Goal: Contribute content: Contribute content

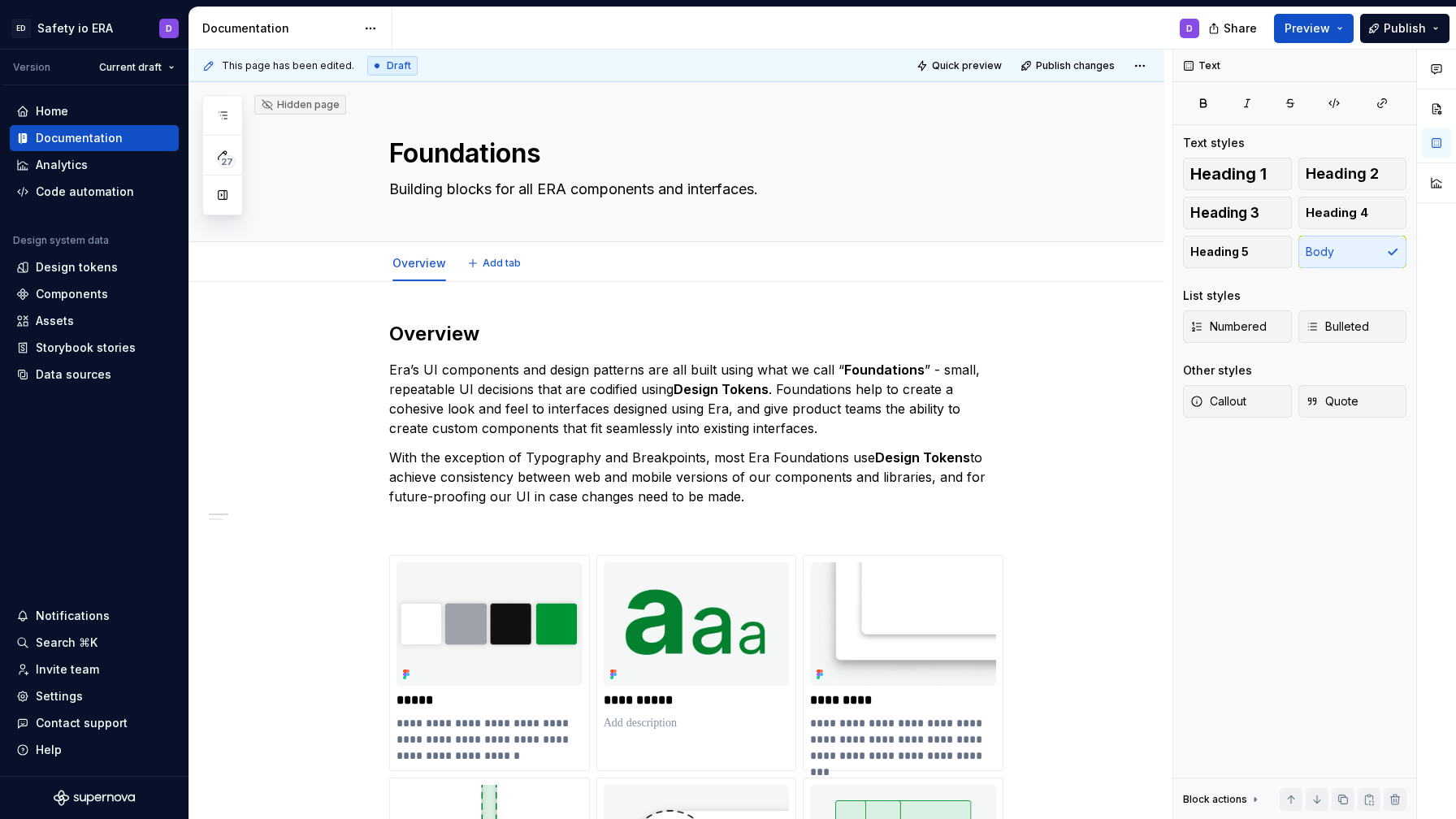
type textarea "*"
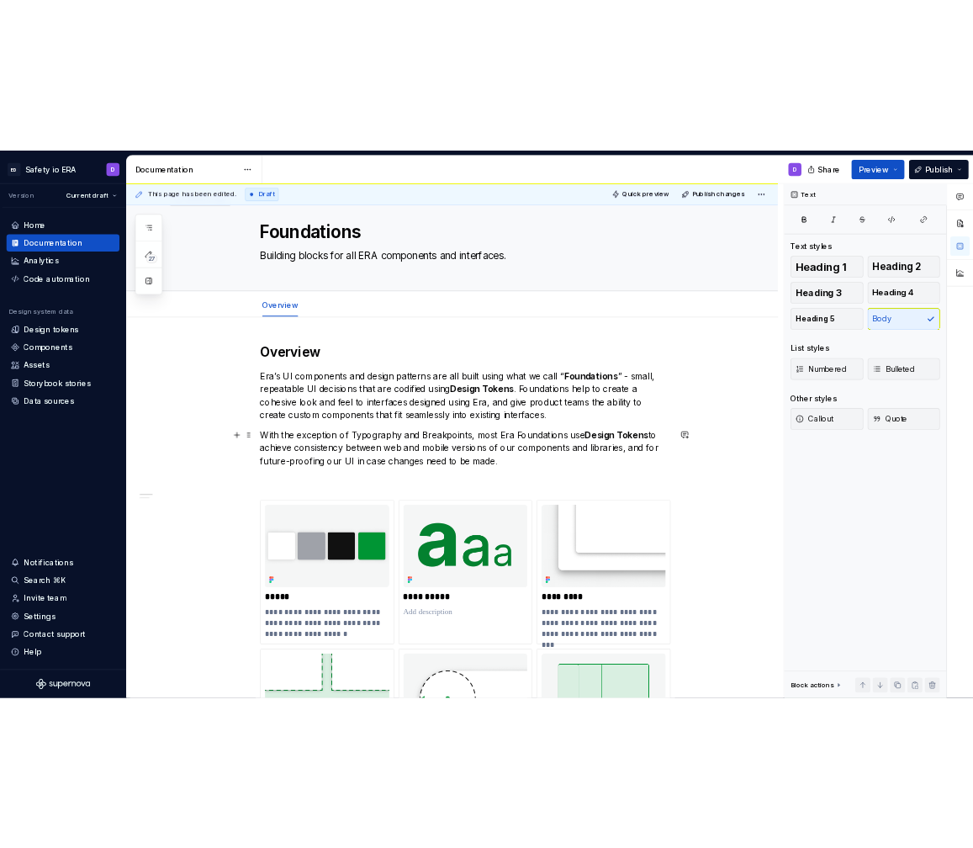
scroll to position [44, 0]
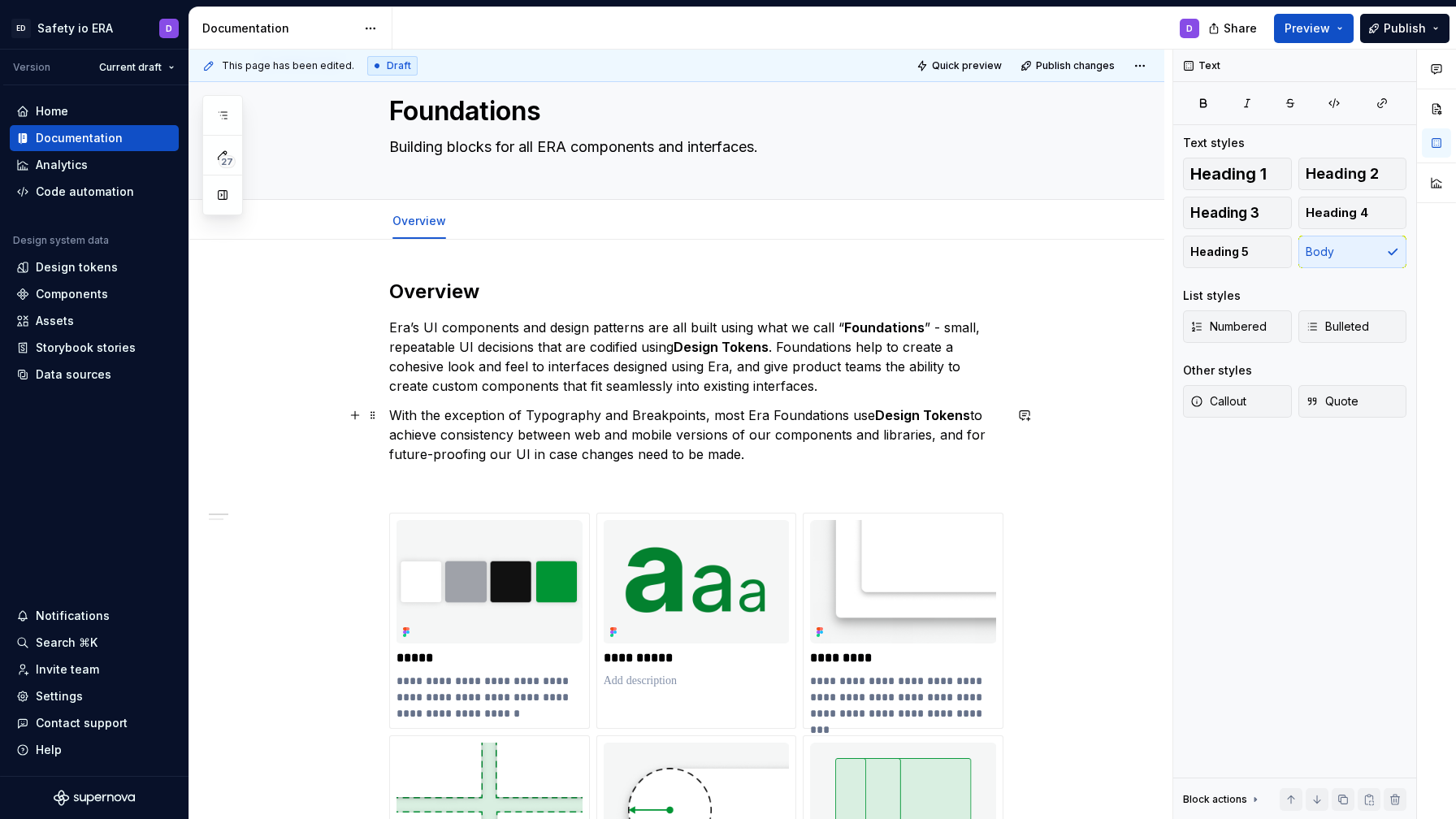
click at [782, 437] on p "With the exception of Typography and Breakpoints, most Era Foundations use Desi…" at bounding box center [697, 435] width 614 height 59
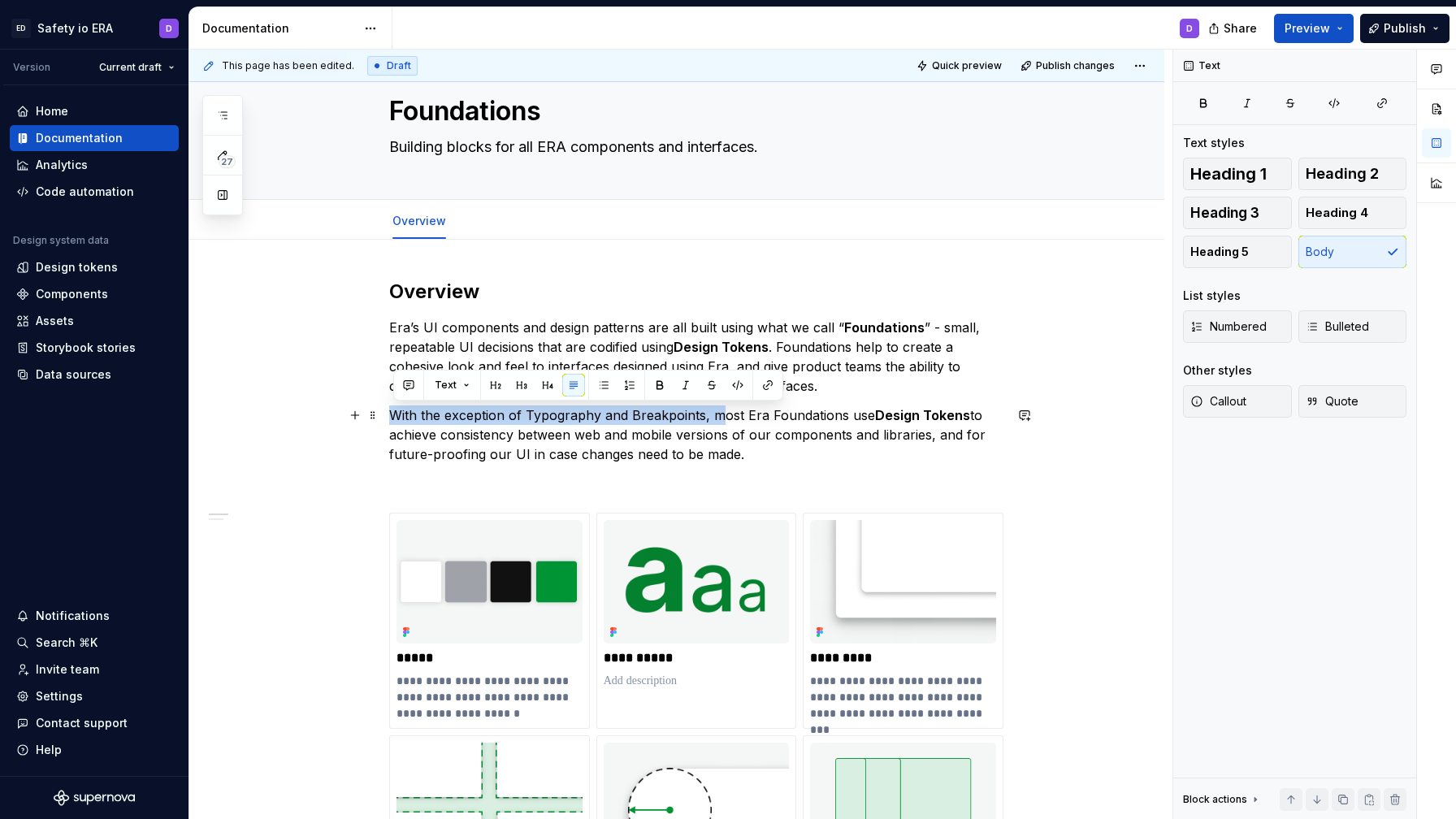
drag, startPoint x: 397, startPoint y: 416, endPoint x: 721, endPoint y: 419, distance: 324.0
click at [721, 419] on p "With the exception of Typography and Breakpoints, most Era Foundations use Desi…" at bounding box center [697, 435] width 614 height 59
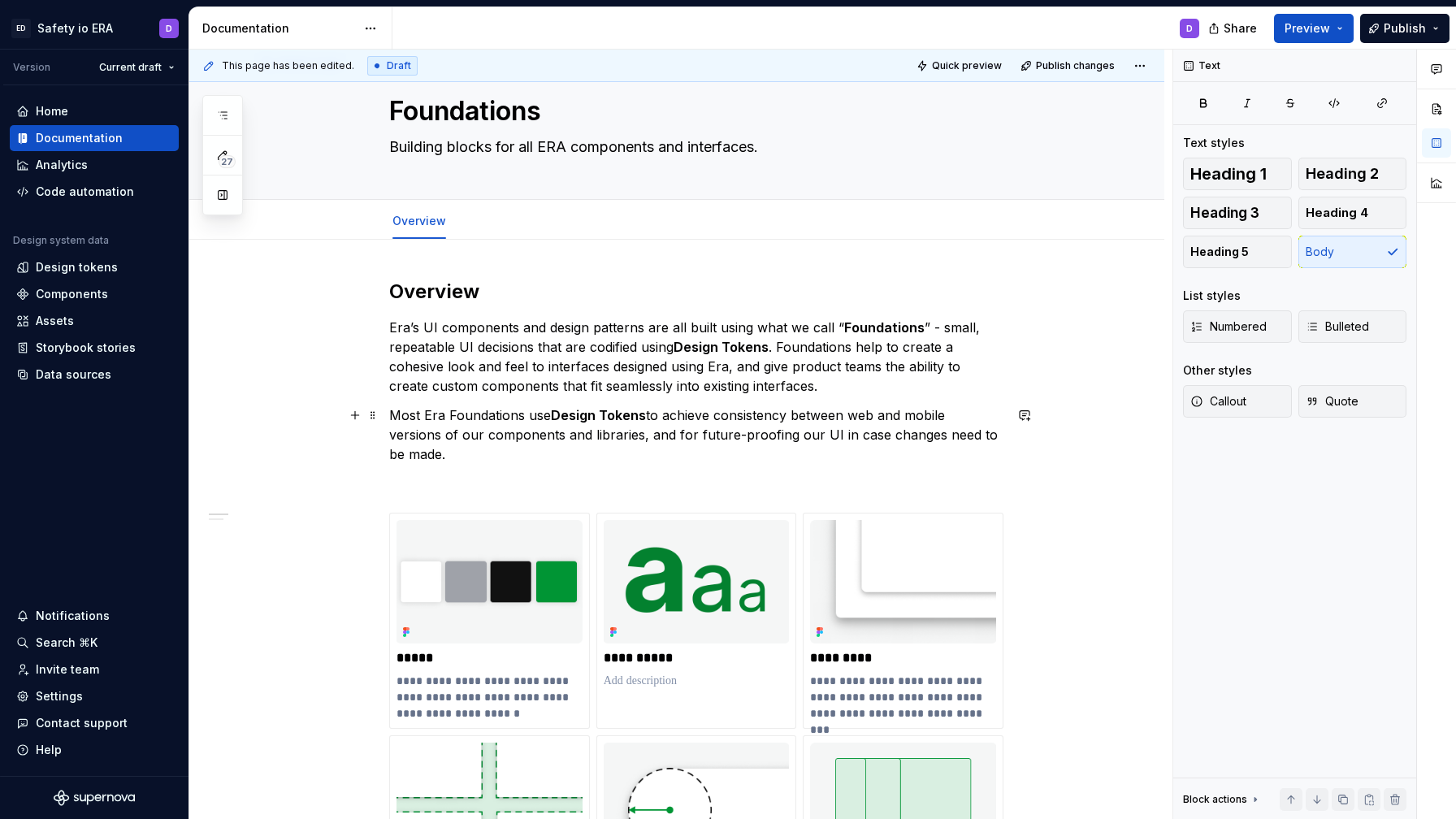
click at [954, 414] on p "Most Era Foundations use Design Tokens to achieve consistency between web and m…" at bounding box center [697, 435] width 614 height 59
drag, startPoint x: 395, startPoint y: 435, endPoint x: 486, endPoint y: 439, distance: 91.1
click at [486, 439] on p "Most Era Foundations use Design Tokens to achieve consistency between web and m…" at bounding box center [697, 435] width 614 height 59
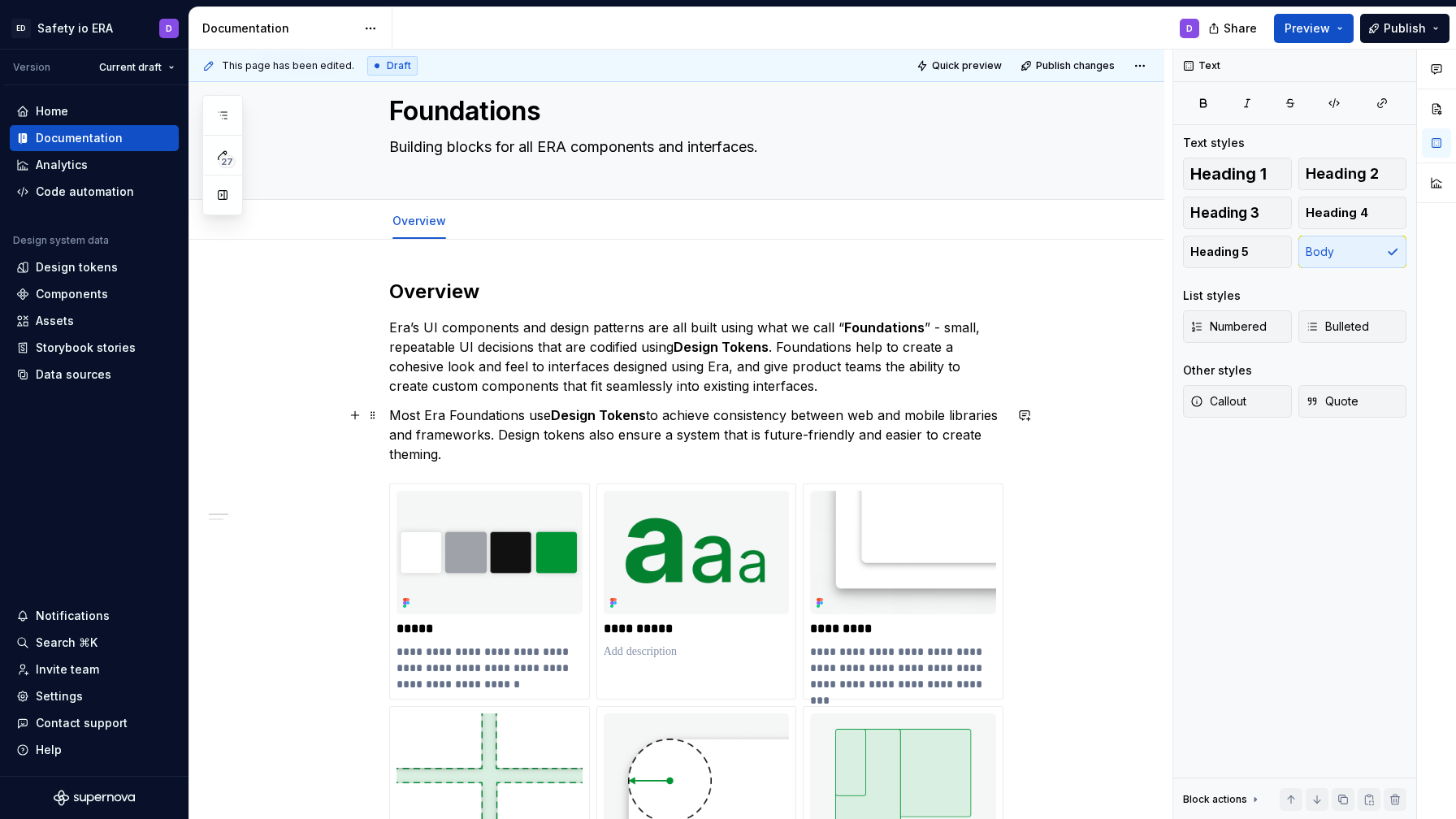
click at [865, 431] on p "Most Era Foundations use Design Tokens to achieve consistency between web and m…" at bounding box center [697, 435] width 614 height 59
click at [891, 435] on p "Most Era Foundations use Design Tokens to achieve consistency between web and m…" at bounding box center [697, 435] width 614 height 59
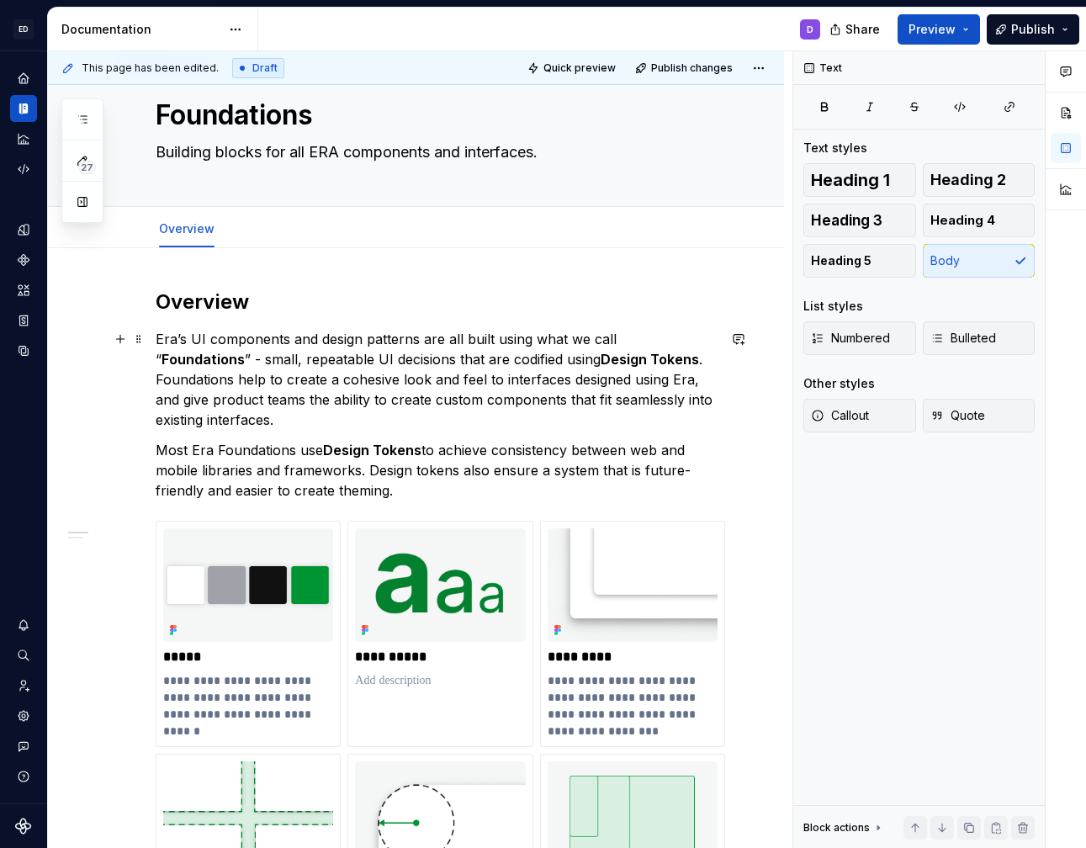
click at [450, 339] on p "Era’s UI components and design patterns are all built using what we call “ Foun…" at bounding box center [436, 379] width 561 height 101
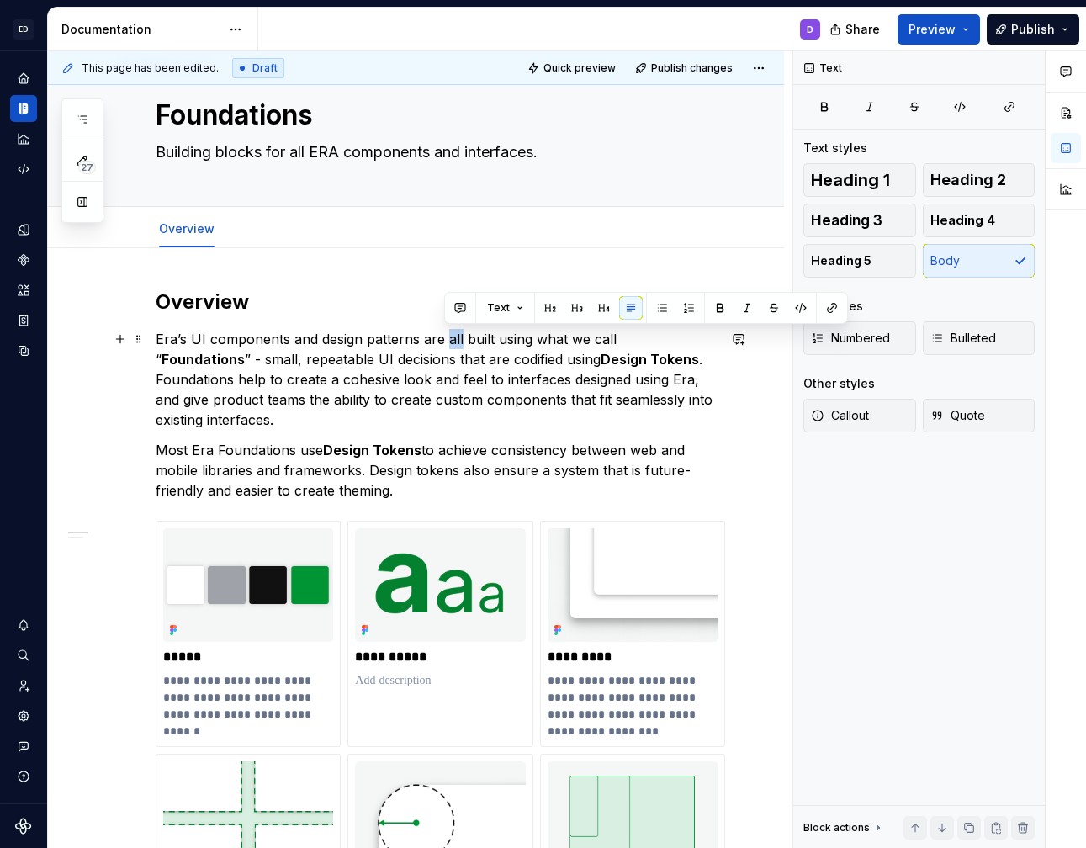
click at [450, 339] on p "Era’s UI components and design patterns are all built using what we call “ Foun…" at bounding box center [436, 379] width 561 height 101
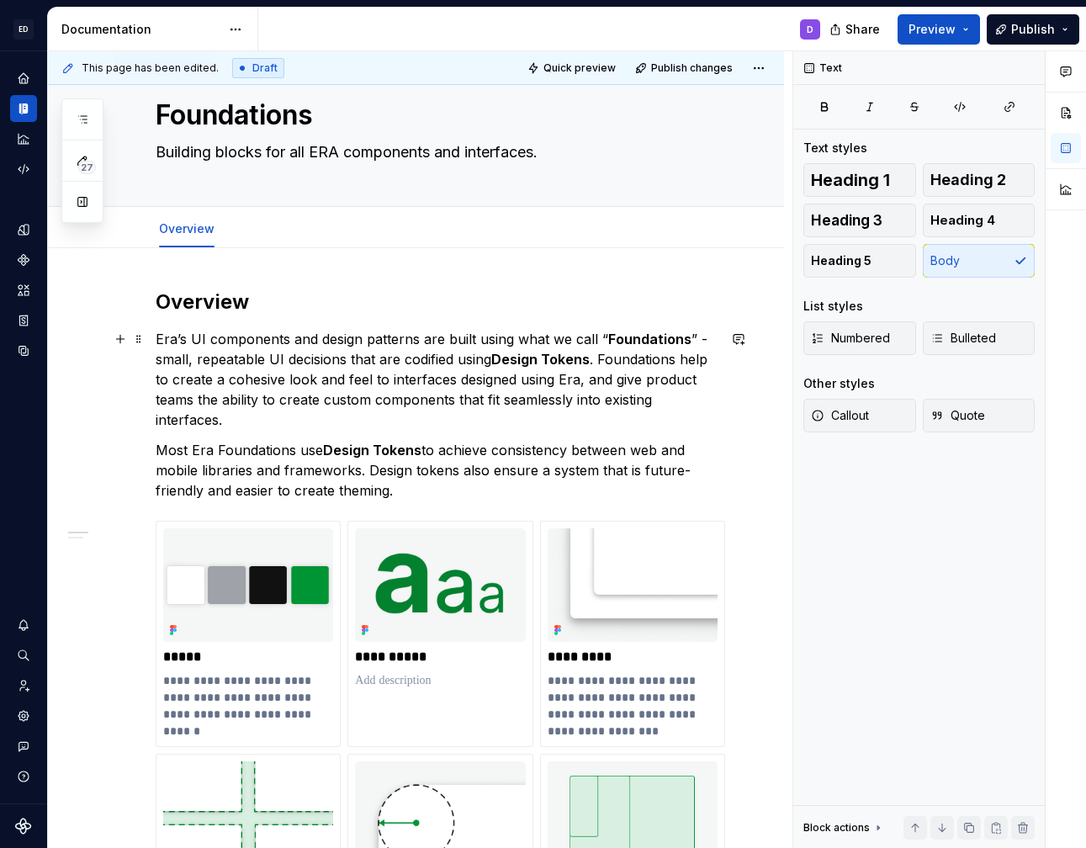
click at [653, 395] on p "Era’s UI components and design patterns are built using what we call “ Foundati…" at bounding box center [436, 379] width 561 height 101
click at [597, 359] on p "Era’s UI components and design patterns are built using what we call “ Foundati…" at bounding box center [436, 379] width 561 height 101
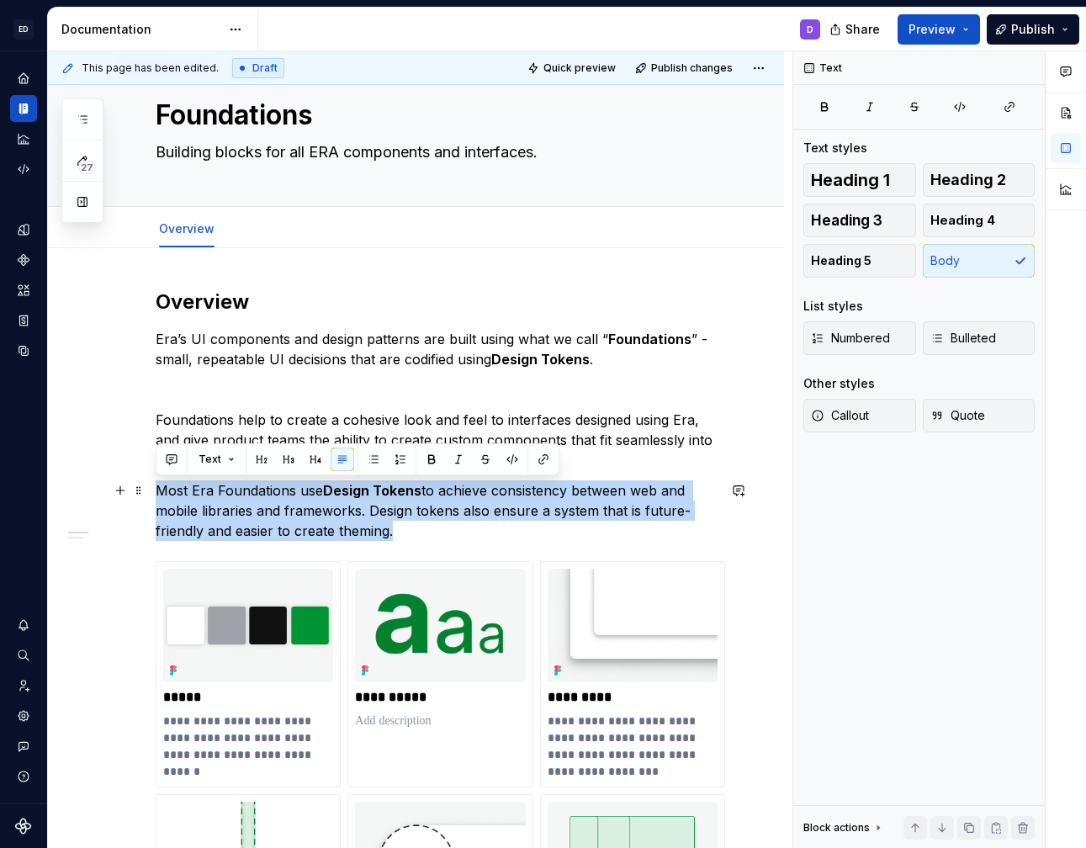
drag, startPoint x: 423, startPoint y: 532, endPoint x: 105, endPoint y: 489, distance: 320.9
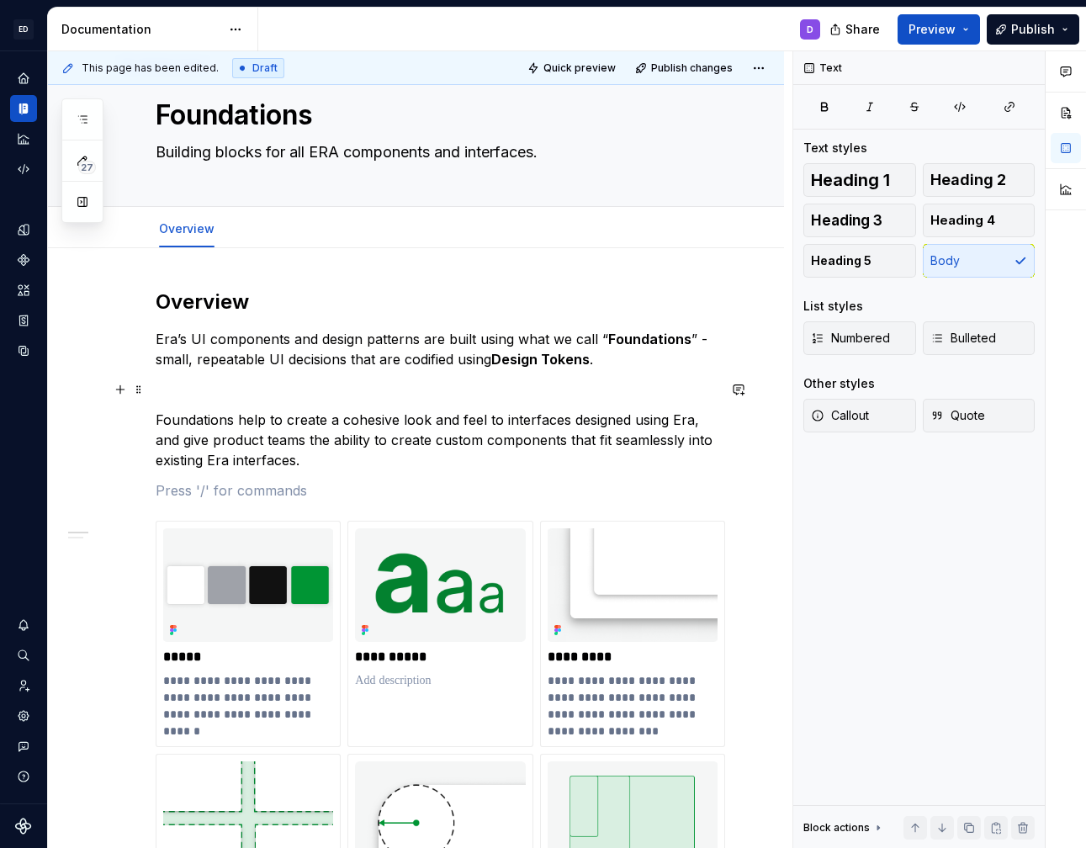
click at [163, 393] on p at bounding box center [436, 389] width 561 height 20
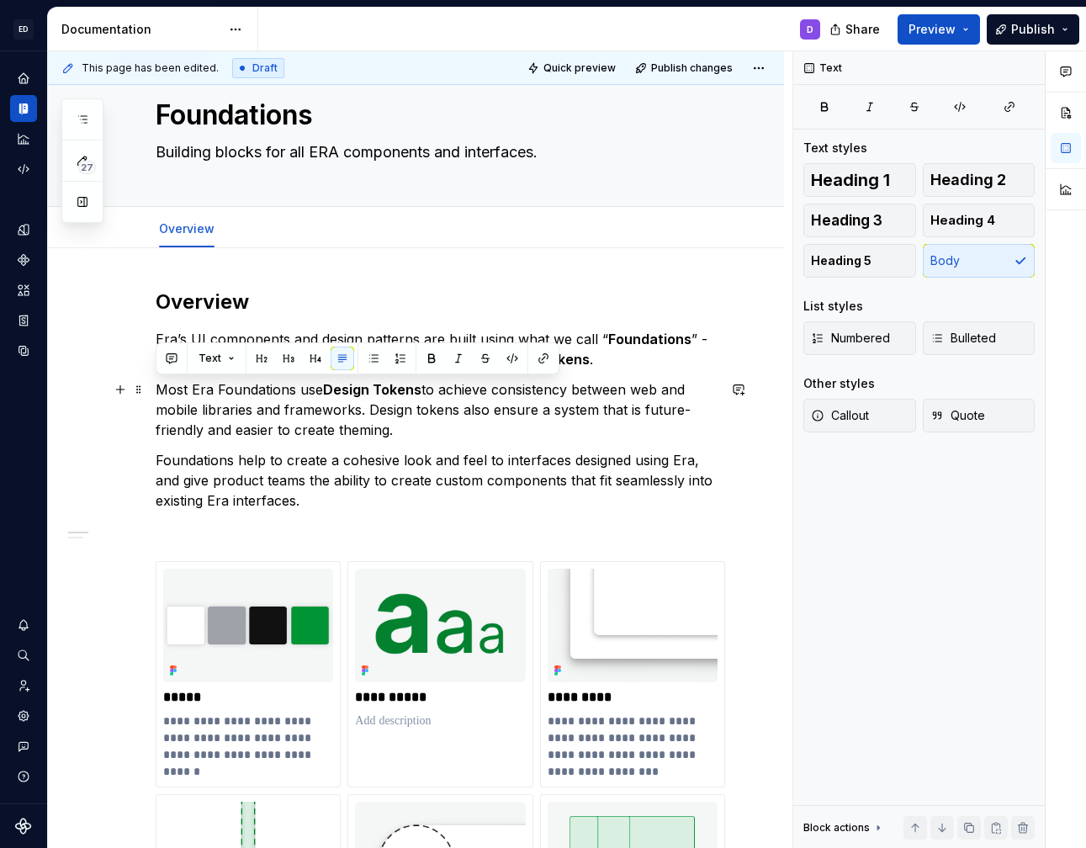
drag, startPoint x: 157, startPoint y: 389, endPoint x: 322, endPoint y: 387, distance: 164.9
click at [322, 387] on p "Most Era Foundations use Design Tokens to achieve consistency between web and m…" at bounding box center [436, 409] width 561 height 61
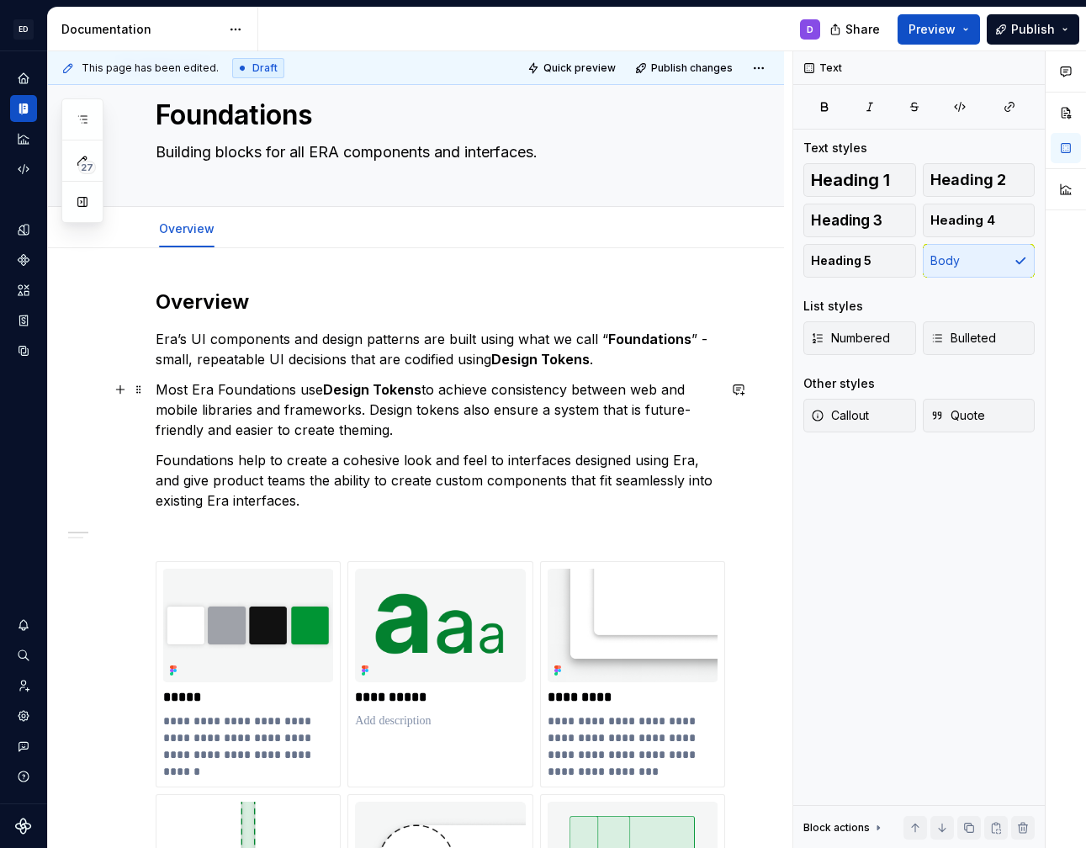
click at [318, 407] on p "Most Era Foundations use Design Tokens to achieve consistency between web and m…" at bounding box center [436, 409] width 561 height 61
click at [161, 388] on p "Most Era Foundations use Design Tokens to achieve consistency between web and m…" at bounding box center [436, 409] width 561 height 61
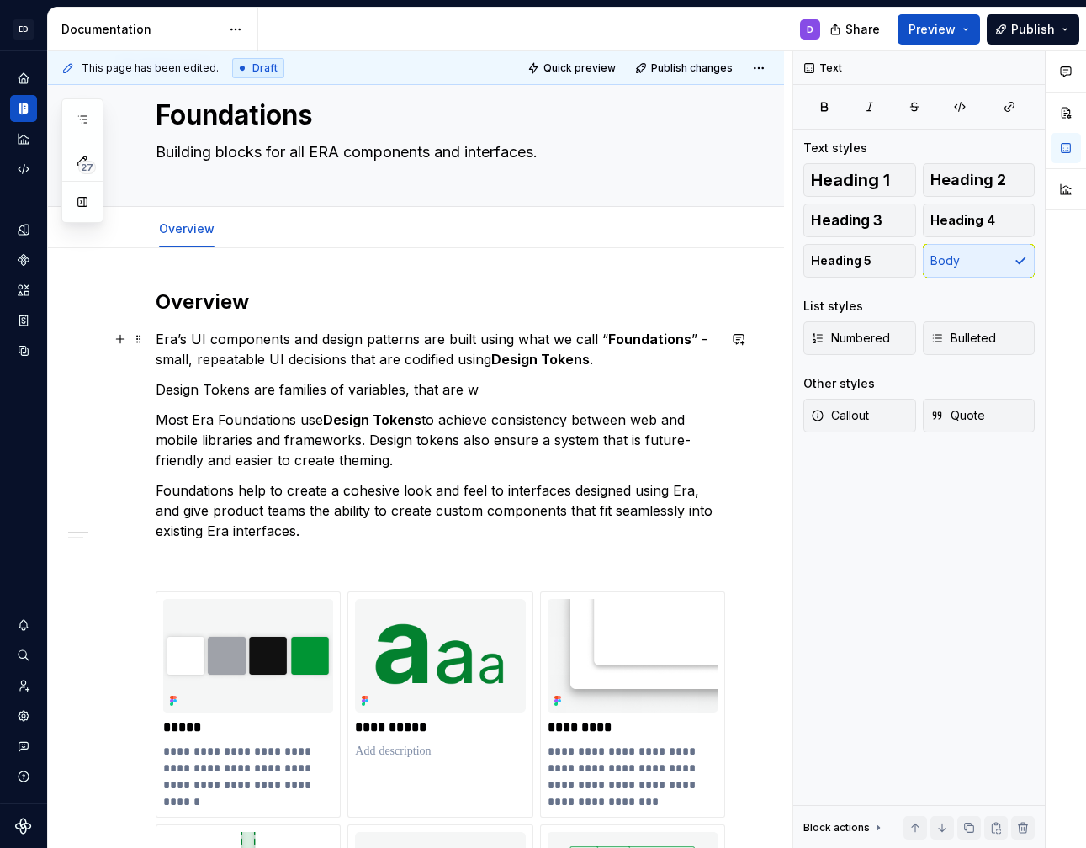
click at [161, 363] on p "Era’s UI components and design patterns are built using what we call “ Foundati…" at bounding box center [436, 349] width 561 height 40
click at [220, 358] on p "Era’s UI components and design patterns are built using what we call “ Foundati…" at bounding box center [436, 349] width 561 height 40
click at [283, 388] on p "Design Tokens are families of variables, that are w" at bounding box center [436, 389] width 561 height 20
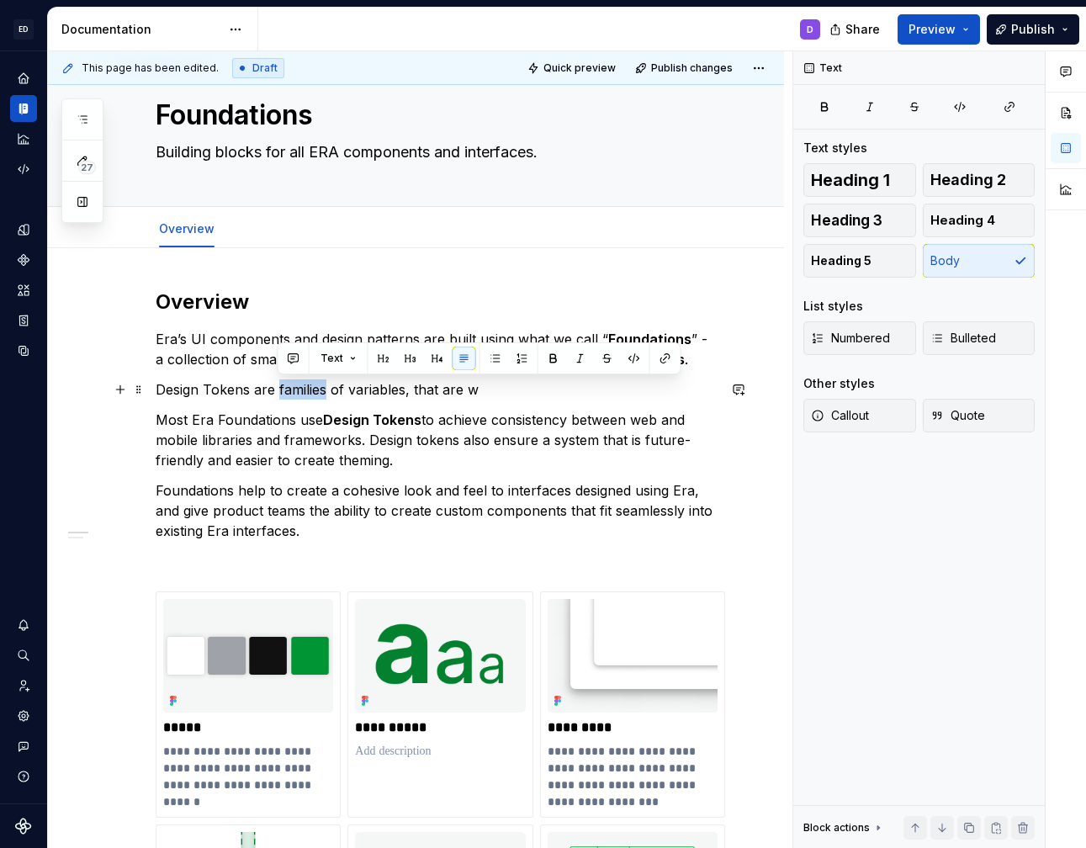
click at [283, 388] on p "Design Tokens are families of variables, that are w" at bounding box center [436, 389] width 561 height 20
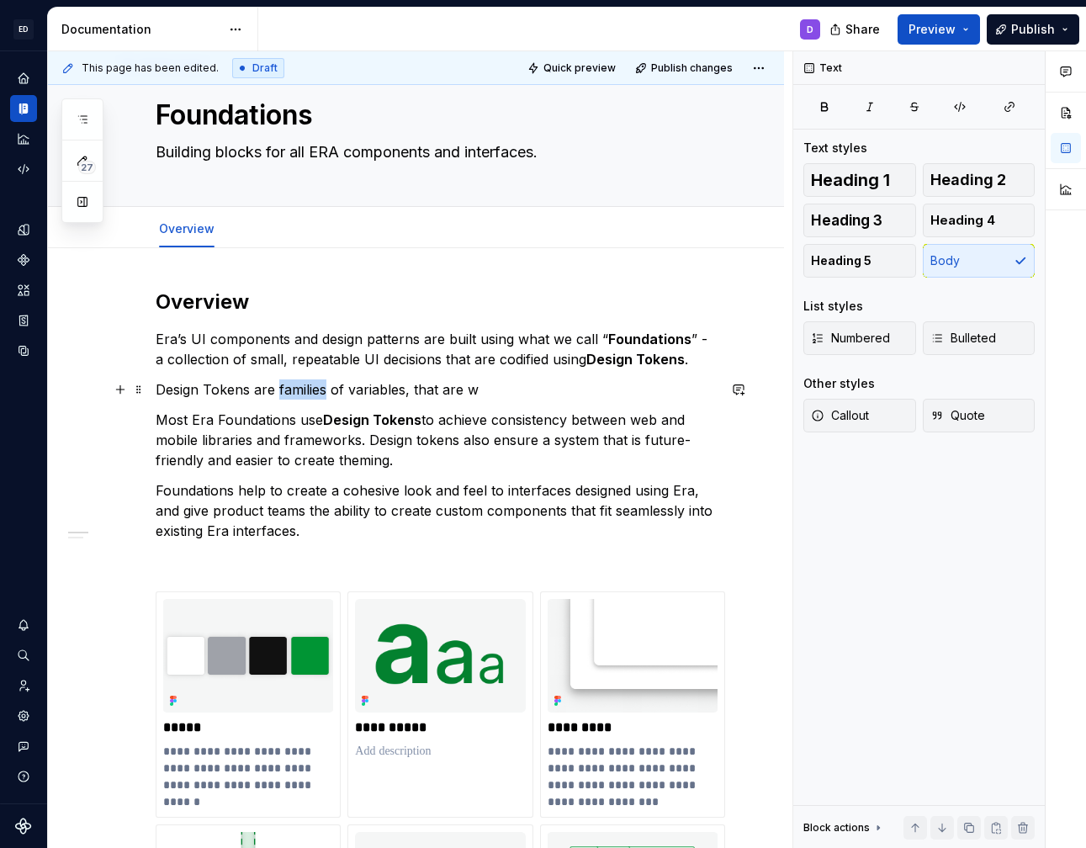
click at [283, 388] on p "Design Tokens are families of variables, that are w" at bounding box center [436, 389] width 561 height 20
click at [469, 381] on p "Design Tokens are groups of variables, that are w" at bounding box center [436, 389] width 561 height 20
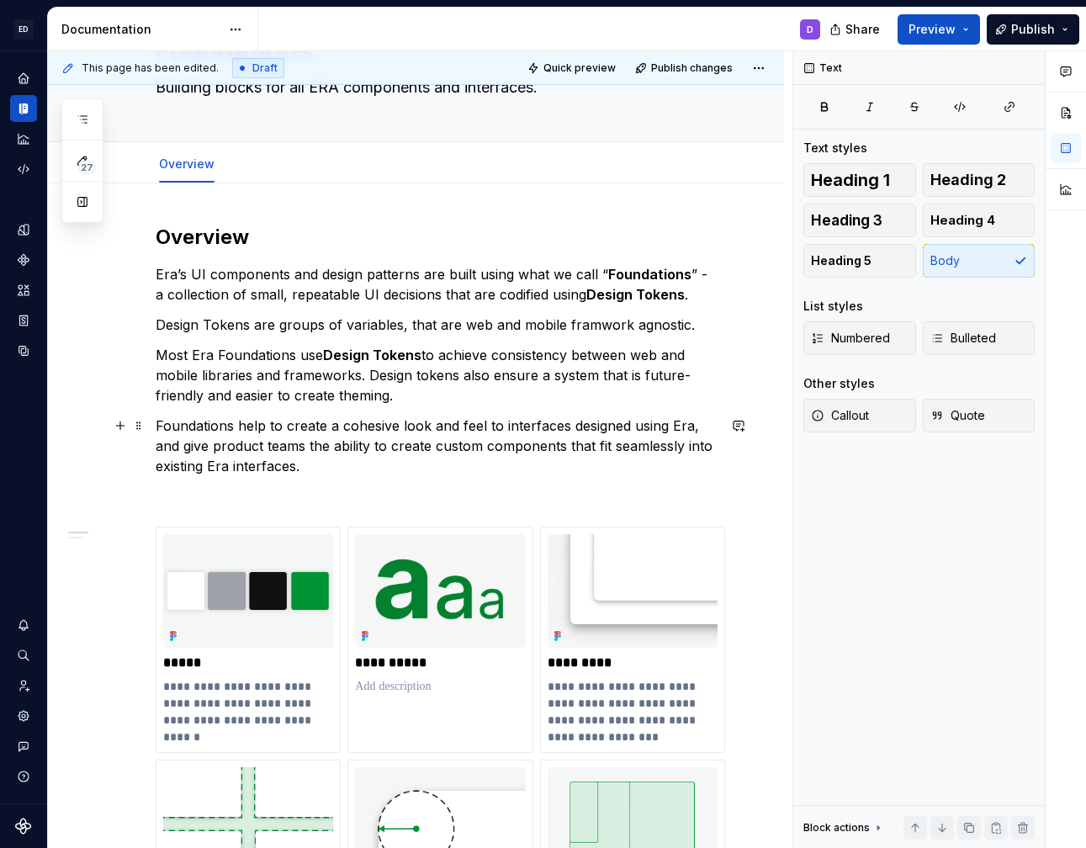
scroll to position [114, 0]
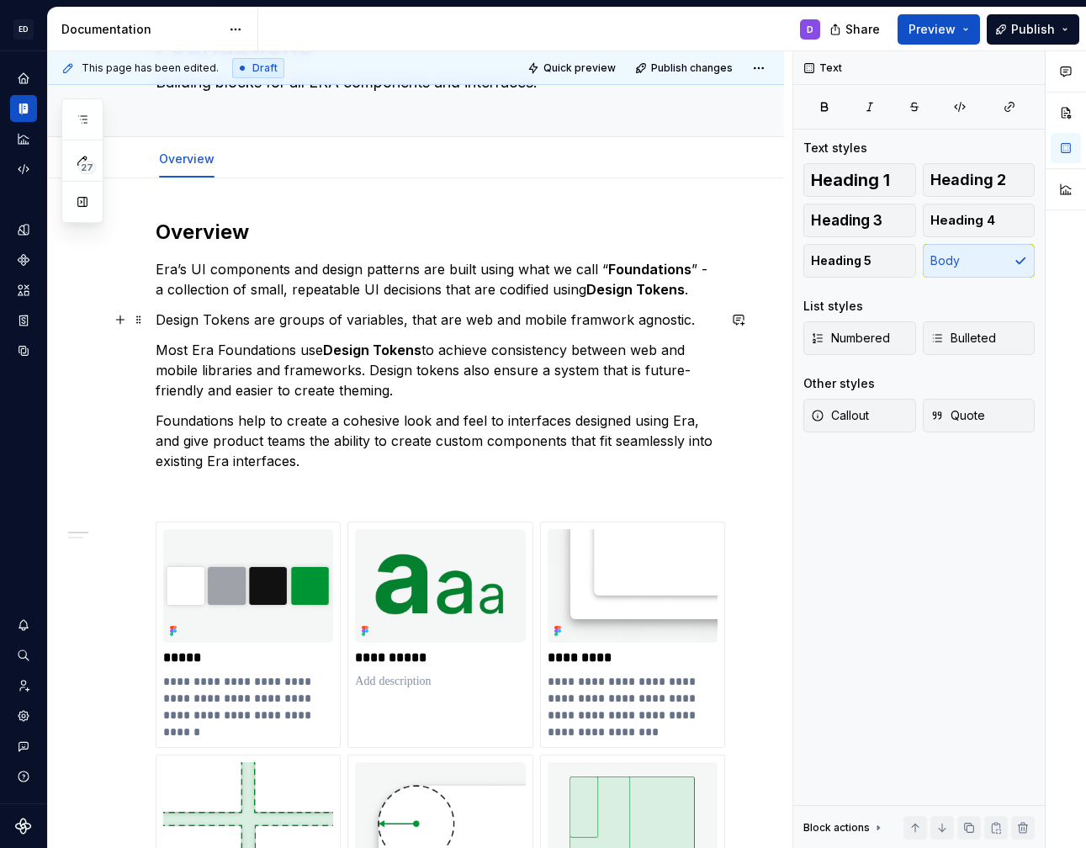
click at [591, 315] on p "Design Tokens are groups of variables, that are web and mobile framwork agnosti…" at bounding box center [436, 320] width 561 height 20
click at [333, 350] on strong "Design Tokens" at bounding box center [372, 350] width 98 height 17
click at [420, 389] on p "Most Era Foundations use Design Tokens to achieve consistency between web and m…" at bounding box center [436, 370] width 561 height 61
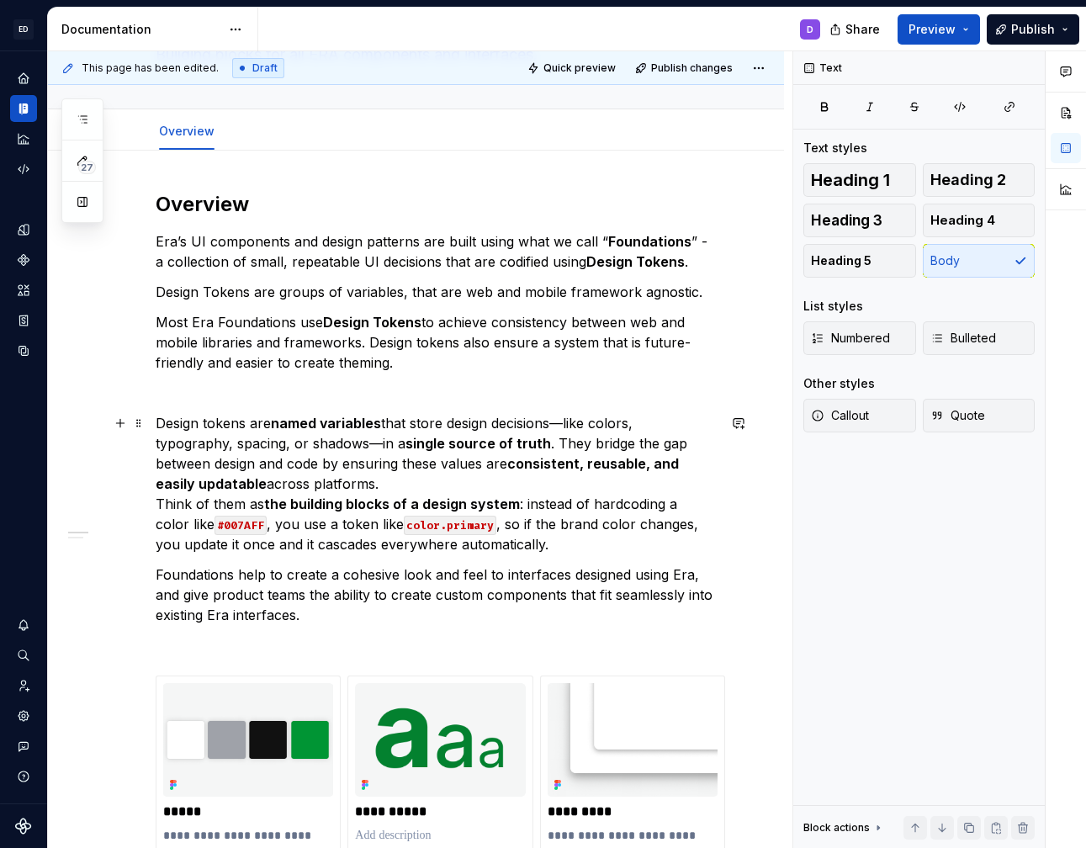
scroll to position [147, 0]
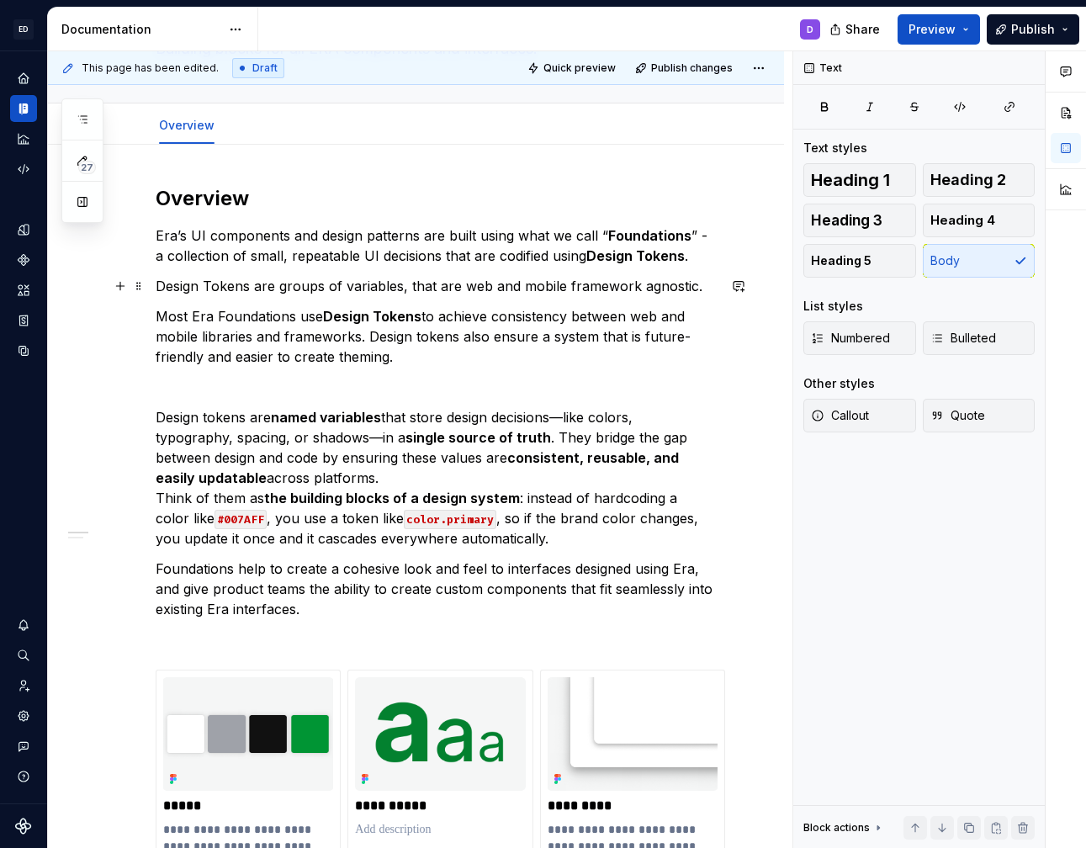
click at [289, 289] on p "Design Tokens are groups of variables, that are web and mobile framework agnost…" at bounding box center [436, 286] width 561 height 20
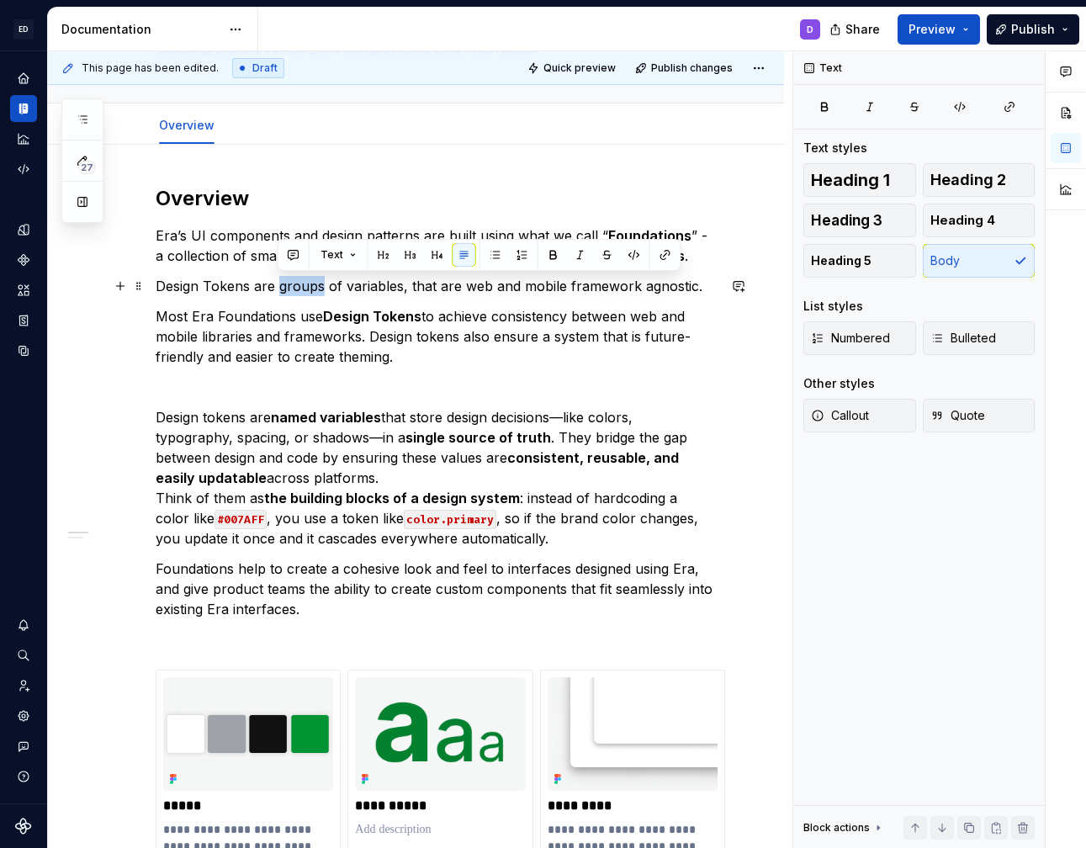
click at [289, 289] on p "Design Tokens are groups of variables, that are web and mobile framework agnost…" at bounding box center [436, 286] width 561 height 20
drag, startPoint x: 278, startPoint y: 289, endPoint x: 337, endPoint y: 289, distance: 59.7
click at [337, 289] on p "Design Tokens are groups of variables, that are web and mobile framework agnost…" at bounding box center [436, 286] width 561 height 20
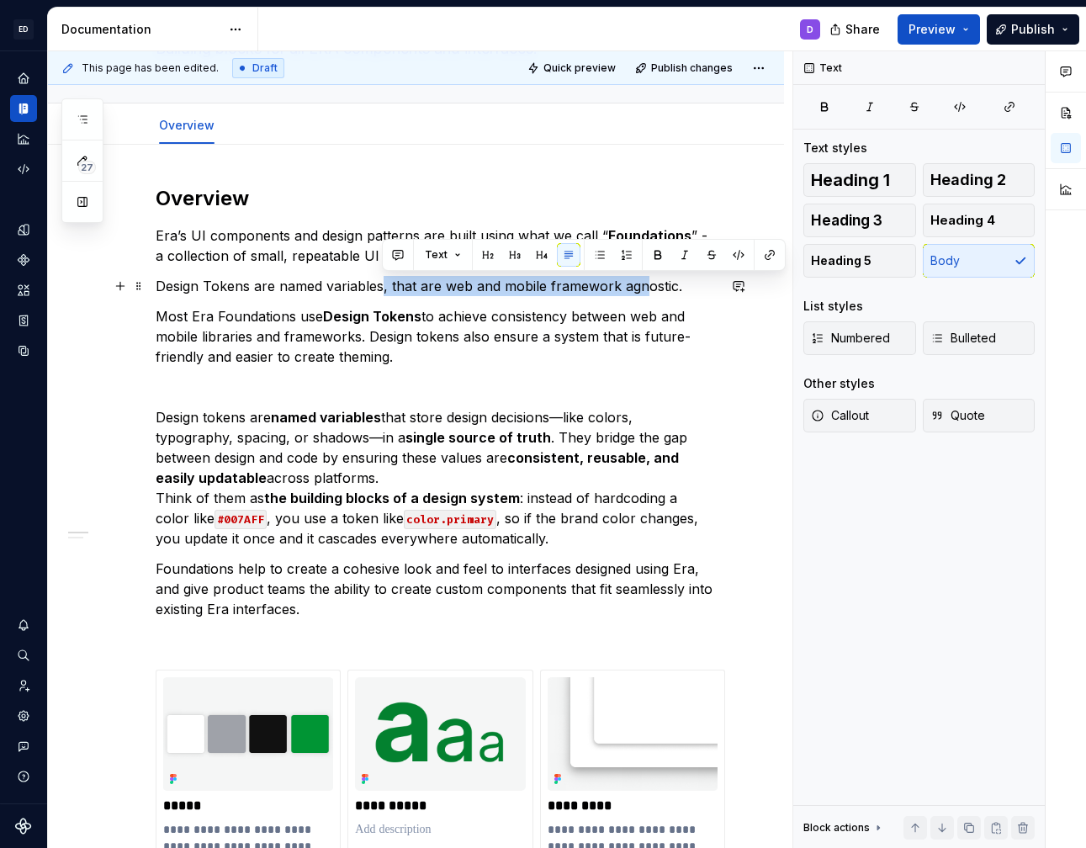
drag, startPoint x: 382, startPoint y: 288, endPoint x: 644, endPoint y: 292, distance: 261.6
click at [644, 292] on p "Design Tokens are named variables, that are web and mobile framework agnostic." at bounding box center [436, 286] width 561 height 20
click at [644, 293] on p "Design Tokens are named variables, that are web and mobile framework agnostic." at bounding box center [436, 286] width 561 height 20
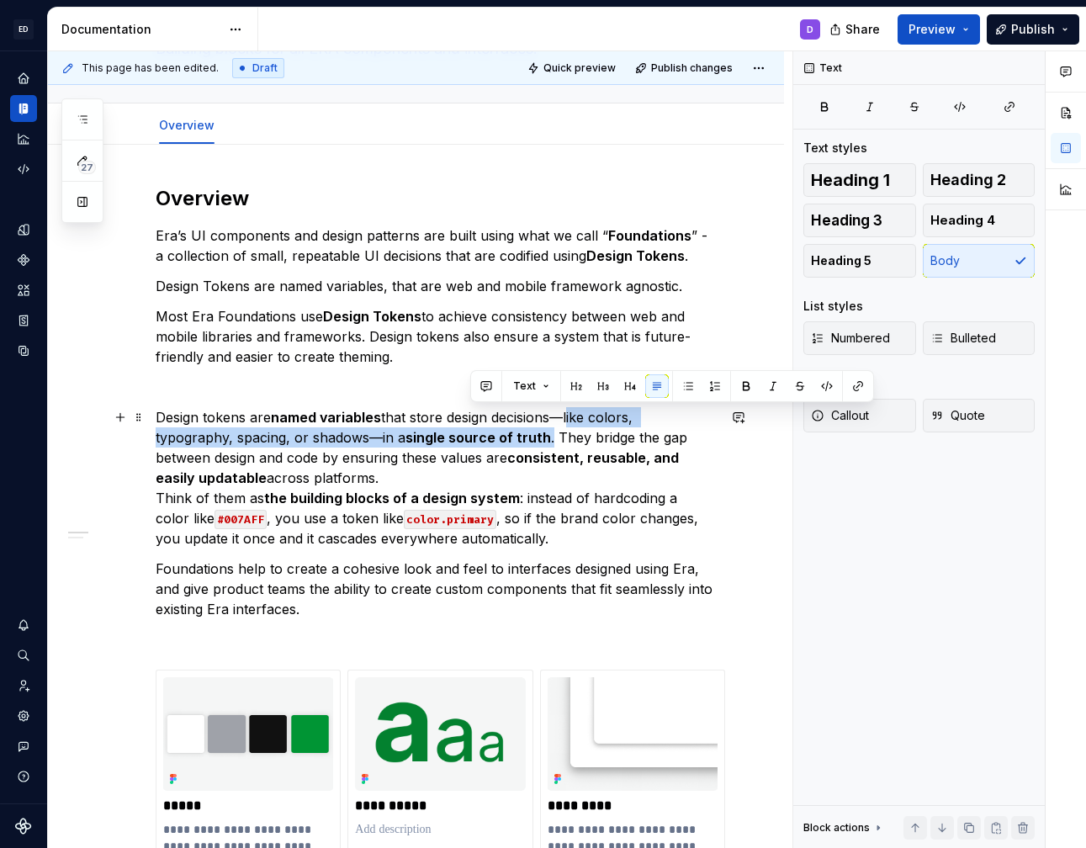
drag, startPoint x: 569, startPoint y: 416, endPoint x: 470, endPoint y: 442, distance: 102.4
click at [470, 442] on p "Design tokens are named variables that store design decisions—like colors, typo…" at bounding box center [436, 477] width 561 height 141
copy p "like colors, typography, spacing, or shadows—in a single source of truth ."
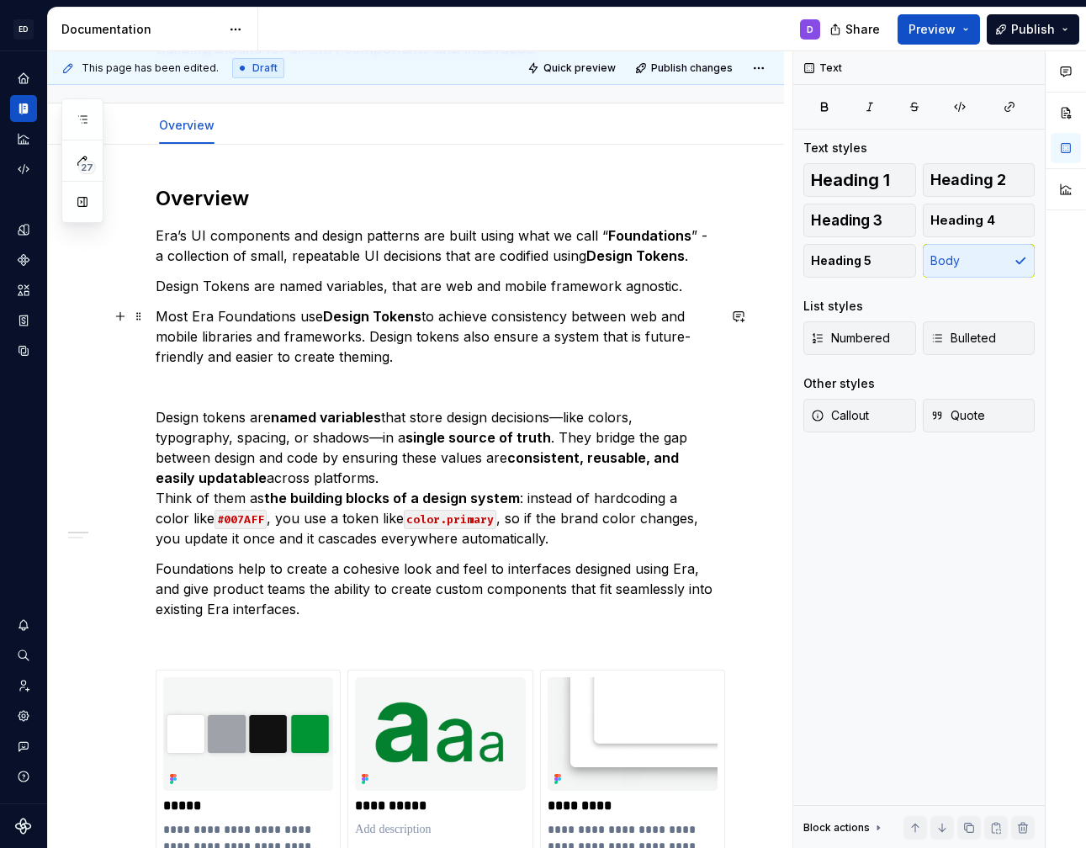
click at [419, 331] on p "Most Era Foundations use Design Tokens to achieve consistency between web and m…" at bounding box center [436, 336] width 561 height 61
click at [387, 287] on p "Design Tokens are named variables, that are web and mobile framework agnostic." at bounding box center [436, 286] width 561 height 20
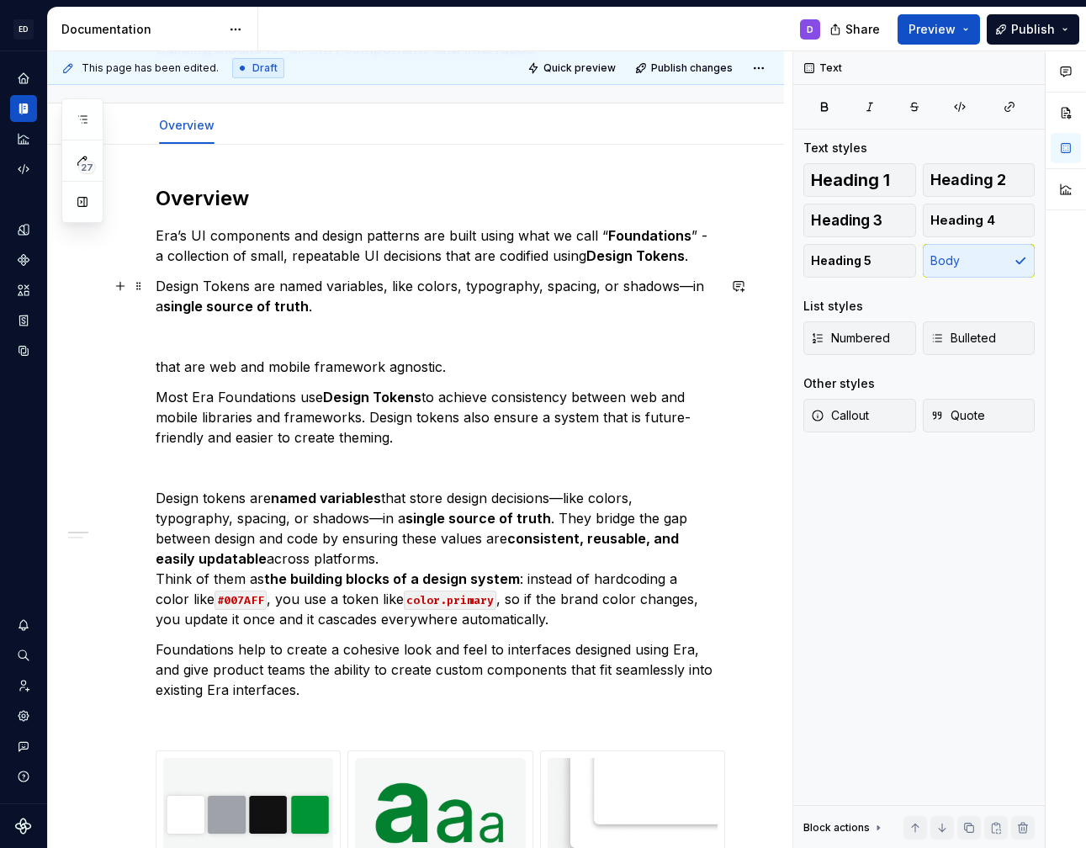
click at [628, 282] on p "Design Tokens are named variables, like colors, typography, spacing, or shadows…" at bounding box center [436, 296] width 561 height 40
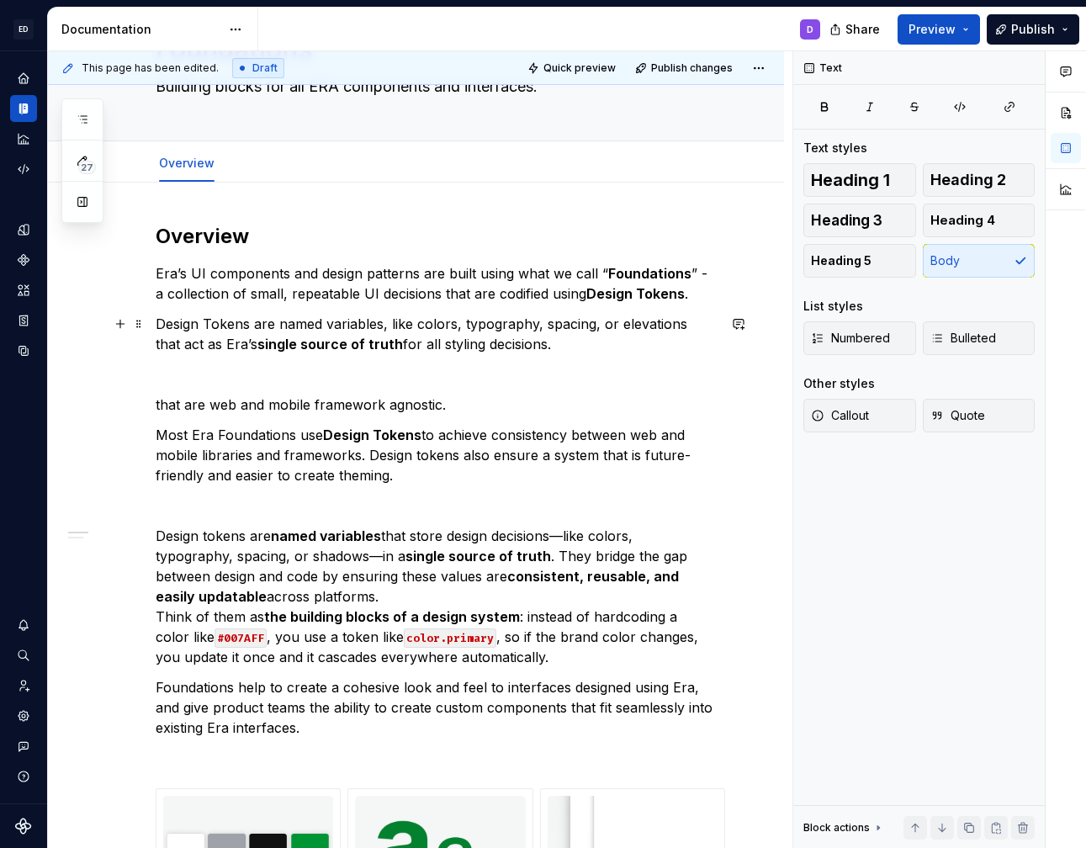
scroll to position [125, 0]
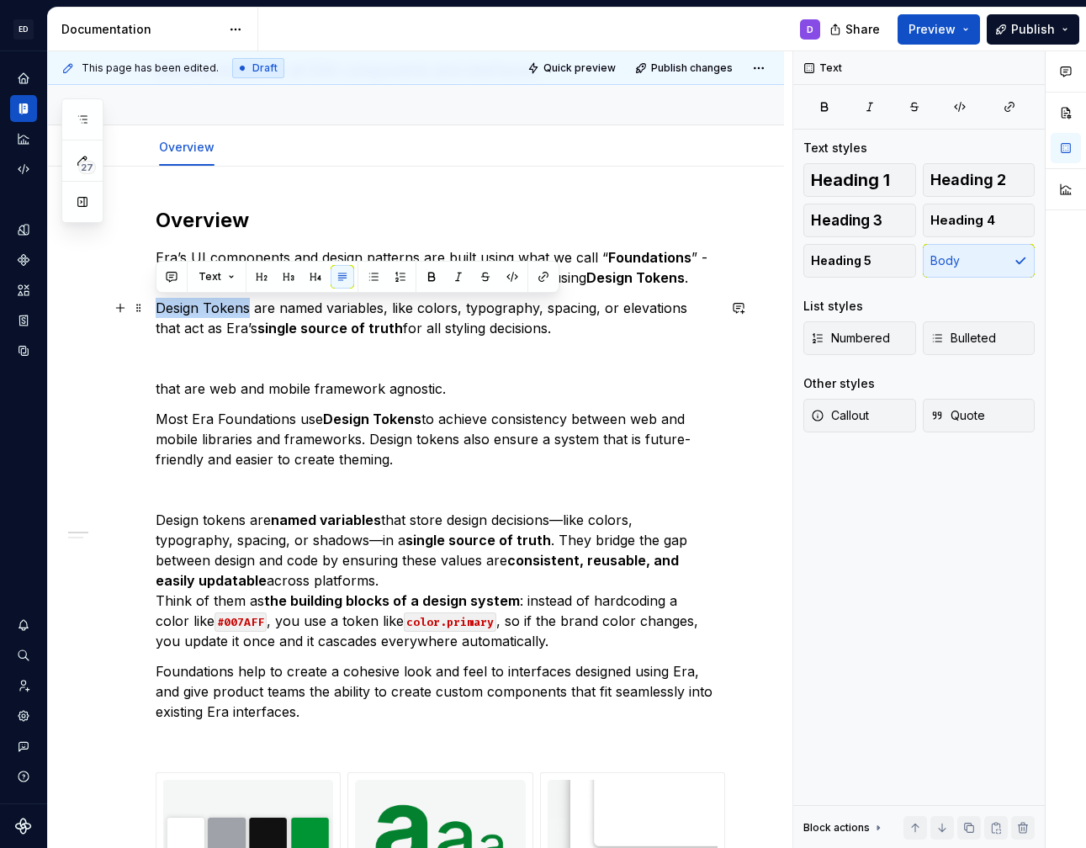
drag, startPoint x: 156, startPoint y: 310, endPoint x: 251, endPoint y: 309, distance: 94.2
click at [251, 309] on p "Design Tokens are named variables, like colors, typography, spacing, or elevati…" at bounding box center [436, 318] width 561 height 40
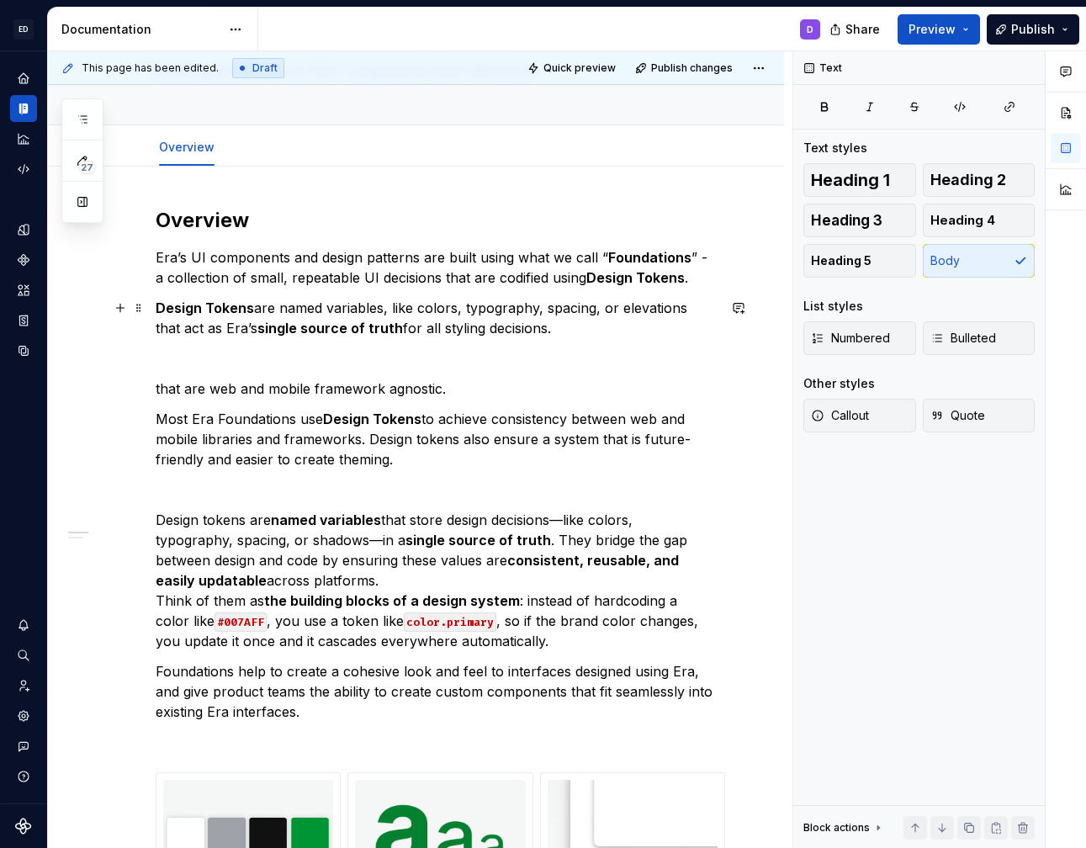
click at [530, 316] on p "Design Tokens are named variables, like colors, typography, spacing, or elevati…" at bounding box center [436, 318] width 561 height 40
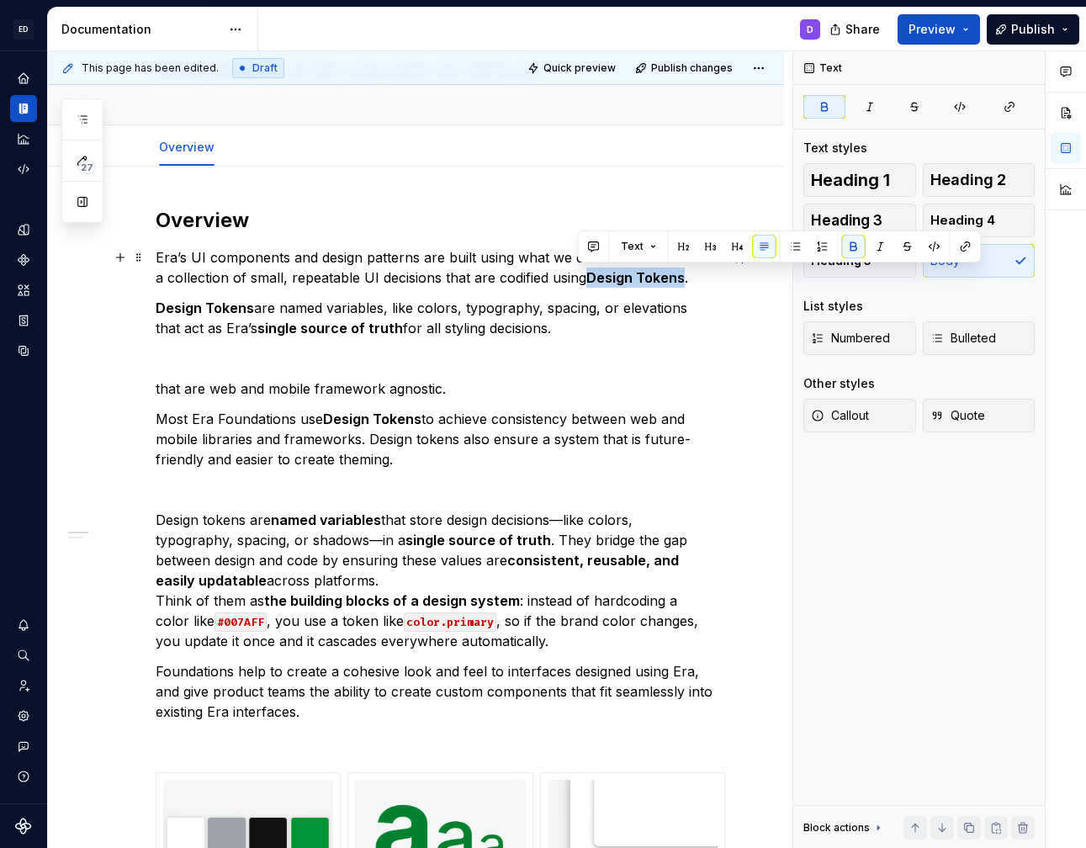
drag, startPoint x: 579, startPoint y: 279, endPoint x: 674, endPoint y: 279, distance: 95.1
click at [674, 279] on p "Era’s UI components and design patterns are built using what we call “ Foundati…" at bounding box center [436, 267] width 561 height 40
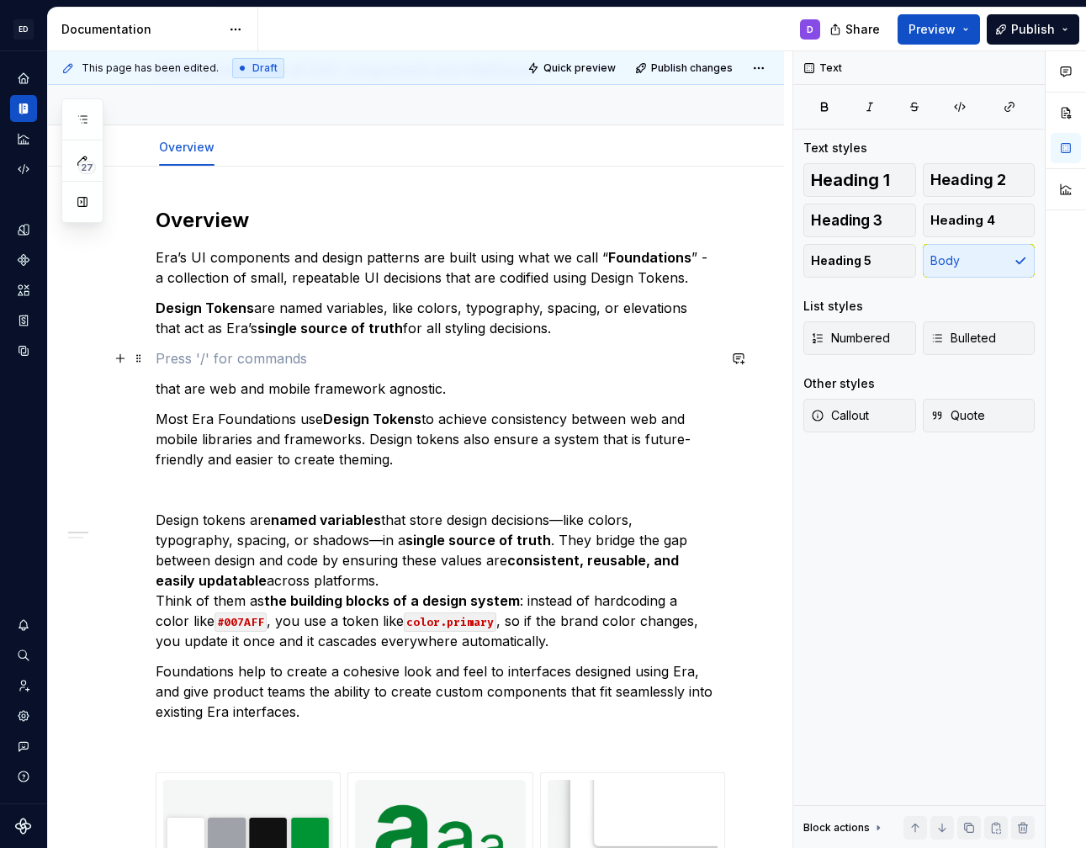
click at [554, 358] on p at bounding box center [436, 358] width 561 height 20
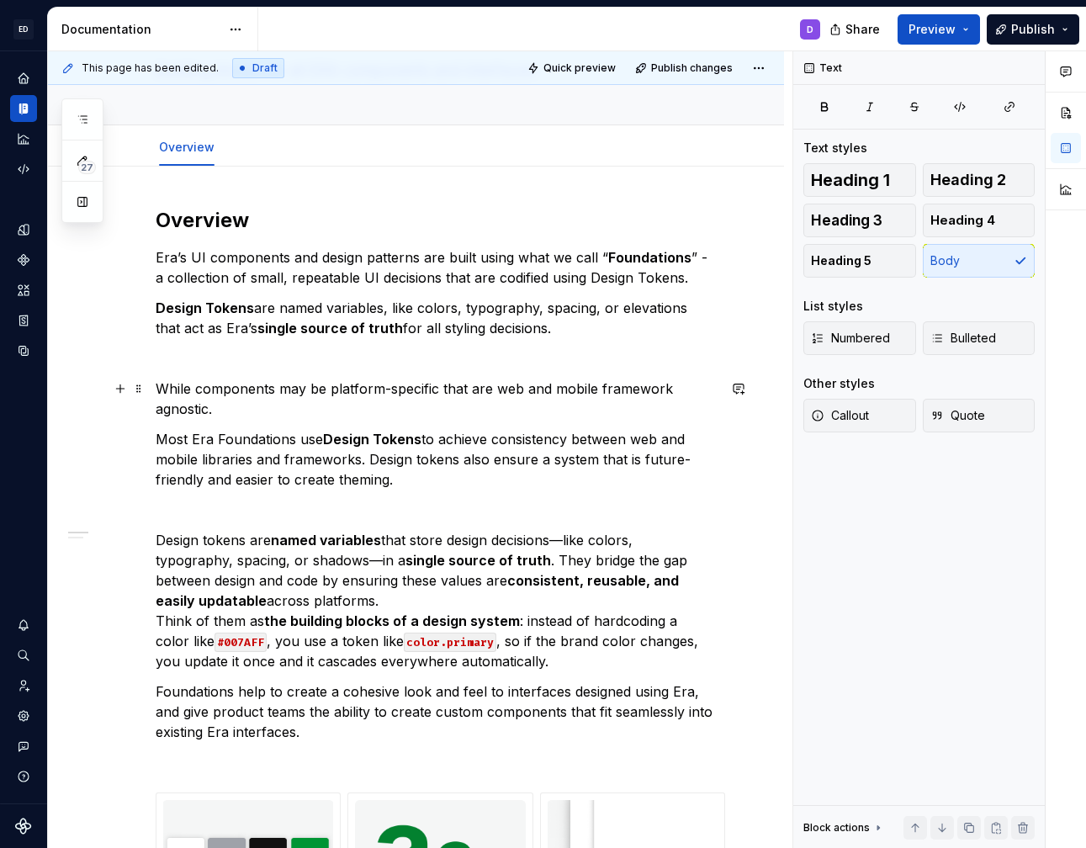
click at [351, 398] on p "While components may be platform-specific that are web and mobile framework agn…" at bounding box center [436, 399] width 561 height 40
click at [342, 394] on p "While components may be touchpoint-specific that are web and mobile framework a…" at bounding box center [436, 399] width 561 height 40
click at [440, 384] on p "While components may be platform-specific that are web and mobile framework agn…" at bounding box center [436, 399] width 561 height 40
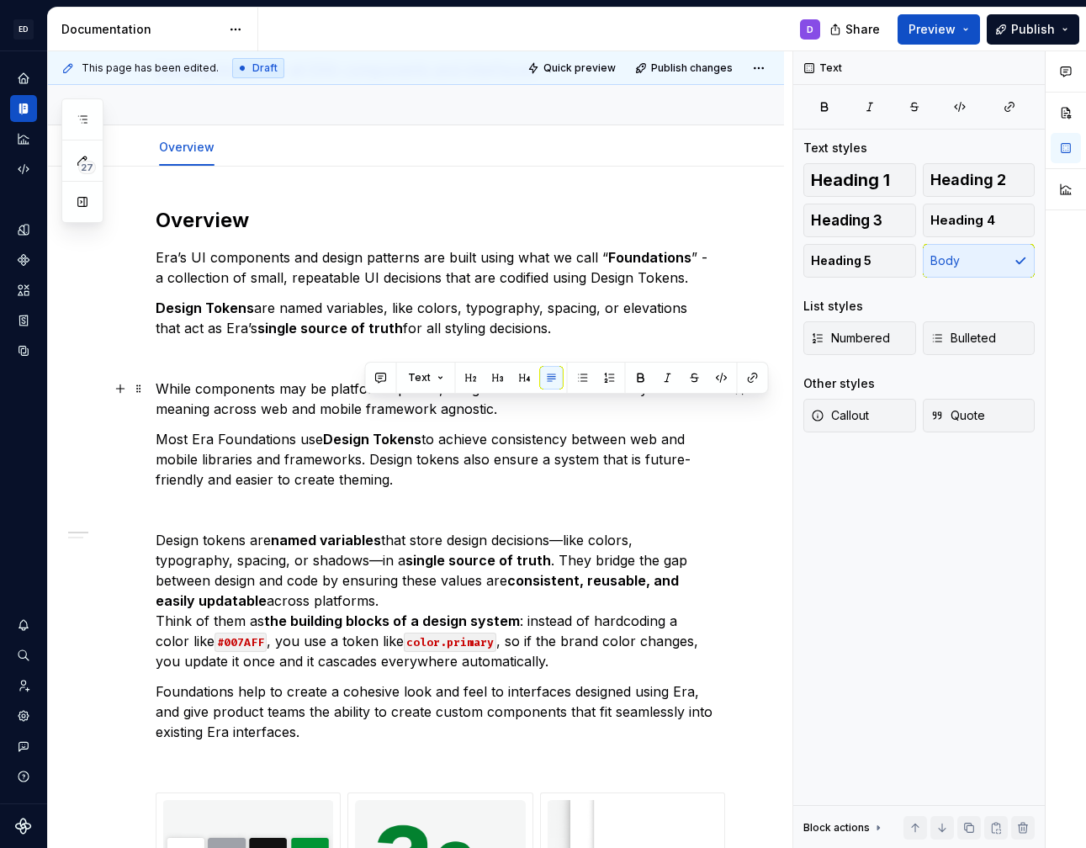
drag, startPoint x: 363, startPoint y: 408, endPoint x: 499, endPoint y: 411, distance: 135.5
click at [499, 411] on p "While components may be platform-specific, design tokens hold the same syntax a…" at bounding box center [436, 399] width 561 height 40
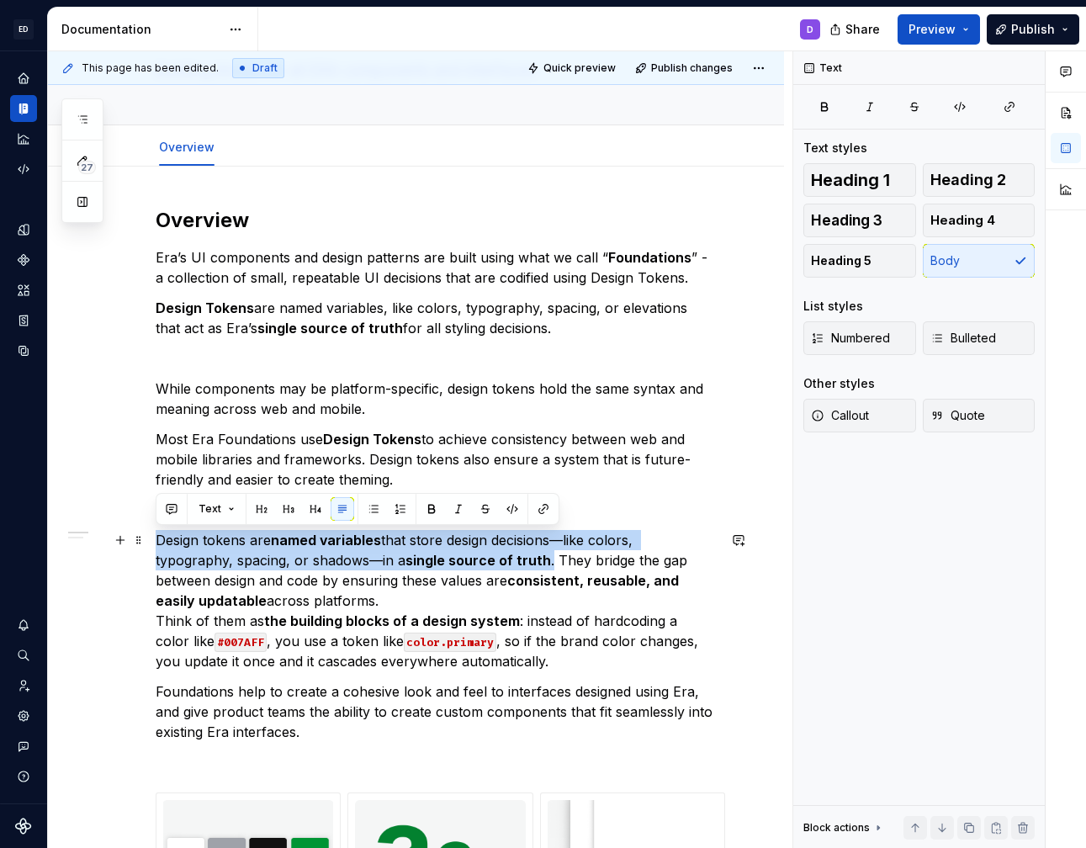
drag, startPoint x: 157, startPoint y: 537, endPoint x: 470, endPoint y: 567, distance: 314.4
click at [470, 567] on p "Design tokens are named variables that store design decisions—like colors, typo…" at bounding box center [436, 600] width 561 height 141
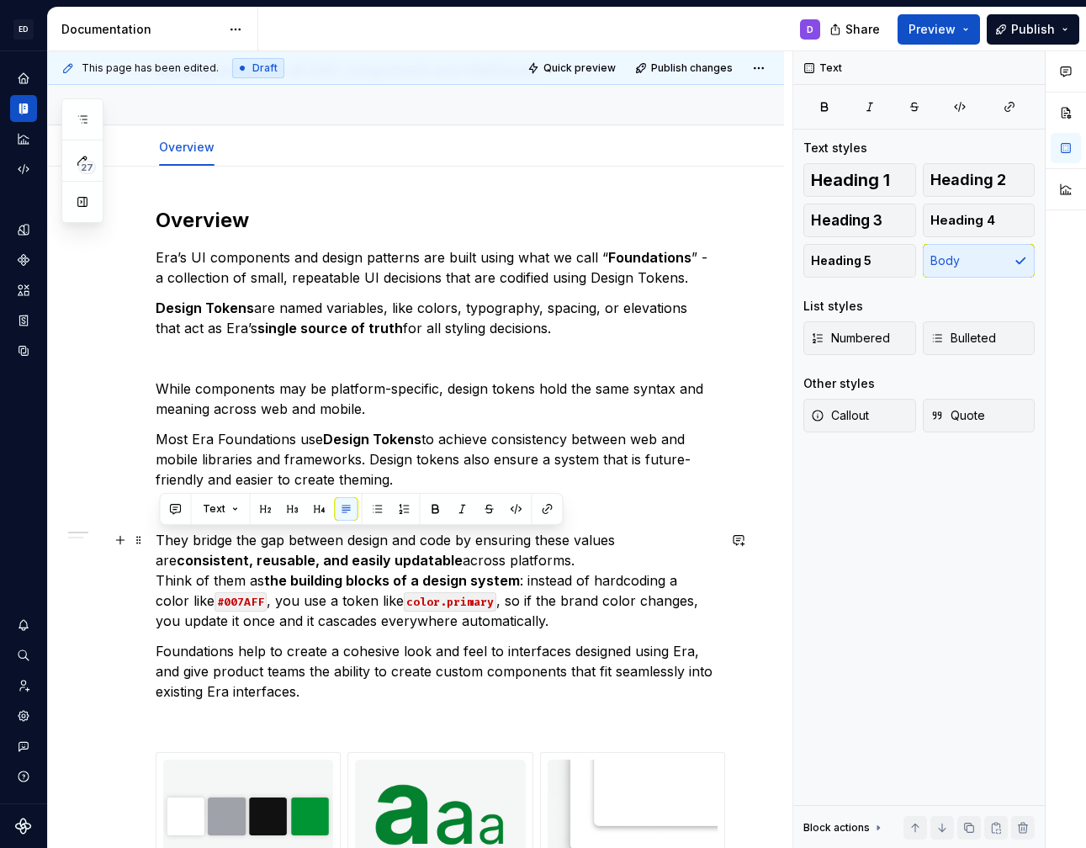
drag, startPoint x: 486, startPoint y: 559, endPoint x: 161, endPoint y: 548, distance: 325.7
click at [161, 548] on p "They bridge the gap between design and code by ensuring these values are consis…" at bounding box center [436, 580] width 561 height 101
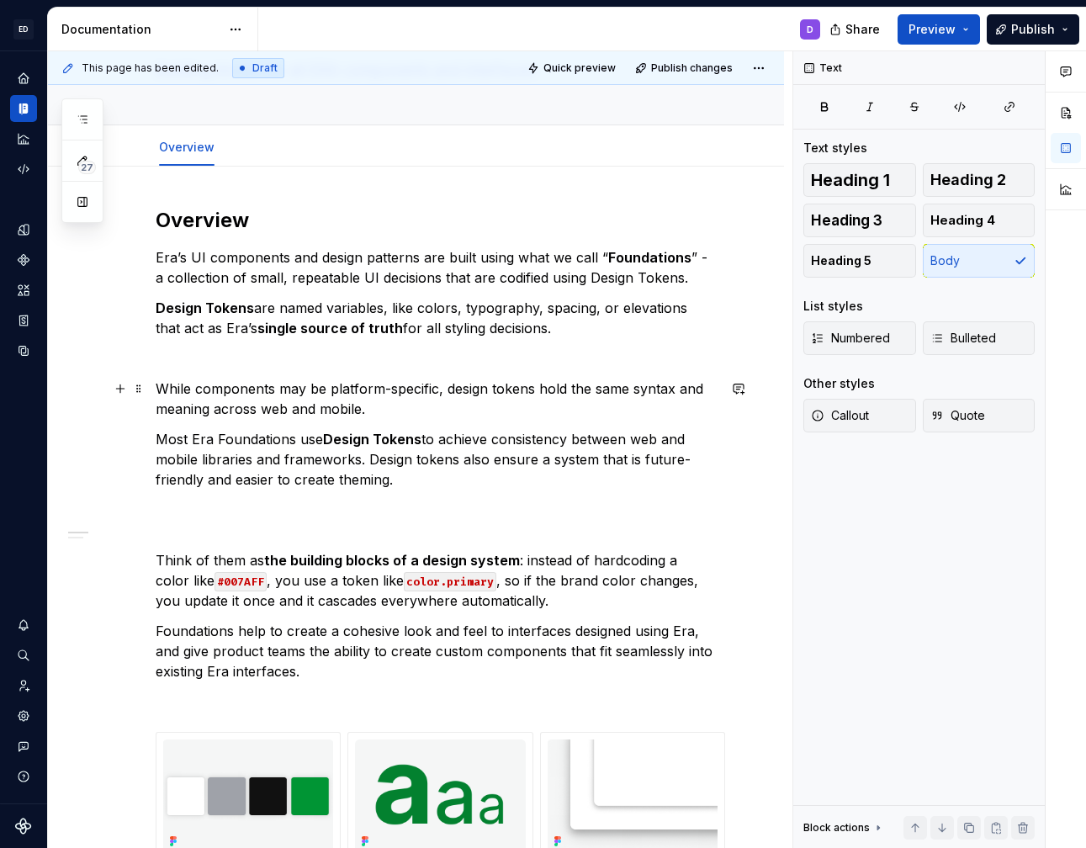
click at [391, 408] on p "While components may be platform-specific, design tokens hold the same syntax a…" at bounding box center [436, 399] width 561 height 40
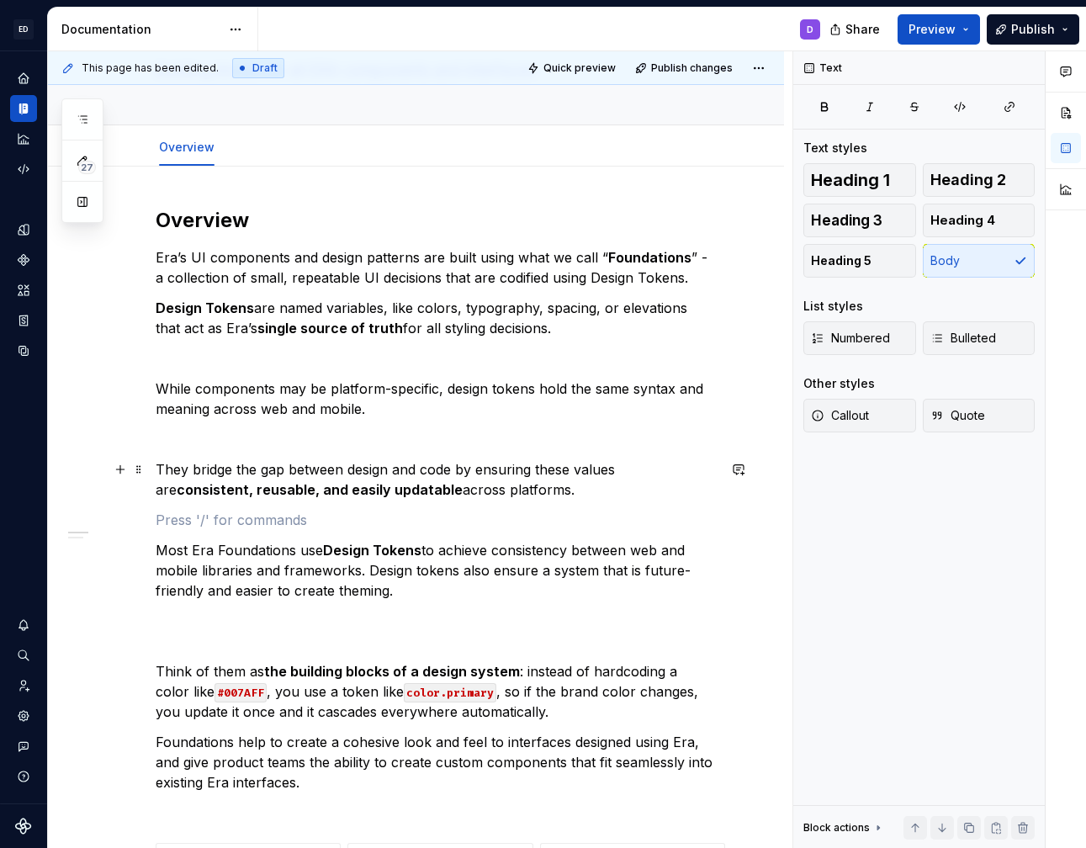
click at [559, 473] on p "They bridge the gap between design and code by ensuring these values are consis…" at bounding box center [436, 479] width 561 height 40
click at [571, 475] on p "They bridge the gap between design and code by ensuring these values are consis…" at bounding box center [436, 479] width 561 height 40
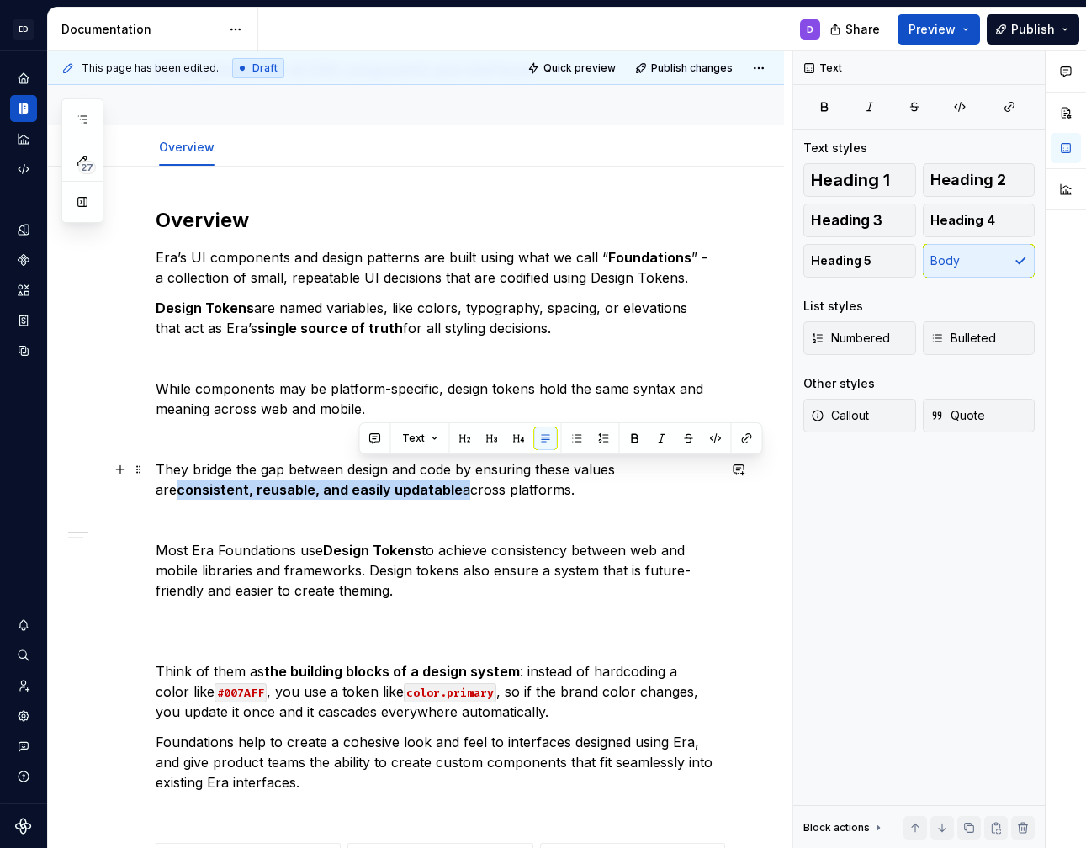
drag, startPoint x: 639, startPoint y: 469, endPoint x: 358, endPoint y: 493, distance: 282.9
click at [358, 493] on p "They bridge the gap between design and code by ensuring these values are consis…" at bounding box center [436, 479] width 561 height 40
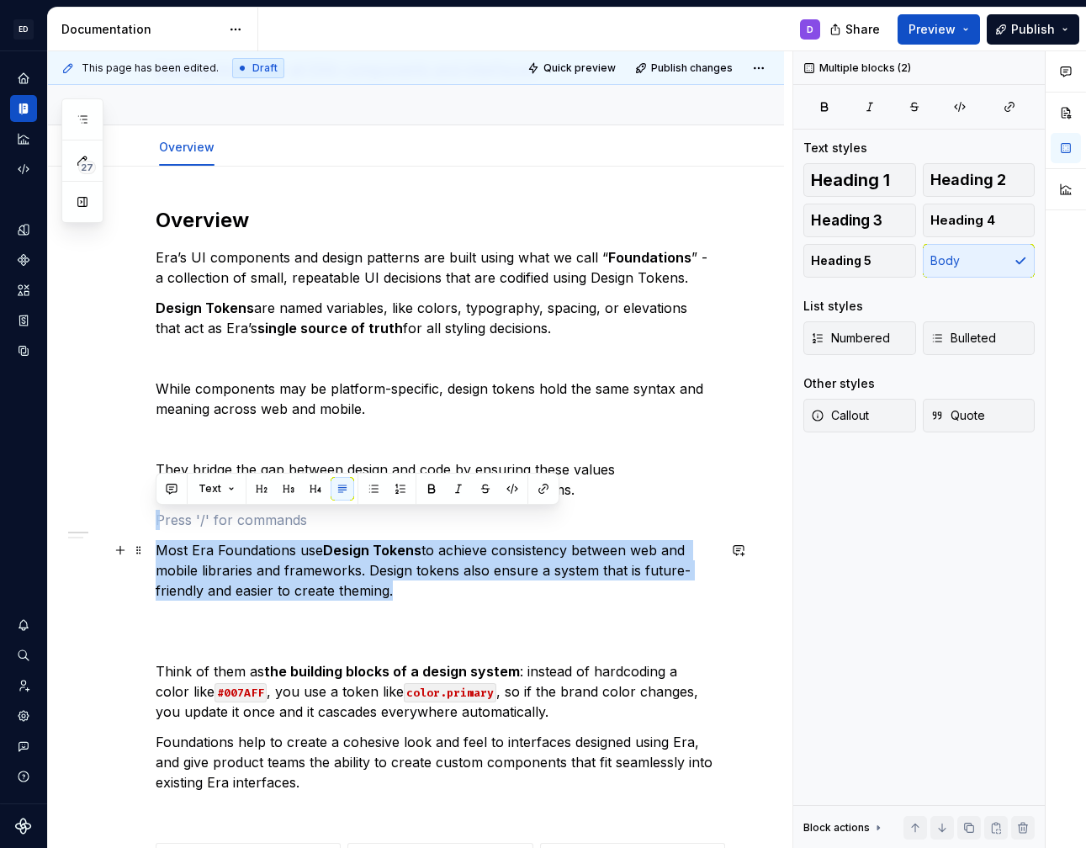
drag, startPoint x: 326, startPoint y: 521, endPoint x: 395, endPoint y: 599, distance: 104.3
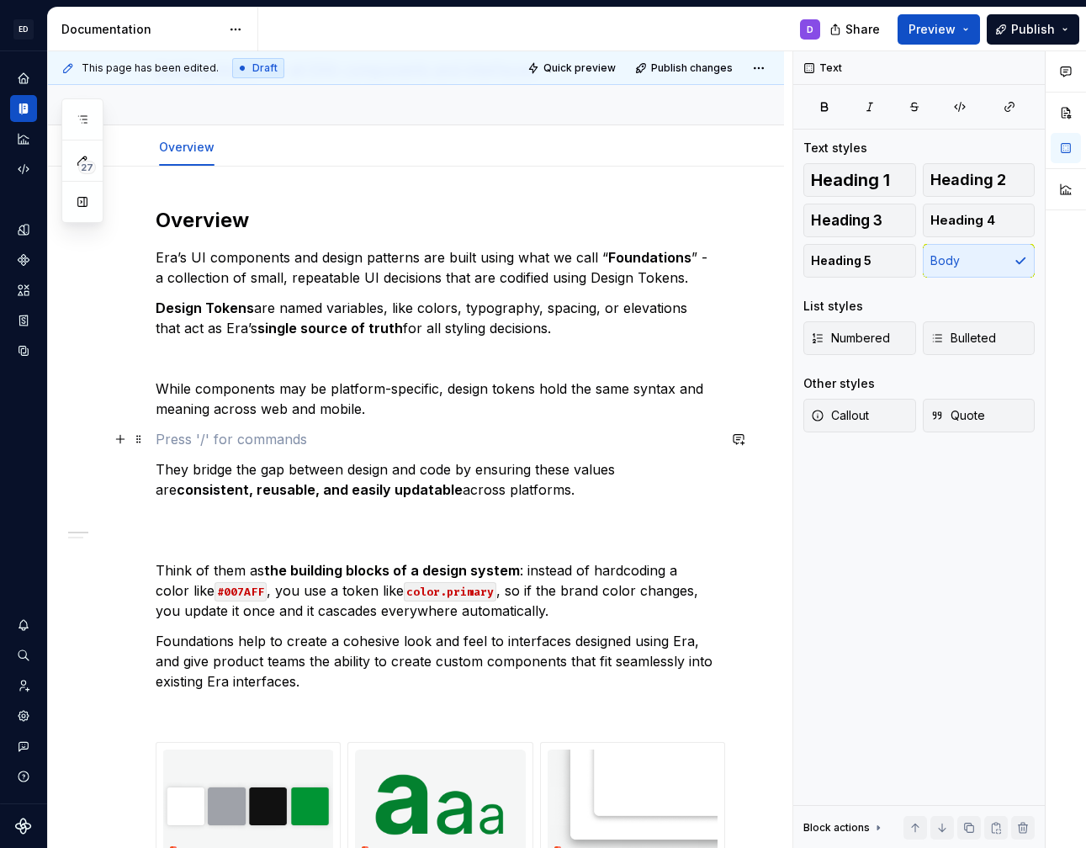
click at [374, 437] on p at bounding box center [436, 439] width 561 height 20
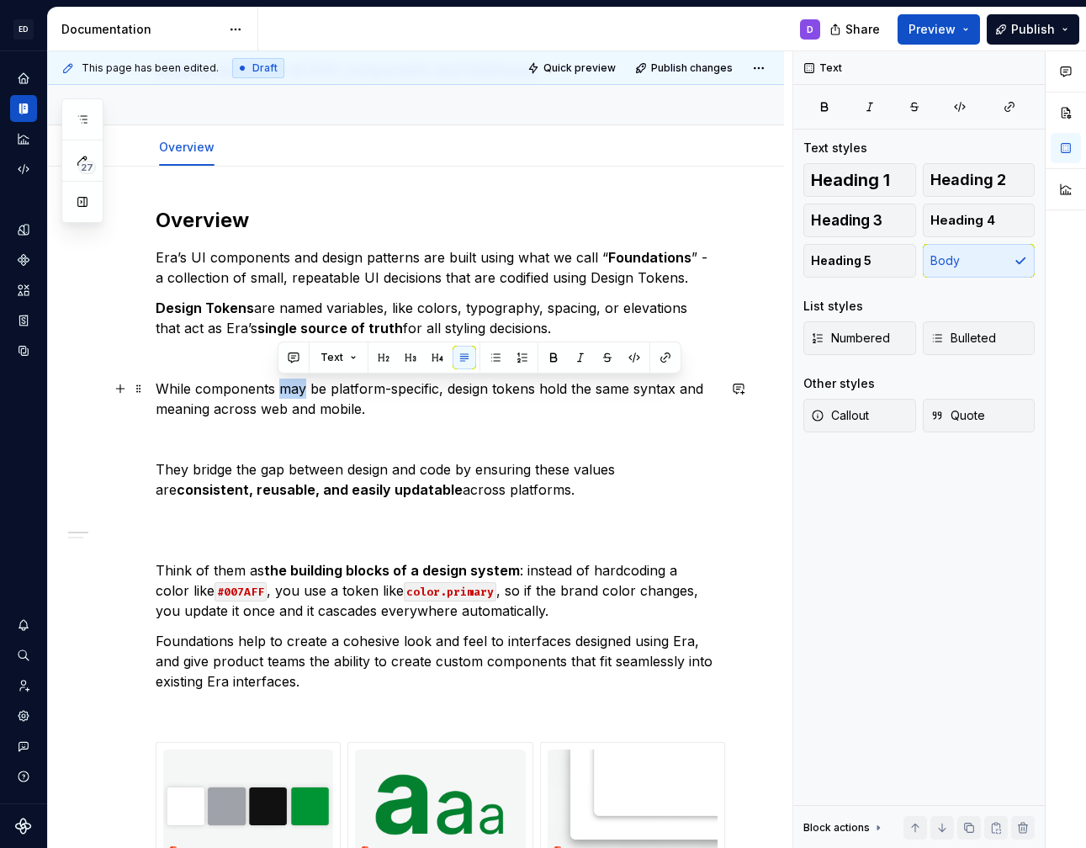
drag, startPoint x: 278, startPoint y: 390, endPoint x: 301, endPoint y: 391, distance: 23.6
click at [301, 391] on p "While components may be platform-specific, design tokens hold the same syntax a…" at bounding box center [436, 399] width 561 height 40
click at [300, 433] on p at bounding box center [436, 439] width 561 height 20
click at [522, 400] on p "While components can be platform-specific, design tokens hold the same syntax a…" at bounding box center [436, 399] width 561 height 40
click at [628, 388] on p "While components can be platform-specific, design tokens hold the same syntax a…" at bounding box center [436, 399] width 561 height 40
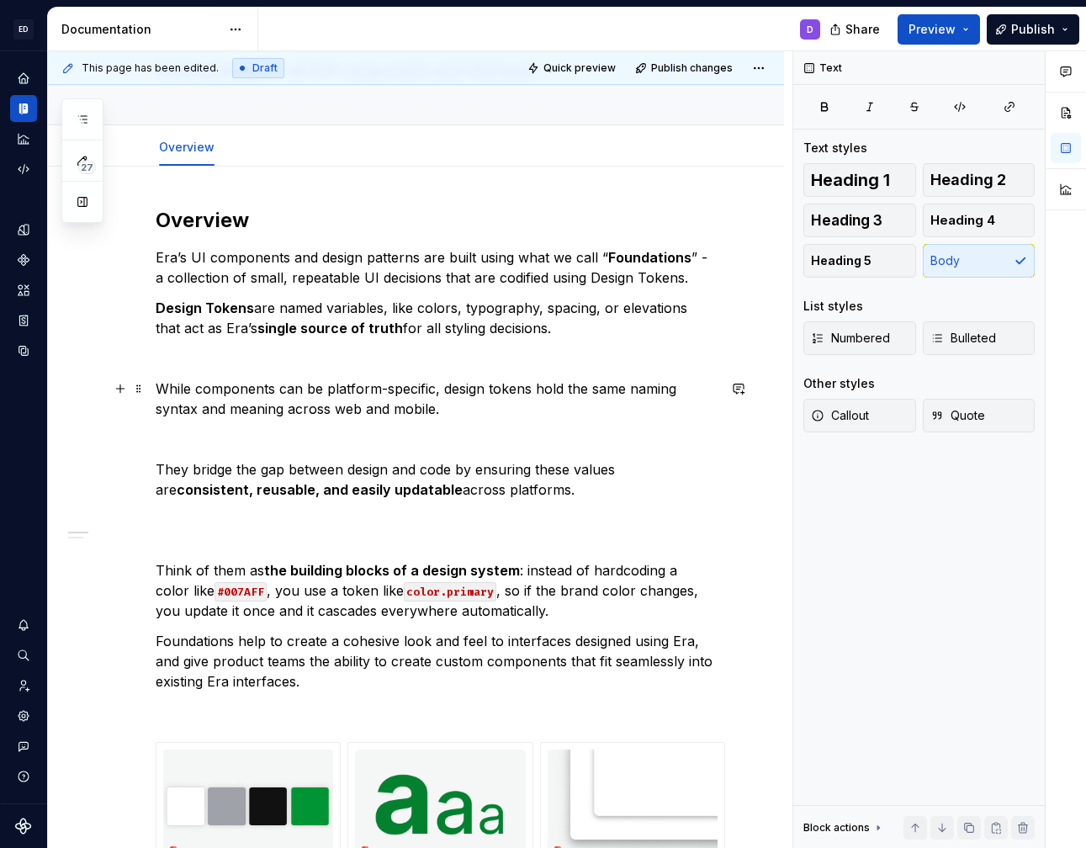
click at [429, 400] on p "While components can be platform-specific, design tokens hold the same naming s…" at bounding box center [436, 399] width 561 height 40
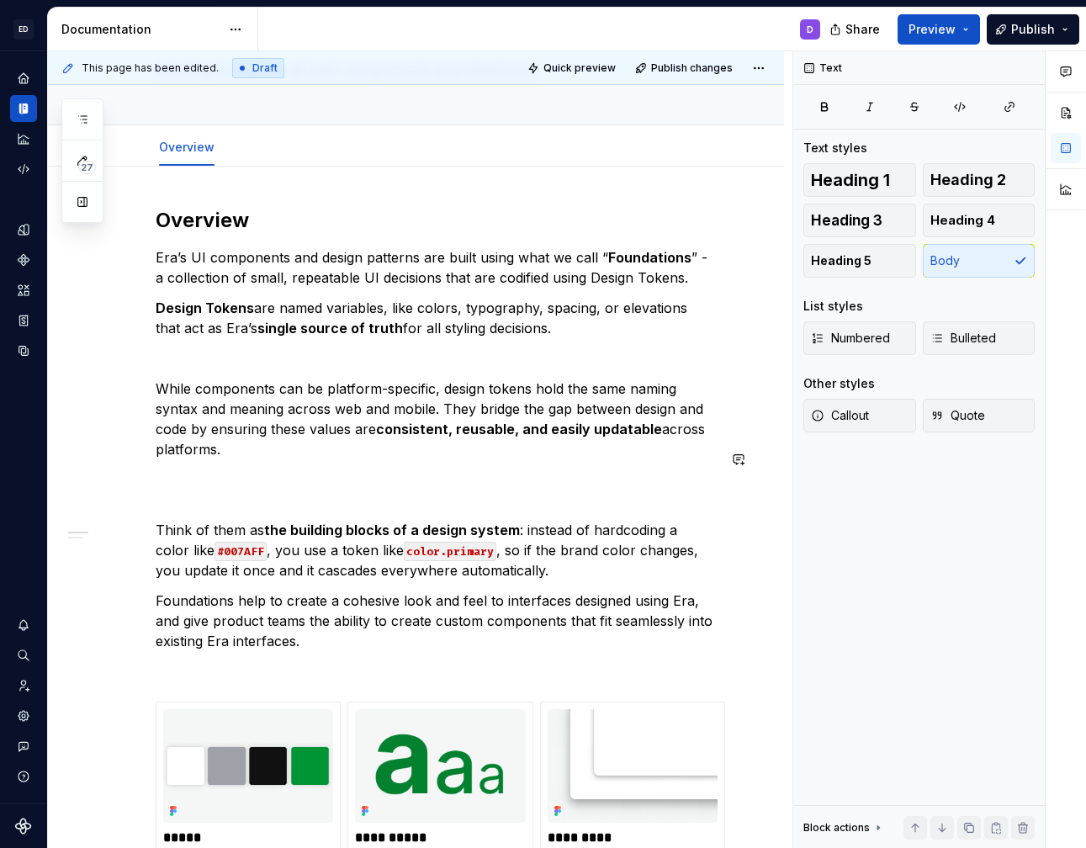
click at [526, 472] on div "**********" at bounding box center [436, 823] width 561 height 1232
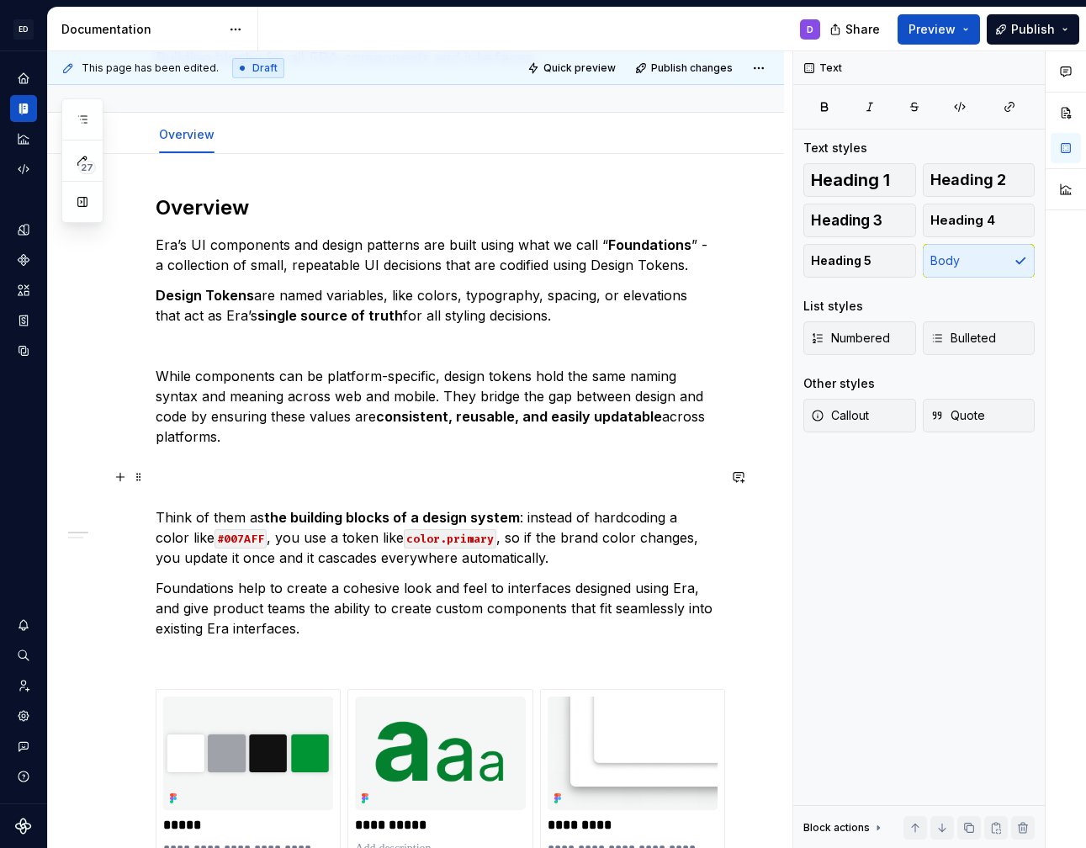
scroll to position [140, 0]
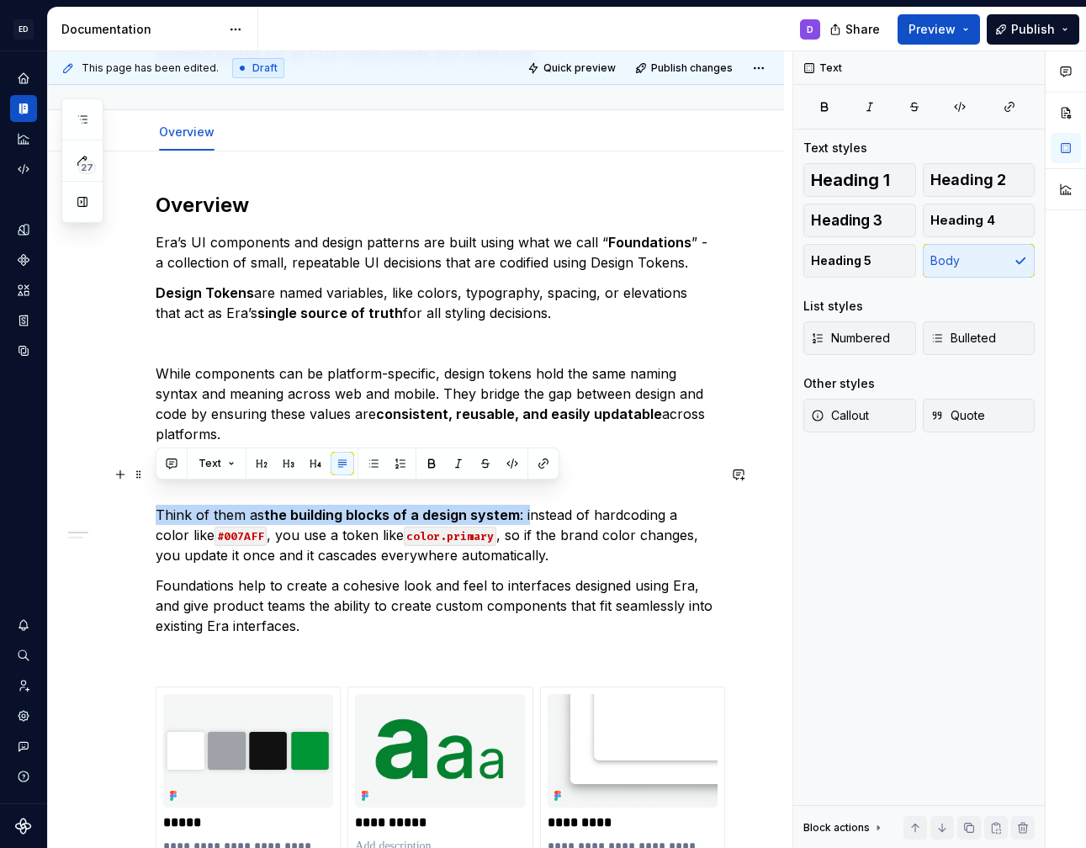
drag, startPoint x: 526, startPoint y: 492, endPoint x: 135, endPoint y: 501, distance: 390.4
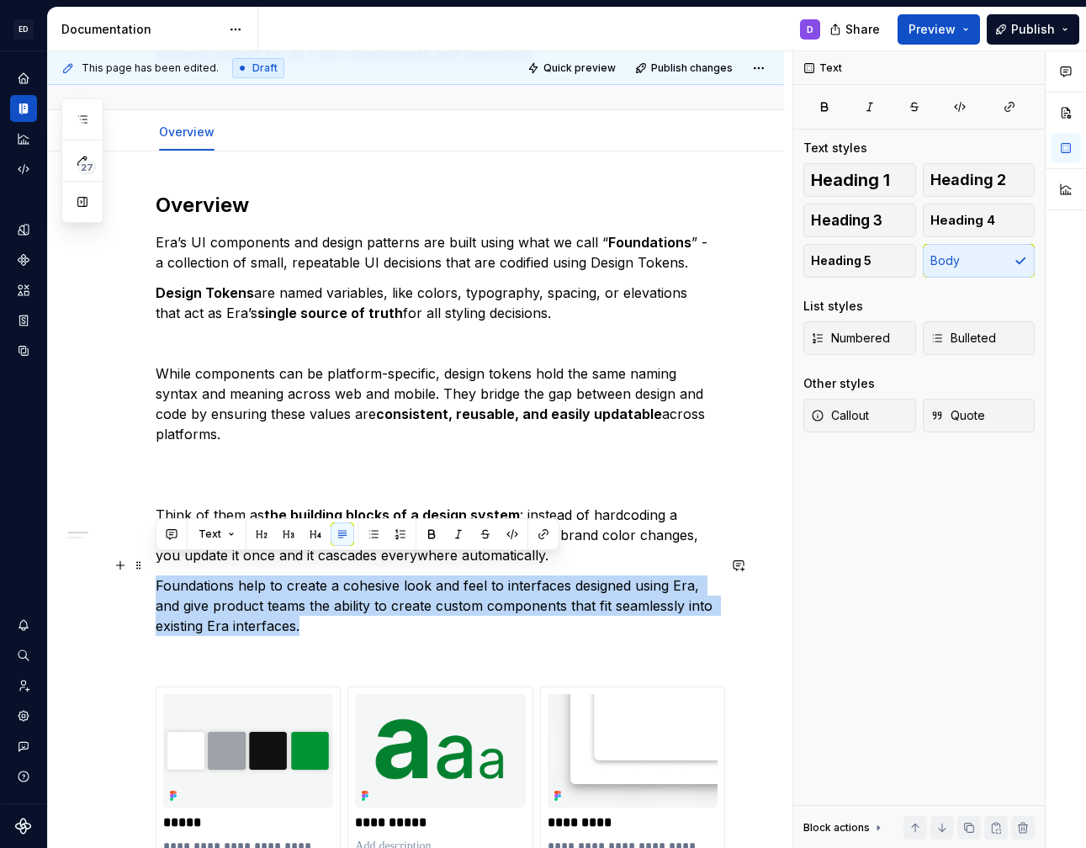
drag, startPoint x: 341, startPoint y: 612, endPoint x: 149, endPoint y: 573, distance: 195.8
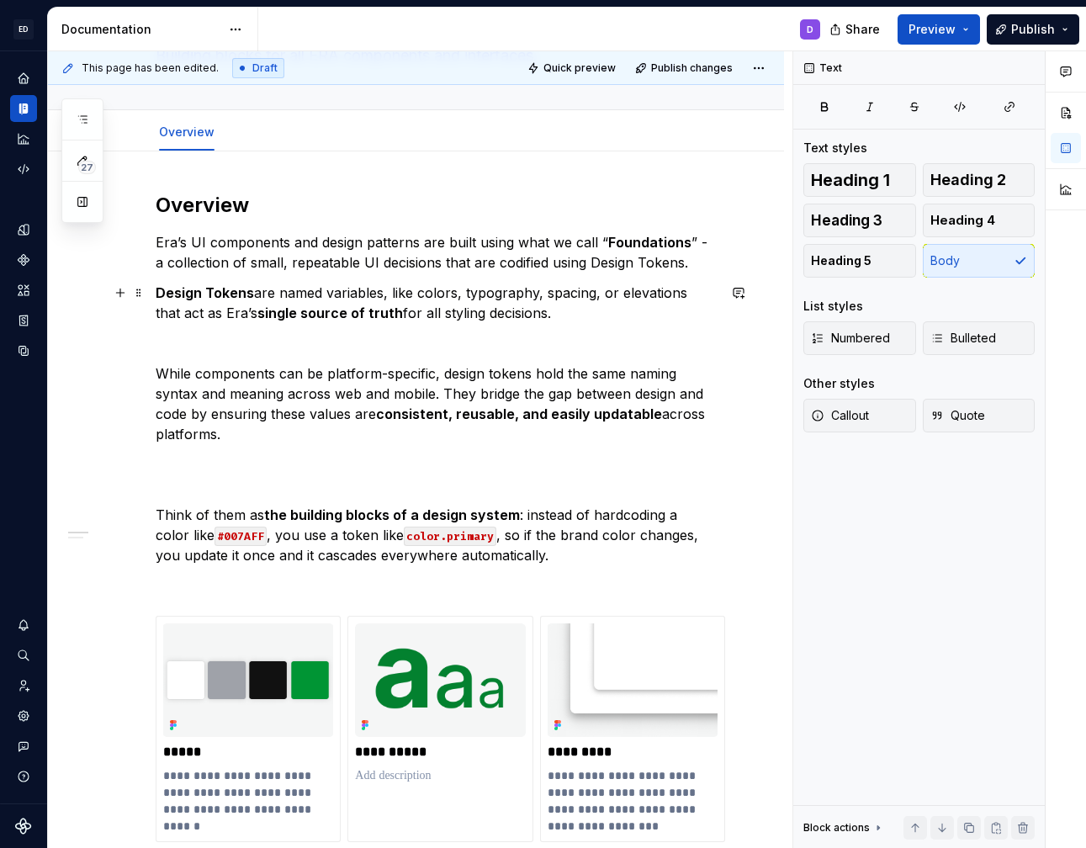
click at [214, 288] on strong "Design Tokens" at bounding box center [205, 292] width 98 height 17
click at [299, 372] on p "While components can be platform-specific, design tokens hold the same naming s…" at bounding box center [436, 403] width 561 height 81
click at [677, 292] on p "Design tokens are named variables, like colors, typography, spacing, or elevati…" at bounding box center [436, 303] width 561 height 40
click at [458, 353] on div "**********" at bounding box center [436, 773] width 561 height 1162
click at [471, 462] on div "**********" at bounding box center [436, 773] width 561 height 1162
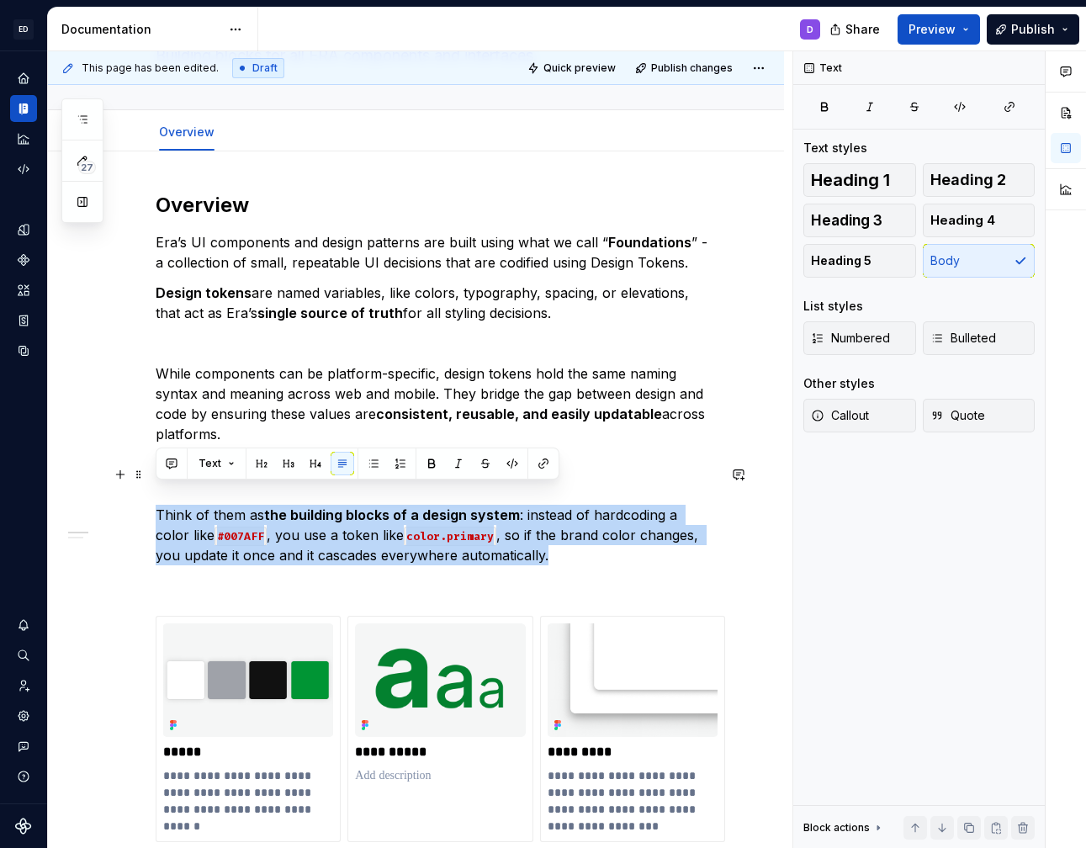
drag, startPoint x: 527, startPoint y: 529, endPoint x: 158, endPoint y: 498, distance: 369.8
click at [157, 498] on p "Think of them as the building blocks of a design system : instead of hardcoding…" at bounding box center [436, 525] width 561 height 81
click at [158, 498] on p "Think of them as the building blocks of a design system : instead of hardcoding…" at bounding box center [436, 525] width 561 height 81
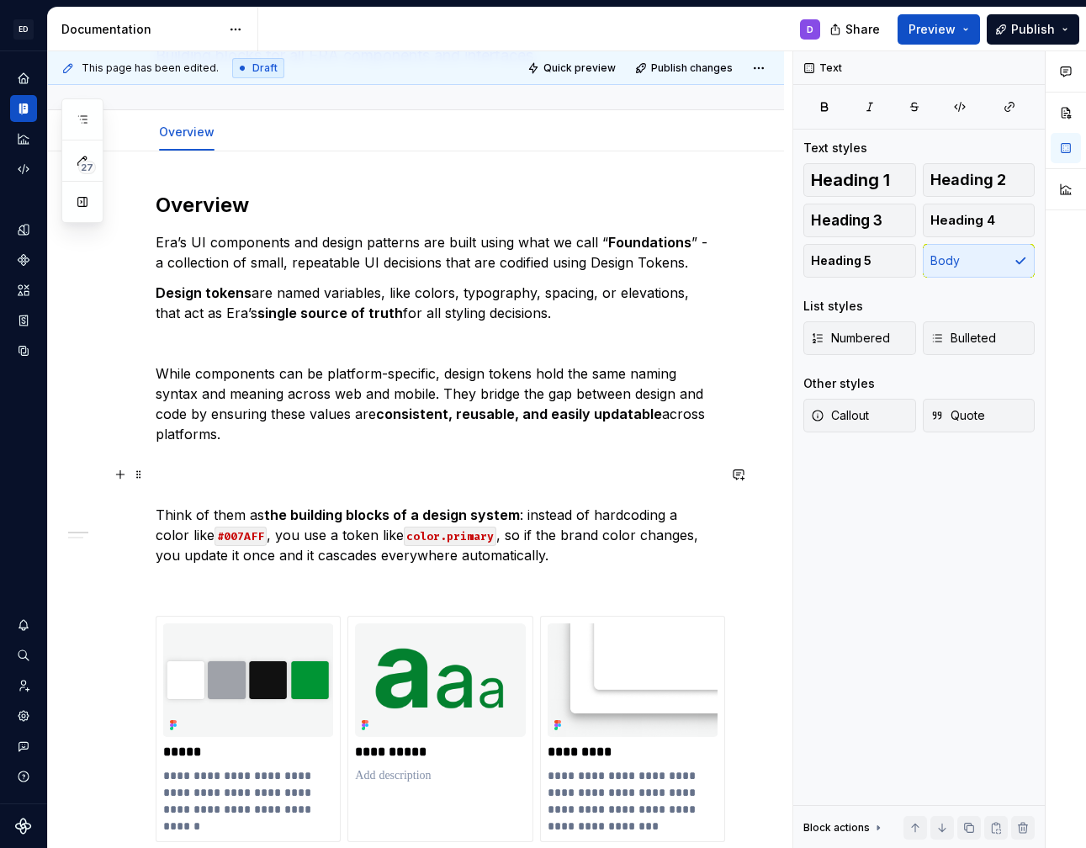
click at [221, 490] on p "Think of them as the building blocks of a design system : instead of hardcoding…" at bounding box center [436, 525] width 561 height 81
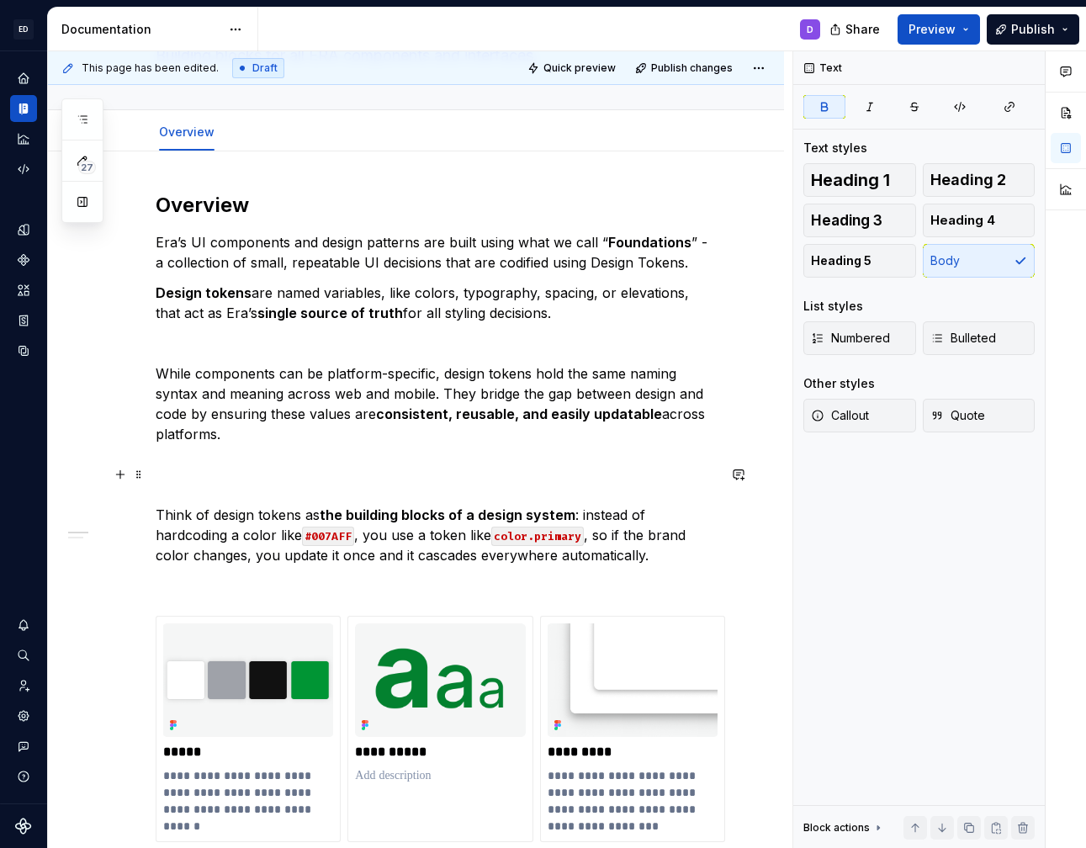
click at [331, 506] on strong "the building blocks of a design system" at bounding box center [448, 514] width 256 height 17
click at [469, 506] on strong "the building blocks of a design system" at bounding box center [448, 514] width 256 height 17
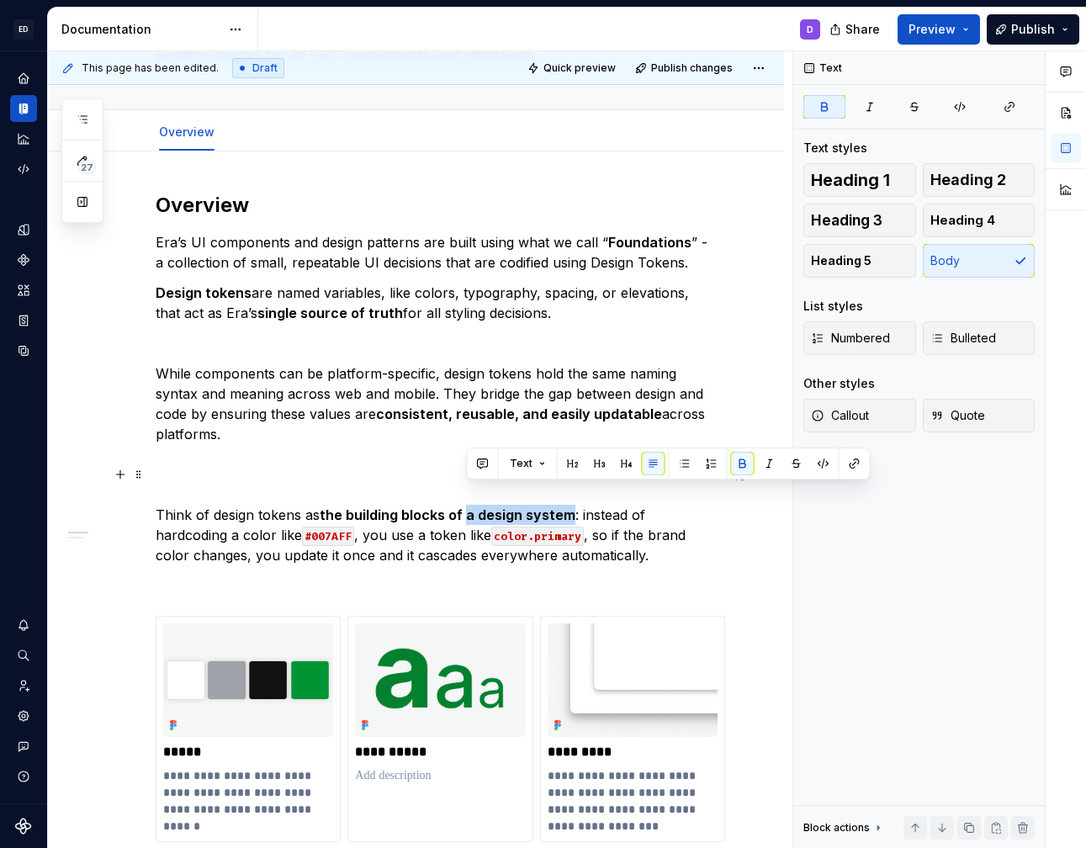
drag, startPoint x: 469, startPoint y: 497, endPoint x: 565, endPoint y: 500, distance: 95.9
click at [565, 506] on strong "the building blocks of a design system" at bounding box center [448, 514] width 256 height 17
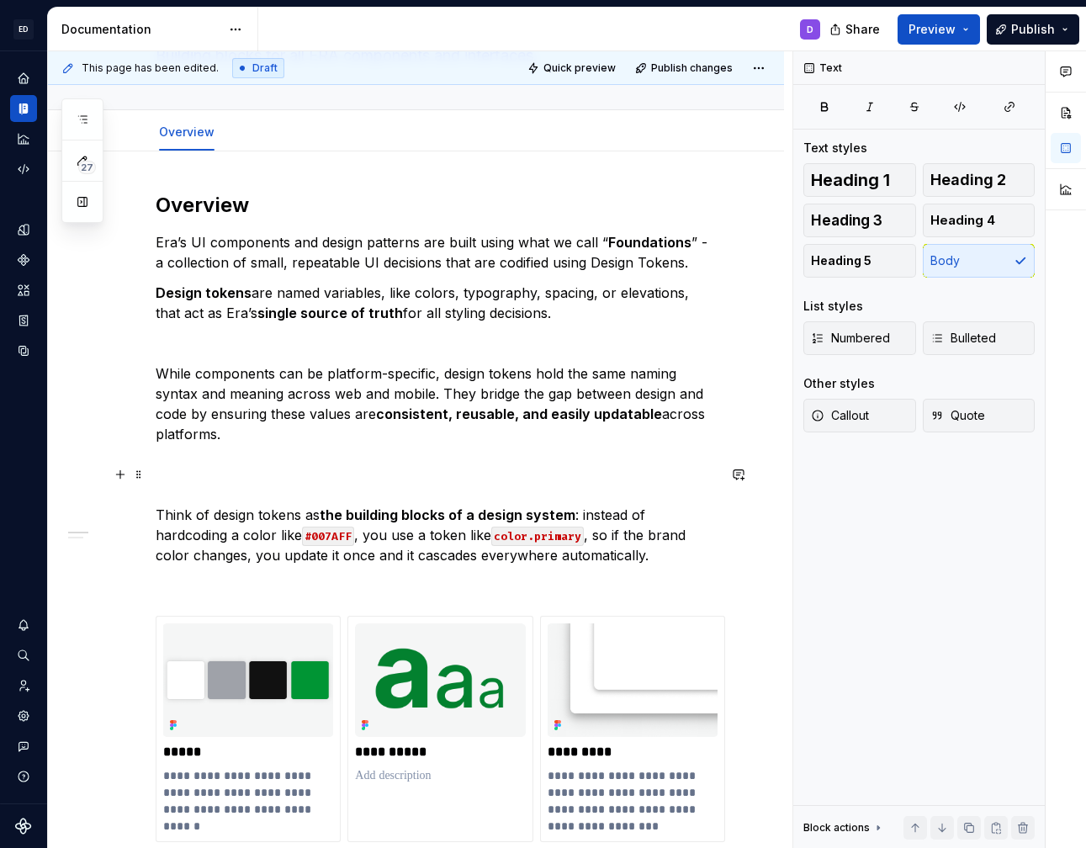
click at [596, 502] on p "Think of design tokens as the building blocks of a design system : instead of h…" at bounding box center [436, 525] width 561 height 81
click at [302, 527] on code "#007AFF" at bounding box center [328, 536] width 52 height 19
click at [290, 517] on p "Think of design tokens as the building blocks of a design system : instead of h…" at bounding box center [436, 525] width 561 height 81
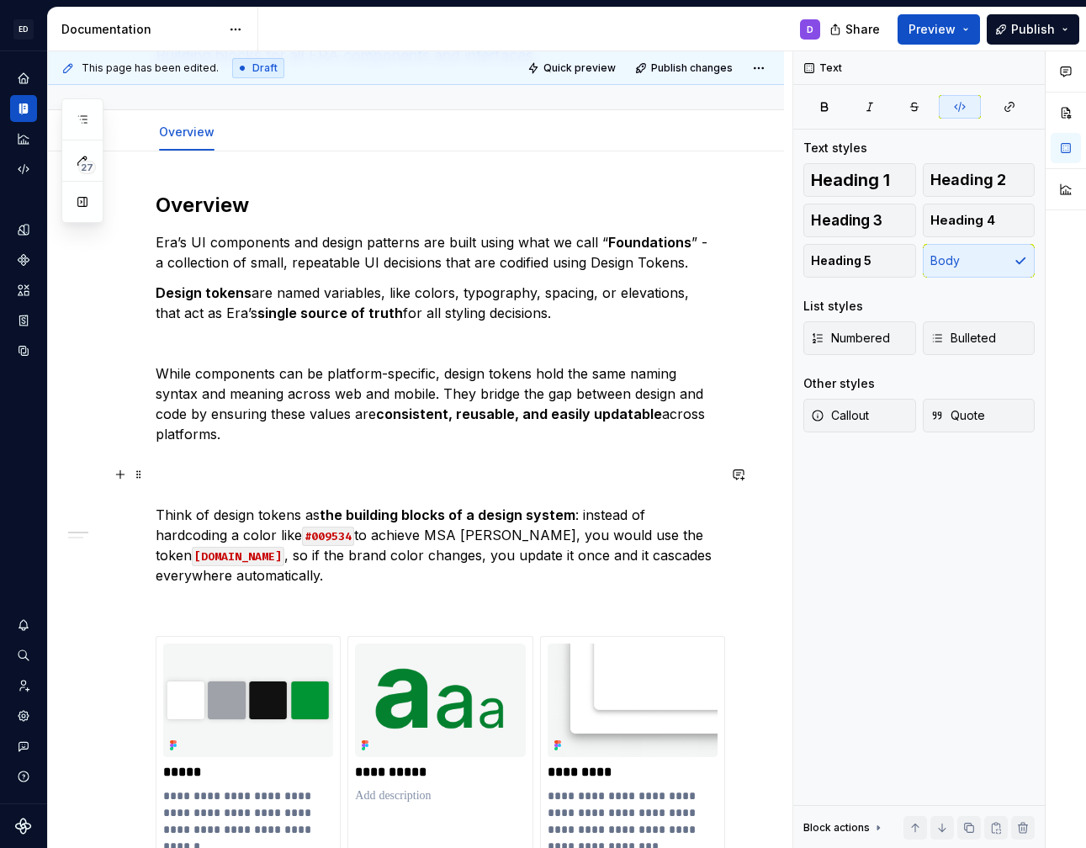
click at [702, 516] on p "Think of design tokens as the building blocks of a design system : instead of h…" at bounding box center [436, 535] width 561 height 101
drag, startPoint x: 698, startPoint y: 516, endPoint x: 718, endPoint y: 517, distance: 19.4
click at [717, 517] on p "Think of design tokens as the building blocks of a design system : instead of h…" at bounding box center [436, 535] width 561 height 101
click at [258, 538] on p "Think of design tokens as the building blocks of a design system : instead of h…" at bounding box center [436, 535] width 561 height 101
click at [357, 538] on p "Think of design tokens as the building blocks of a design system : instead of h…" at bounding box center [436, 535] width 561 height 101
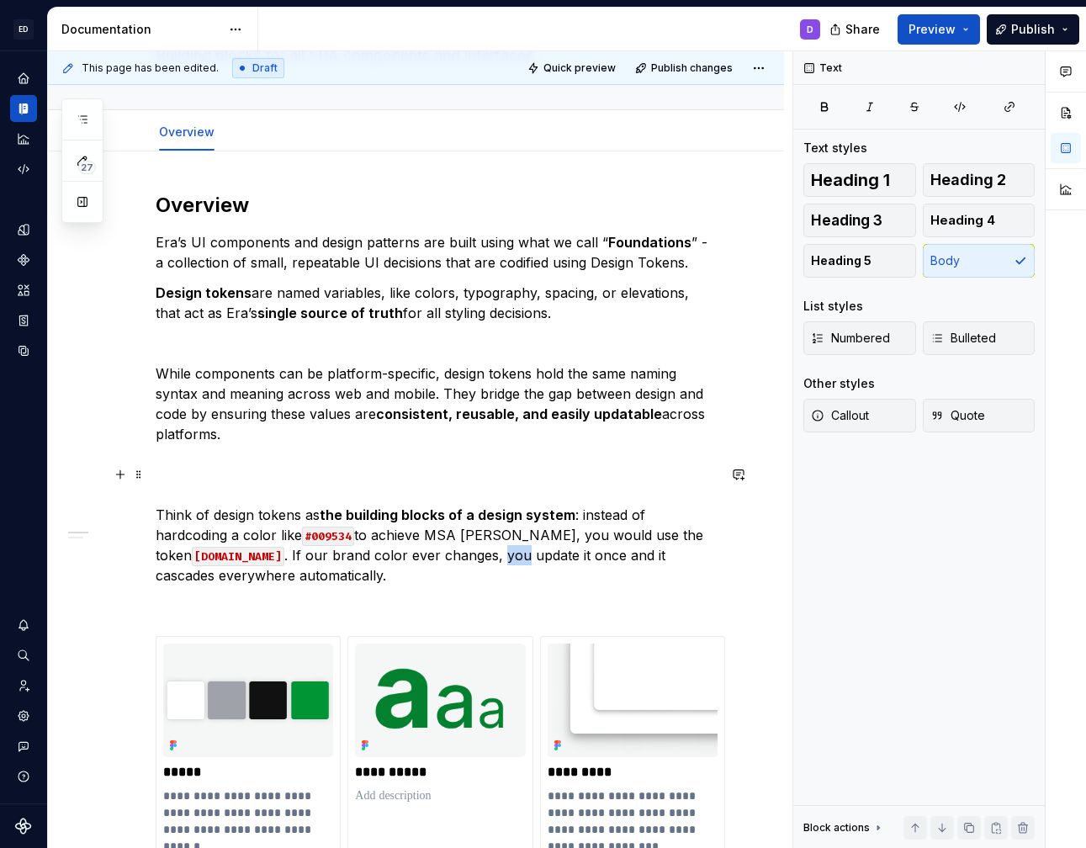
click at [357, 538] on p "Think of design tokens as the building blocks of a design system : instead of h…" at bounding box center [436, 535] width 561 height 101
click at [230, 548] on p "Think of design tokens as the building blocks of a design system : instead of h…" at bounding box center [436, 535] width 561 height 101
click at [196, 555] on p "Think of design tokens as the building blocks of a design system : instead of h…" at bounding box center [436, 535] width 561 height 101
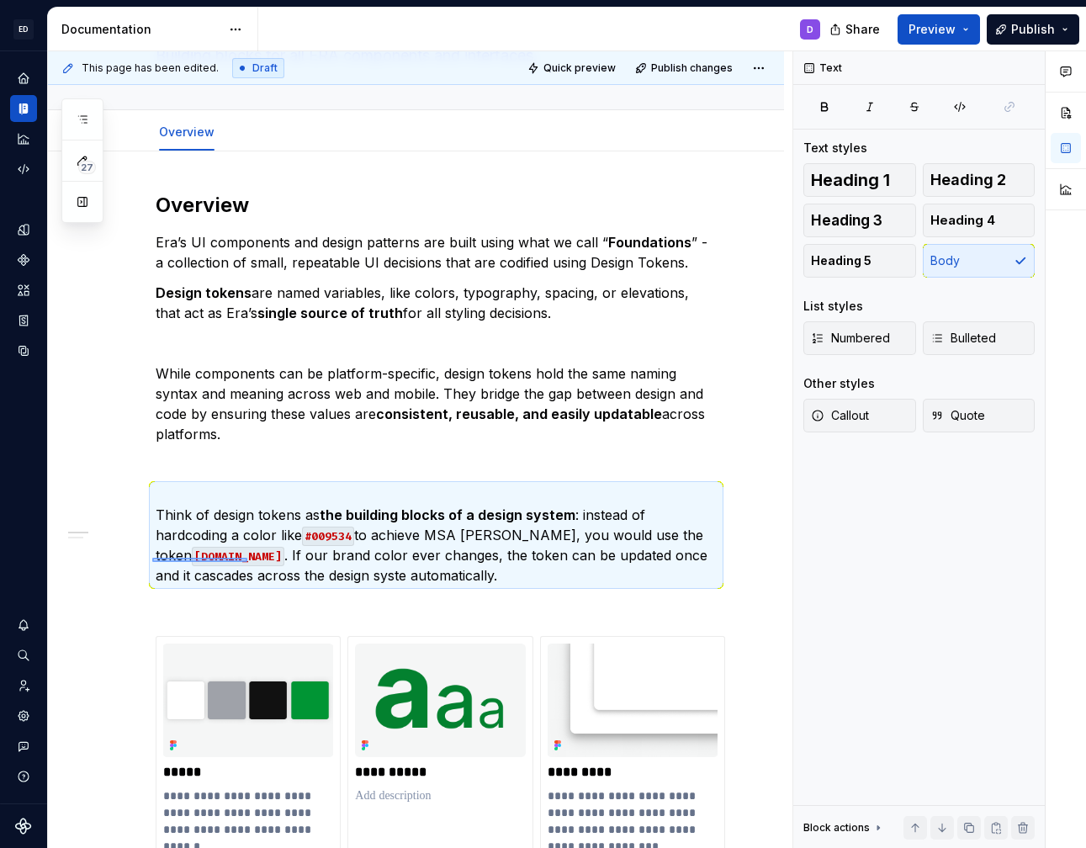
drag, startPoint x: 152, startPoint y: 558, endPoint x: 263, endPoint y: 555, distance: 111.1
click at [263, 555] on div "**********" at bounding box center [420, 449] width 744 height 797
click at [263, 555] on p "Think of design tokens as the building blocks of a design system : instead of h…" at bounding box center [436, 535] width 561 height 101
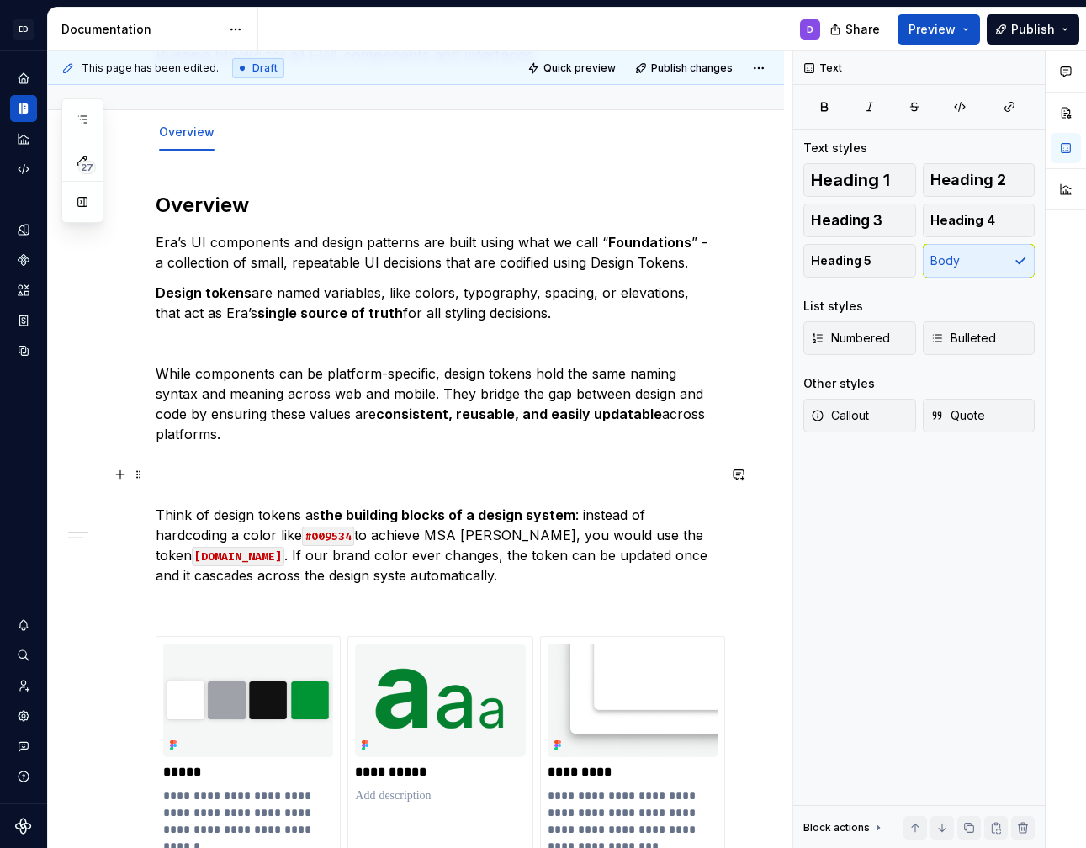
click at [257, 554] on p "Think of design tokens as the building blocks of a design system : instead of h…" at bounding box center [436, 535] width 561 height 101
click at [342, 506] on p "Think of design tokens as the building blocks of a design system : instead of h…" at bounding box center [436, 535] width 561 height 101
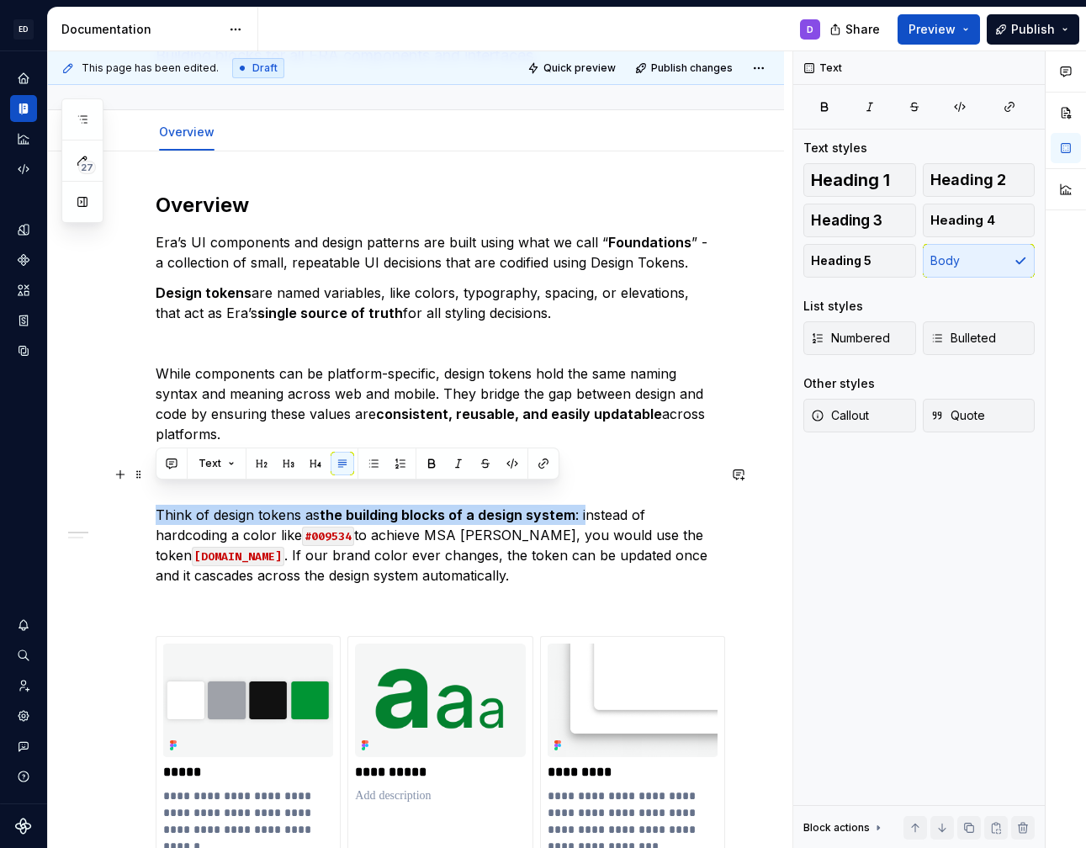
drag, startPoint x: 582, startPoint y: 498, endPoint x: 151, endPoint y: 492, distance: 431.6
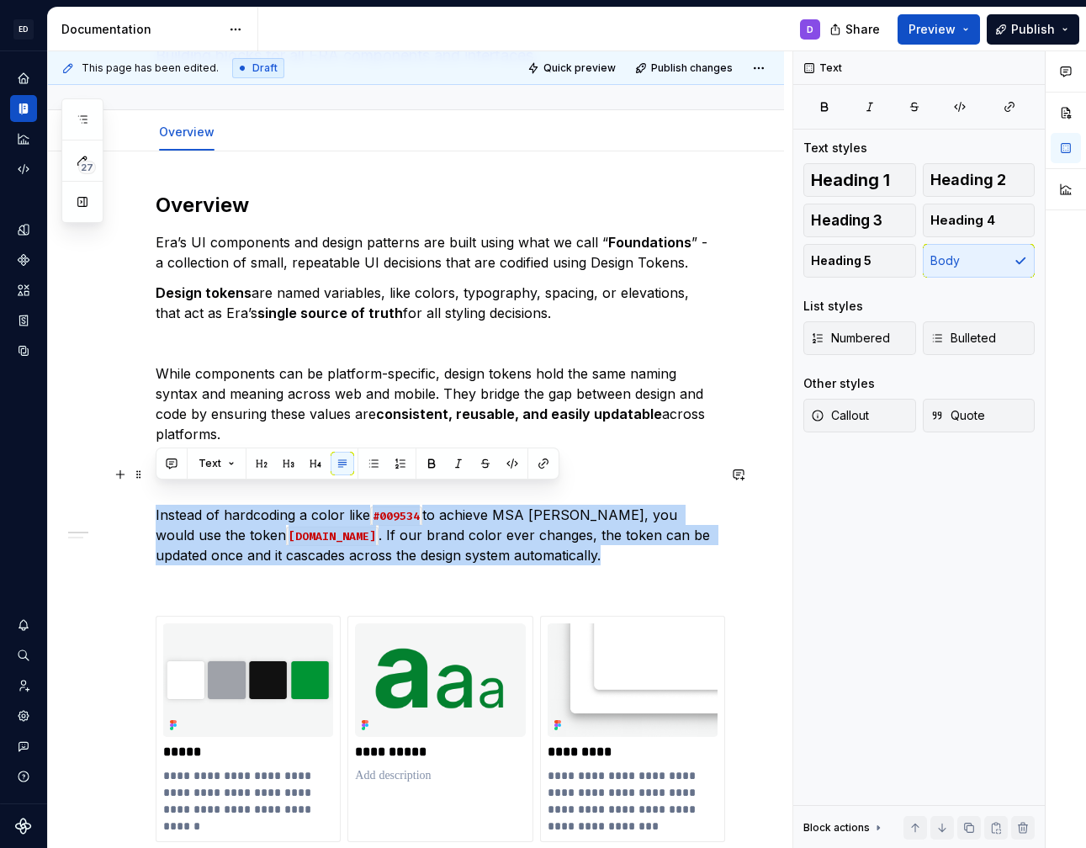
drag, startPoint x: 518, startPoint y: 533, endPoint x: 124, endPoint y: 490, distance: 396.1
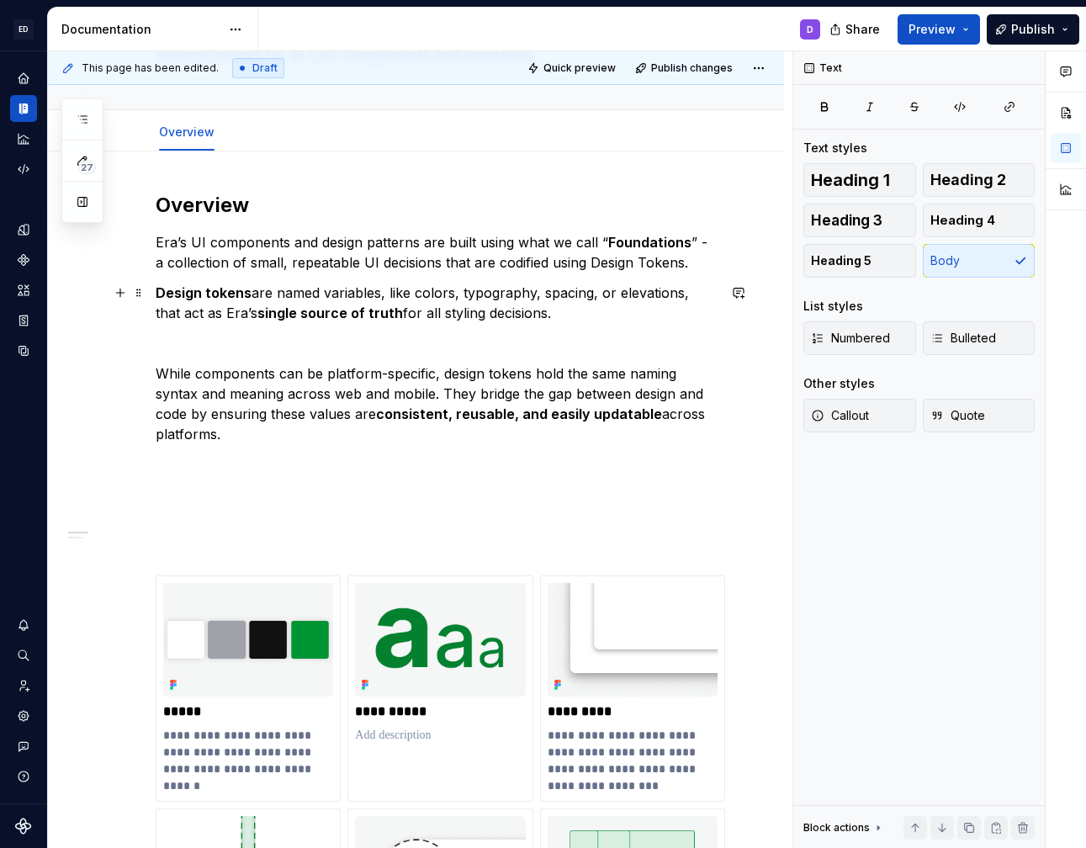
click at [580, 313] on p "Design tokens are named variables, like colors, typography, spacing, or elevati…" at bounding box center [436, 303] width 561 height 40
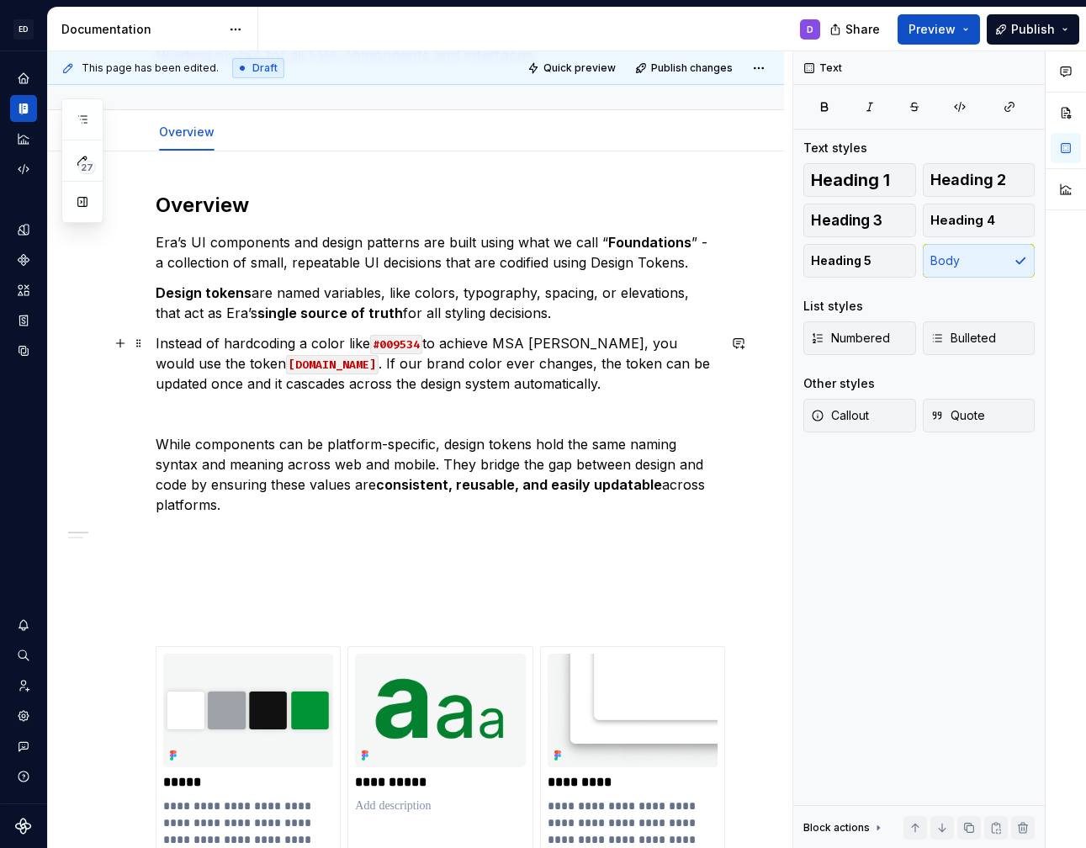
click at [165, 345] on p "Instead of hardcoding a color like #009534 to achieve MSA Green, you would use …" at bounding box center [436, 363] width 561 height 61
click at [361, 342] on p "Instead of hardcoding a color like #009534 to achieve MSA Green, you would use …" at bounding box center [436, 363] width 561 height 61
click at [583, 347] on p "Instead of hardcoding a color like #009534 to achieve MSA Green, you would use …" at bounding box center [436, 363] width 561 height 61
click at [699, 344] on p "Instead of hardcoding a color like #009534 to achieve MSA Green, you would use …" at bounding box center [436, 363] width 561 height 61
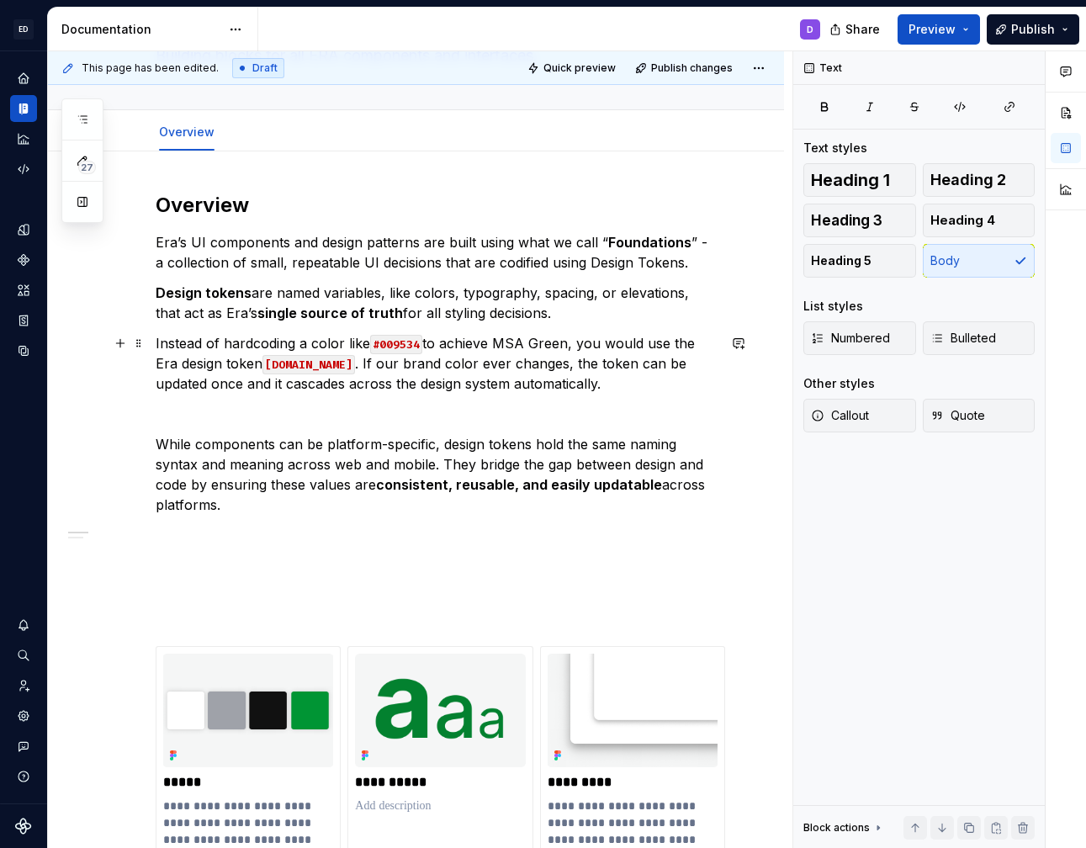
click at [382, 367] on p "Instead of hardcoding a color like #009534 to achieve MSA Green, you would use …" at bounding box center [436, 363] width 561 height 61
click at [212, 311] on p "Design tokens are named variables, like colors, typography, spacing, or elevati…" at bounding box center [436, 303] width 561 height 40
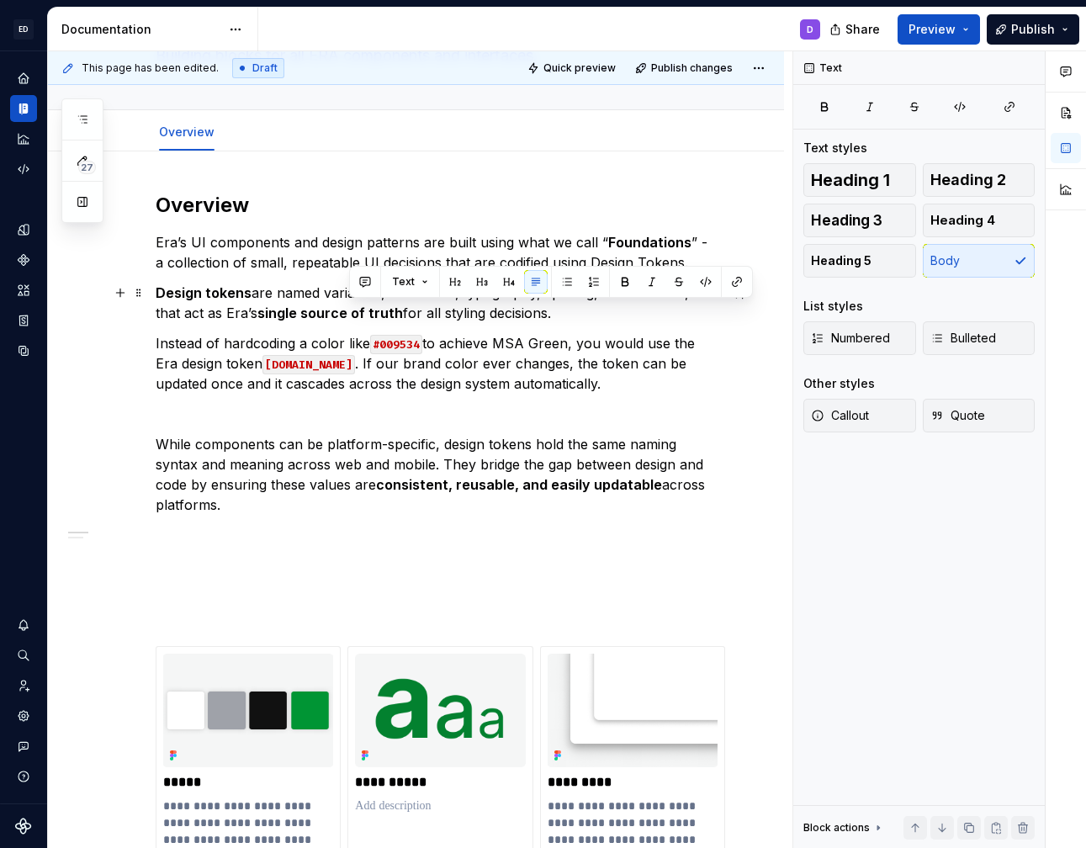
drag, startPoint x: 526, startPoint y: 317, endPoint x: 354, endPoint y: 300, distance: 172.4
click at [354, 300] on p "Design tokens are named variables, like colors, typography, spacing, or elevati…" at bounding box center [436, 303] width 561 height 40
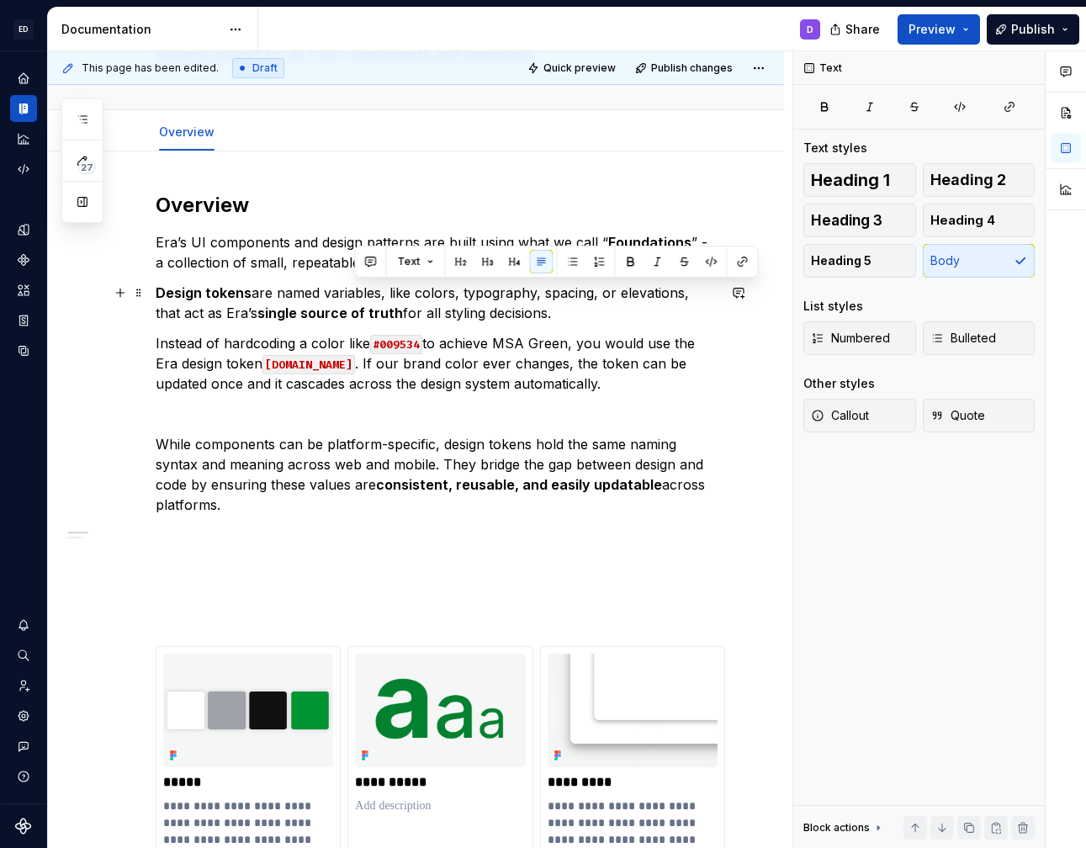
click at [317, 314] on strong "single source of truth" at bounding box center [330, 313] width 146 height 17
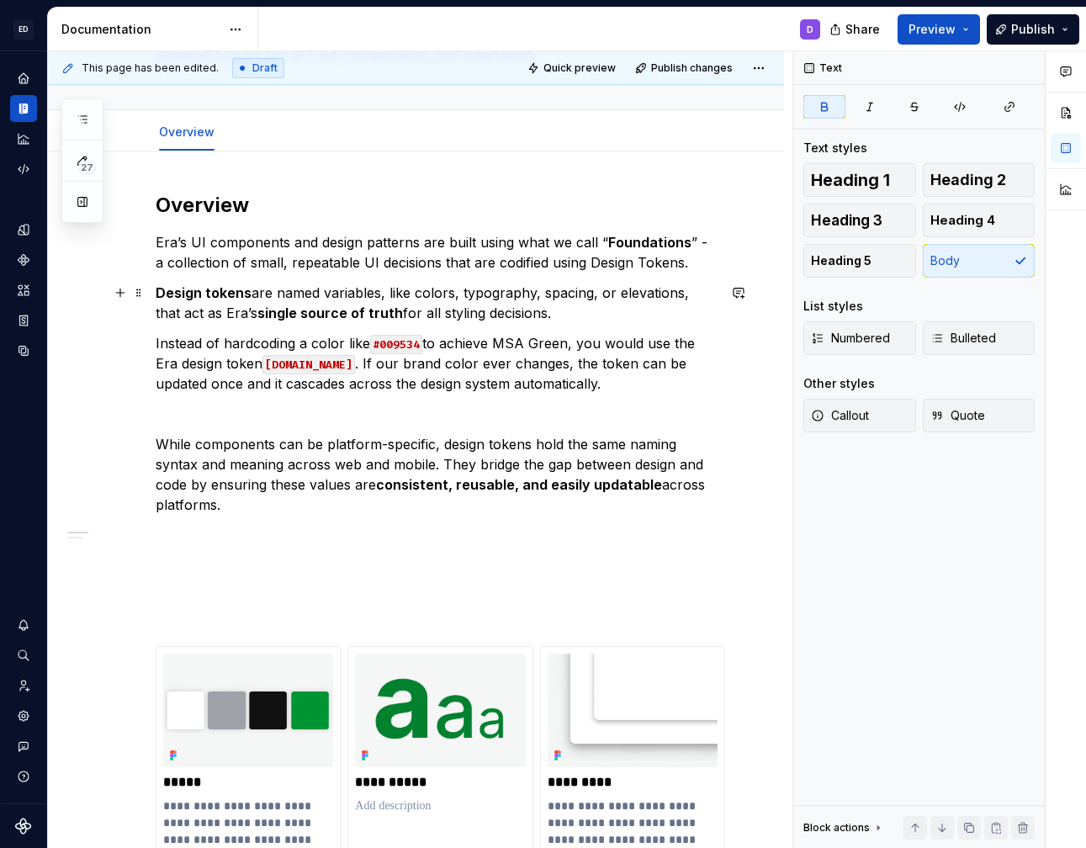
click at [183, 314] on p "Design tokens are named variables, like colors, typography, spacing, or elevati…" at bounding box center [436, 303] width 561 height 40
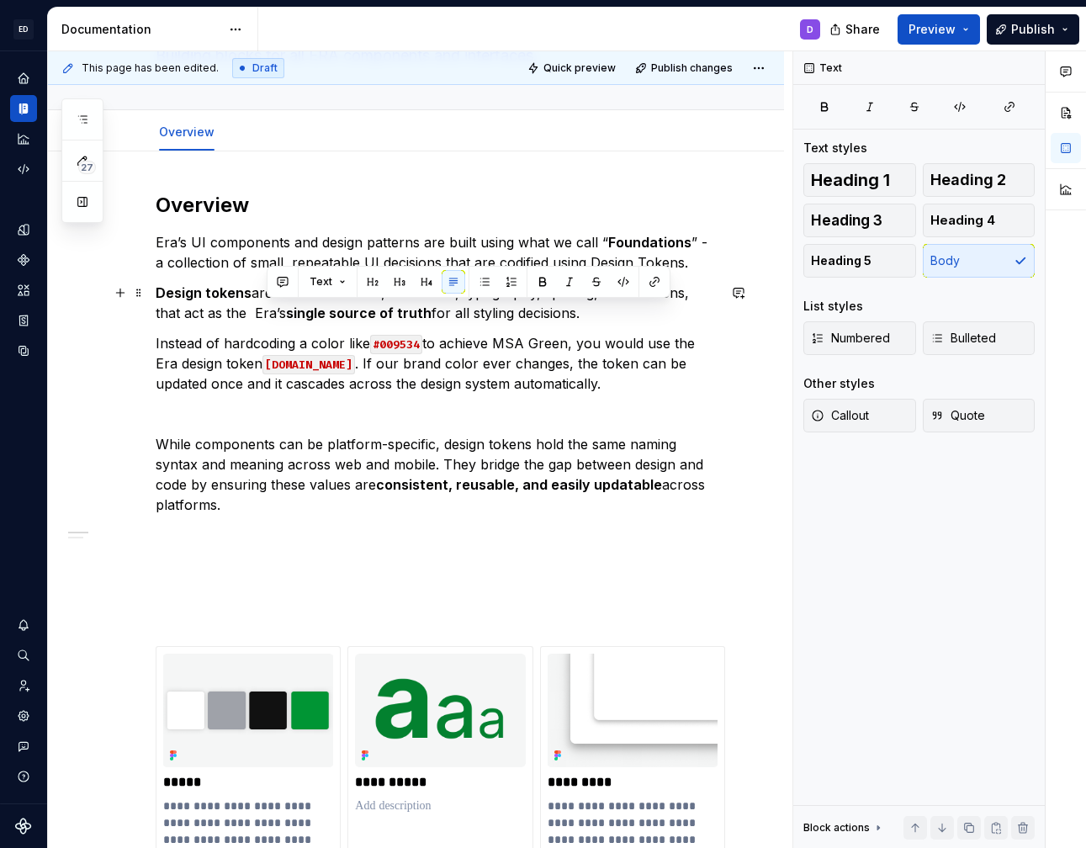
drag, startPoint x: 567, startPoint y: 314, endPoint x: 263, endPoint y: 322, distance: 303.8
click at [263, 322] on p "Design tokens are named variables, like colors, typography, spacing, or elevati…" at bounding box center [436, 303] width 561 height 40
click at [263, 321] on p "Design tokens are named variables, like colors, typography, spacing, or elevati…" at bounding box center [436, 303] width 561 height 40
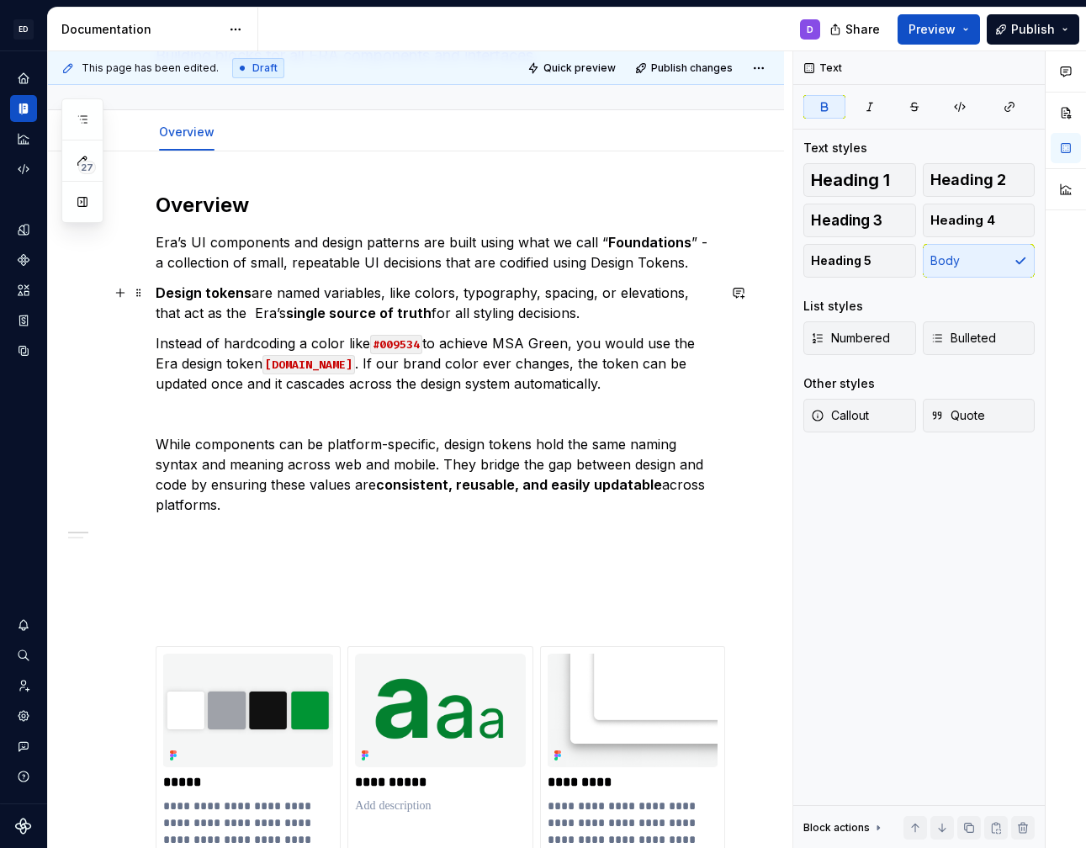
click at [246, 314] on p "Design tokens are named variables, like colors, typography, spacing, or elevati…" at bounding box center [436, 303] width 561 height 40
click at [255, 316] on p "Design tokens are named variables, like colors, typography, spacing, or elevati…" at bounding box center [436, 303] width 561 height 40
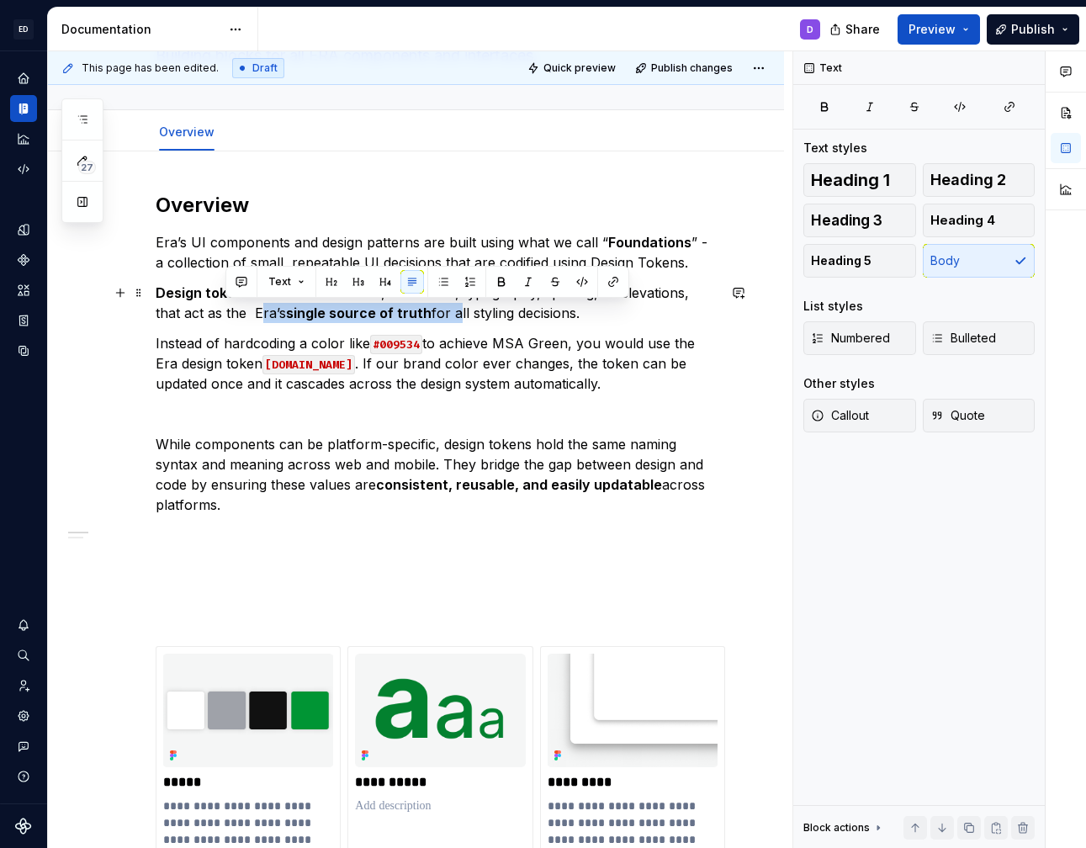
drag, startPoint x: 425, startPoint y: 310, endPoint x: 225, endPoint y: 317, distance: 200.3
click at [225, 317] on p "Design tokens are named variables, like colors, typography, spacing, or elevati…" at bounding box center [436, 303] width 561 height 40
click at [223, 317] on p "Design tokens are named variables, like colors, typography, spacing, or elevati…" at bounding box center [436, 303] width 561 height 40
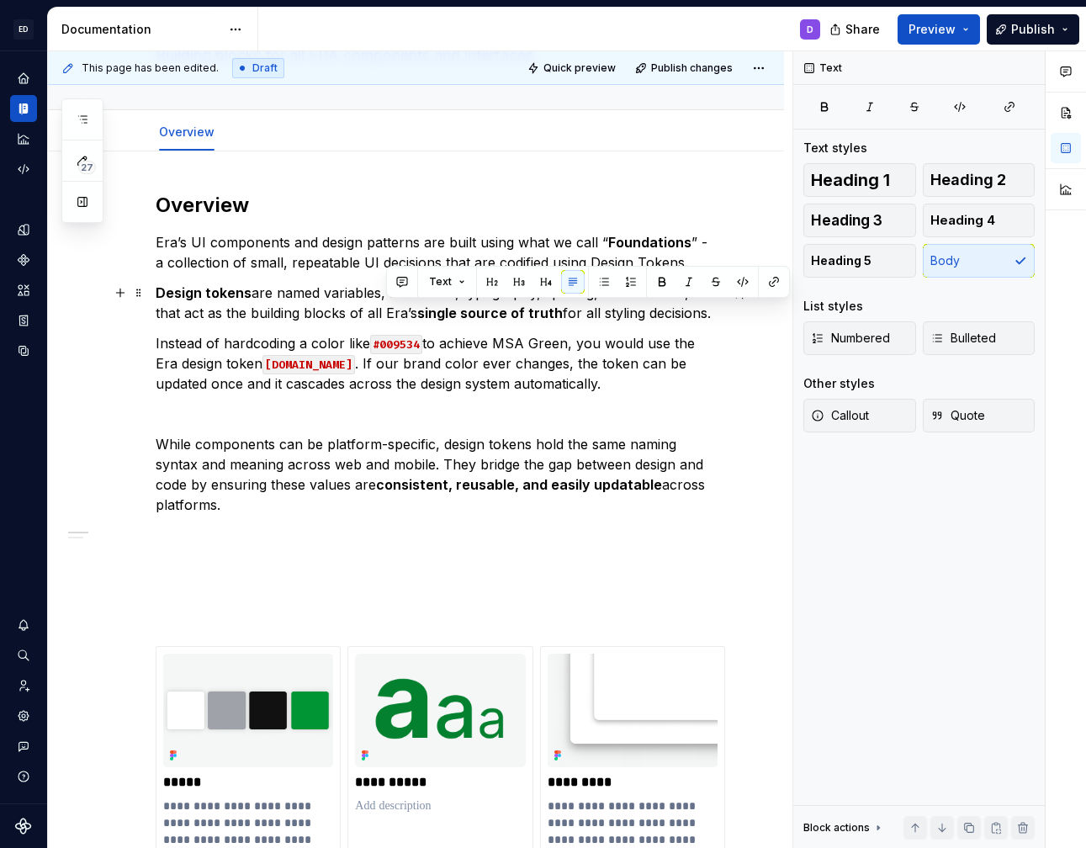
drag, startPoint x: 387, startPoint y: 312, endPoint x: 573, endPoint y: 319, distance: 186.0
click at [573, 319] on p "Design tokens are named variables, like colors, typography, spacing, or elevati…" at bounding box center [436, 303] width 561 height 40
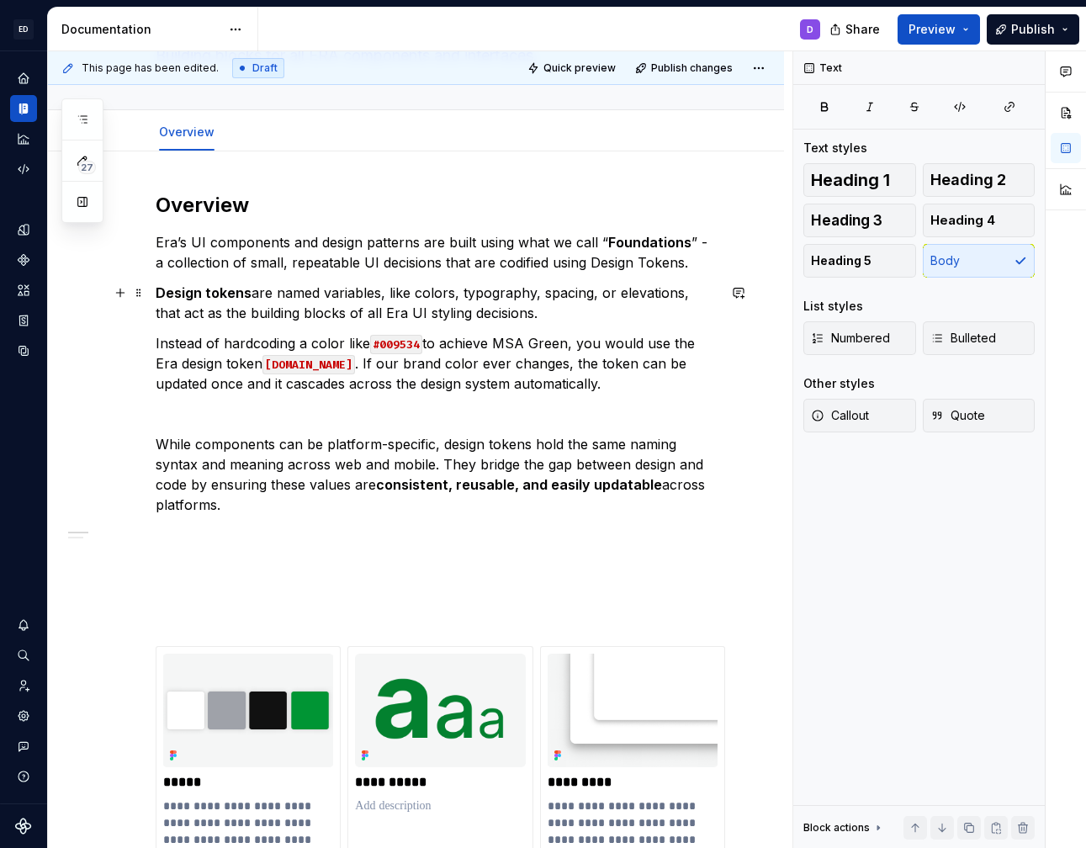
click at [464, 313] on p "Design tokens are named variables, like colors, typography, spacing, or elevati…" at bounding box center [436, 303] width 561 height 40
click at [156, 347] on p "Instead of hardcoding a color like #009534 to achieve MSA Green, you would use …" at bounding box center [436, 363] width 561 height 61
click at [534, 423] on p at bounding box center [436, 414] width 561 height 20
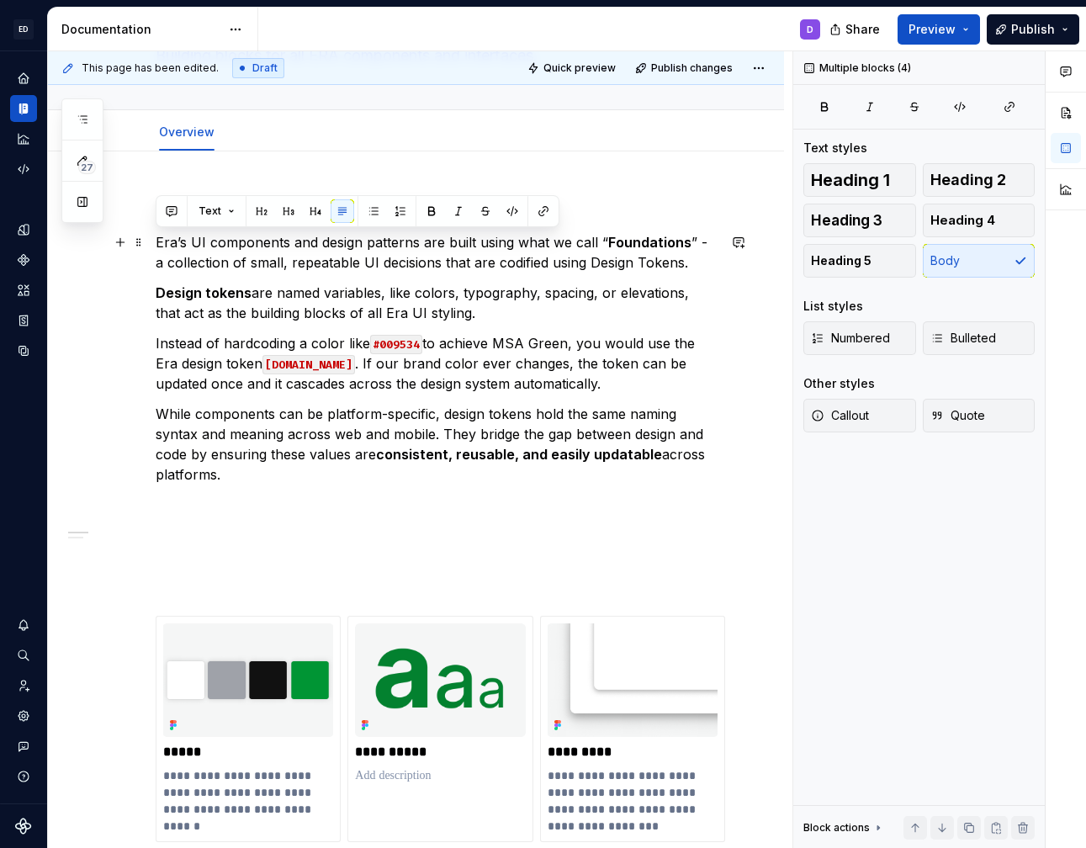
drag, startPoint x: 724, startPoint y: 457, endPoint x: 159, endPoint y: 242, distance: 604.6
click at [159, 242] on div "**********" at bounding box center [436, 773] width 561 height 1162
copy div "Era’s UI components and design patterns are built using what we call “ Foundati…"
click at [435, 313] on p "Design tokens are named variables, like colors, typography, spacing, or elevati…" at bounding box center [436, 303] width 561 height 40
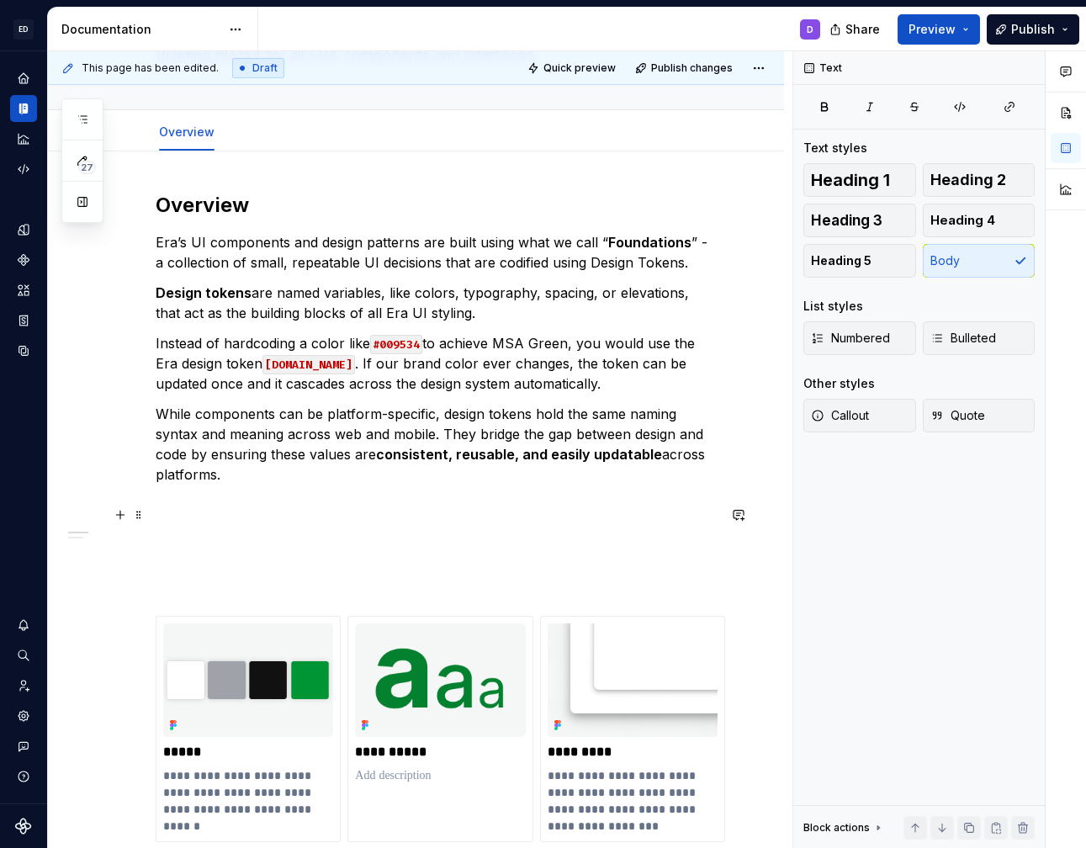
click at [465, 525] on p at bounding box center [436, 545] width 561 height 40
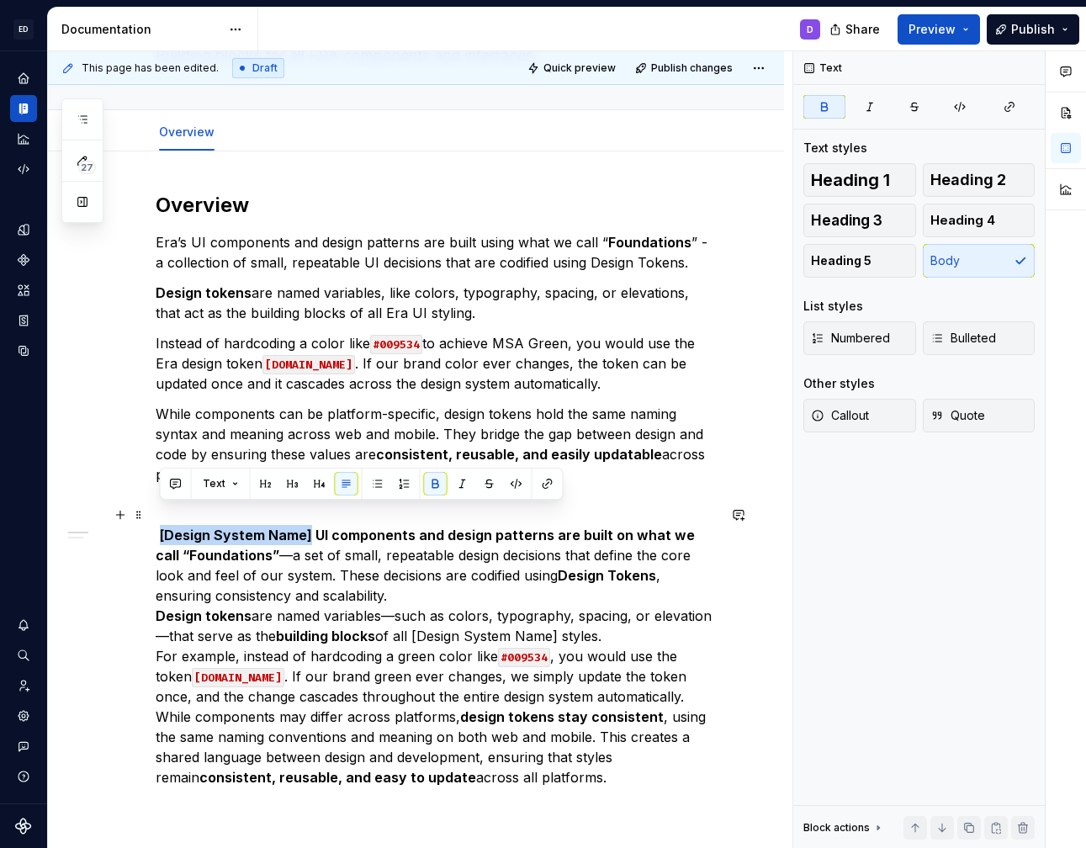
drag, startPoint x: 310, startPoint y: 516, endPoint x: 160, endPoint y: 519, distance: 149.8
click at [160, 527] on strong "[Design System Name] UI components and design patterns are built on what we cal…" at bounding box center [427, 545] width 543 height 37
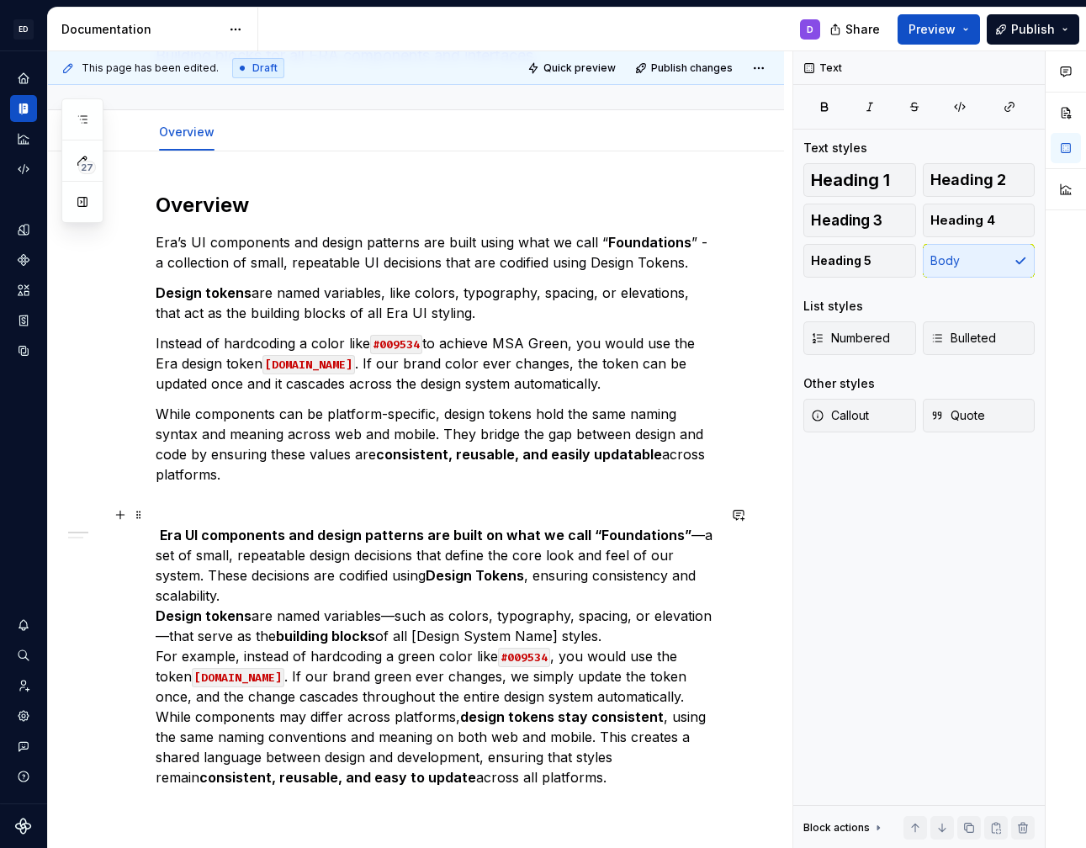
click at [717, 535] on p "Era UI components and design patterns are built on what we call “Foundations” —…" at bounding box center [436, 666] width 561 height 283
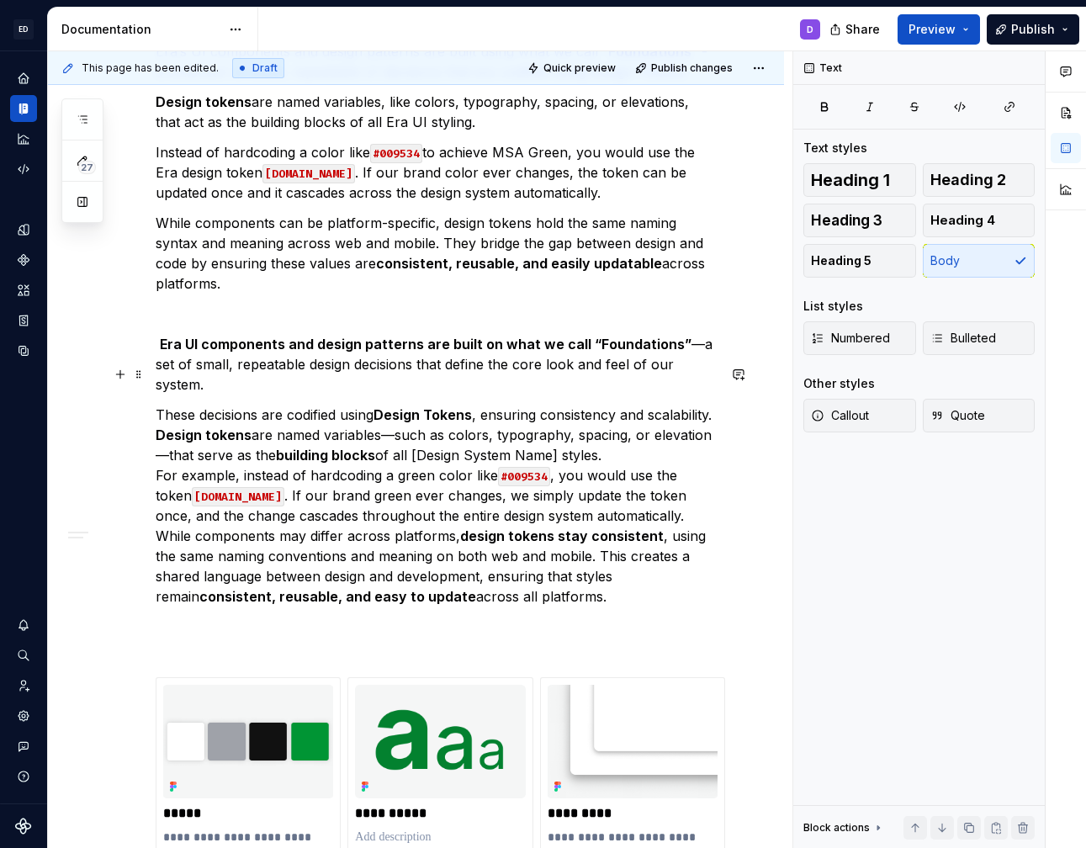
scroll to position [334, 0]
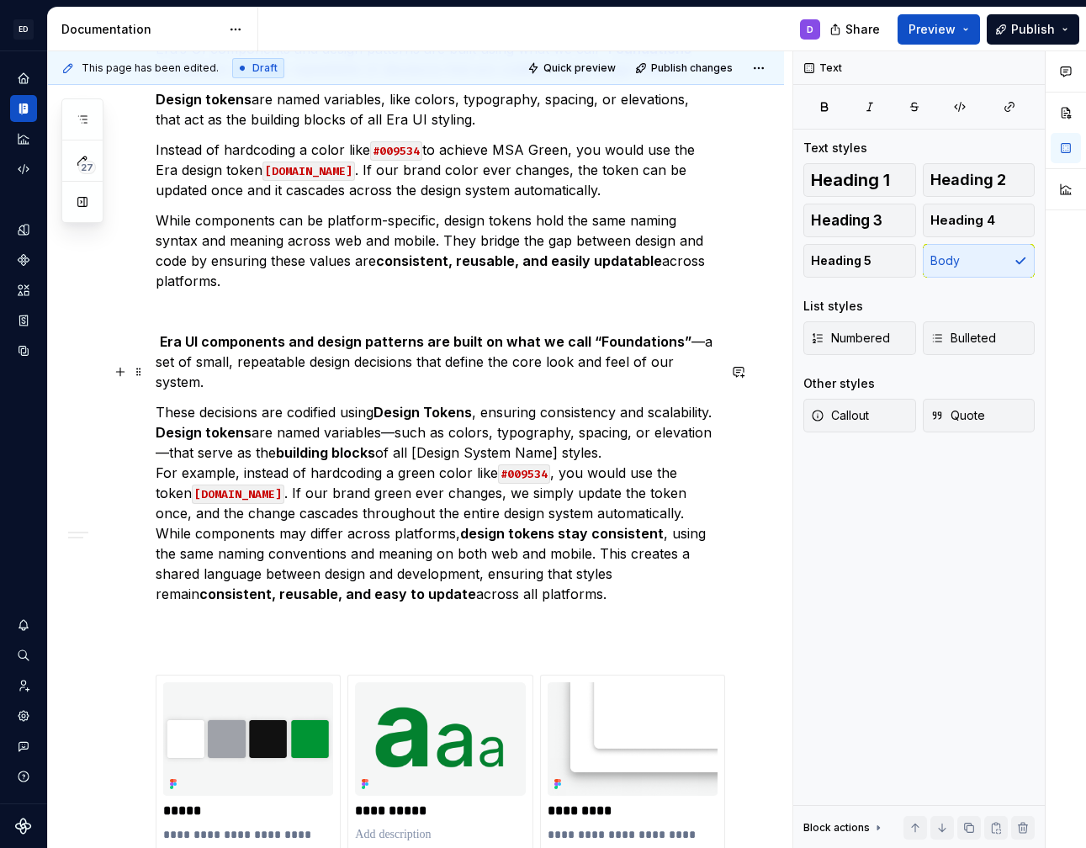
click at [495, 402] on p "These decisions are codified using Design Tokens , ensuring consistency and sca…" at bounding box center [436, 513] width 561 height 222
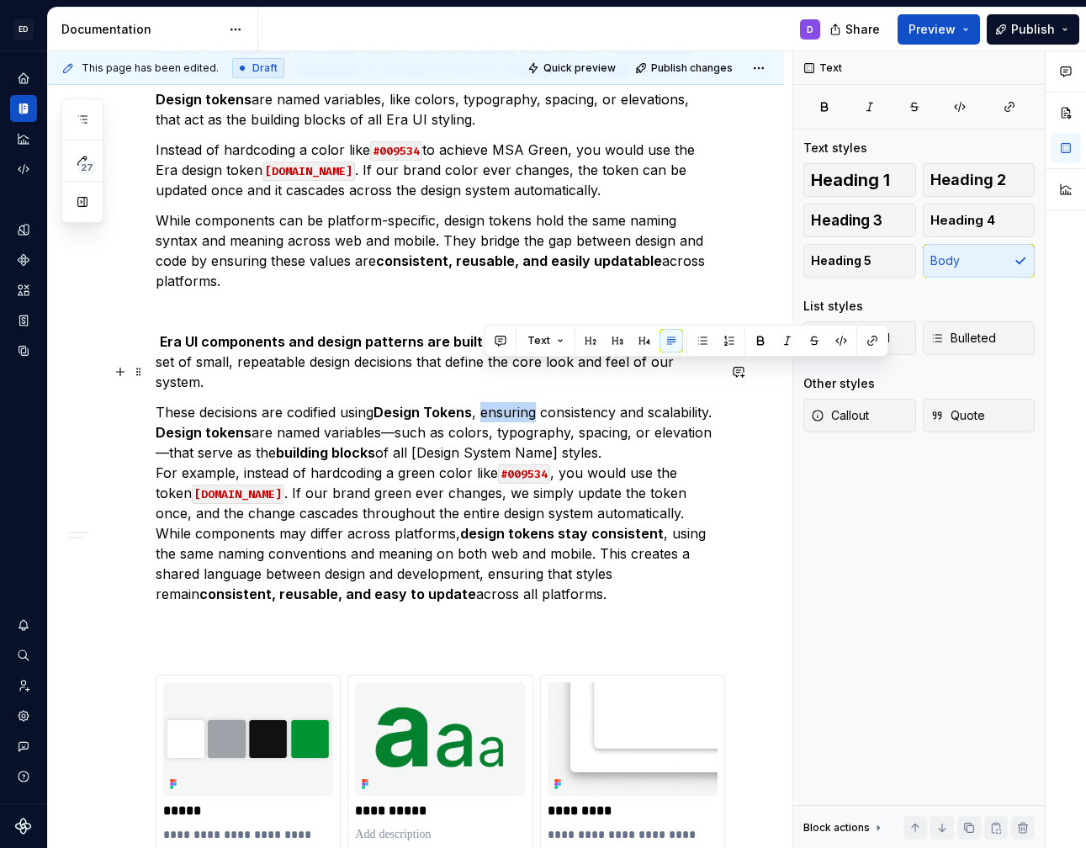
click at [495, 402] on p "These decisions are codified using Design Tokens , ensuring consistency and sca…" at bounding box center [436, 513] width 561 height 222
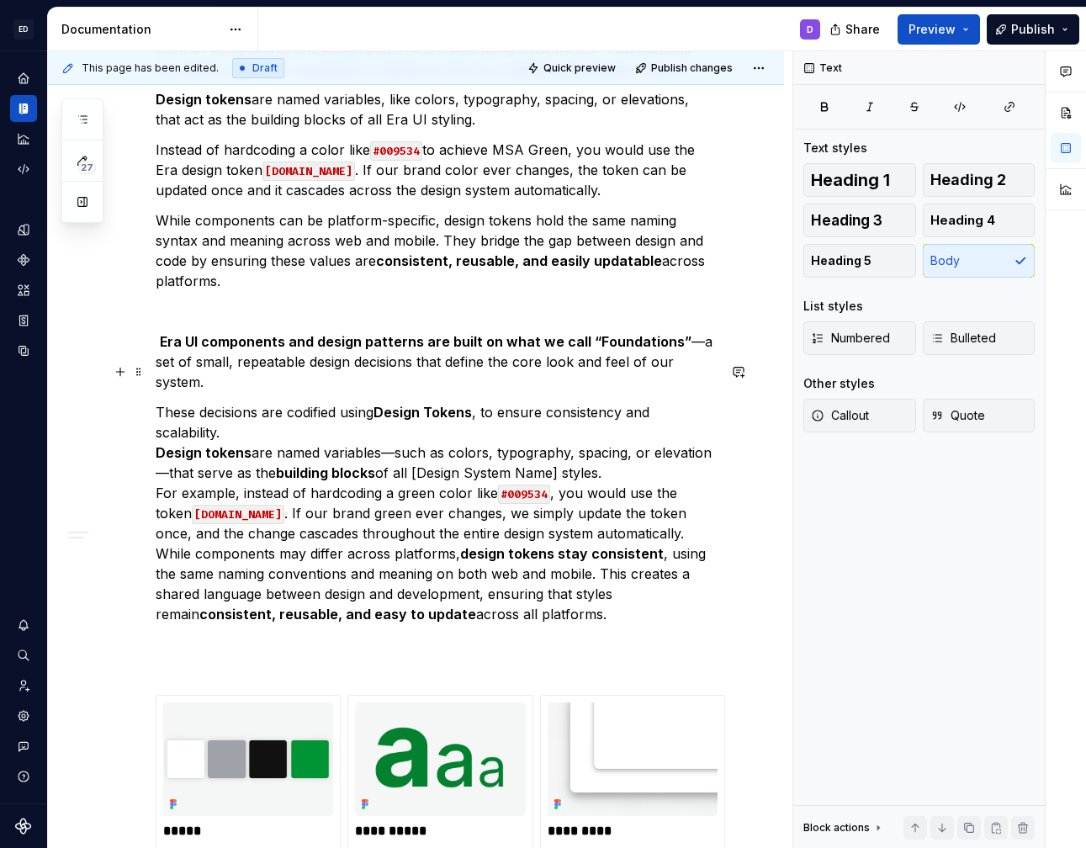
click at [157, 402] on p "These decisions are codified using Design Tokens , to ensure consistency and sc…" at bounding box center [436, 523] width 561 height 242
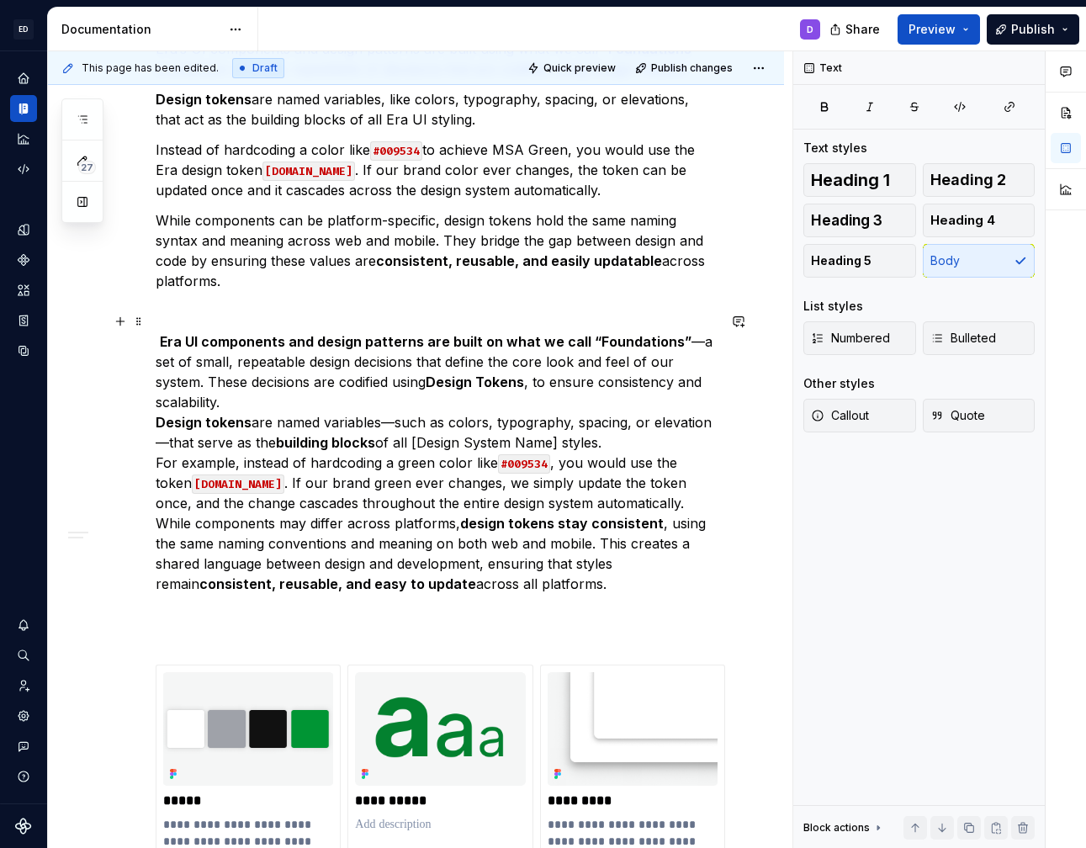
click at [728, 360] on div "**********" at bounding box center [416, 817] width 736 height 1719
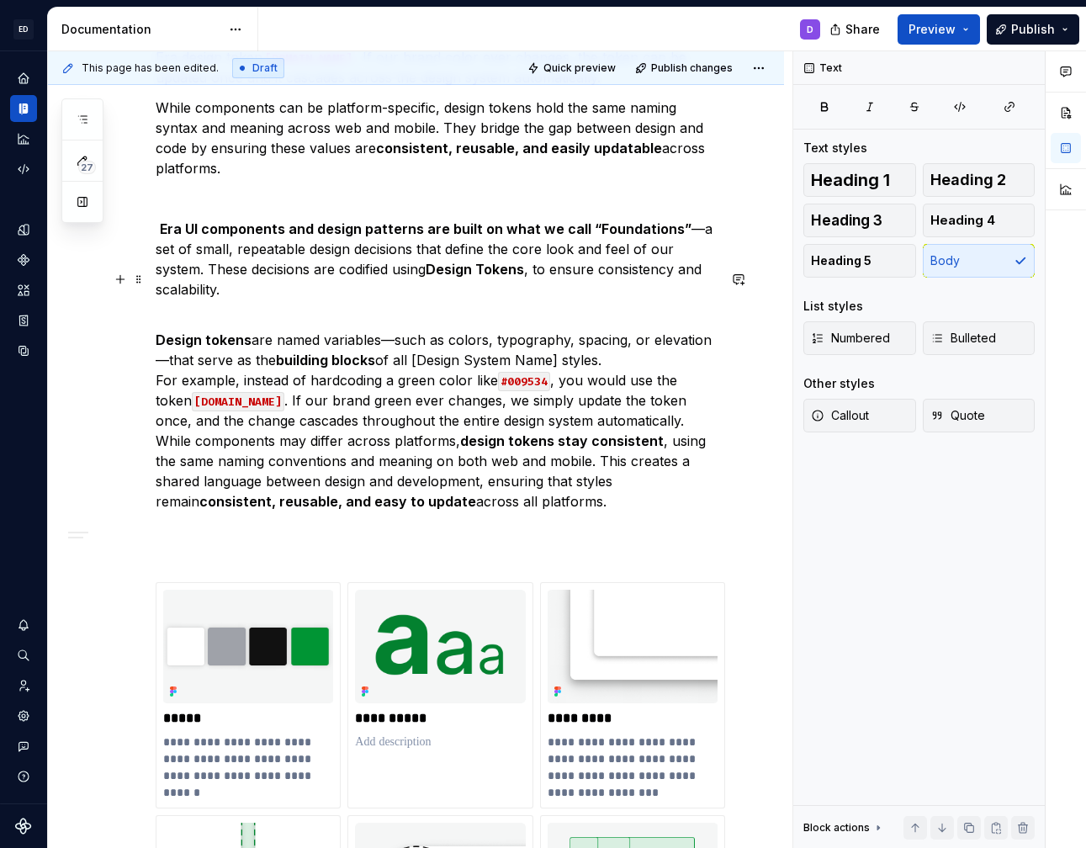
scroll to position [479, 0]
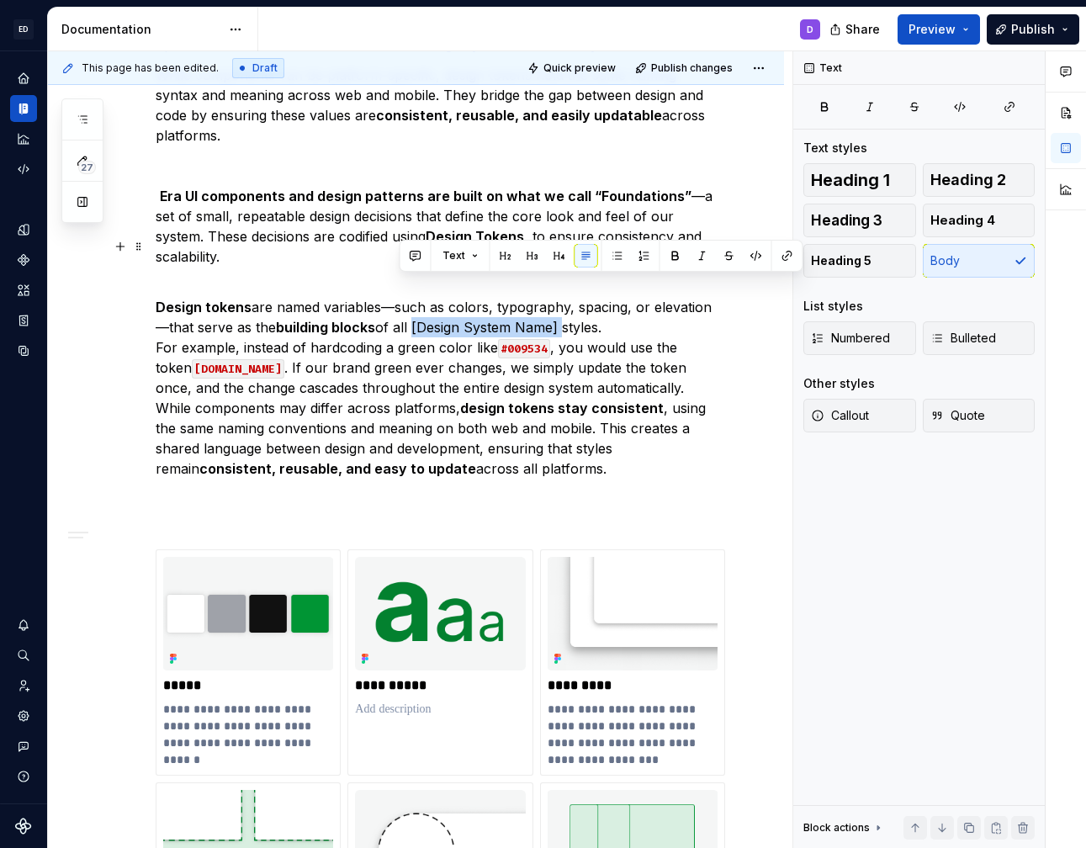
drag, startPoint x: 400, startPoint y: 290, endPoint x: 548, endPoint y: 289, distance: 147.2
click at [548, 289] on p "Design tokens are named variables—such as colors, typography, spacing, or eleva…" at bounding box center [436, 388] width 561 height 222
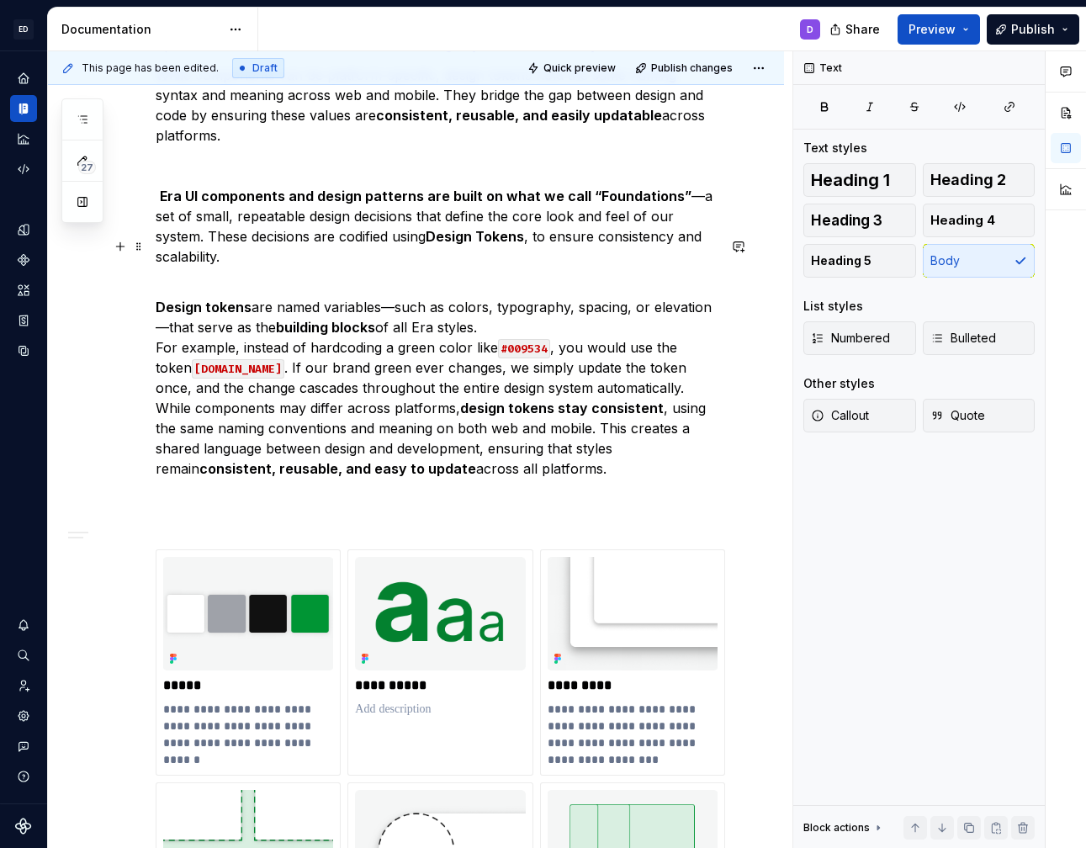
click at [499, 288] on p "Design tokens are named variables—such as colors, typography, spacing, or eleva…" at bounding box center [436, 388] width 561 height 222
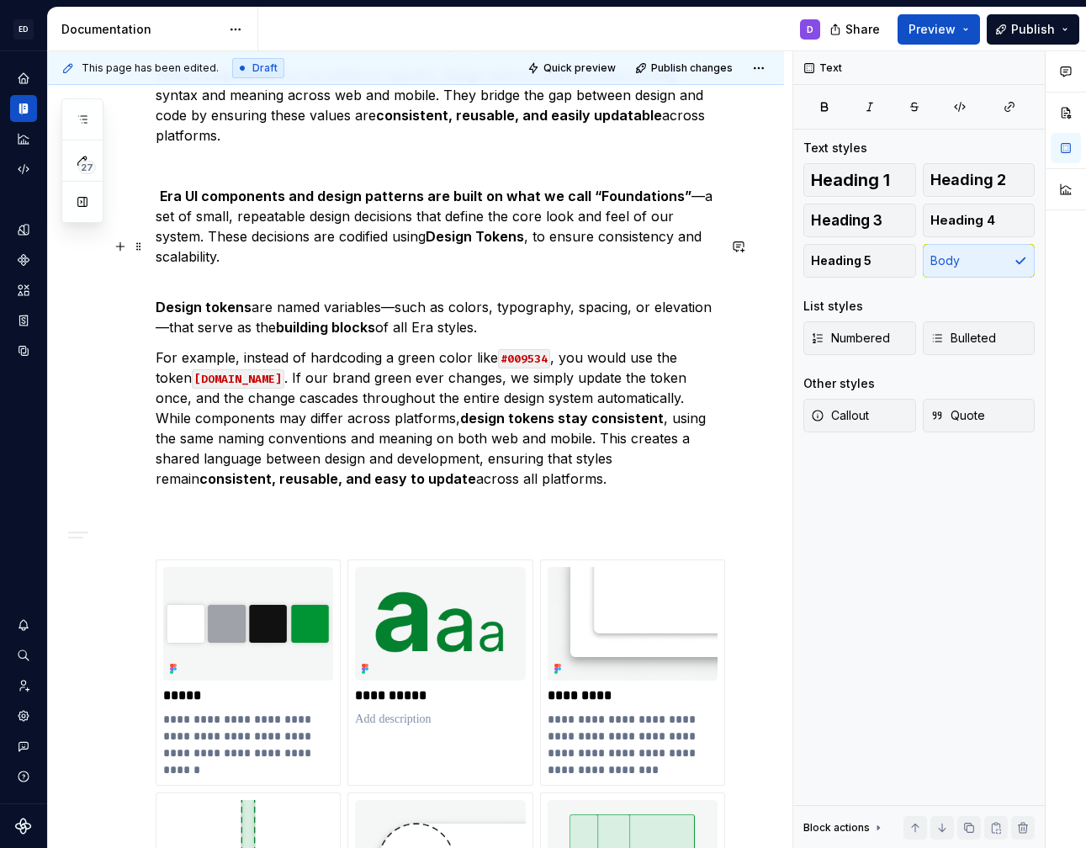
click at [389, 277] on p "Design tokens are named variables—such as colors, typography, spacing, or eleva…" at bounding box center [436, 307] width 561 height 61
click at [396, 347] on p "For example, instead of hardcoding a green color like #009534 , you would use t…" at bounding box center [436, 428] width 561 height 162
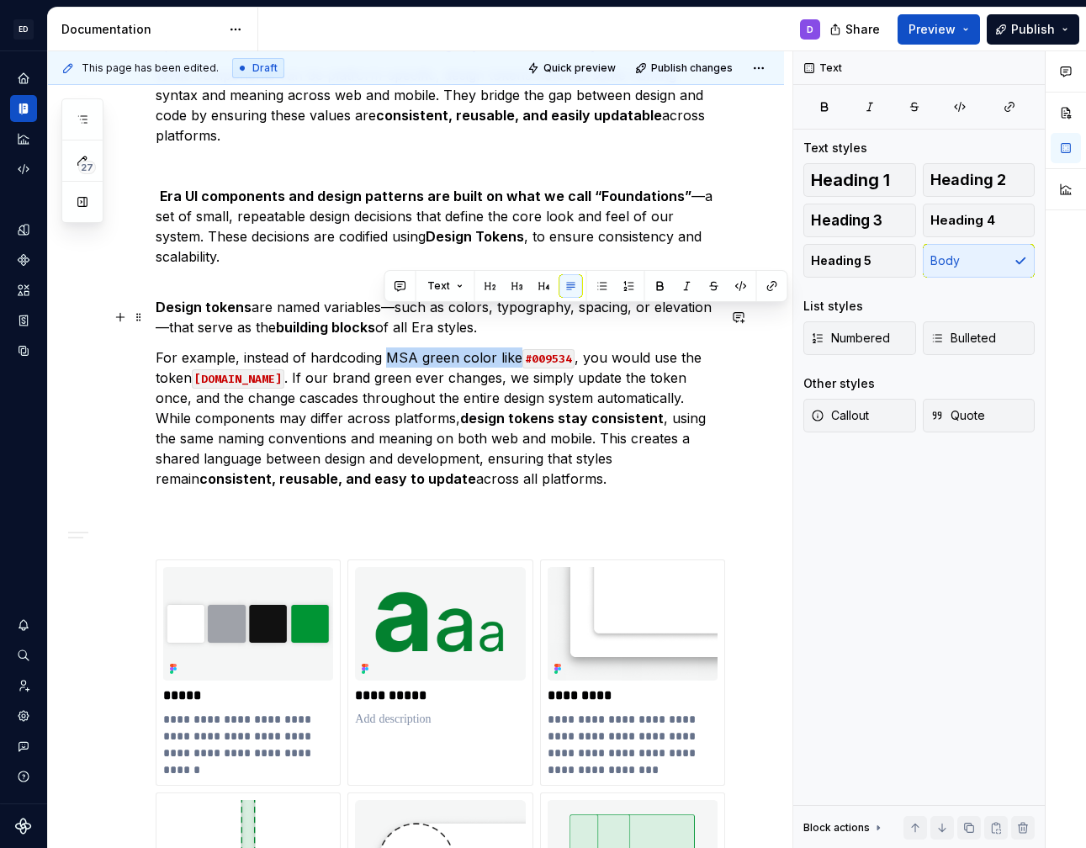
drag, startPoint x: 384, startPoint y: 316, endPoint x: 512, endPoint y: 320, distance: 127.9
click at [512, 347] on p "For example, instead of hardcoding MSA green color like #009534 , you would use…" at bounding box center [436, 428] width 561 height 162
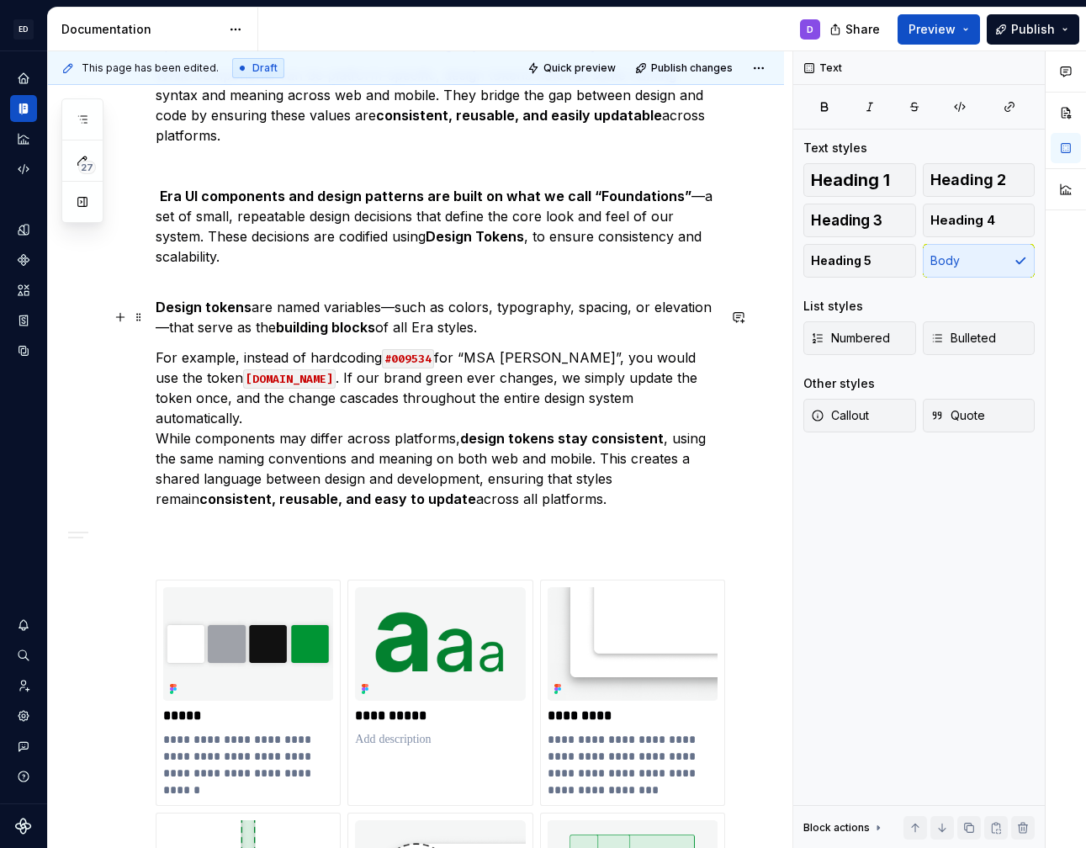
click at [671, 347] on p "For example, instead of hardcoding #009534 for “MSA Green”, you would use the t…" at bounding box center [436, 438] width 561 height 182
click at [379, 347] on p "For example, instead of hardcoding #009534 for “MSA Green”, you would use the E…" at bounding box center [436, 438] width 561 height 182
click at [435, 347] on p "For example, instead of hardcoding #009534 for “MSA Green”, you would use the E…" at bounding box center [436, 438] width 561 height 182
click at [483, 347] on p "For example, instead of hardcoding #009534 for “MSA Green”, you would use the E…" at bounding box center [436, 438] width 561 height 182
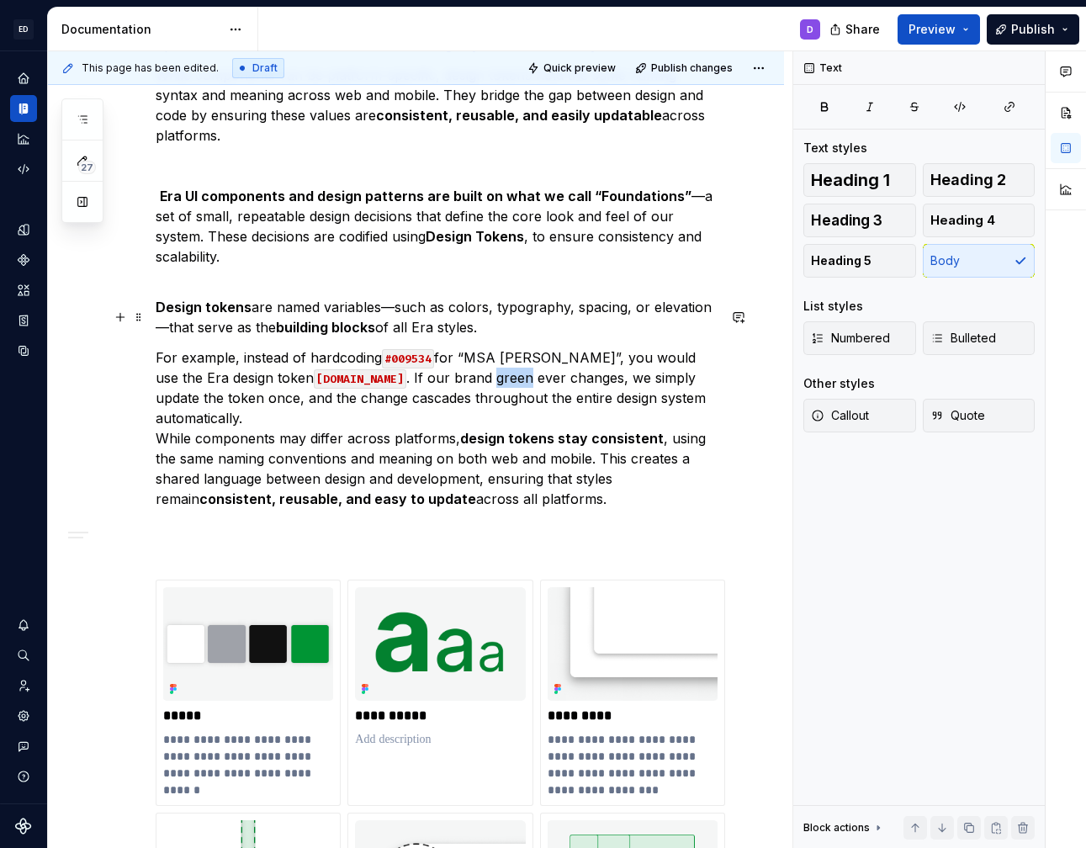
click at [483, 347] on p "For example, instead of hardcoding #009534 for “MSA Green”, you would use the E…" at bounding box center [436, 438] width 561 height 182
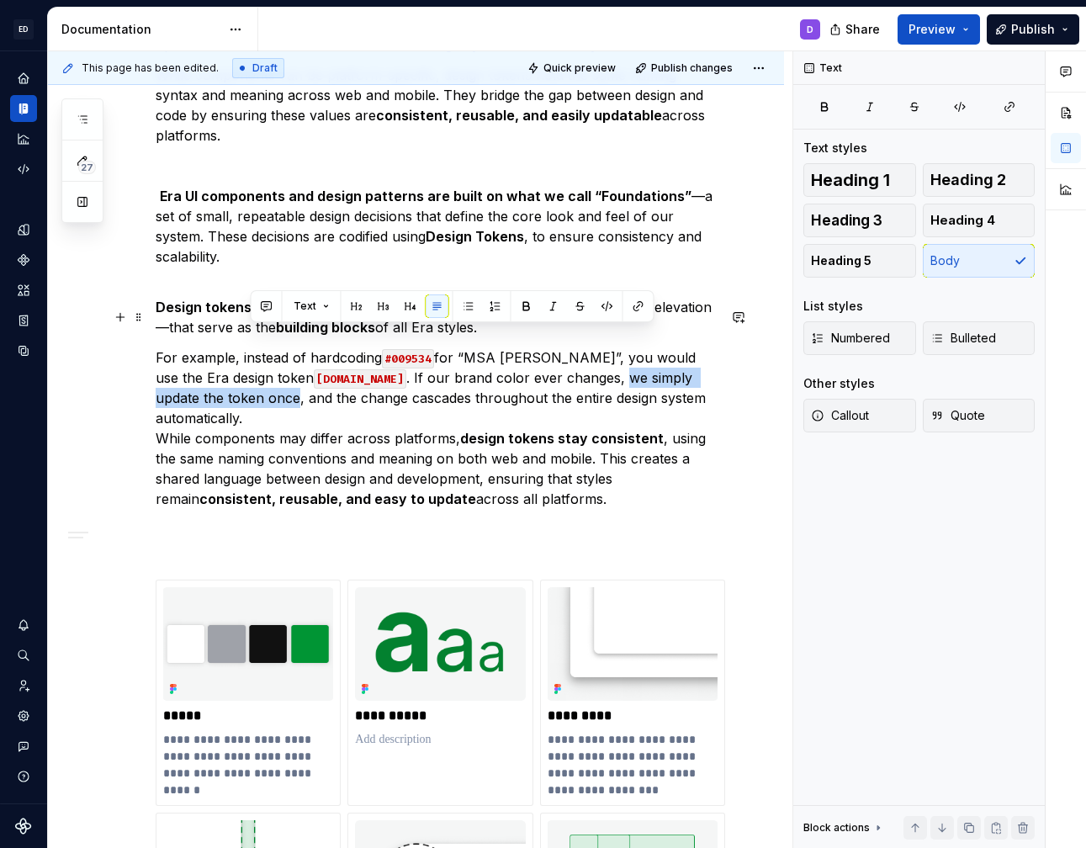
drag, startPoint x: 589, startPoint y: 337, endPoint x: 249, endPoint y: 358, distance: 340.4
click at [249, 358] on p "For example, instead of hardcoding #009534 for “MSA Green”, you would use the E…" at bounding box center [436, 438] width 561 height 182
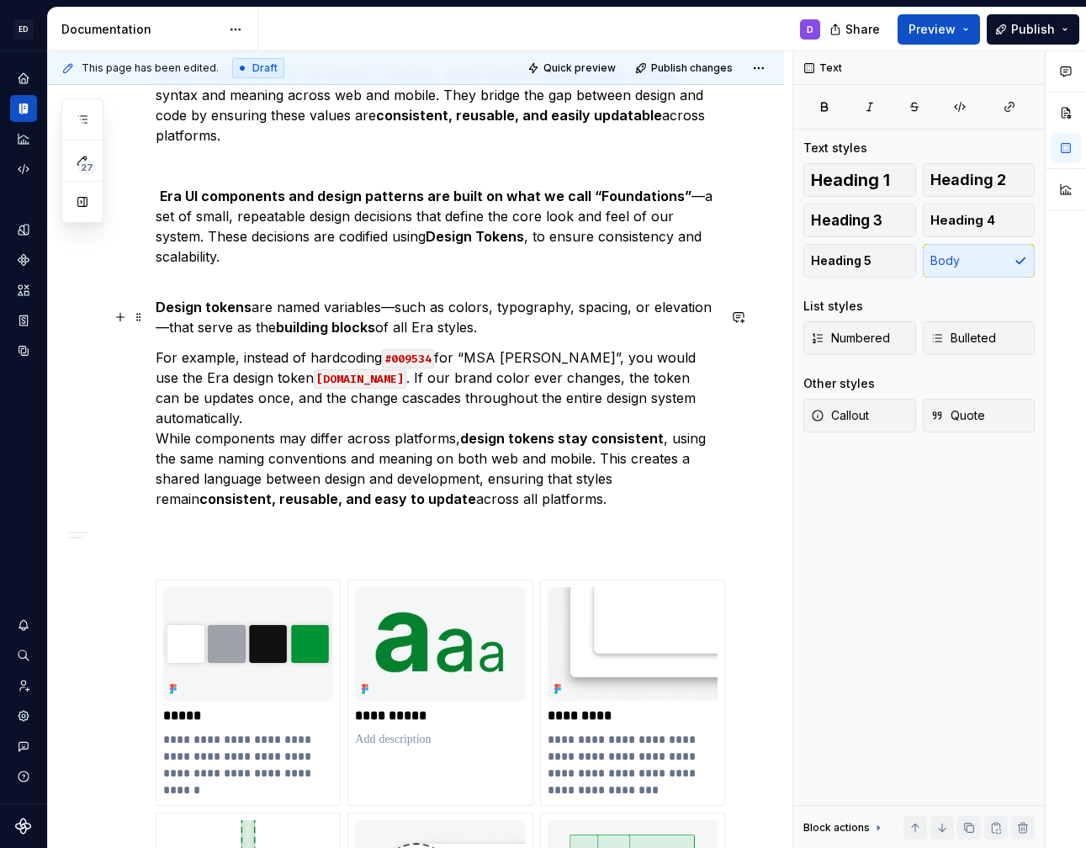
click at [498, 373] on p "For example, instead of hardcoding #009534 for “MSA Green”, you would use the E…" at bounding box center [436, 438] width 561 height 182
click at [209, 381] on p "For example, instead of hardcoding #009534 for “MSA Green”, you would use the E…" at bounding box center [436, 438] width 561 height 182
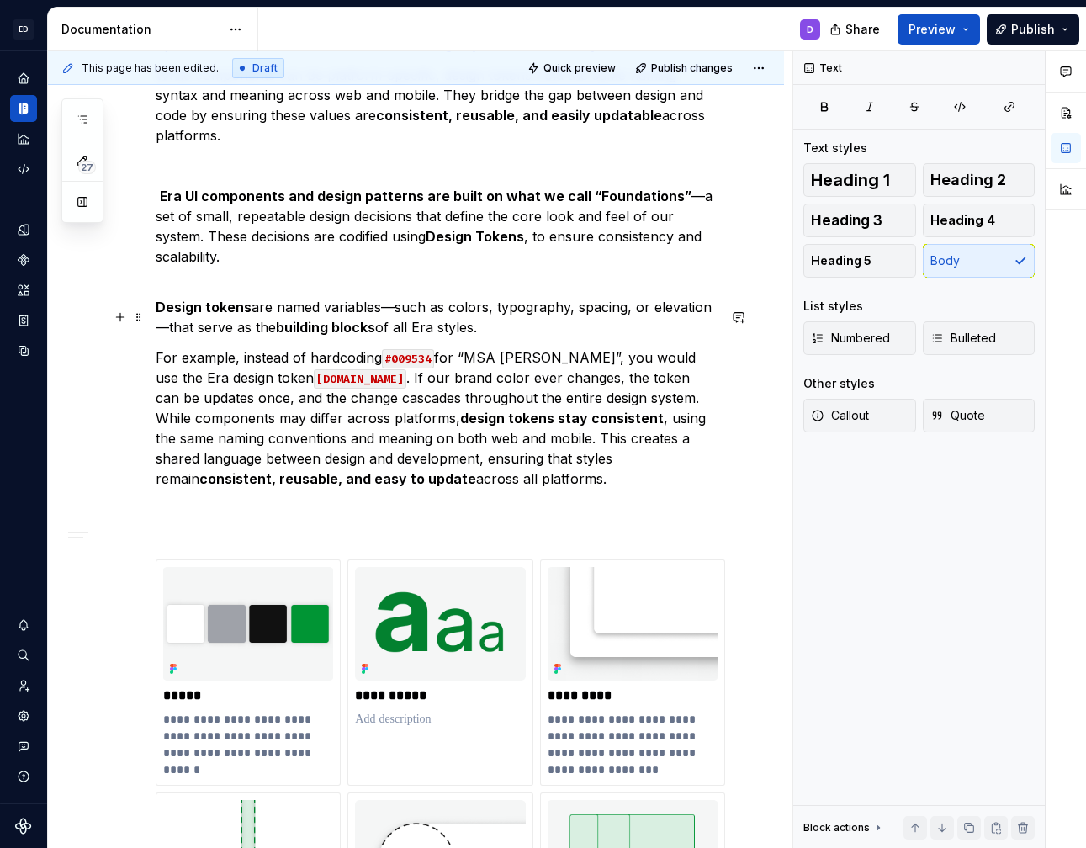
click at [656, 354] on p "For example, instead of hardcoding #009534 for “MSA Green”, you would use the E…" at bounding box center [436, 428] width 561 height 162
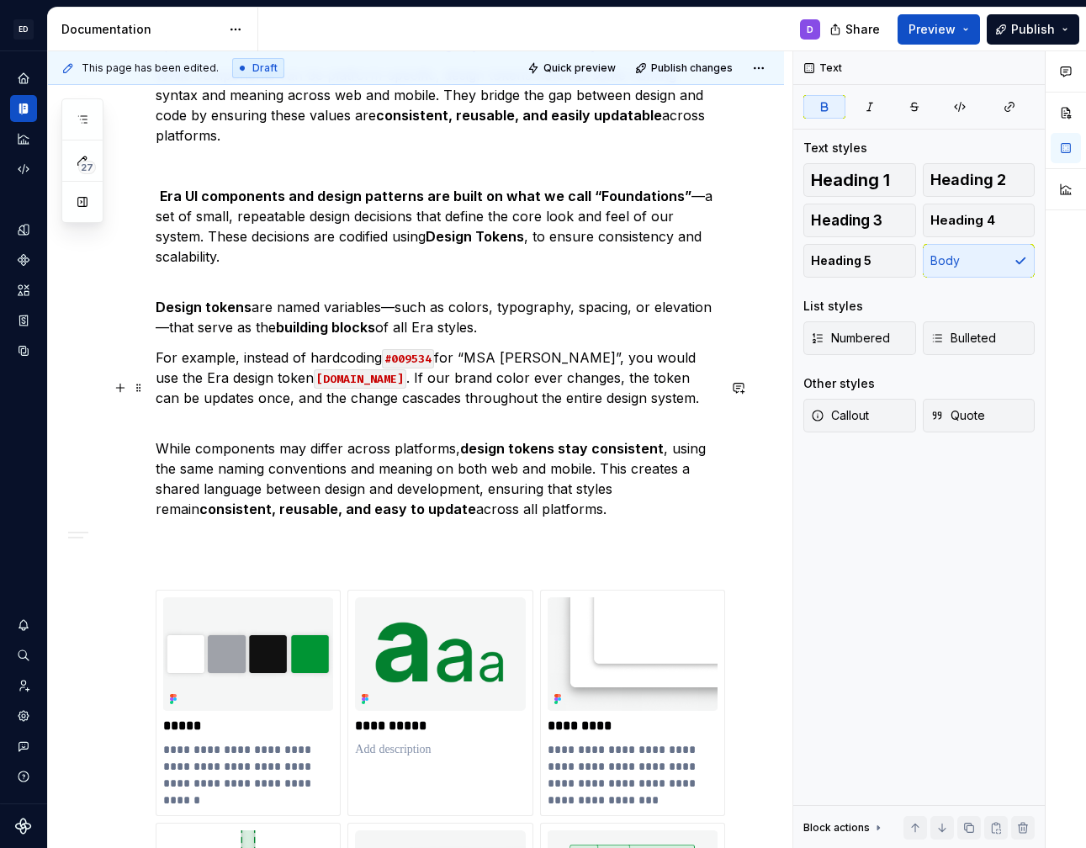
click at [566, 440] on strong "design tokens stay consistent" at bounding box center [562, 448] width 204 height 17
click at [320, 428] on p "While components may differ across platforms, design tokens stay consistent , u…" at bounding box center [436, 478] width 561 height 121
click at [679, 418] on p "While components may differ across platforms, design tokens stay consistent , u…" at bounding box center [436, 478] width 561 height 121
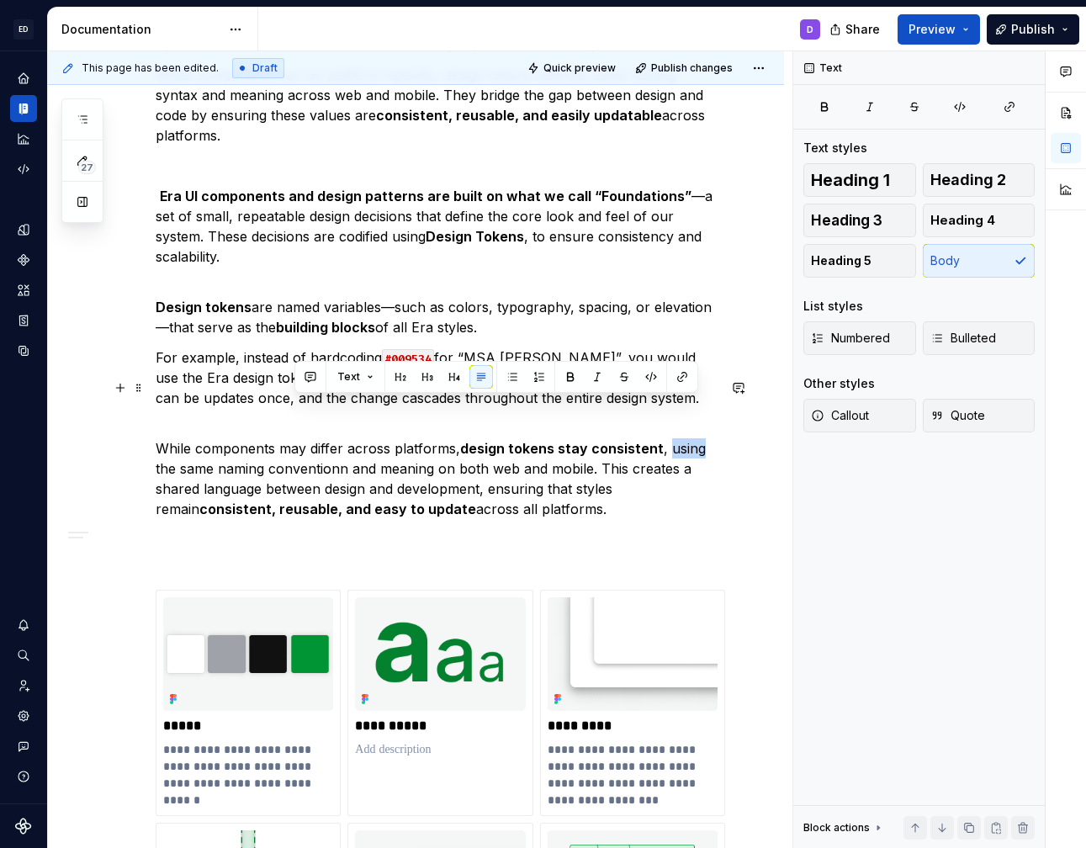
click at [679, 418] on p "While components may differ across platforms, design tokens stay consistent , u…" at bounding box center [436, 478] width 561 height 121
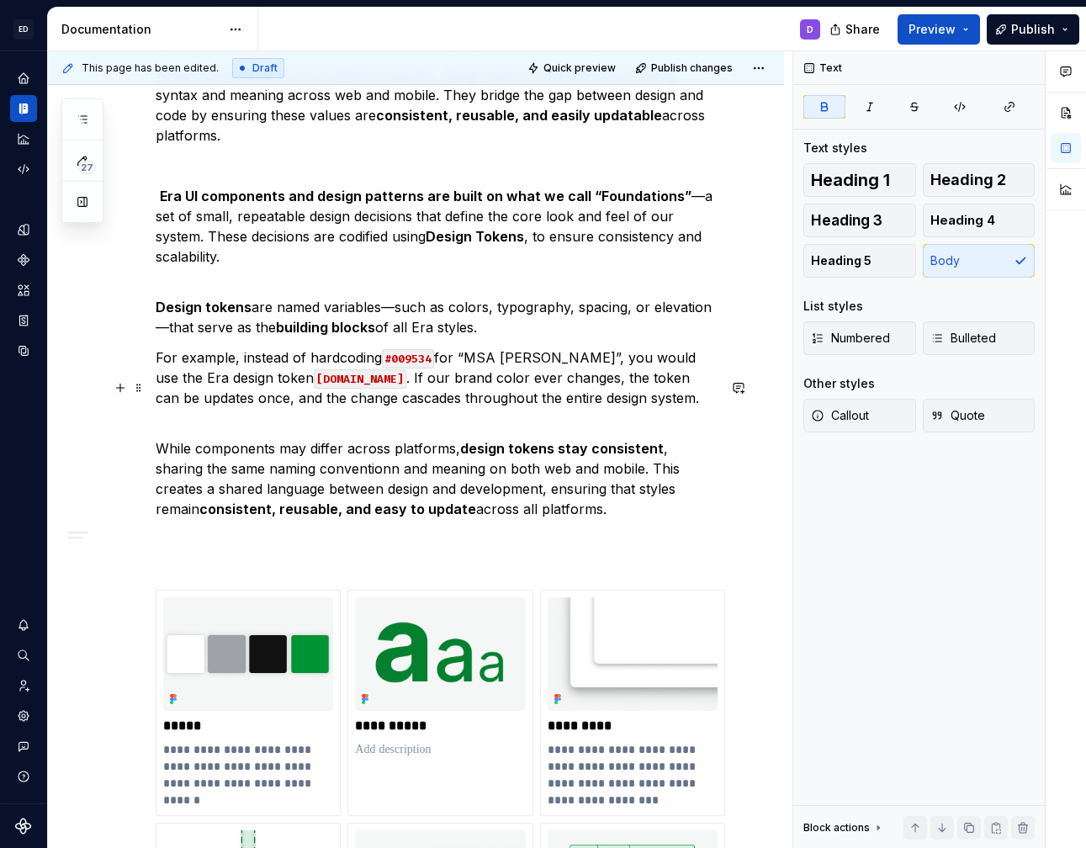
click at [563, 440] on strong "design tokens stay consistent" at bounding box center [562, 448] width 204 height 17
click at [336, 427] on p "While components may differ across platforms, design tokens are consistent , sh…" at bounding box center [436, 478] width 561 height 121
click at [486, 450] on p "While components may differ across platforms, design tokens are consistent , sh…" at bounding box center [436, 478] width 561 height 121
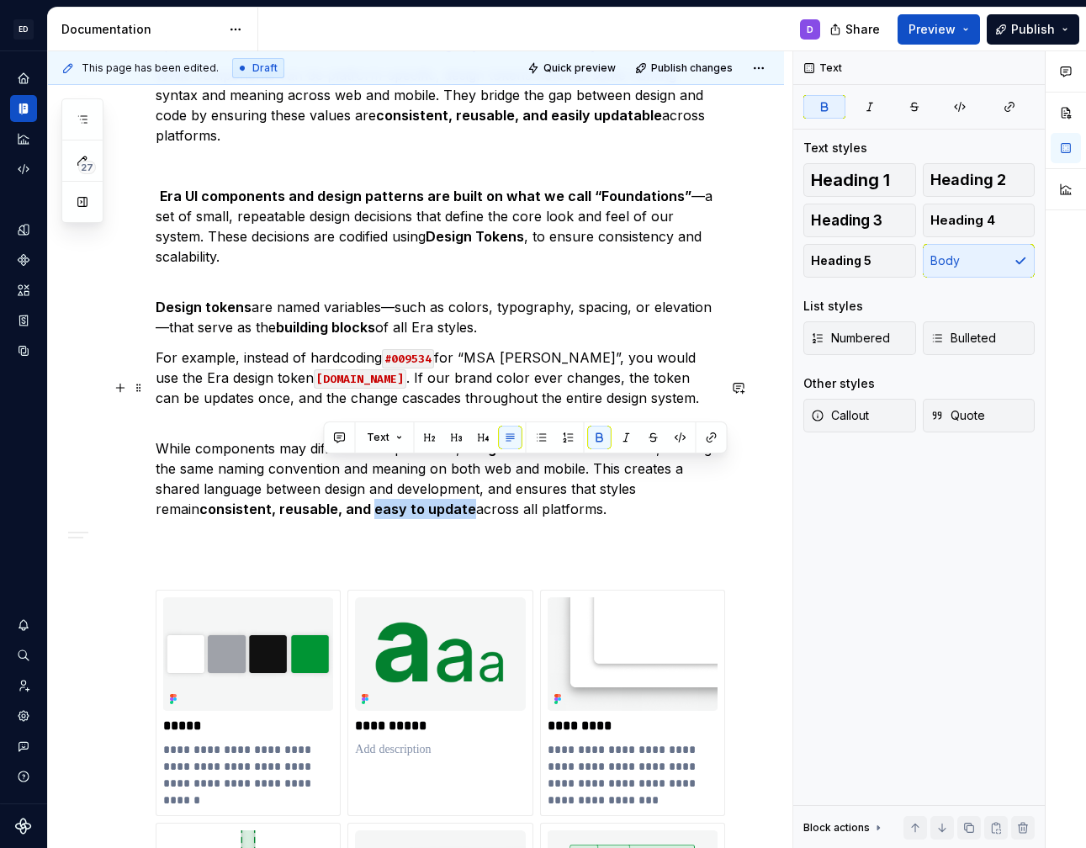
drag, startPoint x: 321, startPoint y: 469, endPoint x: 420, endPoint y: 474, distance: 98.5
click at [420, 474] on p "While components may differ across platforms, design tokens are consistent , sh…" at bounding box center [436, 478] width 561 height 121
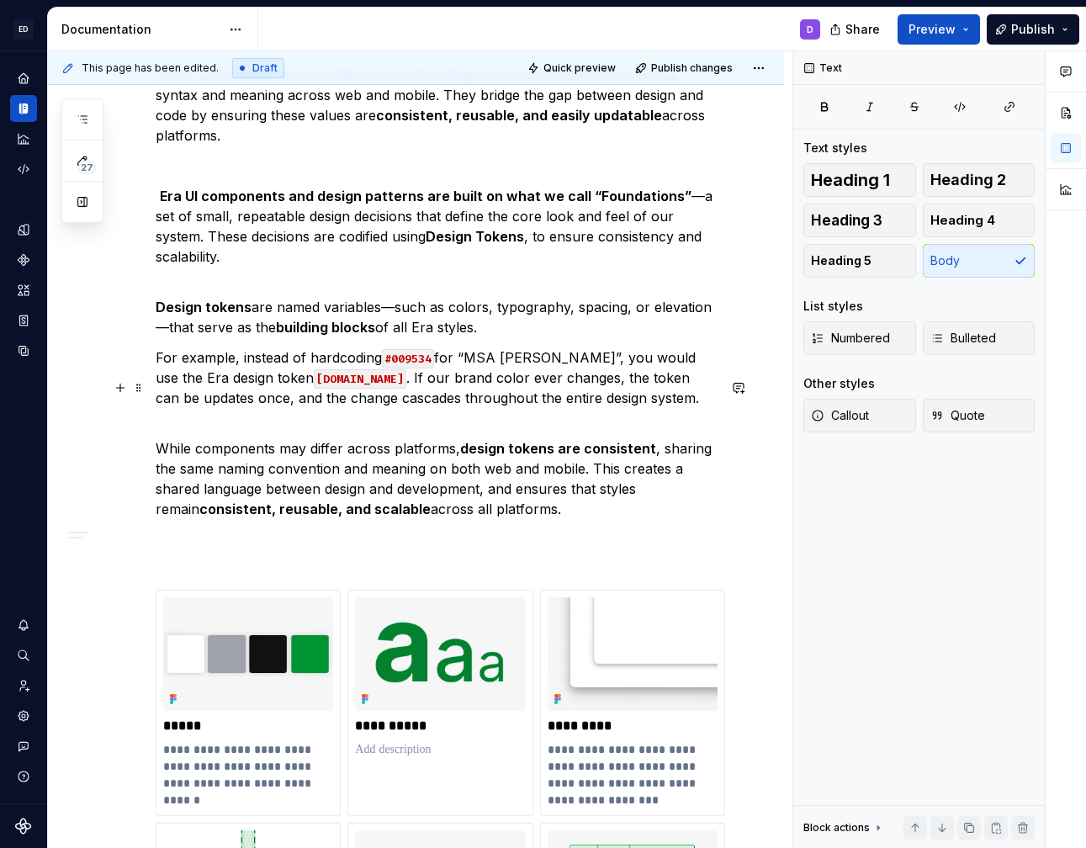
click at [554, 447] on p "While components may differ across platforms, design tokens are consistent , sh…" at bounding box center [436, 478] width 561 height 121
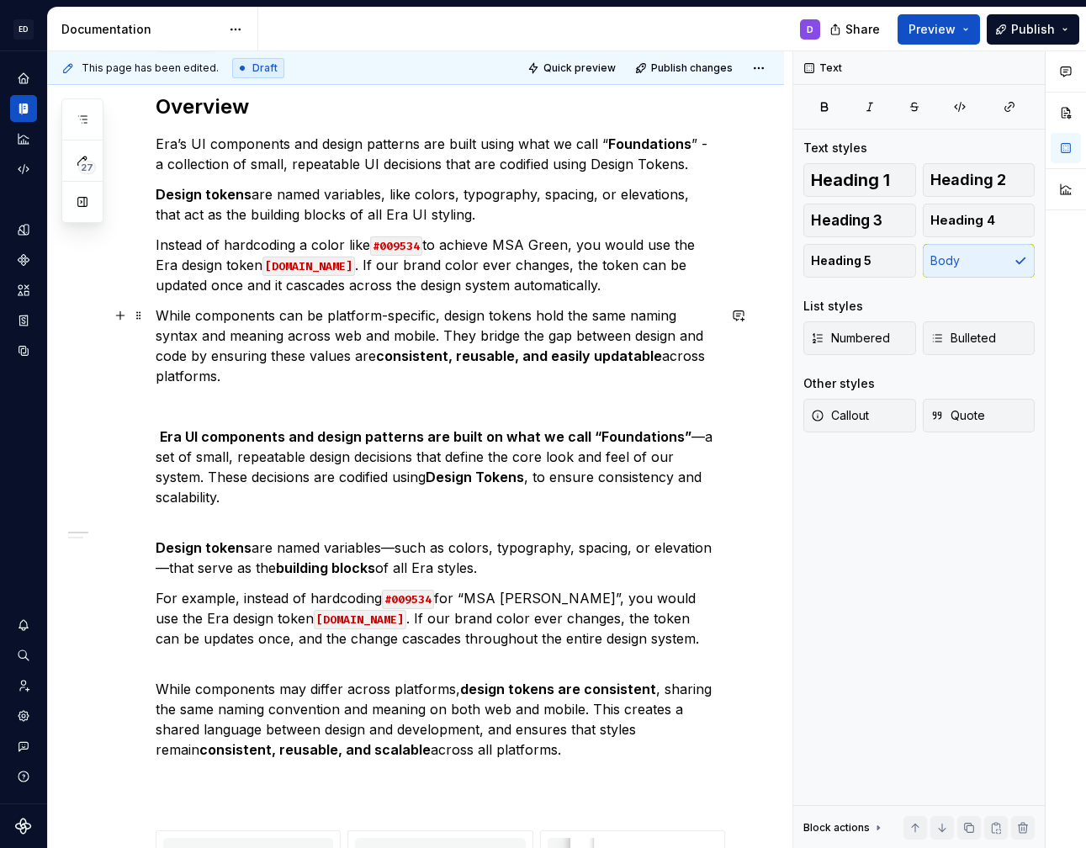
scroll to position [206, 0]
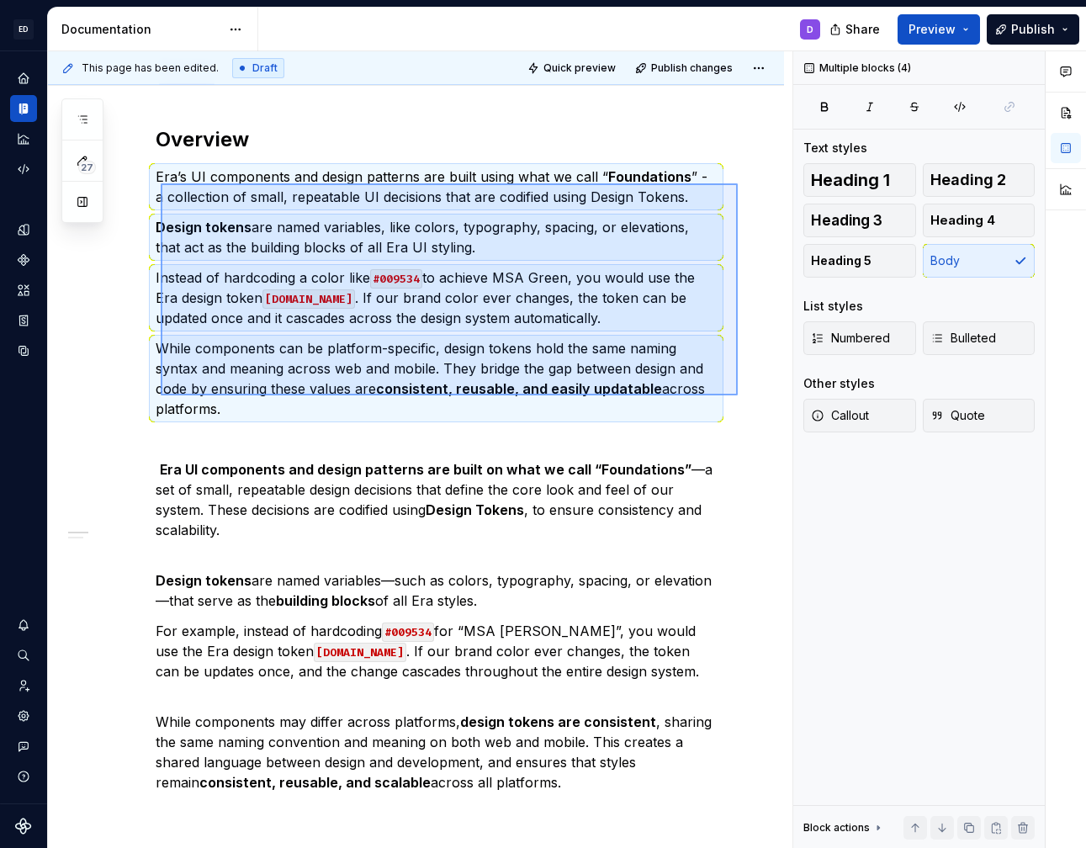
drag, startPoint x: 738, startPoint y: 395, endPoint x: 159, endPoint y: 181, distance: 617.2
click at [159, 181] on div "This page has been edited. Draft Quick preview Publish changes Hidden page Foun…" at bounding box center [420, 449] width 744 height 797
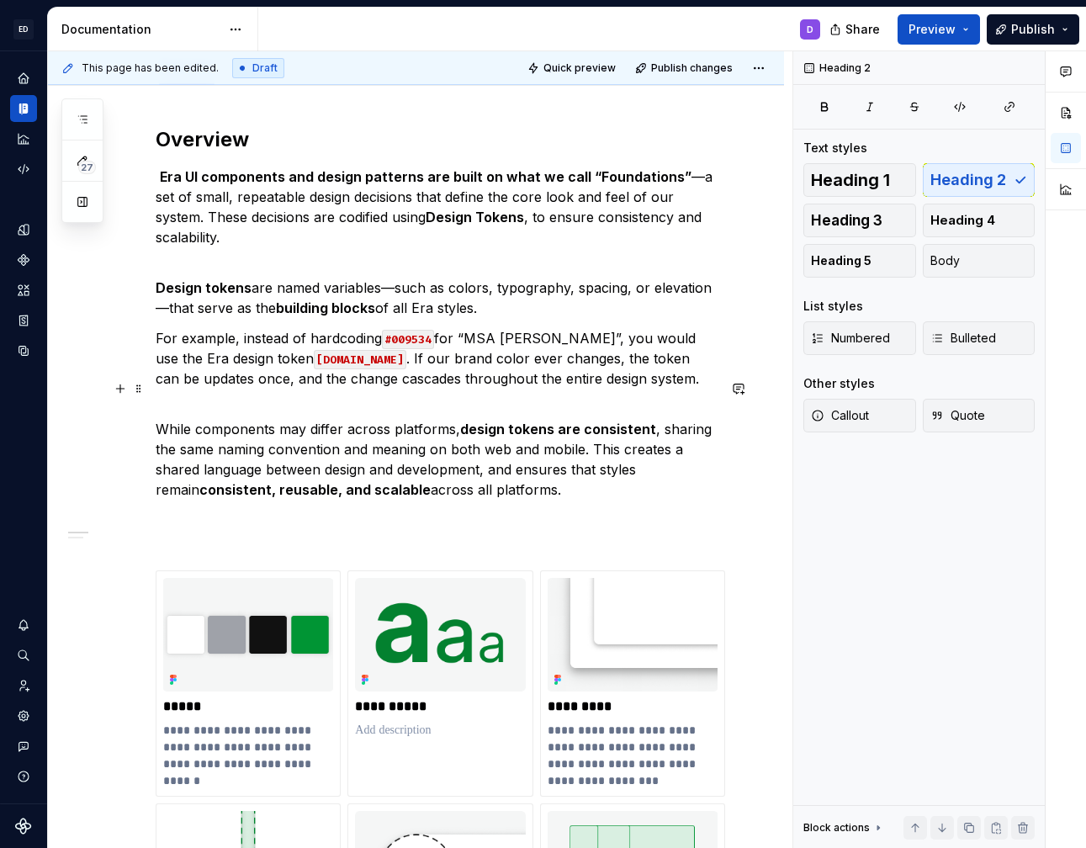
click at [529, 475] on p "While components may differ across platforms, design tokens are consistent , sh…" at bounding box center [436, 459] width 561 height 121
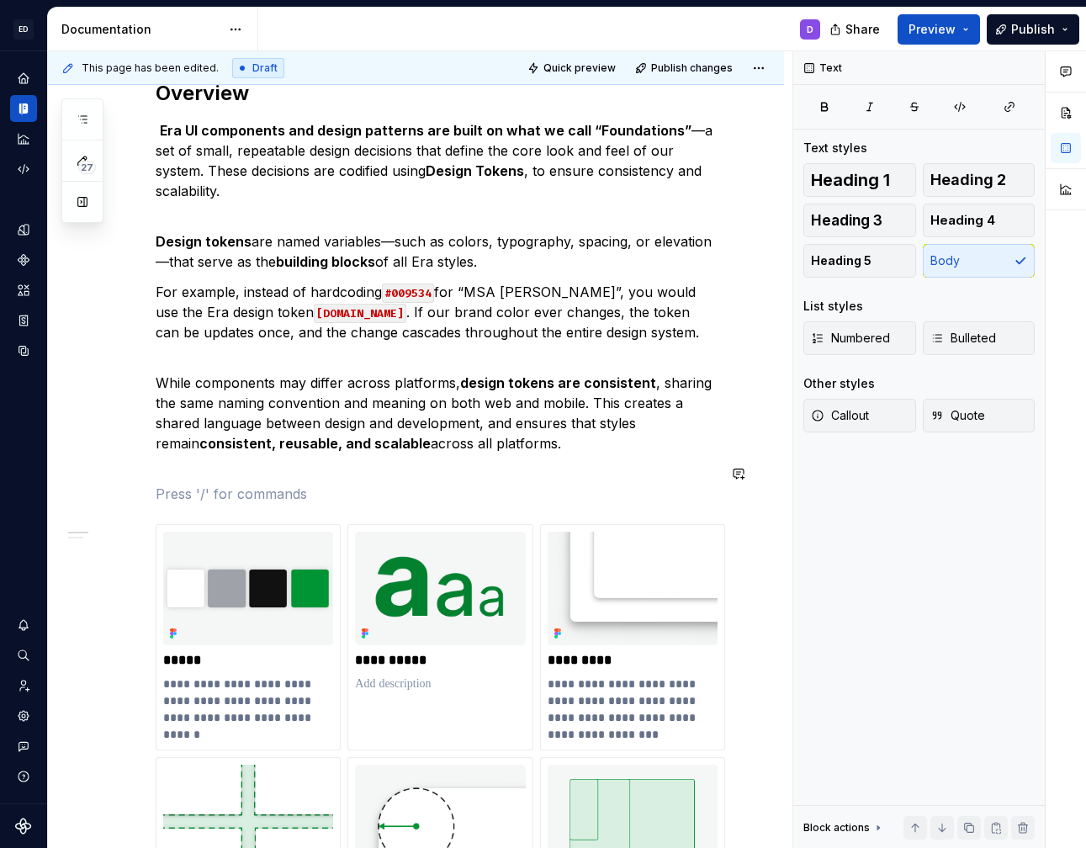
click at [485, 484] on p at bounding box center [436, 494] width 561 height 20
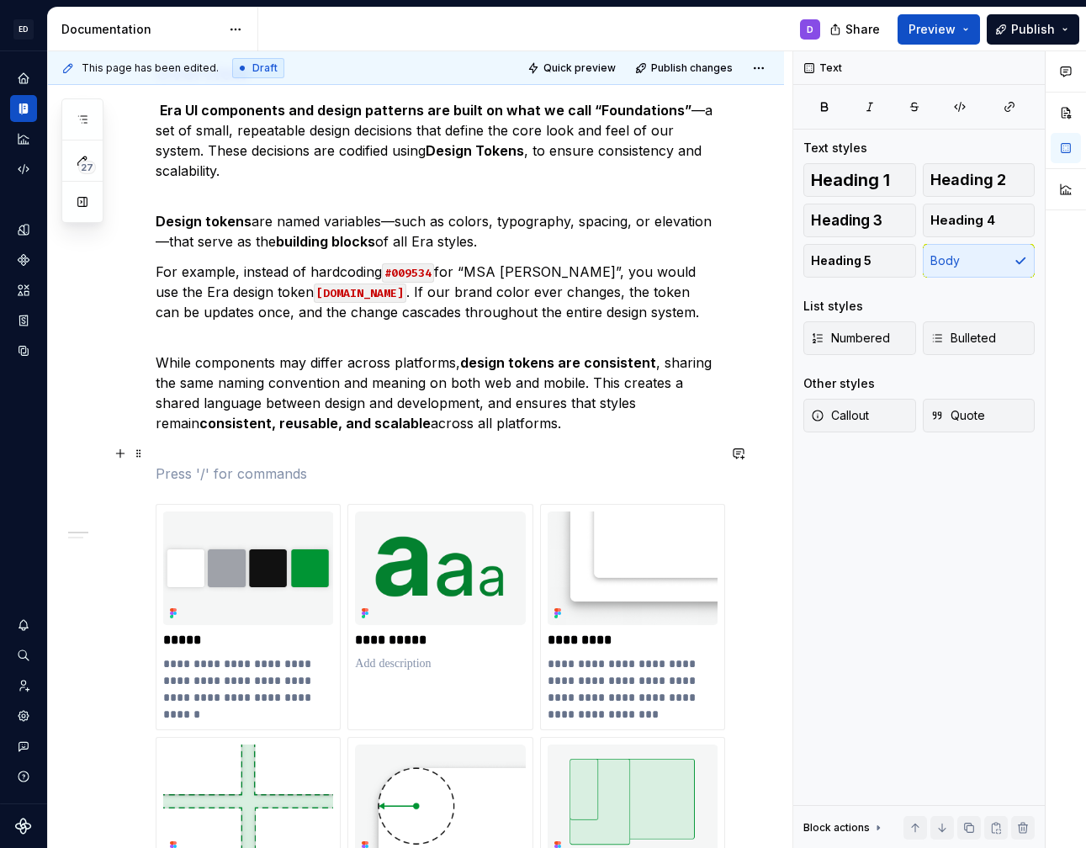
scroll to position [278, 0]
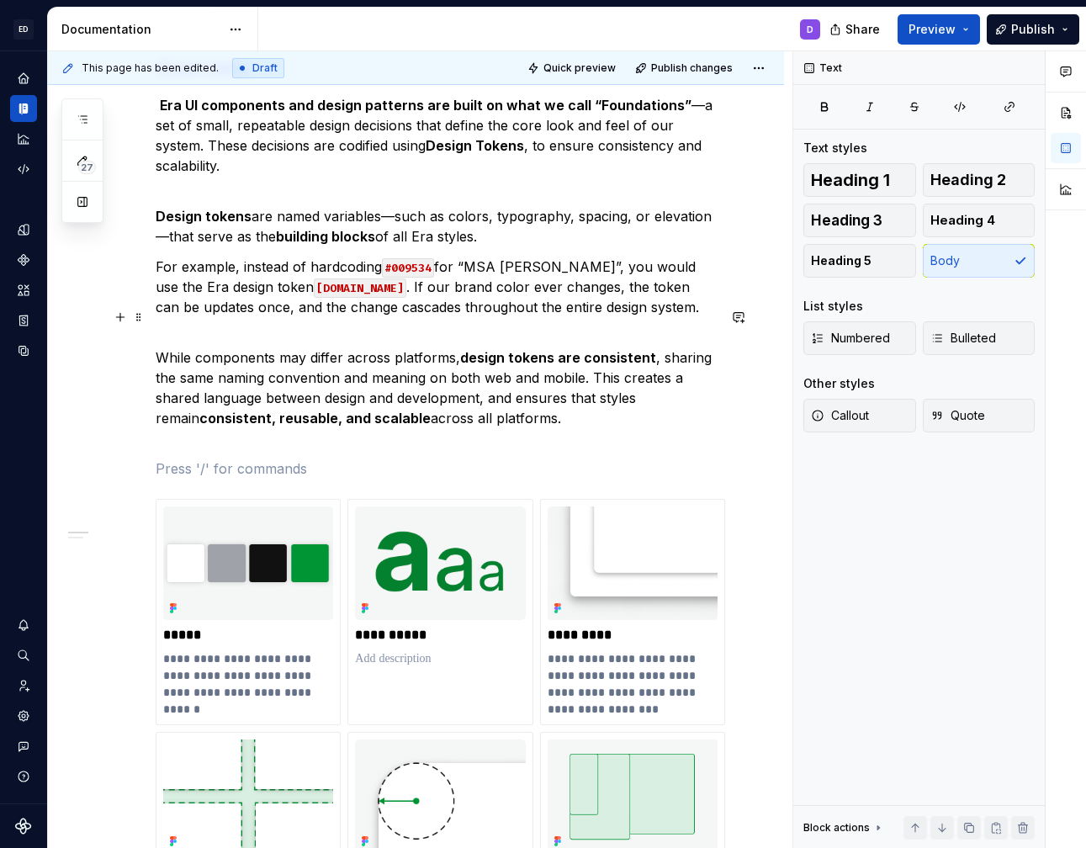
click at [482, 383] on p "While components may differ across platforms, design tokens are consistent , sh…" at bounding box center [436, 387] width 561 height 121
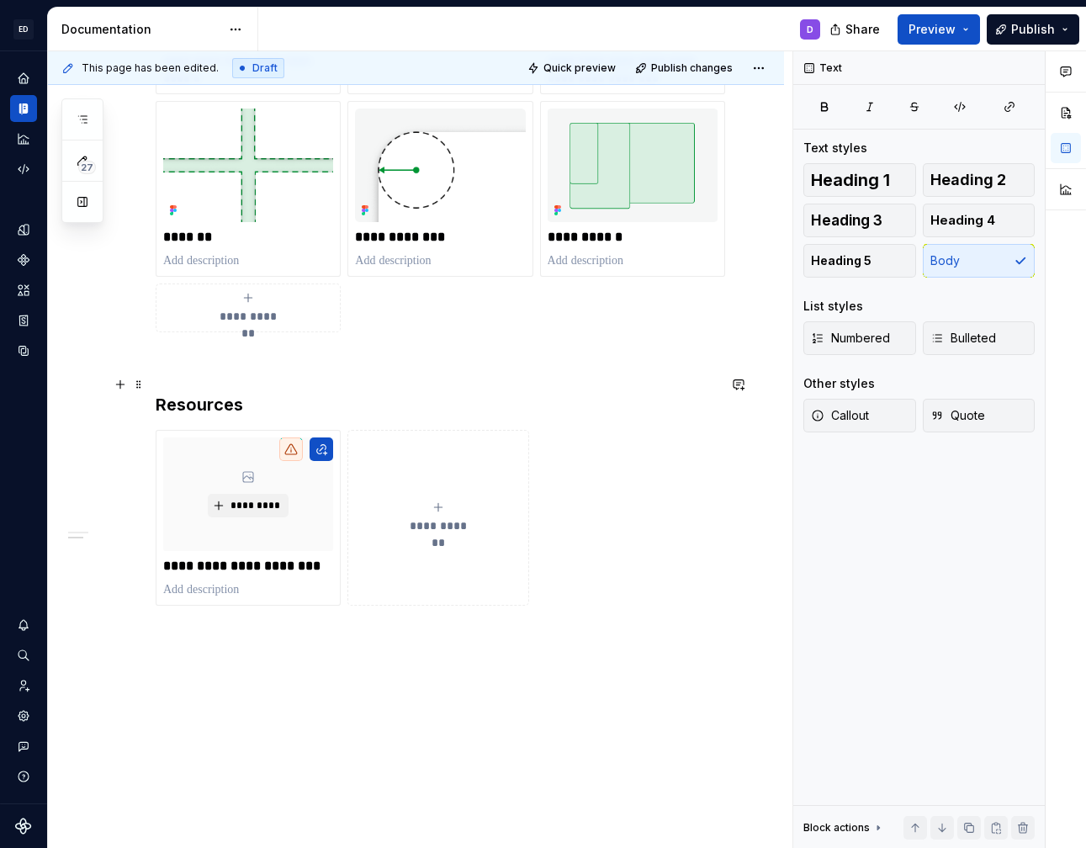
scroll to position [906, 0]
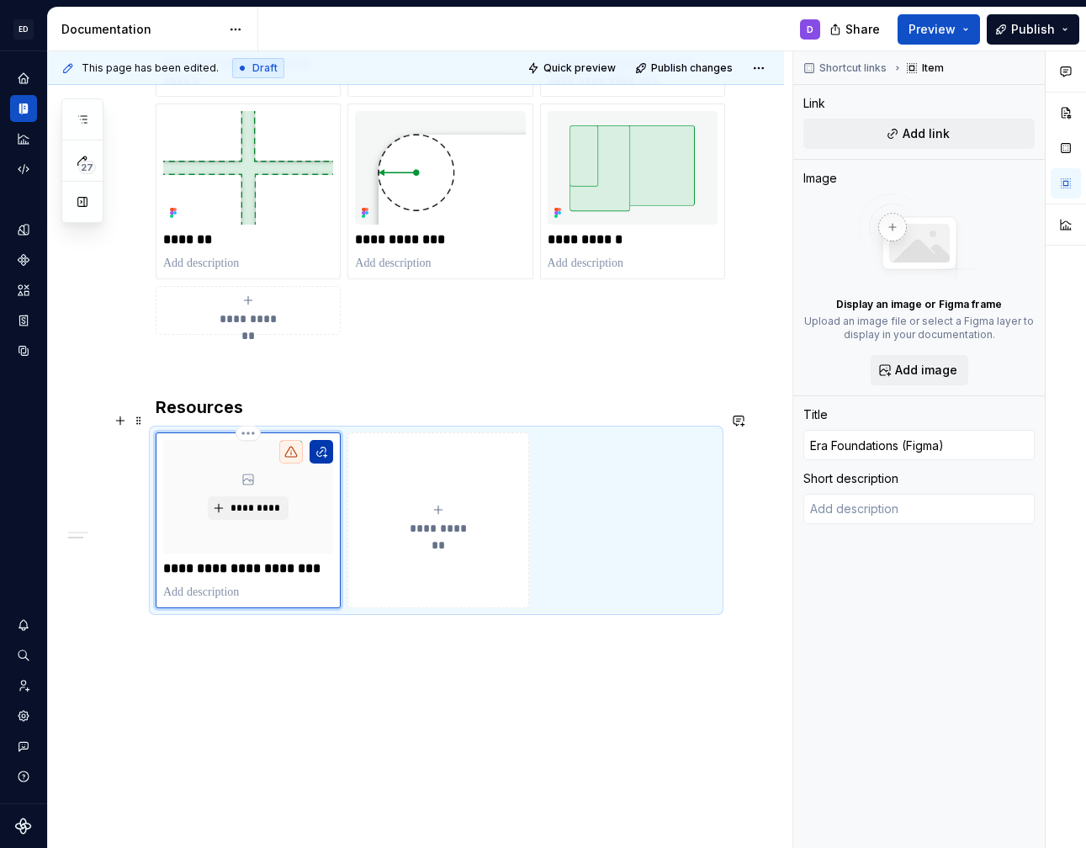
click at [321, 440] on button "button" at bounding box center [322, 452] width 24 height 24
type textarea "*"
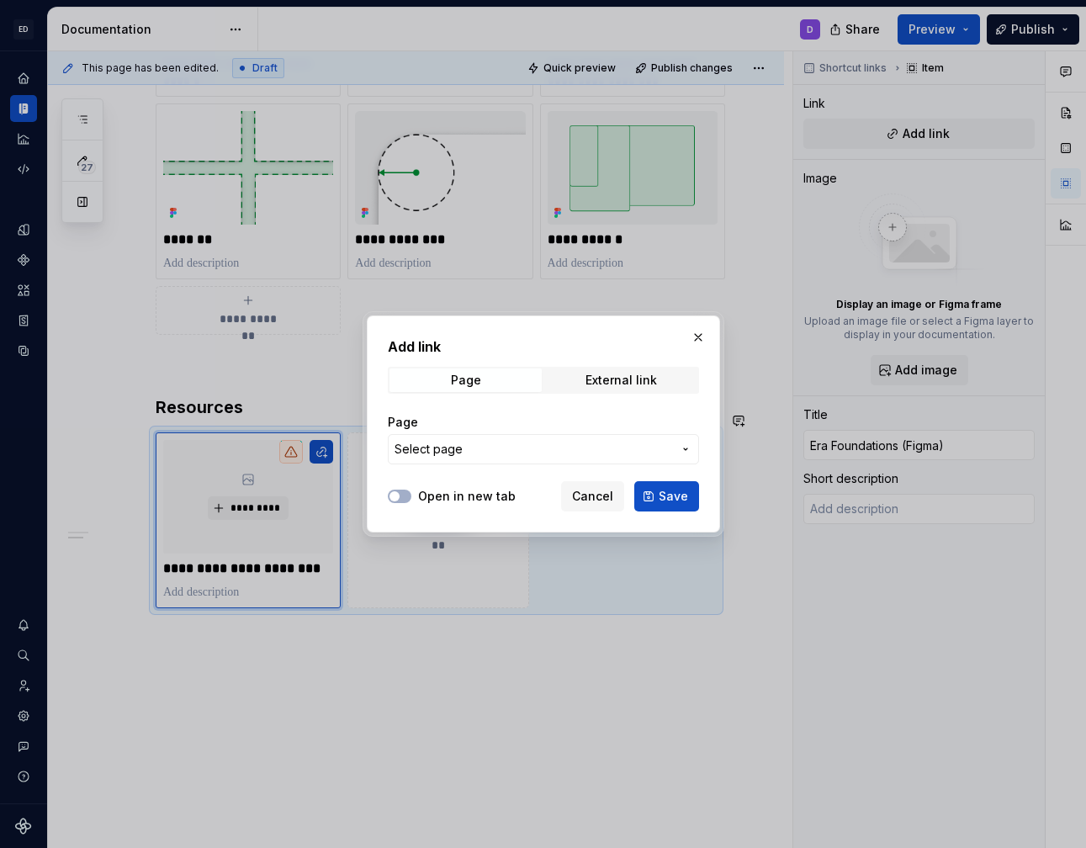
click at [613, 362] on div "Add link Page External link Page Select page" at bounding box center [543, 405] width 311 height 138
click at [596, 380] on div "External link" at bounding box center [621, 379] width 72 height 13
click at [548, 454] on input "URL" at bounding box center [543, 449] width 311 height 30
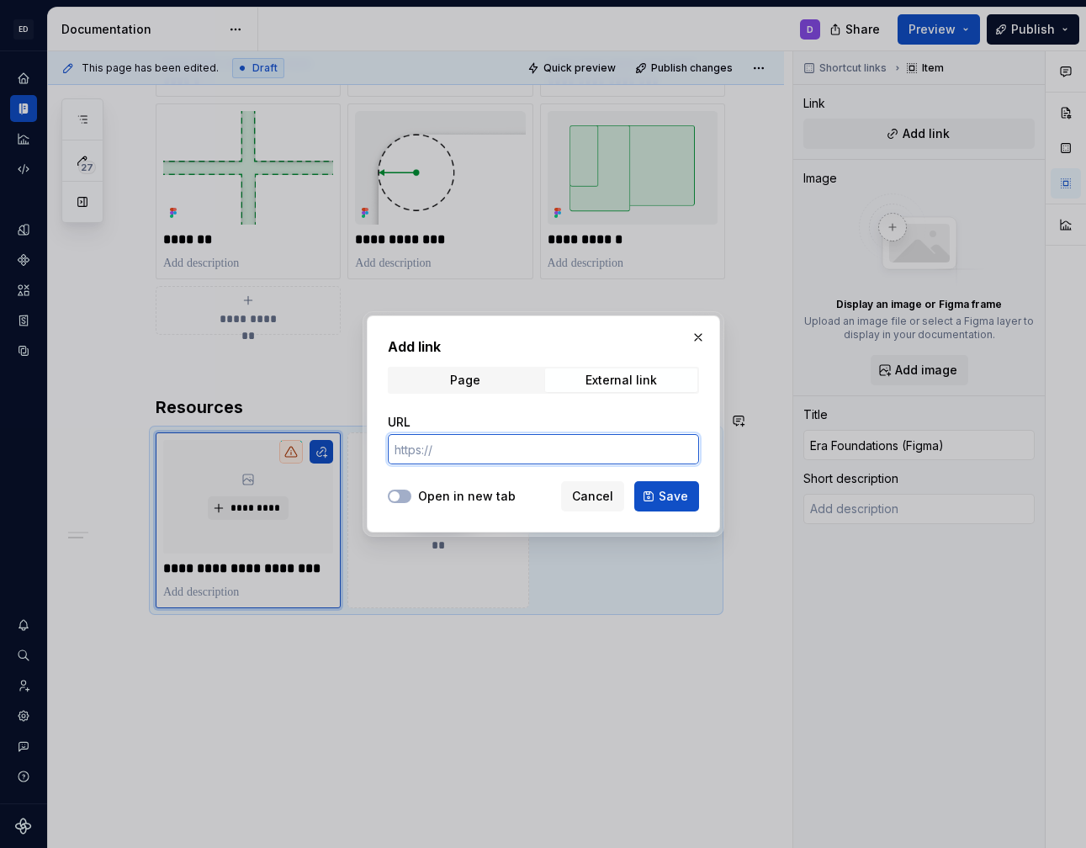
paste input "[URL][DOMAIN_NAME]"
type input "[URL][DOMAIN_NAME]"
click at [457, 494] on label "Open in new tab" at bounding box center [467, 496] width 98 height 17
click at [411, 494] on button "Open in new tab" at bounding box center [400, 496] width 24 height 13
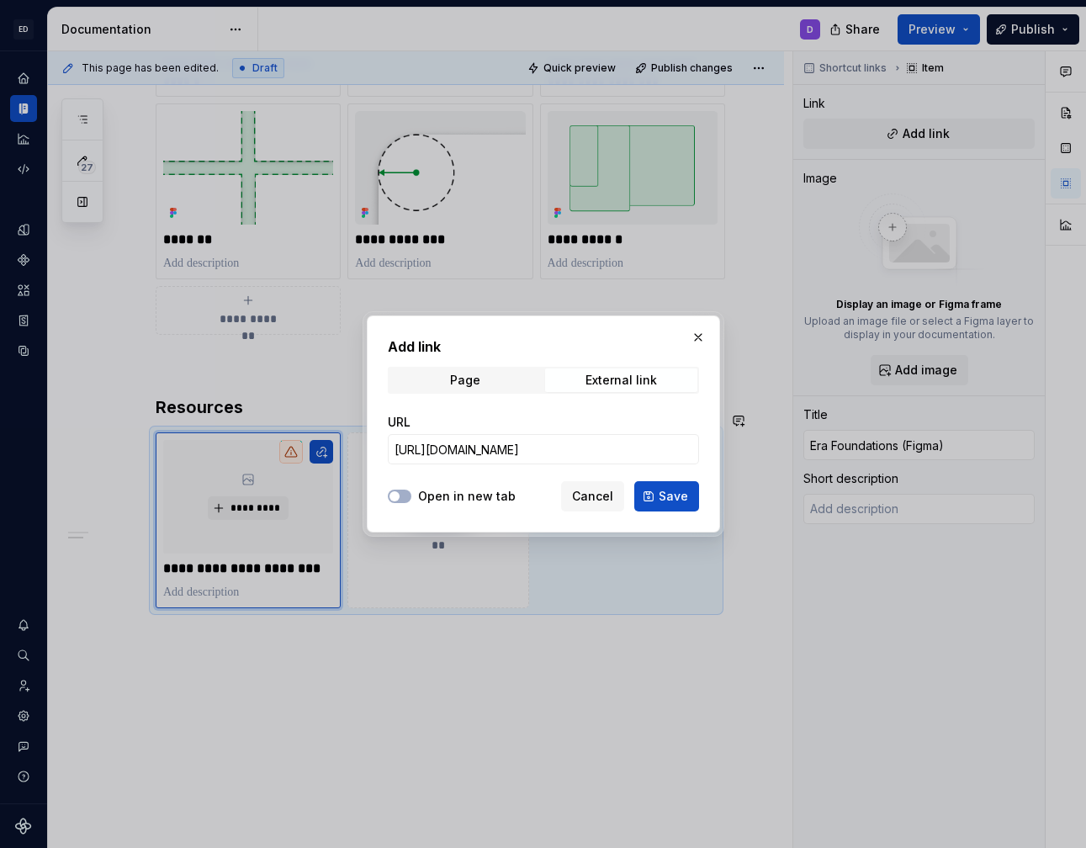
scroll to position [0, 0]
click at [670, 499] on span "Save" at bounding box center [673, 496] width 29 height 17
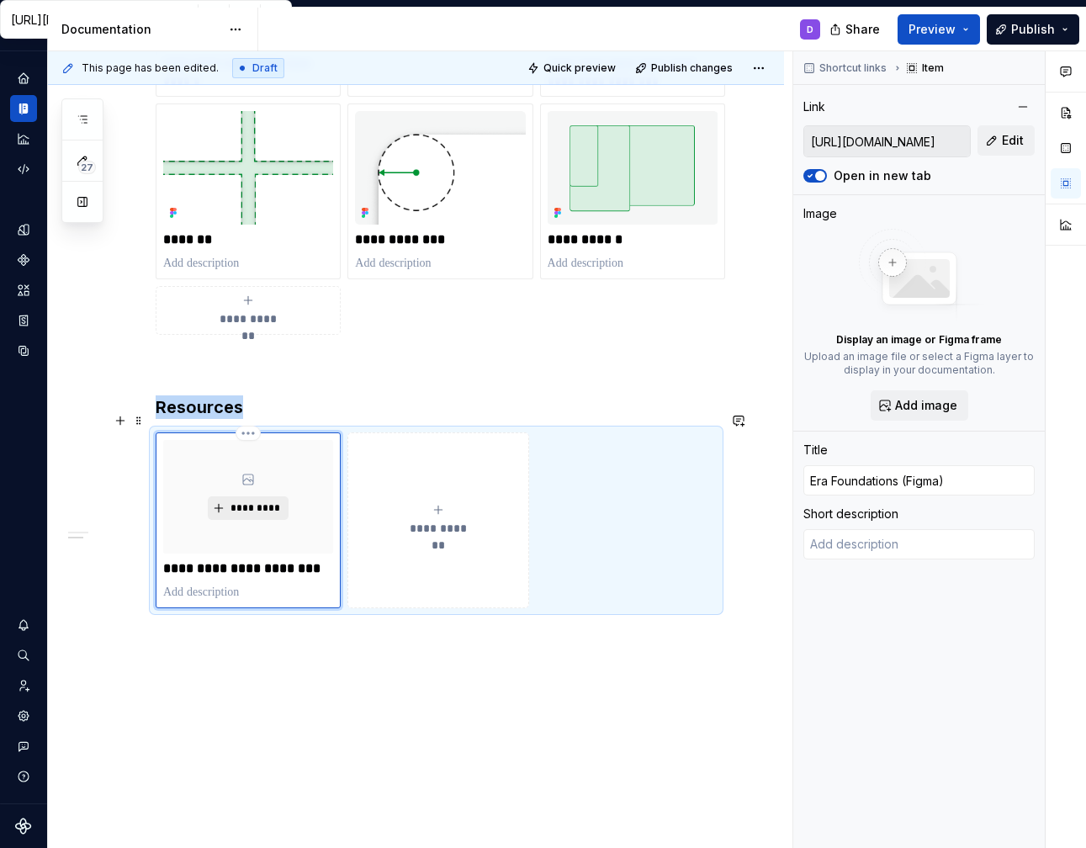
click at [240, 501] on span "*********" at bounding box center [254, 507] width 51 height 13
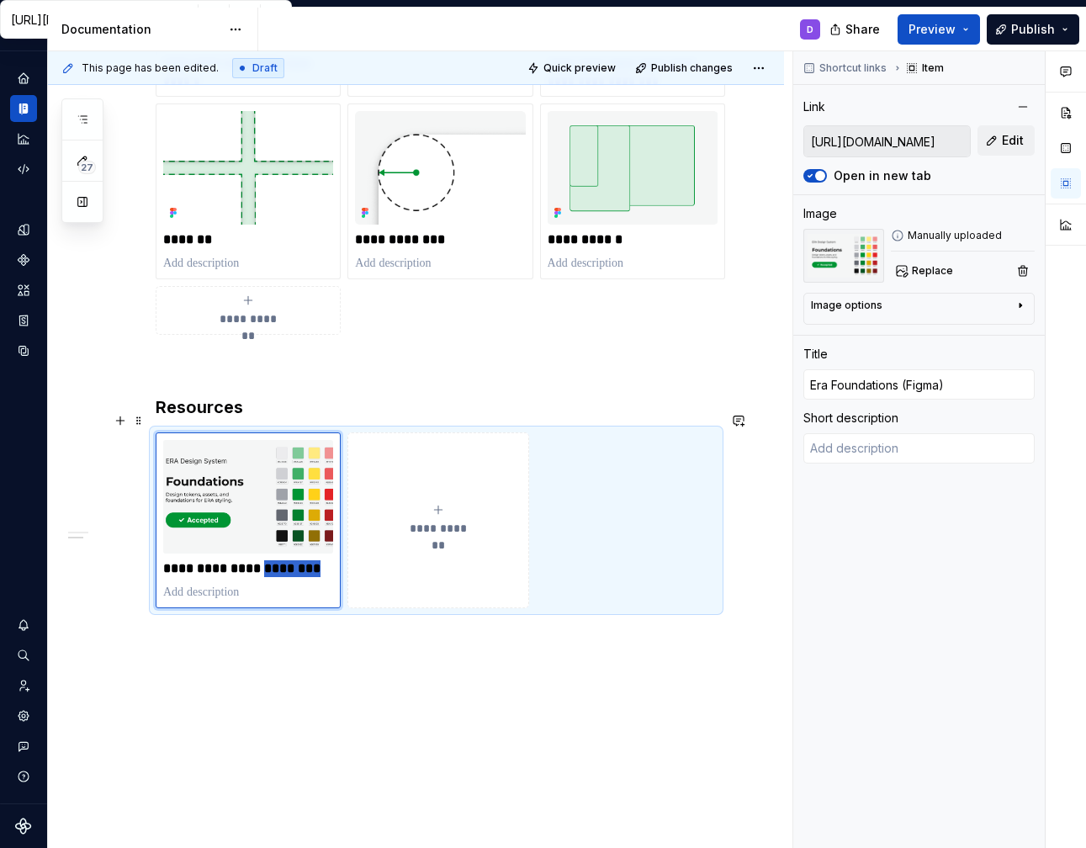
drag, startPoint x: 269, startPoint y: 551, endPoint x: 341, endPoint y: 563, distance: 72.5
click at [341, 563] on div "**********" at bounding box center [436, 520] width 561 height 176
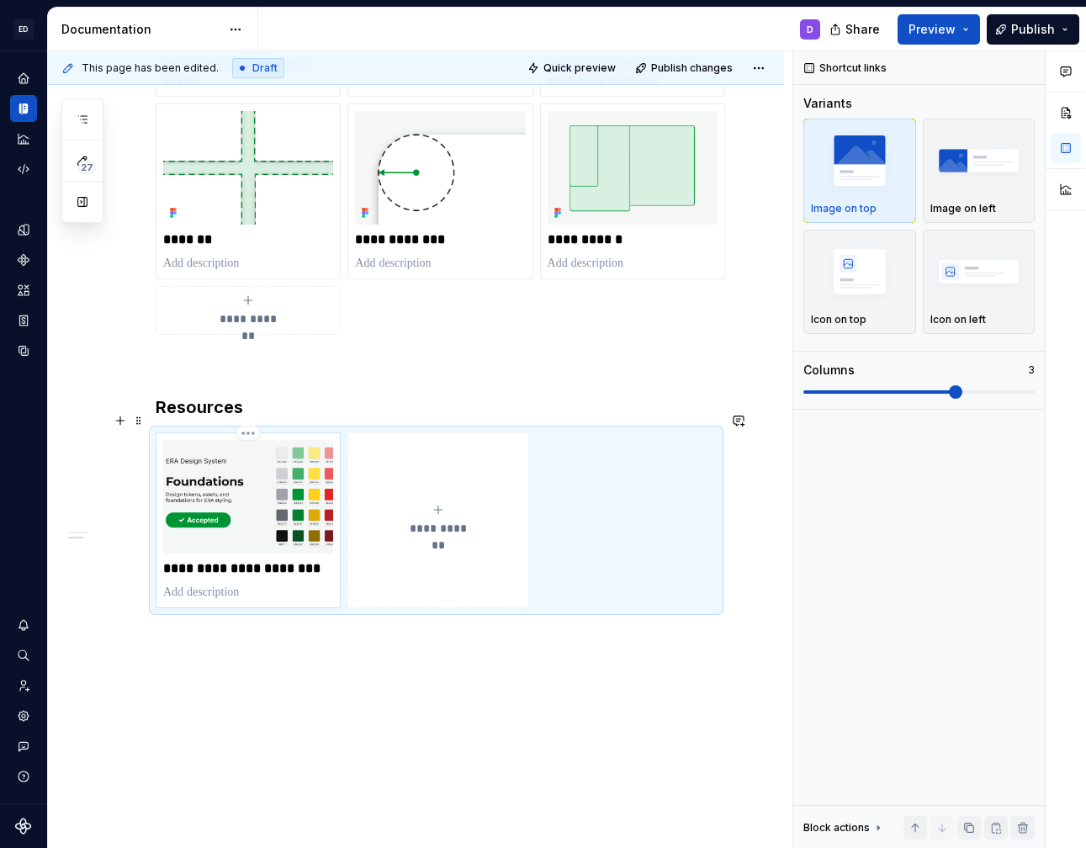
click at [309, 560] on p "**********" at bounding box center [248, 568] width 170 height 17
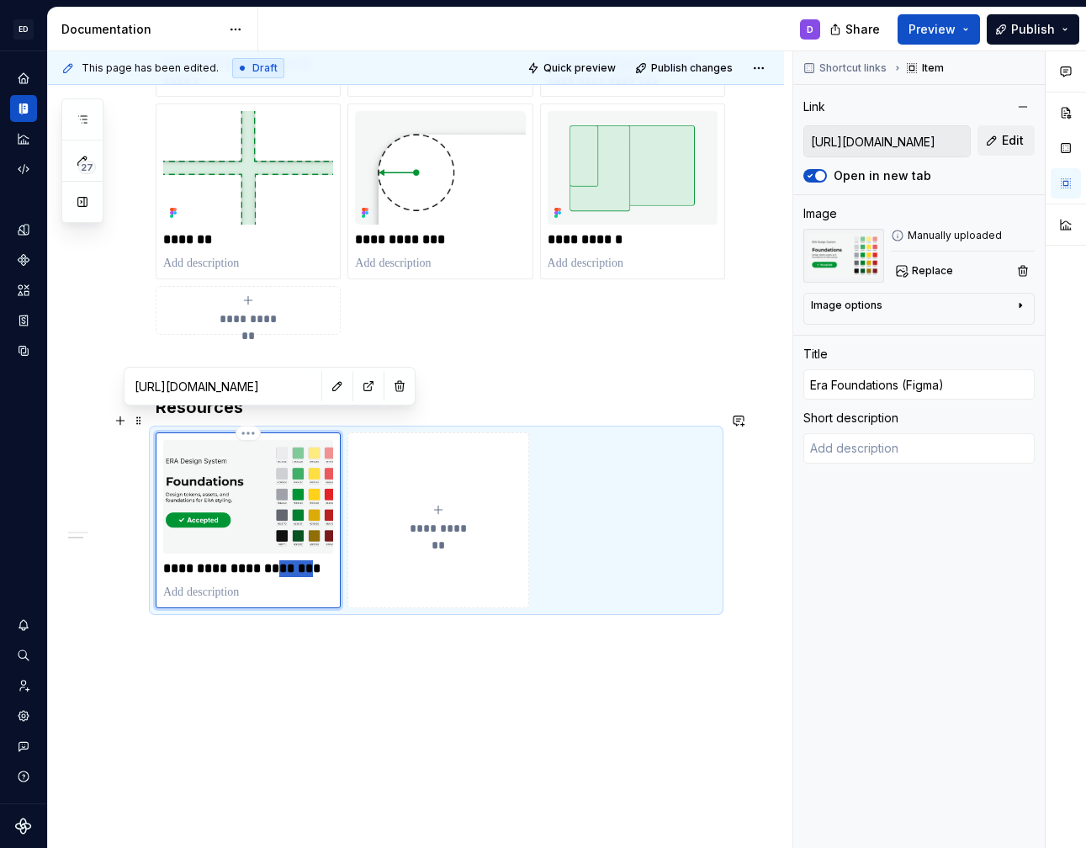
type textarea "*"
type input "Era Foundations ()"
type textarea "*"
type input "Era Foundations )"
type textarea "*"
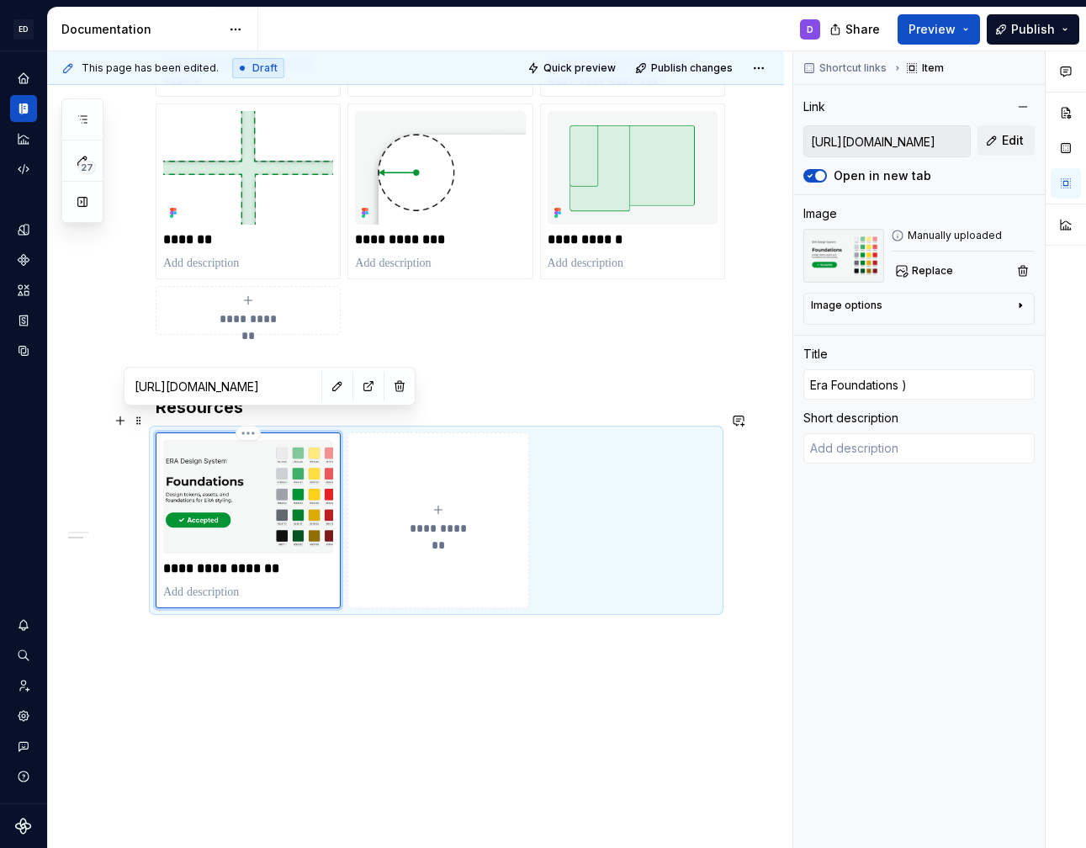
type input "Era Foundations"
type textarea "*"
type input "Era Foundations"
click at [223, 584] on p at bounding box center [248, 592] width 170 height 17
type textarea "*"
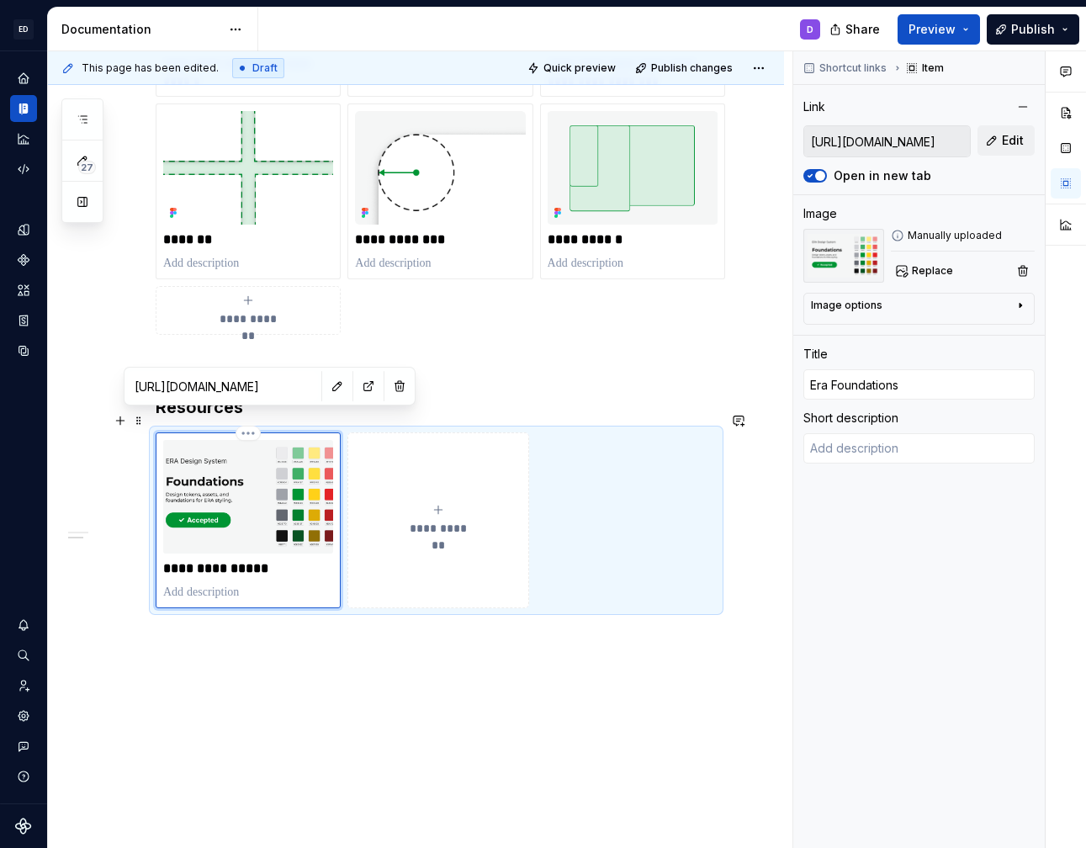
type textarea "F"
type textarea "*"
type textarea "Fi"
type textarea "*"
type textarea "Fig"
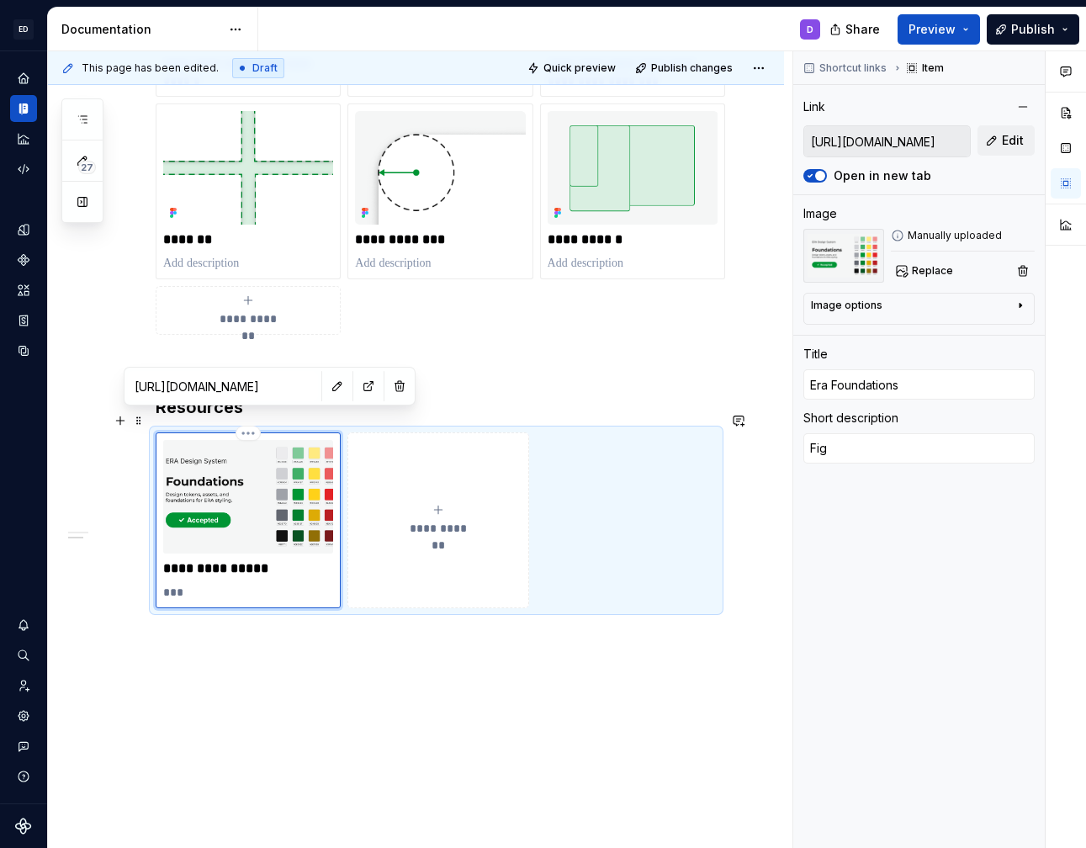
type textarea "*"
type textarea "Figm"
type textarea "*"
type textarea "Figma"
type textarea "*"
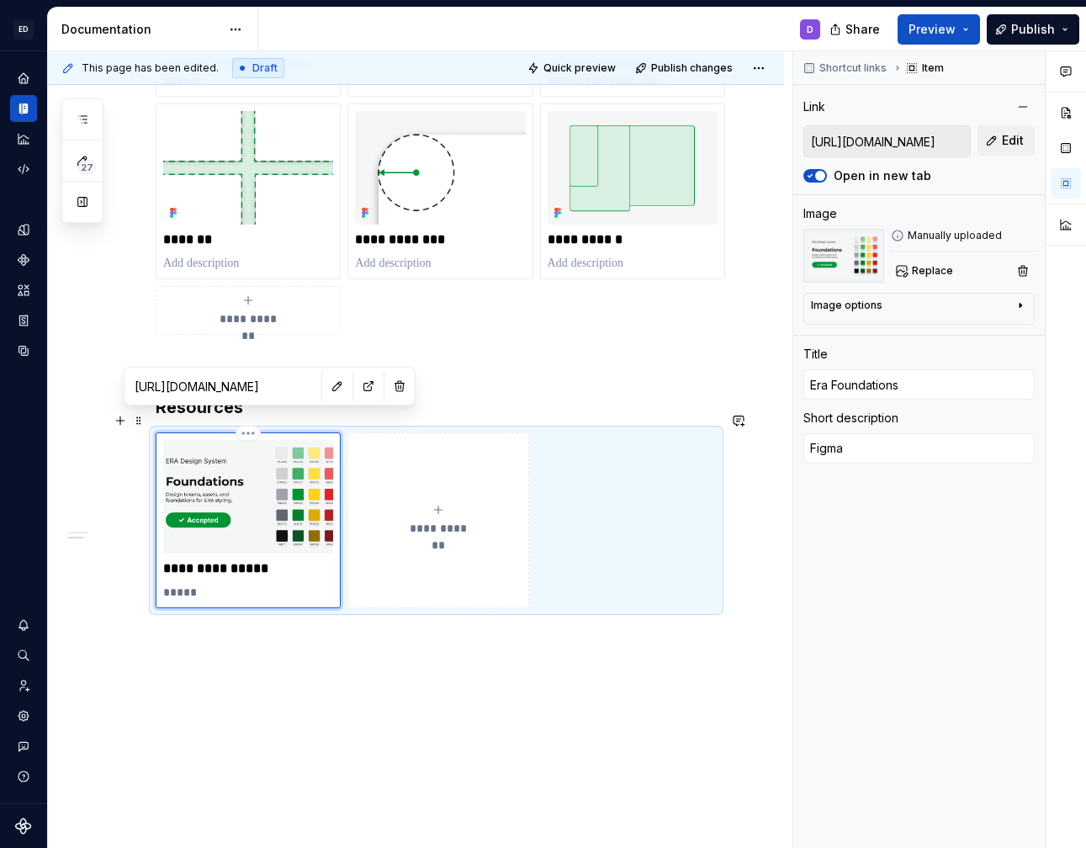
type textarea "Figma"
type textarea "*"
type textarea "Figma l"
type textarea "*"
type textarea "Figma li"
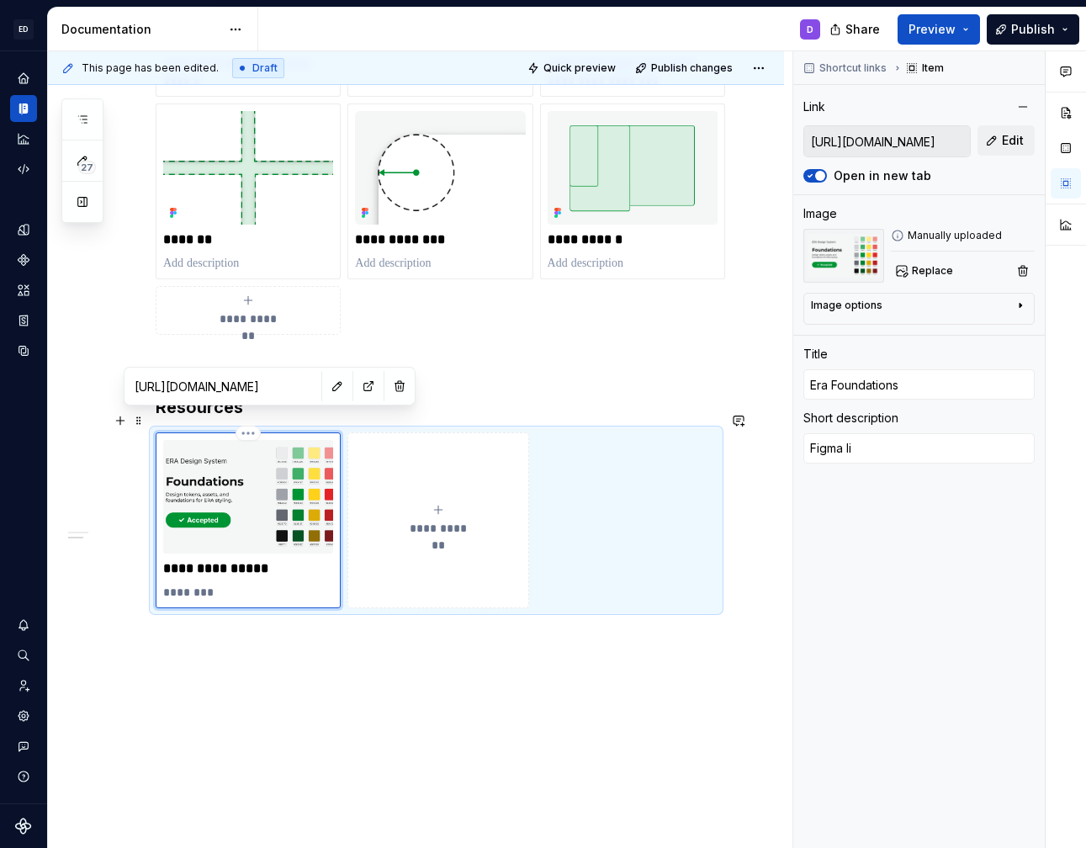
type textarea "*"
type textarea "Figma lib"
type textarea "*"
type textarea "Figma libr"
type textarea "*"
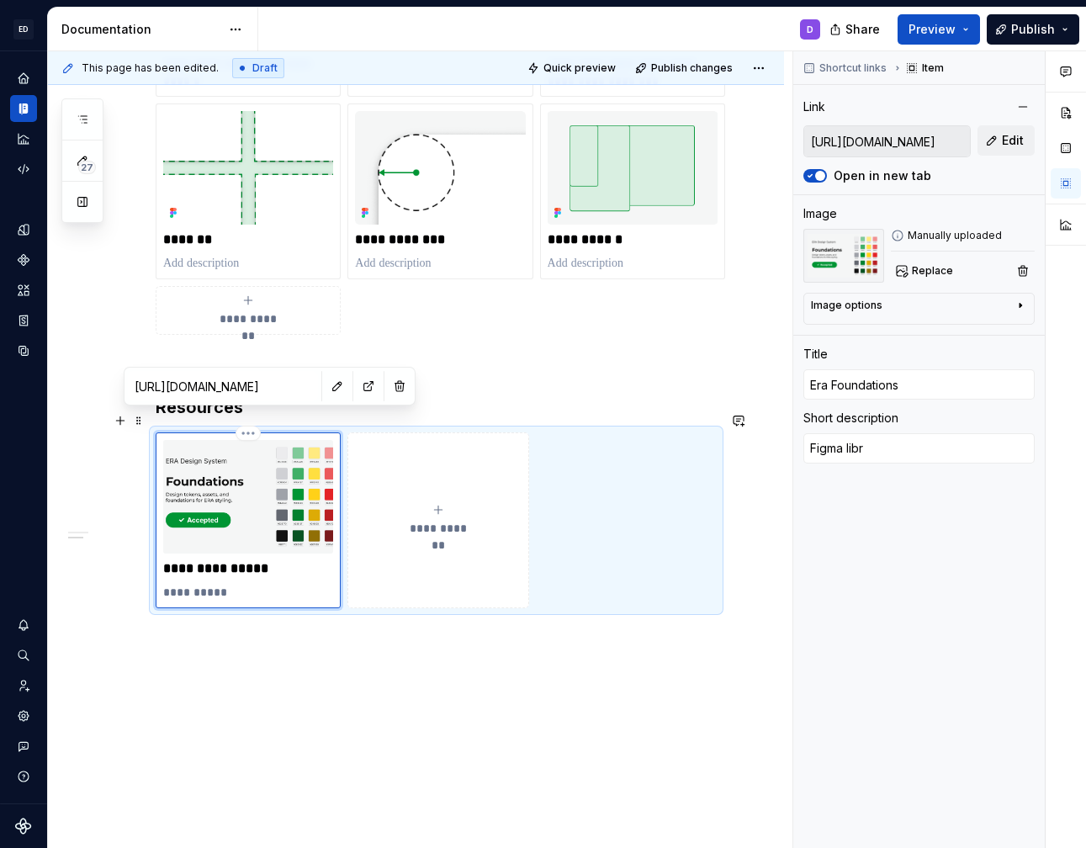
type textarea "Figma libra"
type textarea "*"
type textarea "Figma librar"
type textarea "*"
type textarea "Figma library"
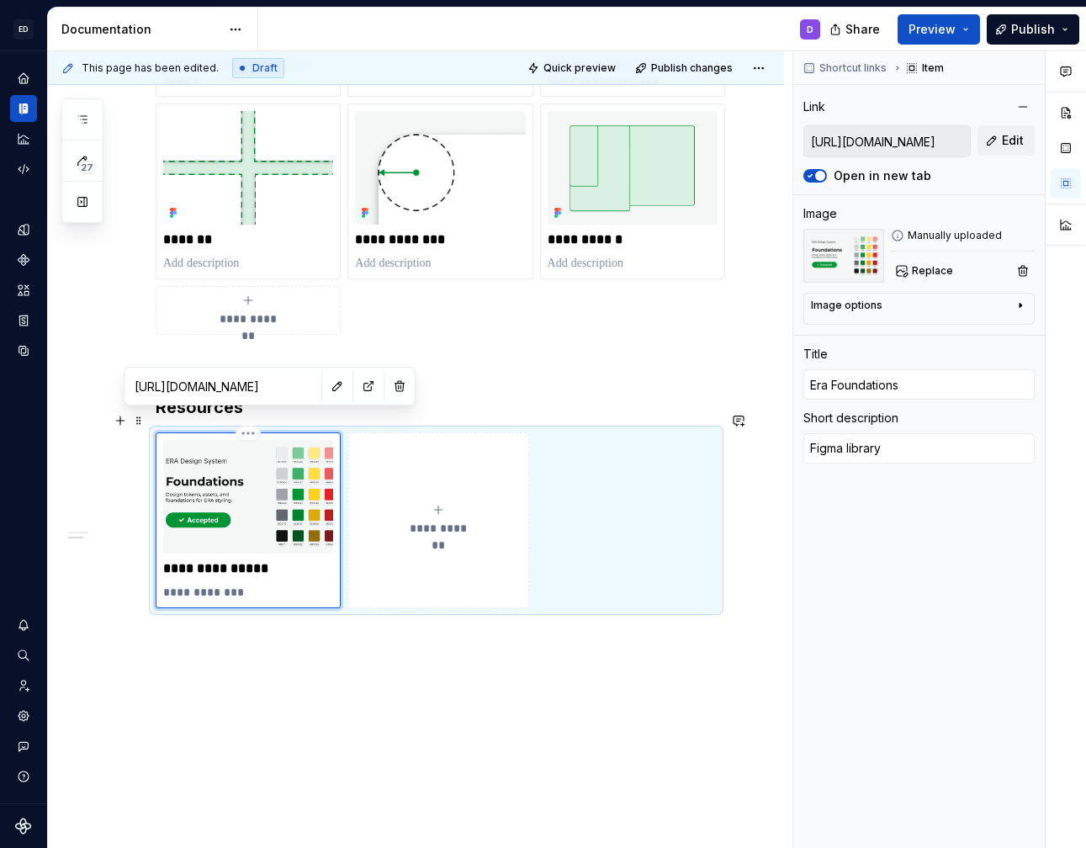
type textarea "*"
type textarea "Figma library"
type textarea "*"
type textarea "Figma library c"
type textarea "*"
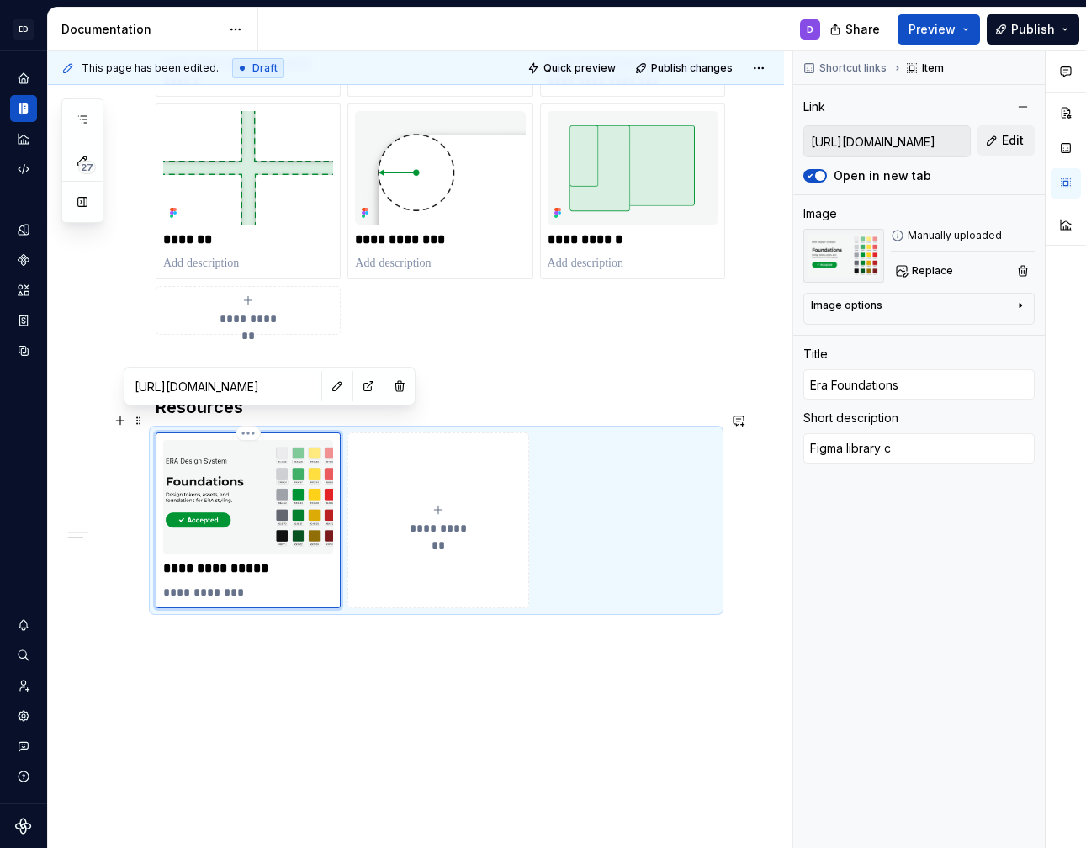
type textarea "Figma library co"
type textarea "*"
type textarea "Figma library con"
type textarea "*"
type textarea "Figma library cont"
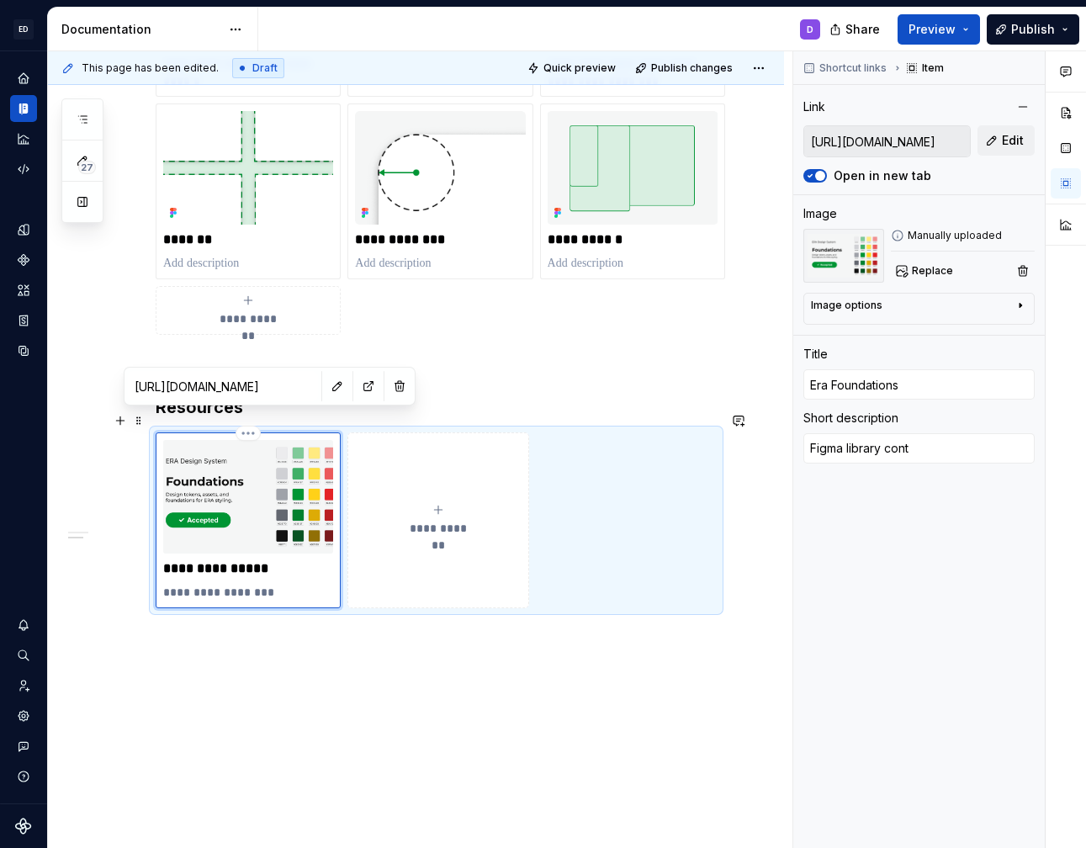
type textarea "*"
type textarea "Figma library conta"
type textarea "*"
type textarea "Figma library contai"
type textarea "*"
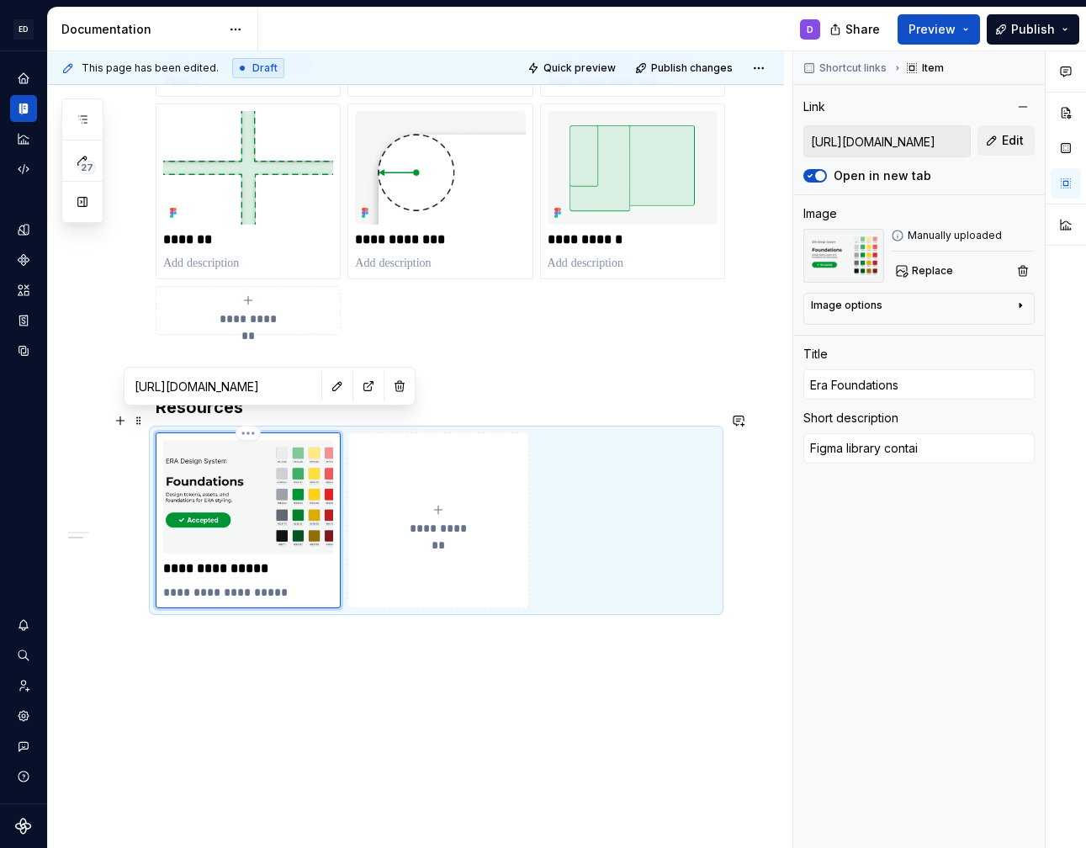
type textarea "Figma library contain"
type textarea "*"
type textarea "Figma library containi"
type textarea "*"
type textarea "Figma library containin"
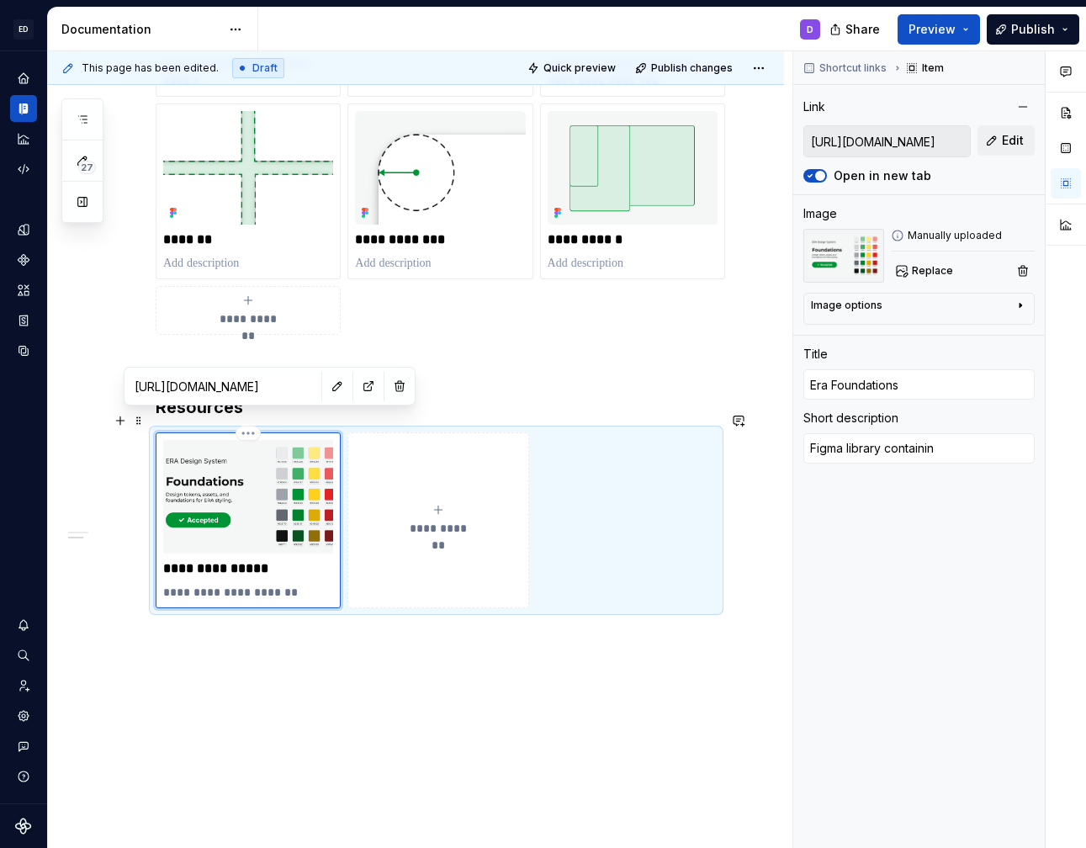
type textarea "*"
type textarea "Figma library containing"
type textarea "*"
type textarea "Figma library containing"
type textarea "*"
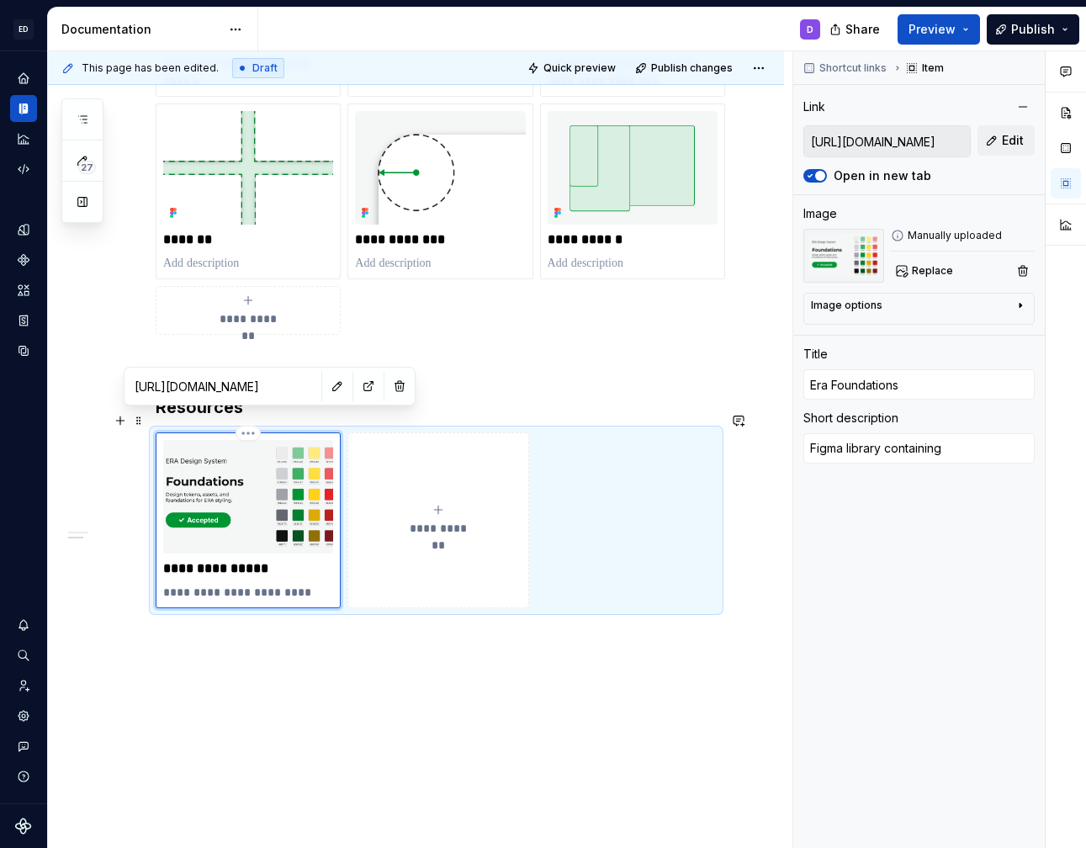
type textarea "Figma library containing a"
type textarea "*"
type textarea "Figma library containing al"
type textarea "*"
type textarea "Figma library containing all"
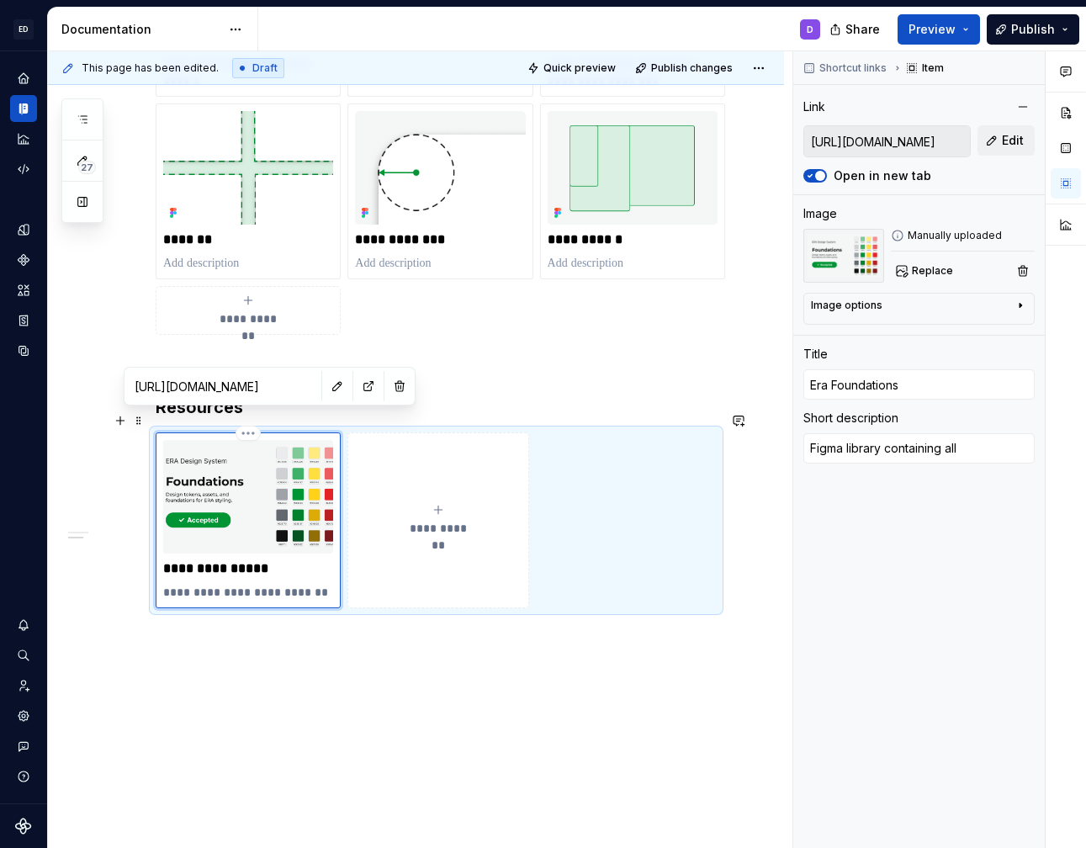
type textarea "*"
type textarea "Figma library containing all"
type textarea "*"
type textarea "Figma library containing all E"
type textarea "*"
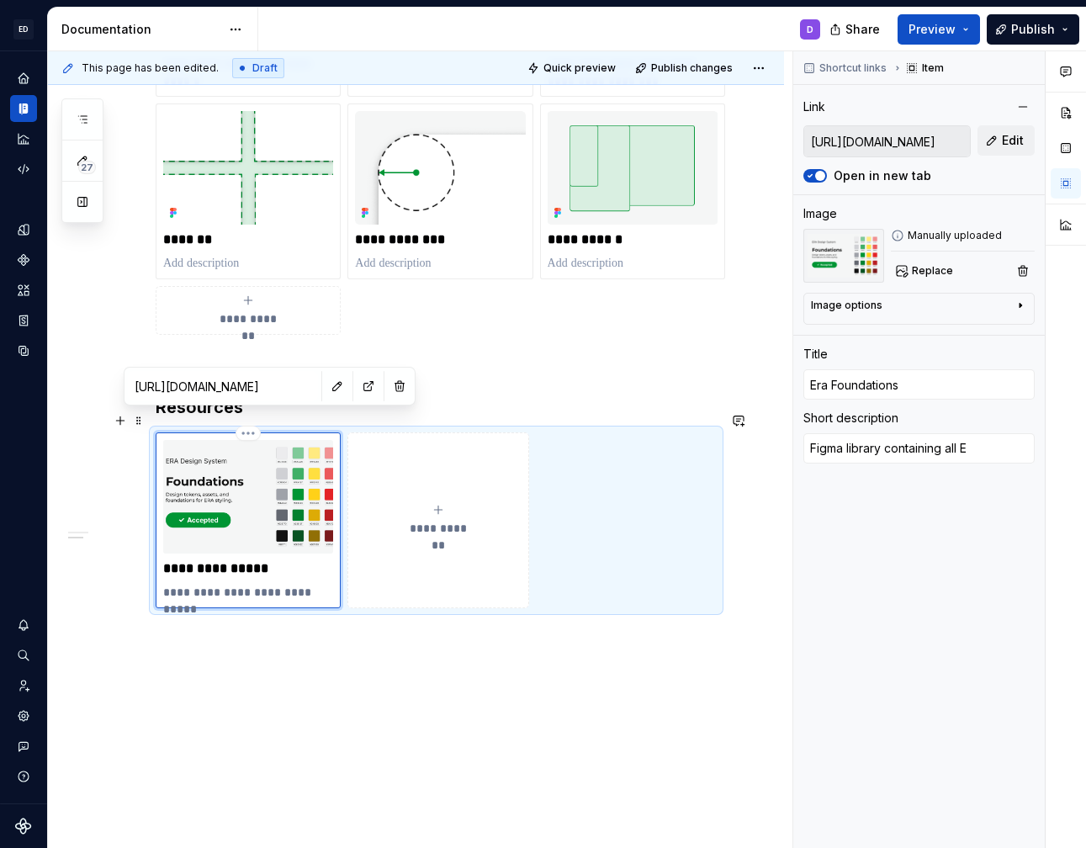
type textarea "Figma library containing all Er"
type textarea "*"
type textarea "Figma library containing all Era"
type textarea "*"
type textarea "Figma library containing all Era"
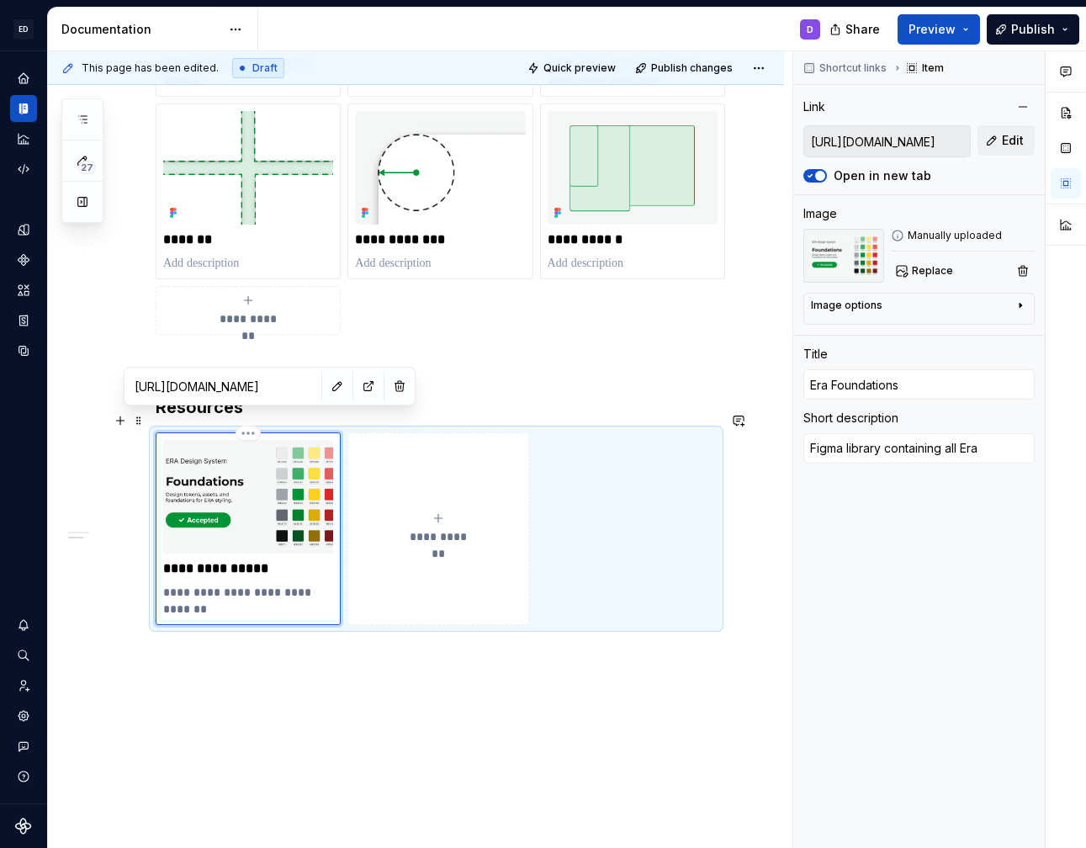
type textarea "*"
type textarea "Figma library containing all Era f"
type textarea "*"
type textarea "Figma library containing all Era fo"
type textarea "*"
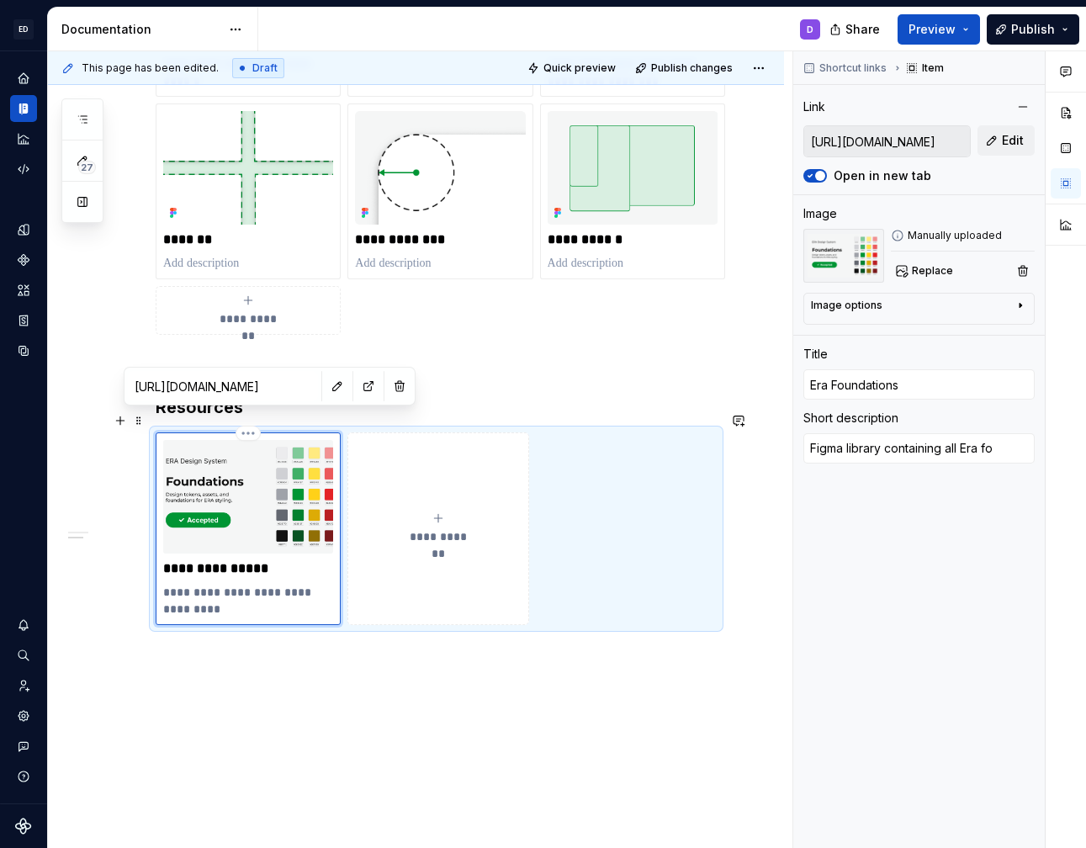
type textarea "Figma library containing all Era fou"
type textarea "*"
type textarea "Figma library containing all Era foun"
type textarea "*"
type textarea "Figma library containing all Era found"
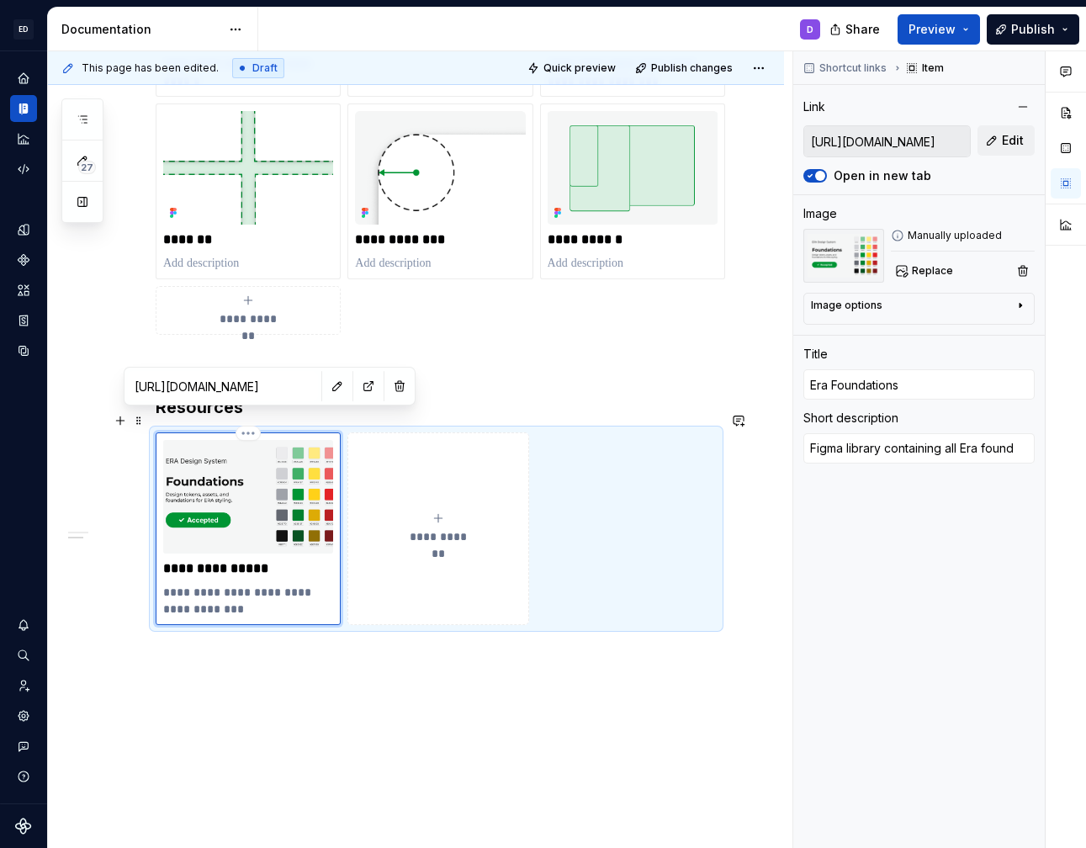
type textarea "*"
type textarea "Figma library containing all Era founda"
type textarea "*"
type textarea "Figma library containing all Era foundat"
type textarea "*"
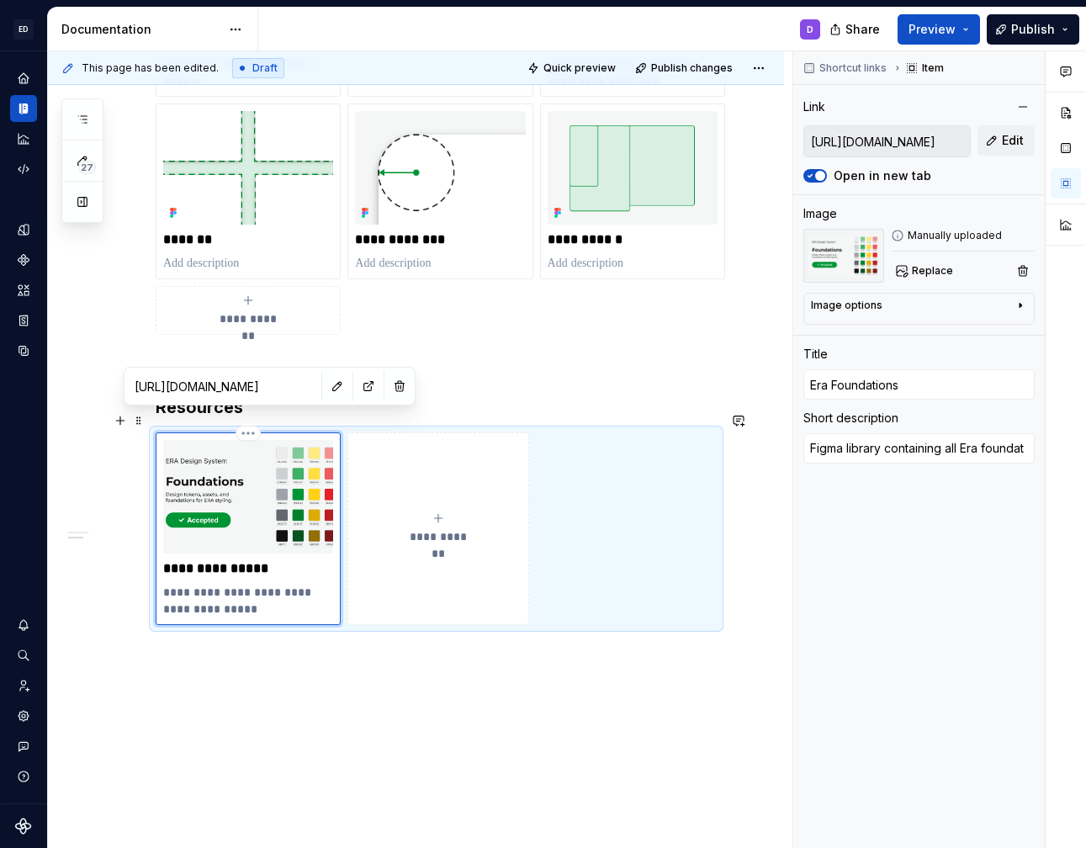
type textarea "Figma library containing all Era foundati"
type textarea "*"
type textarea "Figma library containing all Era foundatio"
type textarea "*"
type textarea "Figma library containing all Era foundation"
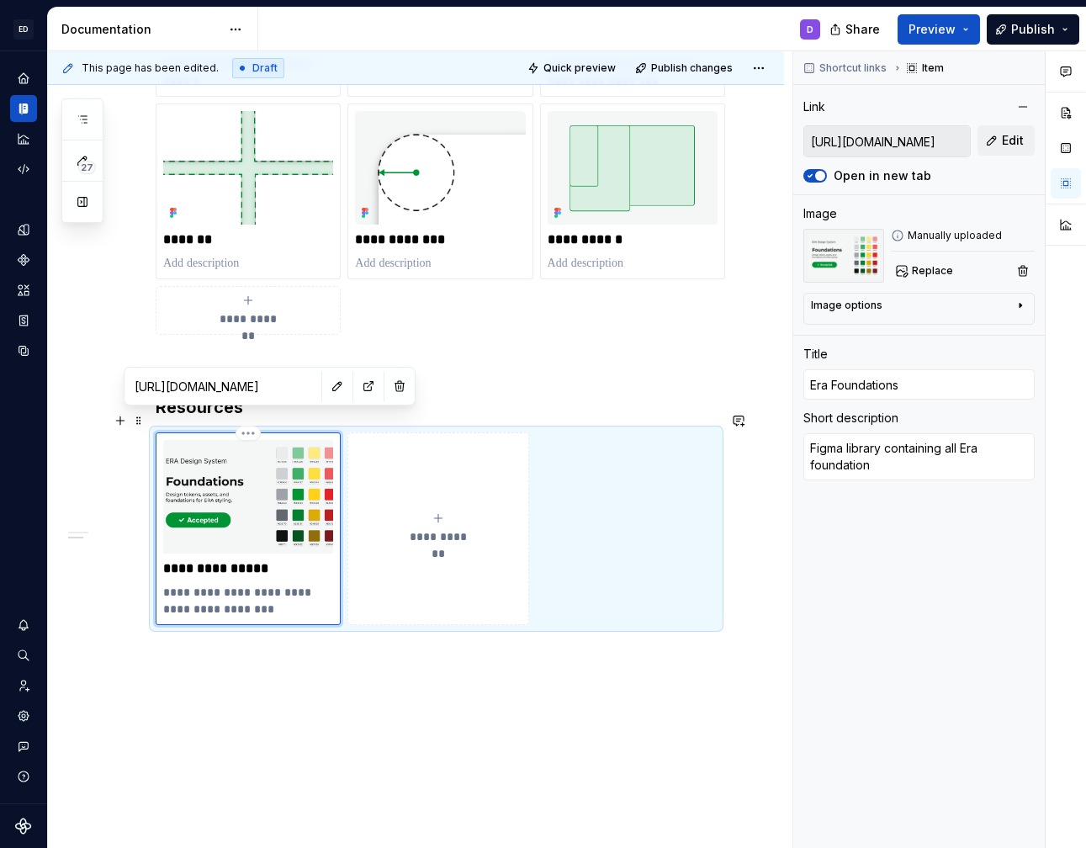
type textarea "*"
type textarea "Figma library containing all Era foundations"
click at [604, 460] on div "**********" at bounding box center [436, 528] width 561 height 193
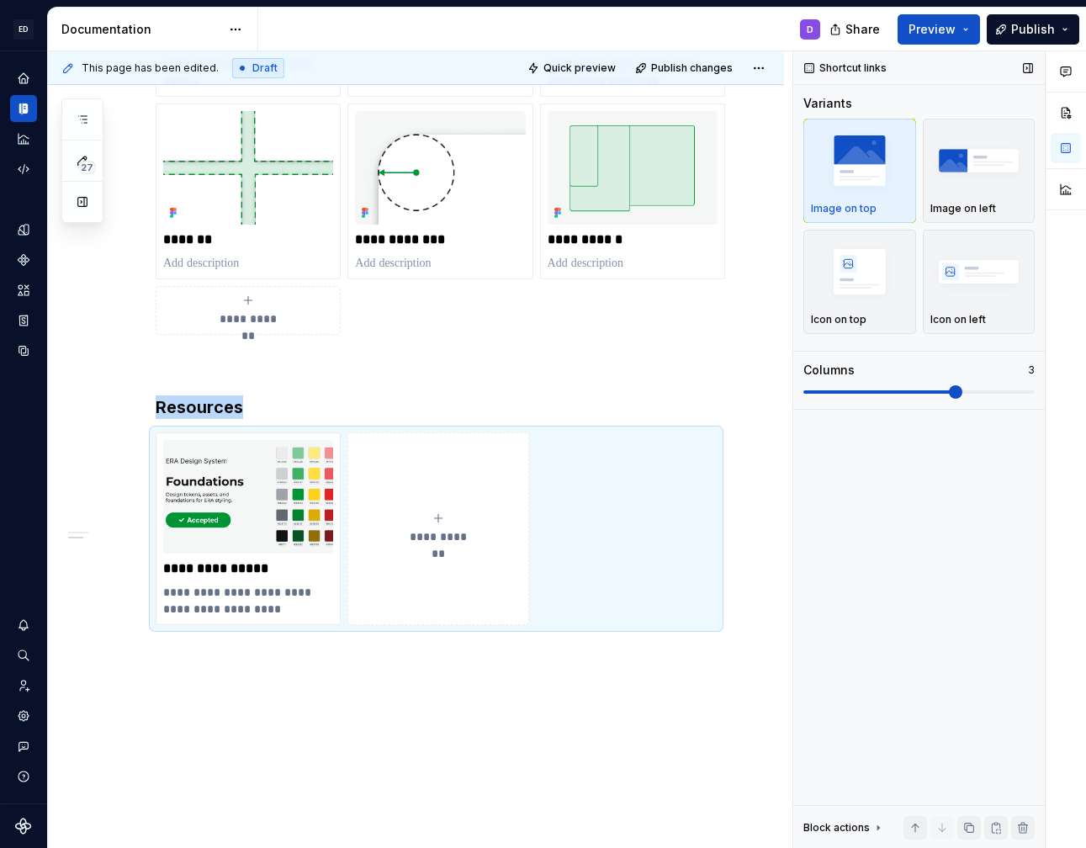
click at [866, 194] on div "button" at bounding box center [860, 160] width 98 height 69
click at [972, 183] on img "button" at bounding box center [979, 160] width 98 height 61
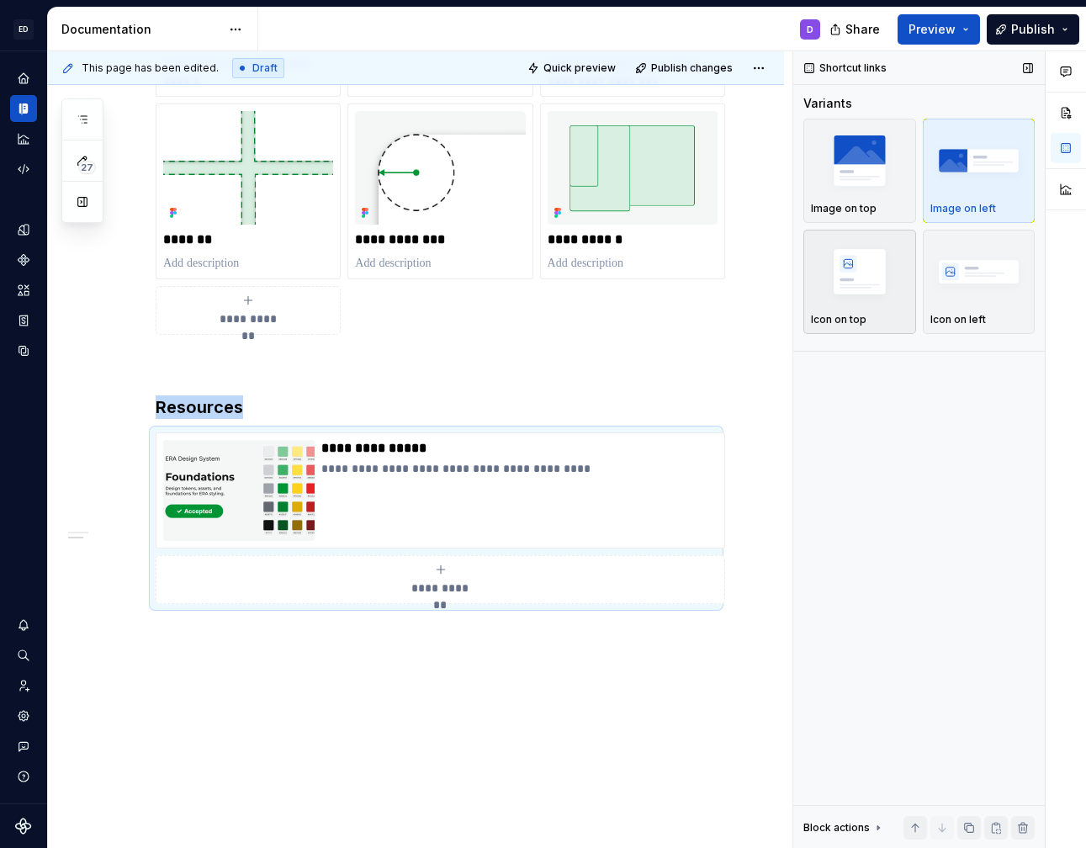
click at [862, 252] on img "button" at bounding box center [860, 271] width 98 height 61
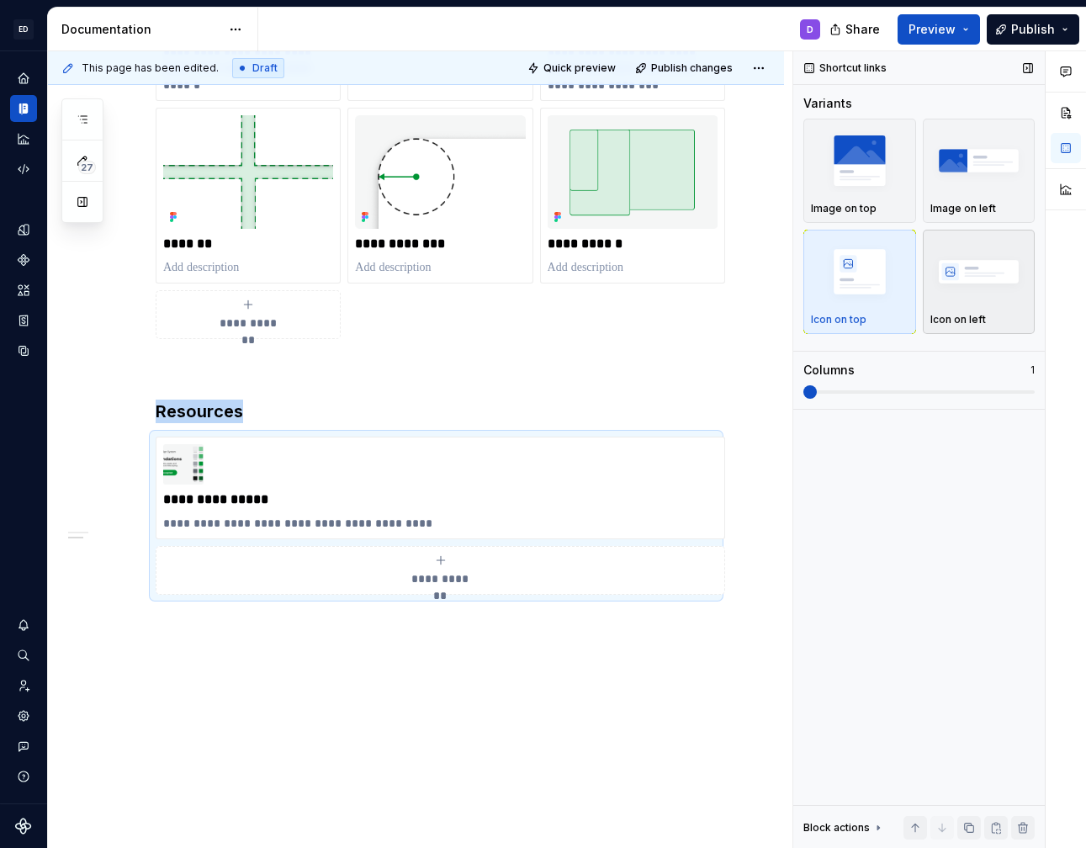
click at [967, 286] on img "button" at bounding box center [979, 271] width 98 height 61
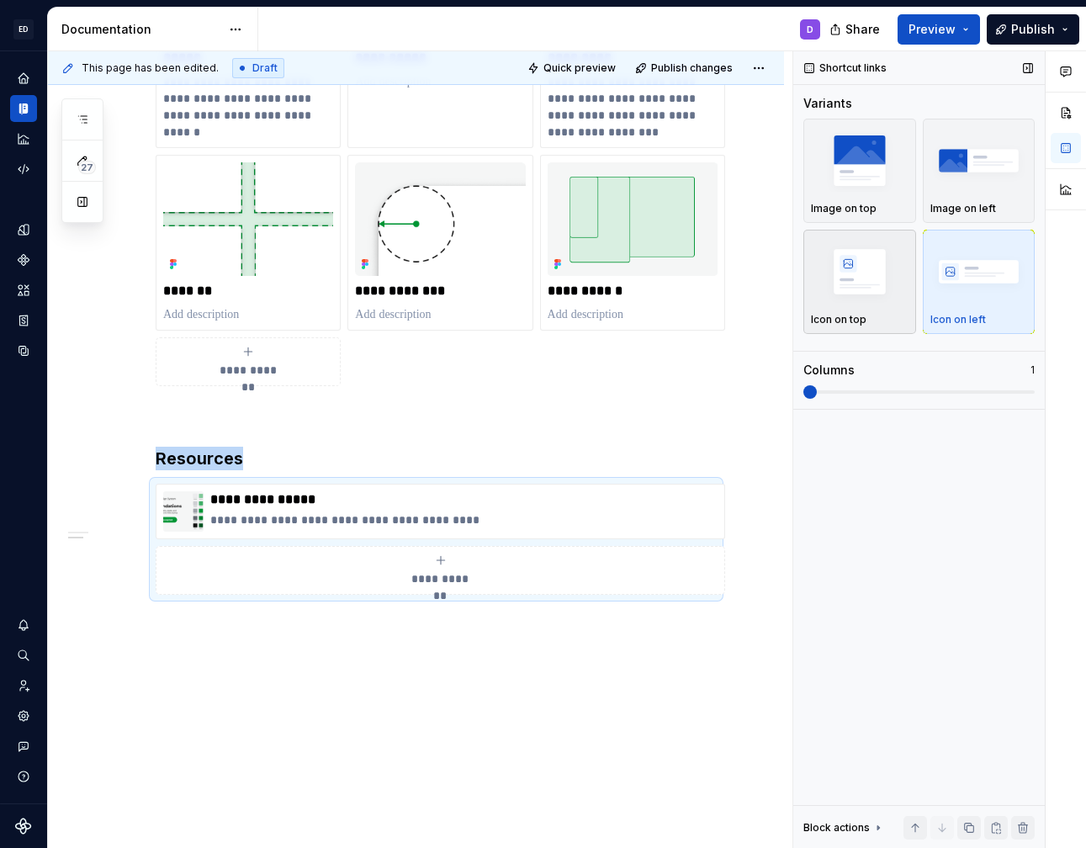
click at [842, 294] on img "button" at bounding box center [860, 271] width 98 height 61
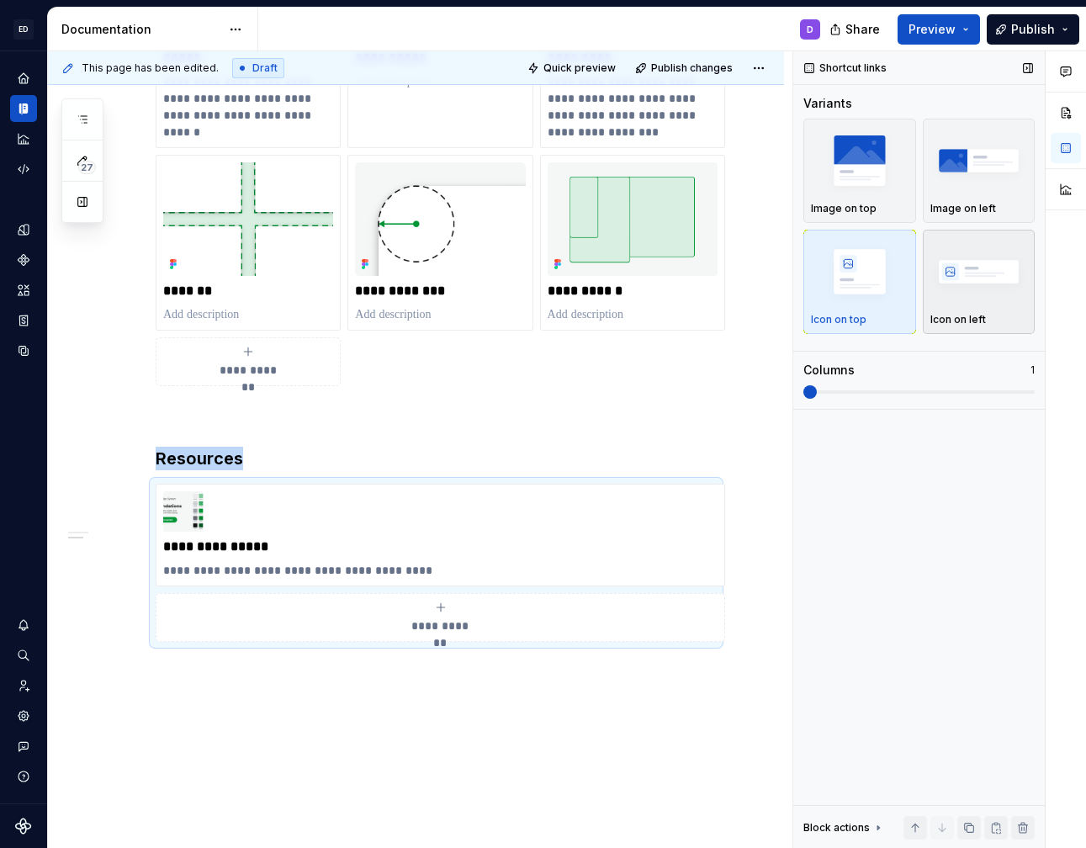
click at [1010, 299] on img "button" at bounding box center [979, 271] width 98 height 61
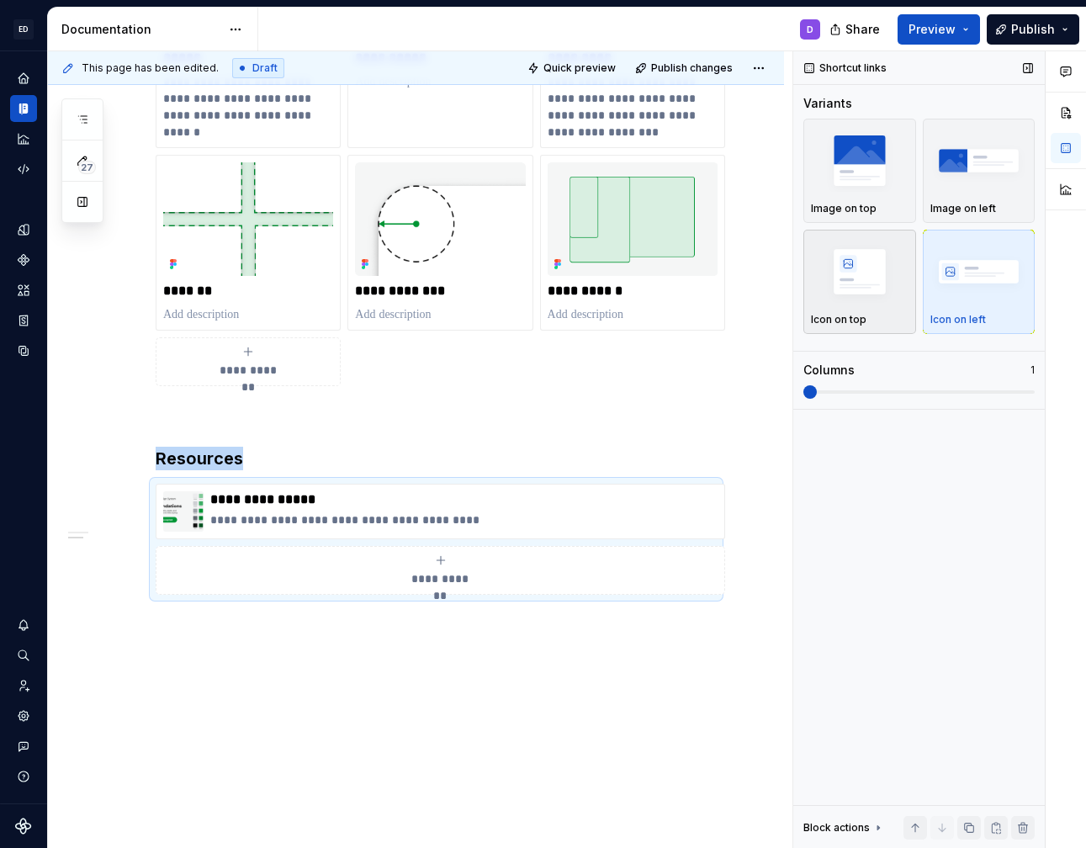
click at [811, 277] on img "button" at bounding box center [860, 271] width 98 height 61
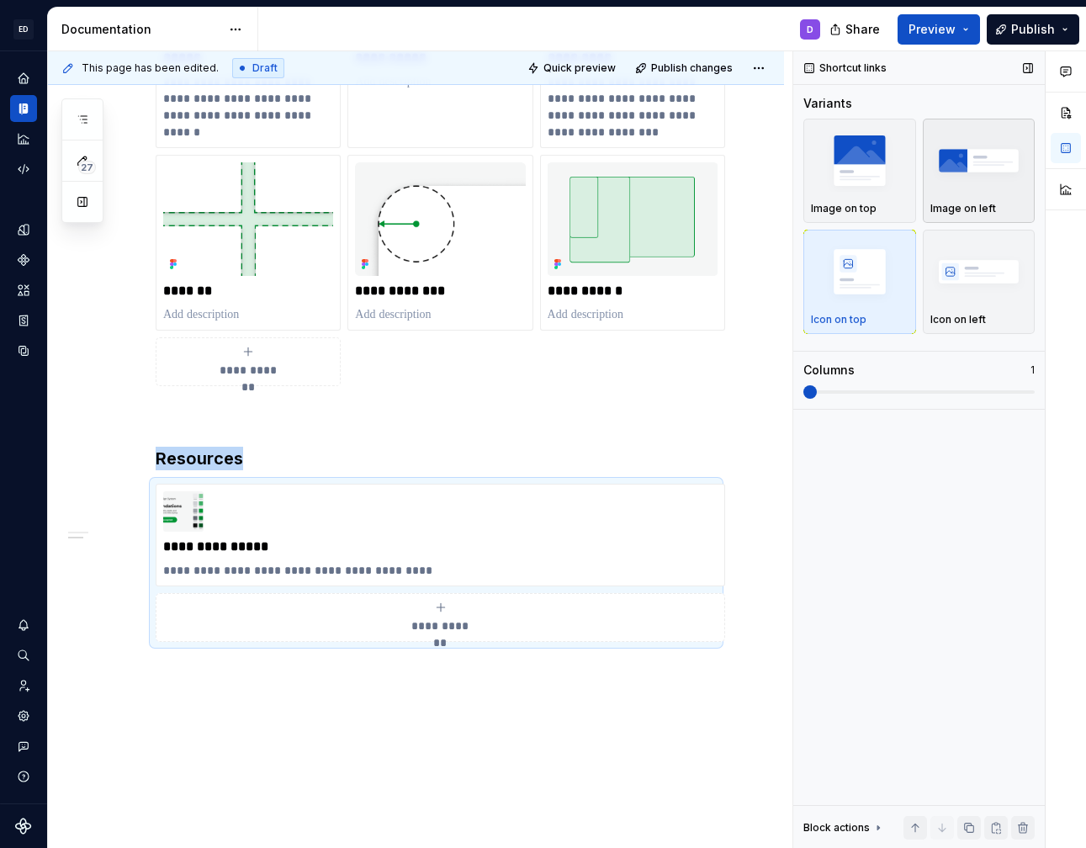
click at [950, 188] on img "button" at bounding box center [979, 160] width 98 height 61
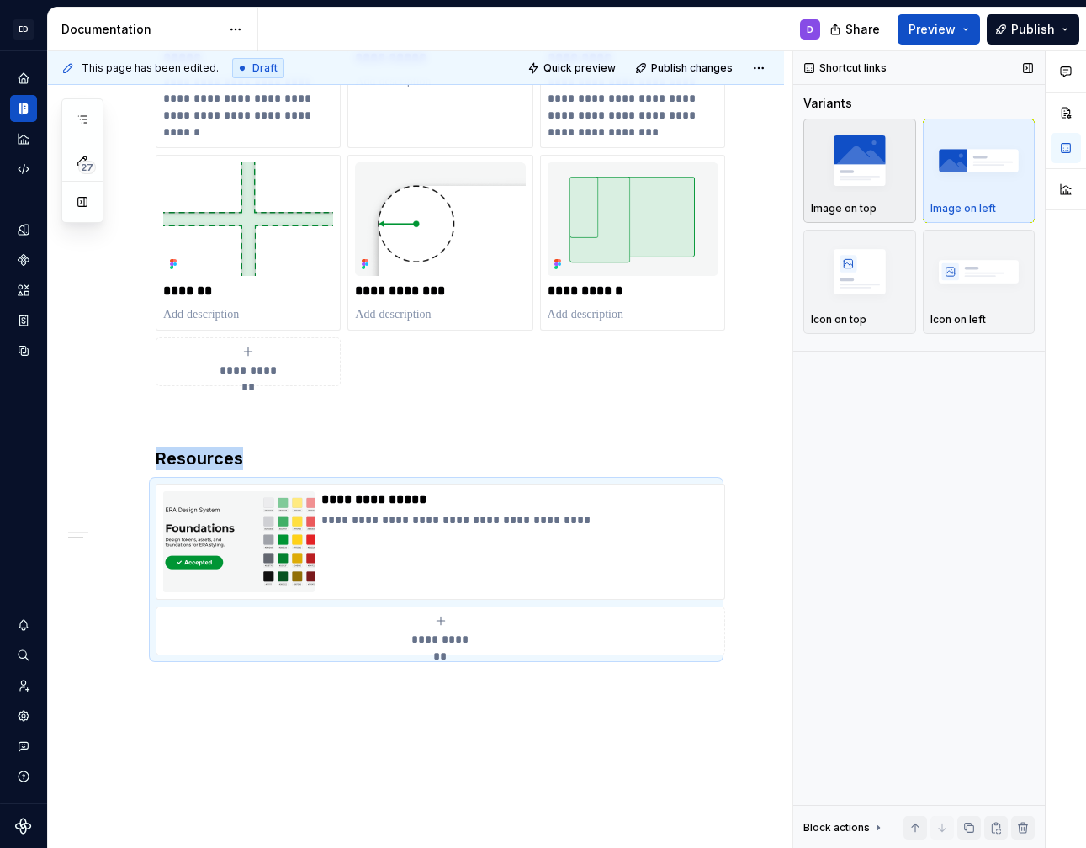
click at [858, 167] on img "button" at bounding box center [860, 160] width 98 height 61
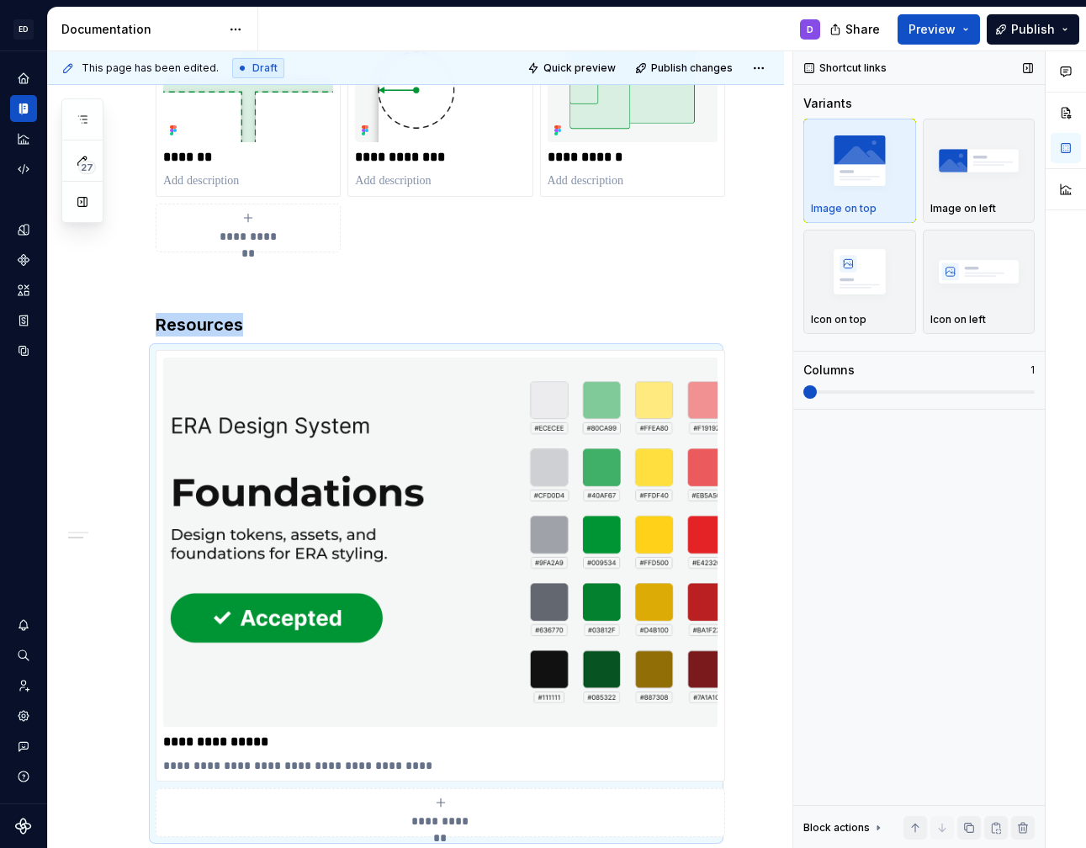
scroll to position [983, 0]
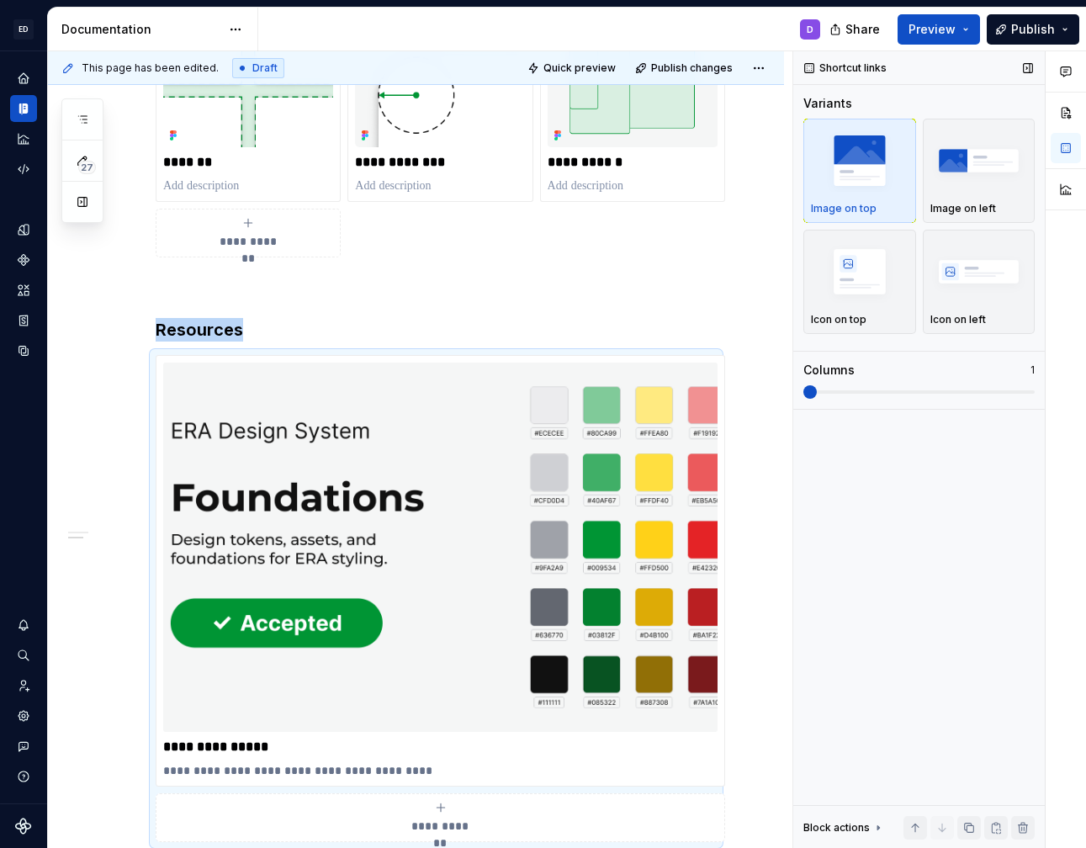
click at [897, 393] on span at bounding box center [918, 391] width 231 height 3
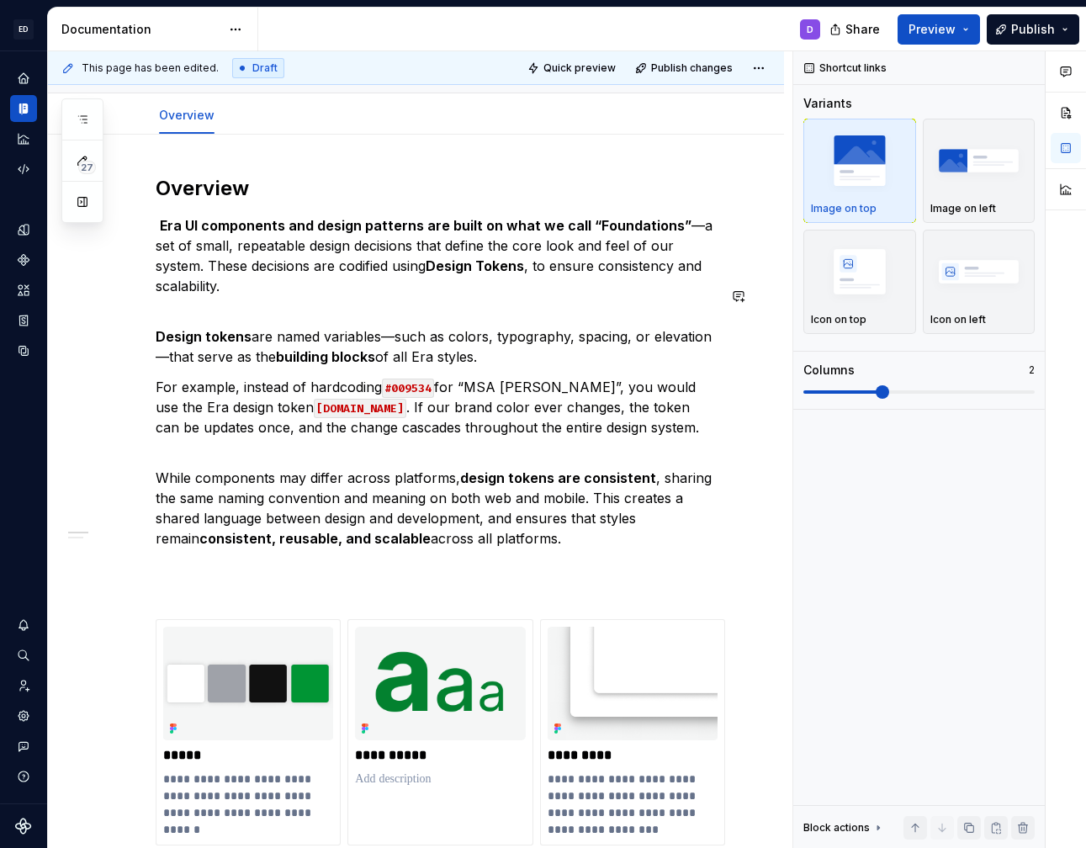
scroll to position [101, 0]
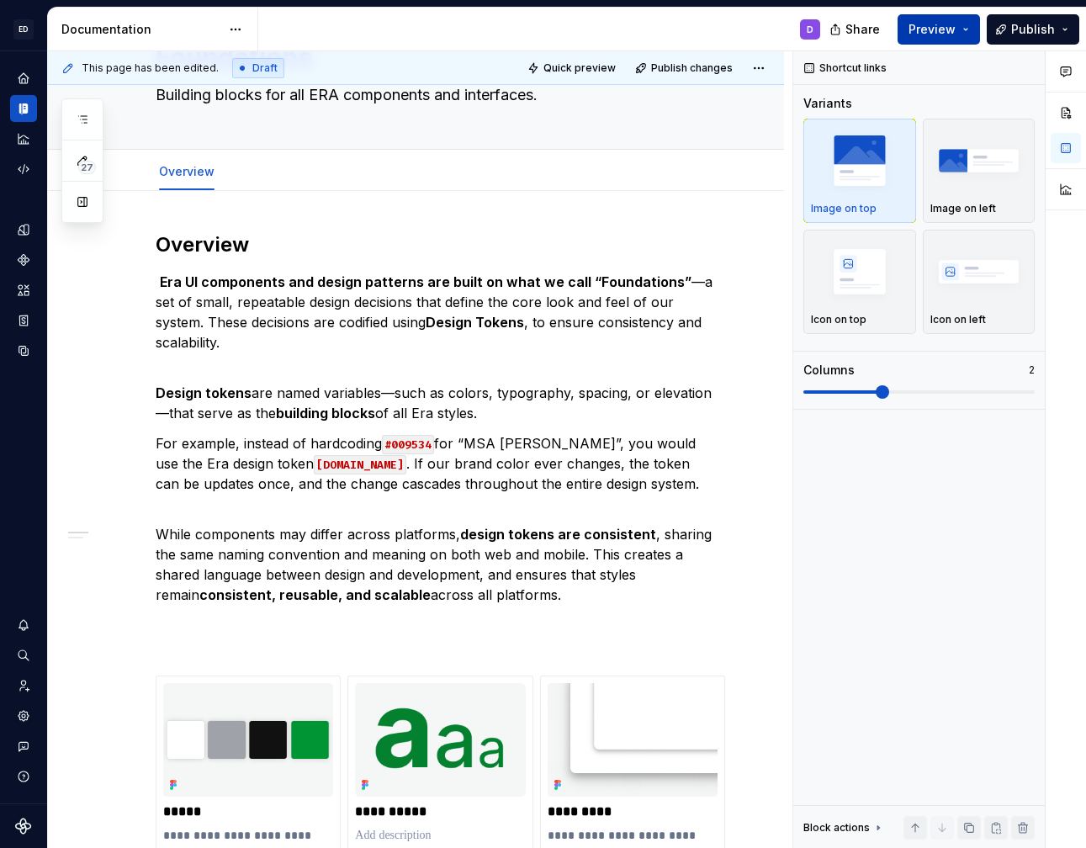
click at [940, 28] on span "Preview" at bounding box center [931, 29] width 47 height 17
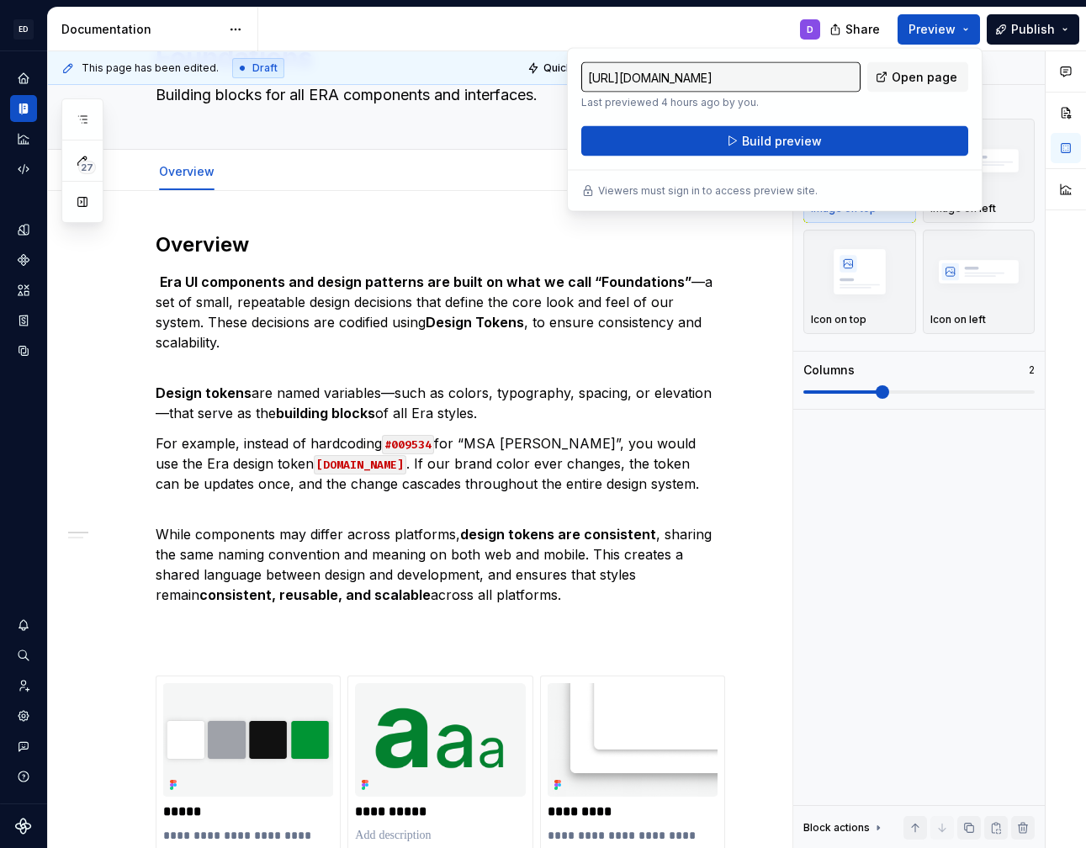
click at [723, 12] on div "D" at bounding box center [545, 30] width 575 height 44
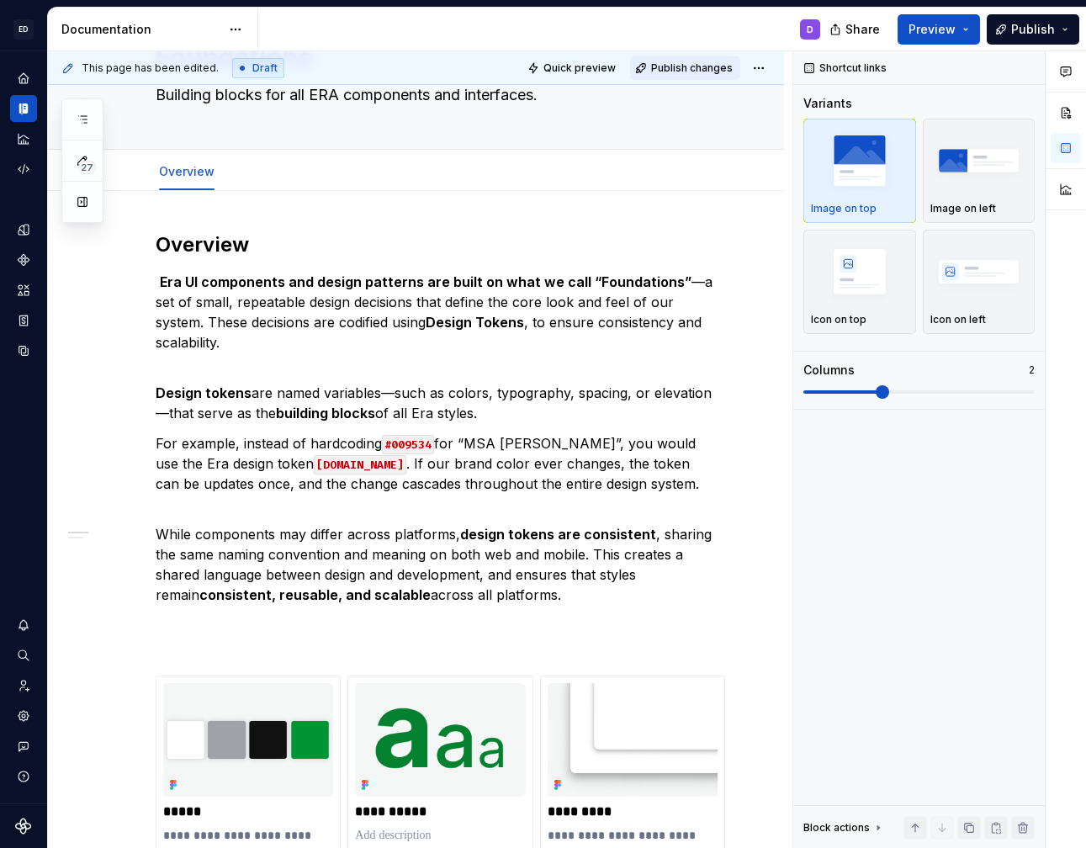
click at [679, 66] on span "Publish changes" at bounding box center [692, 67] width 82 height 13
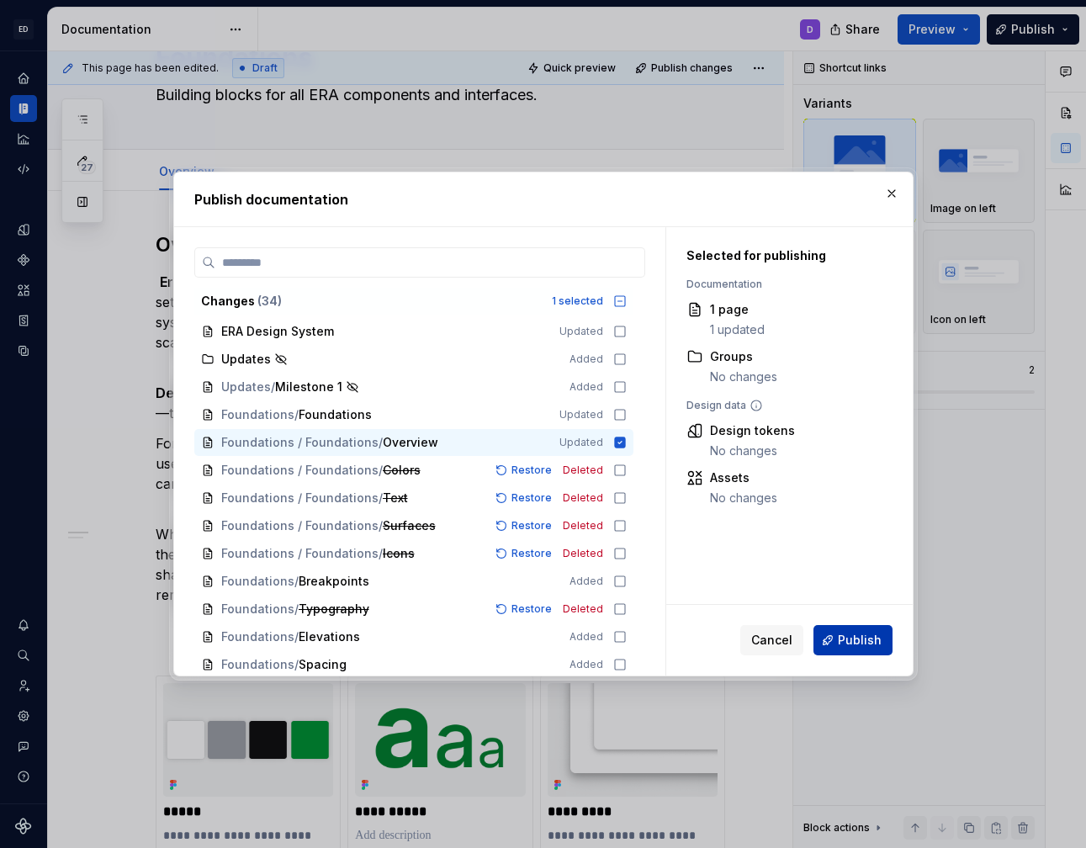
click at [842, 644] on span "Publish" at bounding box center [860, 640] width 44 height 17
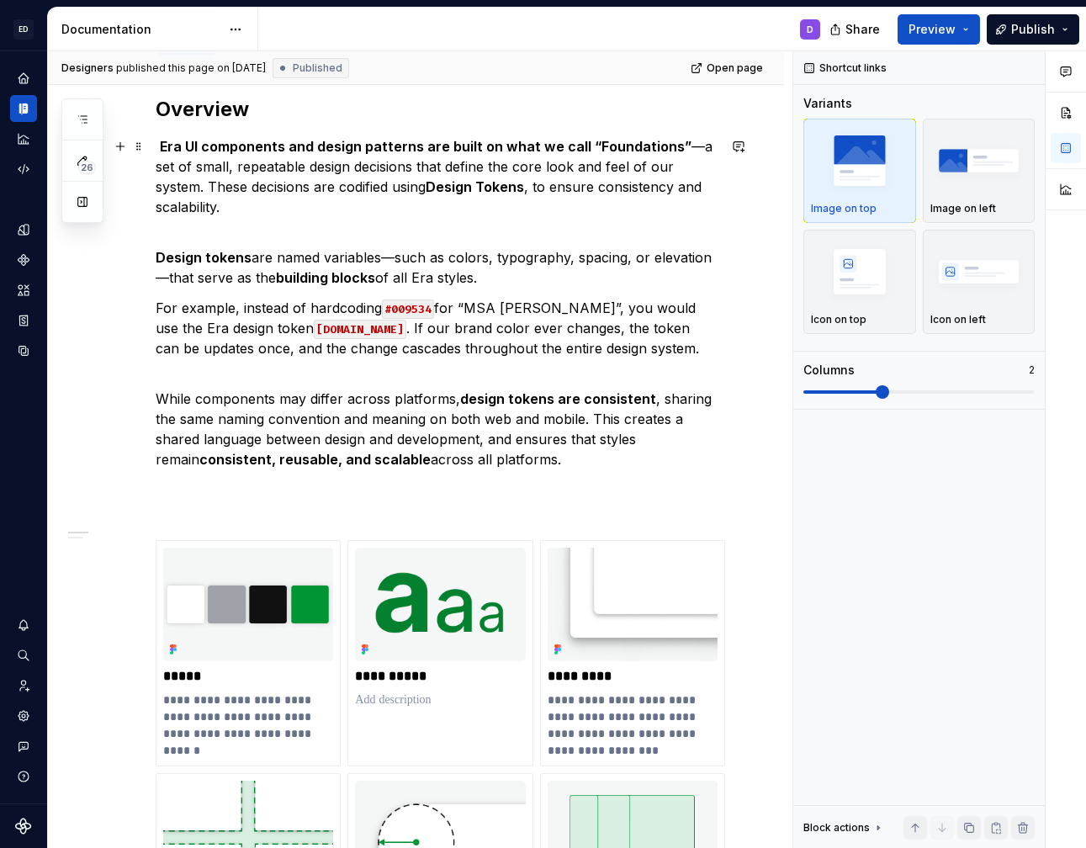
scroll to position [0, 0]
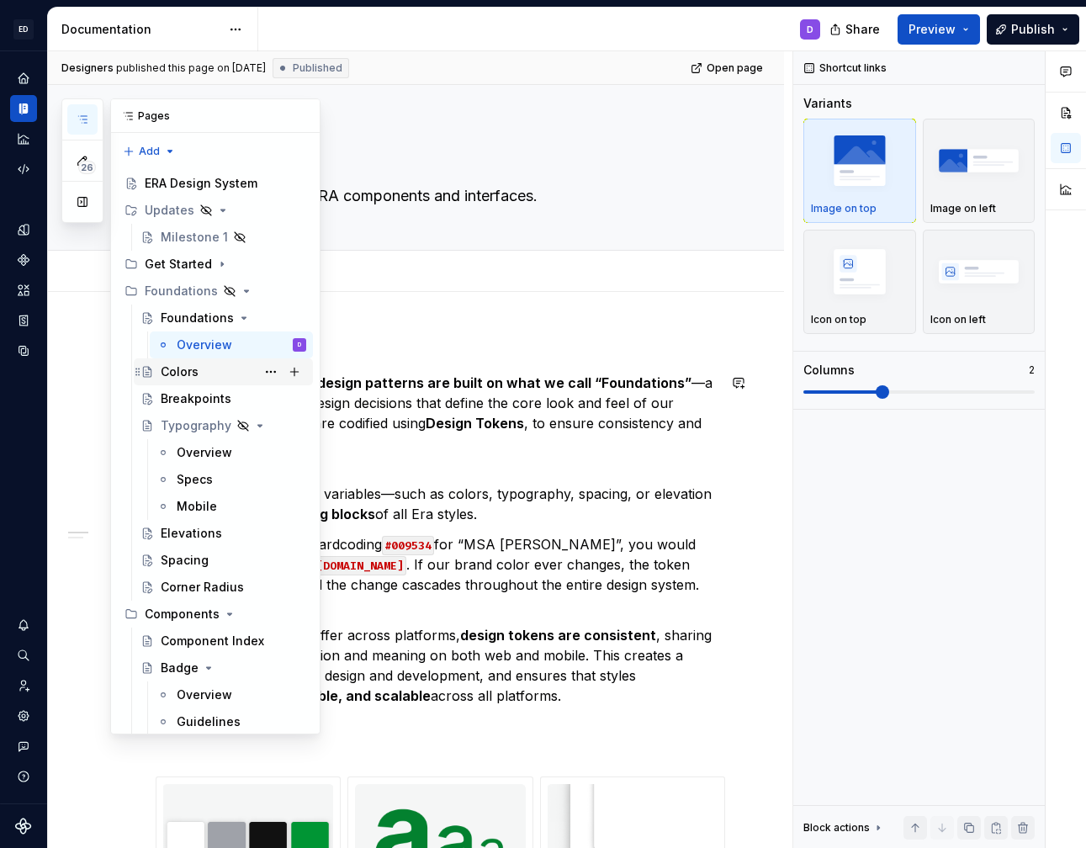
click at [203, 378] on div "Colors" at bounding box center [234, 372] width 146 height 24
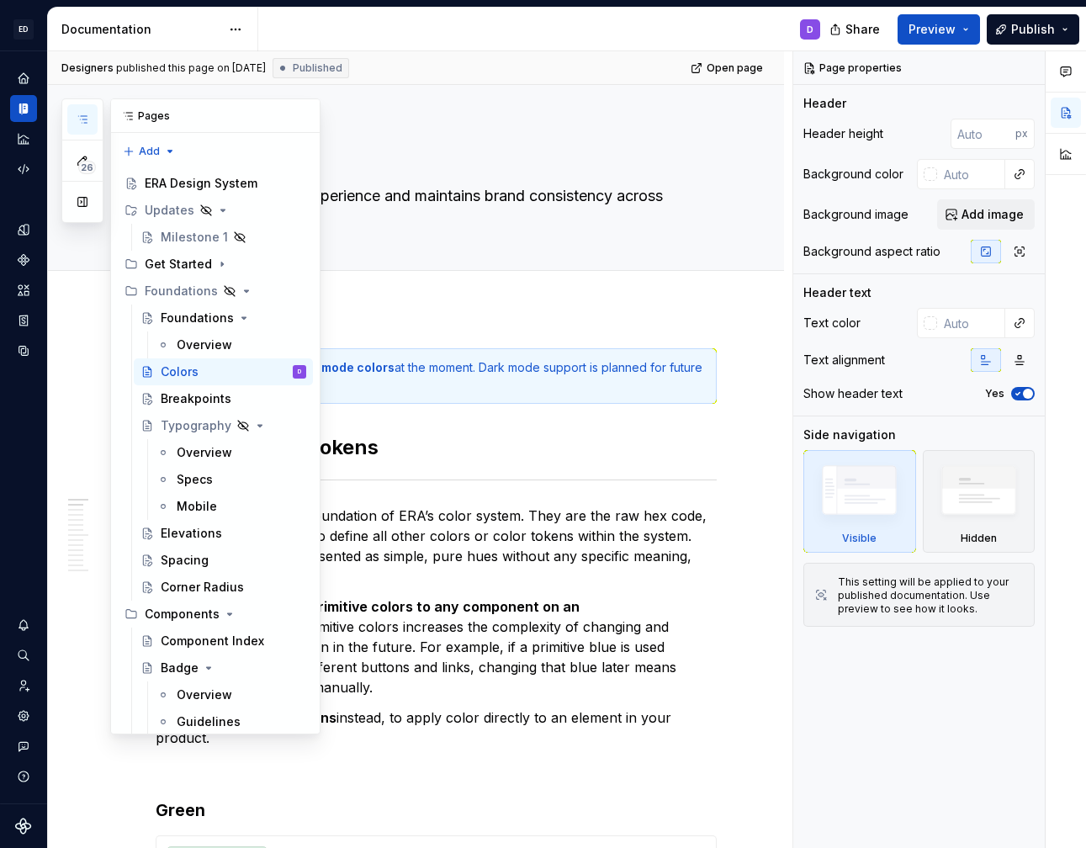
click at [80, 120] on icon "button" at bounding box center [82, 119] width 13 height 13
click at [188, 319] on div "Foundations" at bounding box center [197, 318] width 73 height 17
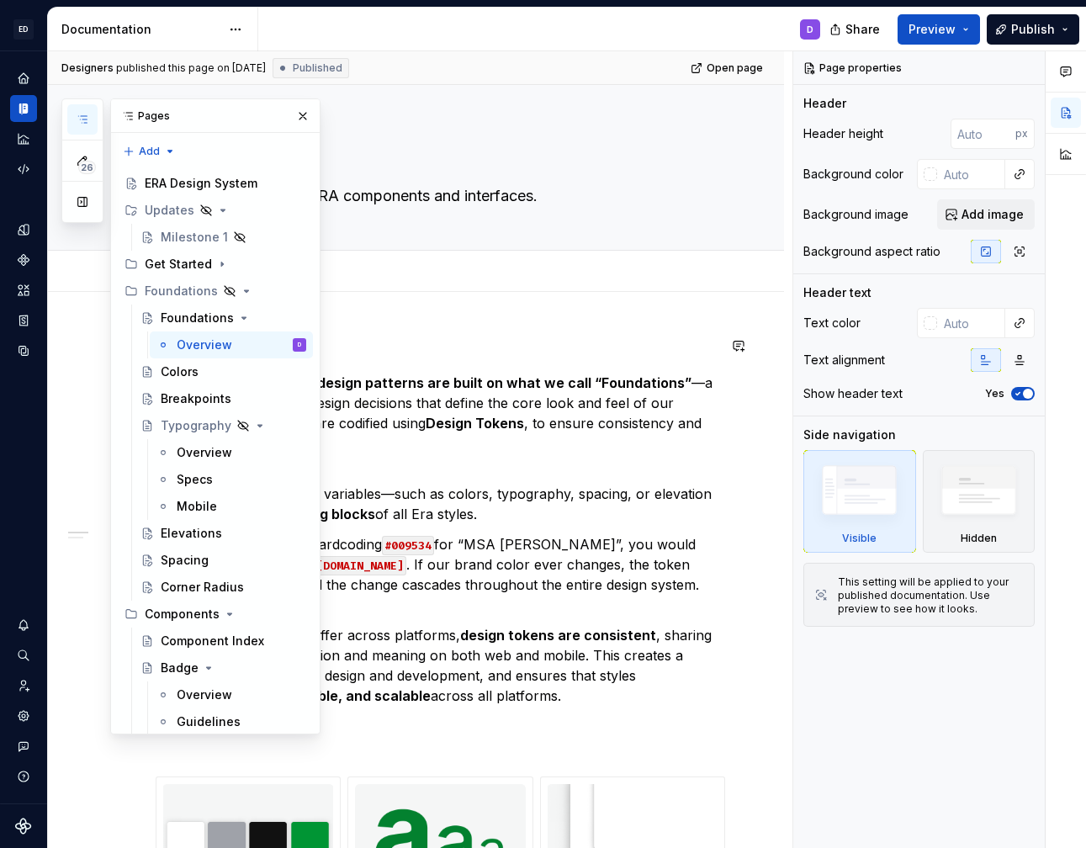
click at [411, 342] on h2 "Overview" at bounding box center [436, 345] width 561 height 27
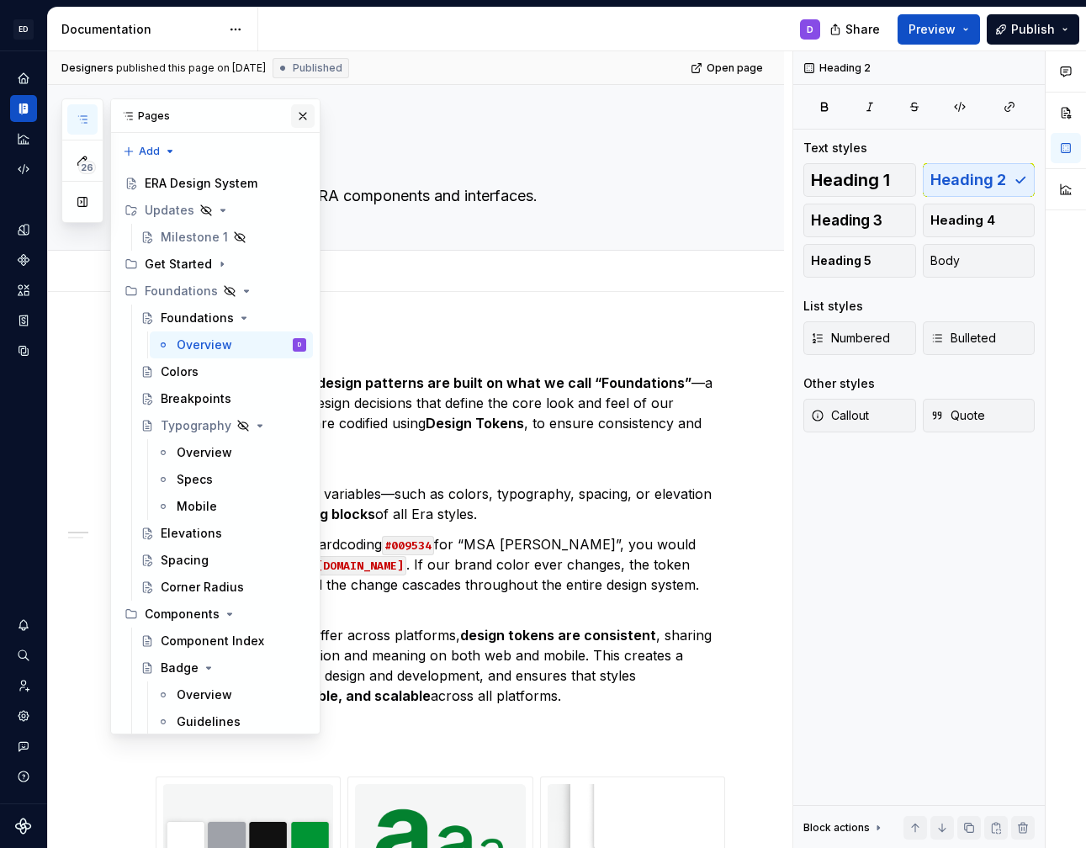
click at [303, 109] on button "button" at bounding box center [303, 116] width 24 height 24
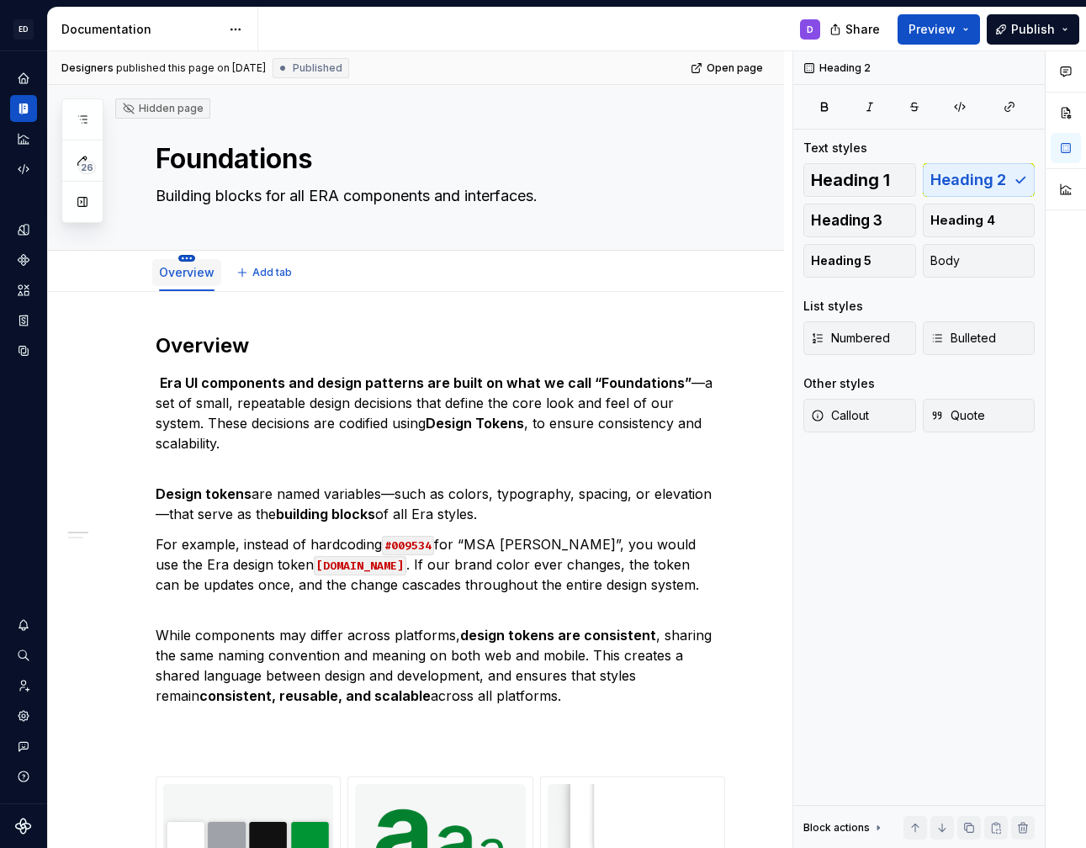
click at [185, 255] on html "ED Safety io ERA D Design system data Documentation D Share Preview Publish 26 …" at bounding box center [543, 424] width 1086 height 848
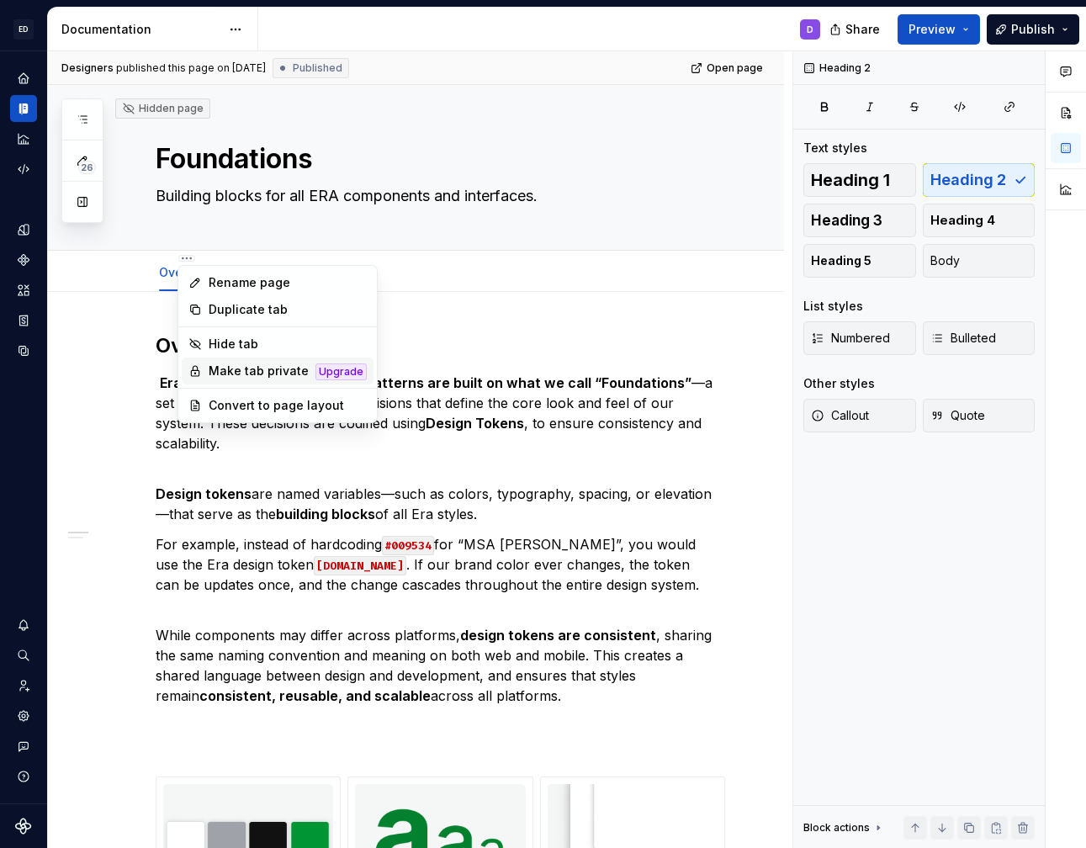
type textarea "*"
click at [230, 411] on div "Convert to page layout" at bounding box center [288, 405] width 158 height 17
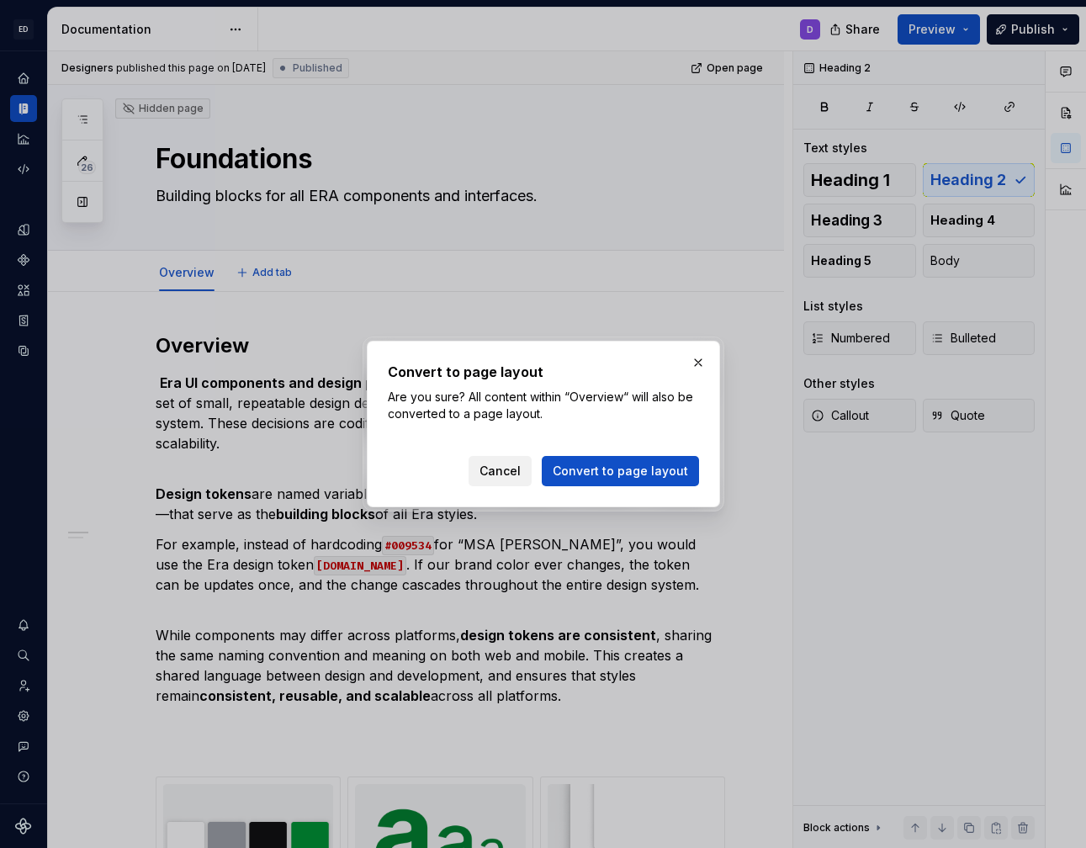
click at [496, 473] on span "Cancel" at bounding box center [499, 471] width 41 height 17
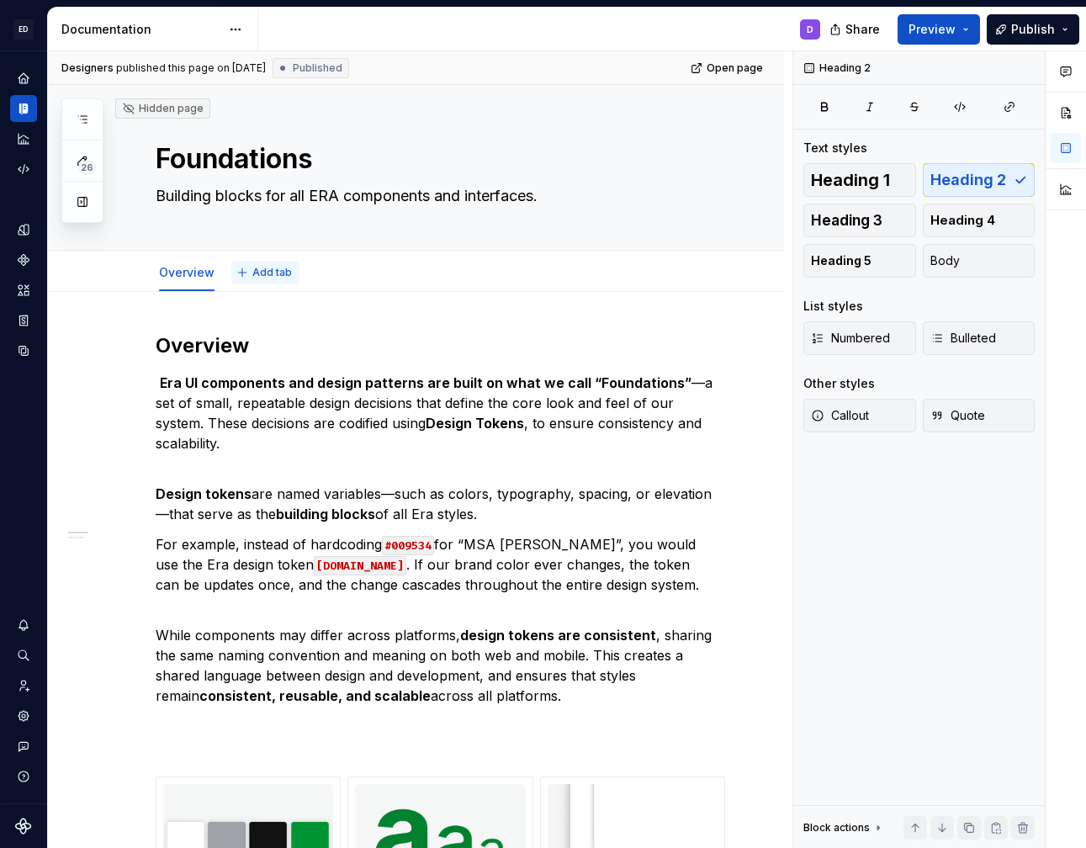
click at [256, 276] on span "Add tab" at bounding box center [272, 272] width 40 height 13
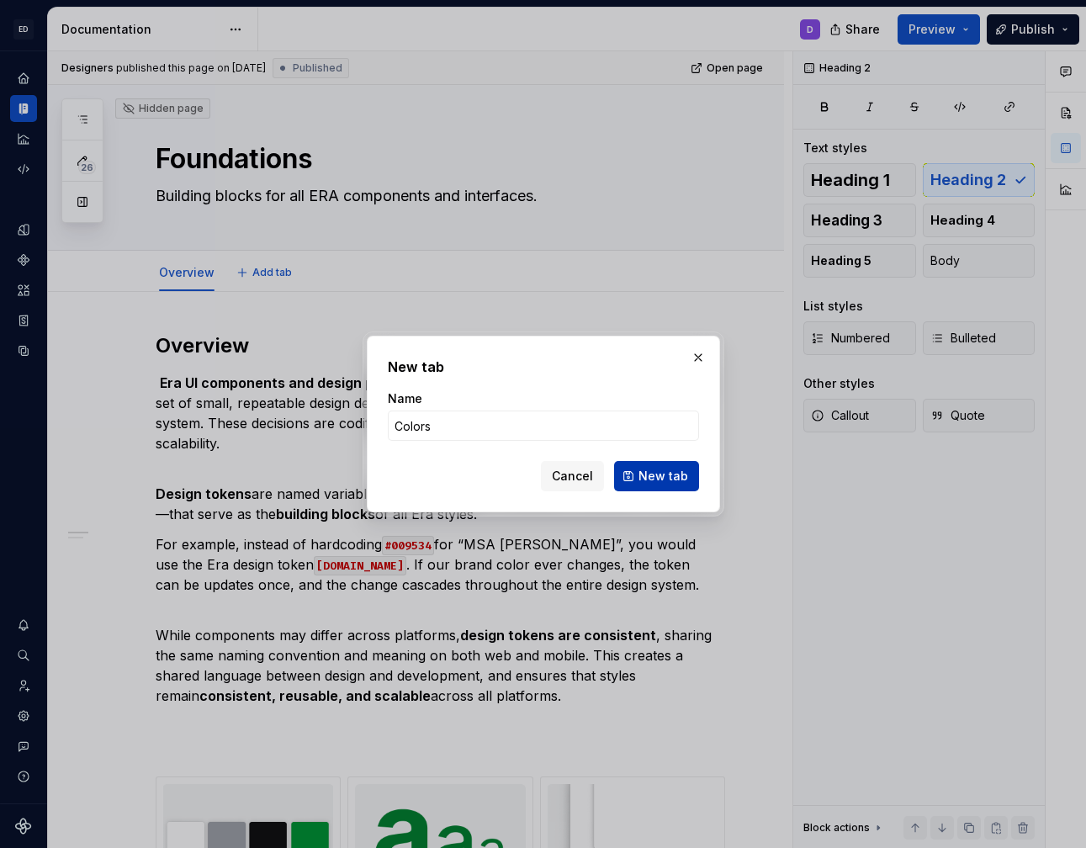
type input "Colors"
click at [664, 481] on span "New tab" at bounding box center [663, 476] width 50 height 17
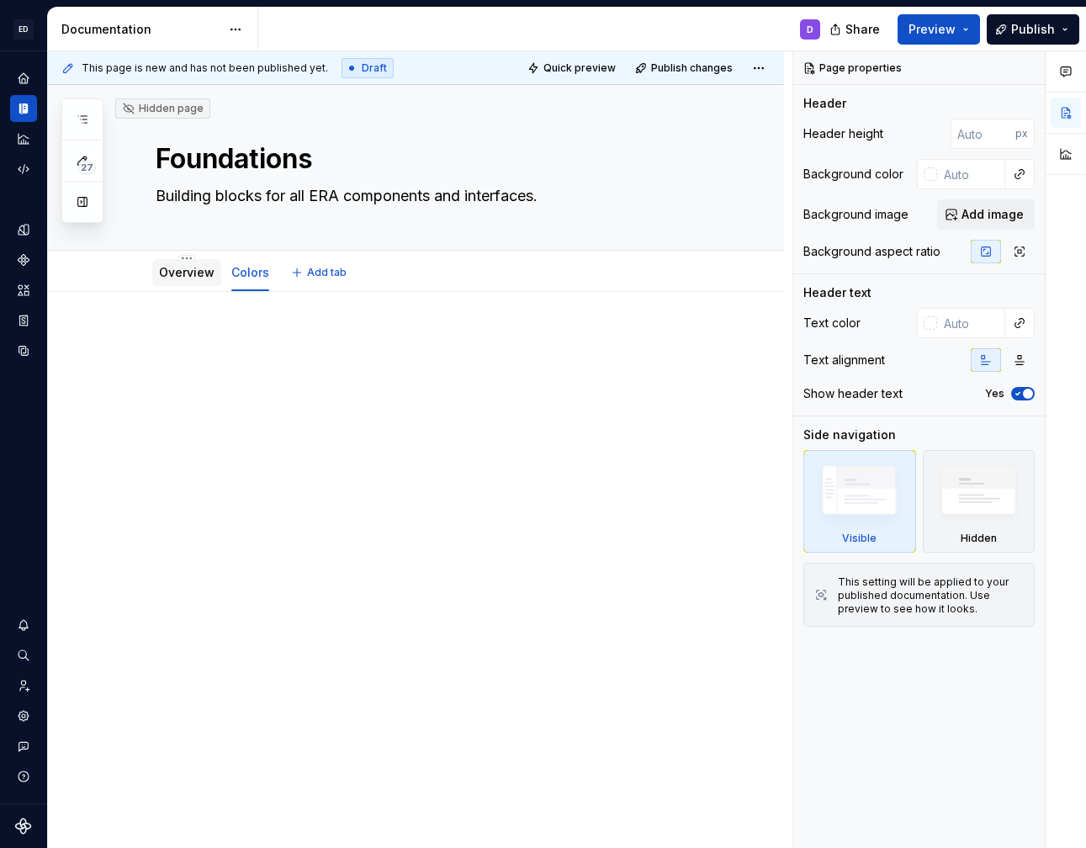
click at [167, 276] on link "Overview" at bounding box center [187, 272] width 56 height 14
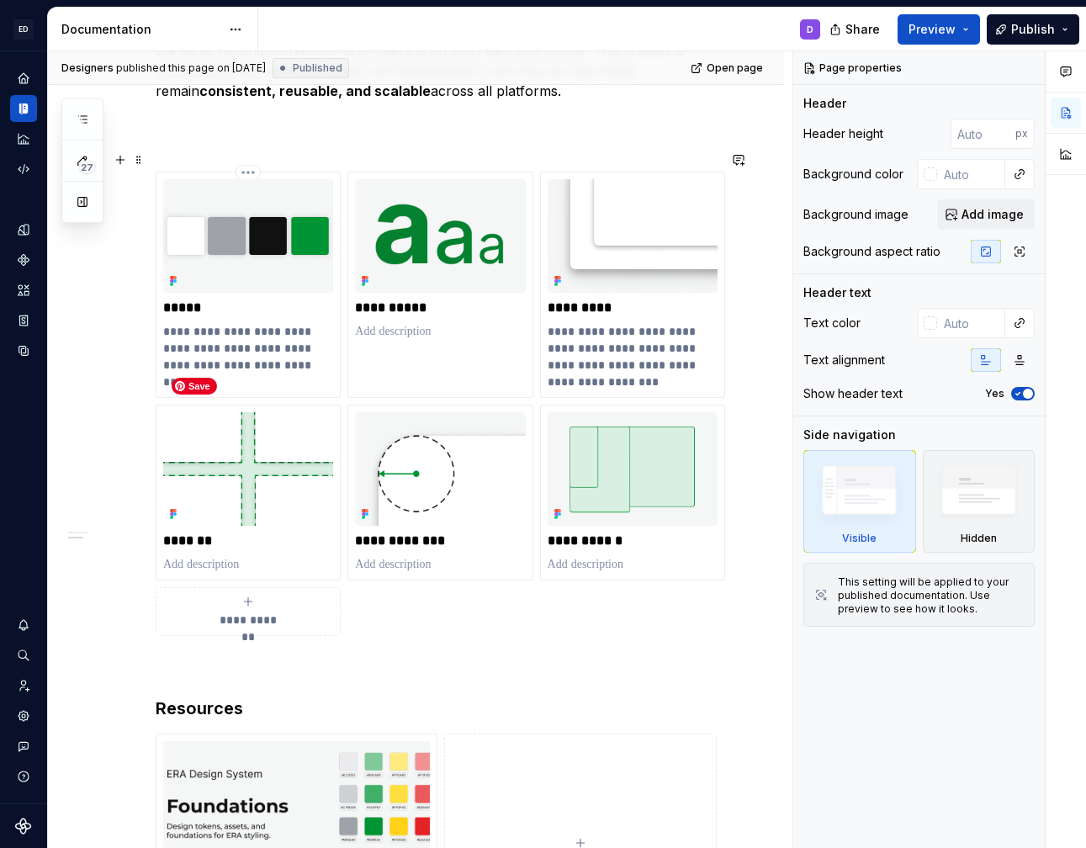
scroll to position [755, 0]
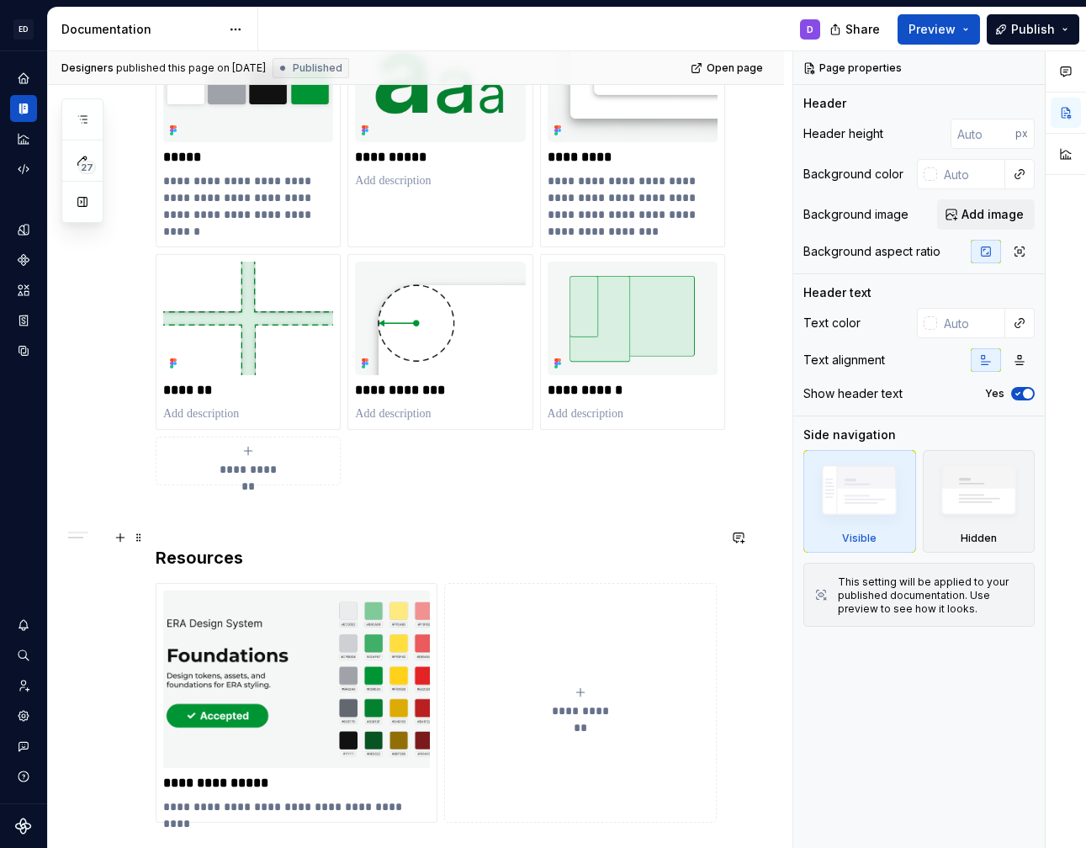
click at [211, 546] on h3 "Resources" at bounding box center [436, 558] width 561 height 24
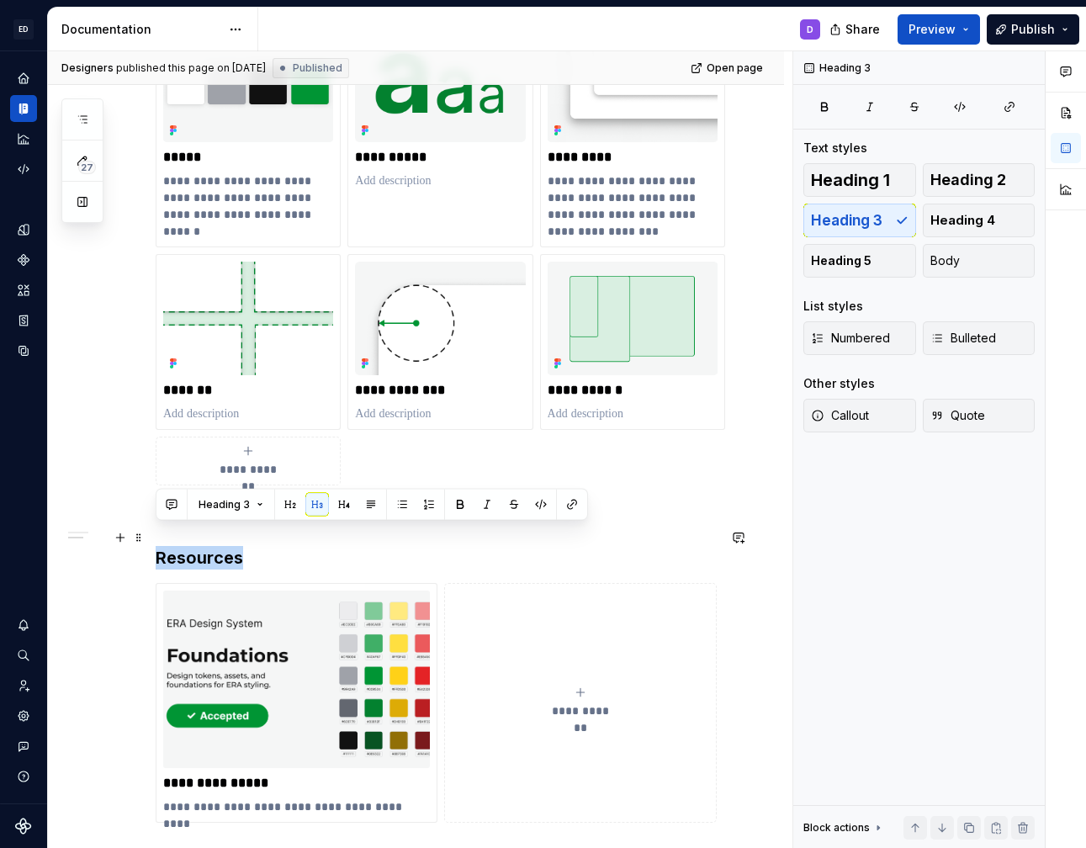
click at [211, 546] on h3 "Resources" at bounding box center [436, 558] width 561 height 24
click at [283, 503] on button "button" at bounding box center [290, 505] width 24 height 24
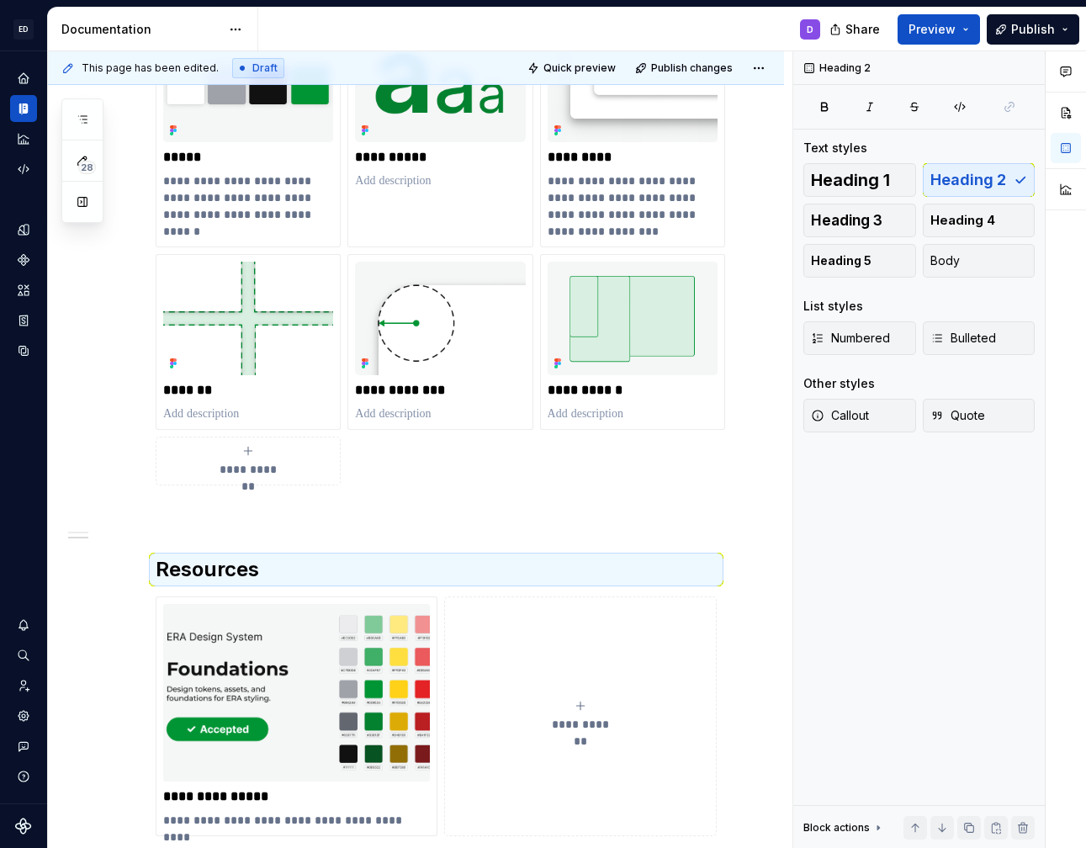
click at [342, 469] on div "**********" at bounding box center [436, 253] width 561 height 464
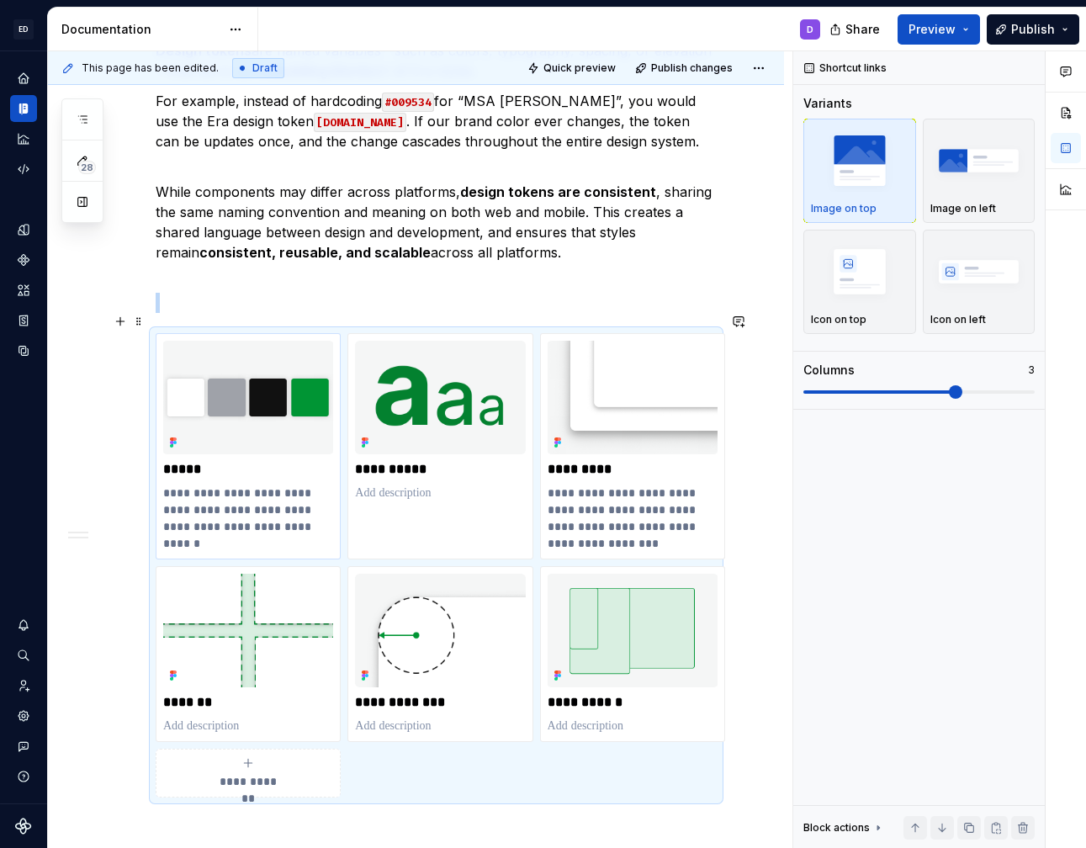
scroll to position [432, 0]
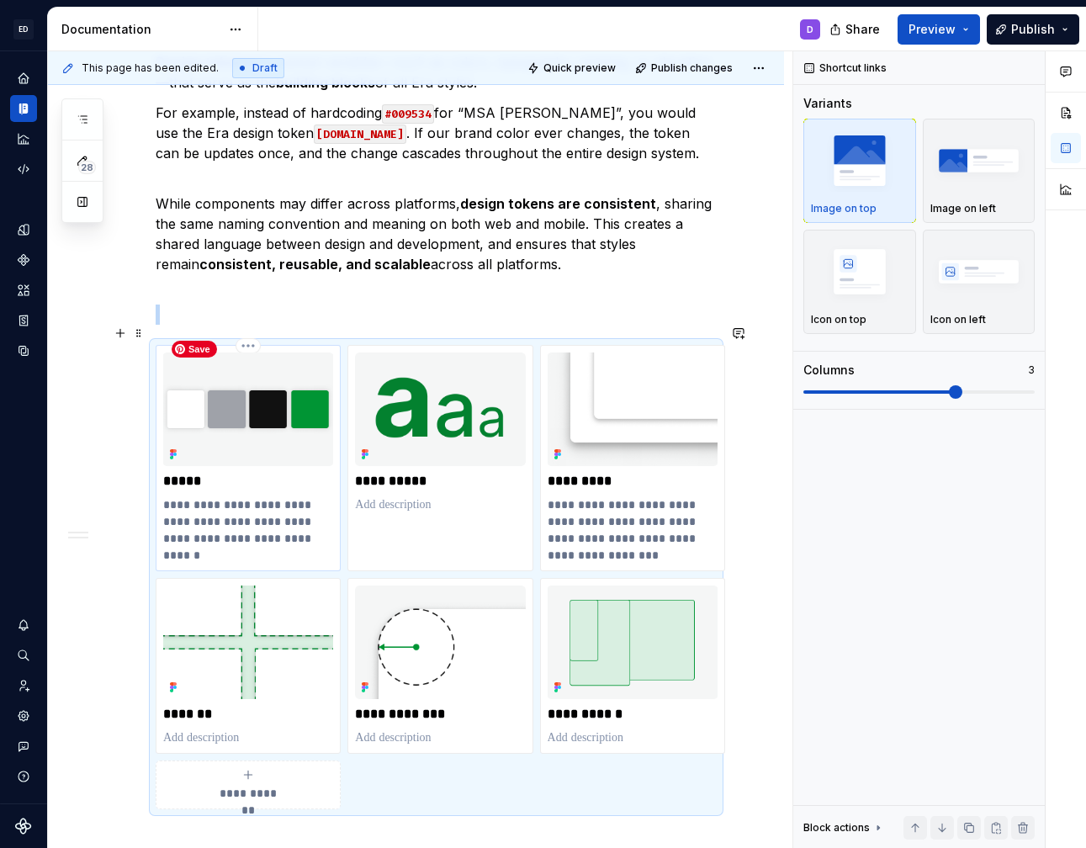
click at [234, 420] on img at bounding box center [248, 409] width 170 height 114
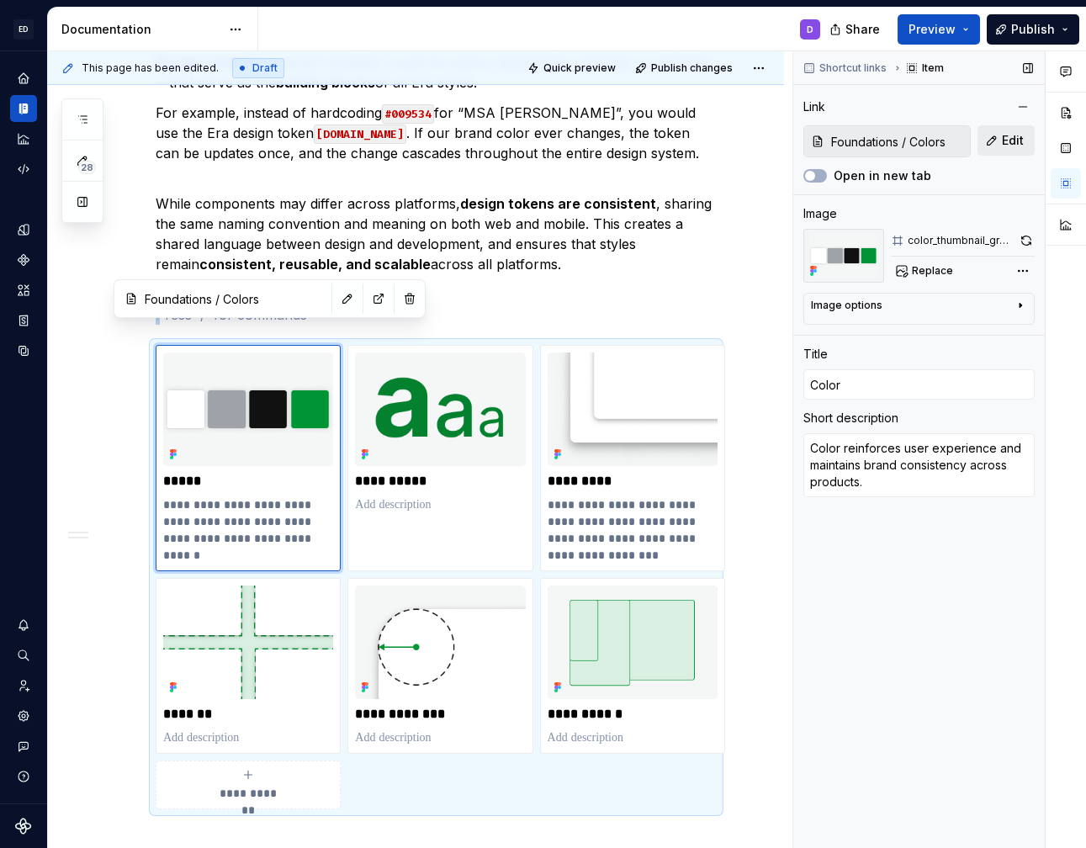
click at [1004, 145] on span "Edit" at bounding box center [1013, 140] width 22 height 17
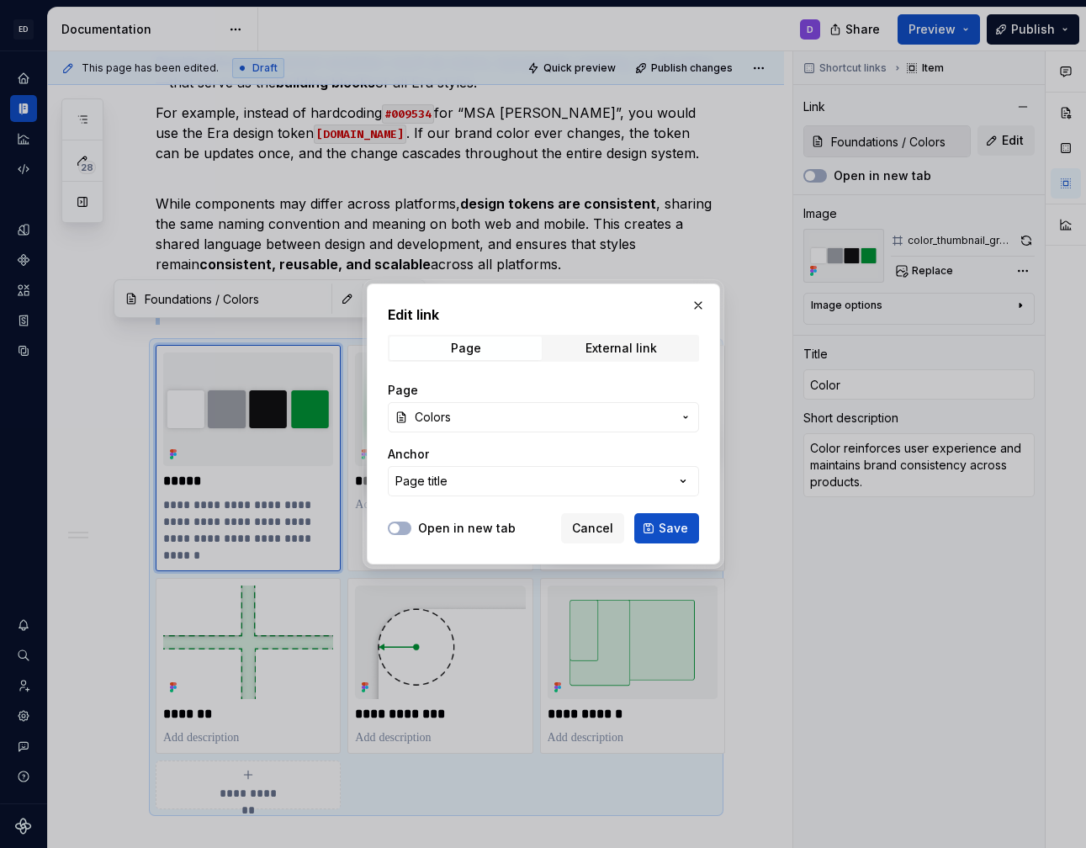
click at [539, 420] on span "Colors" at bounding box center [543, 417] width 257 height 17
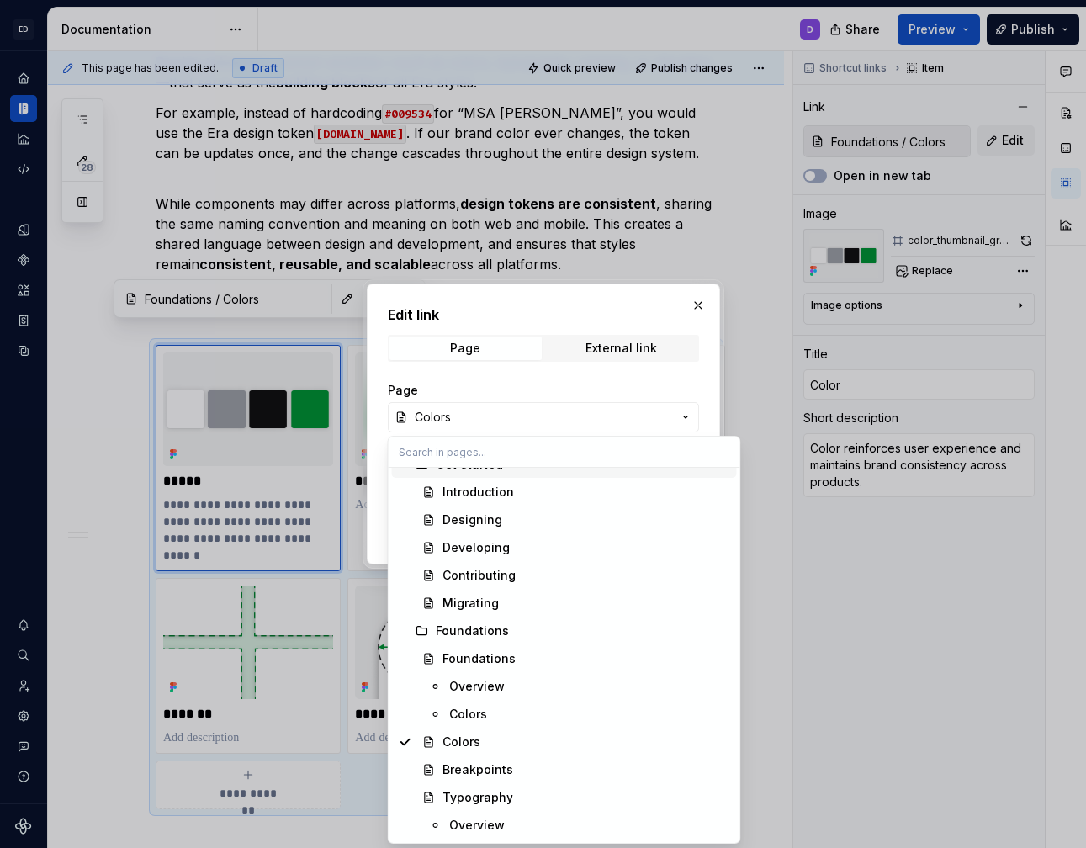
scroll to position [140, 0]
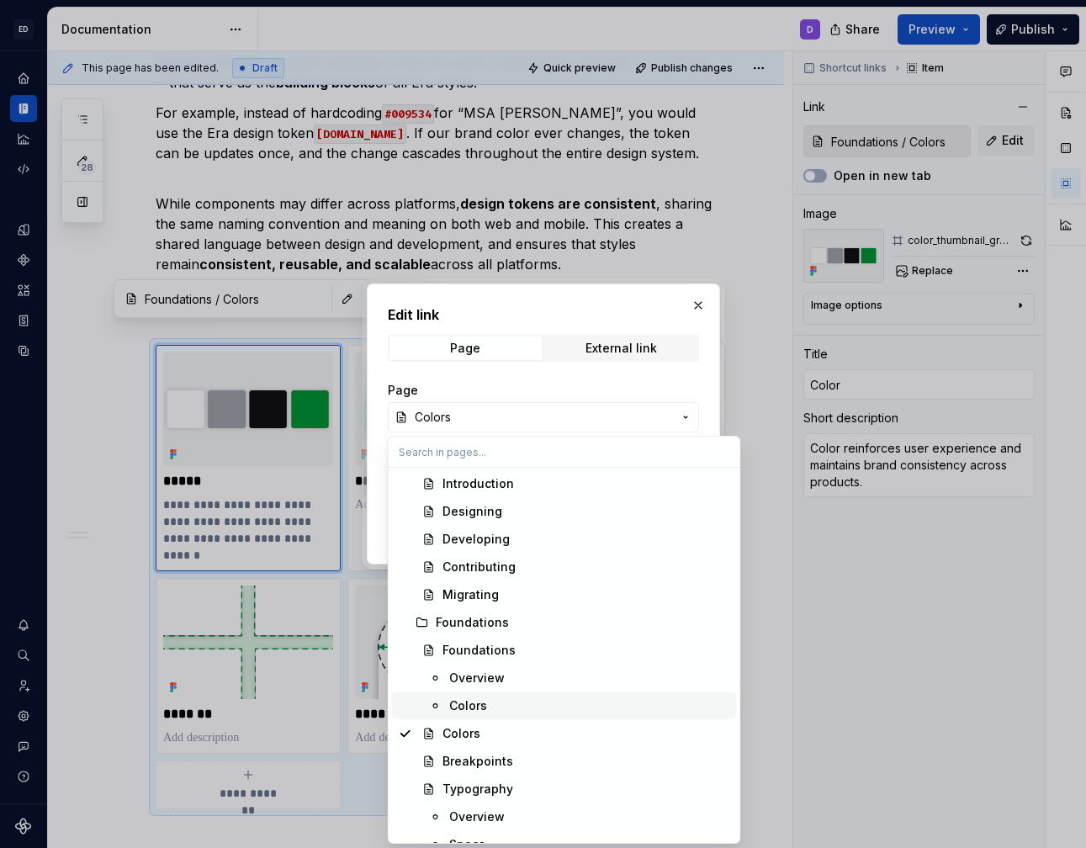
click at [474, 708] on div "Colors" at bounding box center [468, 705] width 38 height 17
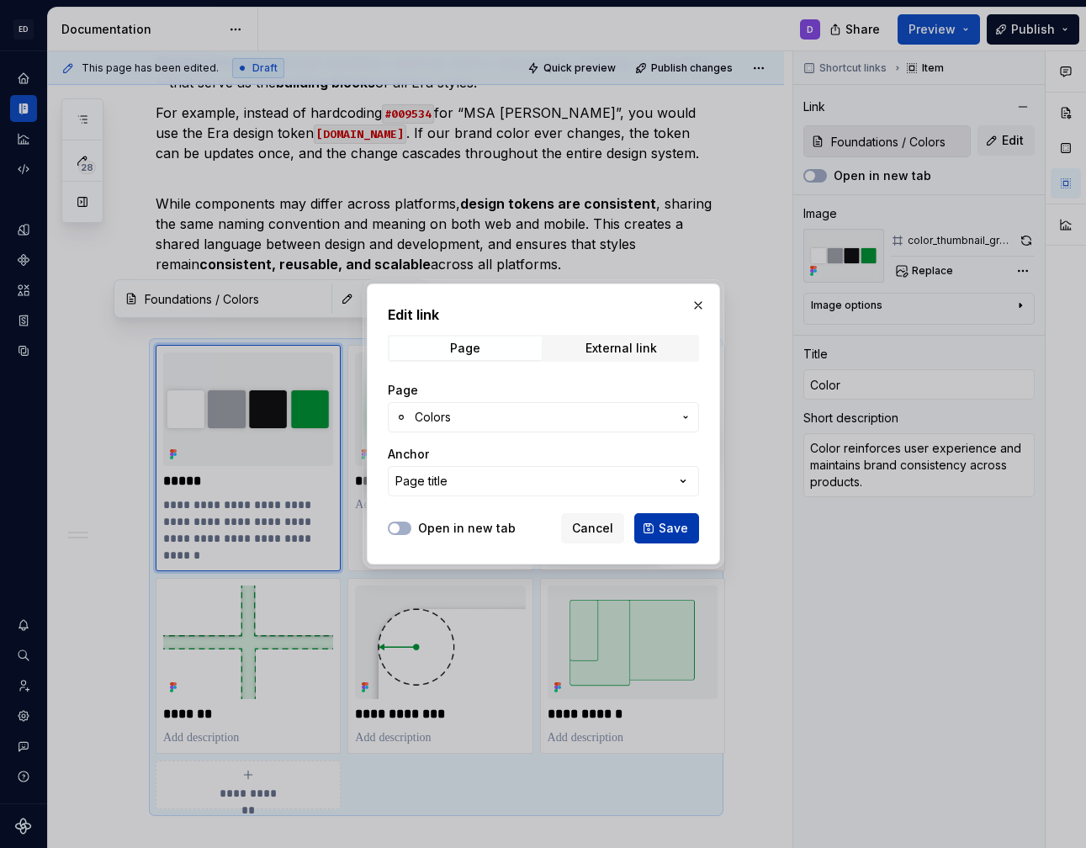
click at [660, 538] on button "Save" at bounding box center [666, 528] width 65 height 30
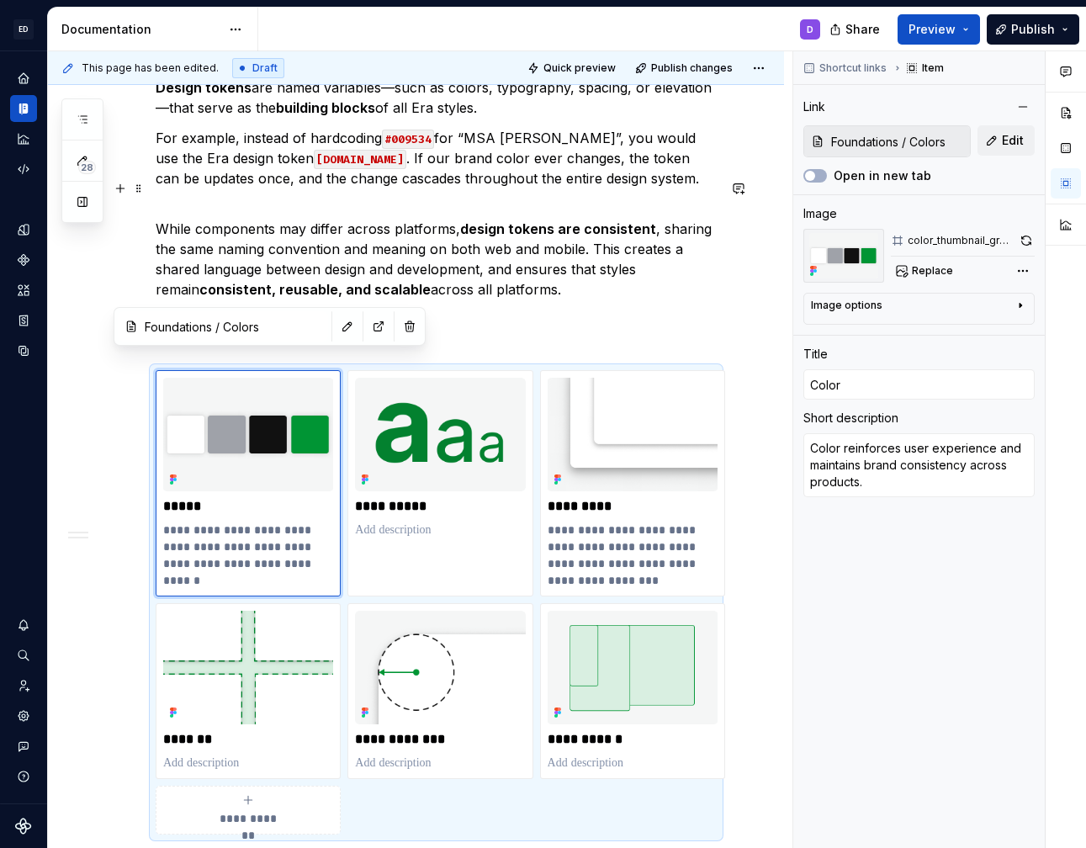
scroll to position [385, 0]
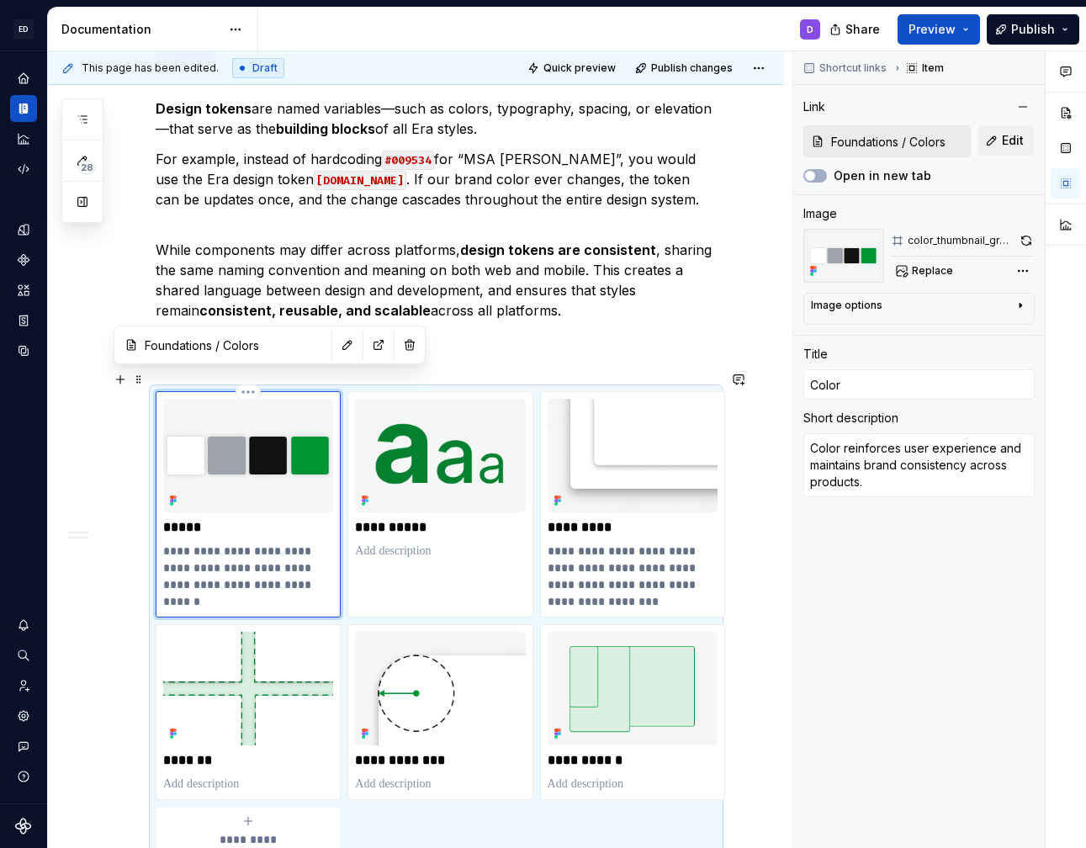
click at [216, 561] on p "**********" at bounding box center [248, 576] width 170 height 67
click at [336, 347] on button "button" at bounding box center [348, 345] width 24 height 24
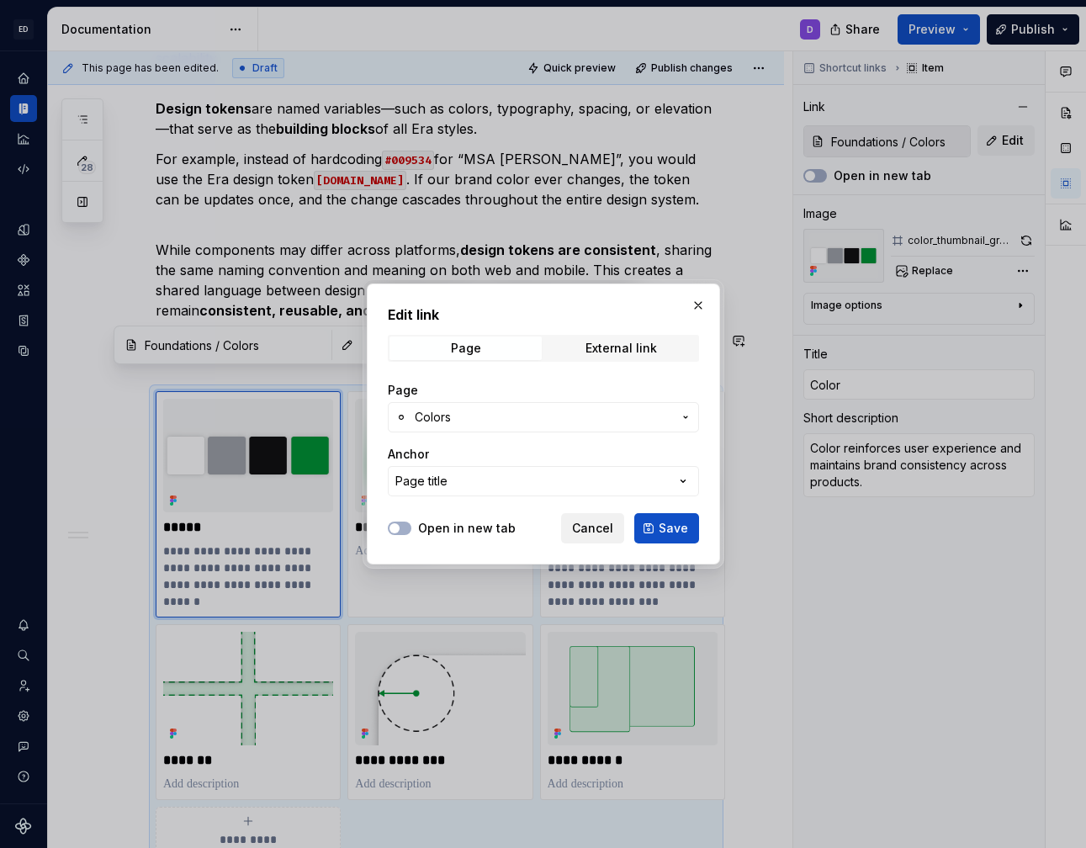
click at [603, 526] on span "Cancel" at bounding box center [592, 528] width 41 height 17
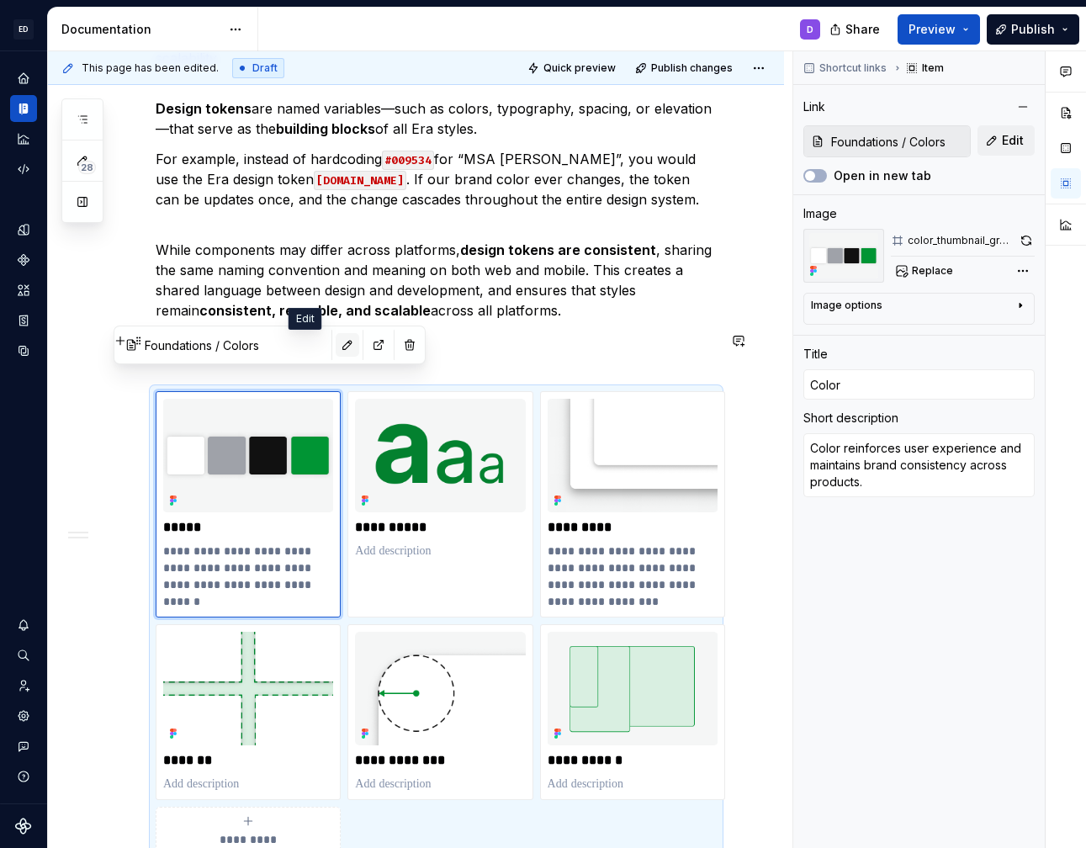
click at [336, 346] on button "button" at bounding box center [348, 345] width 24 height 24
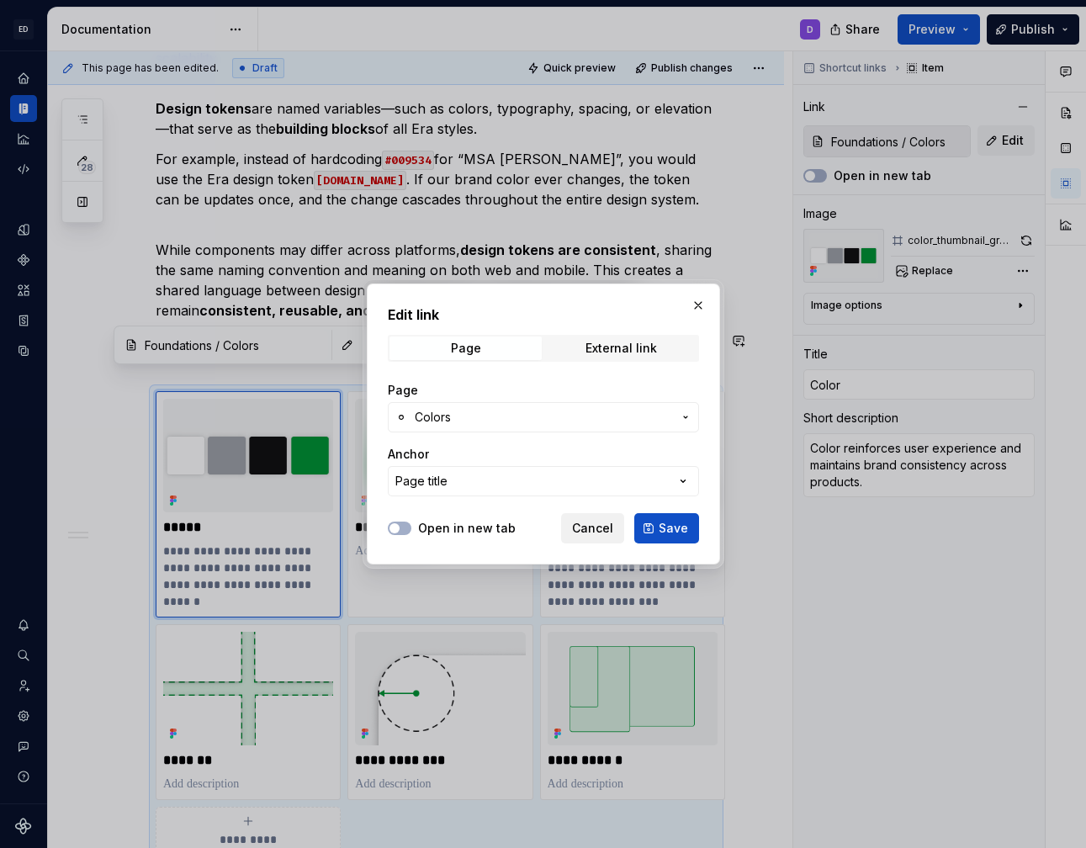
click at [600, 530] on span "Cancel" at bounding box center [592, 528] width 41 height 17
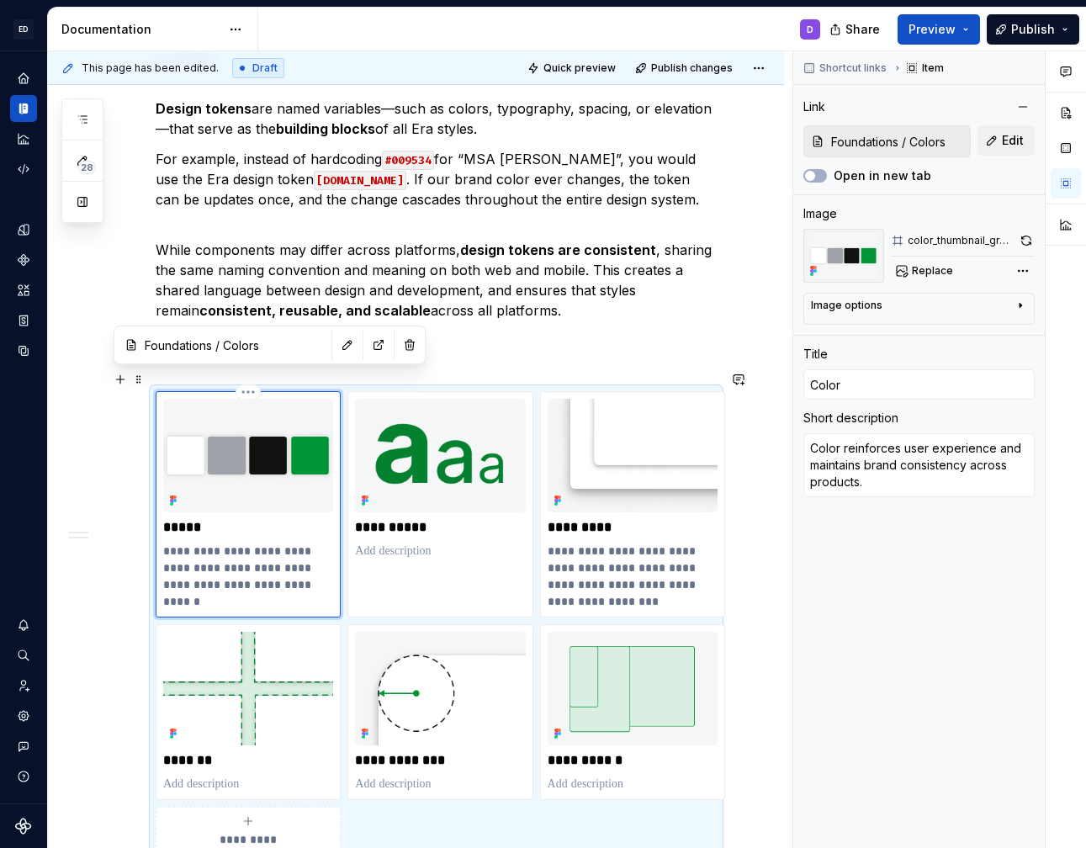
click at [219, 568] on p "**********" at bounding box center [248, 576] width 170 height 67
drag, startPoint x: 227, startPoint y: 577, endPoint x: 77, endPoint y: 499, distance: 168.9
click at [81, 505] on div "**********" at bounding box center [416, 694] width 736 height 1574
type textarea "*"
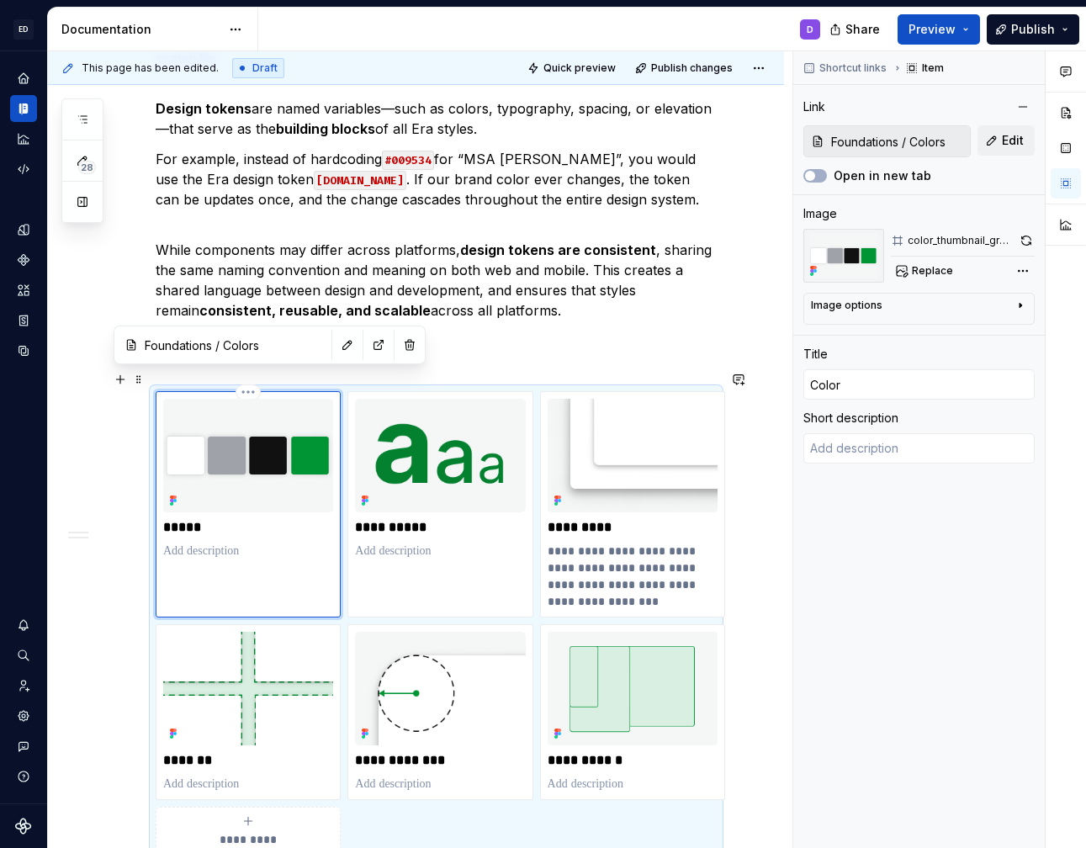
click at [211, 519] on p "*****" at bounding box center [248, 527] width 170 height 17
type textarea "*"
type input "Colors"
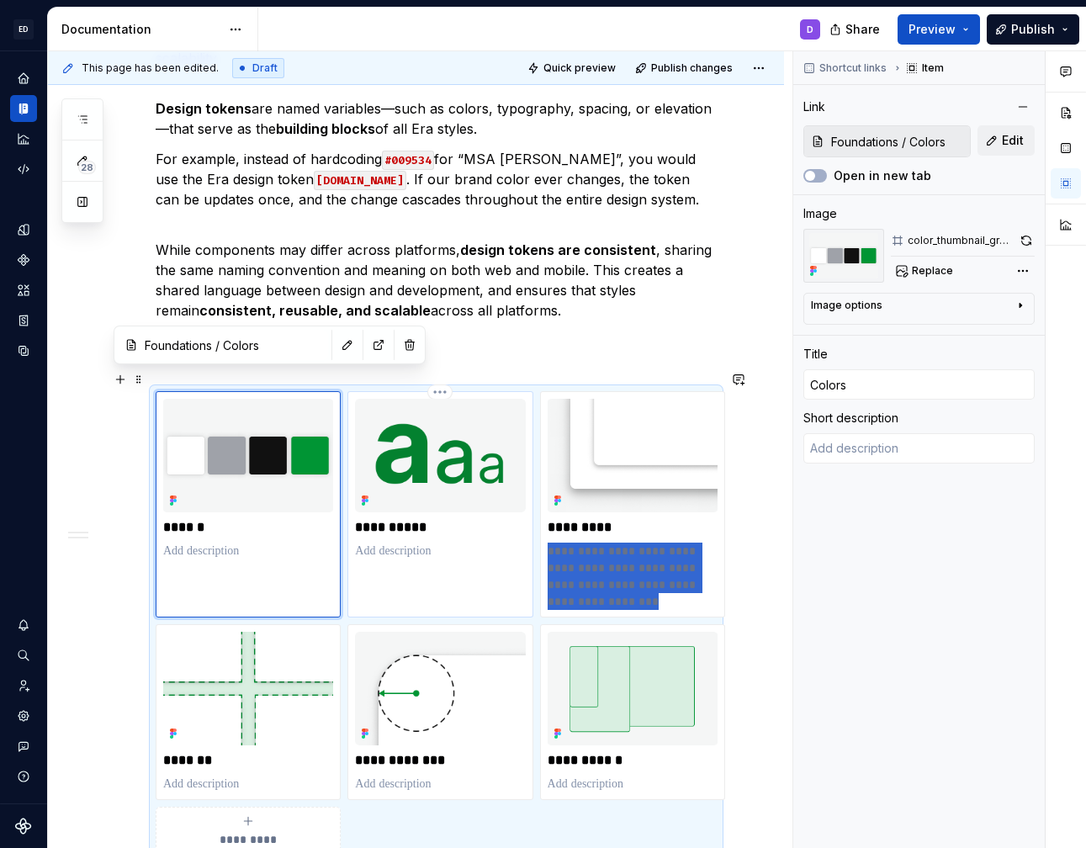
drag, startPoint x: 668, startPoint y: 580, endPoint x: 497, endPoint y: 527, distance: 178.8
click at [497, 527] on div "**********" at bounding box center [436, 623] width 561 height 464
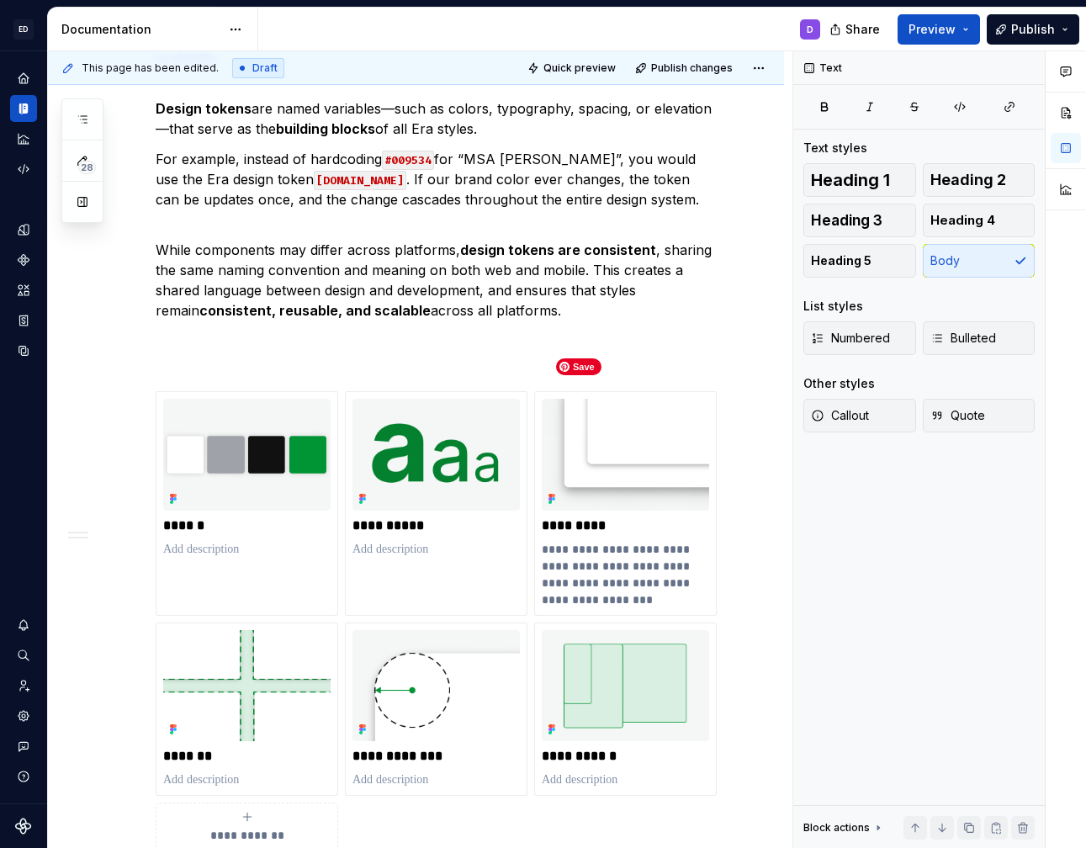
scroll to position [414, 0]
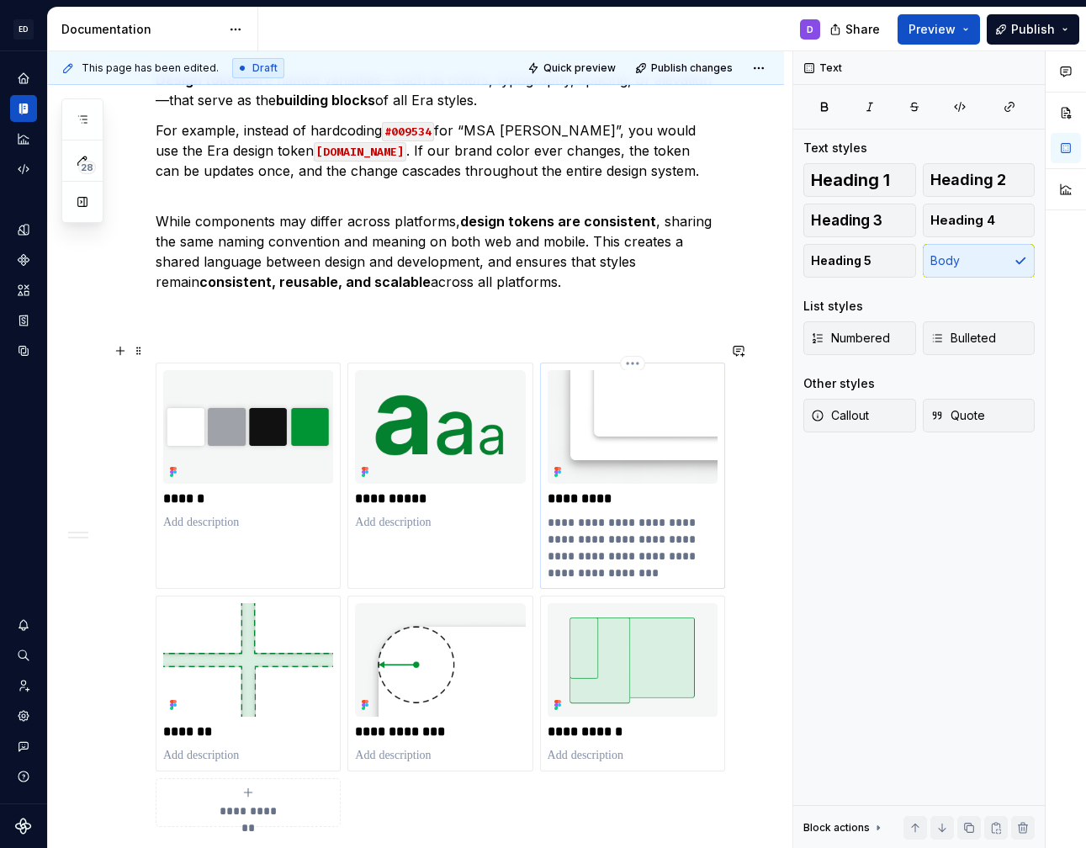
click at [598, 530] on p "**********" at bounding box center [633, 547] width 170 height 67
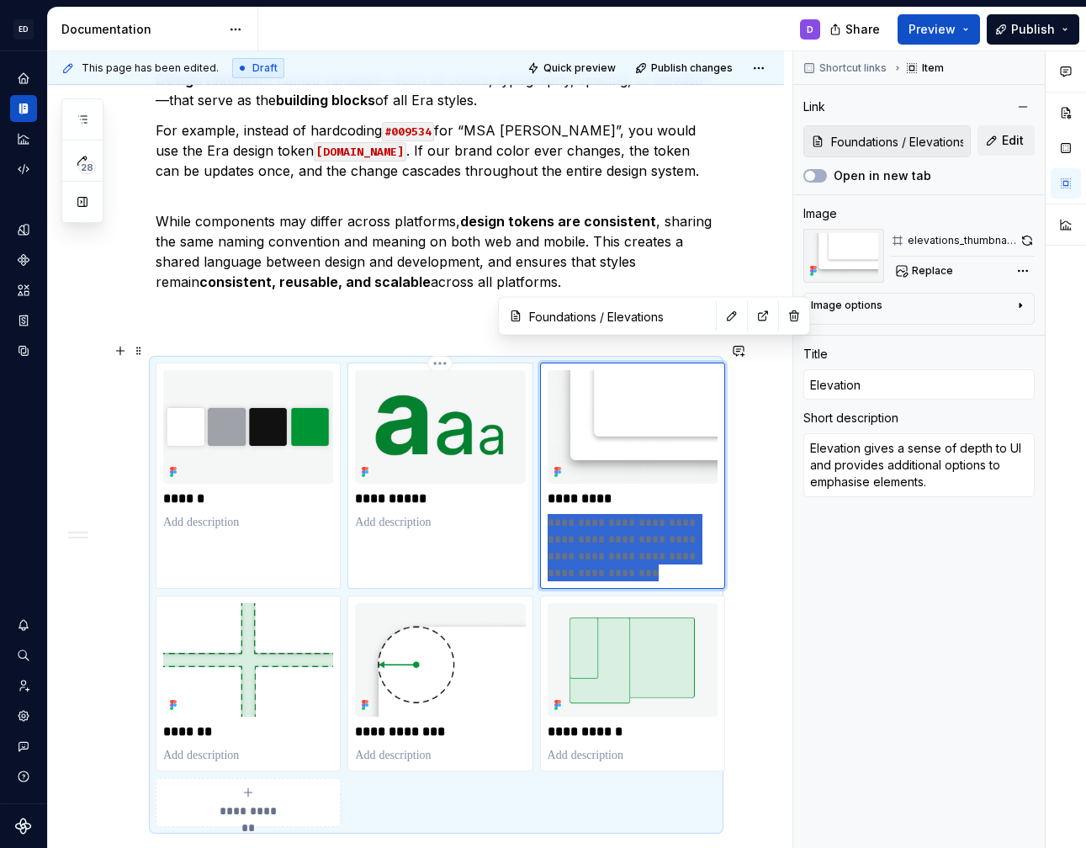
drag, startPoint x: 671, startPoint y: 553, endPoint x: 532, endPoint y: 499, distance: 149.7
click at [532, 499] on div "**********" at bounding box center [436, 595] width 561 height 464
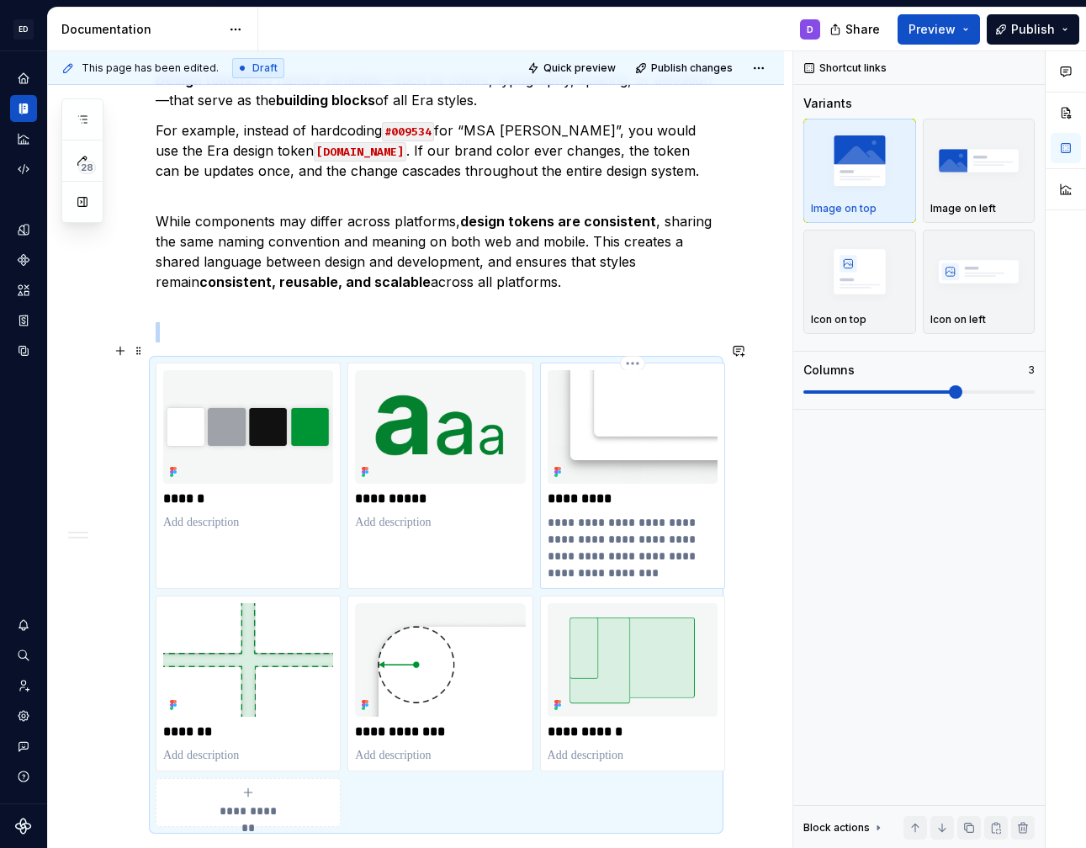
click at [643, 527] on p "**********" at bounding box center [633, 547] width 170 height 67
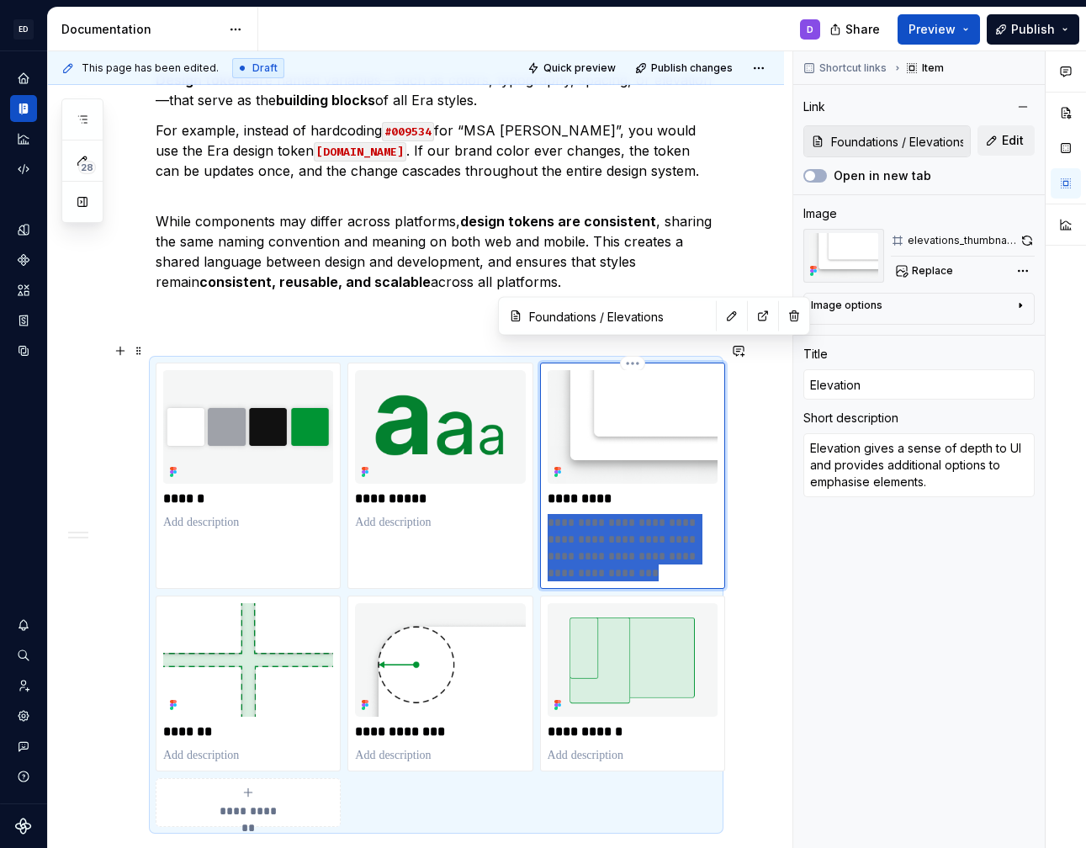
drag, startPoint x: 674, startPoint y: 558, endPoint x: 548, endPoint y: 505, distance: 136.9
click at [548, 514] on p "**********" at bounding box center [633, 547] width 170 height 67
type textarea "*"
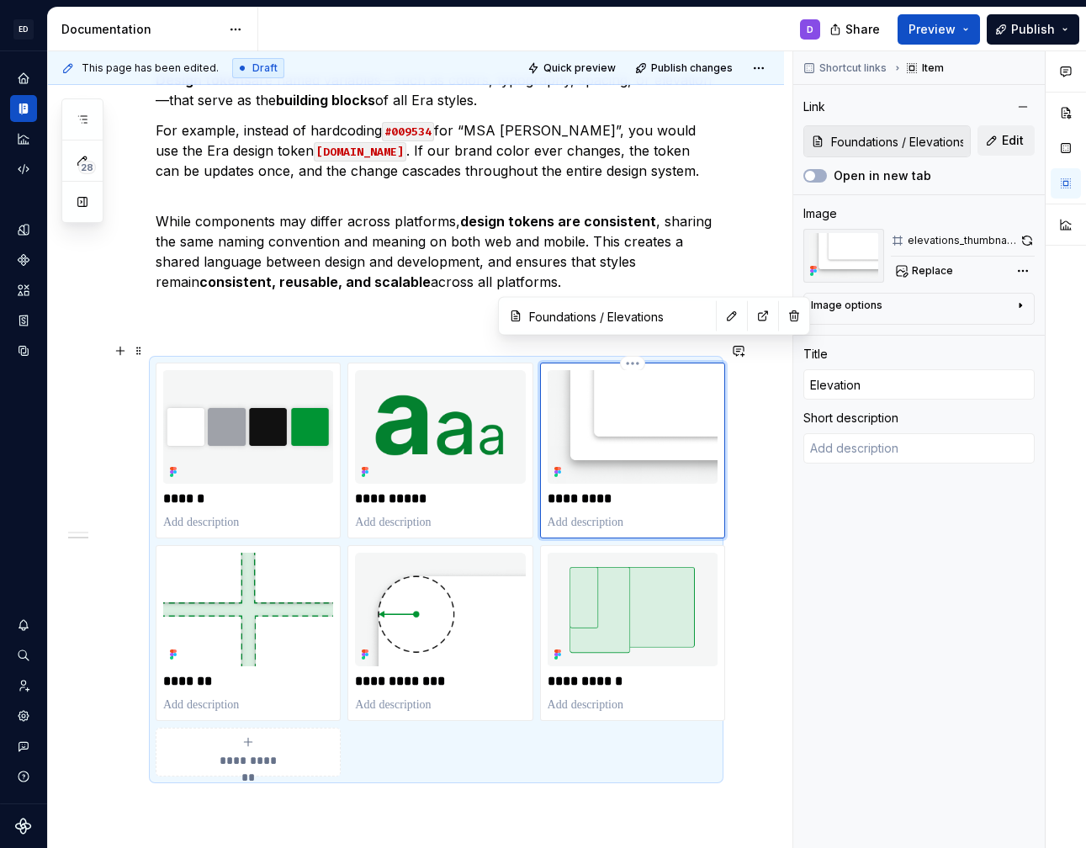
type textarea "*"
type input "Elevations"
click at [425, 235] on p "While components may differ across platforms, design tokens are consistent , sh…" at bounding box center [436, 251] width 561 height 121
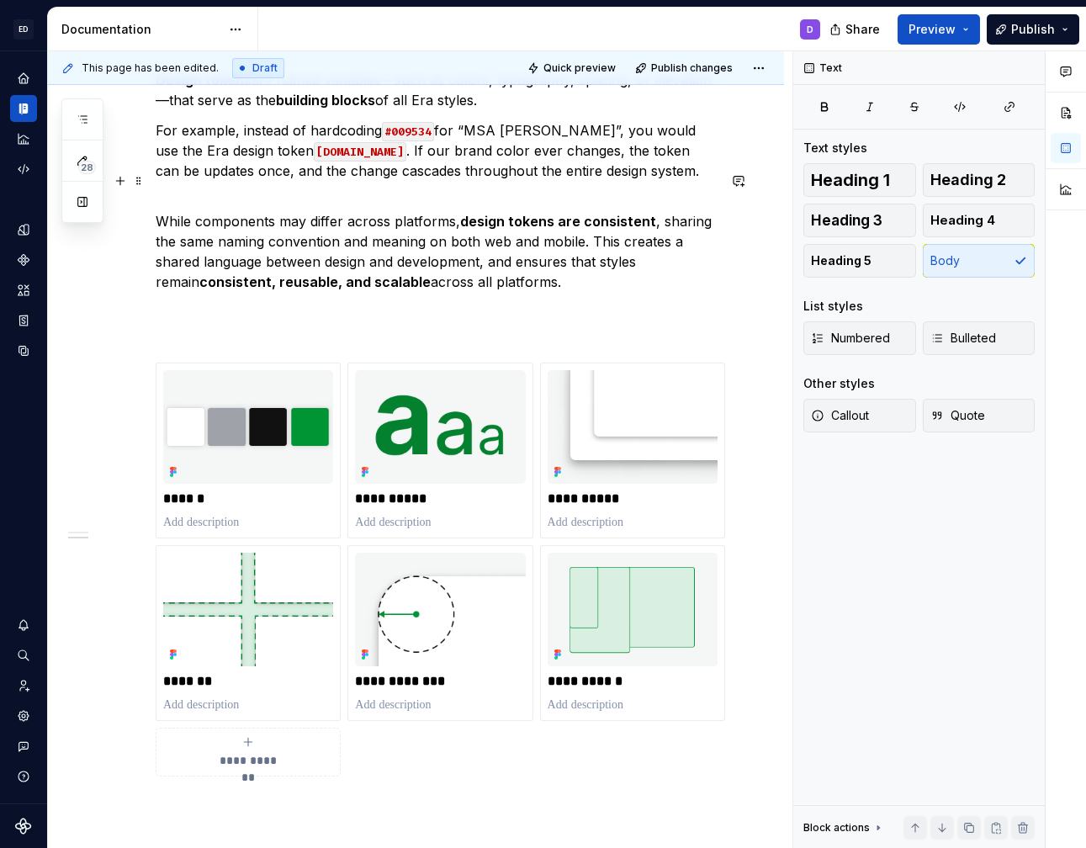
click at [421, 215] on p "While components may differ across platforms, design tokens are consistent , sh…" at bounding box center [436, 251] width 561 height 121
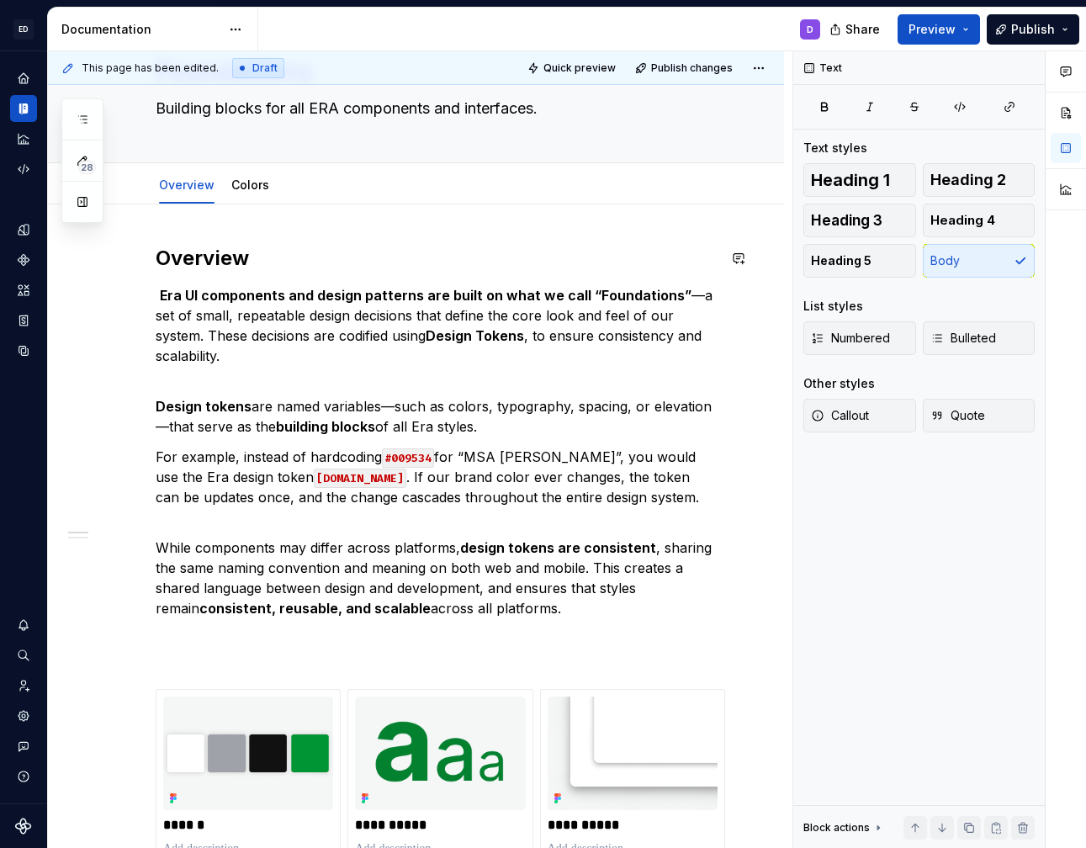
scroll to position [0, 0]
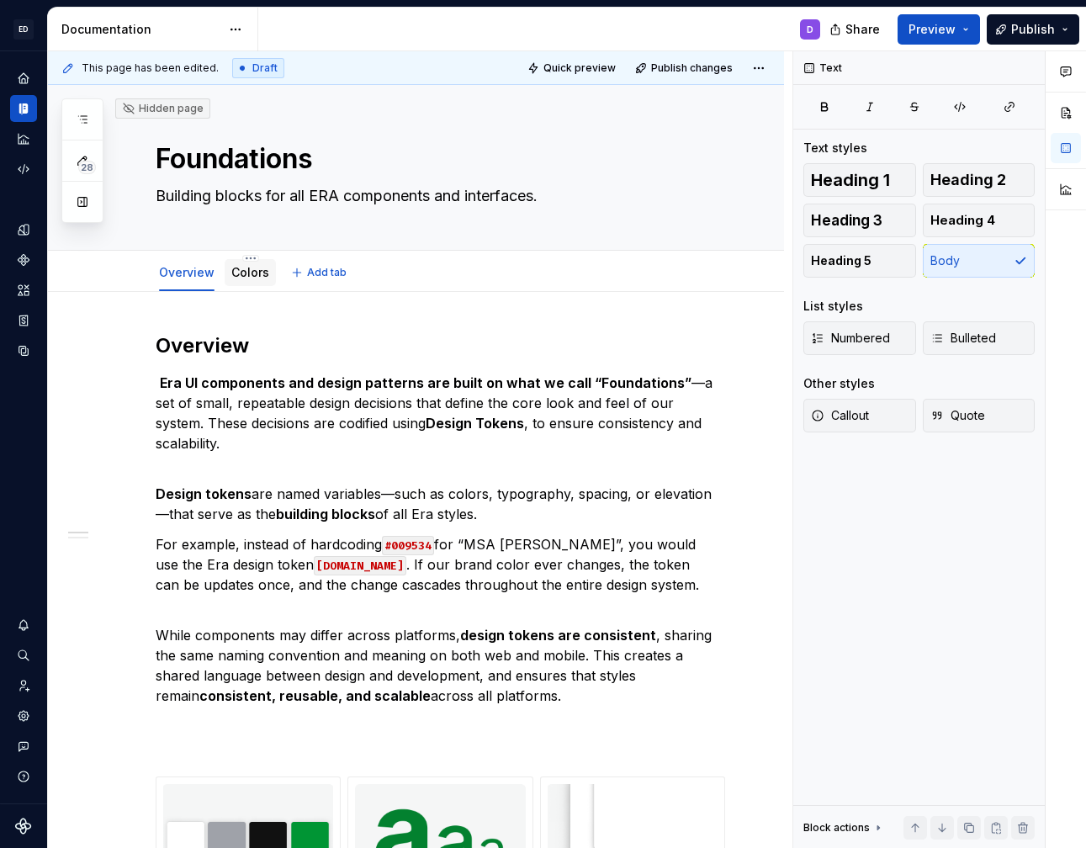
click at [238, 264] on div "Colors" at bounding box center [250, 272] width 38 height 17
click at [245, 274] on link "Colors" at bounding box center [250, 272] width 38 height 14
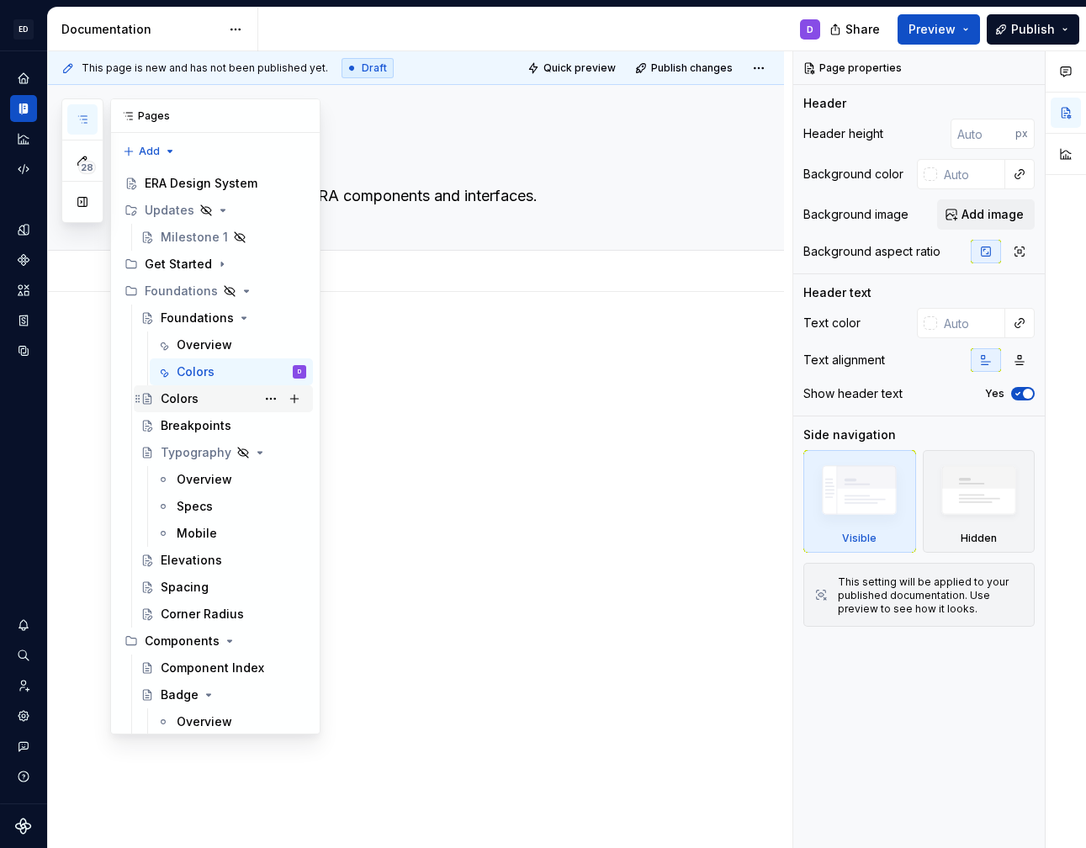
click at [203, 405] on div "Colors" at bounding box center [234, 399] width 146 height 24
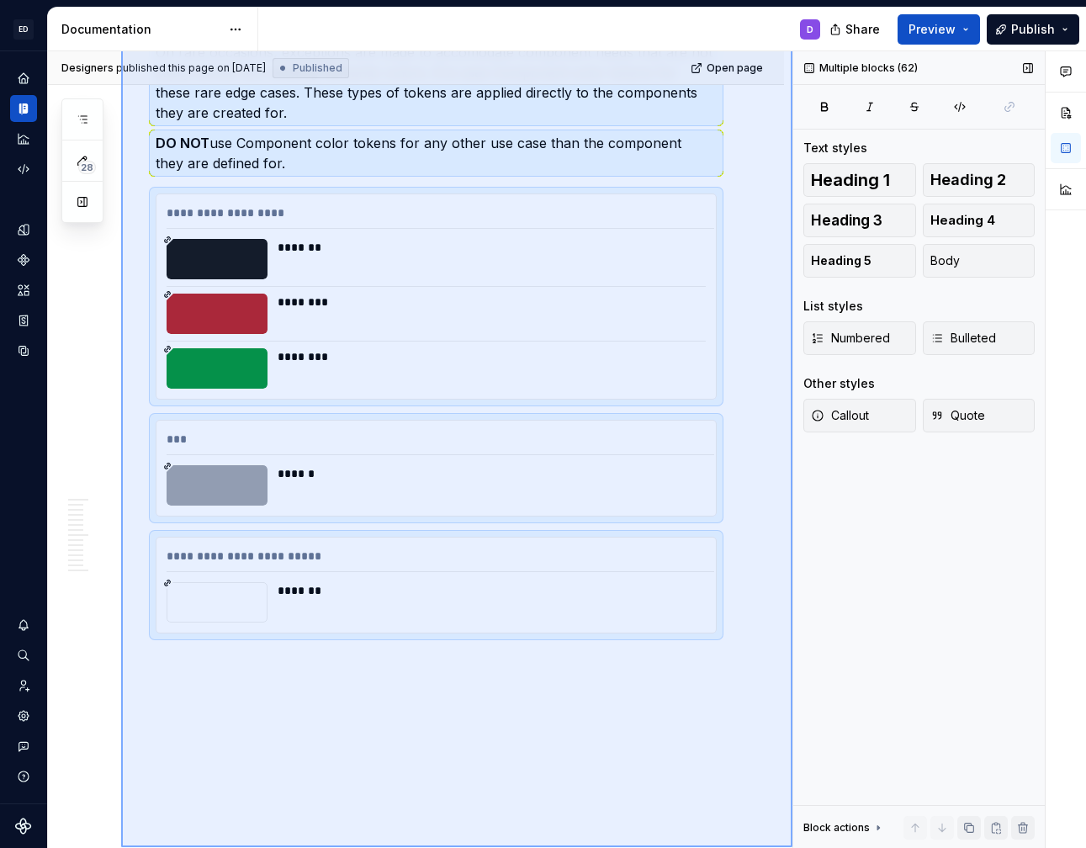
scroll to position [9089, 0]
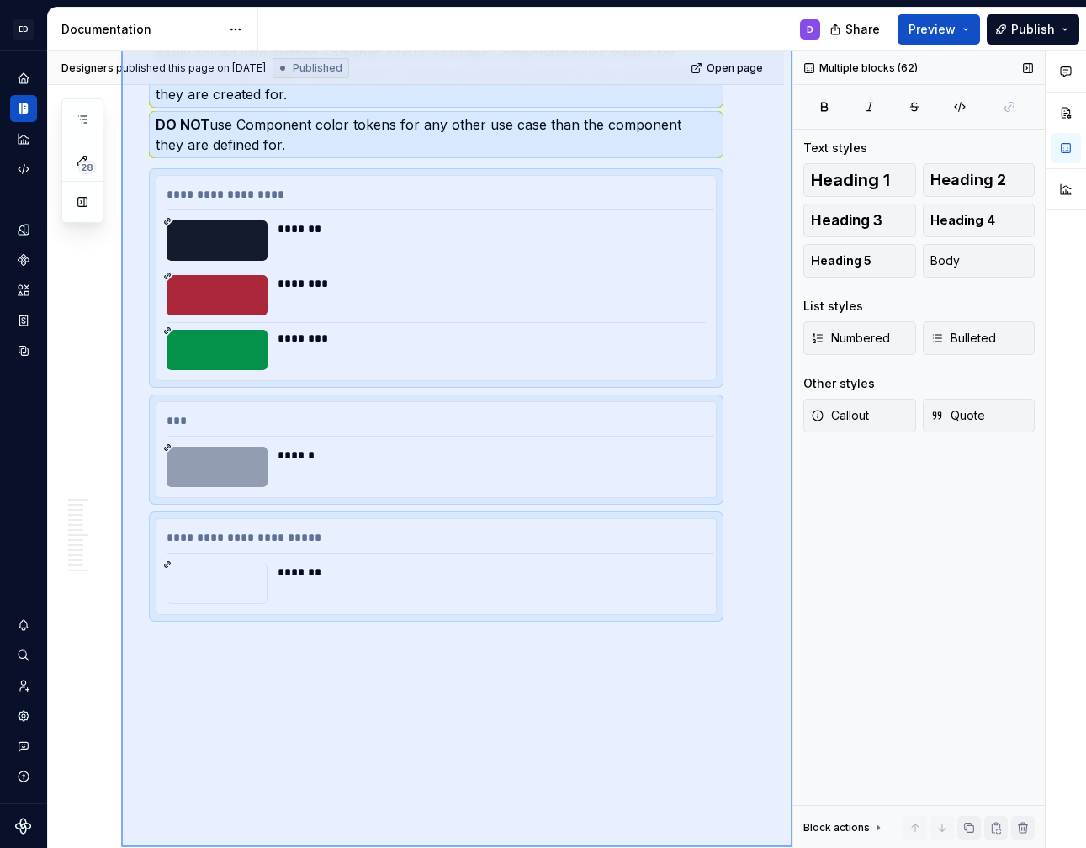
drag, startPoint x: 121, startPoint y: 333, endPoint x: 843, endPoint y: 847, distance: 886.1
click at [843, 847] on div "Designers published this page on [DATE] Published Open page Hidden page Colors …" at bounding box center [567, 449] width 1038 height 797
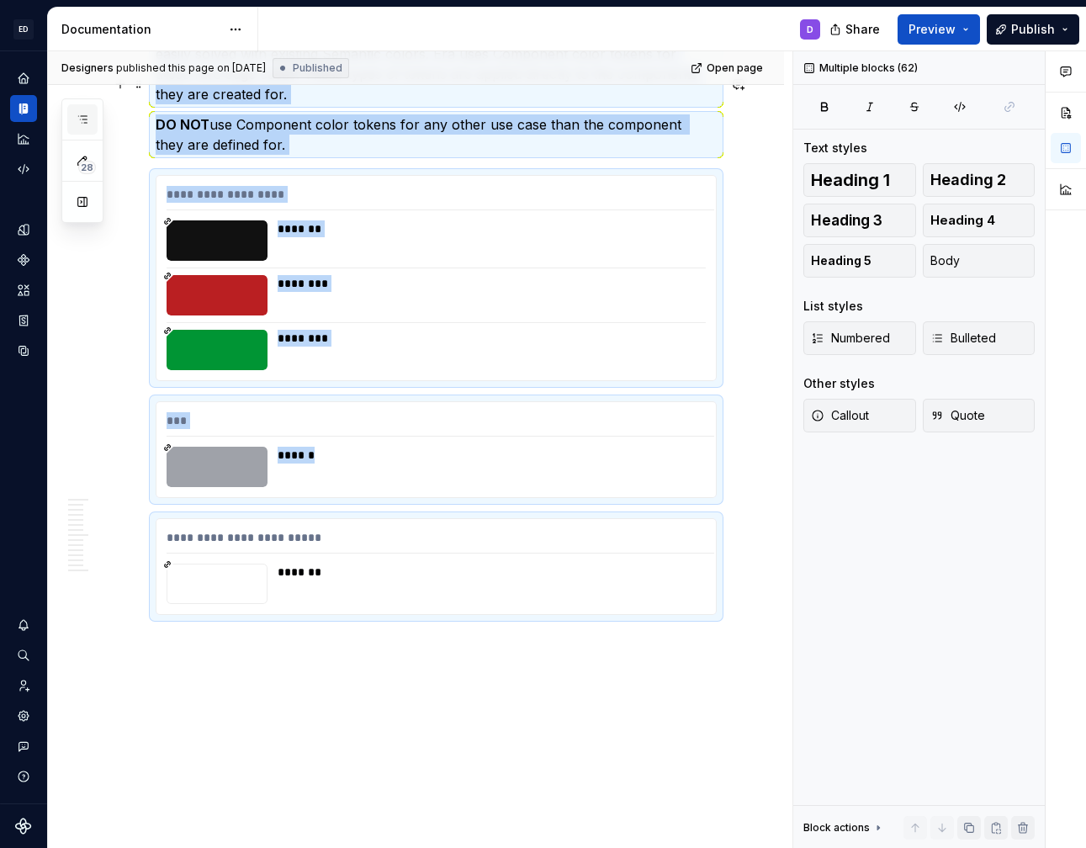
click at [82, 108] on button "button" at bounding box center [82, 119] width 30 height 30
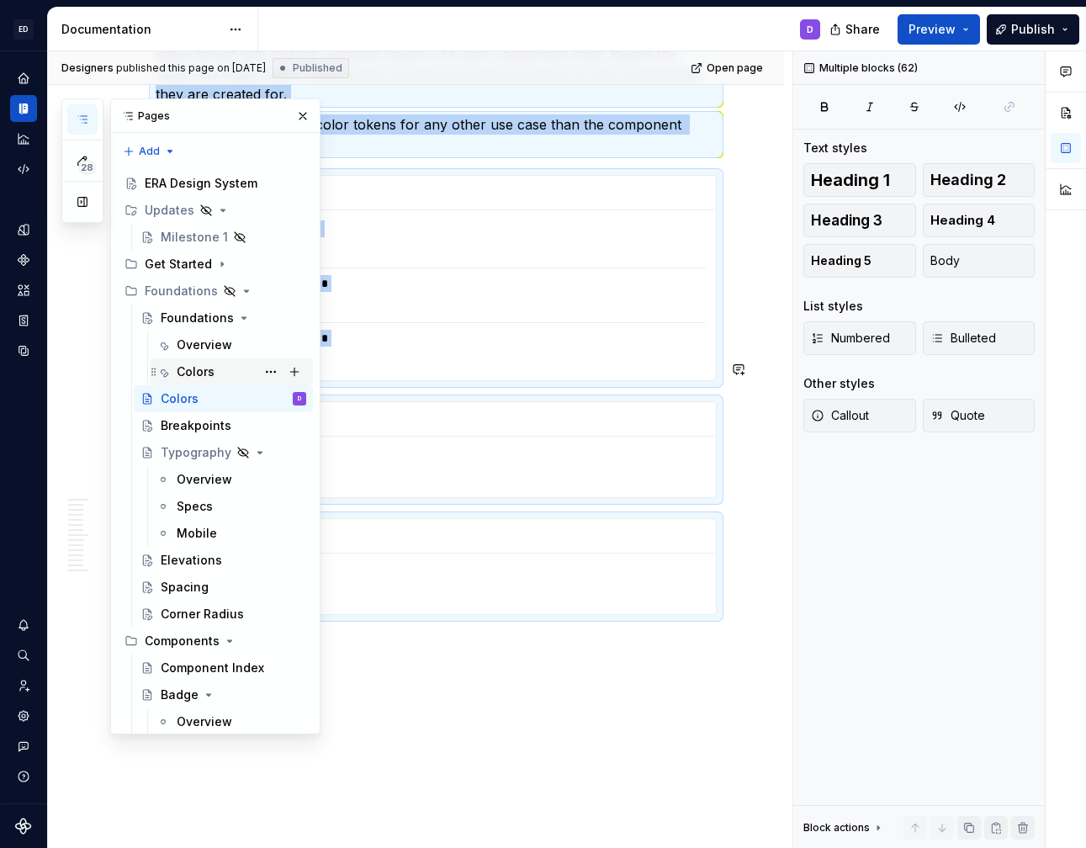
click at [207, 368] on div "Colors" at bounding box center [196, 371] width 38 height 17
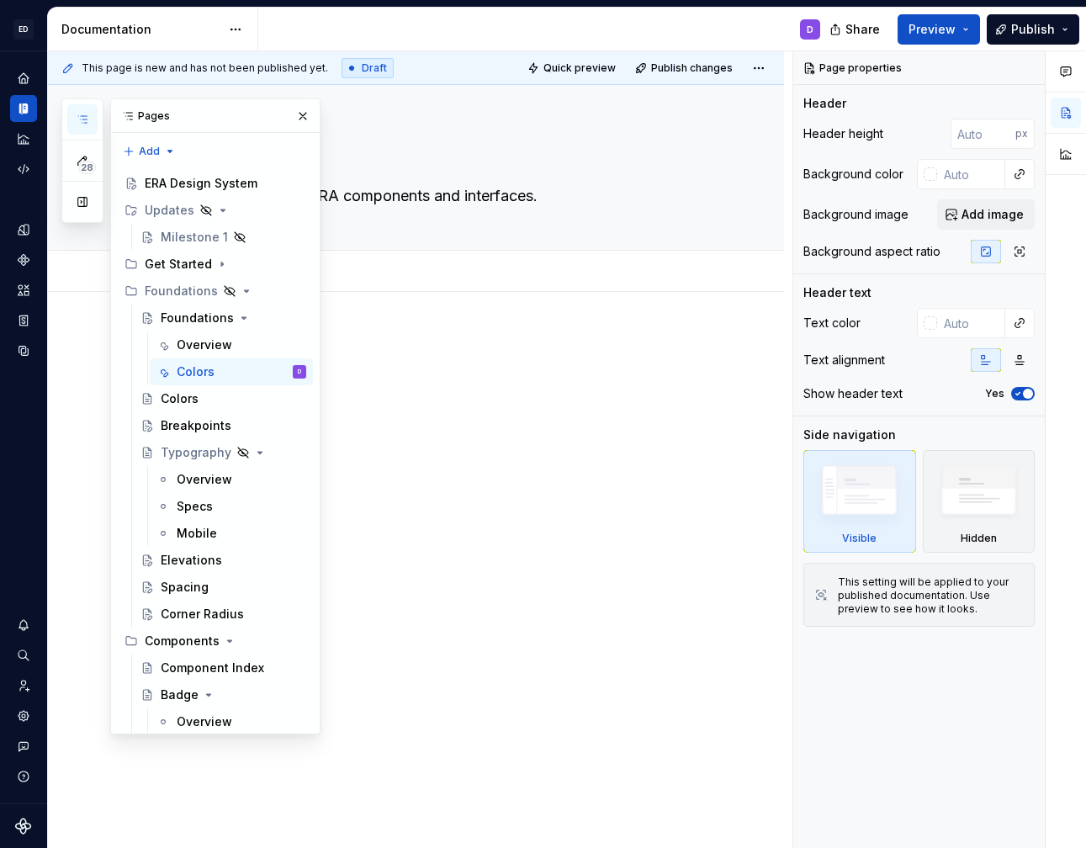
click at [445, 361] on div at bounding box center [436, 364] width 561 height 64
click at [294, 109] on button "button" at bounding box center [303, 116] width 24 height 24
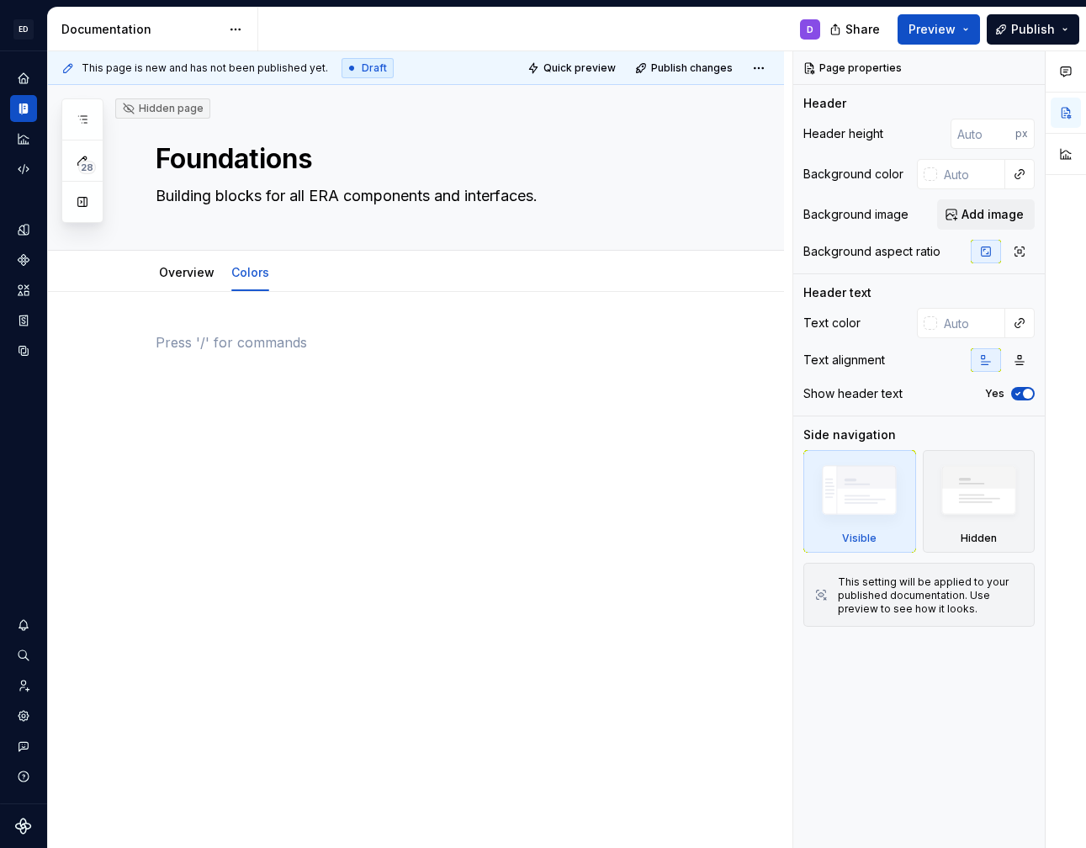
click at [390, 383] on div at bounding box center [436, 364] width 561 height 64
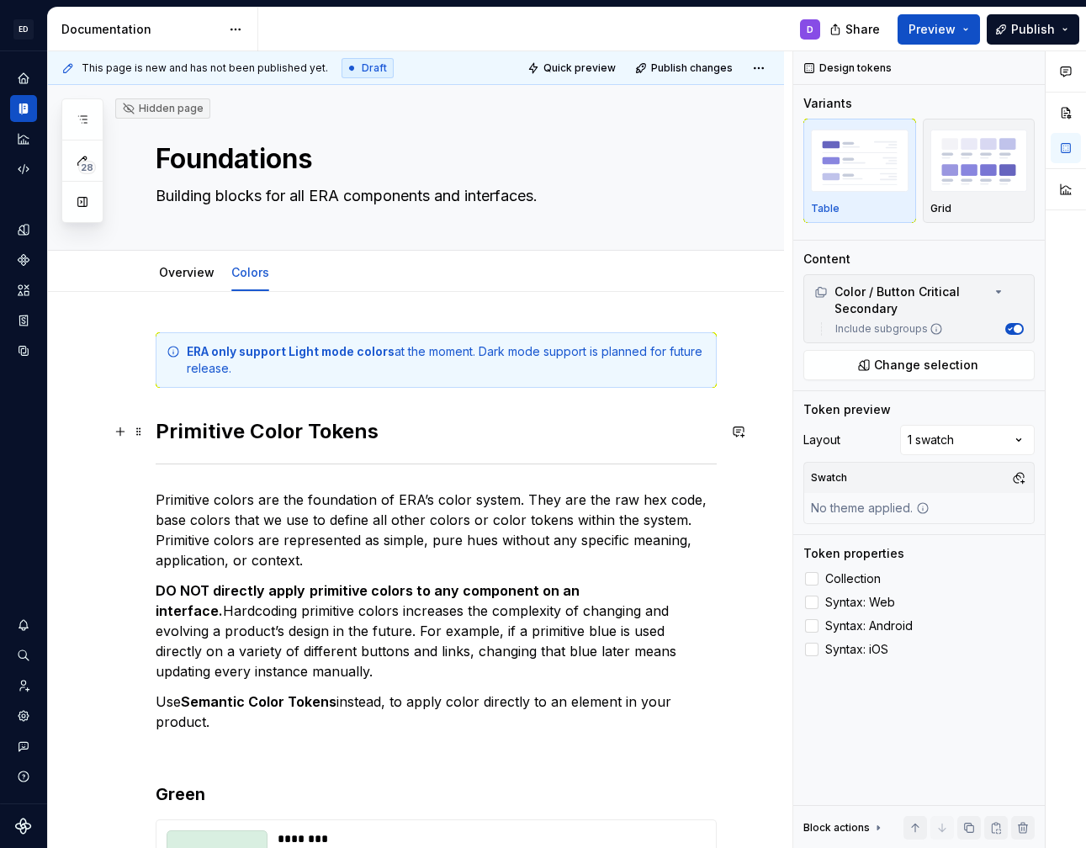
click at [406, 435] on h2 "Primitive Color Tokens" at bounding box center [436, 431] width 561 height 27
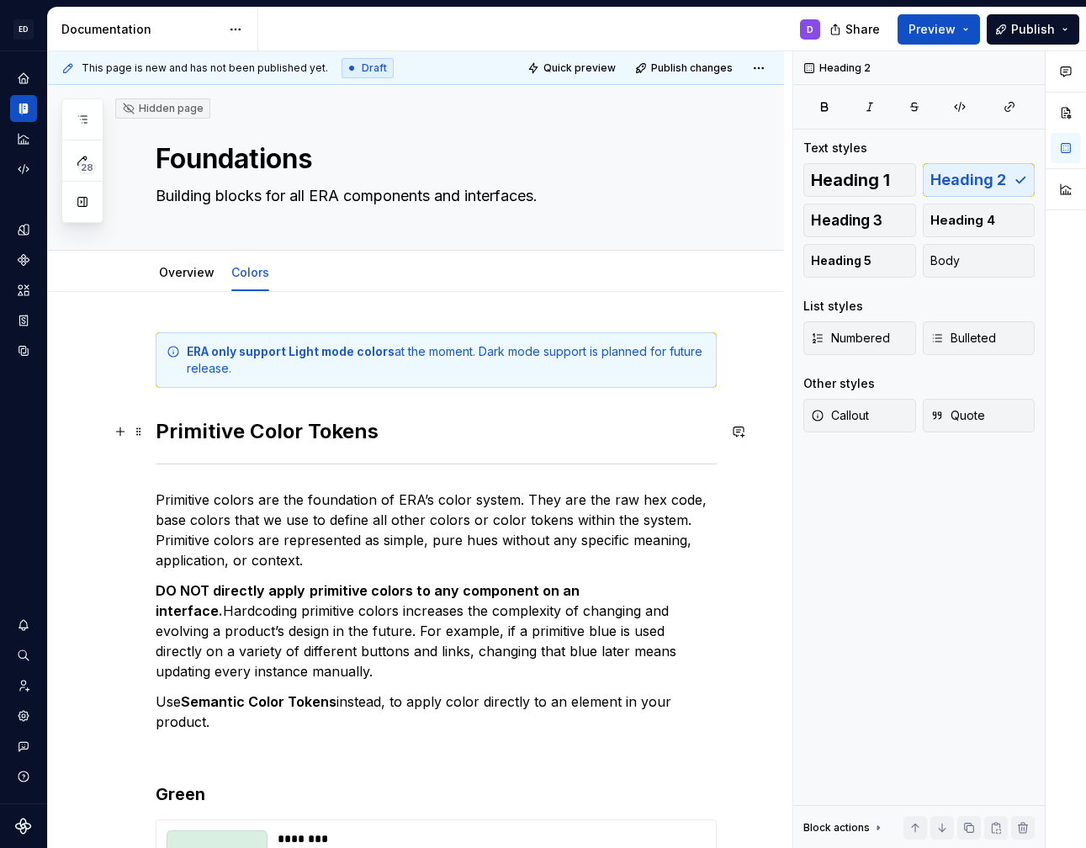
click at [265, 434] on h2 "Primitive Color Tokens" at bounding box center [436, 431] width 561 height 27
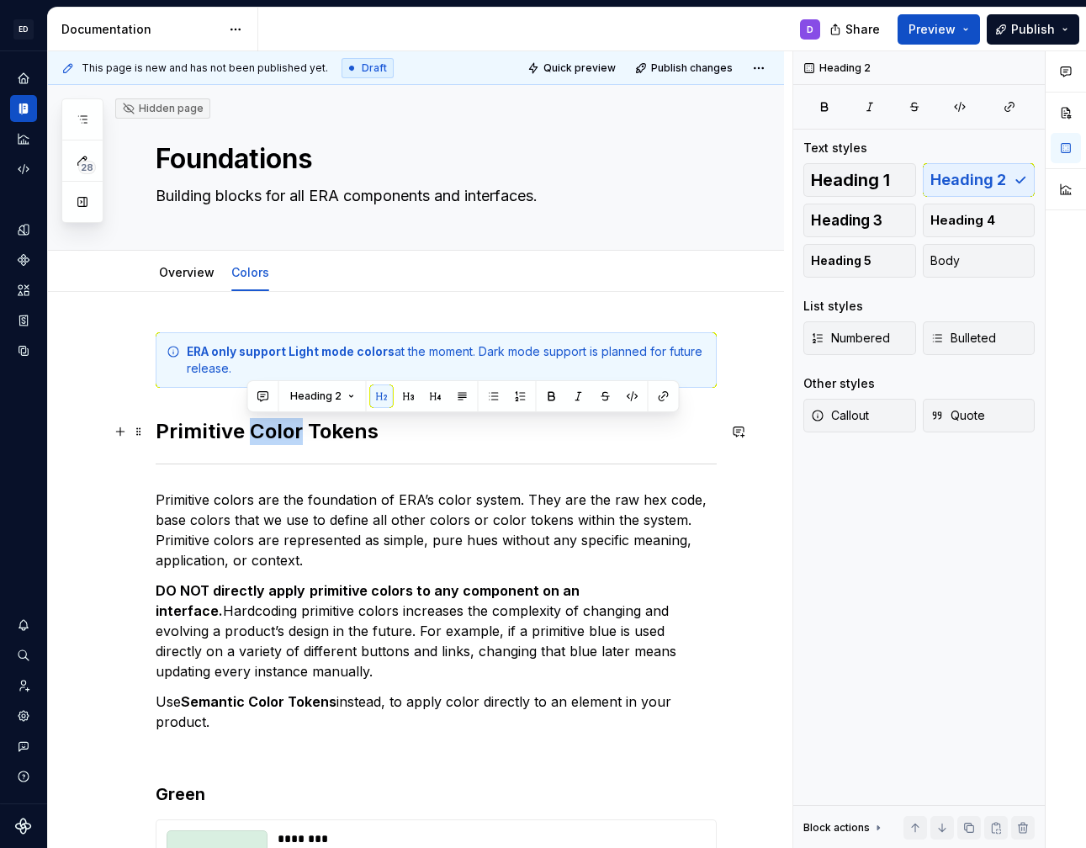
type textarea "*"
click at [294, 437] on h2 "Primitive Color Tokens" at bounding box center [436, 431] width 561 height 27
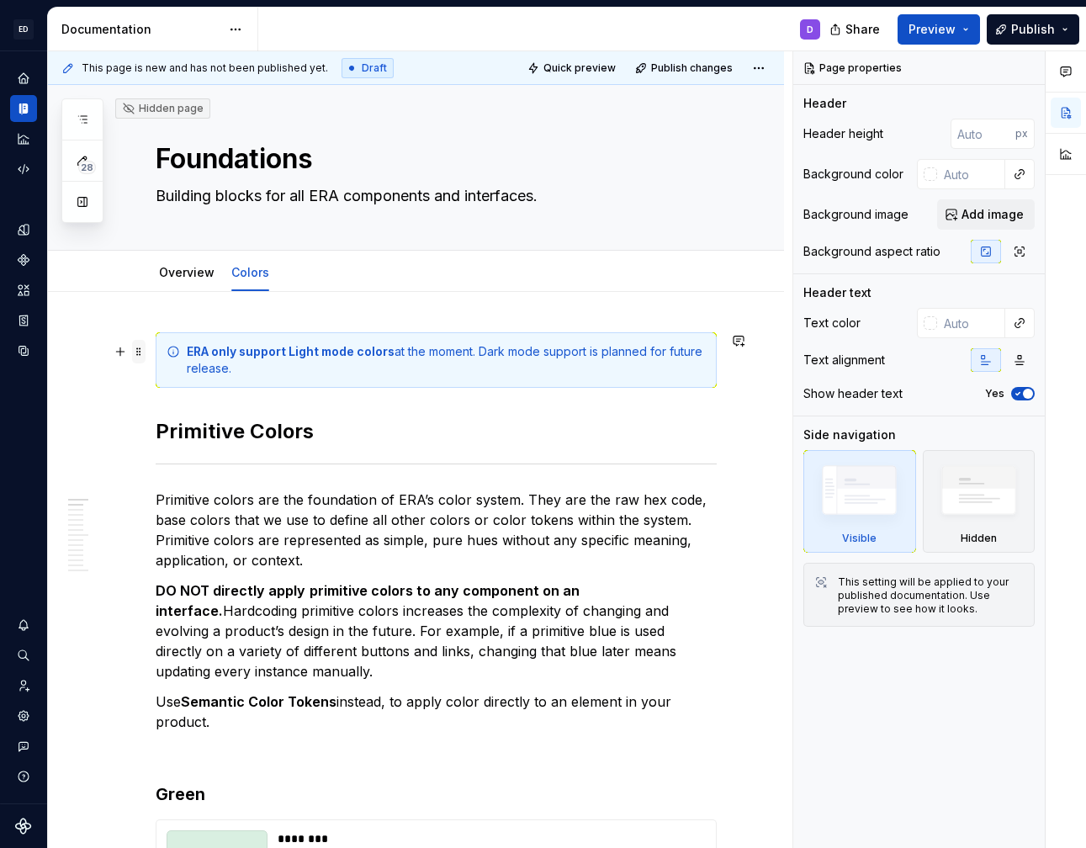
click at [144, 347] on span at bounding box center [138, 352] width 13 height 24
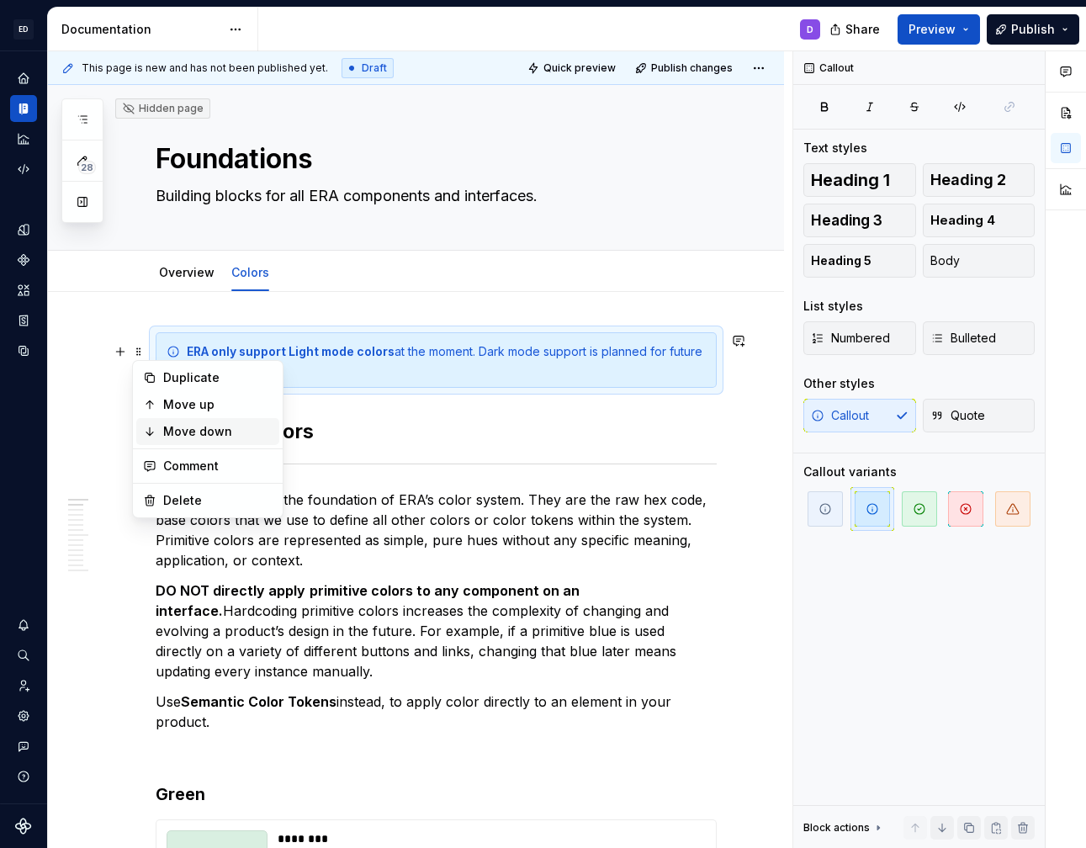
click at [167, 433] on div "Move down" at bounding box center [217, 431] width 109 height 17
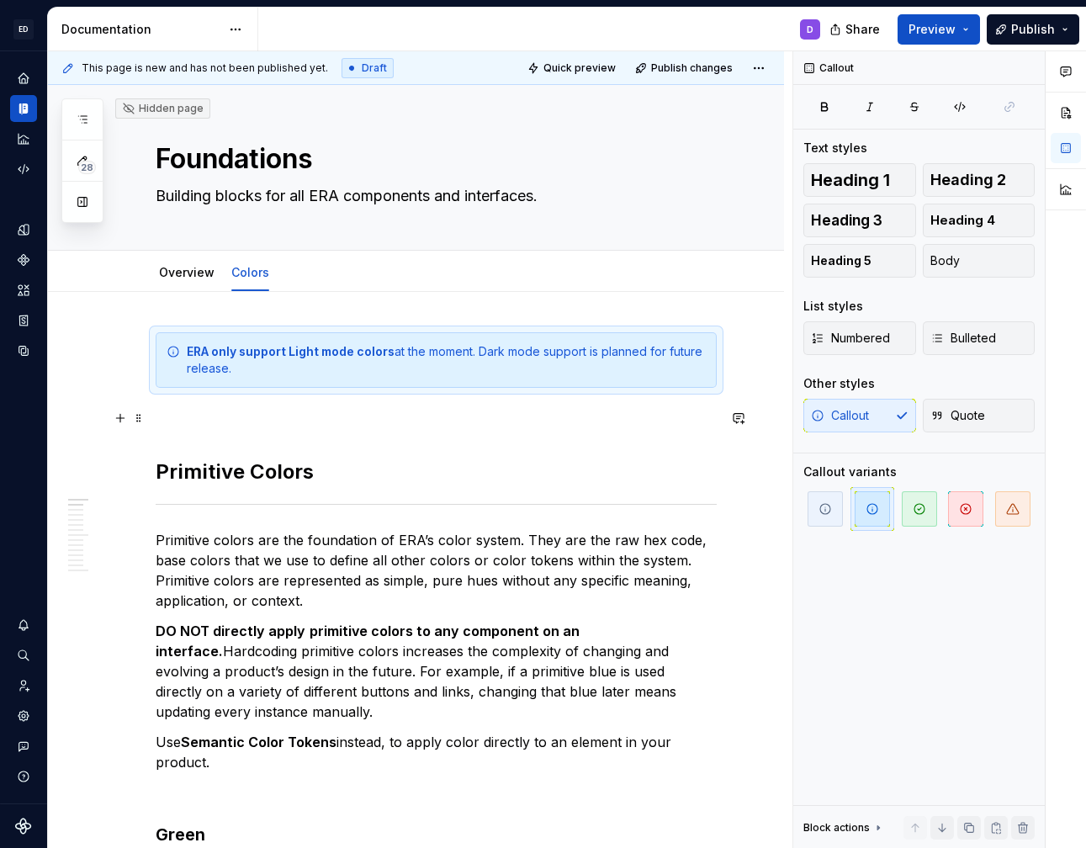
click at [168, 424] on p at bounding box center [436, 418] width 561 height 20
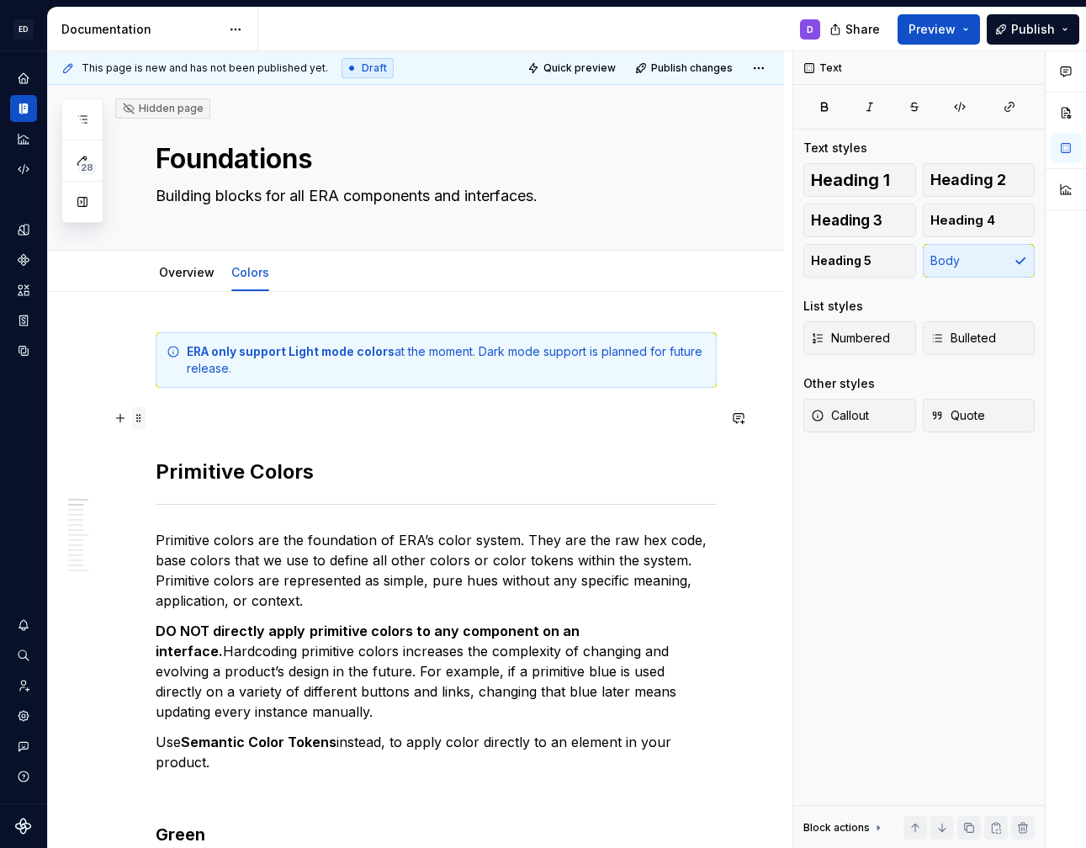
click at [139, 421] on span at bounding box center [138, 418] width 13 height 24
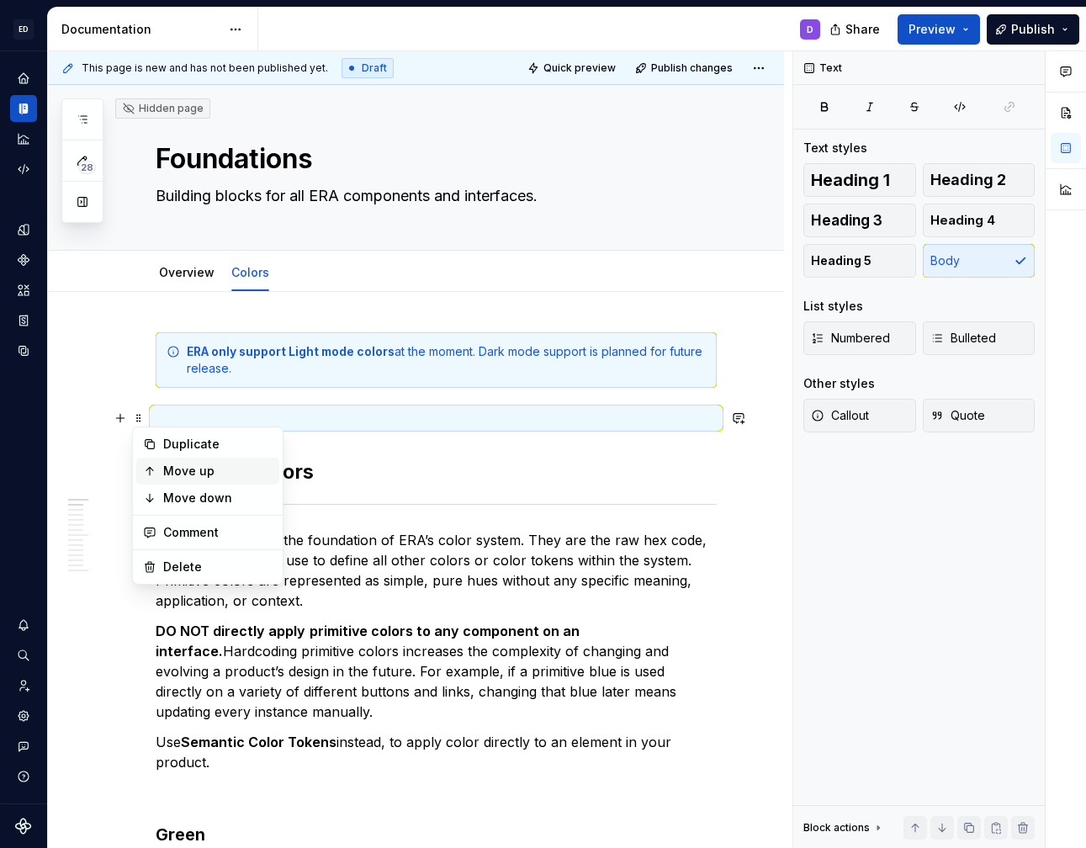
click at [182, 476] on div "Move up" at bounding box center [217, 471] width 109 height 17
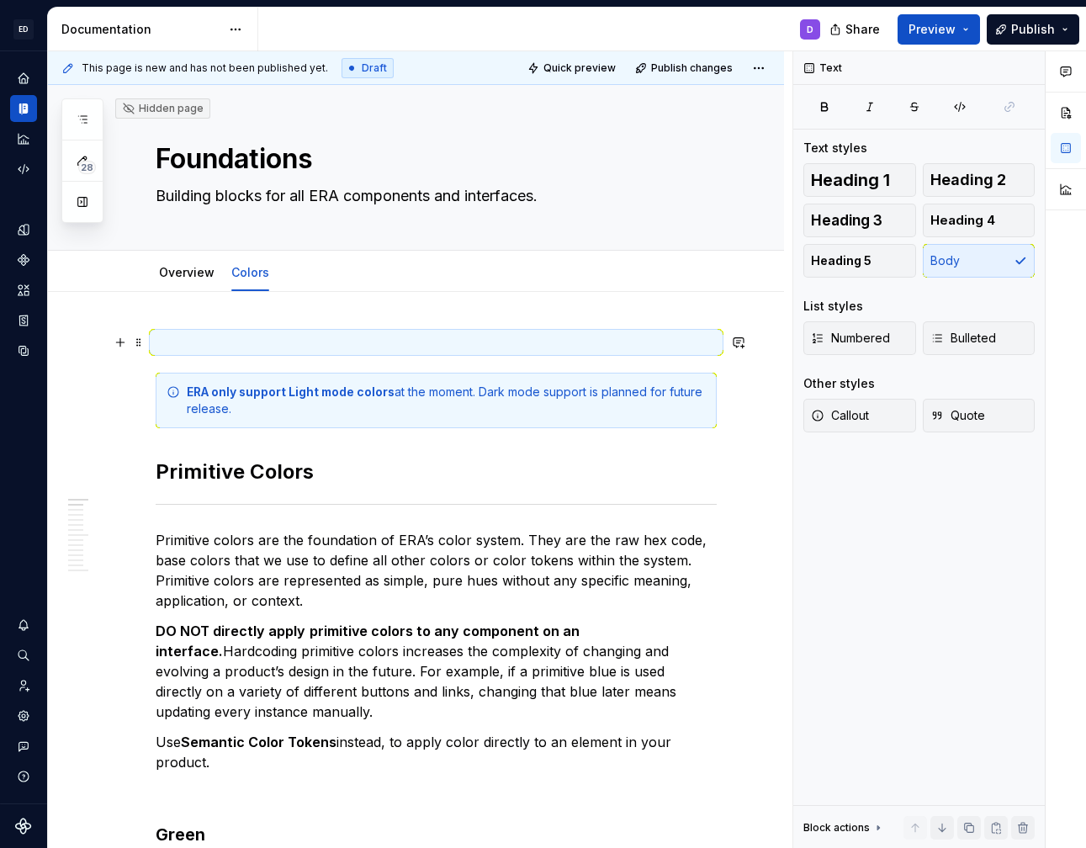
click at [216, 346] on p at bounding box center [436, 342] width 561 height 20
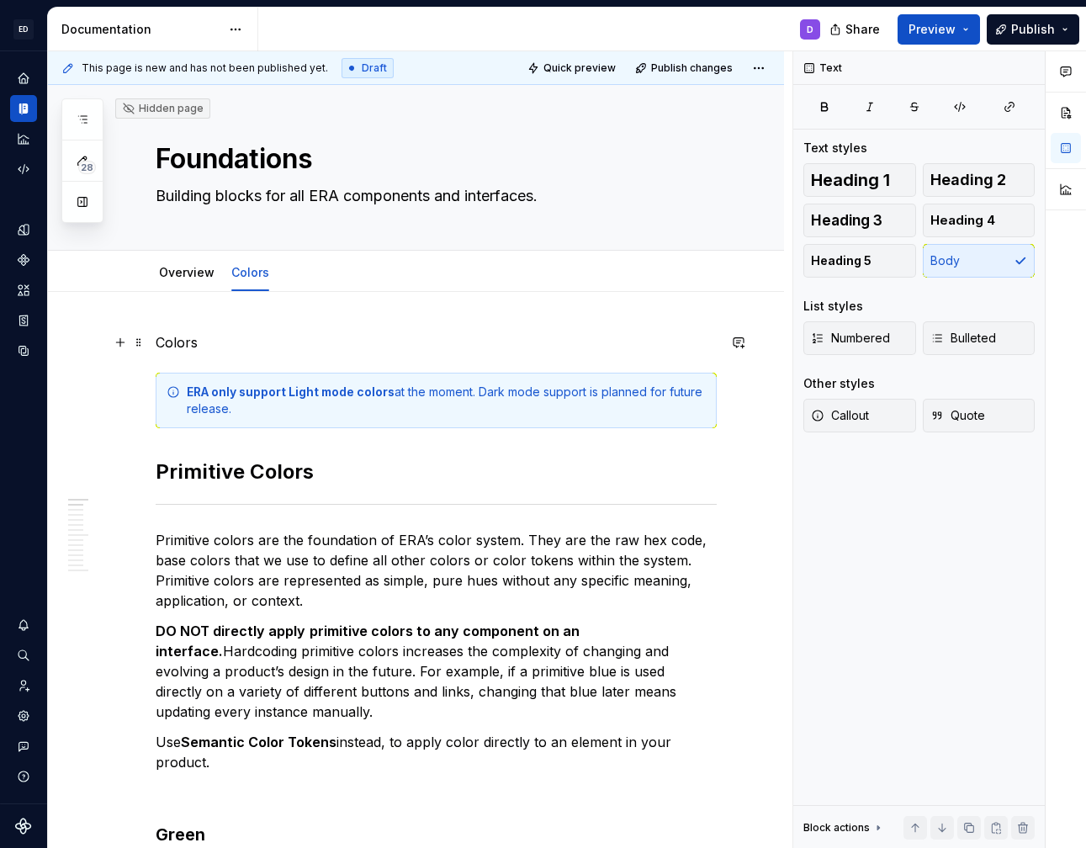
click at [183, 347] on p "Colors" at bounding box center [436, 342] width 561 height 20
click at [256, 308] on button "button" at bounding box center [262, 311] width 24 height 24
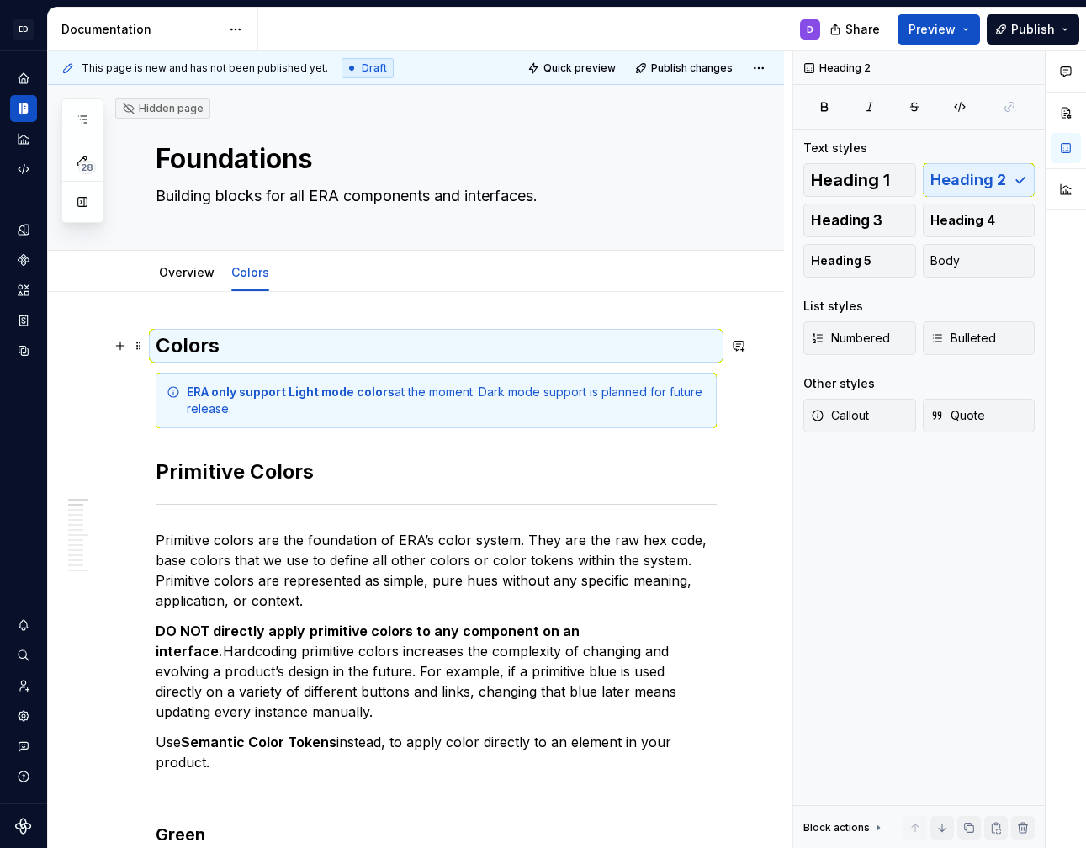
click at [240, 347] on h2 "Colors" at bounding box center [436, 345] width 561 height 27
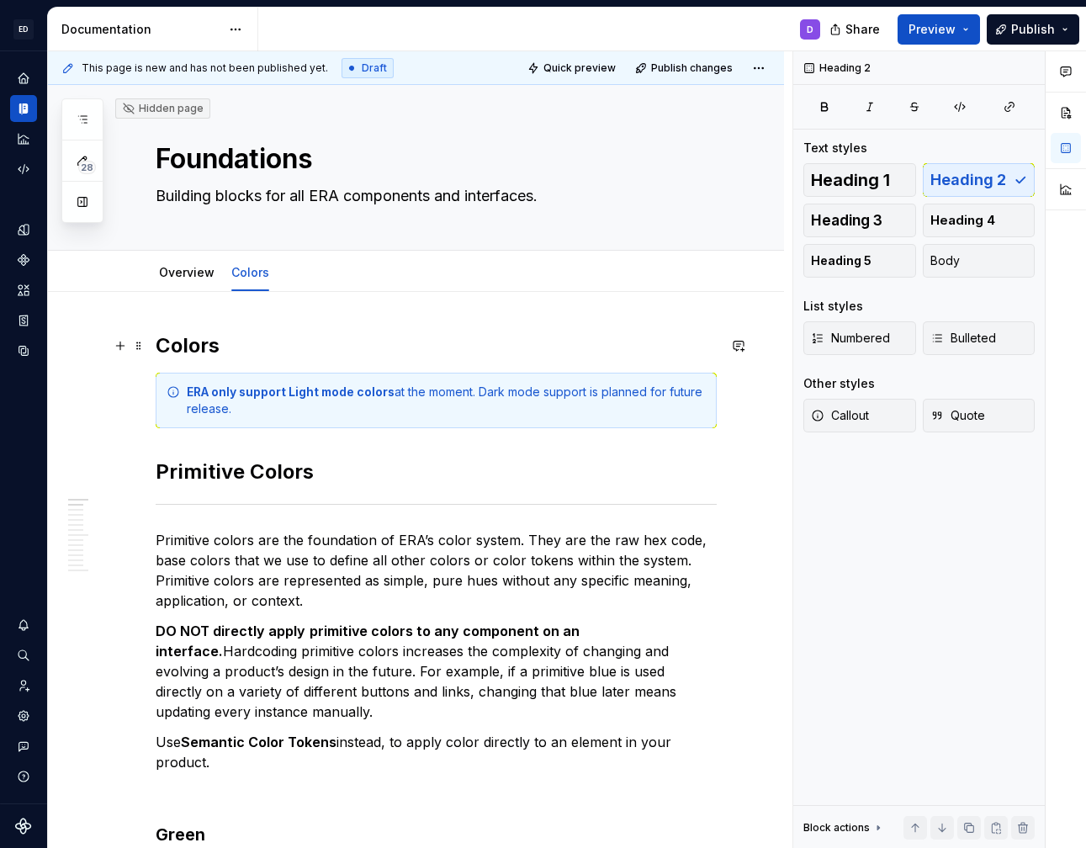
click at [239, 347] on h2 "Colors" at bounding box center [436, 345] width 561 height 27
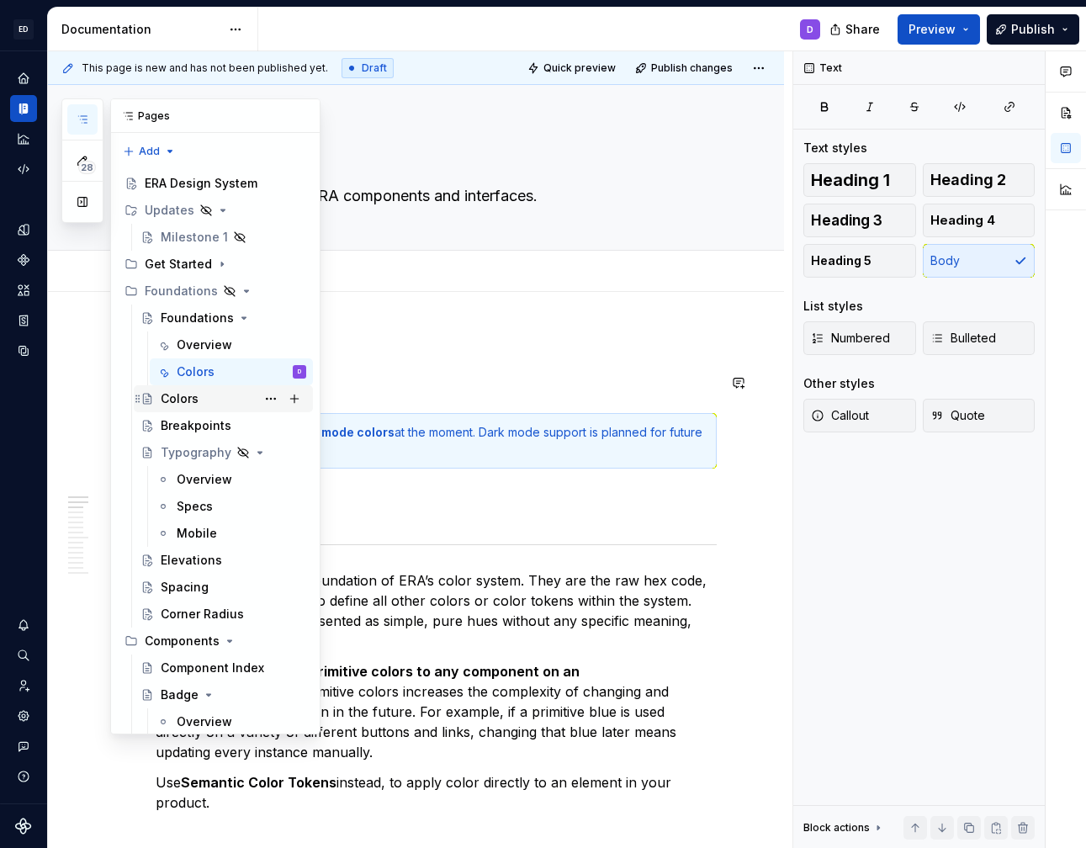
click at [198, 393] on div "Colors" at bounding box center [234, 399] width 146 height 24
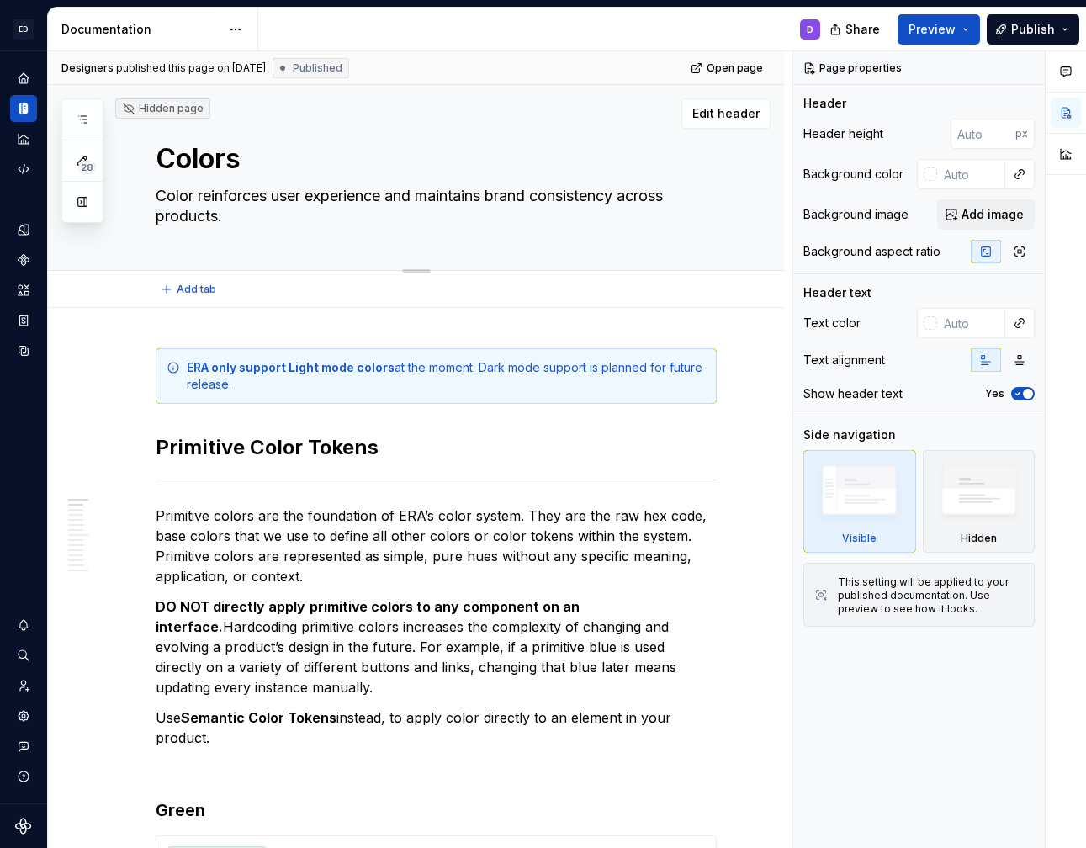
click at [236, 223] on textarea "Color reinforces user experience and maintains brand consistency across product…" at bounding box center [432, 206] width 561 height 47
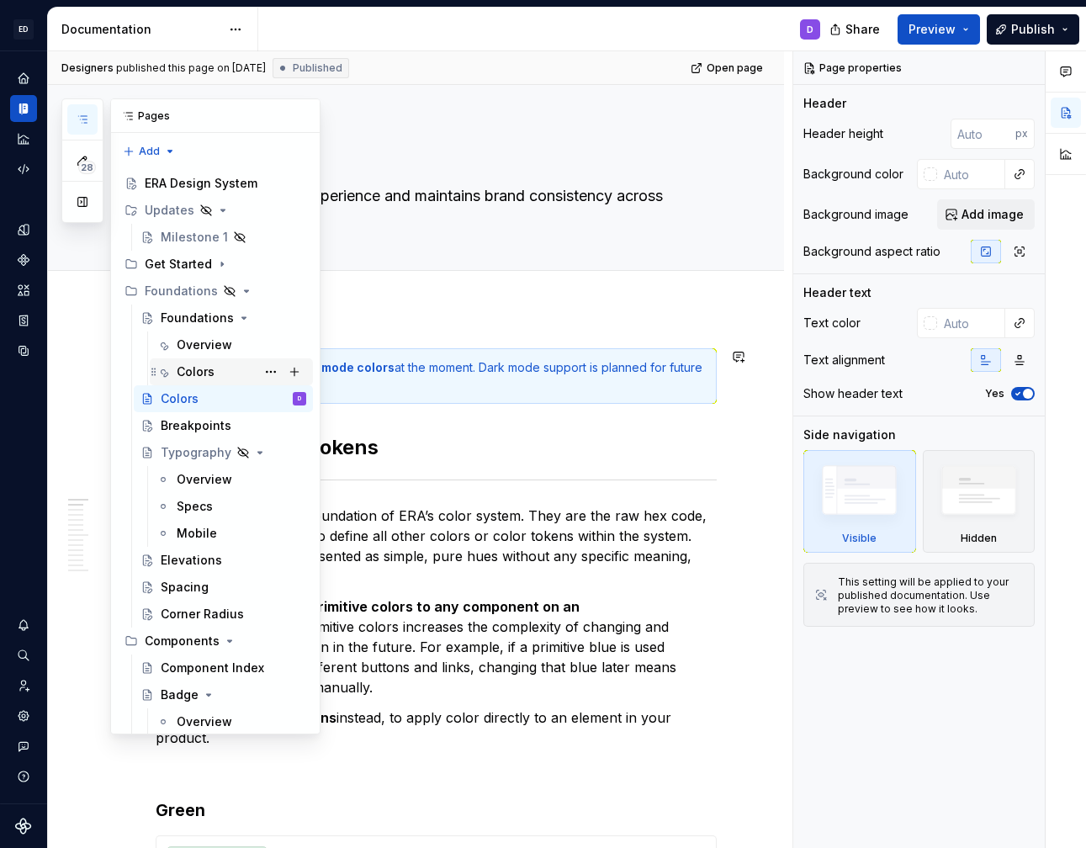
click at [224, 372] on div "Colors" at bounding box center [242, 372] width 130 height 24
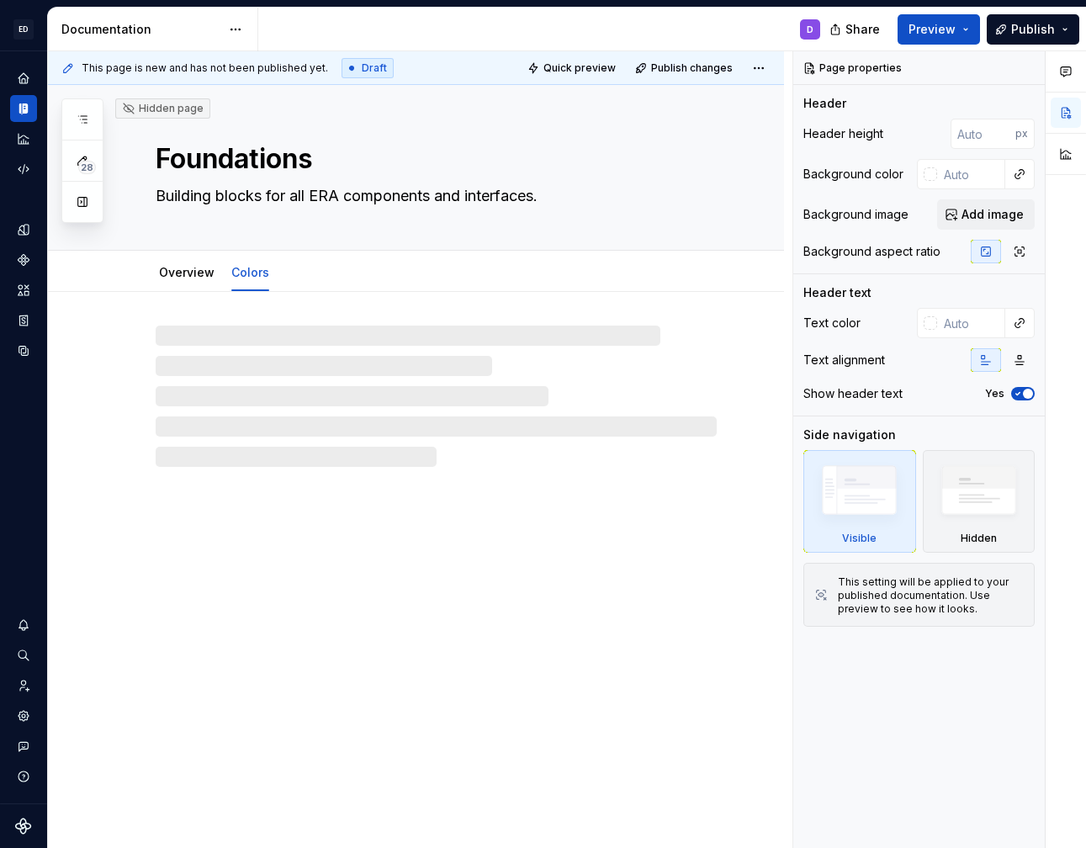
type textarea "*"
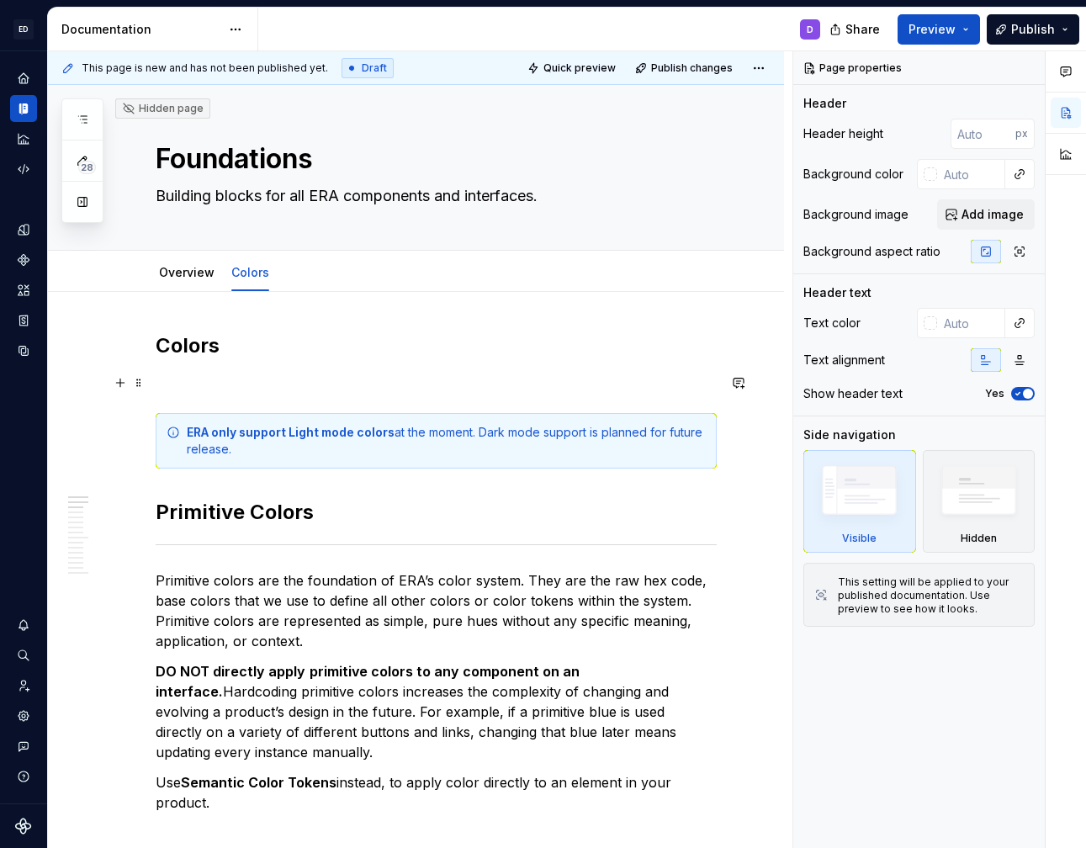
click at [280, 379] on p at bounding box center [436, 383] width 561 height 20
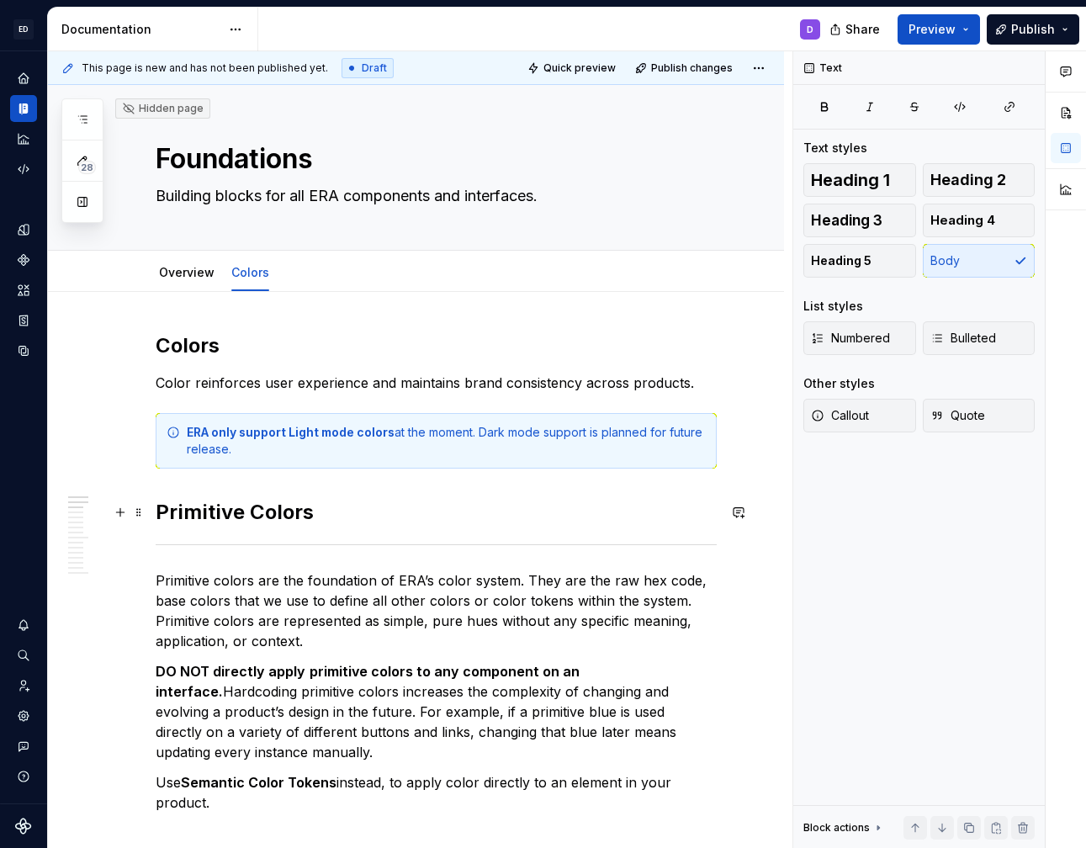
click at [350, 511] on h2 "Primitive Colors" at bounding box center [436, 512] width 561 height 27
click at [158, 506] on h2 "Primitive Colors" at bounding box center [436, 512] width 561 height 27
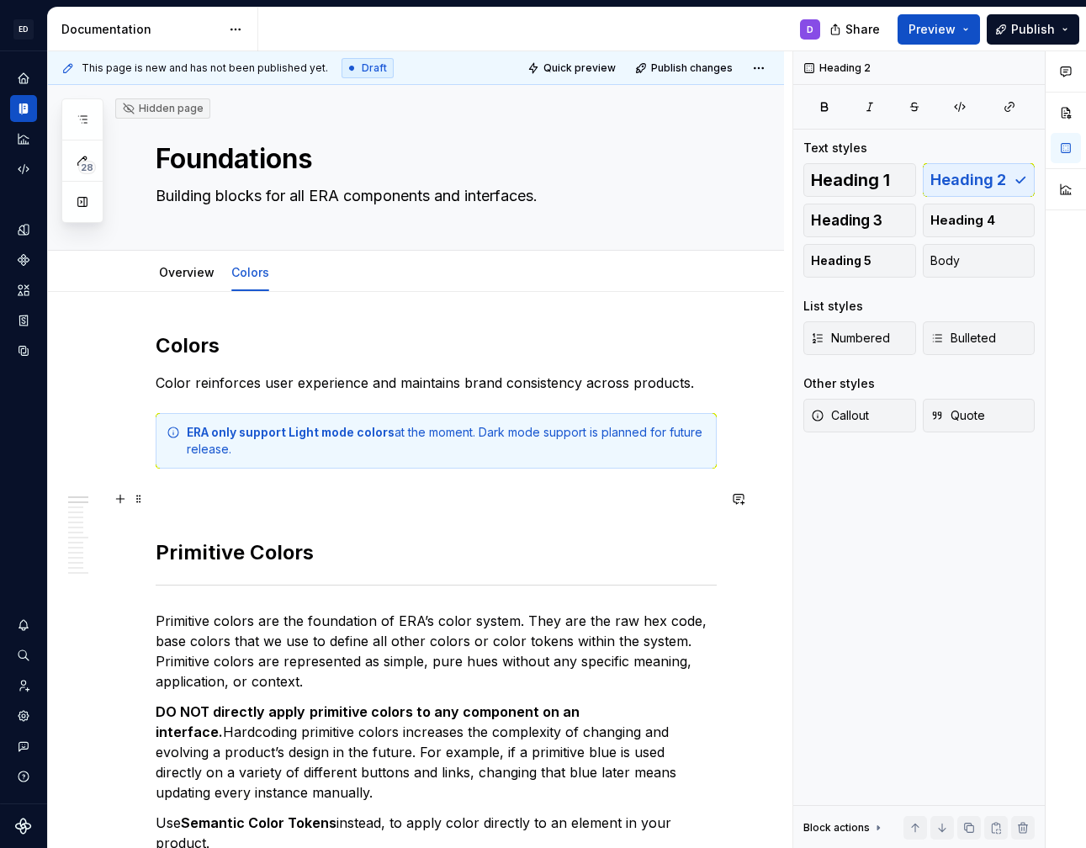
click at [241, 492] on p at bounding box center [436, 499] width 561 height 20
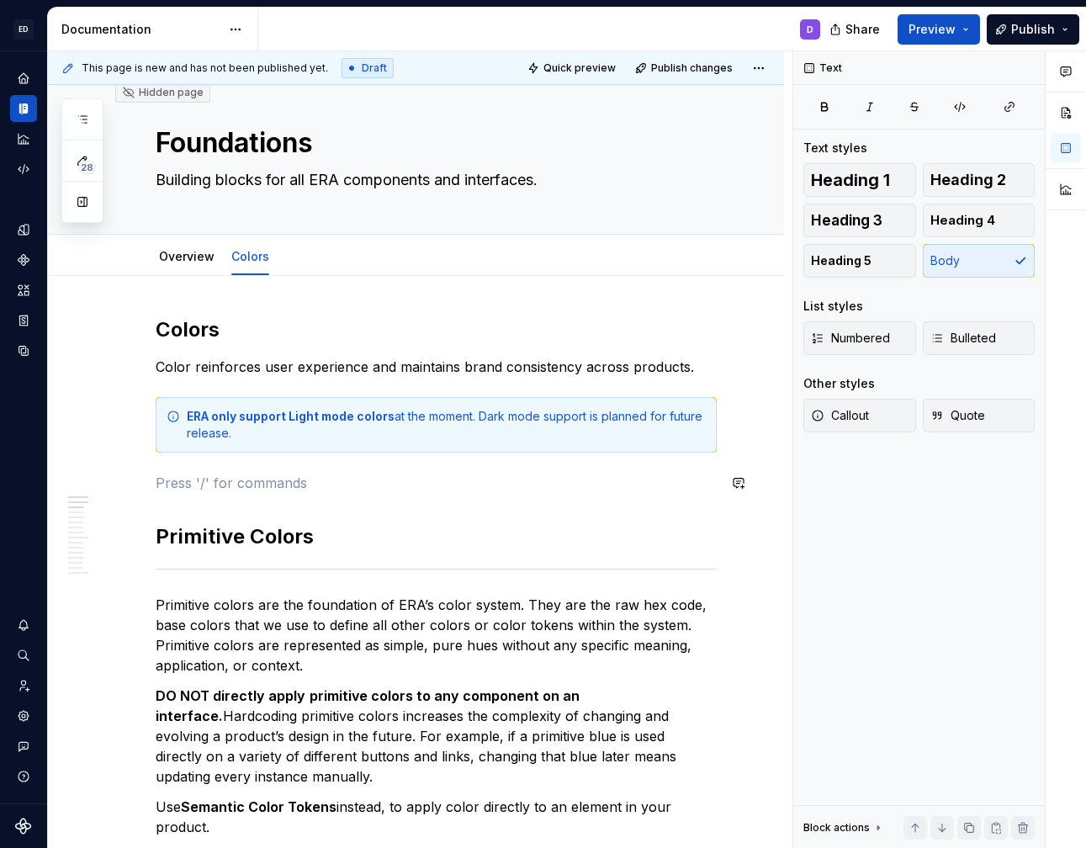
scroll to position [18, 0]
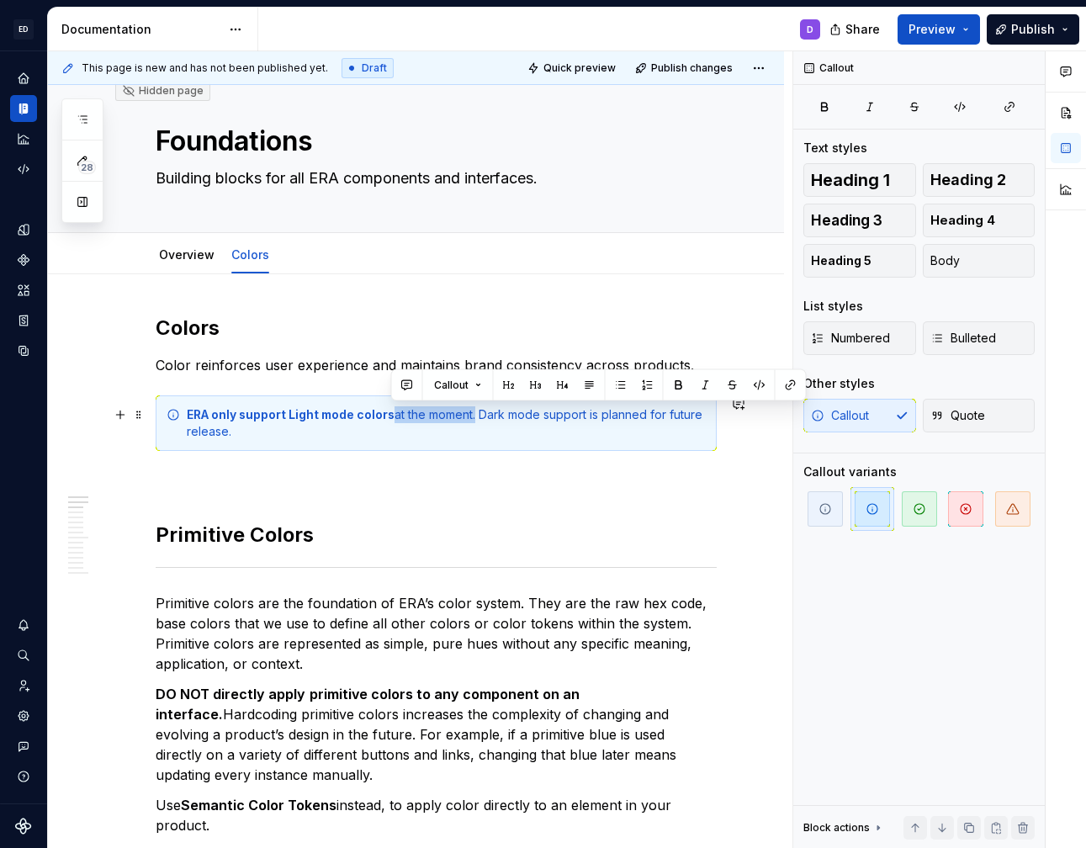
drag, startPoint x: 392, startPoint y: 417, endPoint x: 475, endPoint y: 419, distance: 83.3
click at [475, 419] on div "ERA only support Light mode colors at the moment. Dark mode support is planned …" at bounding box center [446, 423] width 519 height 34
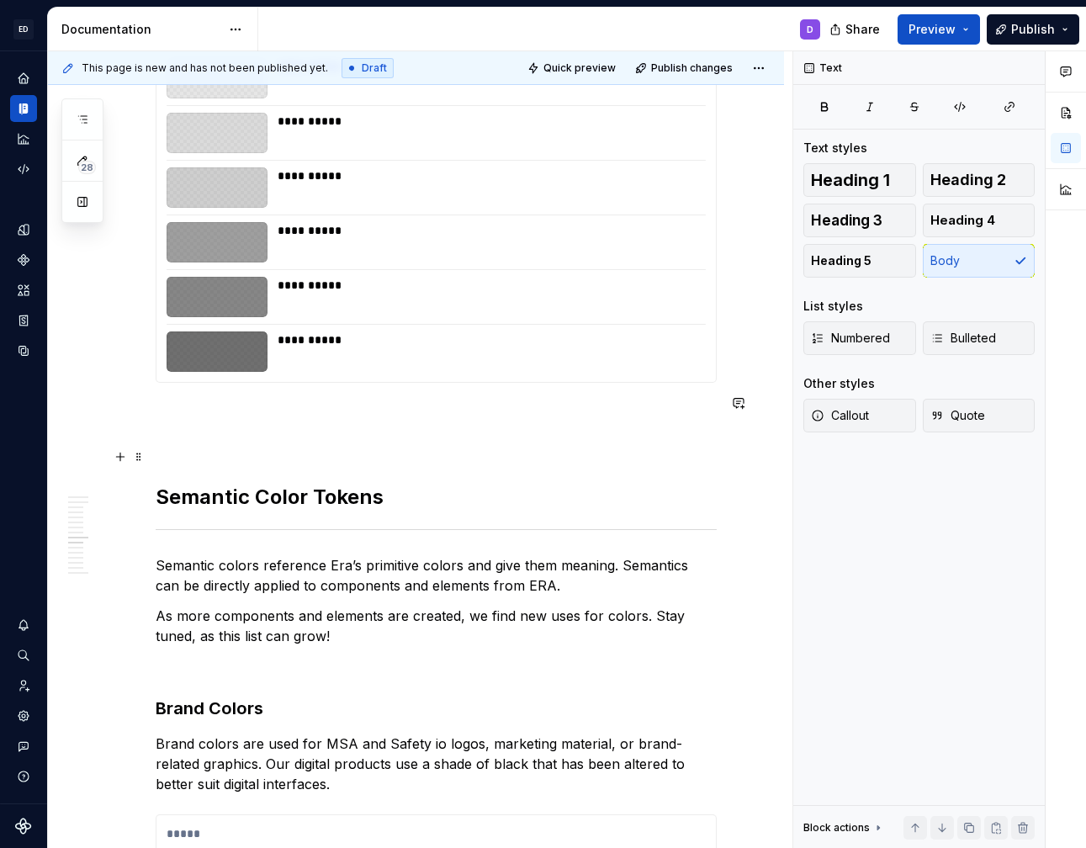
scroll to position [3782, 0]
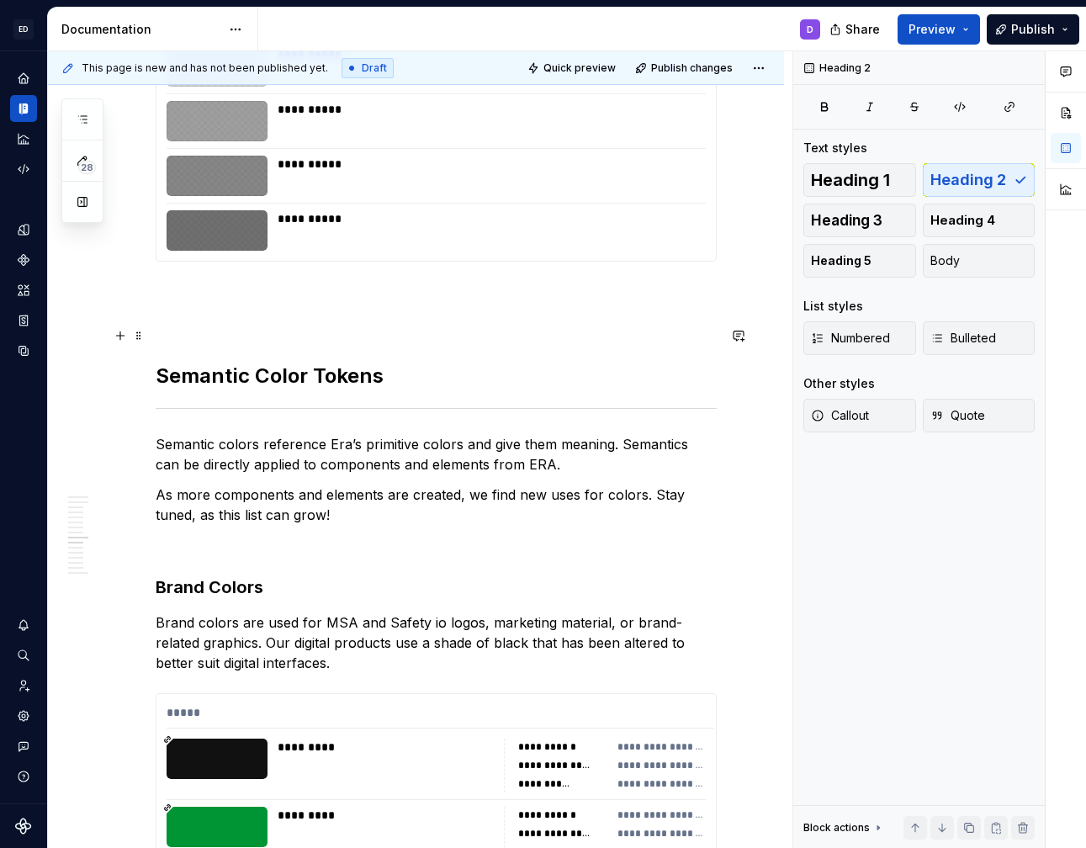
click at [333, 363] on h2 "Semantic Color Tokens" at bounding box center [436, 376] width 561 height 27
click at [282, 434] on p "Semantic colors reference Era’s primitive colors and give them meaning. Semanti…" at bounding box center [436, 454] width 561 height 40
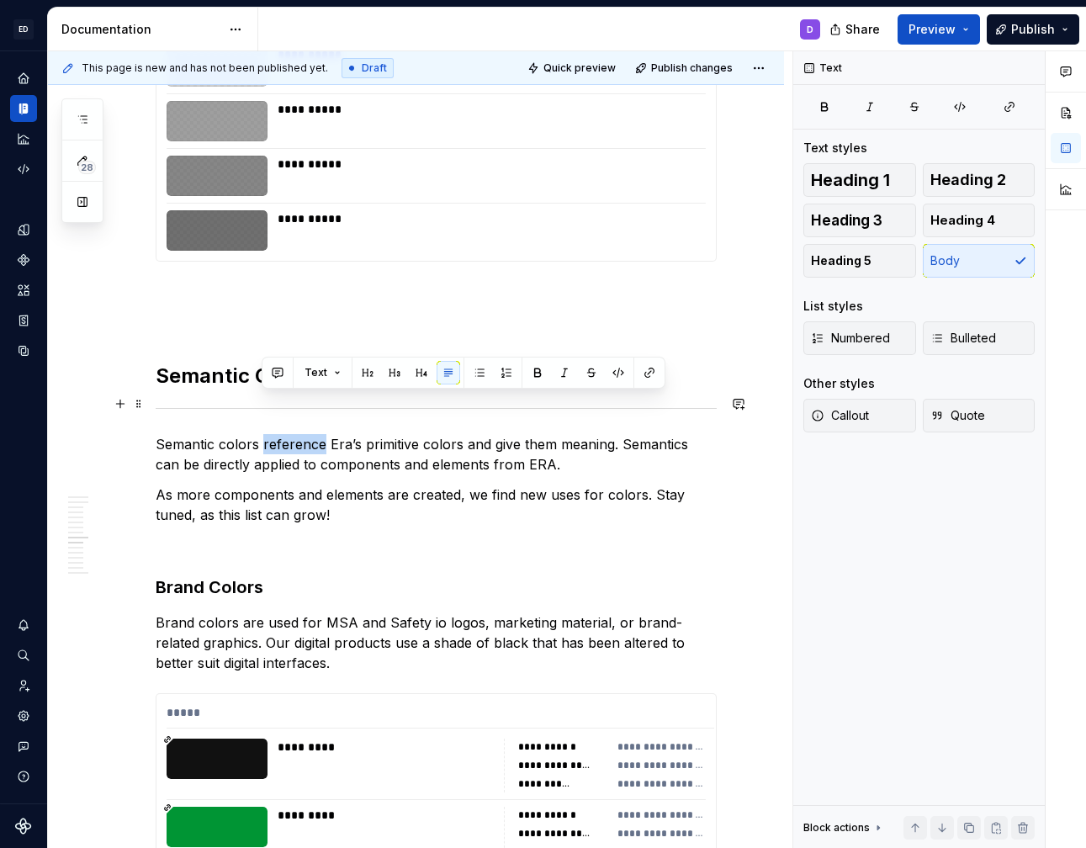
click at [282, 434] on p "Semantic colors reference Era’s primitive colors and give them meaning. Semanti…" at bounding box center [436, 454] width 561 height 40
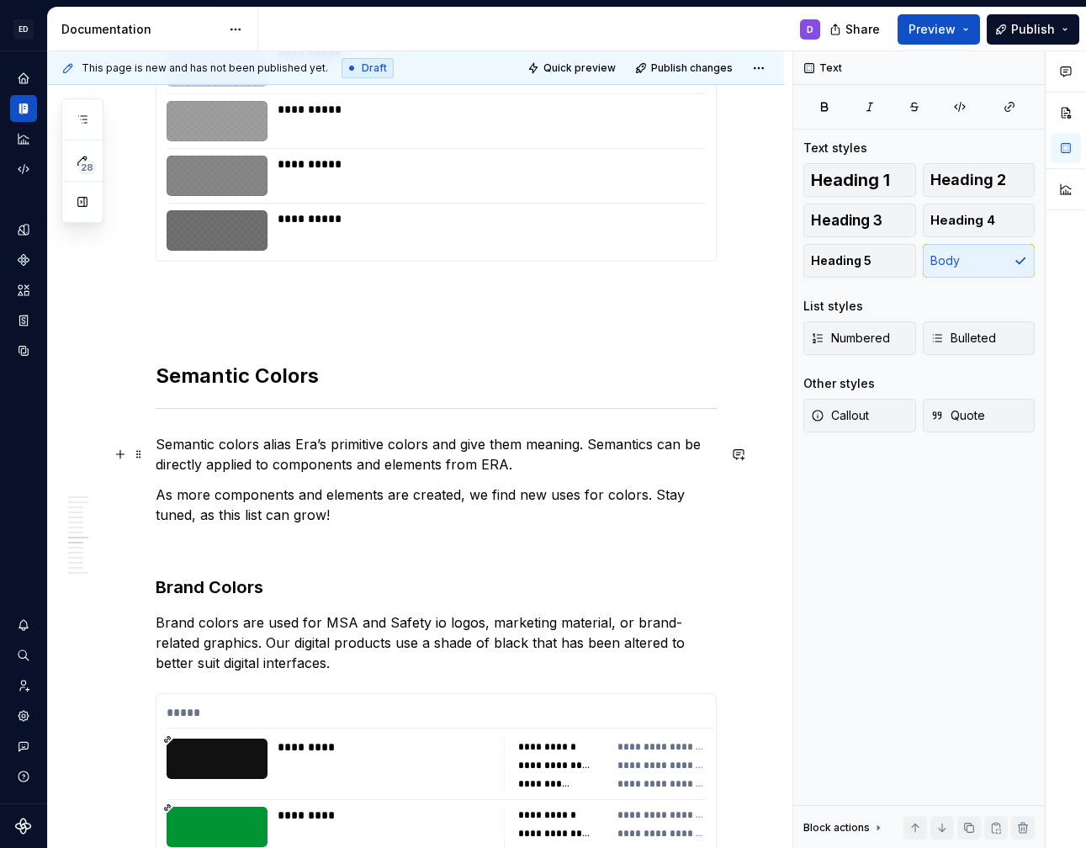
click at [358, 485] on p "As more components and elements are created, we find new uses for colors. Stay …" at bounding box center [436, 505] width 561 height 40
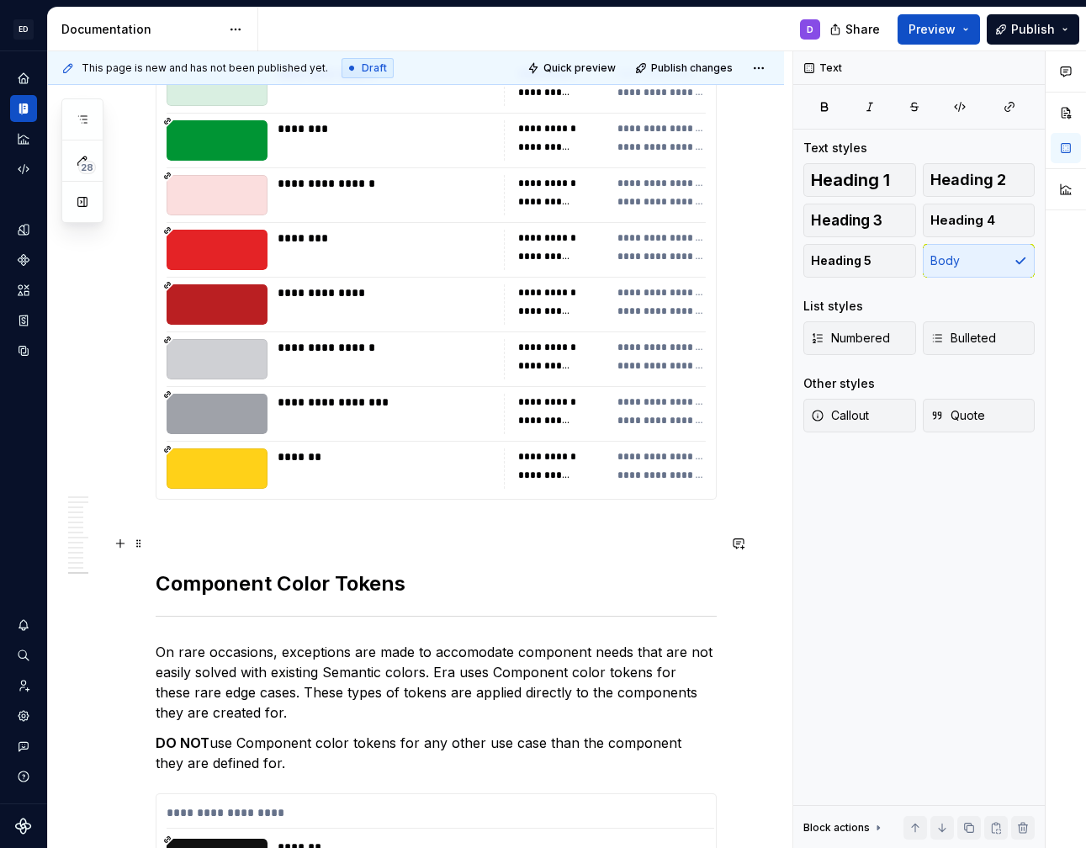
scroll to position [8616, 0]
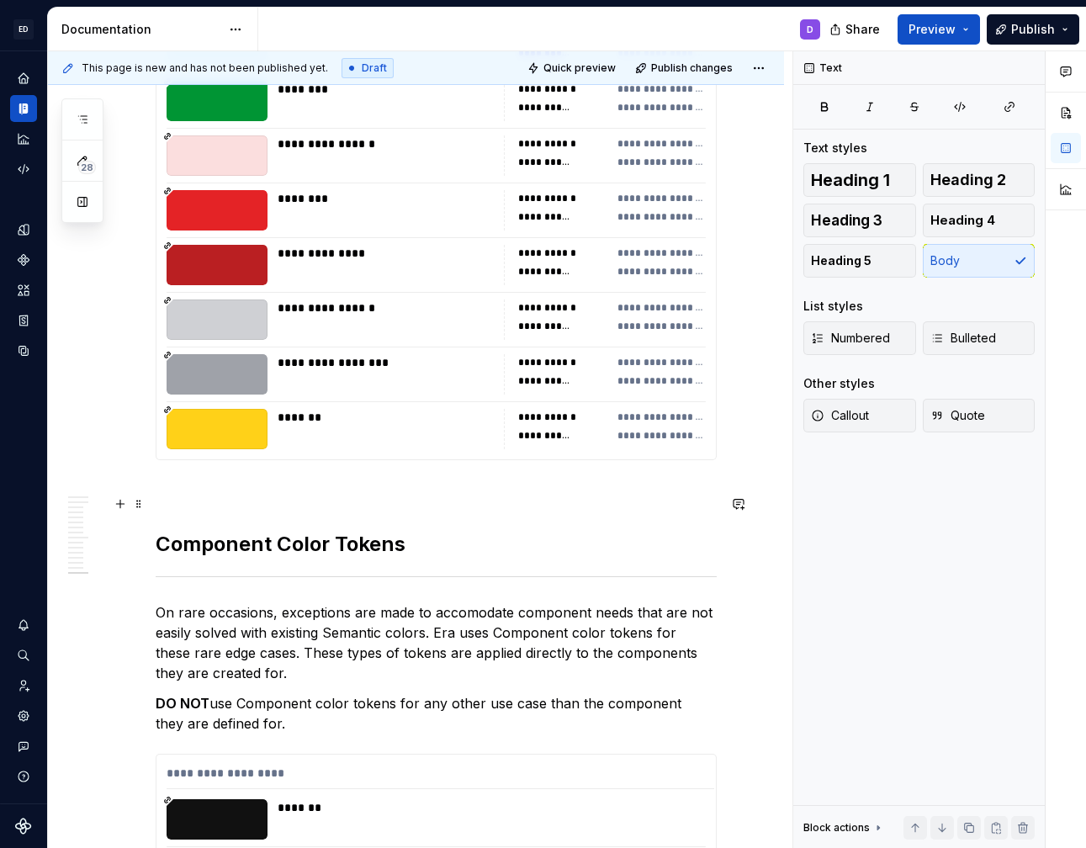
click at [344, 531] on h2 "Component Color Tokens" at bounding box center [436, 544] width 561 height 27
click at [469, 602] on p "On rare occasions, exceptions are made to accomodate component needs that are n…" at bounding box center [436, 642] width 561 height 81
click at [467, 602] on p "On rare occasions, exceptions are made to accomodate component needs that are n…" at bounding box center [436, 642] width 561 height 81
click at [527, 602] on p "On rare occasions, exceptions are made to accommodate component needs that are …" at bounding box center [436, 642] width 561 height 81
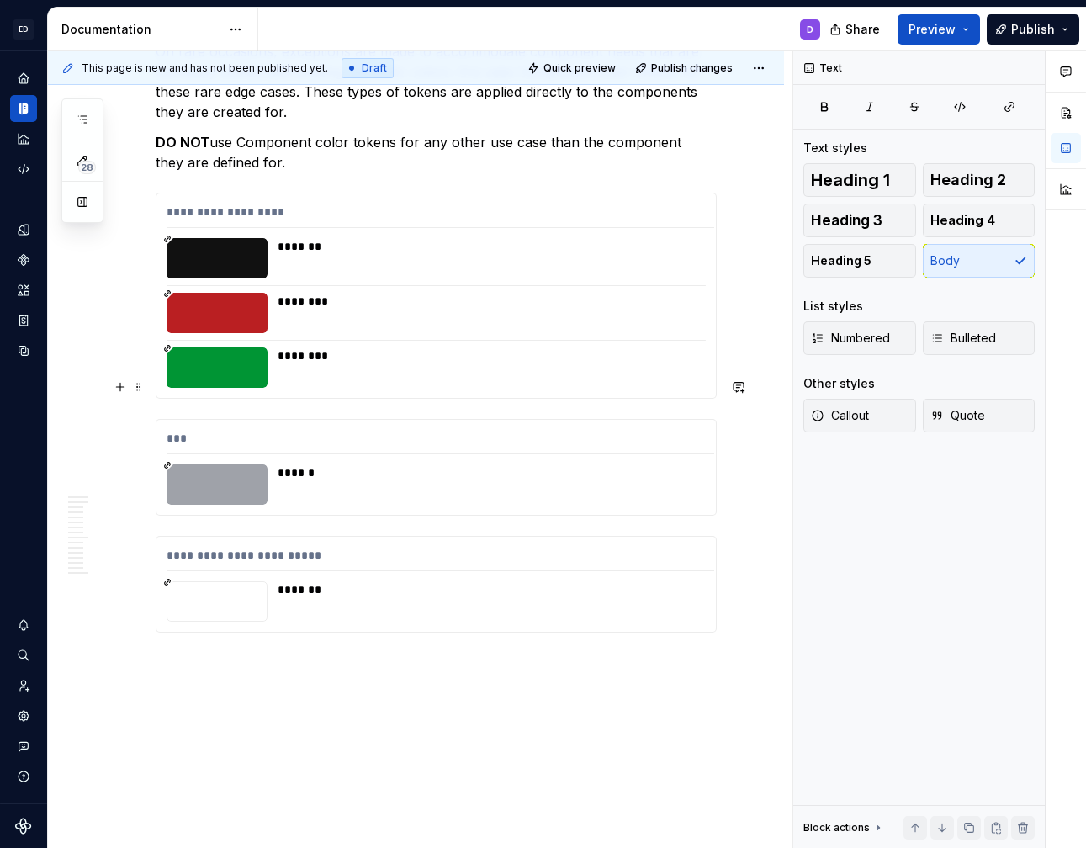
scroll to position [9194, 0]
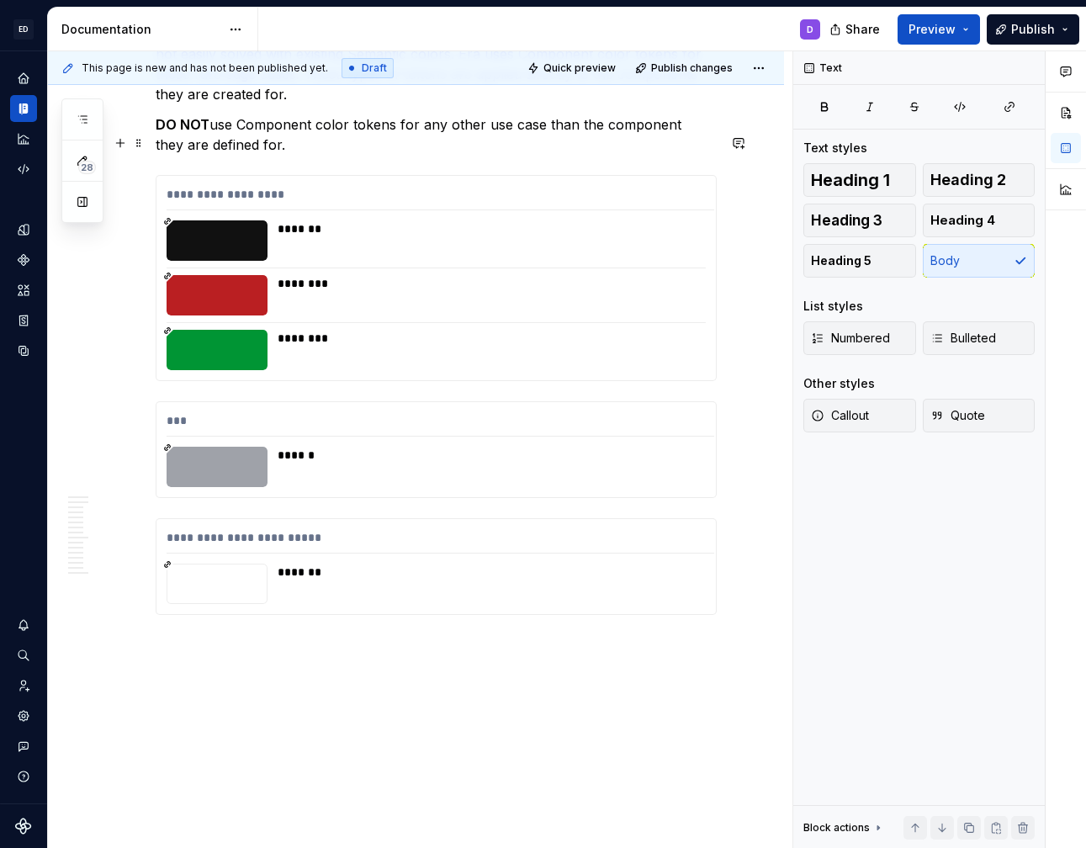
click at [480, 186] on div "**********" at bounding box center [441, 198] width 548 height 24
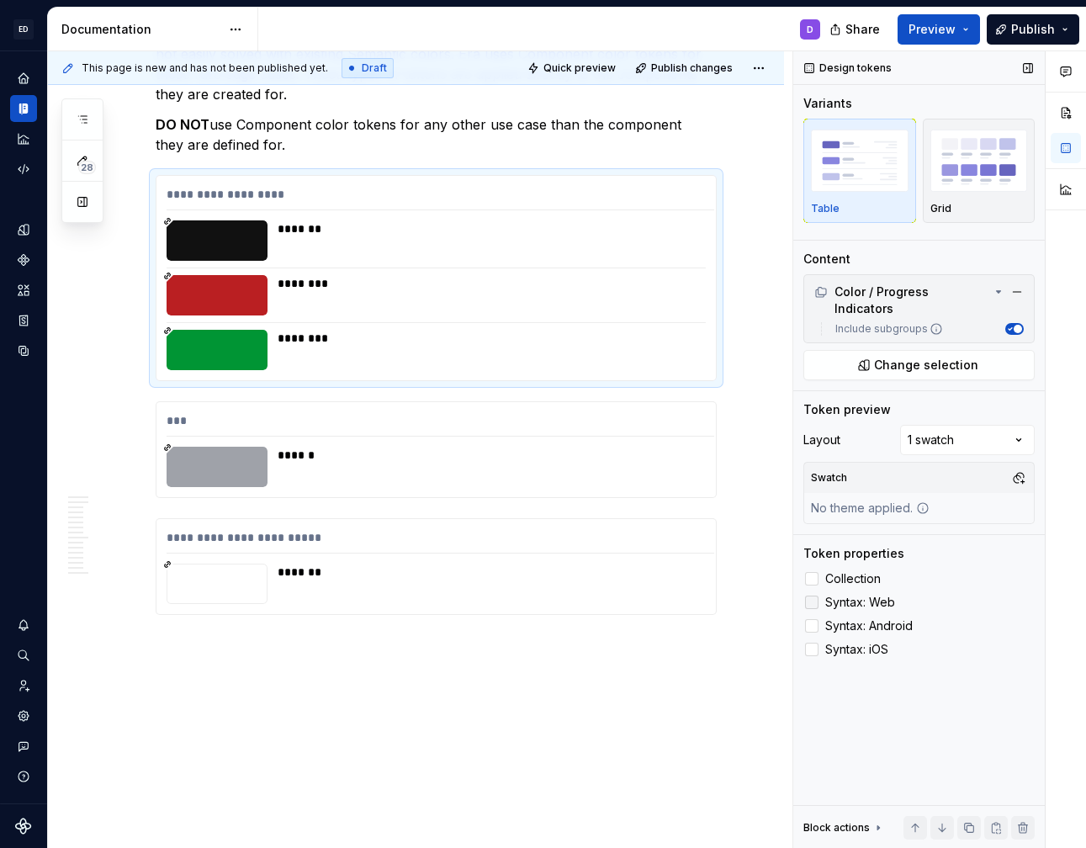
click at [838, 596] on span "Syntax: Web" at bounding box center [860, 602] width 70 height 13
click at [840, 619] on span "Syntax: Android" at bounding box center [868, 625] width 87 height 13
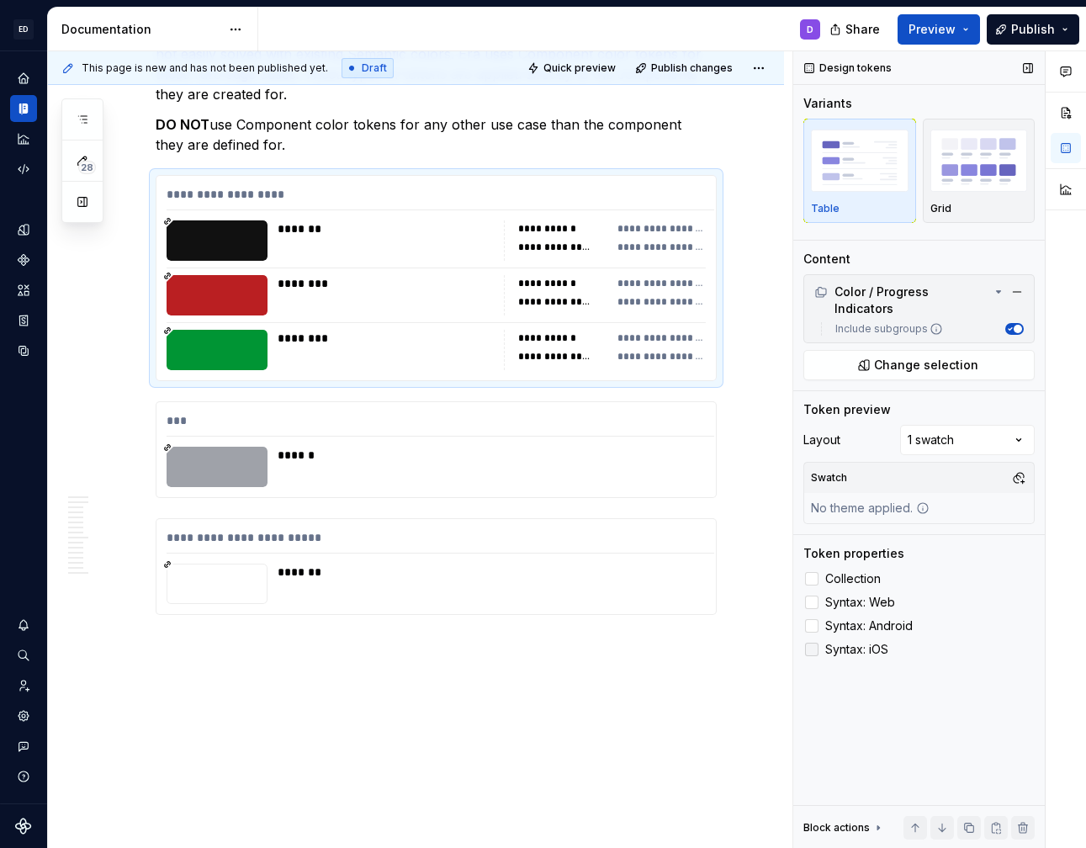
click at [840, 643] on span "Syntax: iOS" at bounding box center [856, 649] width 63 height 13
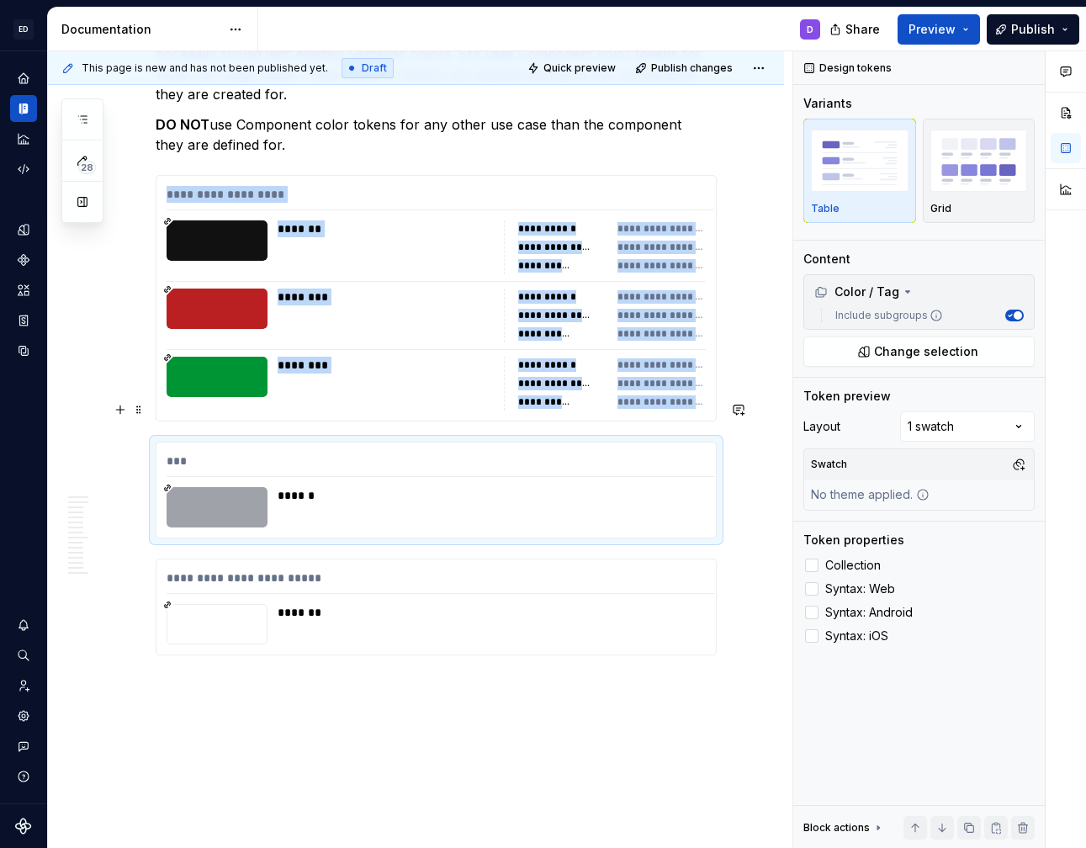
click at [645, 487] on div "******" at bounding box center [487, 507] width 418 height 40
click at [865, 590] on span "Syntax: Web" at bounding box center [860, 588] width 70 height 13
click at [864, 613] on span "Syntax: Android" at bounding box center [868, 612] width 87 height 13
click at [863, 629] on span "Syntax: iOS" at bounding box center [856, 635] width 63 height 13
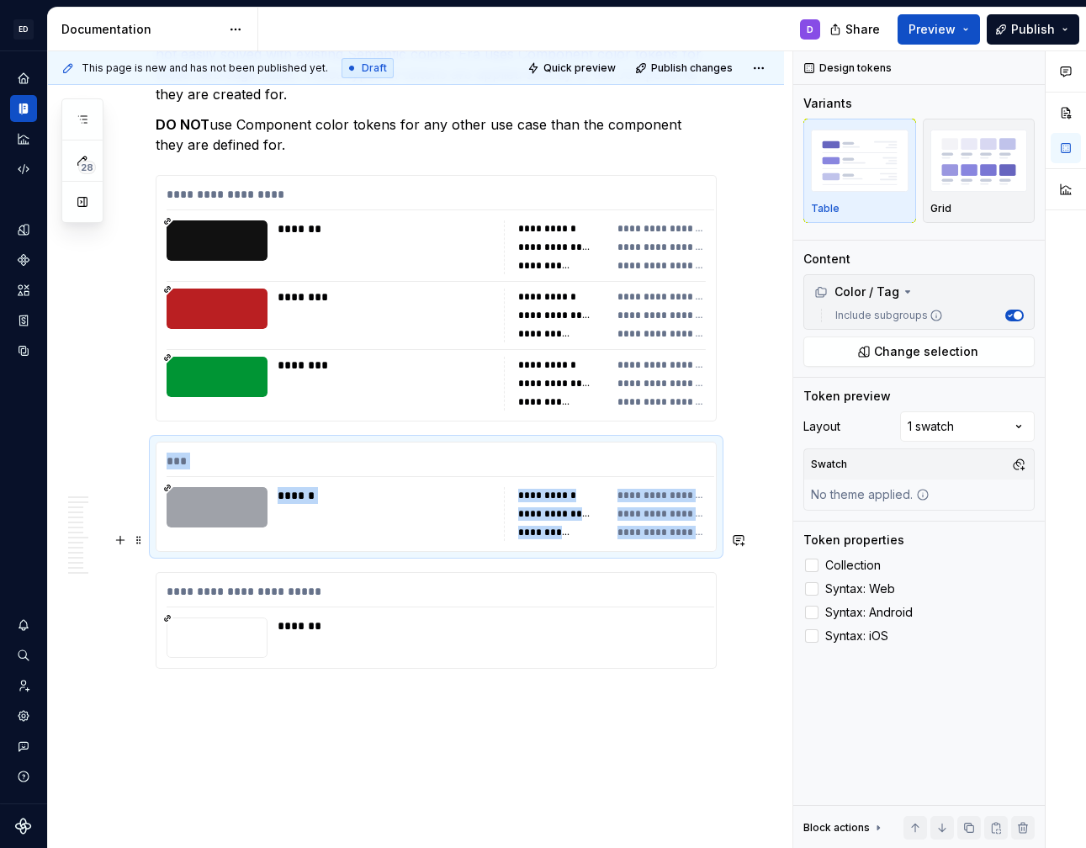
click at [659, 617] on div "*******" at bounding box center [491, 625] width 426 height 17
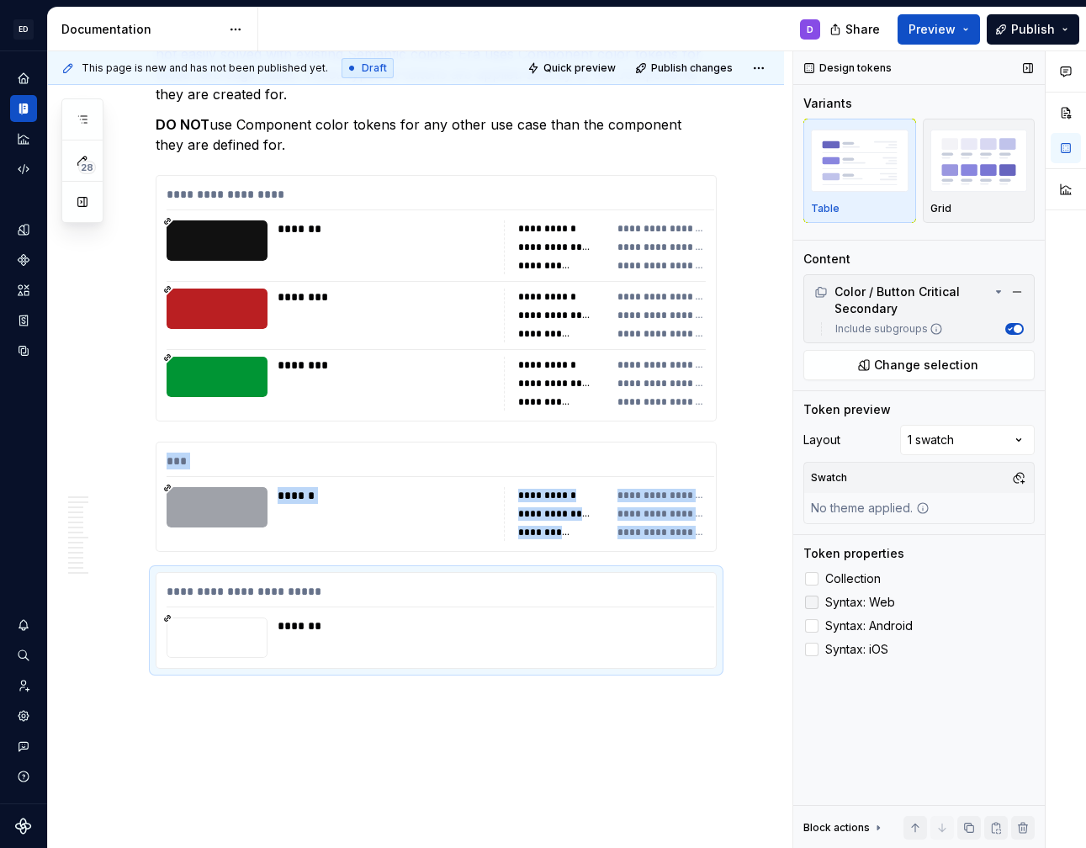
click at [874, 606] on span "Syntax: Web" at bounding box center [860, 602] width 70 height 13
click at [867, 631] on span "Syntax: Android" at bounding box center [868, 625] width 87 height 13
click at [859, 647] on span "Syntax: iOS" at bounding box center [856, 649] width 63 height 13
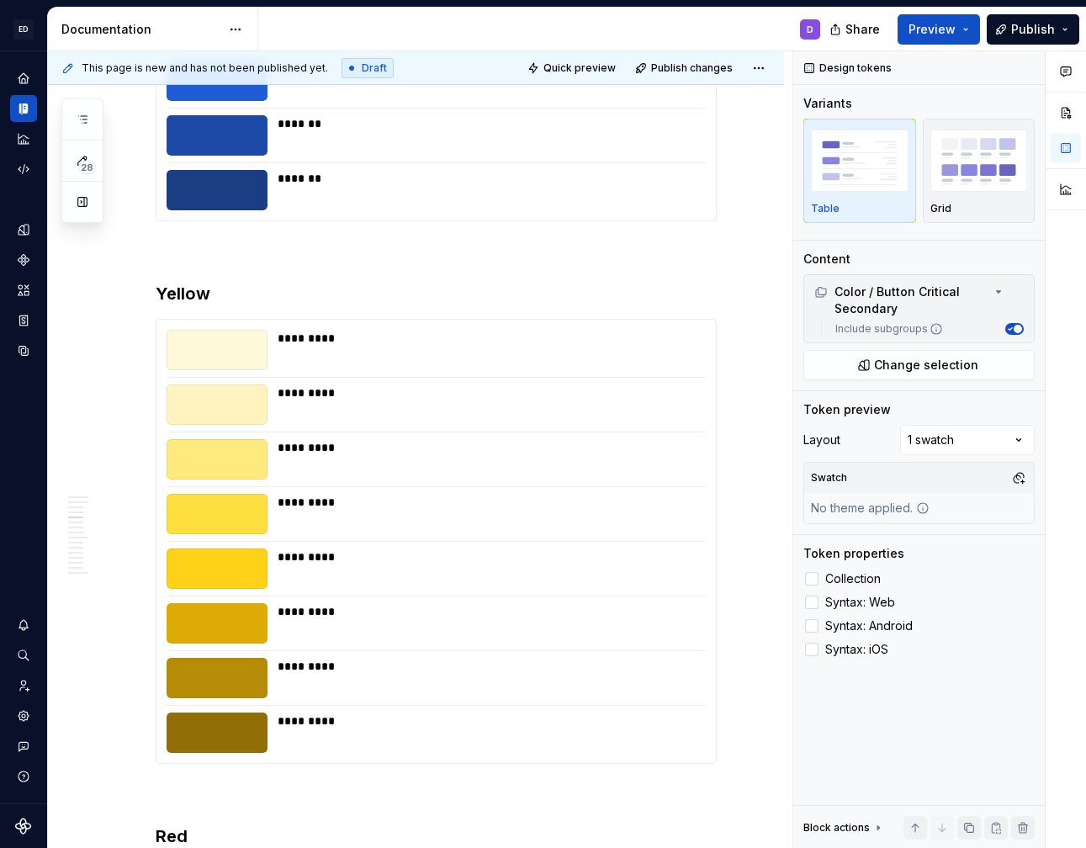
scroll to position [0, 0]
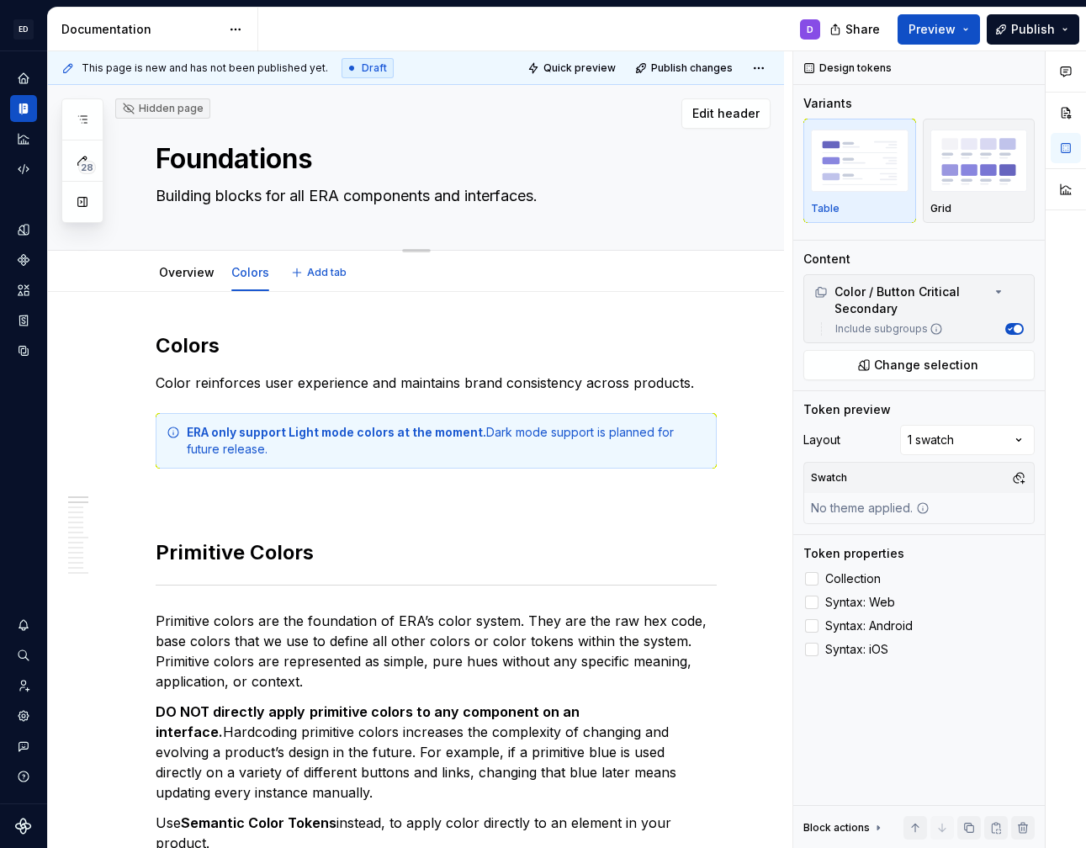
click at [140, 110] on div "Hidden page" at bounding box center [163, 108] width 82 height 13
click at [80, 115] on icon "button" at bounding box center [82, 119] width 13 height 13
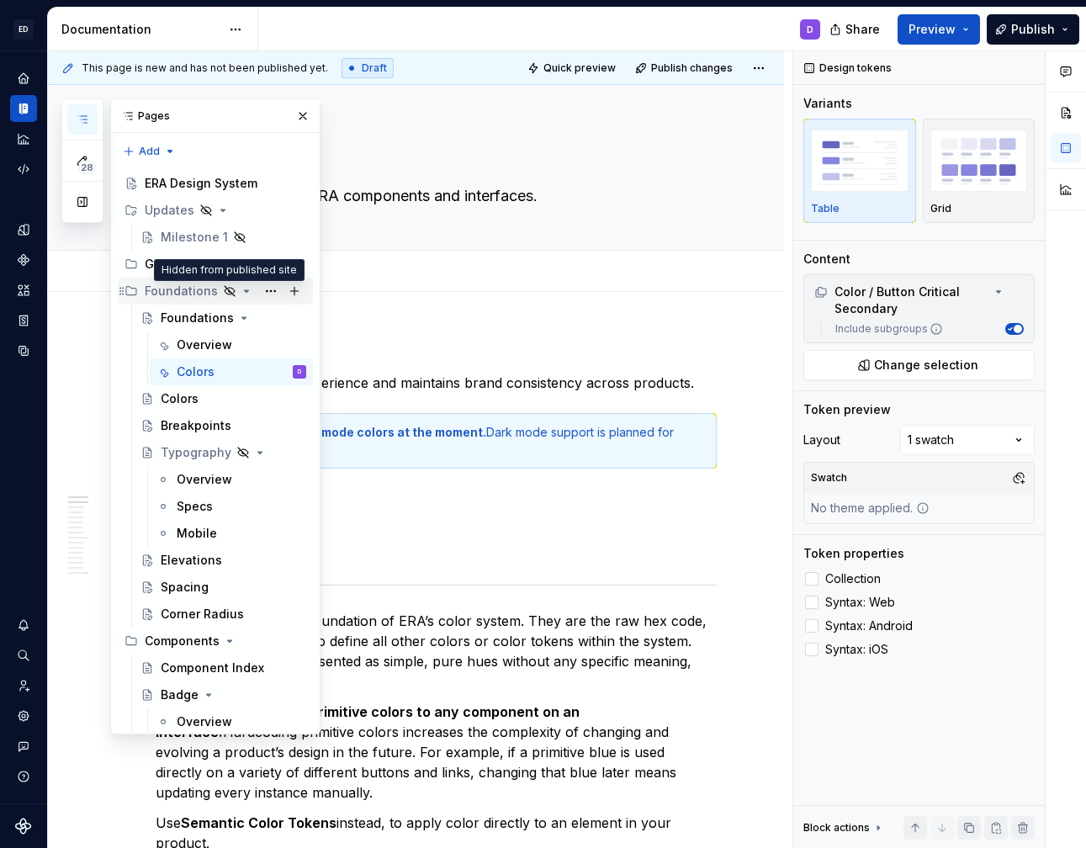
click at [225, 287] on icon "Page tree" at bounding box center [230, 291] width 10 height 10
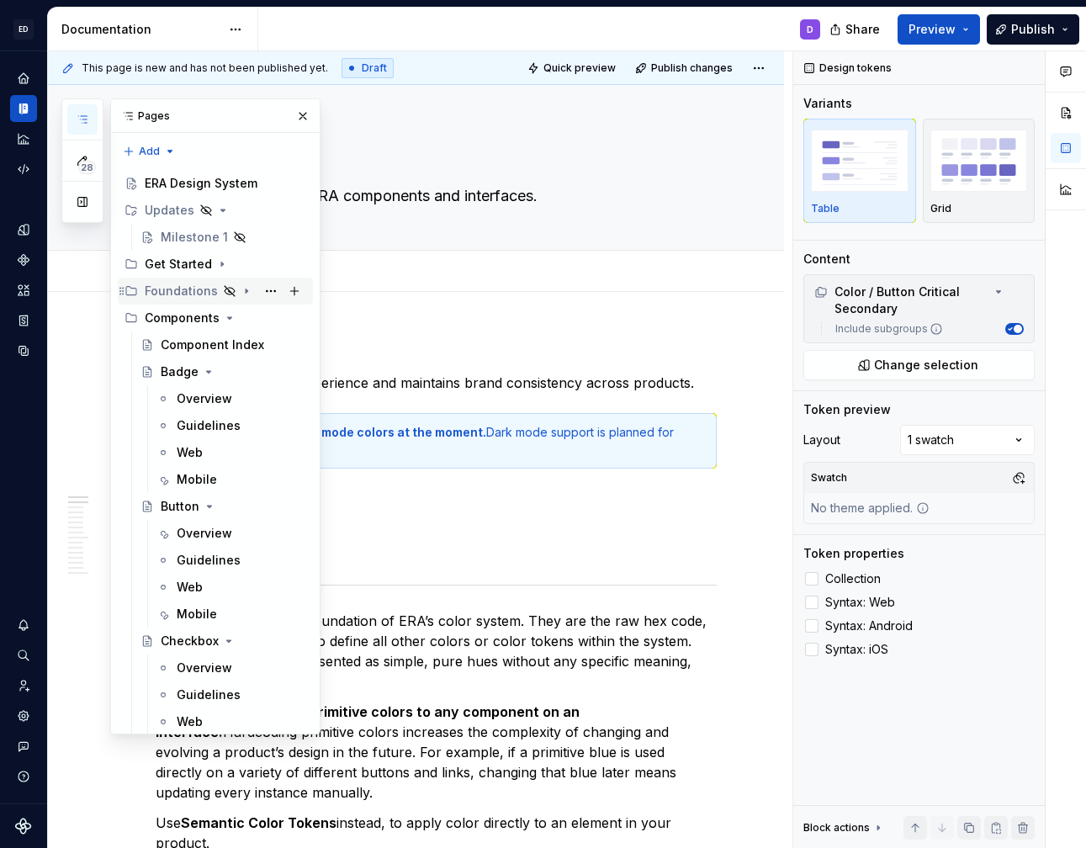
click at [225, 289] on icon "Page tree" at bounding box center [230, 291] width 10 height 10
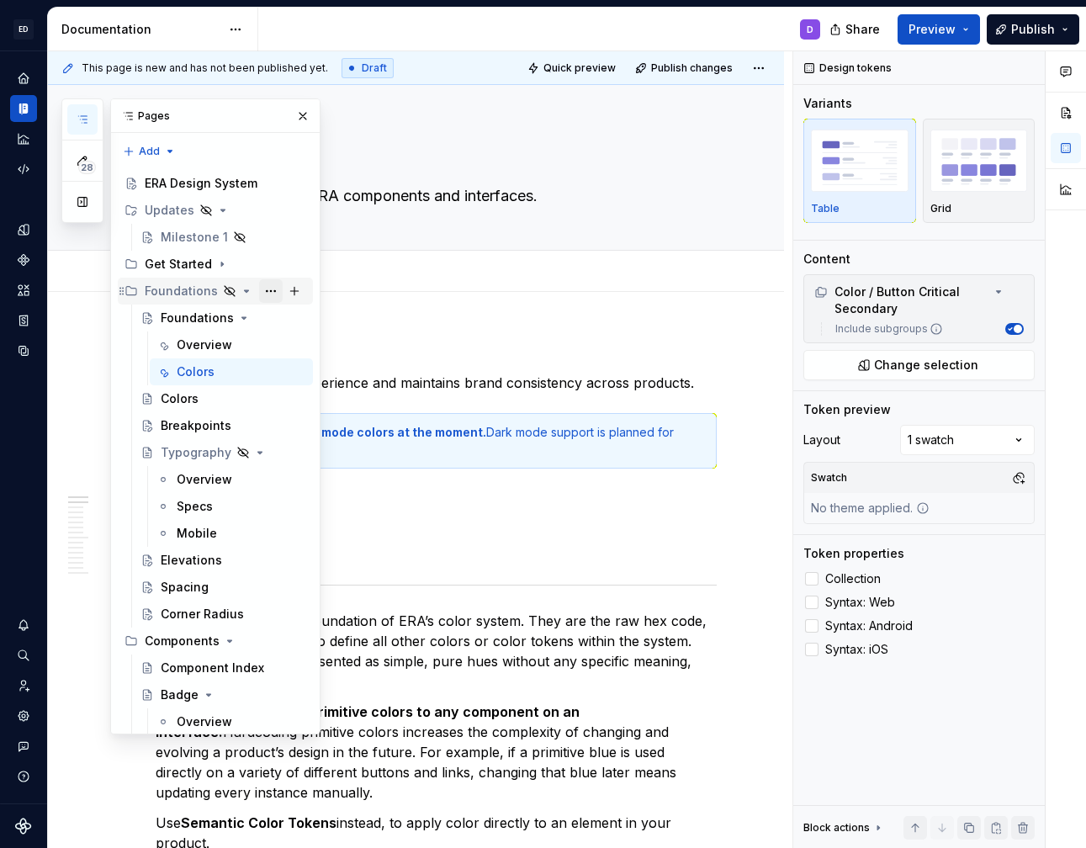
click at [264, 291] on button "Page tree" at bounding box center [271, 291] width 24 height 24
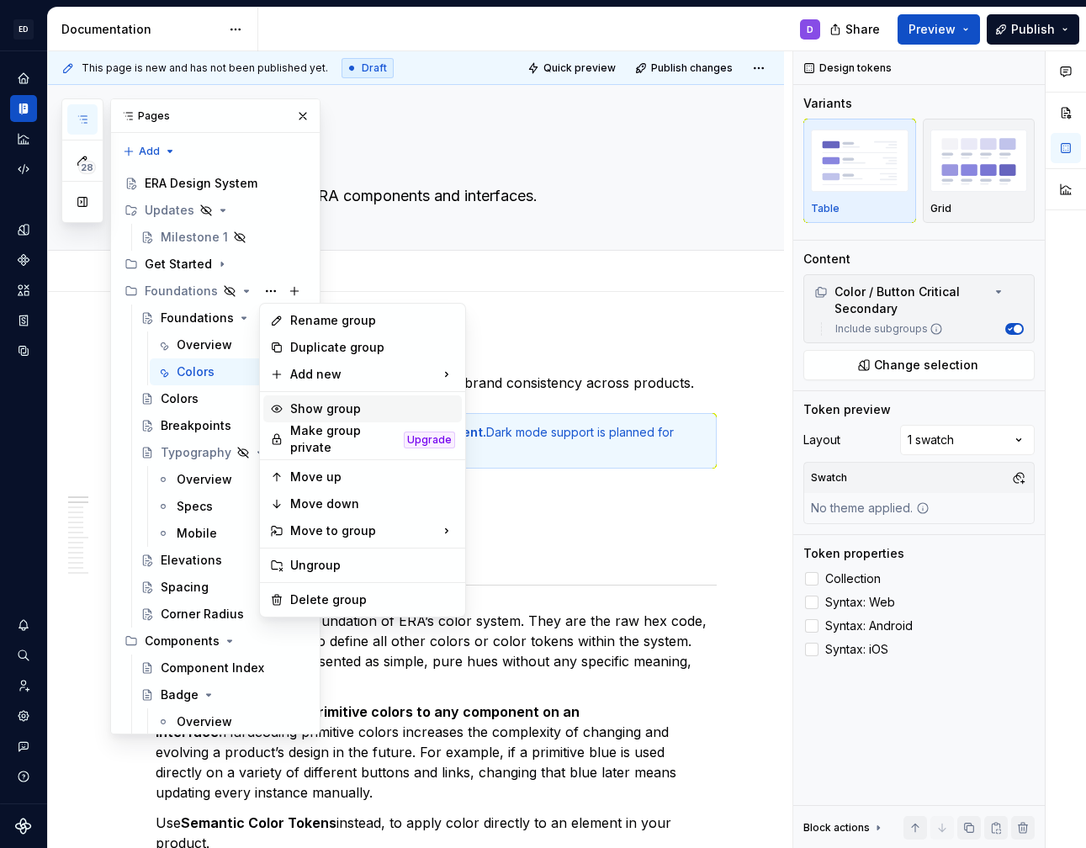
click at [338, 416] on div "Show group" at bounding box center [372, 408] width 165 height 17
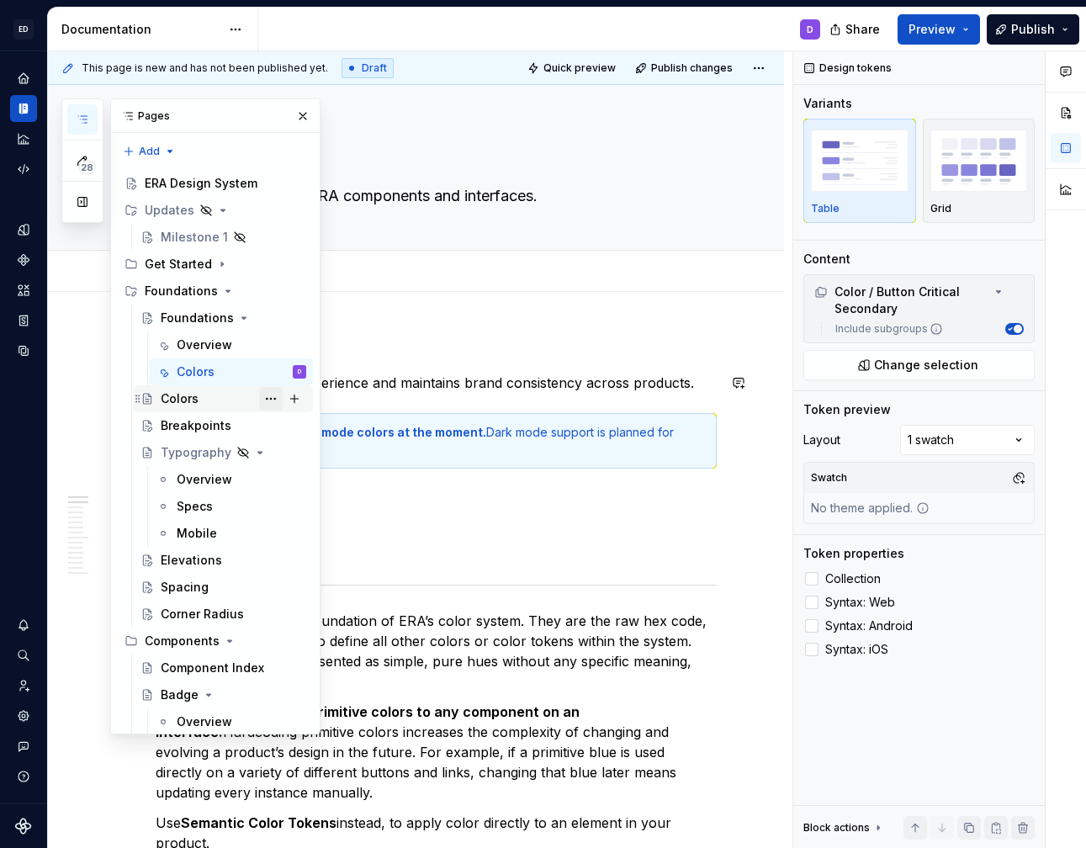
click at [271, 398] on button "Page tree" at bounding box center [271, 399] width 24 height 24
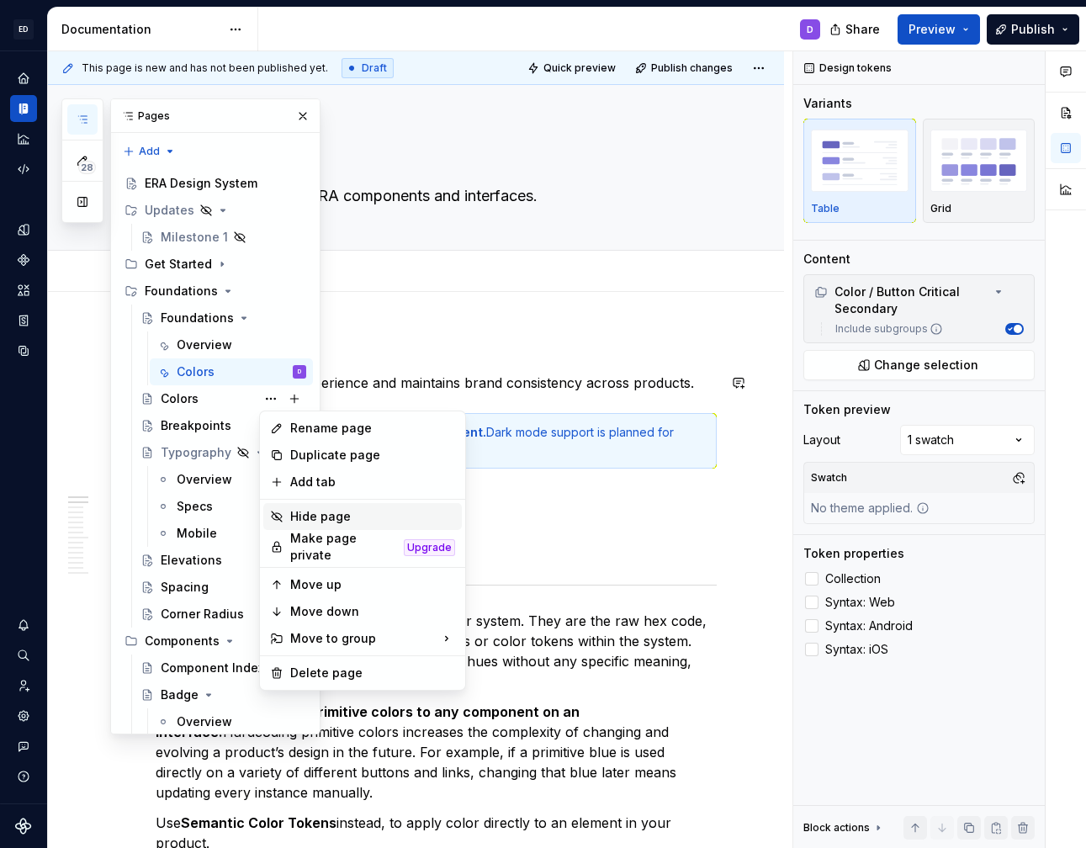
click at [313, 517] on div "Hide page" at bounding box center [372, 516] width 165 height 17
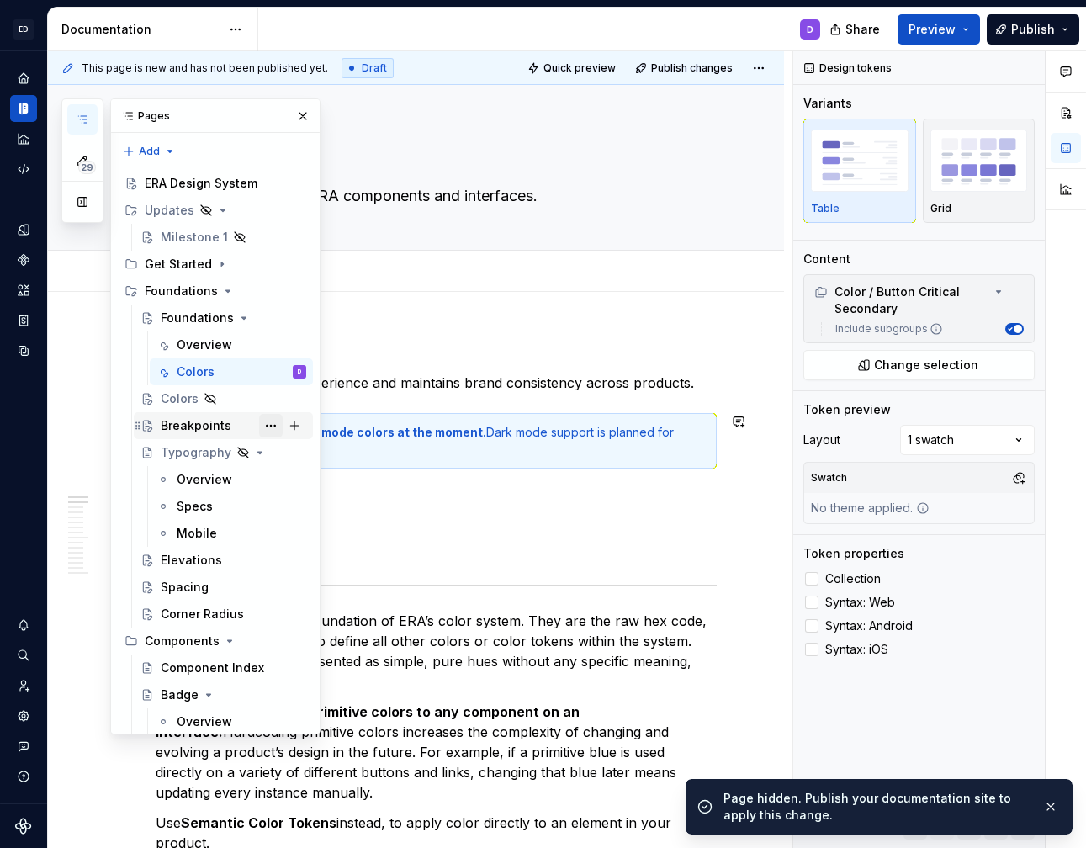
click at [276, 426] on button "Page tree" at bounding box center [271, 426] width 24 height 24
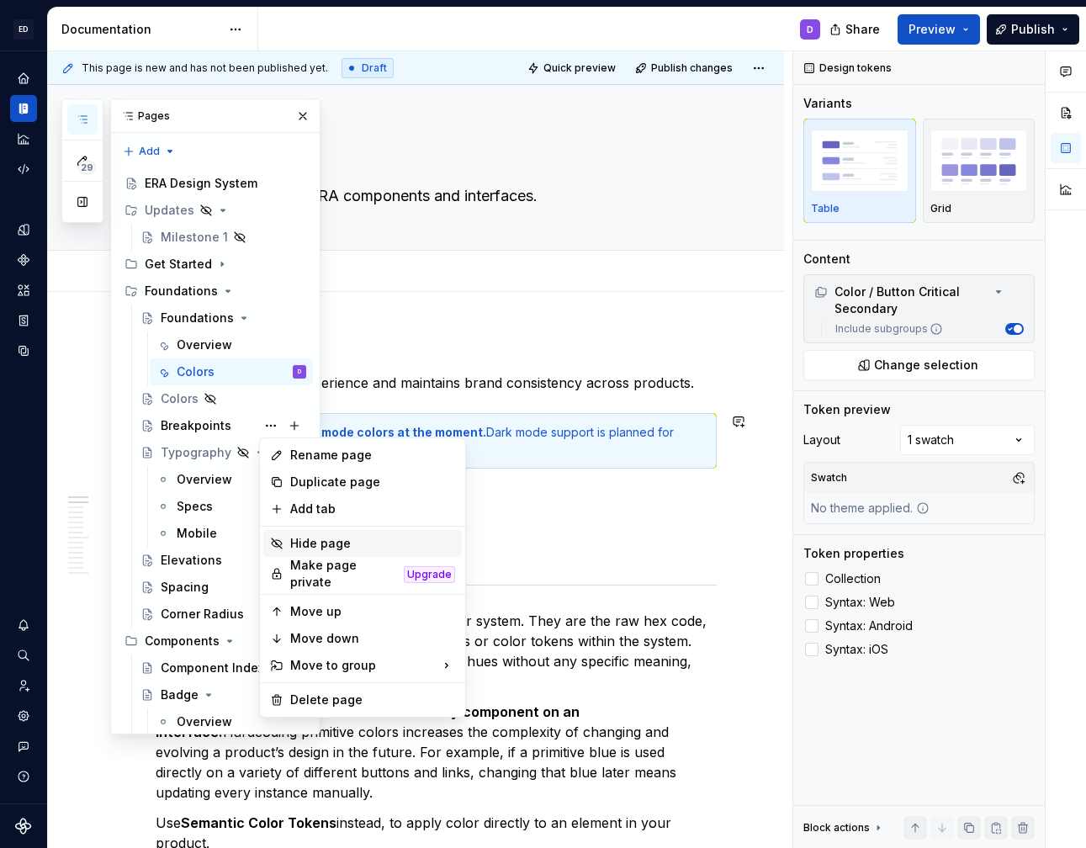
click at [328, 545] on div "Hide page" at bounding box center [372, 543] width 165 height 17
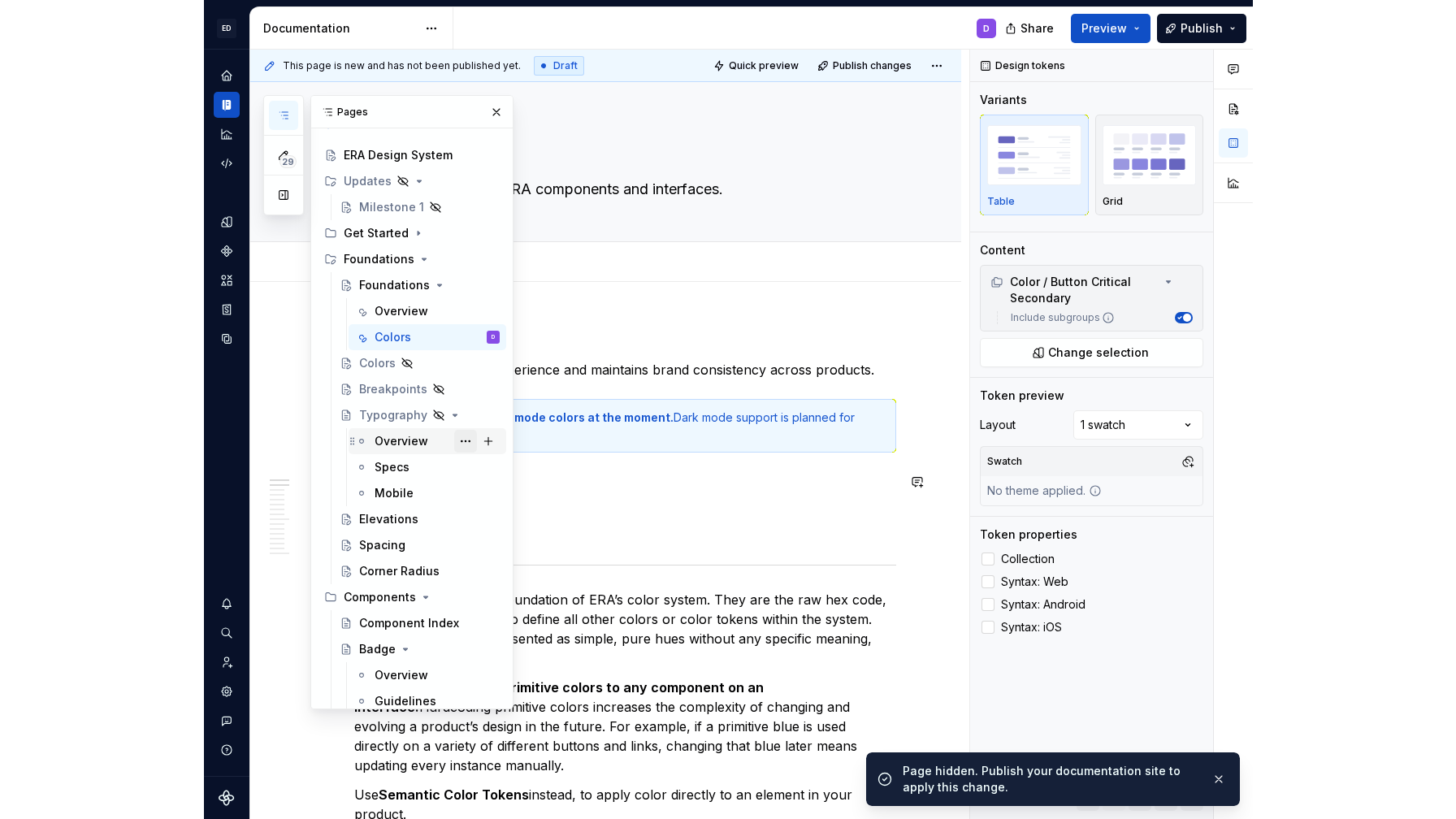
scroll to position [33, 0]
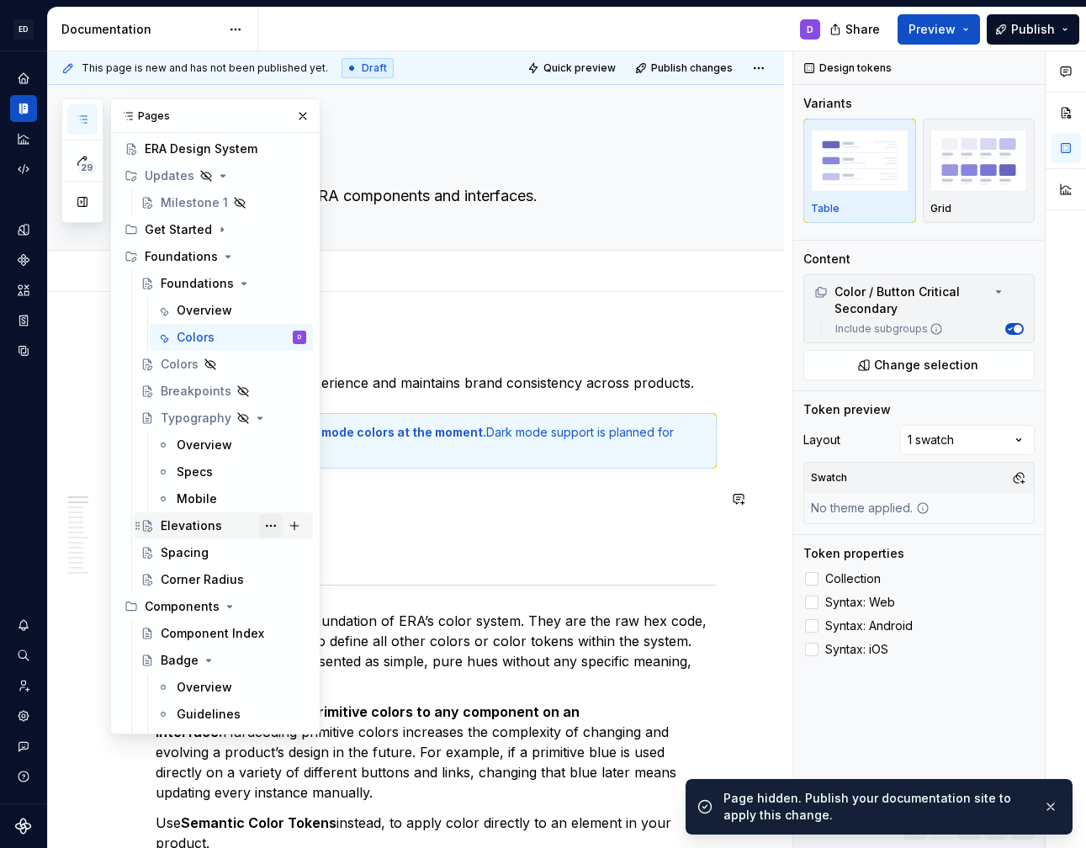
click at [266, 525] on button "Page tree" at bounding box center [271, 526] width 24 height 24
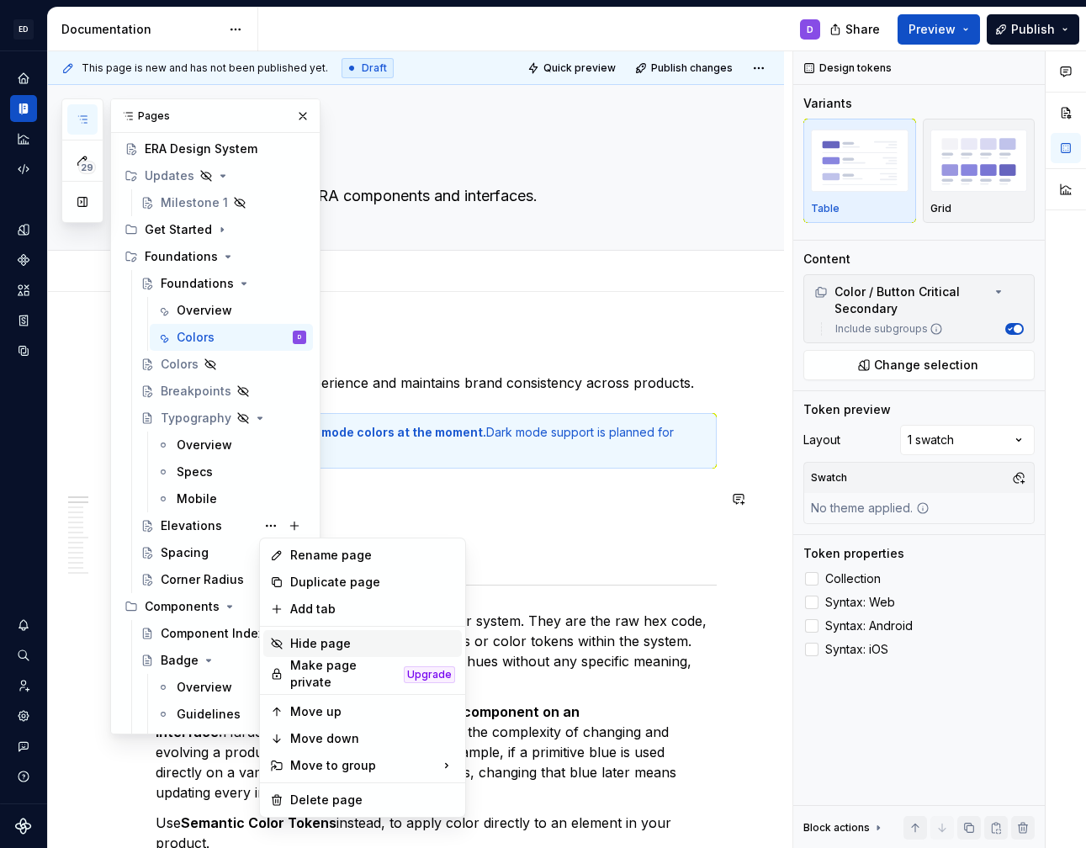
click at [332, 647] on div "Hide page" at bounding box center [372, 643] width 165 height 17
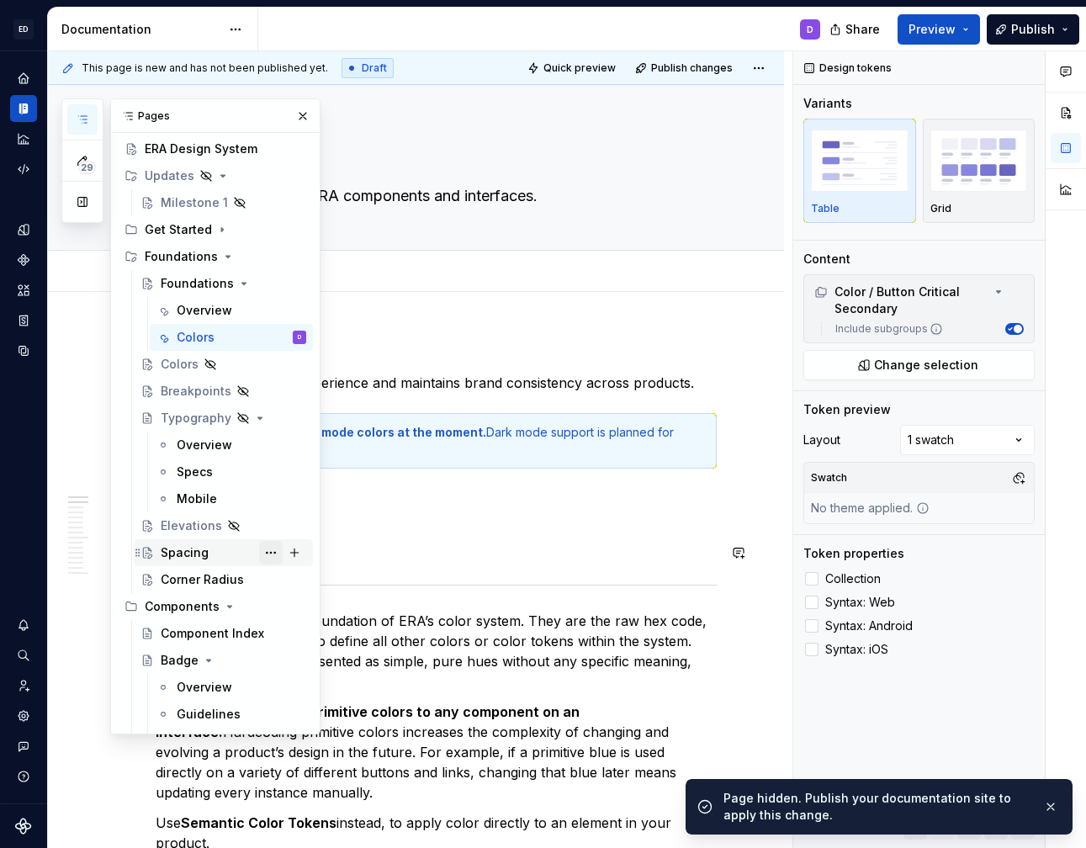
click at [266, 552] on button "Page tree" at bounding box center [271, 553] width 24 height 24
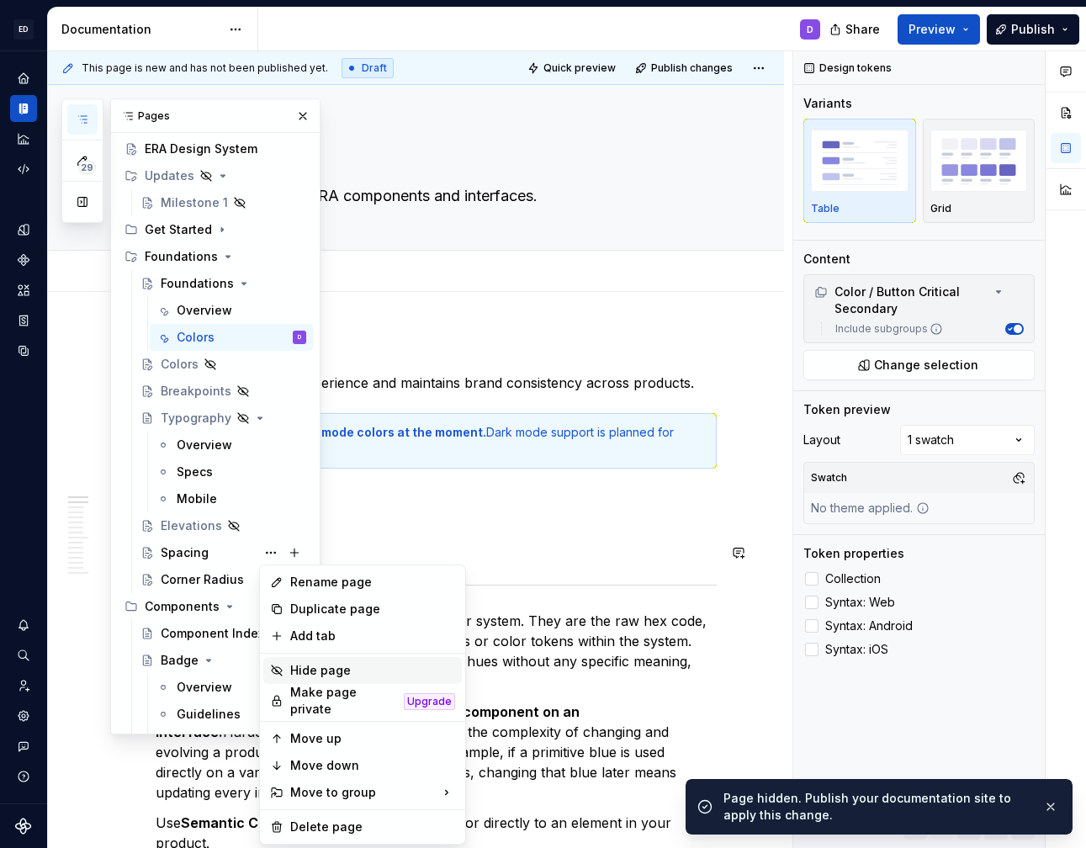
click at [317, 669] on div "Hide page" at bounding box center [372, 670] width 165 height 17
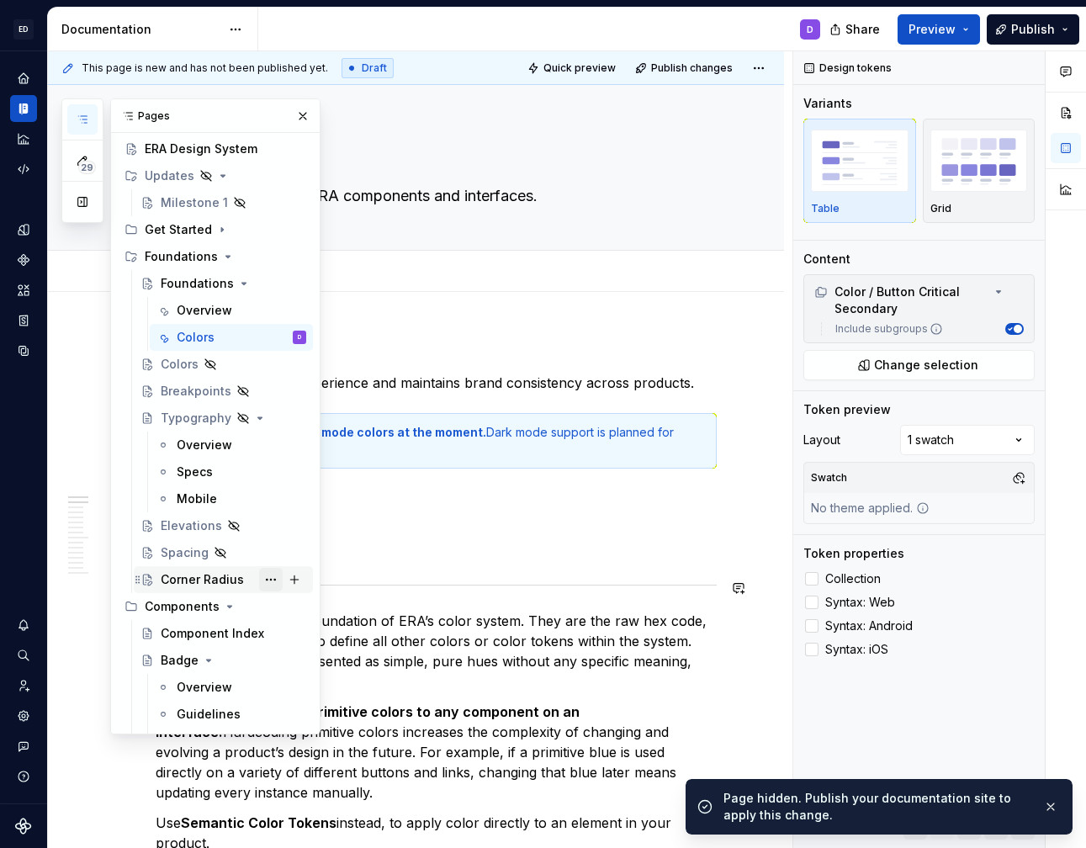
click at [268, 572] on button "Page tree" at bounding box center [271, 580] width 24 height 24
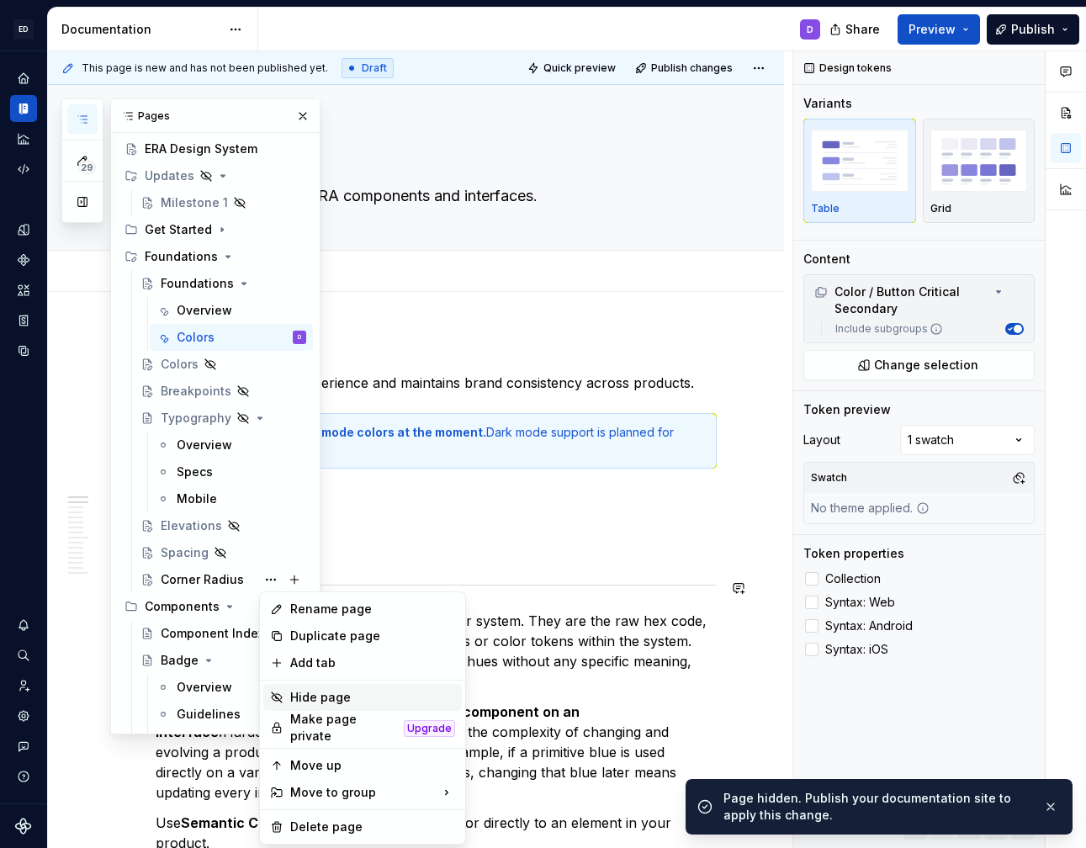
click at [330, 702] on div "Hide page" at bounding box center [372, 697] width 165 height 17
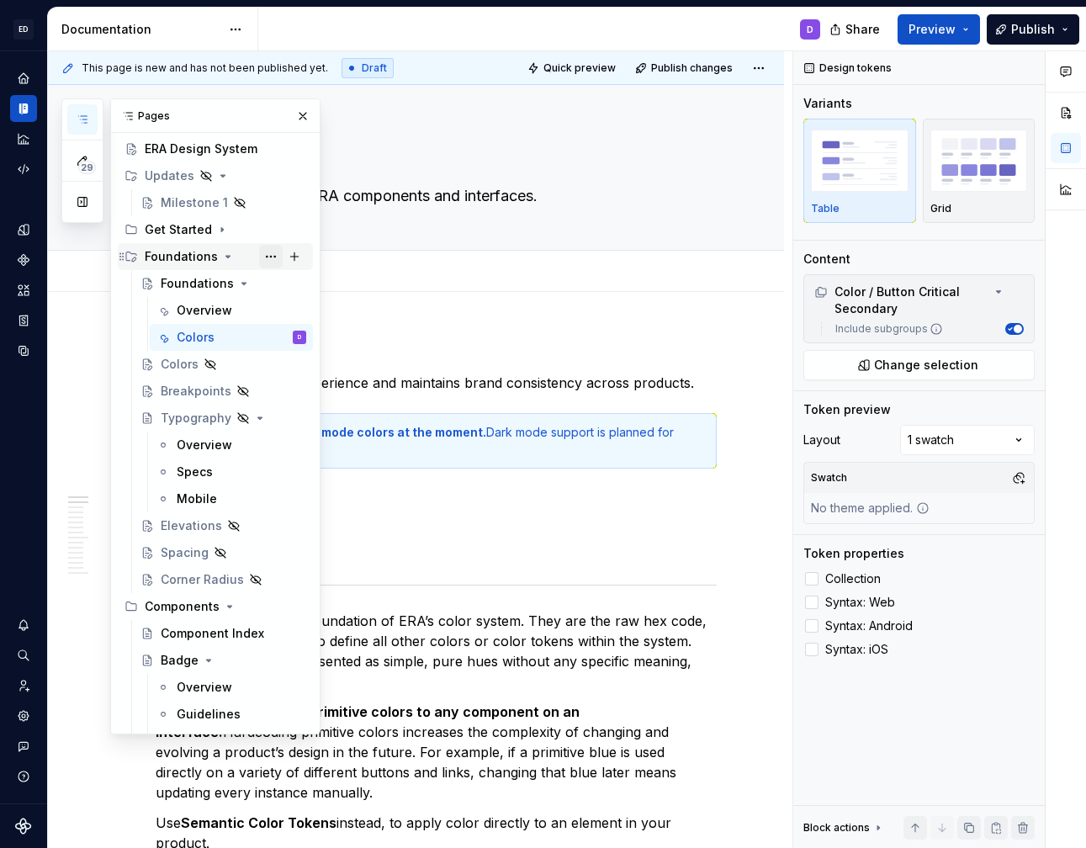
click at [261, 255] on button "Page tree" at bounding box center [271, 257] width 24 height 24
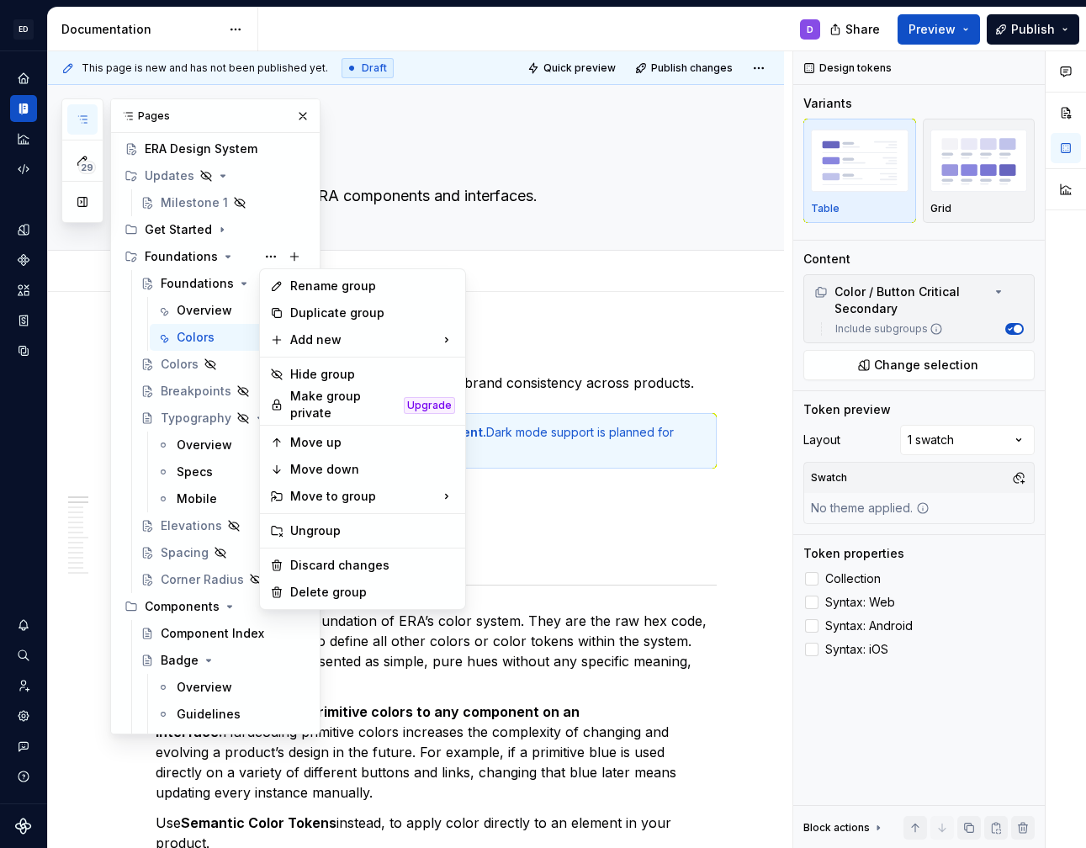
click at [523, 265] on html "ED Safety io ERA D Design system data Documentation D Share Preview Publish 29 …" at bounding box center [543, 424] width 1086 height 848
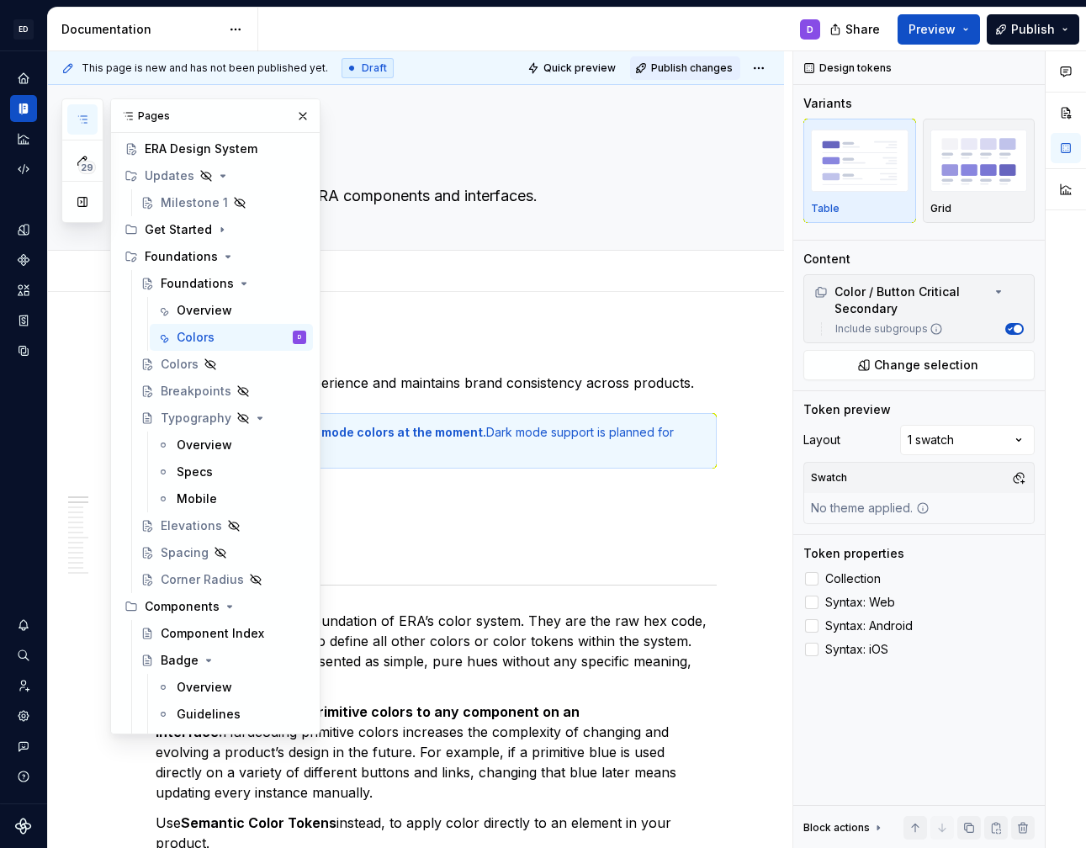
click at [697, 64] on span "Publish changes" at bounding box center [692, 67] width 82 height 13
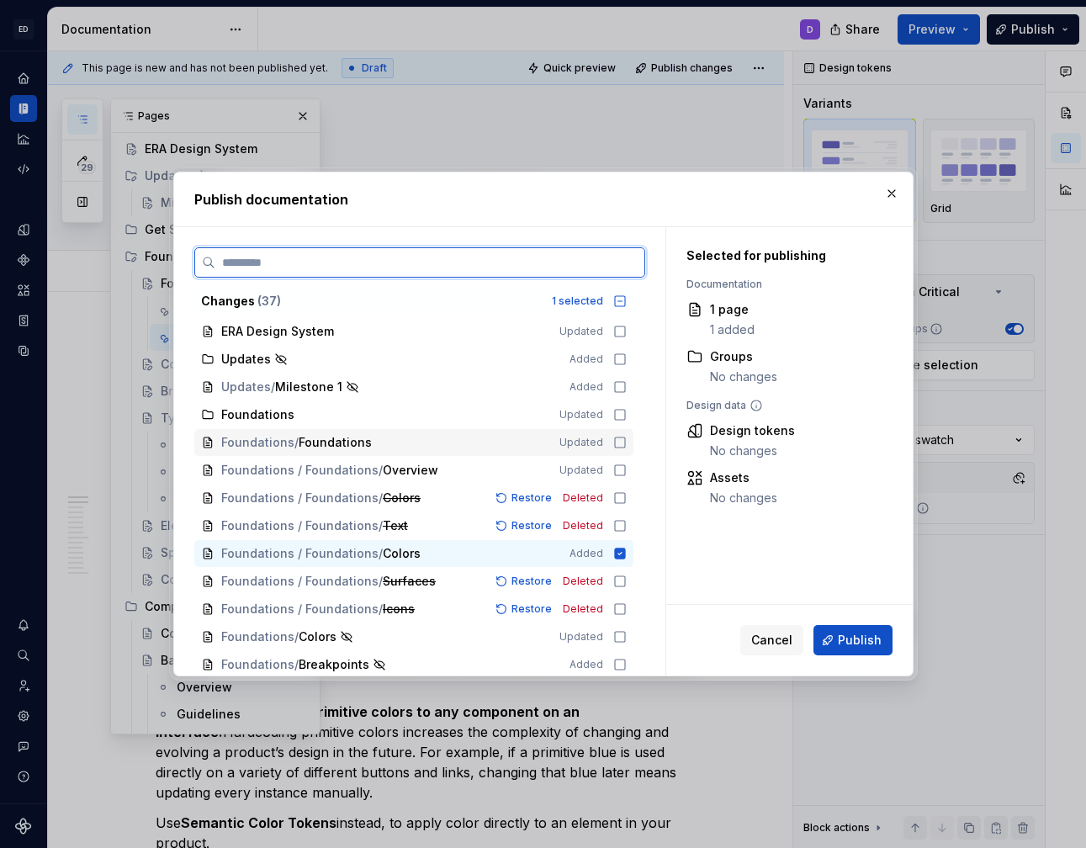
click at [627, 440] on icon at bounding box center [619, 442] width 13 height 13
click at [627, 467] on icon at bounding box center [619, 470] width 13 height 13
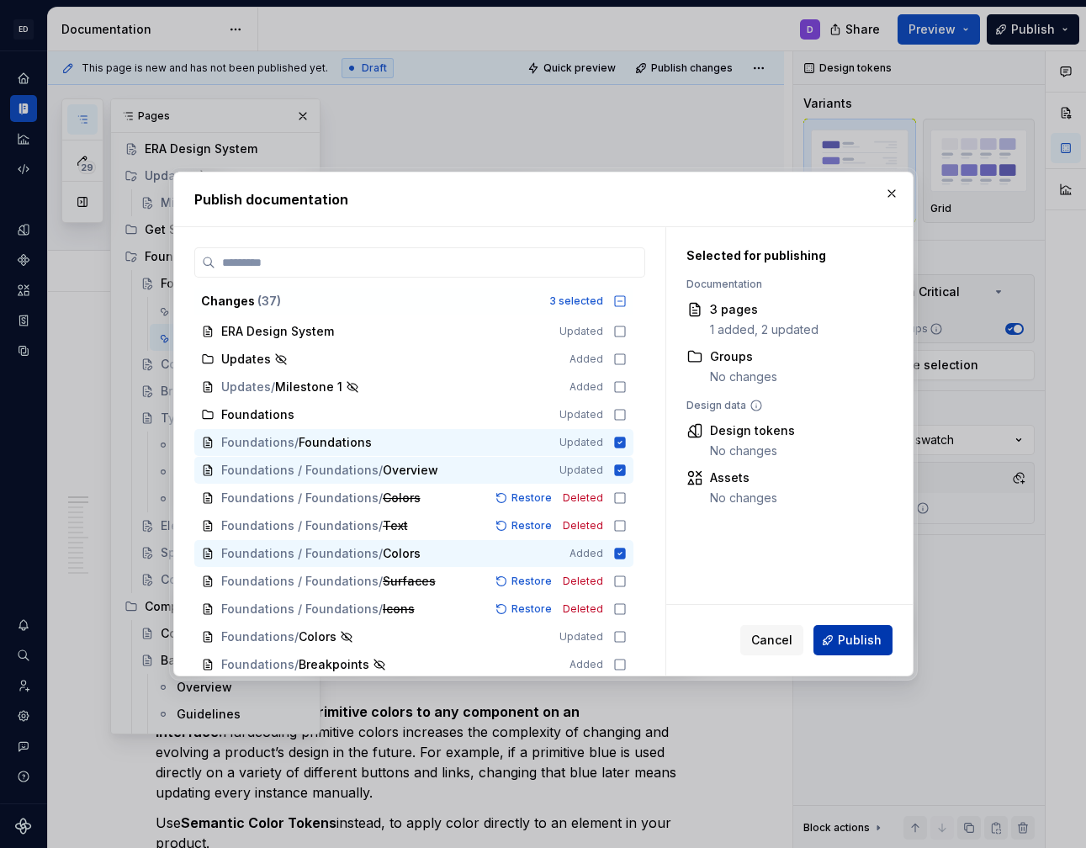
click at [843, 641] on span "Publish" at bounding box center [860, 640] width 44 height 17
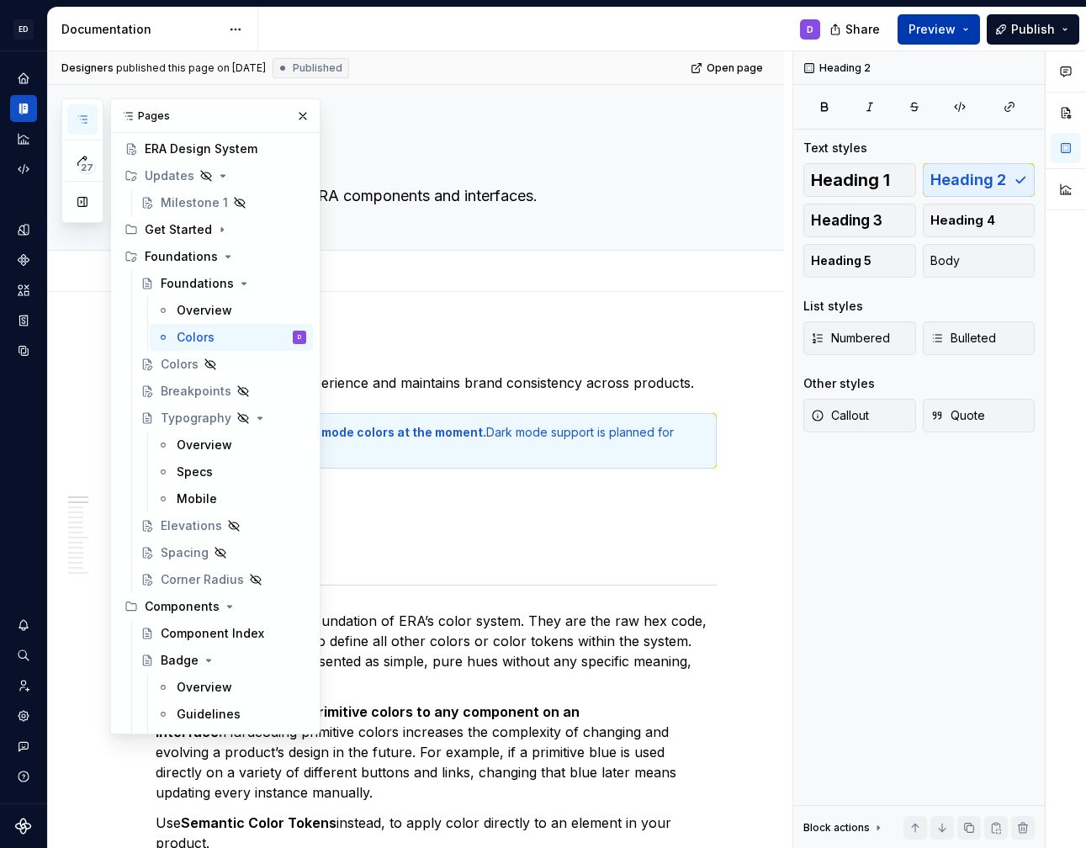
click at [961, 28] on button "Preview" at bounding box center [939, 29] width 82 height 30
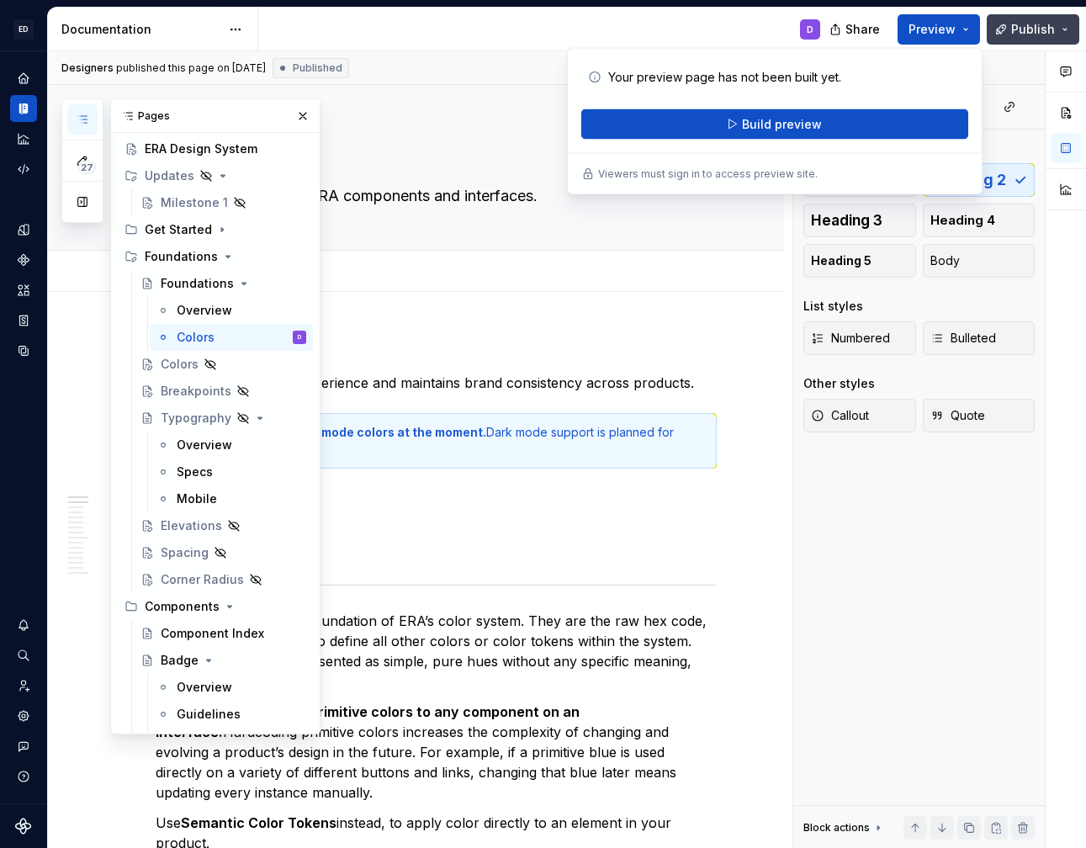
click at [1020, 35] on span "Publish" at bounding box center [1033, 29] width 44 height 17
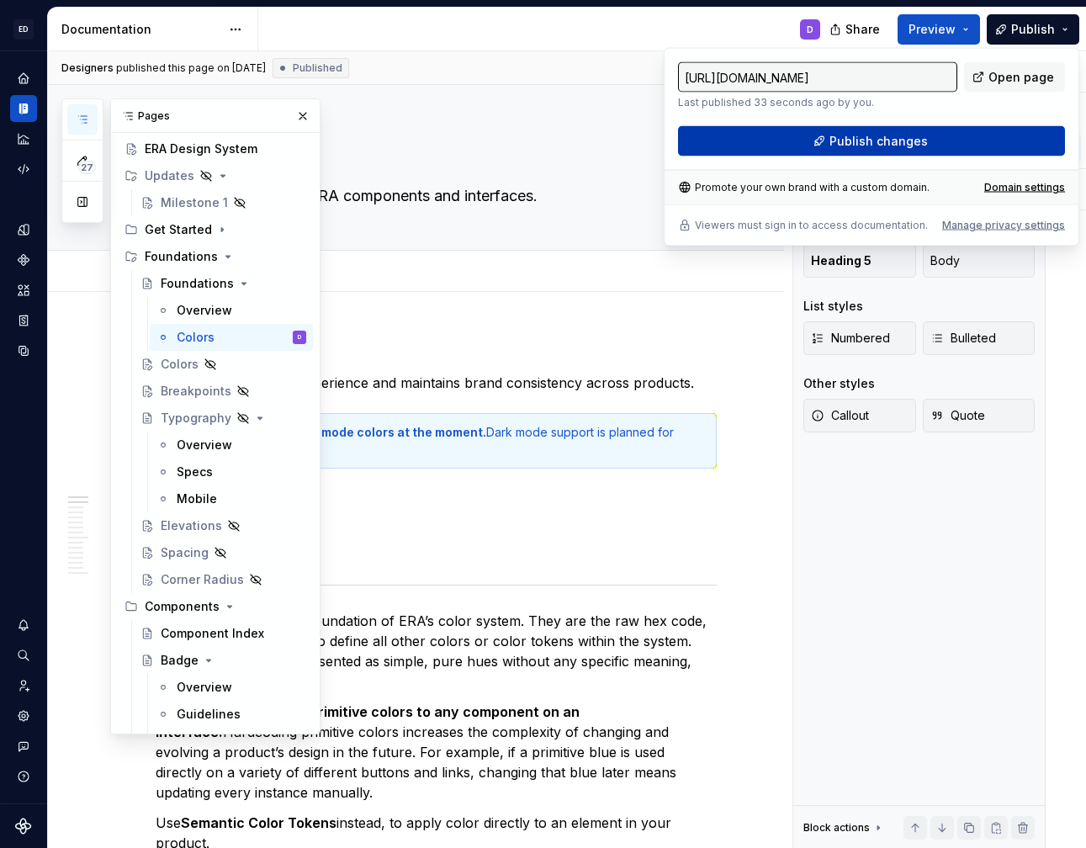
click at [935, 147] on button "Publish changes" at bounding box center [871, 141] width 387 height 30
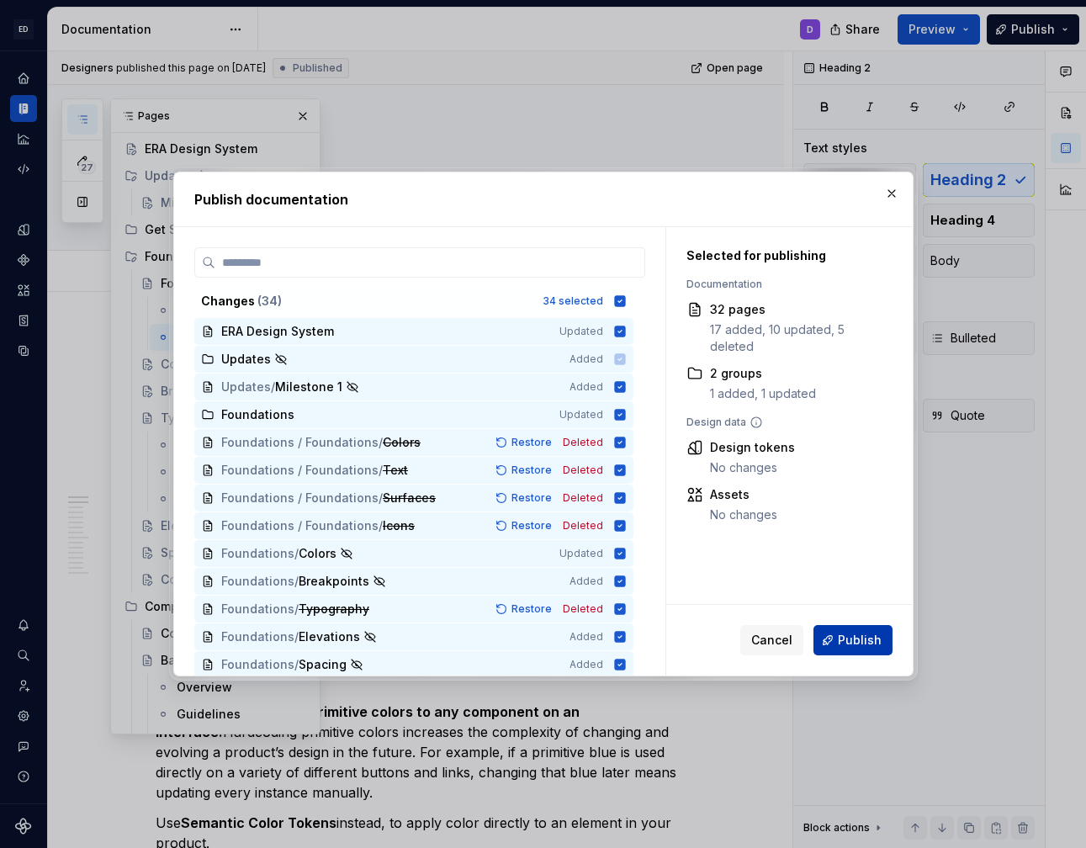
click at [846, 633] on span "Publish" at bounding box center [860, 640] width 44 height 17
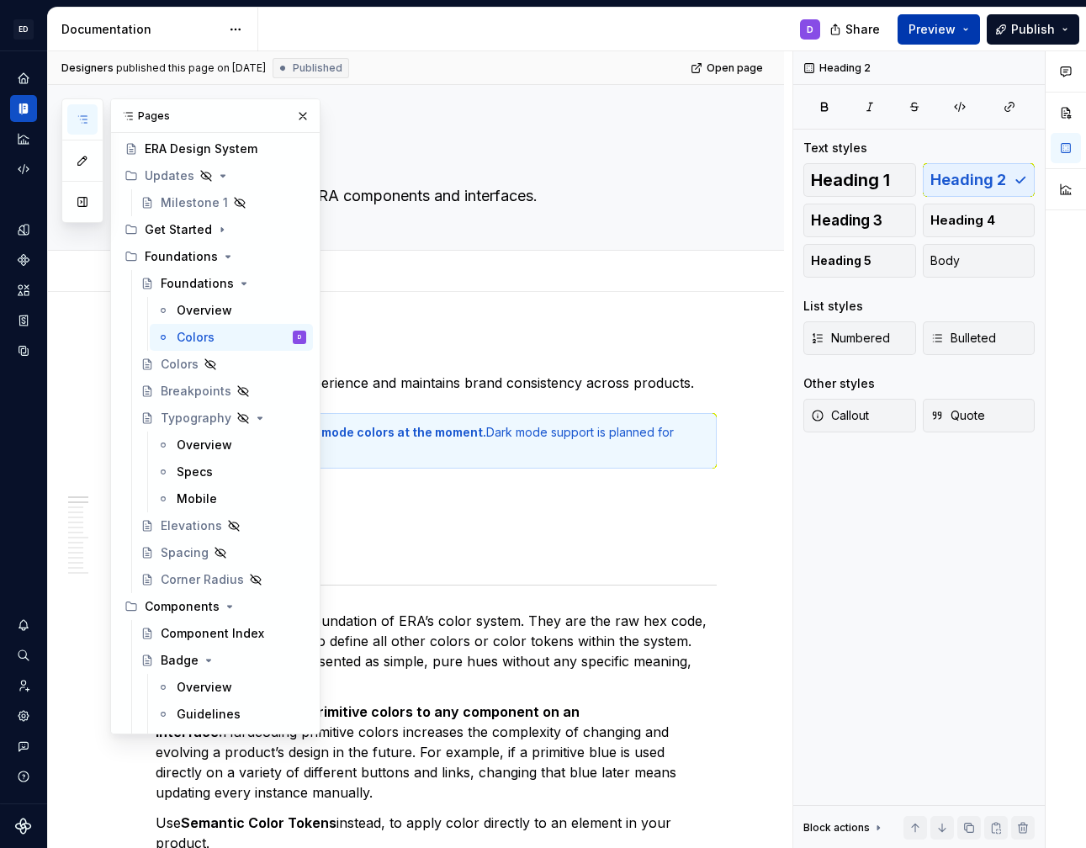
click at [951, 39] on button "Preview" at bounding box center [939, 29] width 82 height 30
click at [985, 28] on div "Share Preview Publish" at bounding box center [960, 29] width 252 height 43
click at [1009, 29] on button "Publish" at bounding box center [1033, 29] width 93 height 30
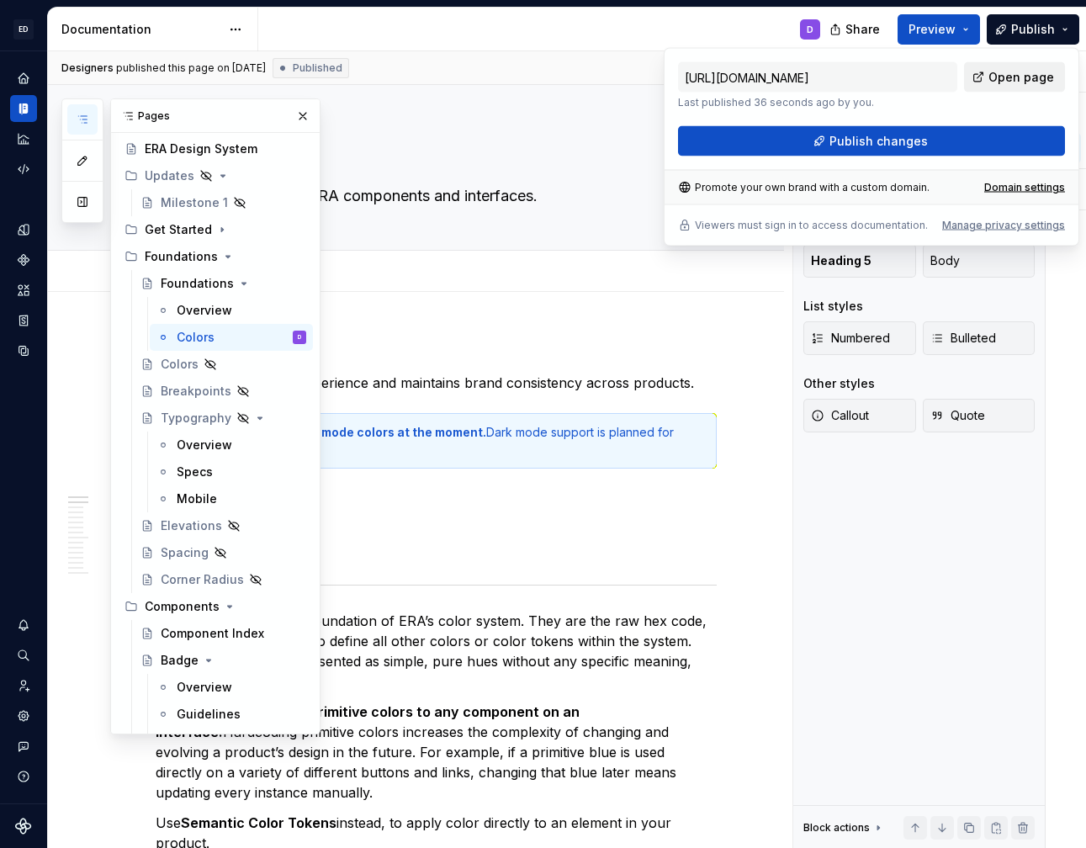
click at [988, 74] on link "Open page" at bounding box center [1014, 77] width 101 height 30
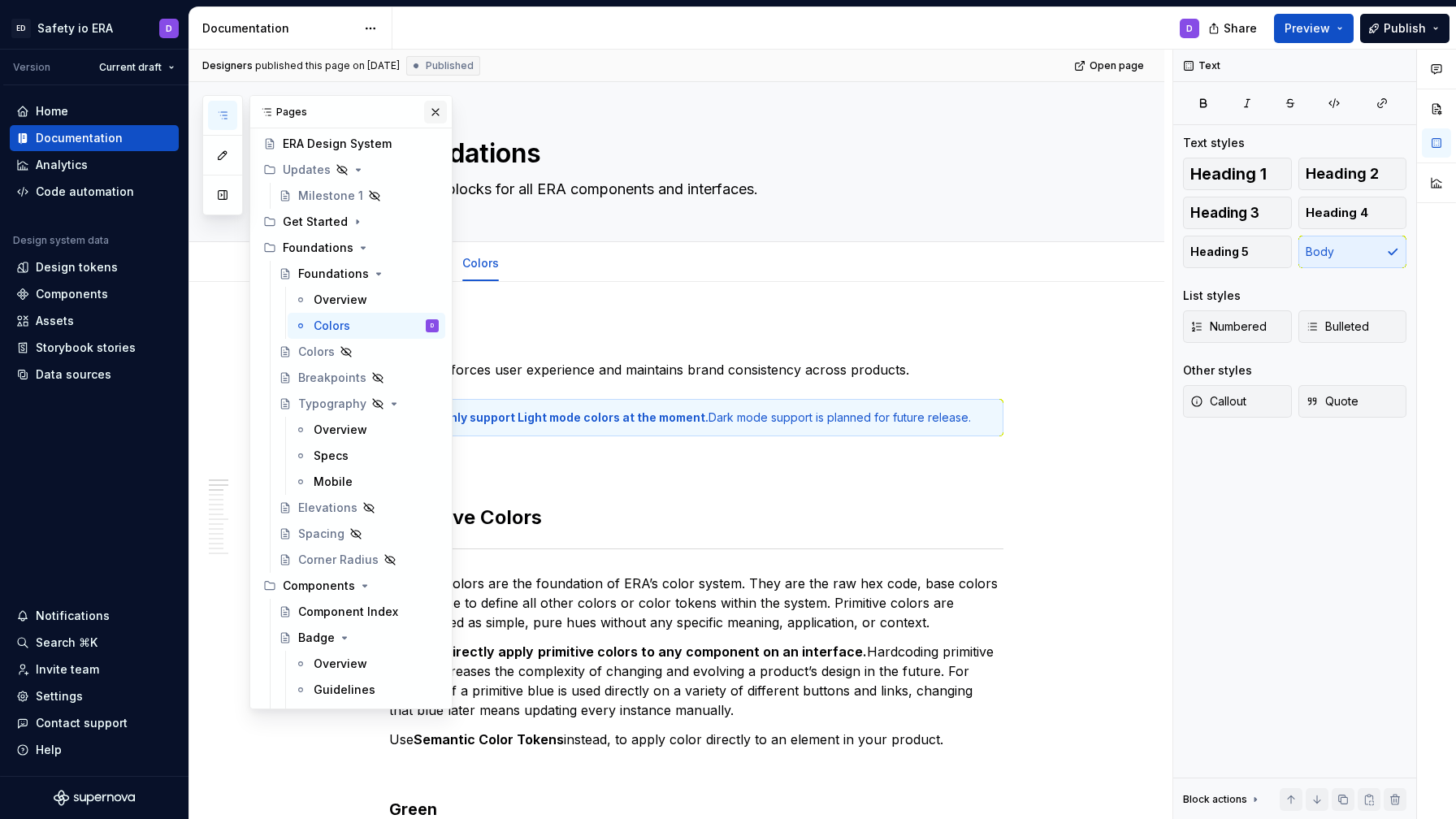
click at [438, 106] on button "button" at bounding box center [436, 112] width 23 height 23
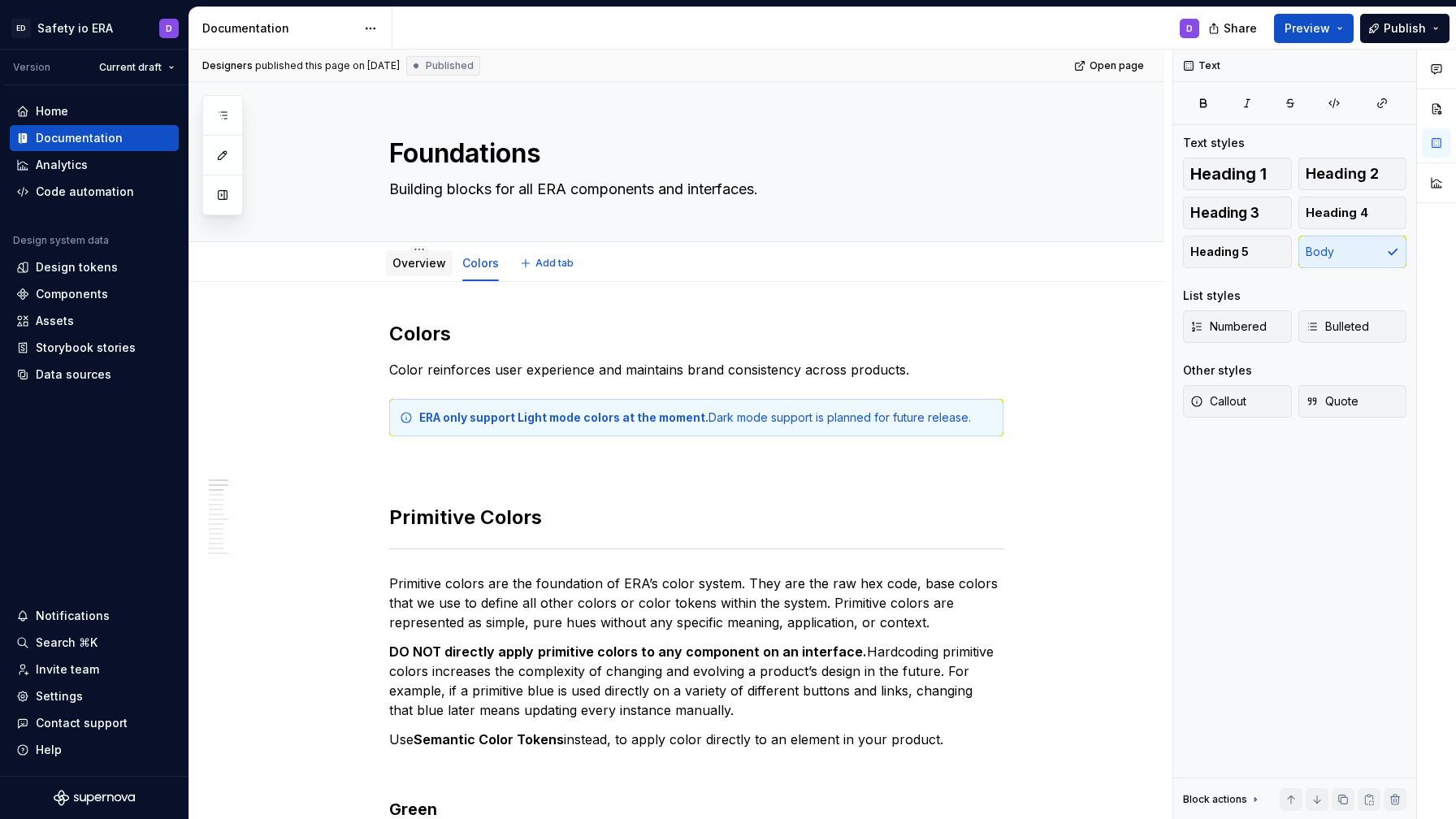
click at [412, 264] on link "Overview" at bounding box center [419, 263] width 54 height 14
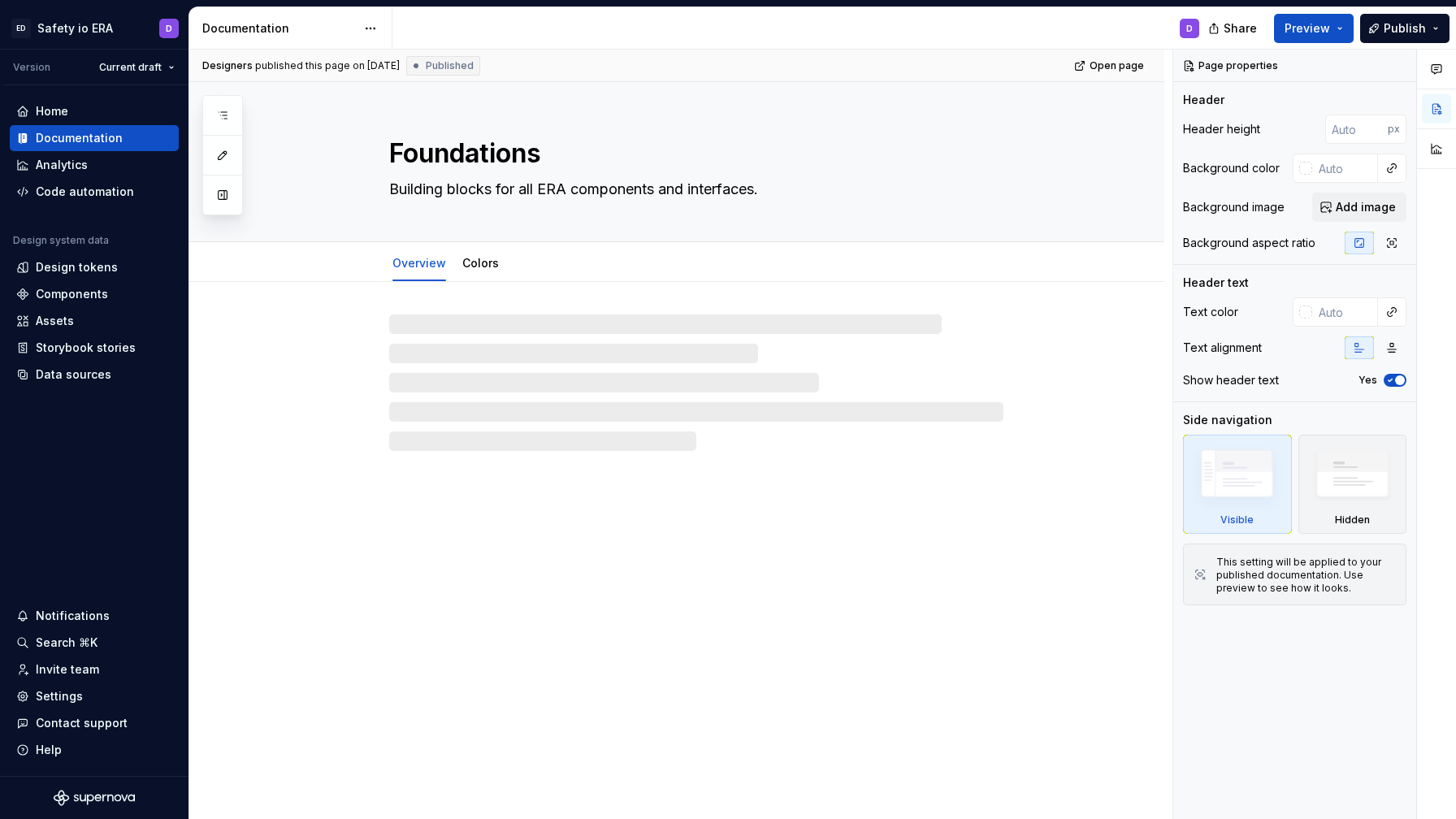
type textarea "*"
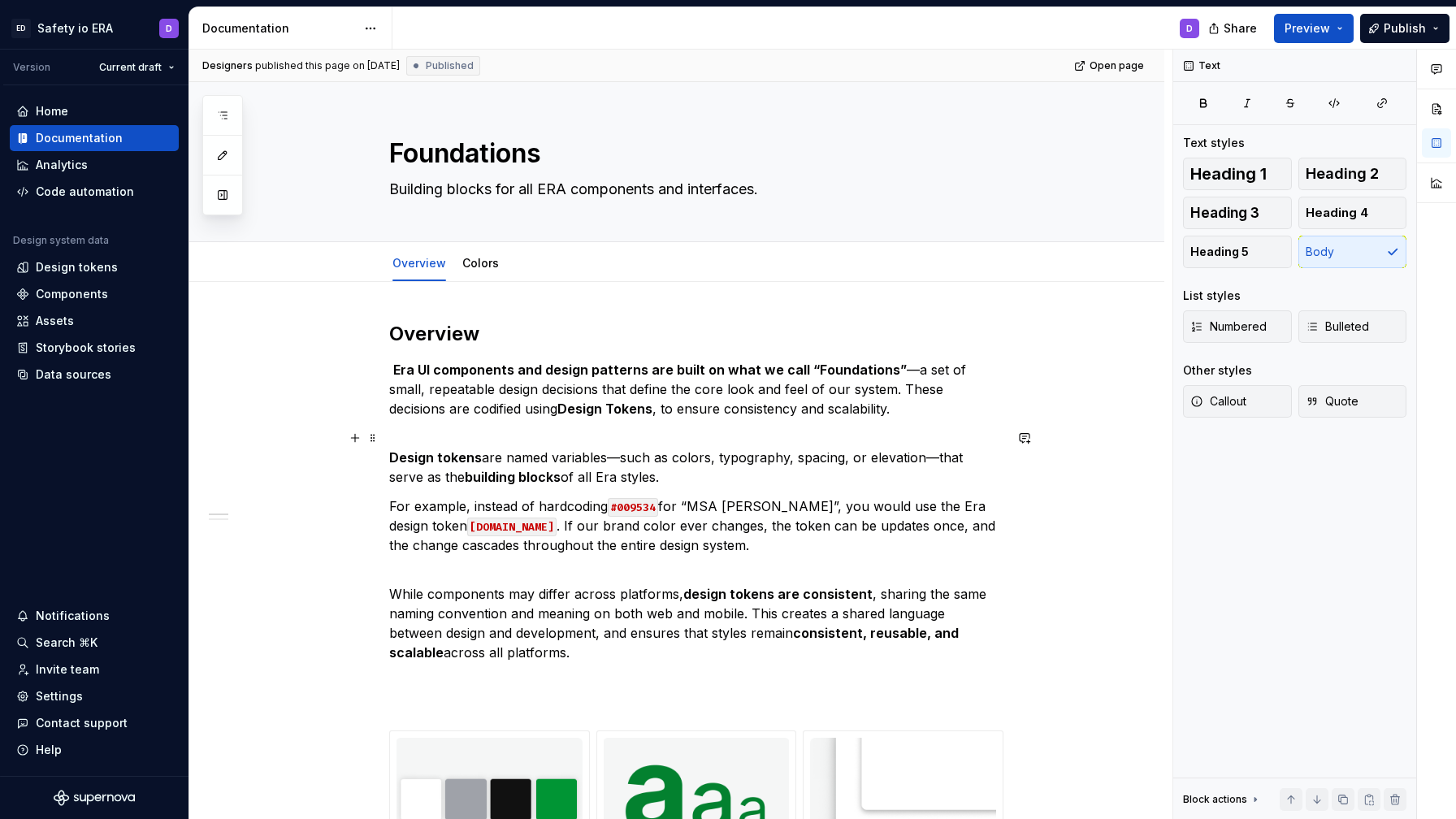
click at [627, 484] on p "Design tokens are named variables—such as colors, typography, spacing, or eleva…" at bounding box center [697, 457] width 614 height 59
click at [638, 484] on p "Design tokens are named variables—such as colors, typography, spacing, or eleva…" at bounding box center [697, 457] width 614 height 59
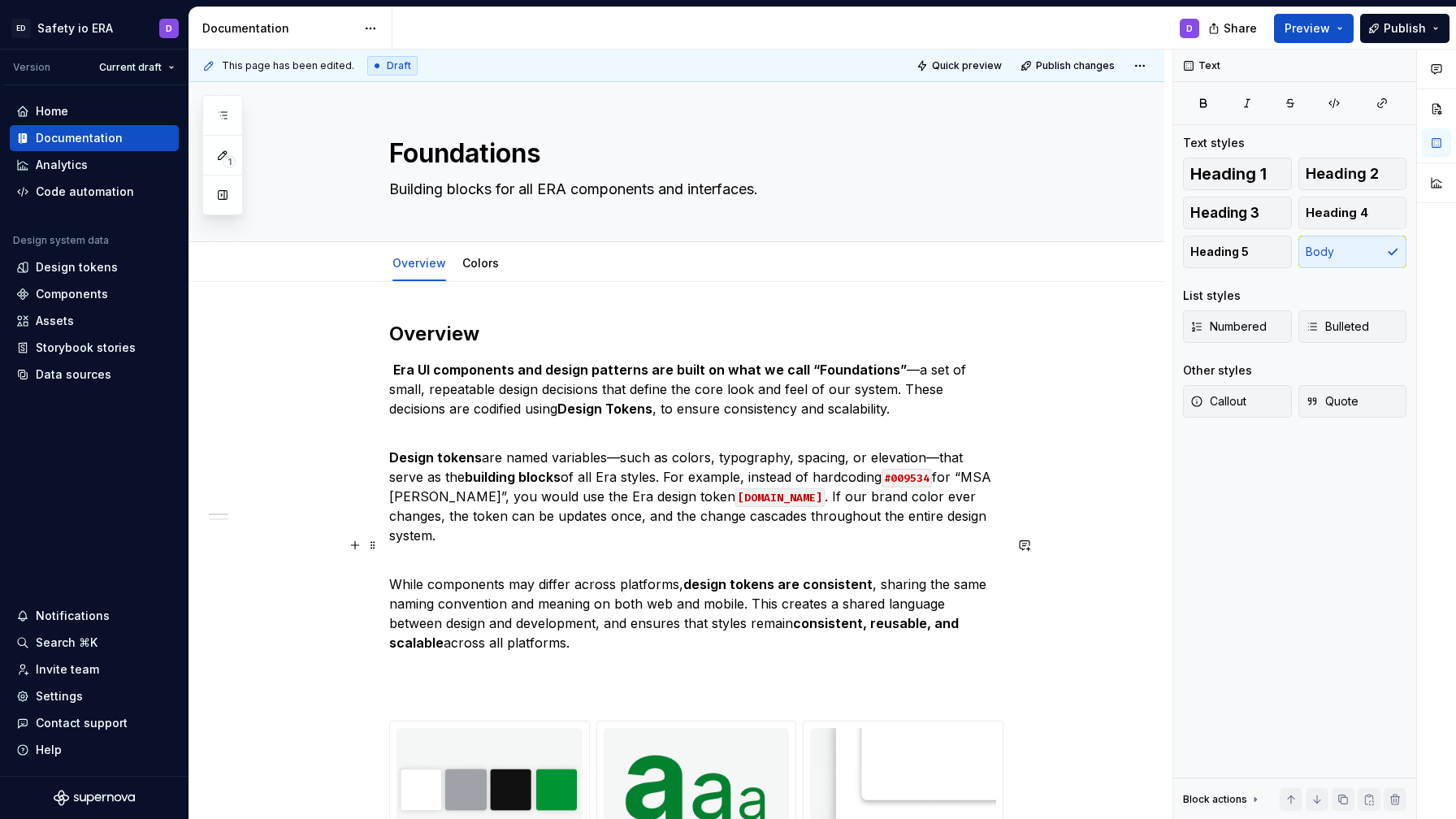
click at [673, 555] on p "While components may differ across platforms, design tokens are consistent , sh…" at bounding box center [697, 613] width 614 height 117
click at [455, 682] on p "Era Foundations" at bounding box center [697, 692] width 614 height 19
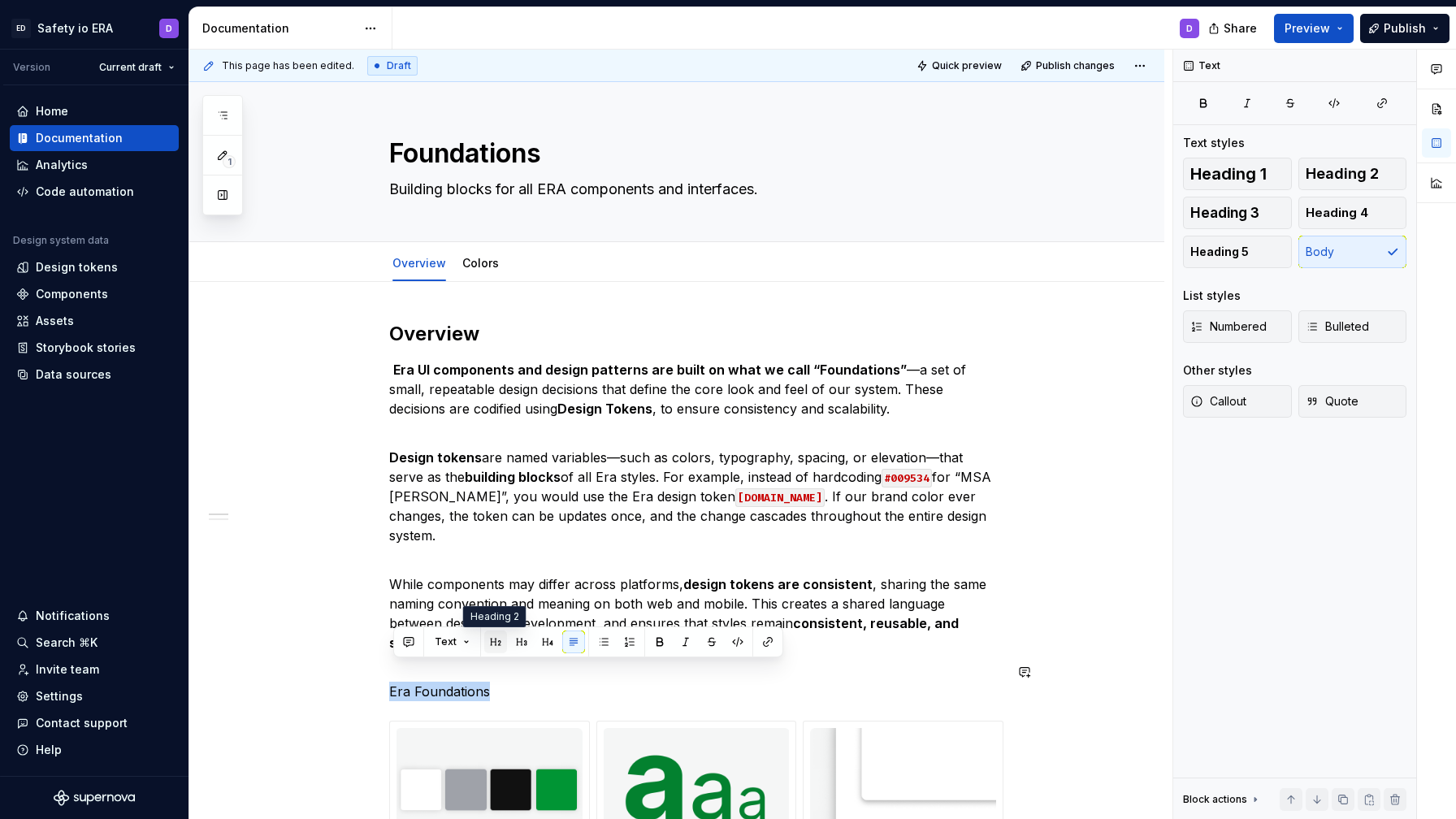
click at [502, 642] on button "button" at bounding box center [496, 642] width 23 height 23
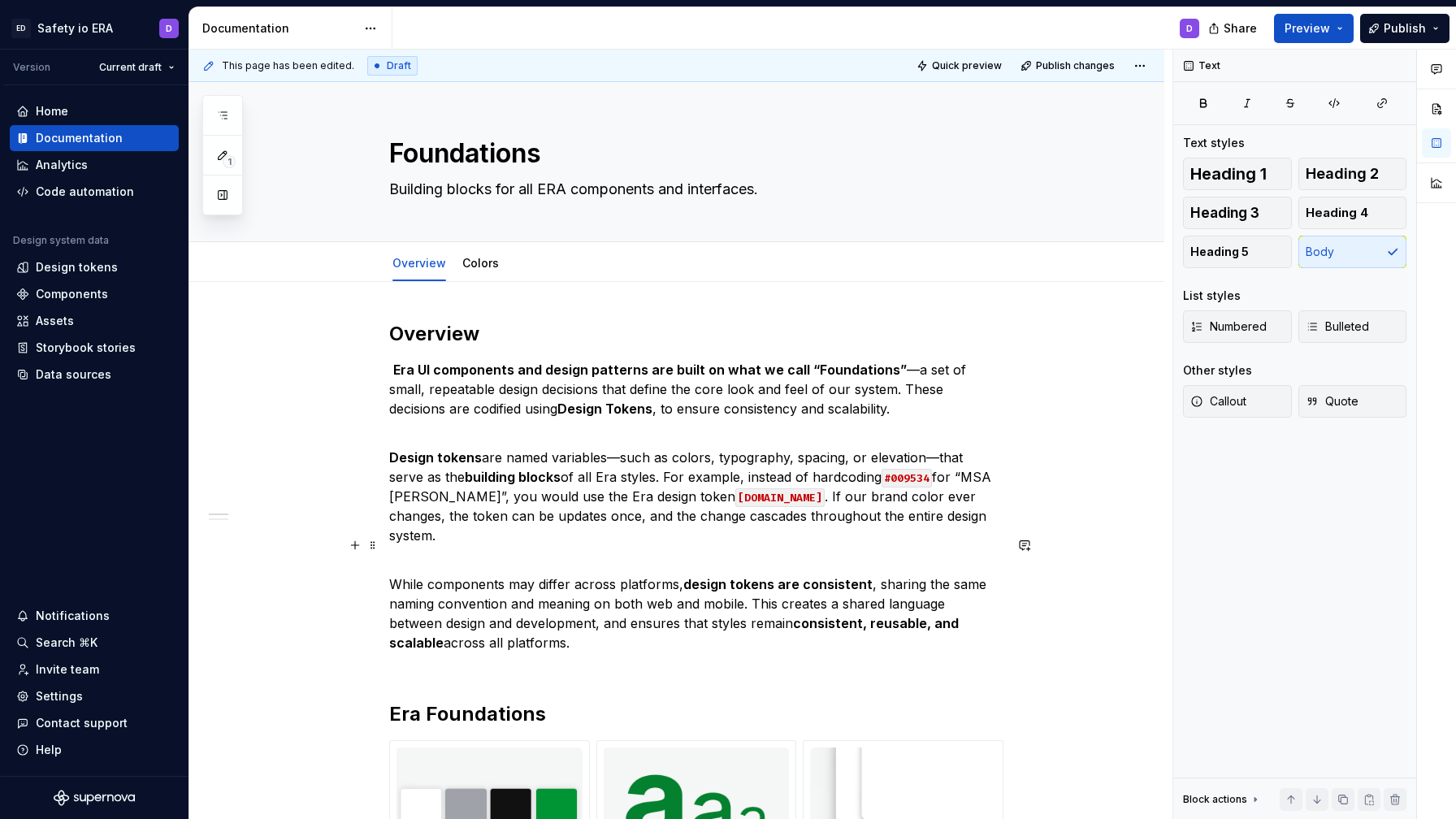
click at [508, 633] on p "While components may differ across platforms, design tokens are consistent , sh…" at bounding box center [697, 613] width 614 height 117
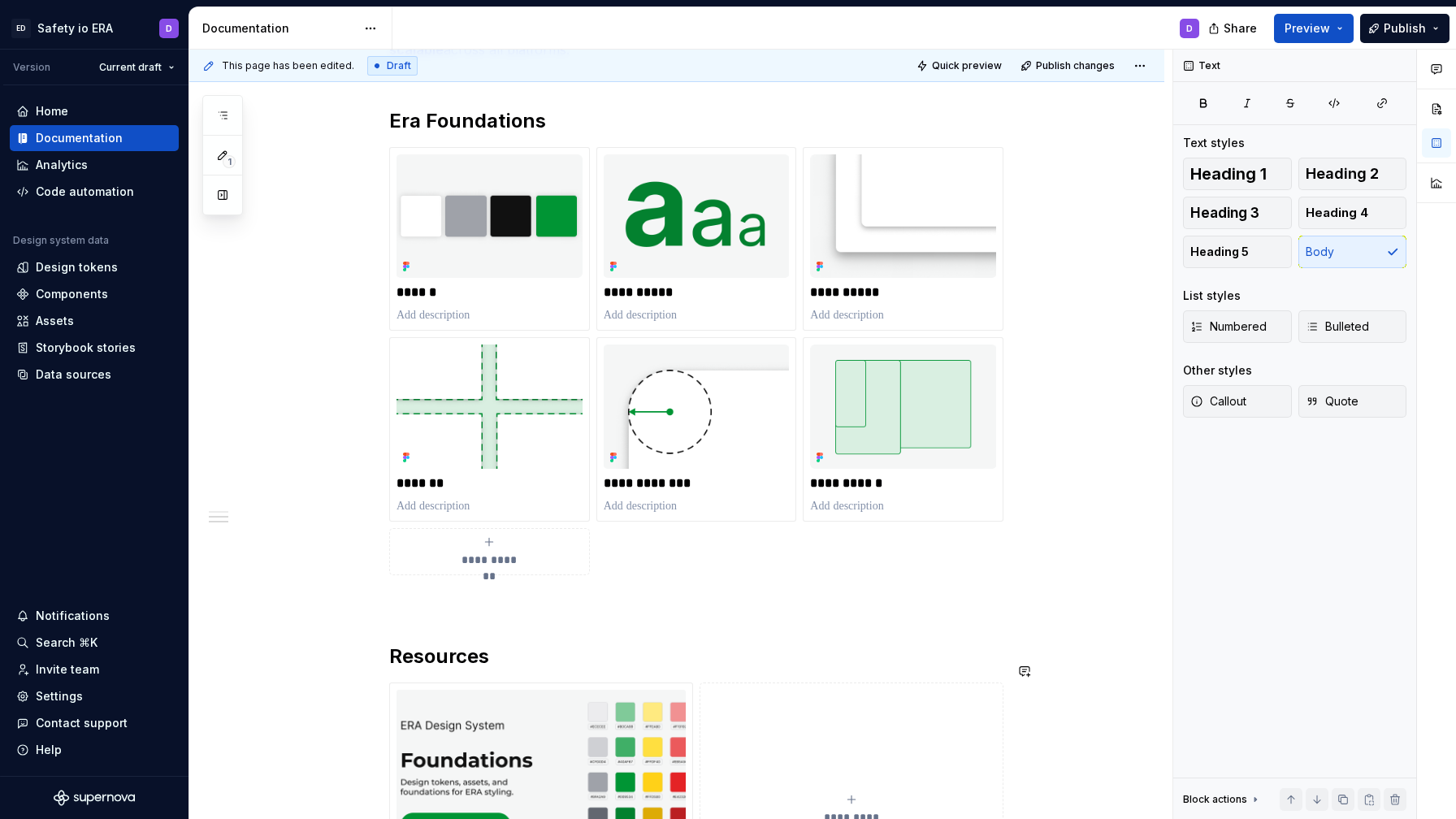
scroll to position [539, 0]
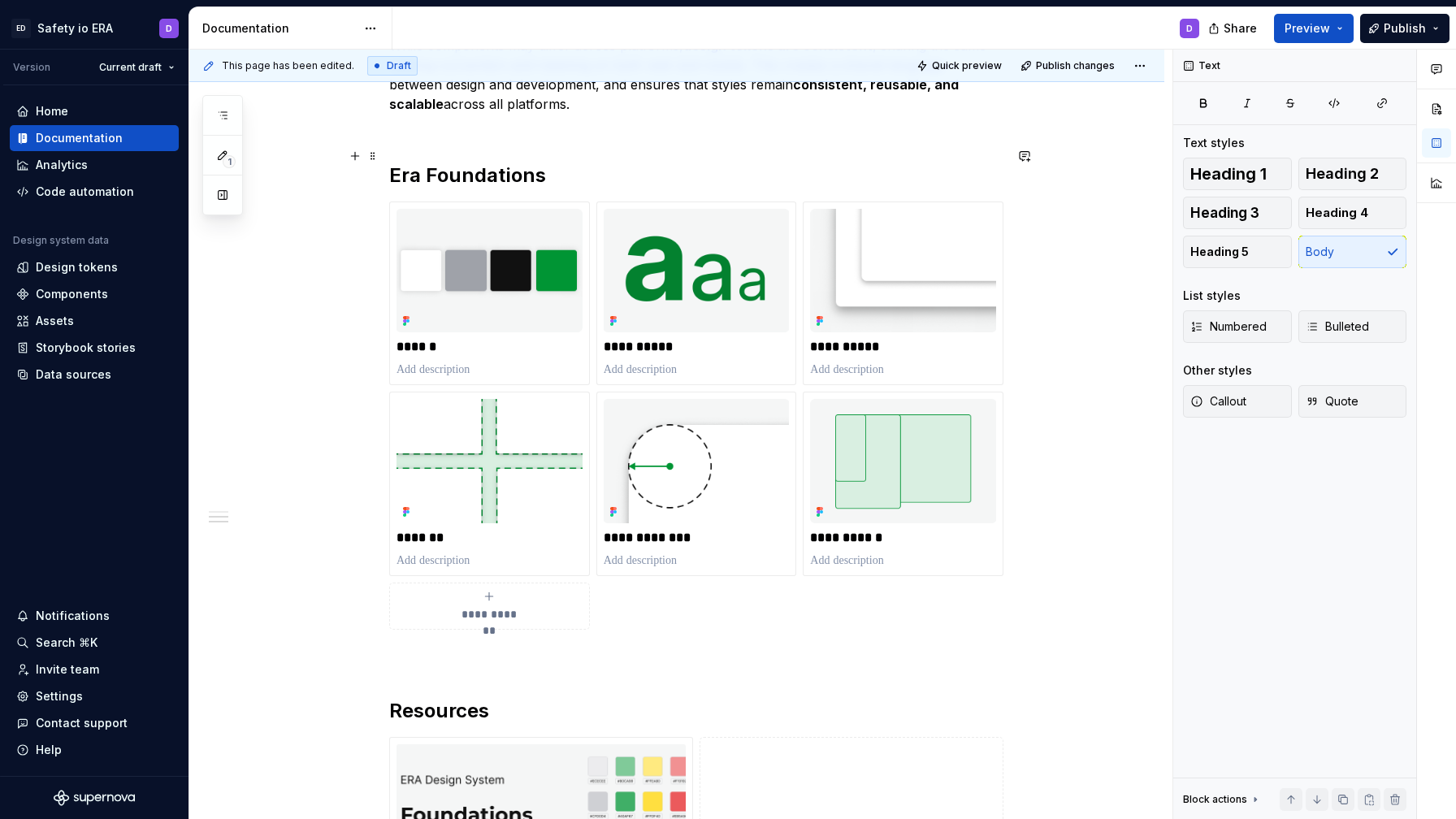
click at [586, 162] on h2 "Era Foundations" at bounding box center [697, 175] width 614 height 26
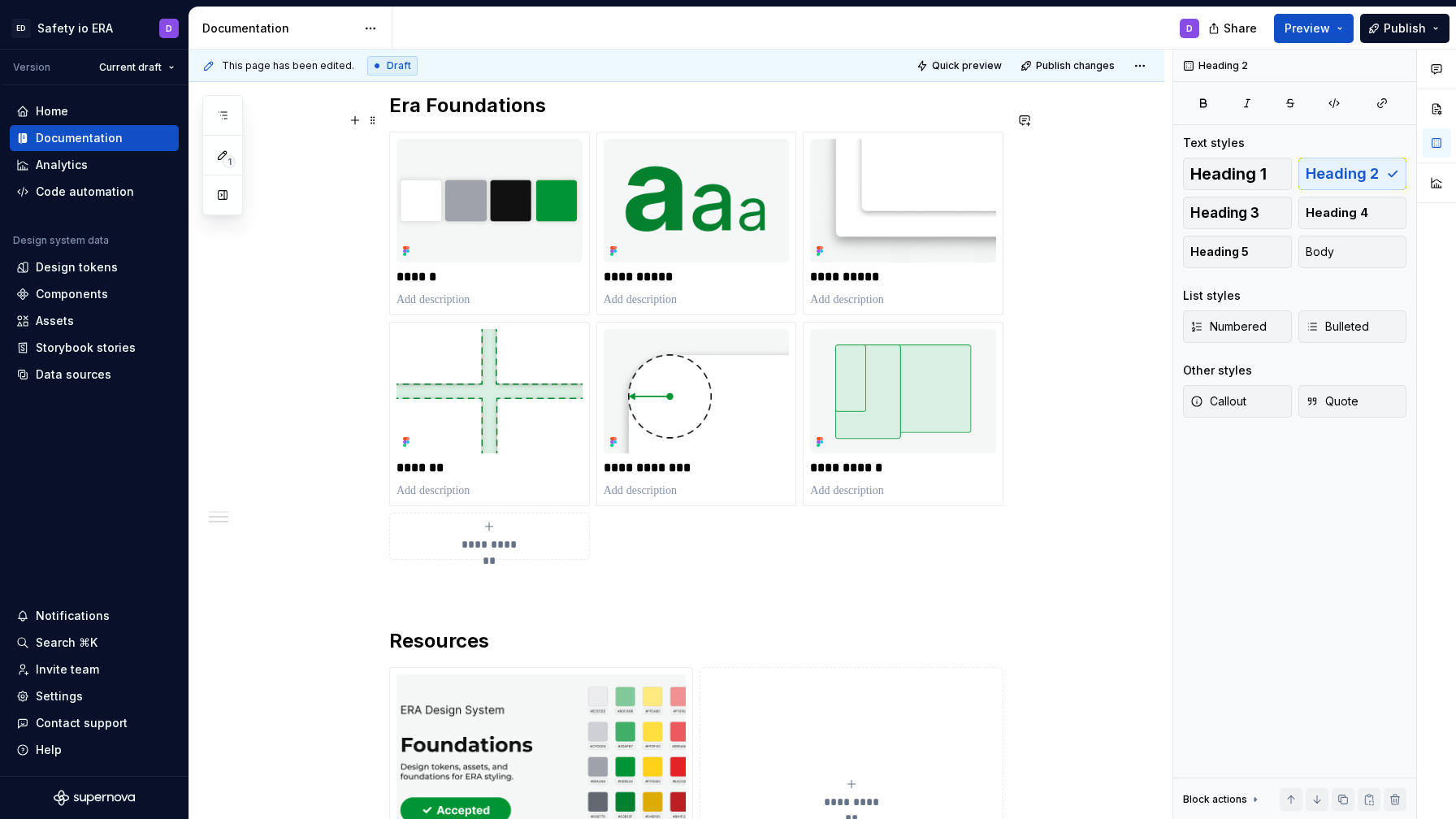
scroll to position [665, 0]
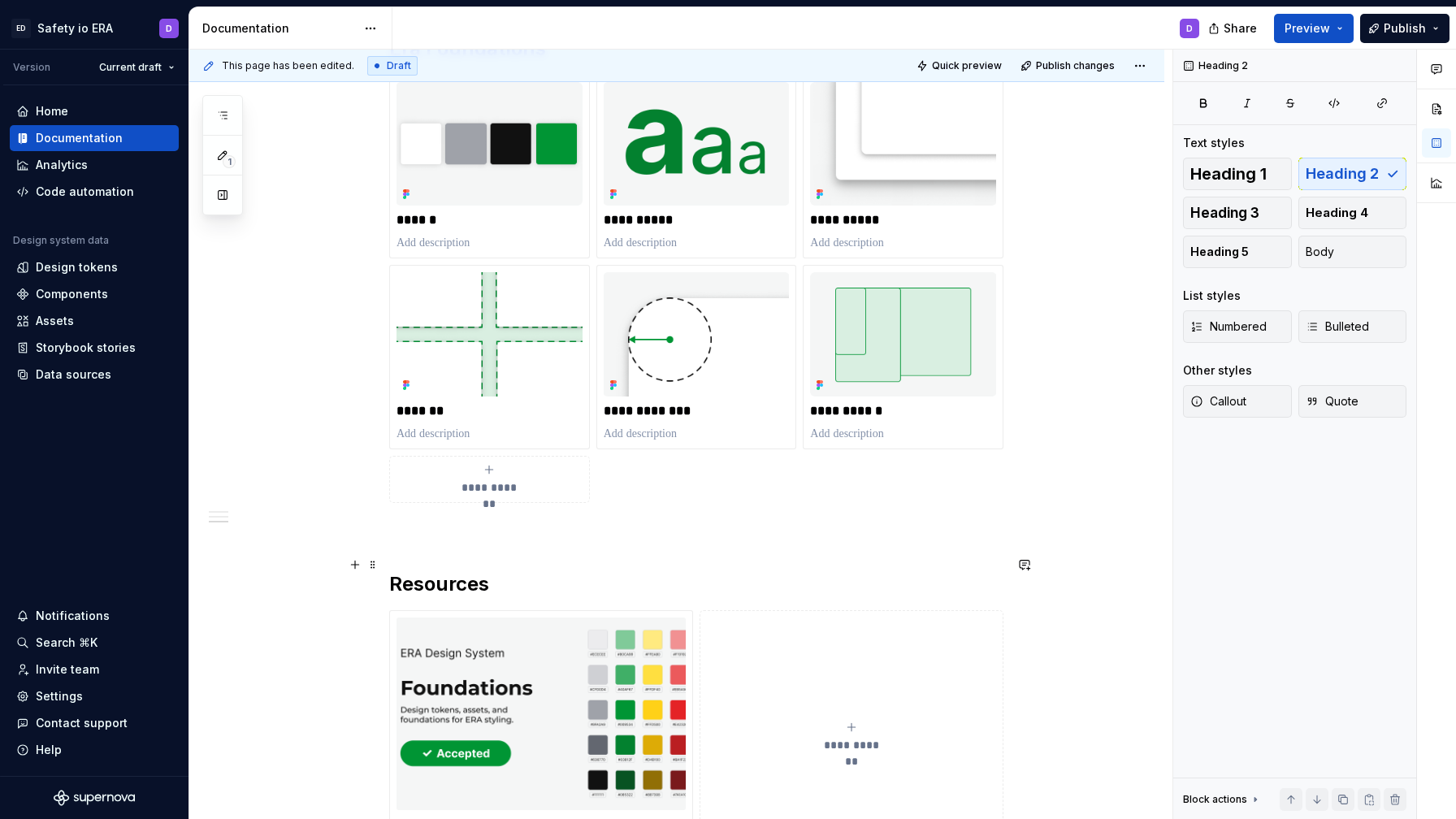
click at [520, 571] on h2 "Resources" at bounding box center [697, 583] width 614 height 26
click at [494, 524] on div "**********" at bounding box center [697, 259] width 614 height 1207
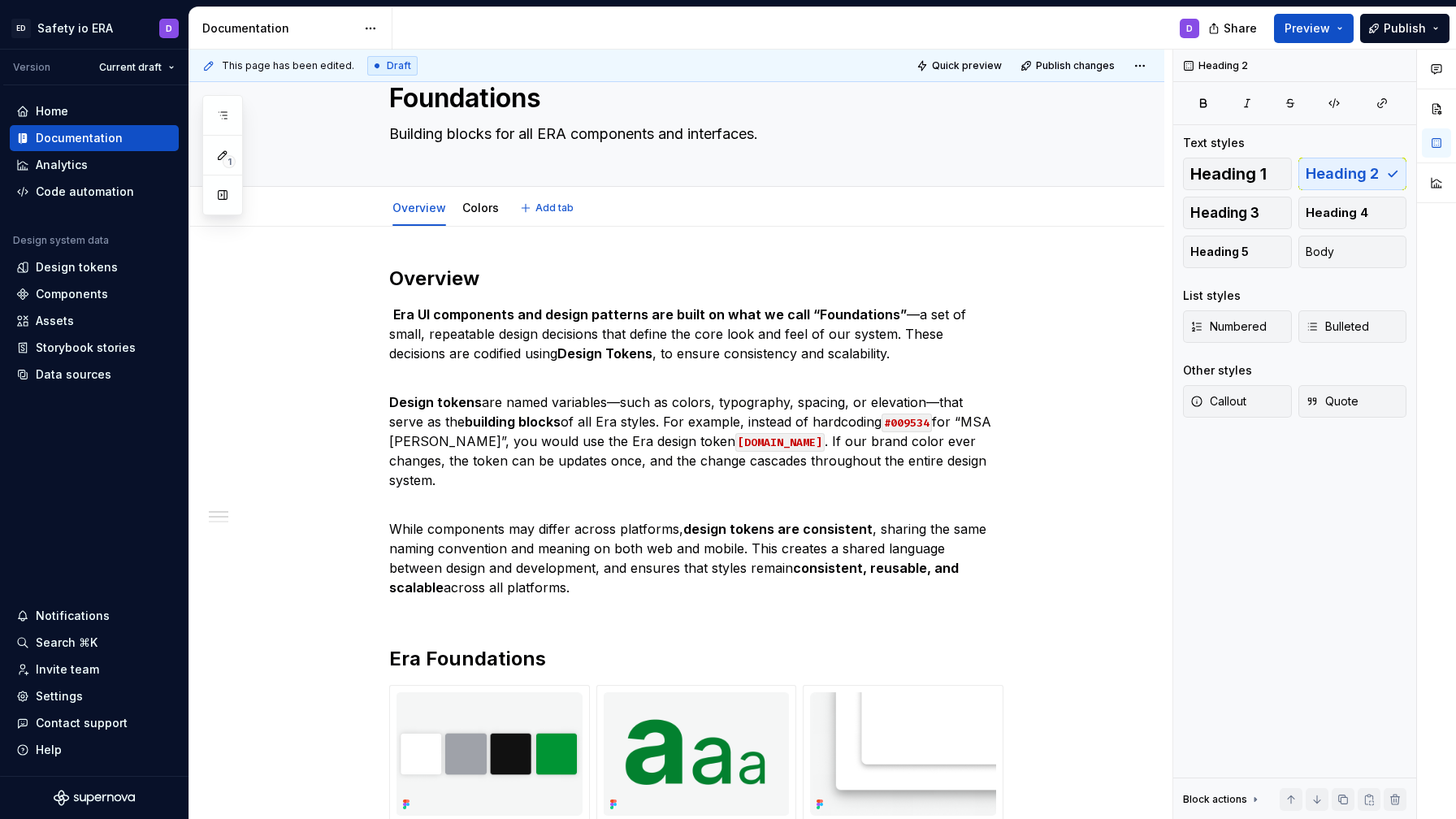
scroll to position [0, 0]
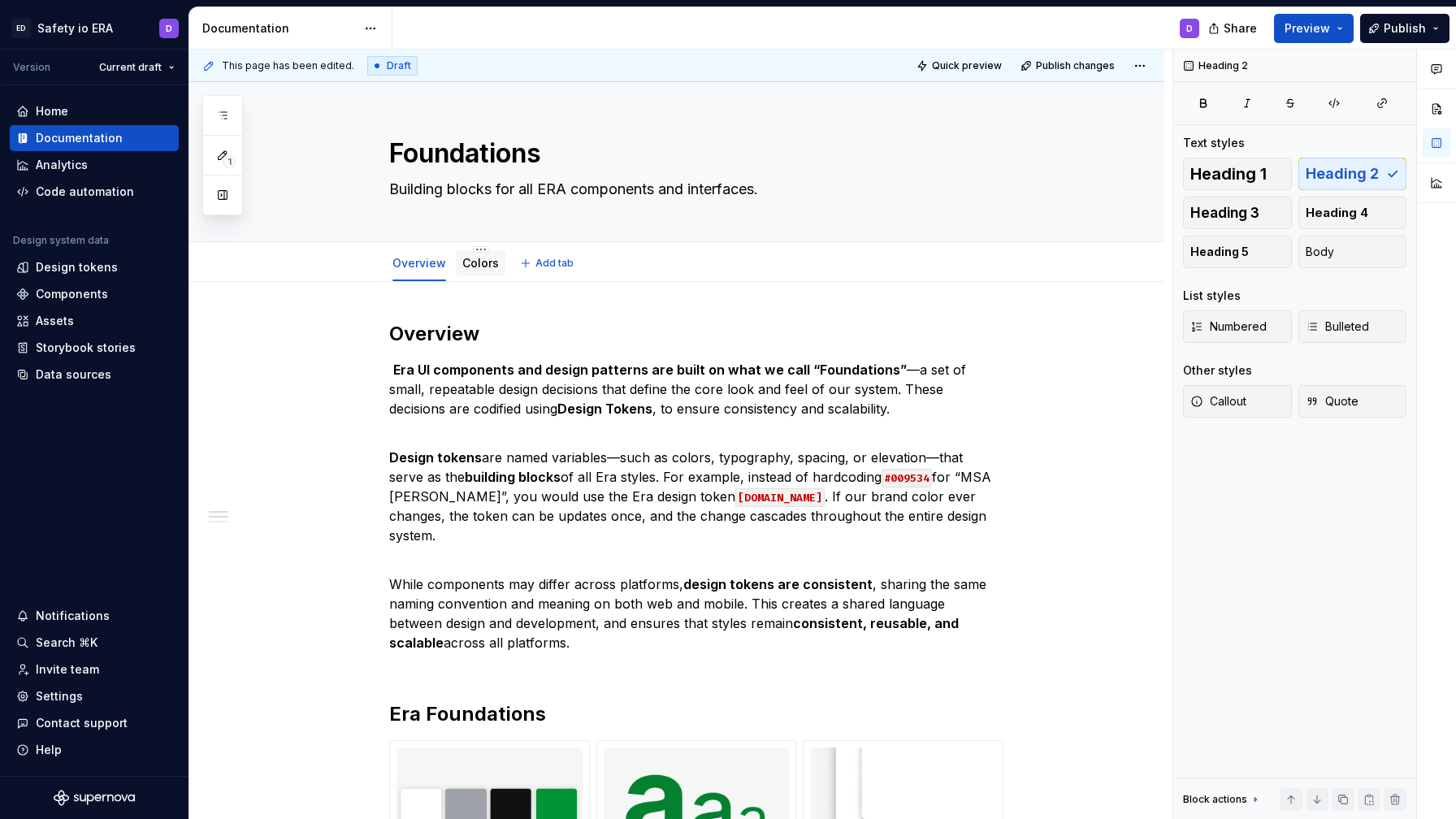
click at [489, 264] on link "Colors" at bounding box center [481, 263] width 37 height 14
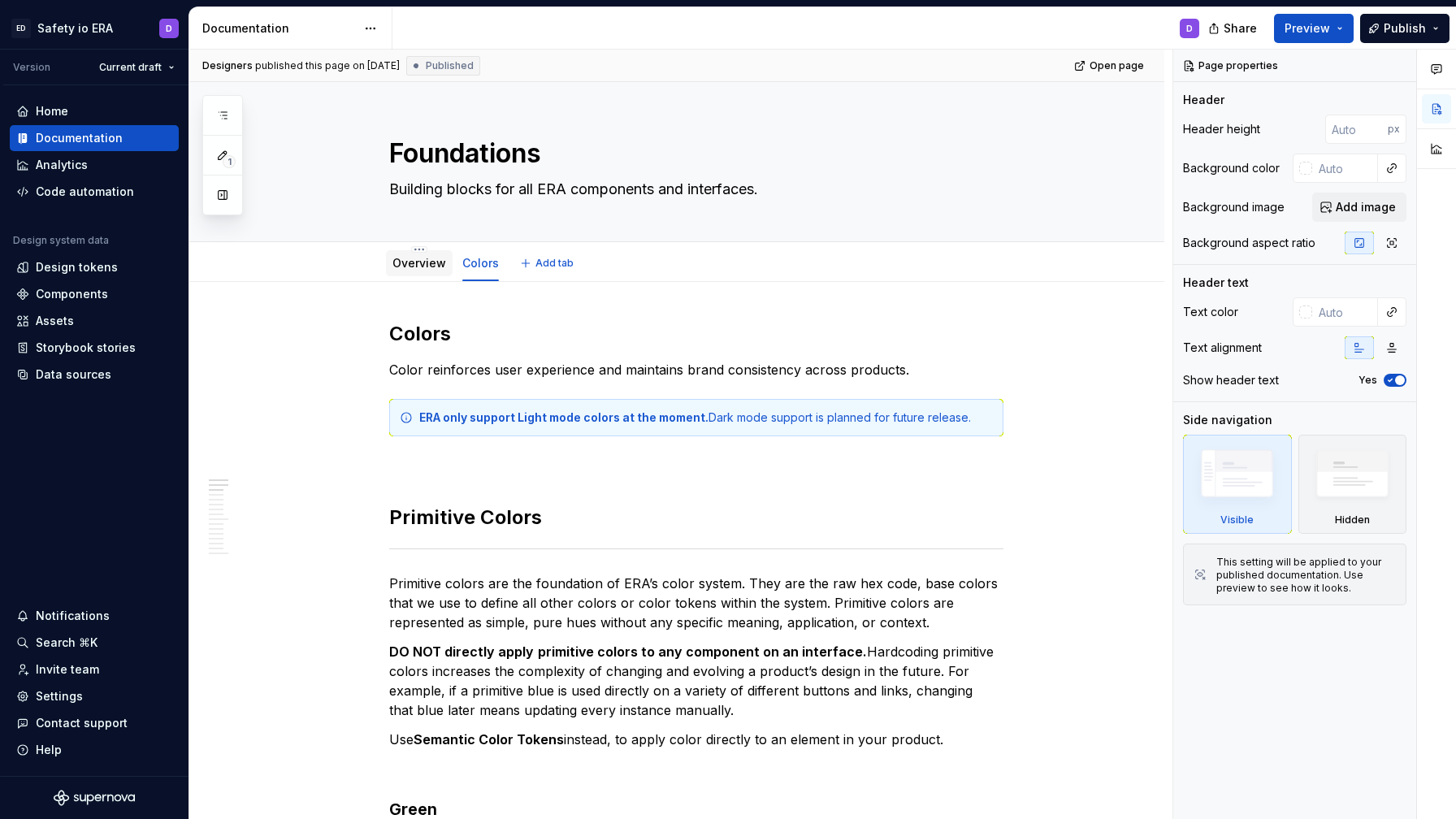
click at [402, 258] on link "Overview" at bounding box center [419, 263] width 54 height 14
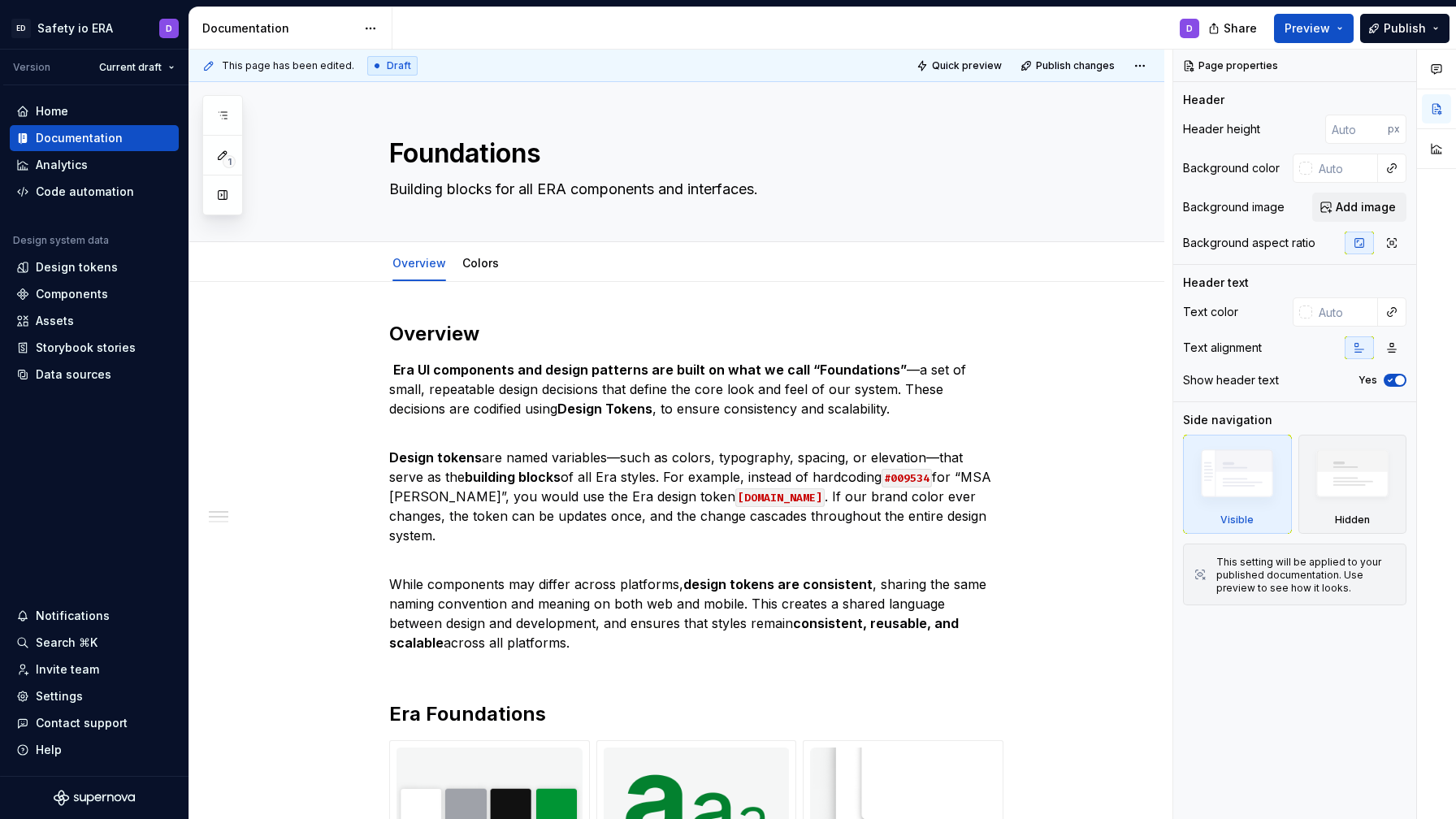
type textarea "*"
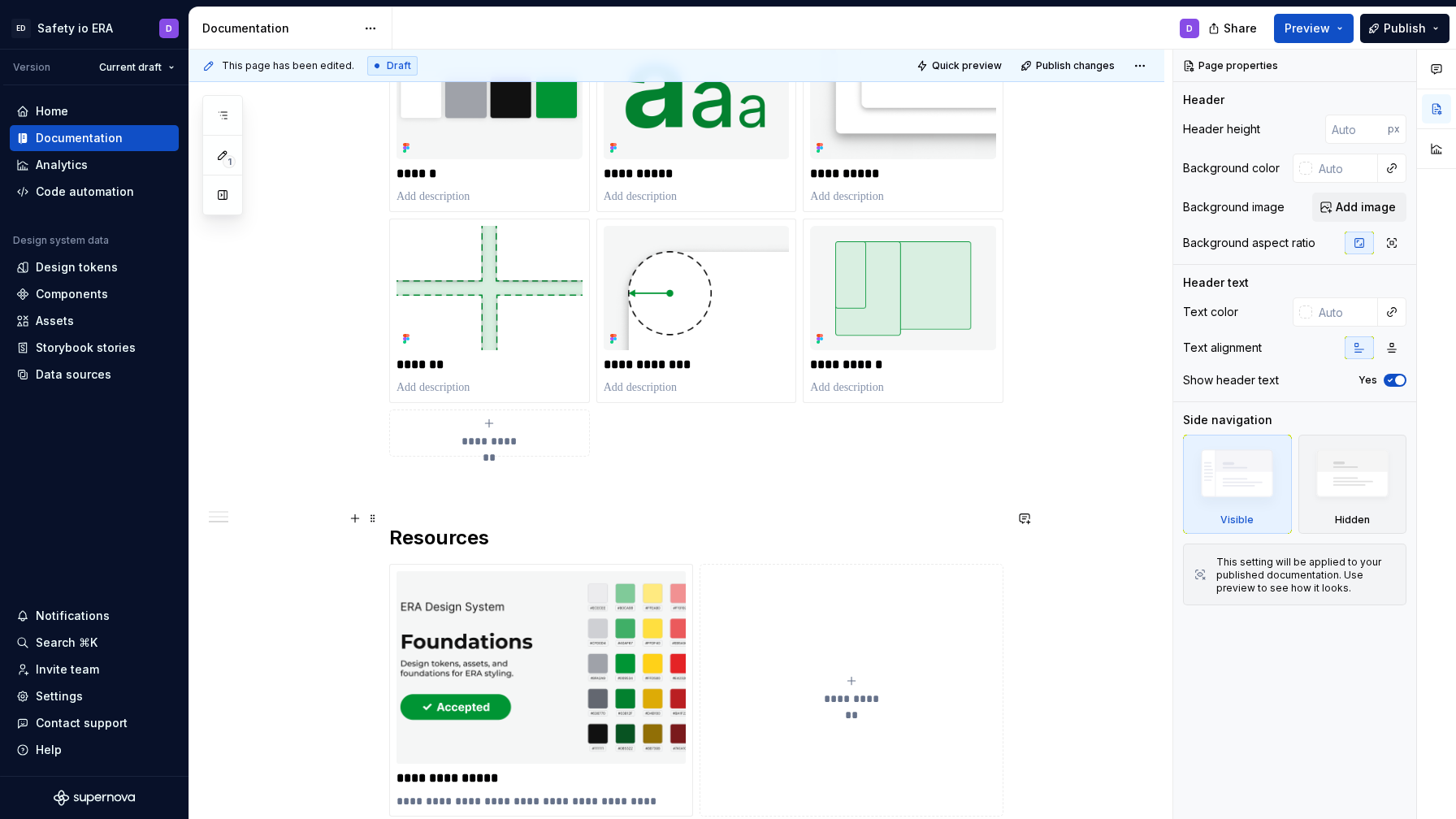
scroll to position [765, 0]
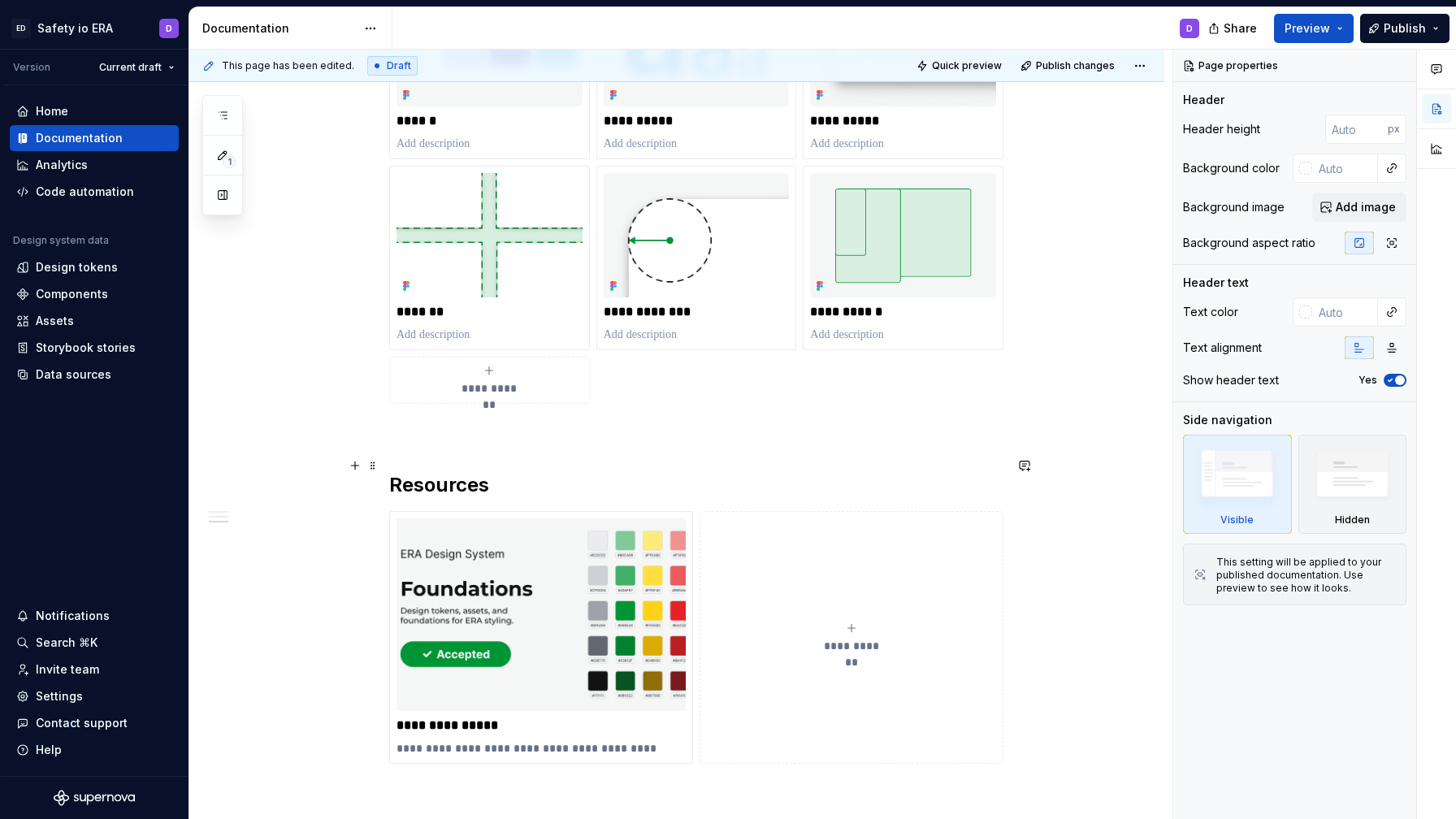
click at [447, 472] on h2 "Resources" at bounding box center [697, 485] width 614 height 26
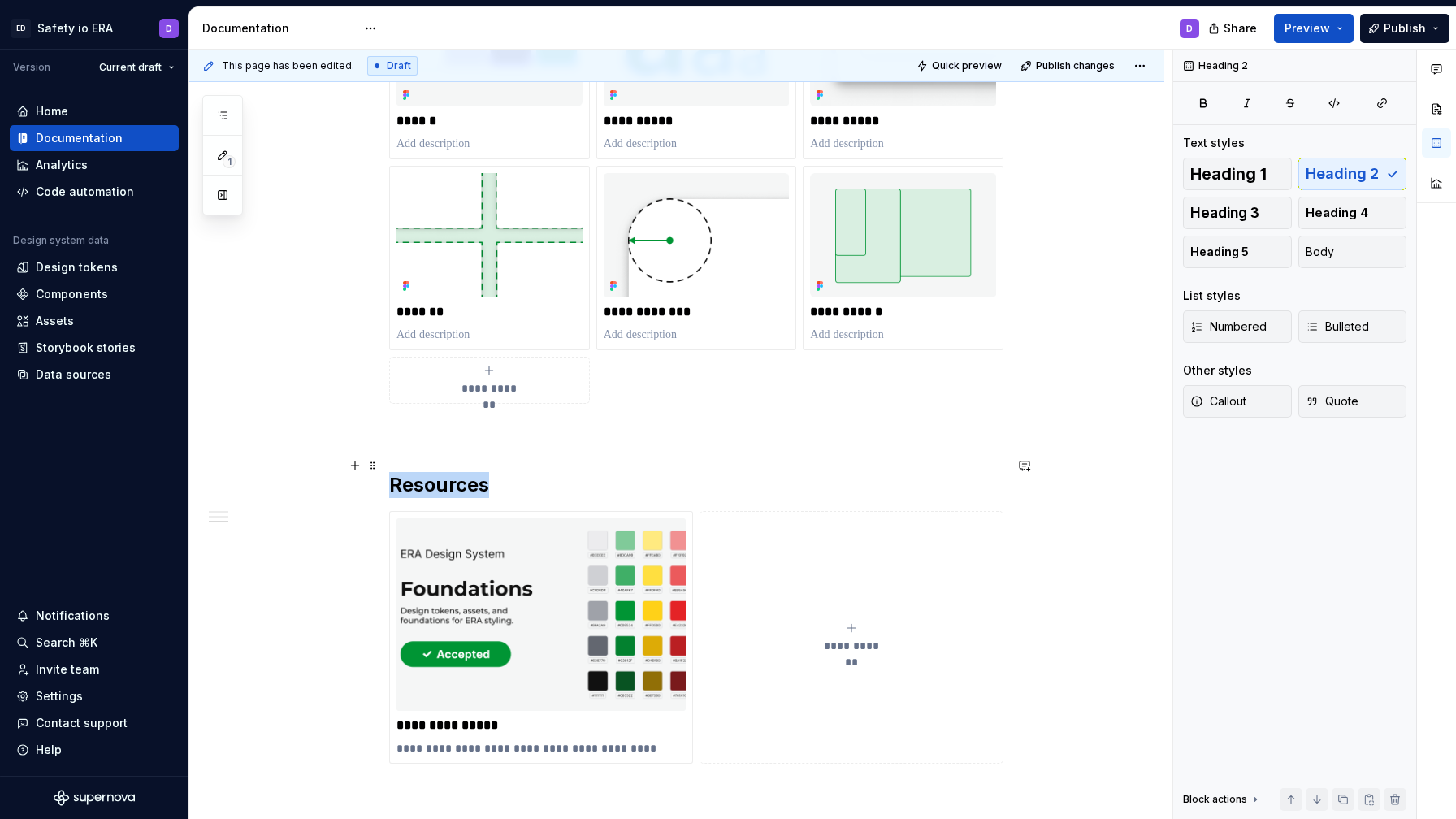
click at [447, 472] on h2 "Resources" at bounding box center [697, 485] width 614 height 26
click at [527, 472] on h2 "Resources" at bounding box center [697, 485] width 614 height 26
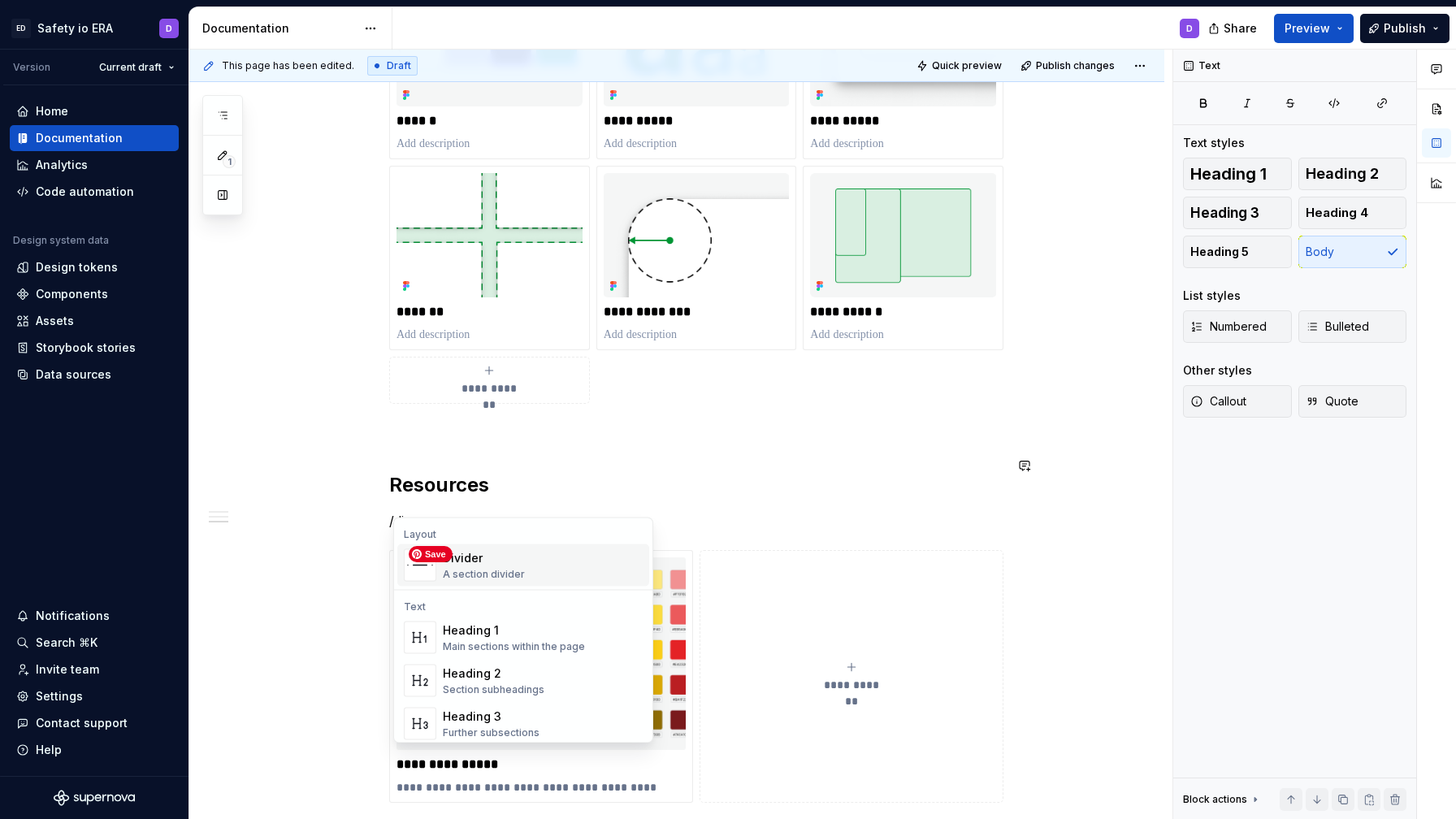
click at [496, 561] on div "Divider" at bounding box center [483, 557] width 82 height 16
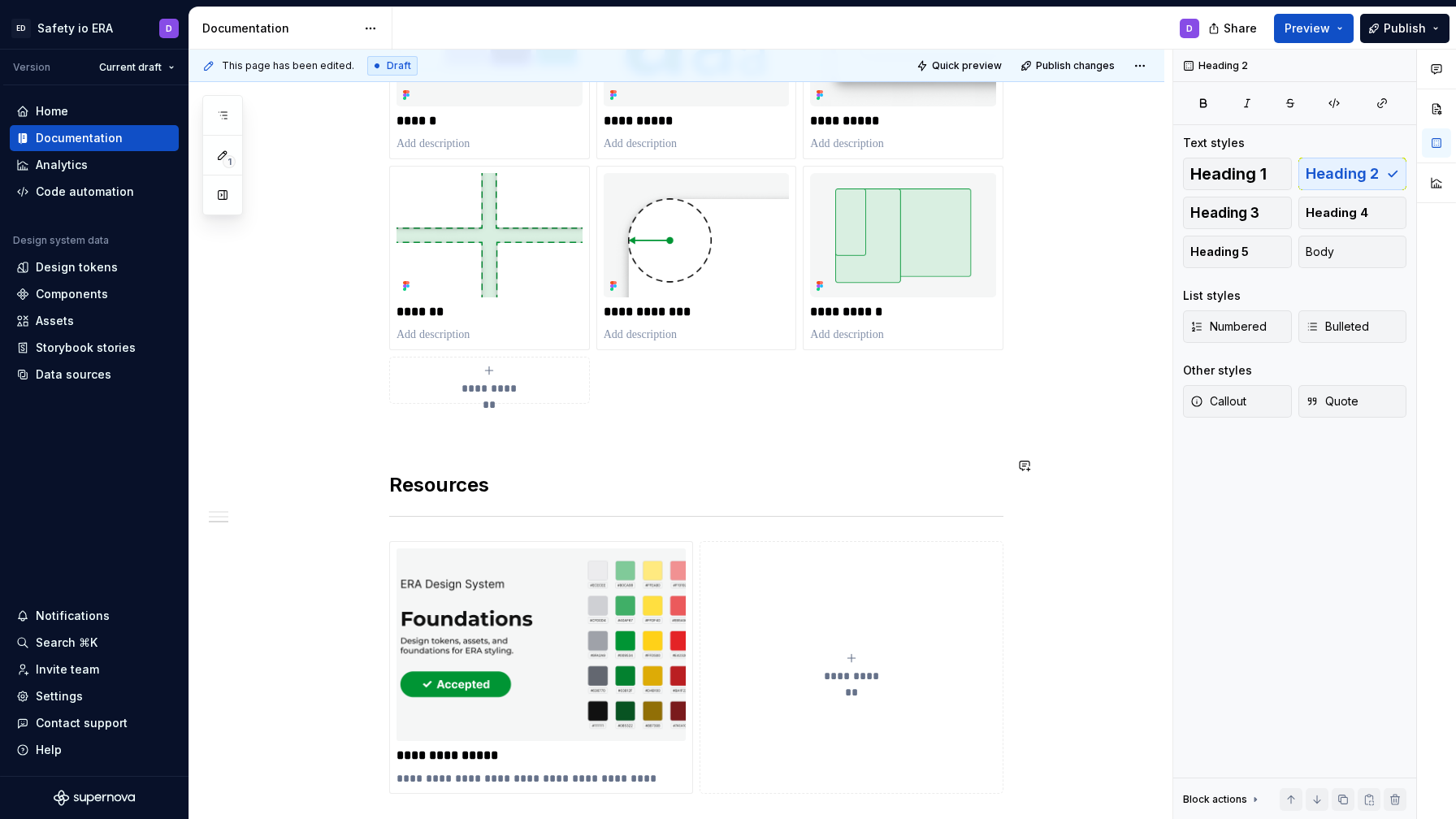
click at [537, 425] on div "**********" at bounding box center [697, 175] width 614 height 1237
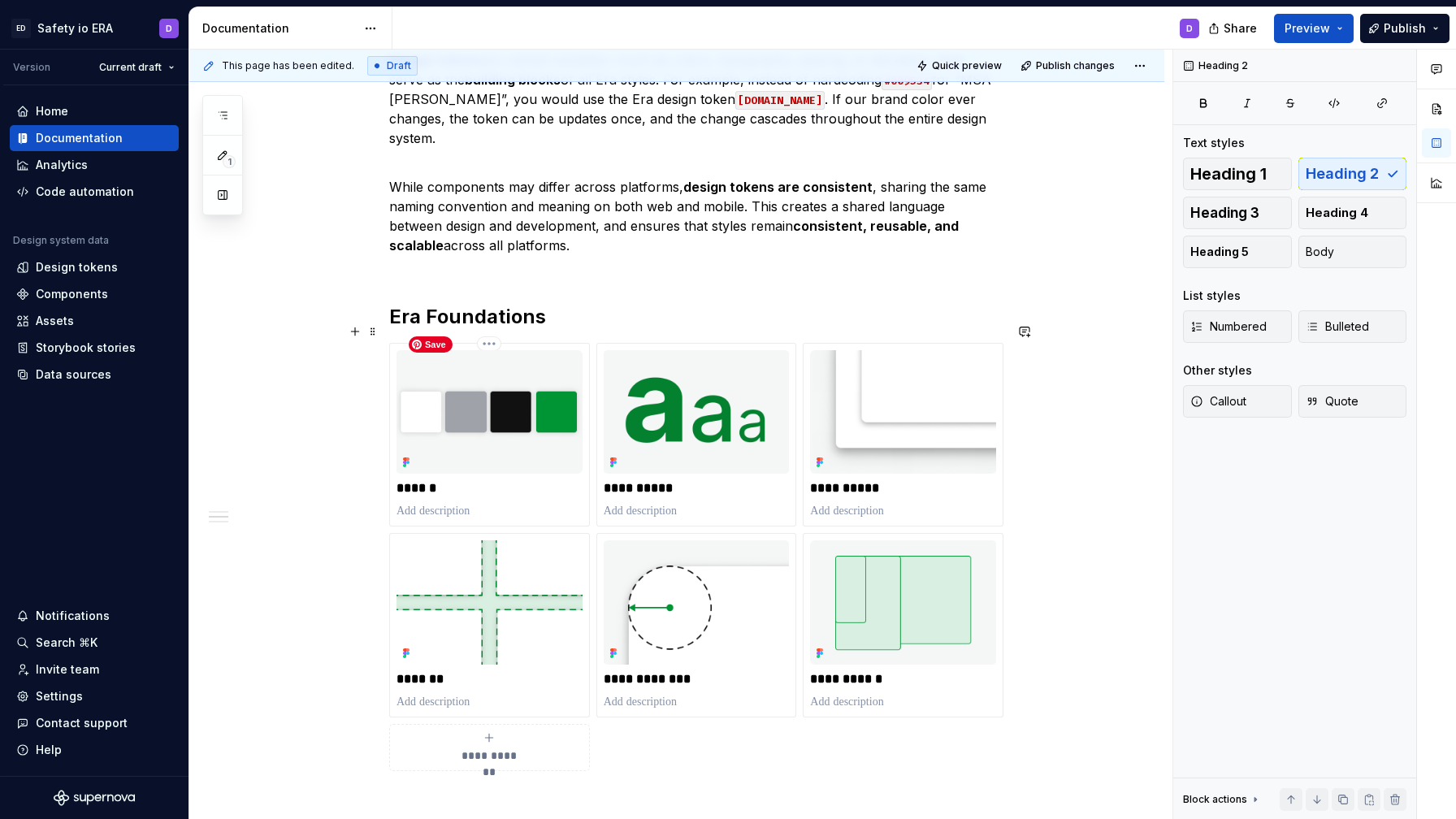
scroll to position [396, 0]
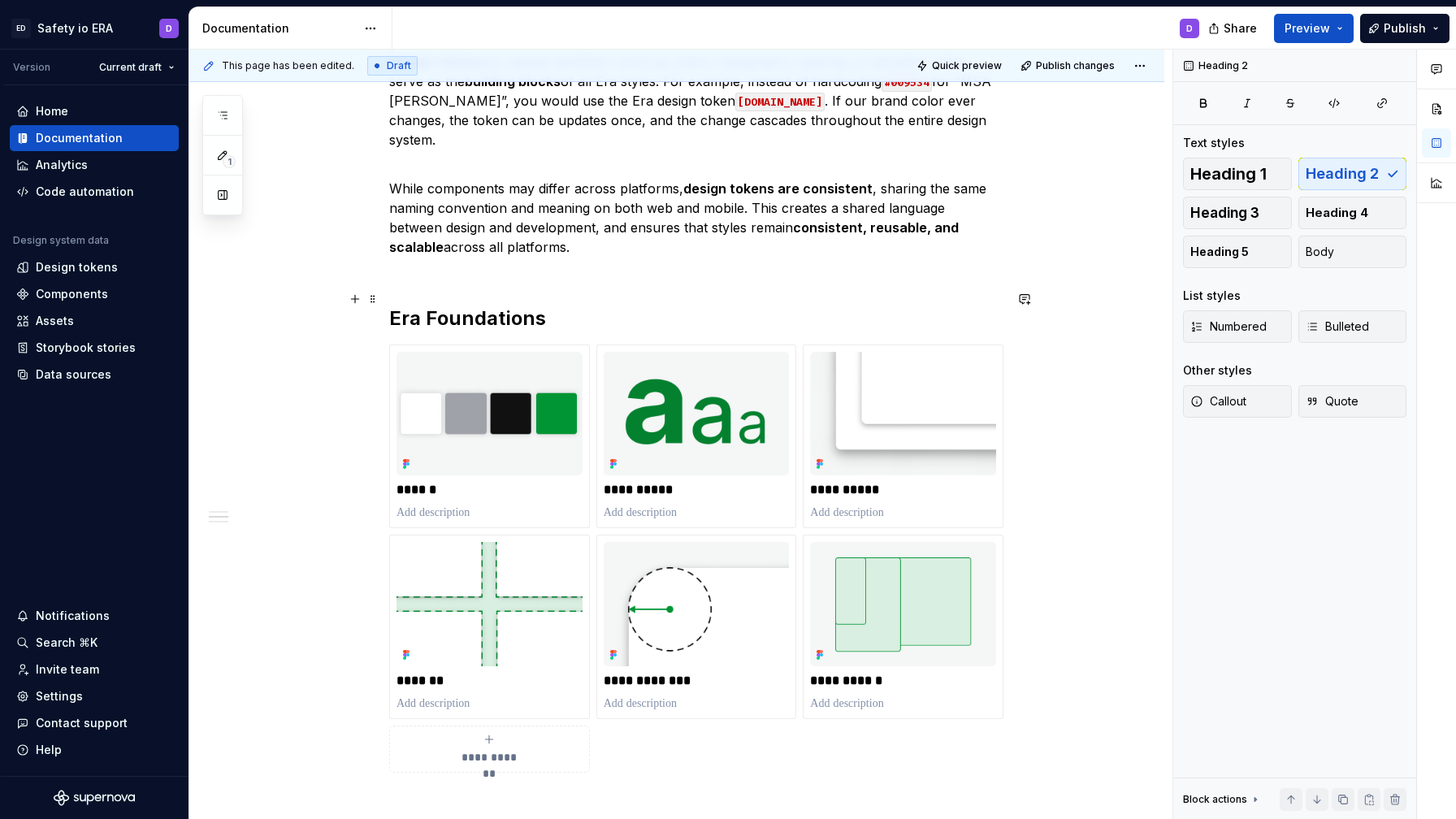
click at [563, 305] on h2 "Era Foundations" at bounding box center [697, 318] width 614 height 26
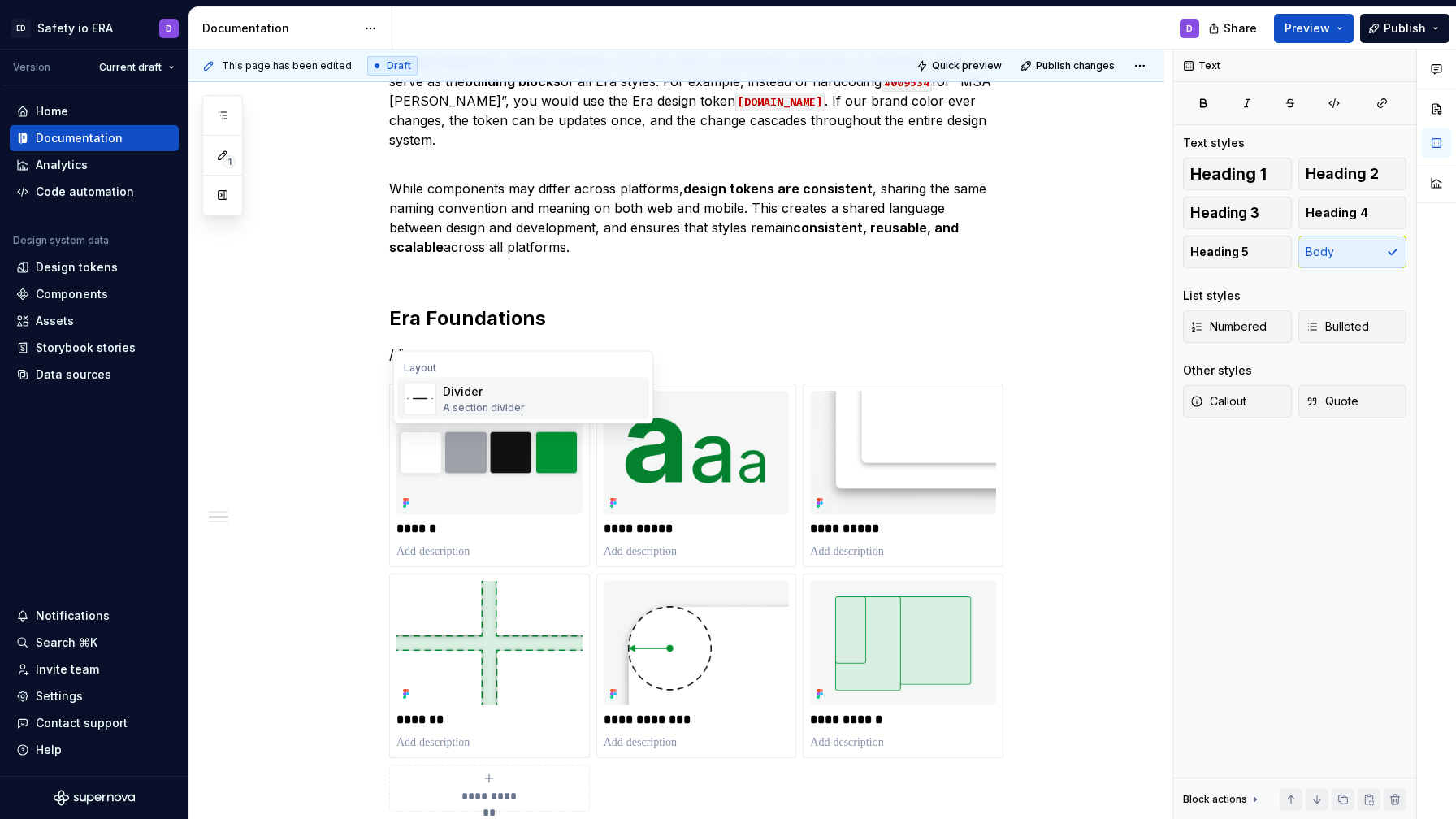
click at [503, 399] on div "Divider A section divider" at bounding box center [483, 399] width 82 height 31
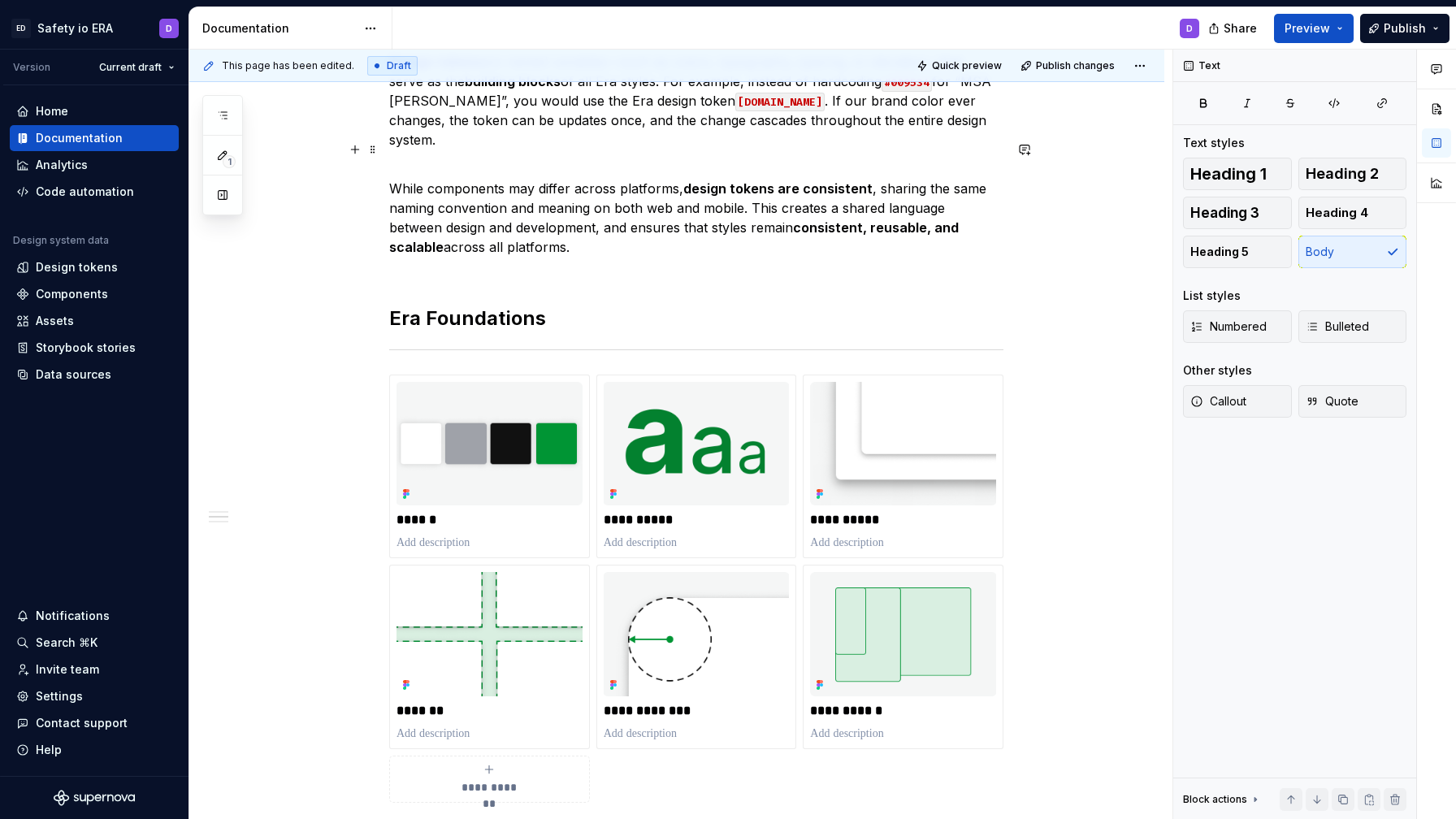
click at [563, 217] on p "While components may differ across platforms, design tokens are consistent , sh…" at bounding box center [697, 217] width 614 height 117
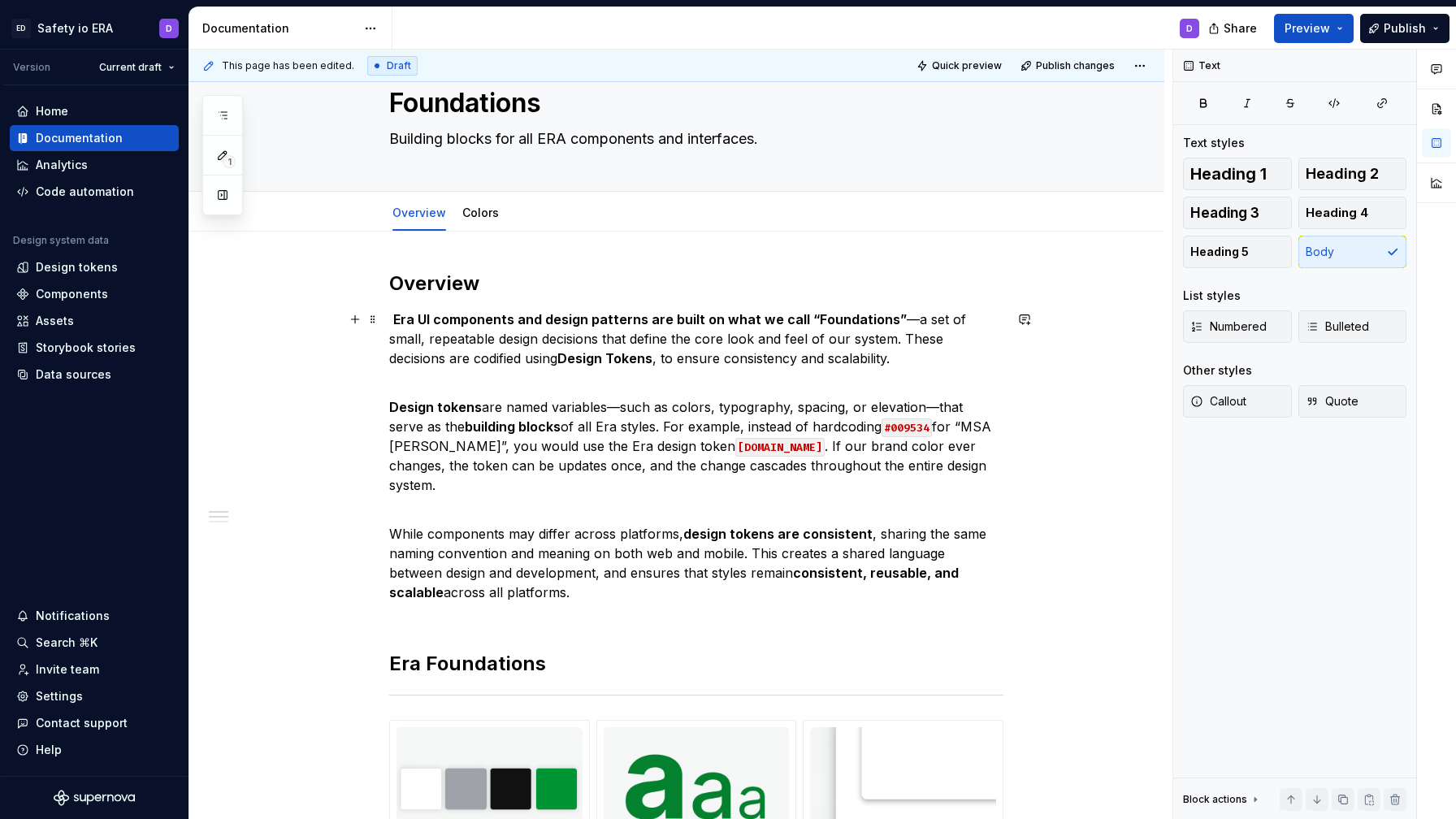
scroll to position [0, 0]
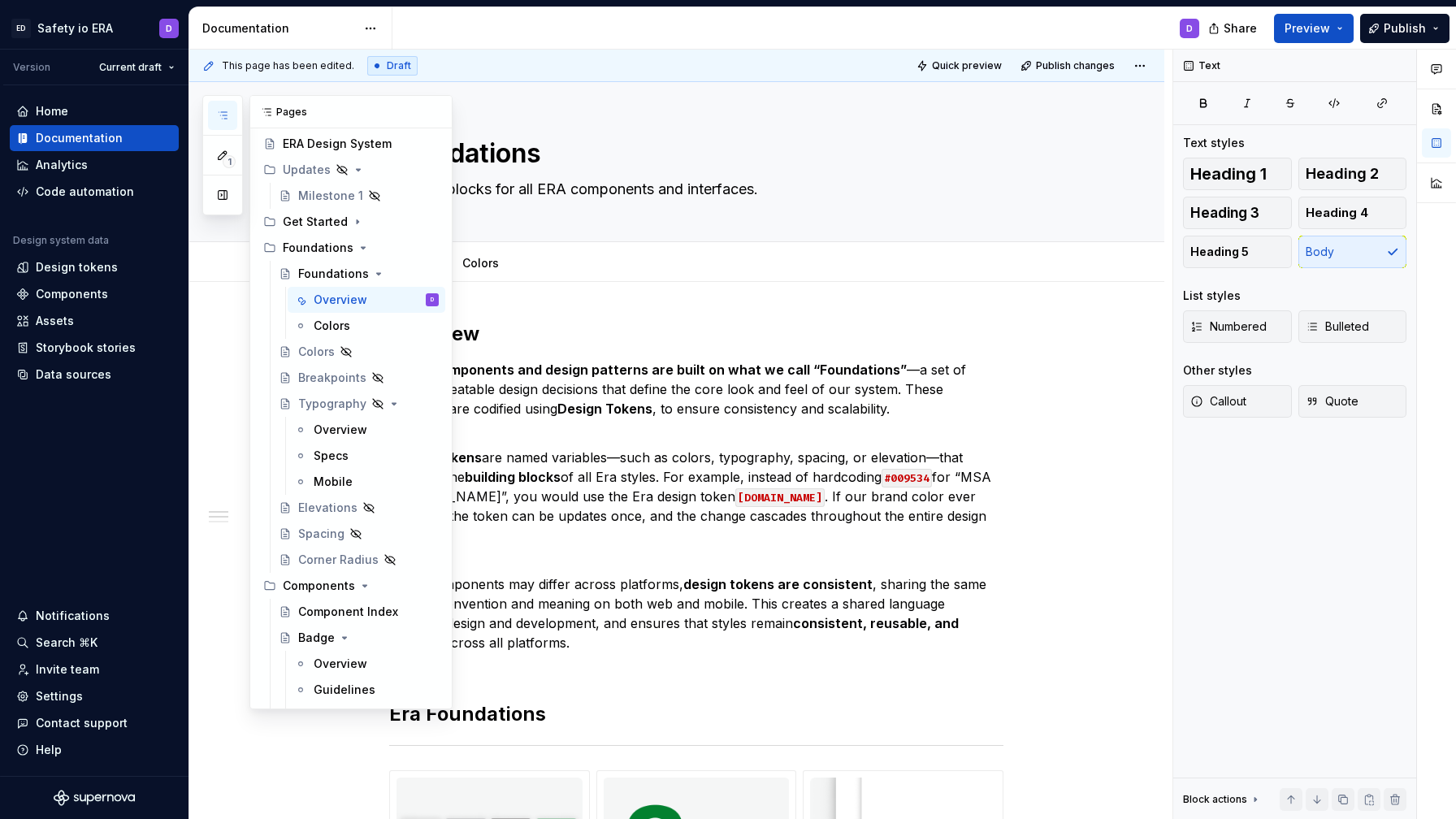
click at [222, 118] on icon "button" at bounding box center [222, 115] width 13 height 13
click at [405, 326] on button "Page tree" at bounding box center [405, 326] width 23 height 23
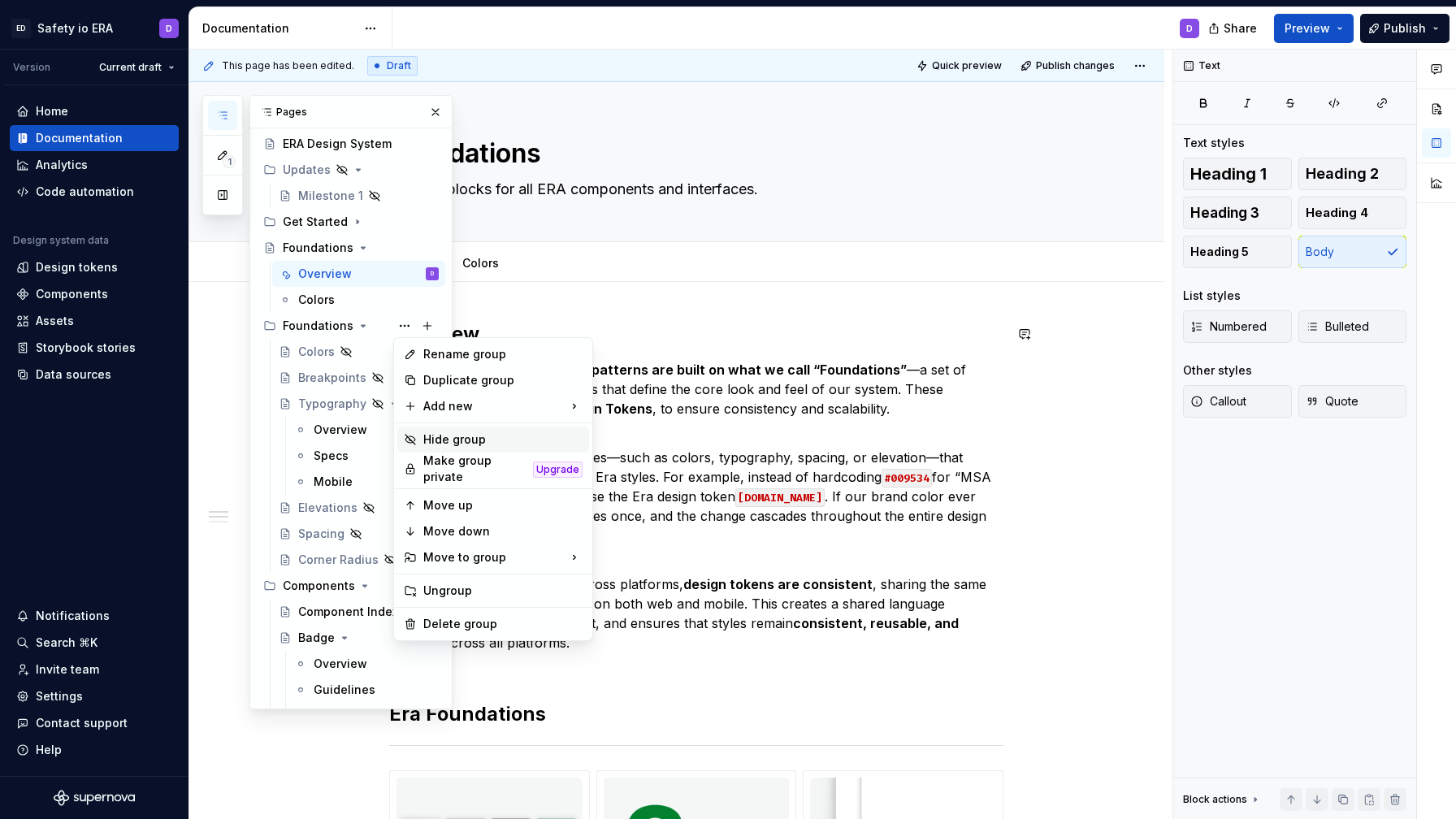
click at [470, 440] on div "Hide group" at bounding box center [502, 439] width 159 height 16
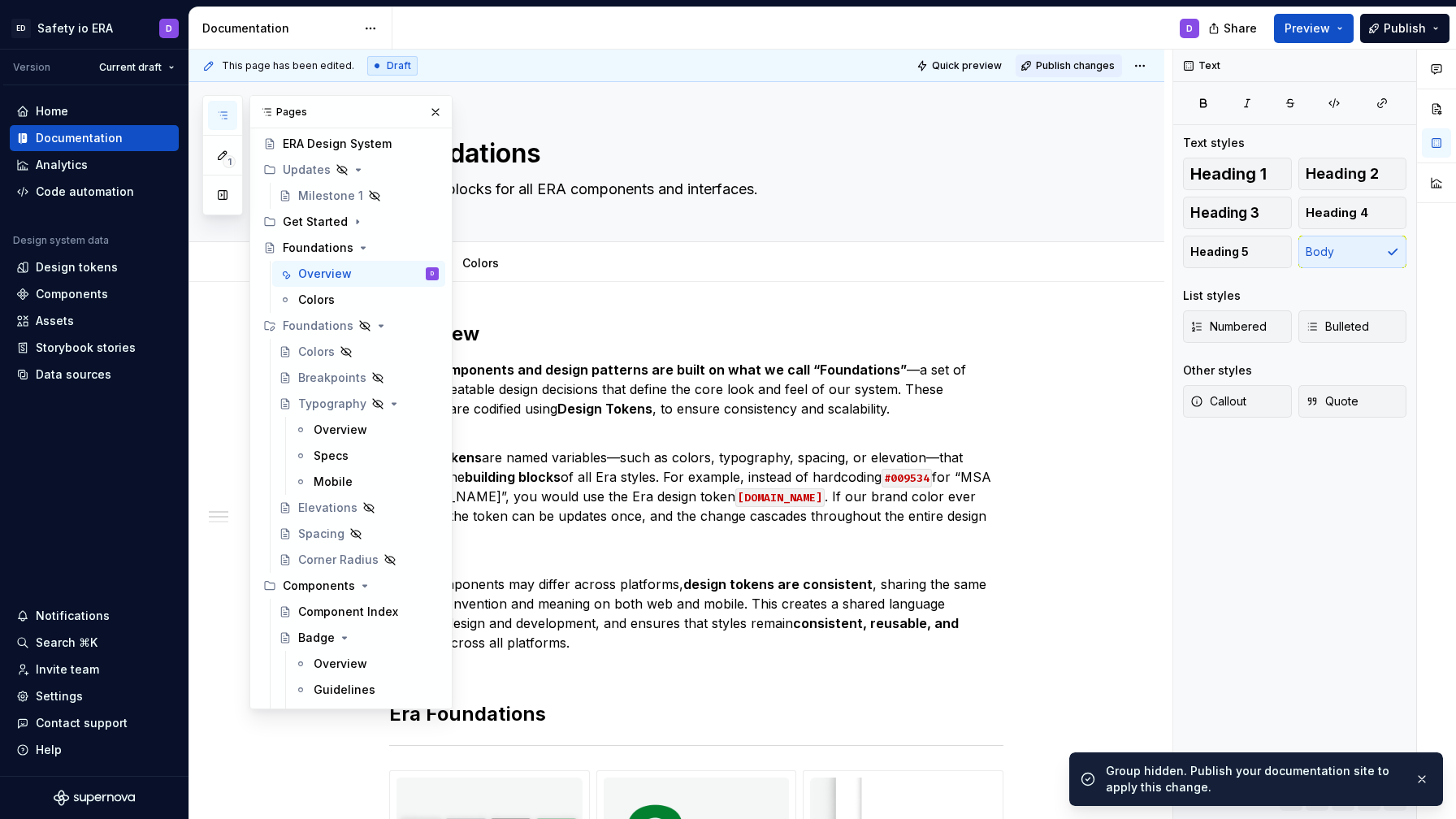
click at [1079, 61] on span "Publish changes" at bounding box center [1076, 65] width 79 height 13
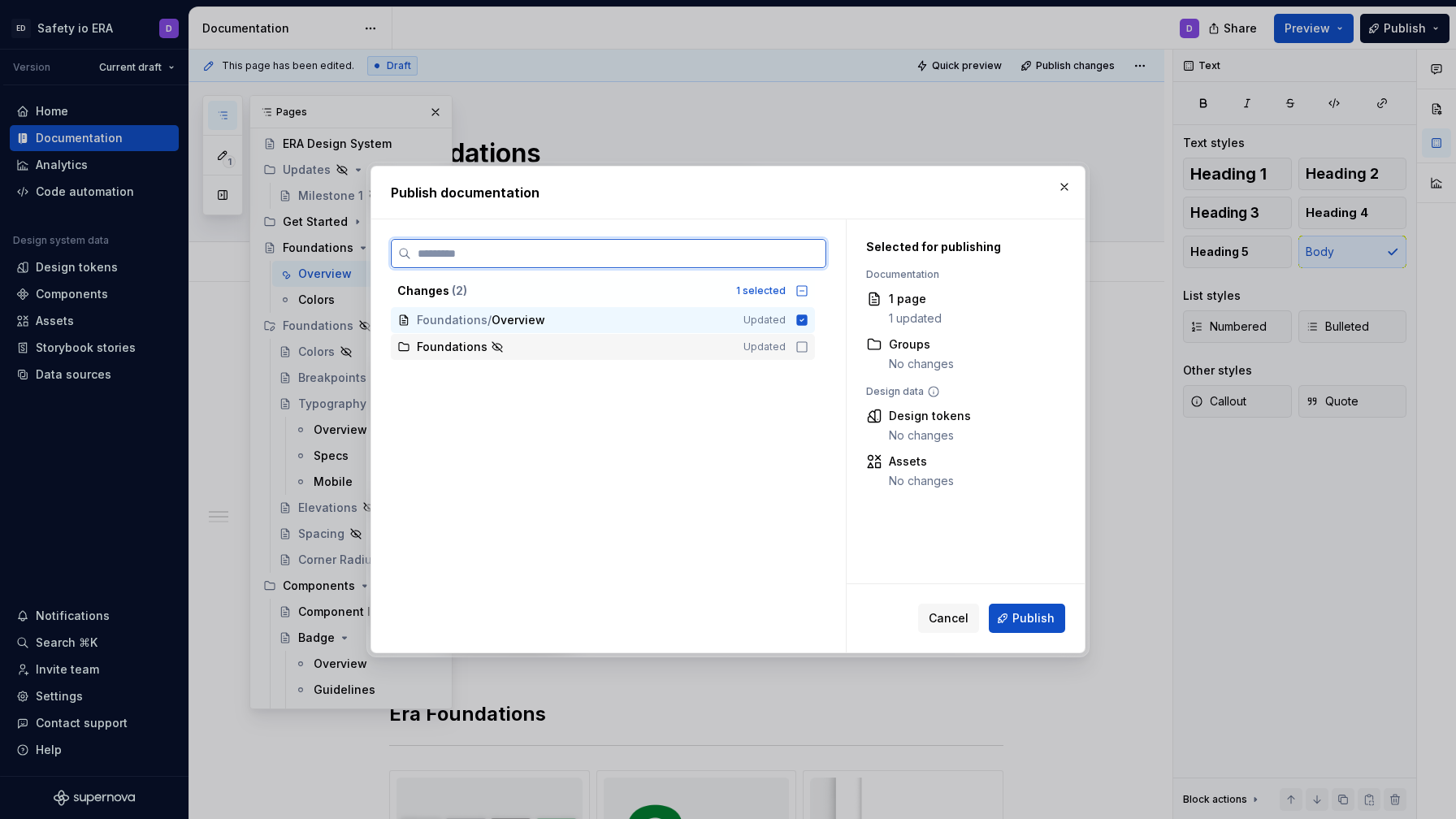
click at [809, 348] on icon at bounding box center [802, 346] width 13 height 13
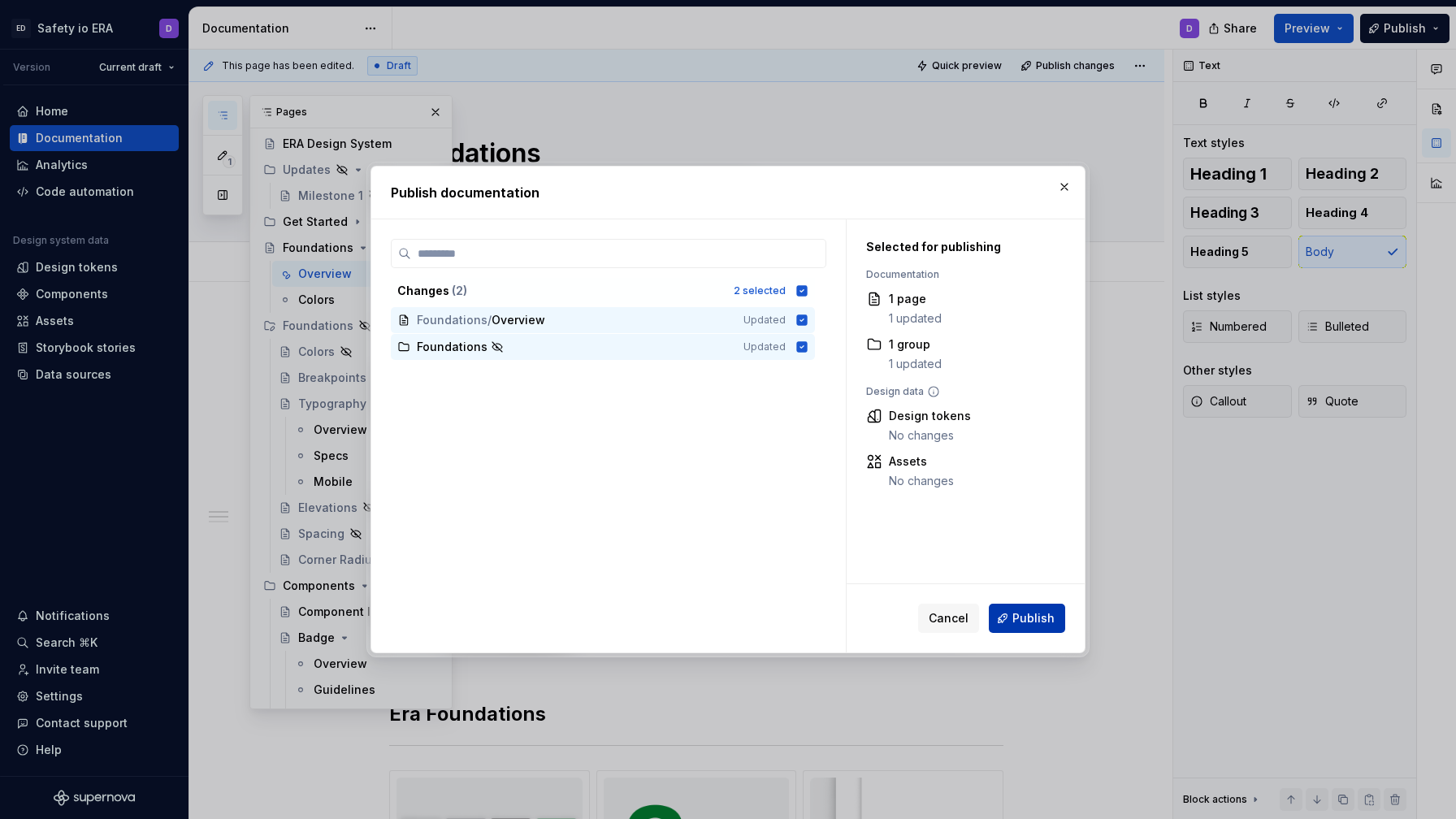
click at [1029, 627] on button "Publish" at bounding box center [1027, 618] width 76 height 29
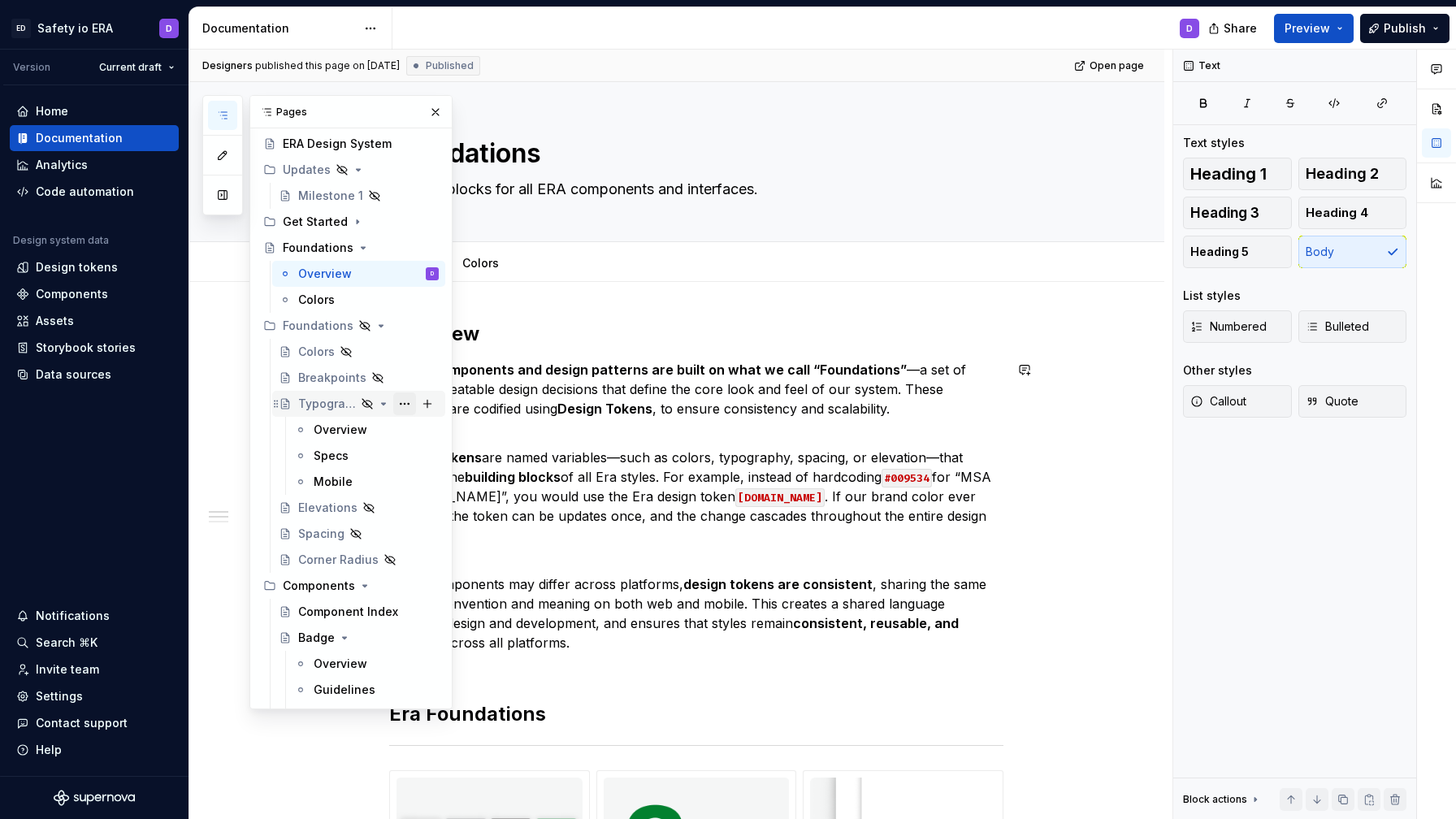
click at [403, 401] on button "Page tree" at bounding box center [405, 404] width 23 height 23
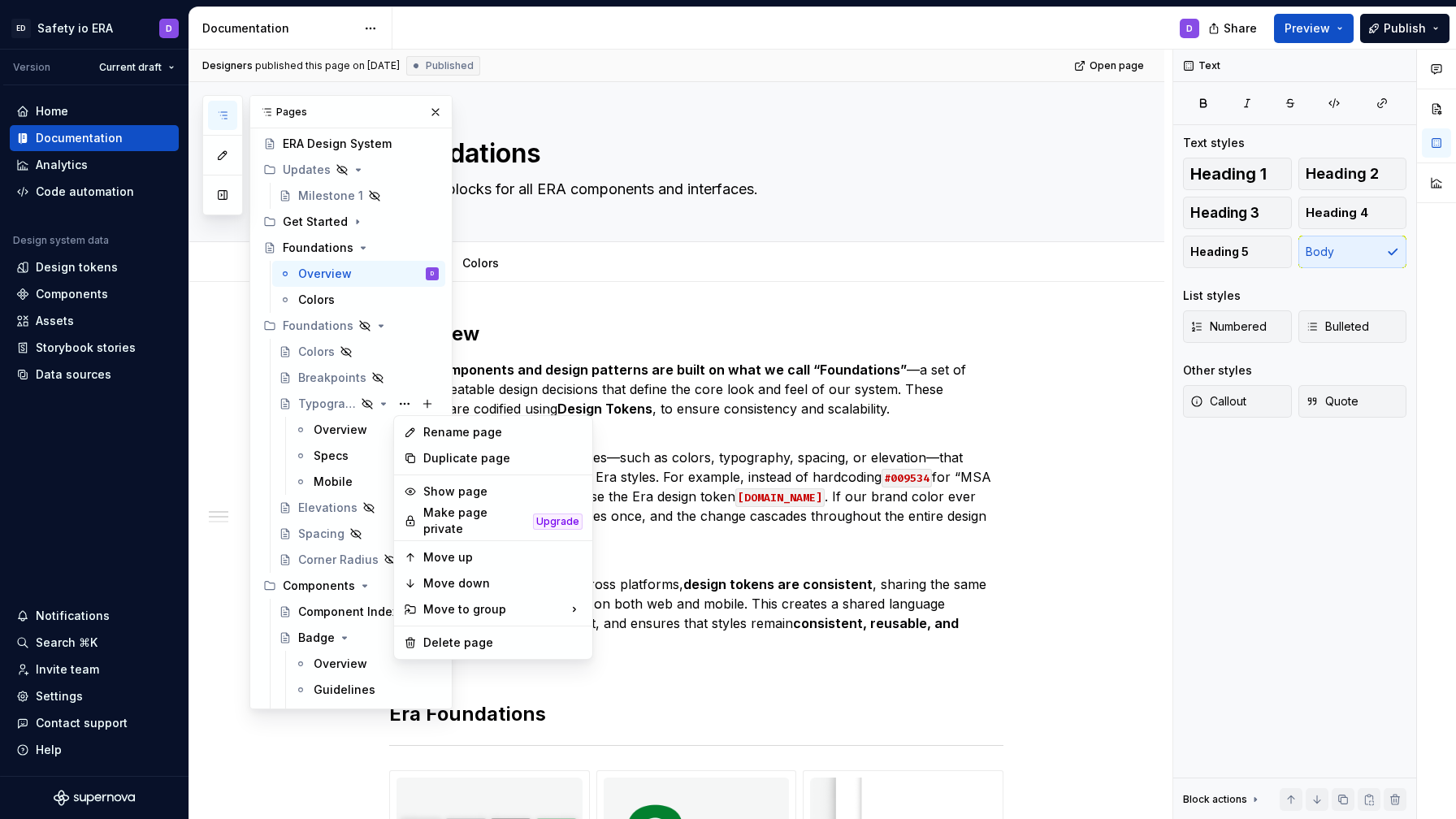
click at [386, 294] on div "Pages Add Accessibility guide for tree Page tree. Navigate the tree with the ar…" at bounding box center [327, 402] width 250 height 614
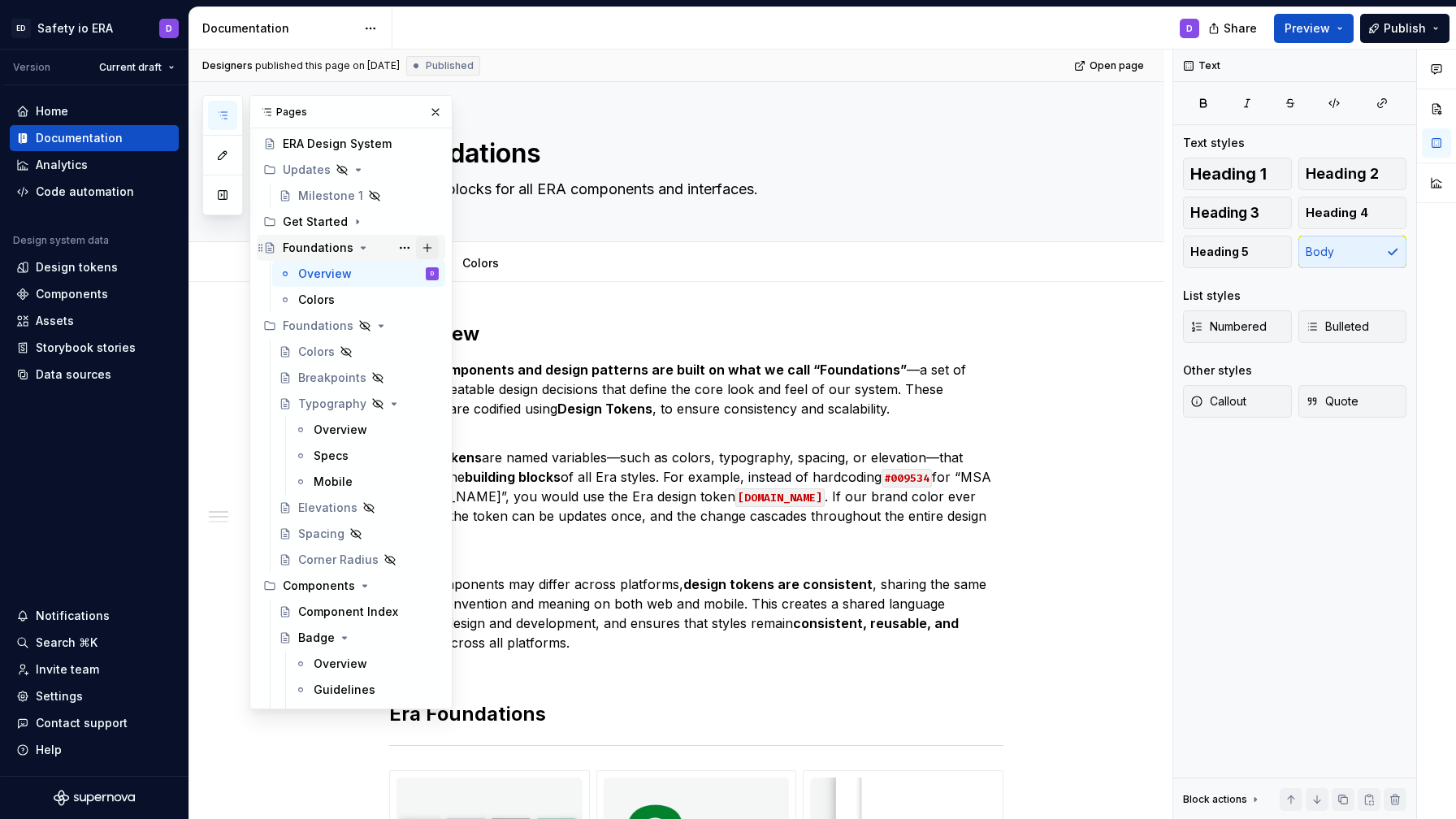
click at [423, 245] on button "Page tree" at bounding box center [428, 248] width 23 height 23
type textarea "*"
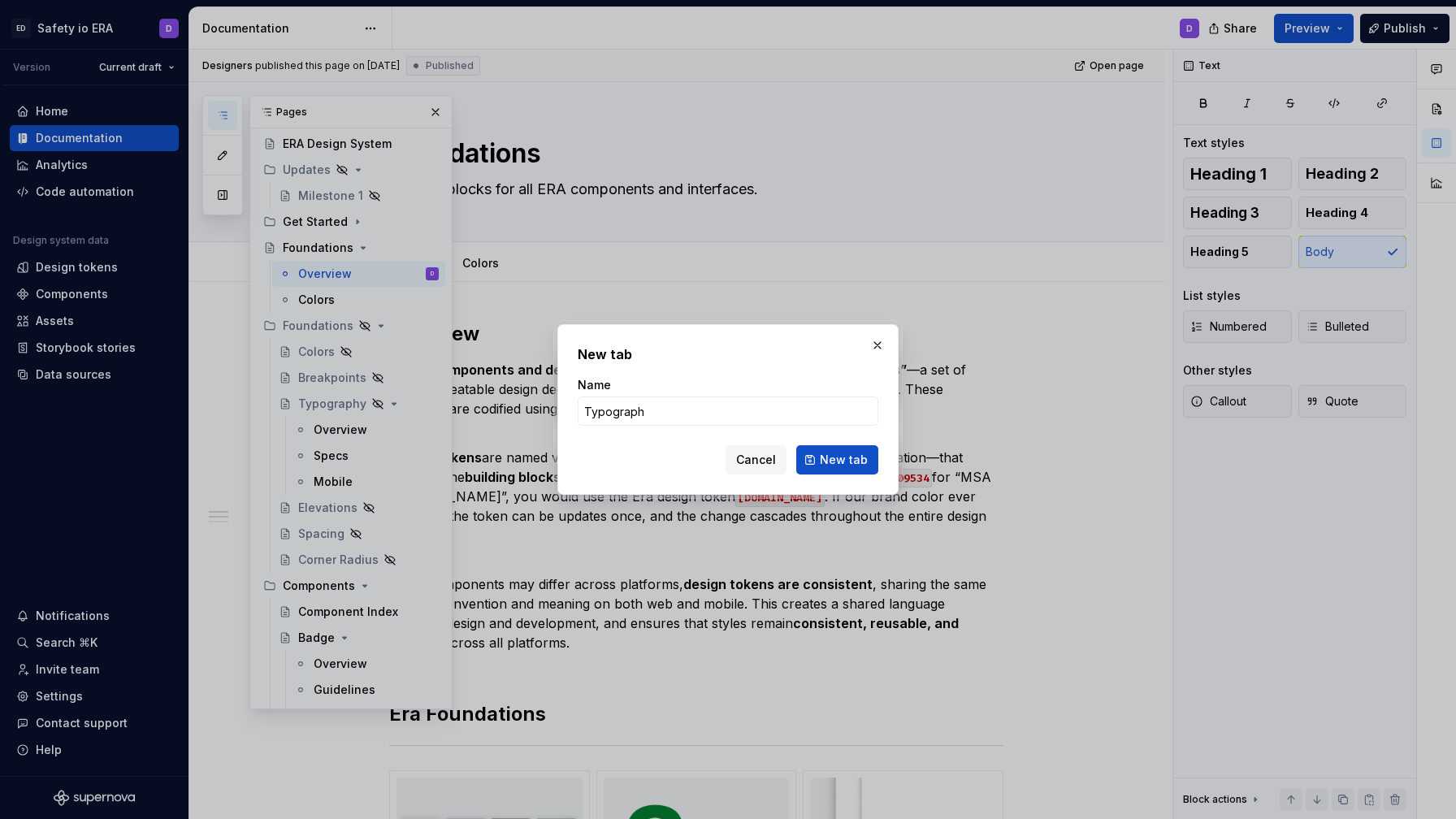
type input "Typography"
click button "New tab" at bounding box center [837, 460] width 82 height 29
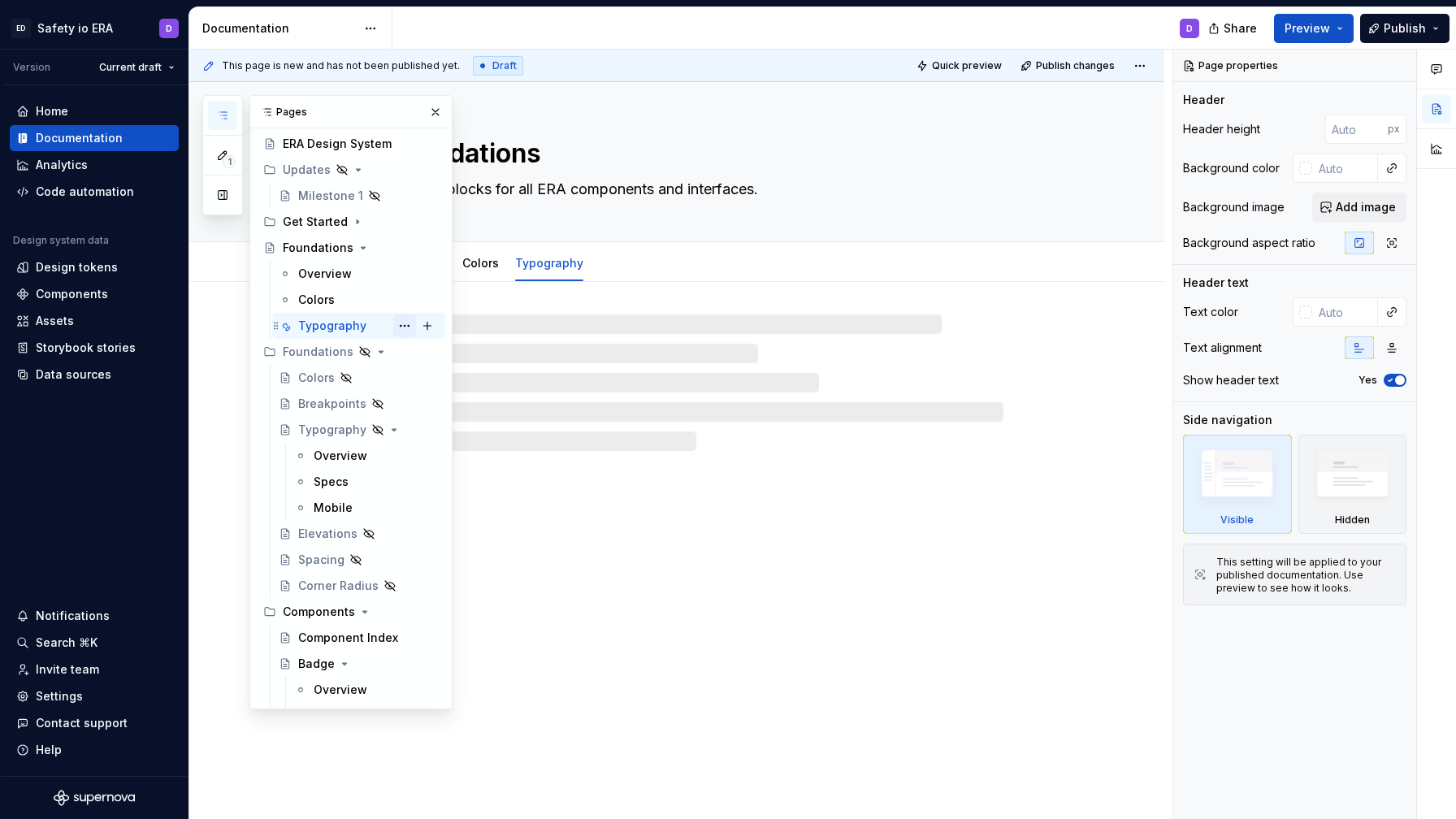
click at [407, 320] on button "Page tree" at bounding box center [405, 326] width 23 height 23
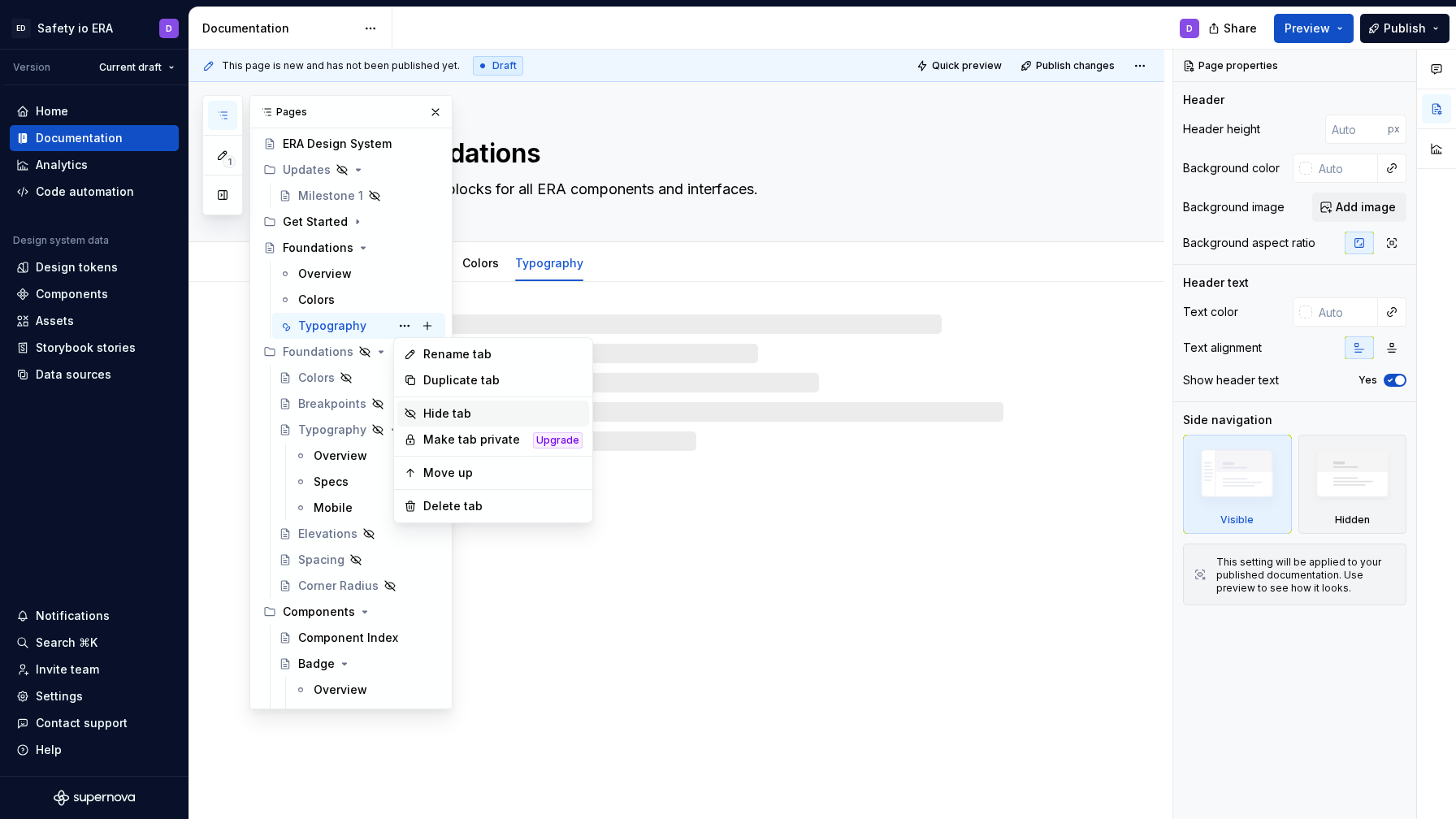
click at [478, 409] on div "Hide tab" at bounding box center [502, 413] width 159 height 16
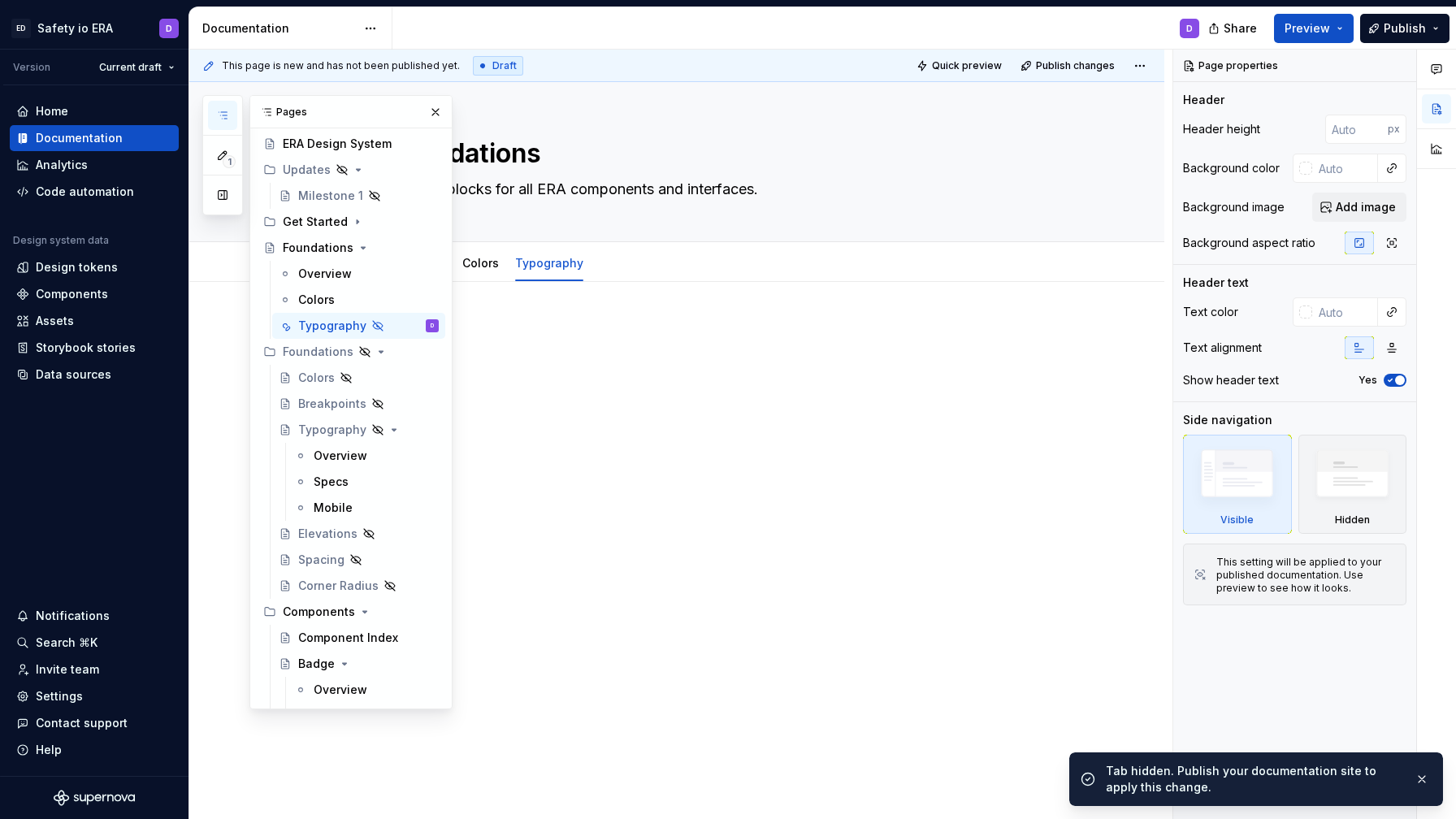
click at [620, 371] on div at bounding box center [697, 352] width 614 height 62
click at [467, 268] on link "Colors" at bounding box center [481, 263] width 37 height 14
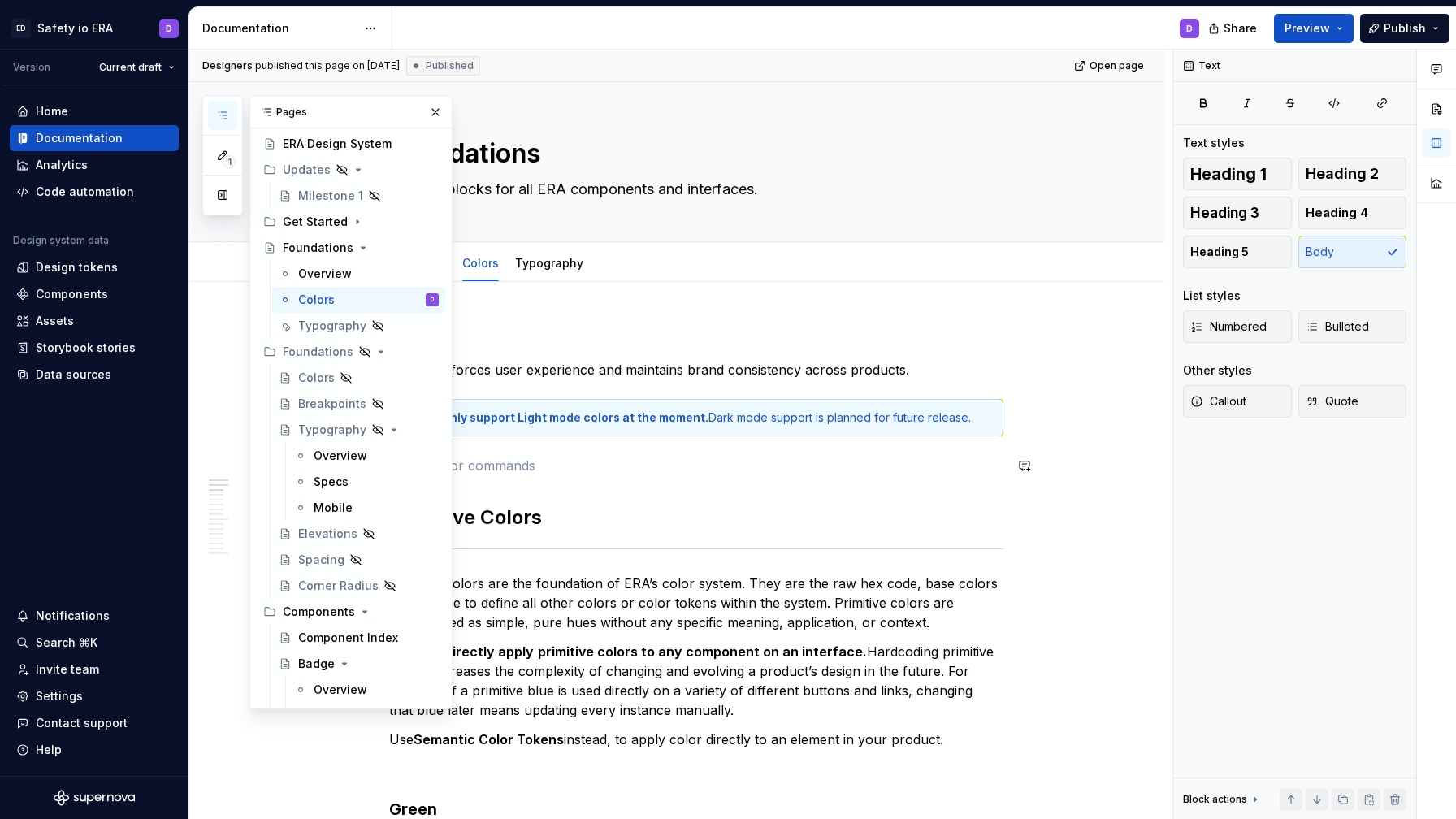
click at [719, 465] on p at bounding box center [697, 466] width 614 height 19
click at [433, 116] on button "button" at bounding box center [436, 112] width 23 height 23
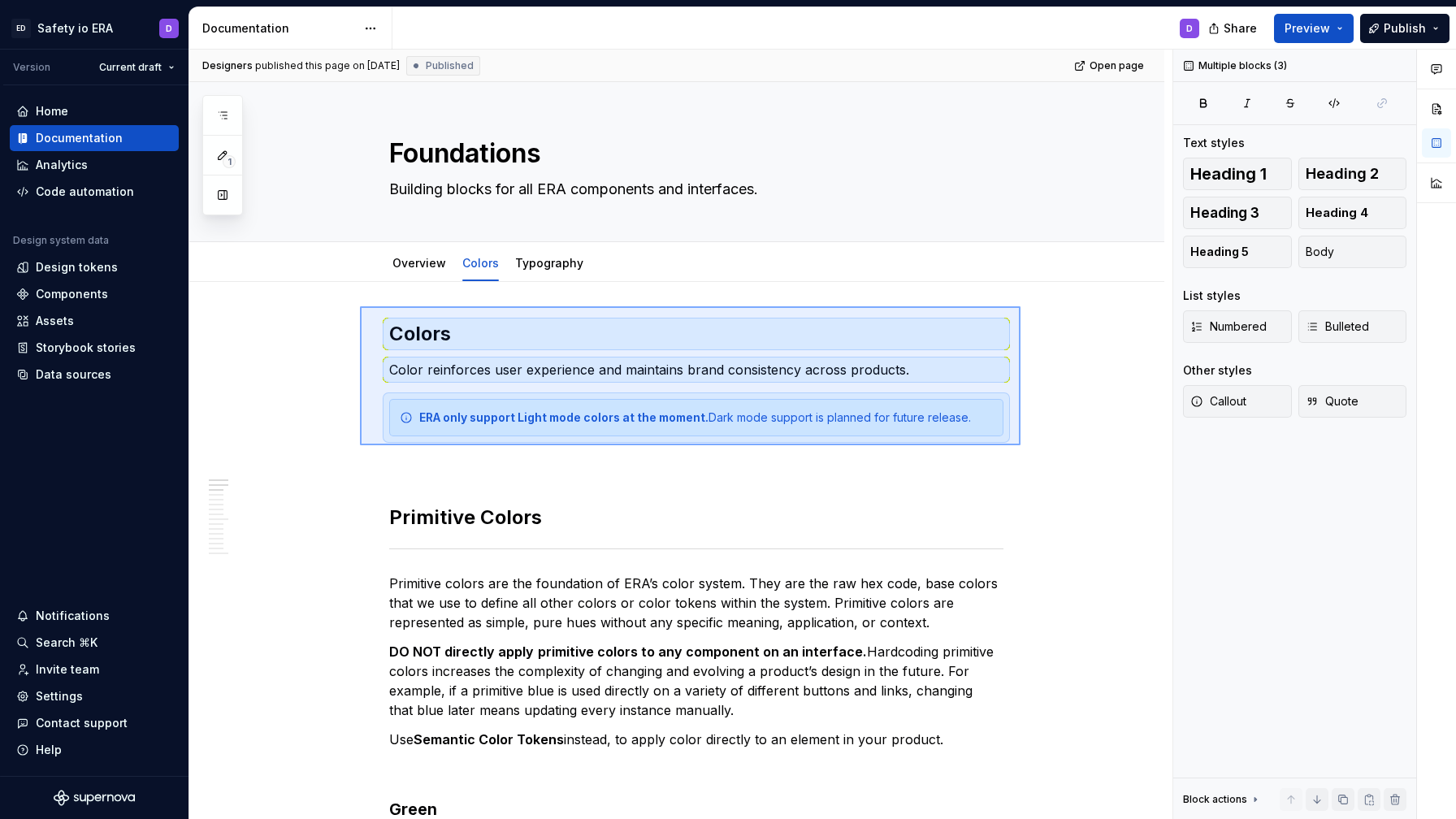
drag, startPoint x: 360, startPoint y: 306, endPoint x: 1021, endPoint y: 445, distance: 675.5
click at [1021, 445] on div "Designers published this page on [DATE] Published Open page Foundations Buildin…" at bounding box center [681, 434] width 984 height 770
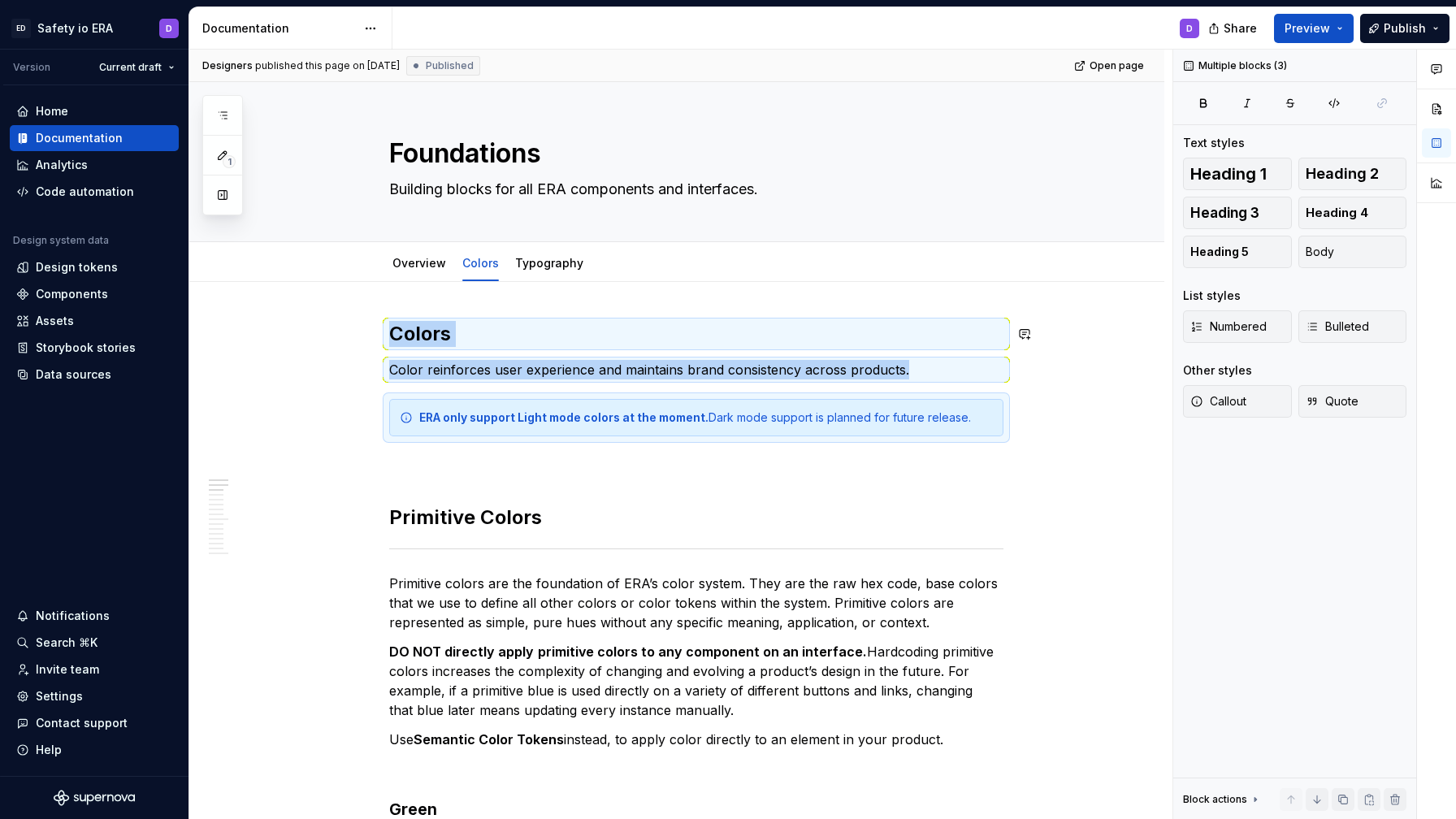
copy div "Colors Color reinforces user experience and maintains brand consistency across …"
click at [565, 259] on link "Typography" at bounding box center [549, 263] width 69 height 14
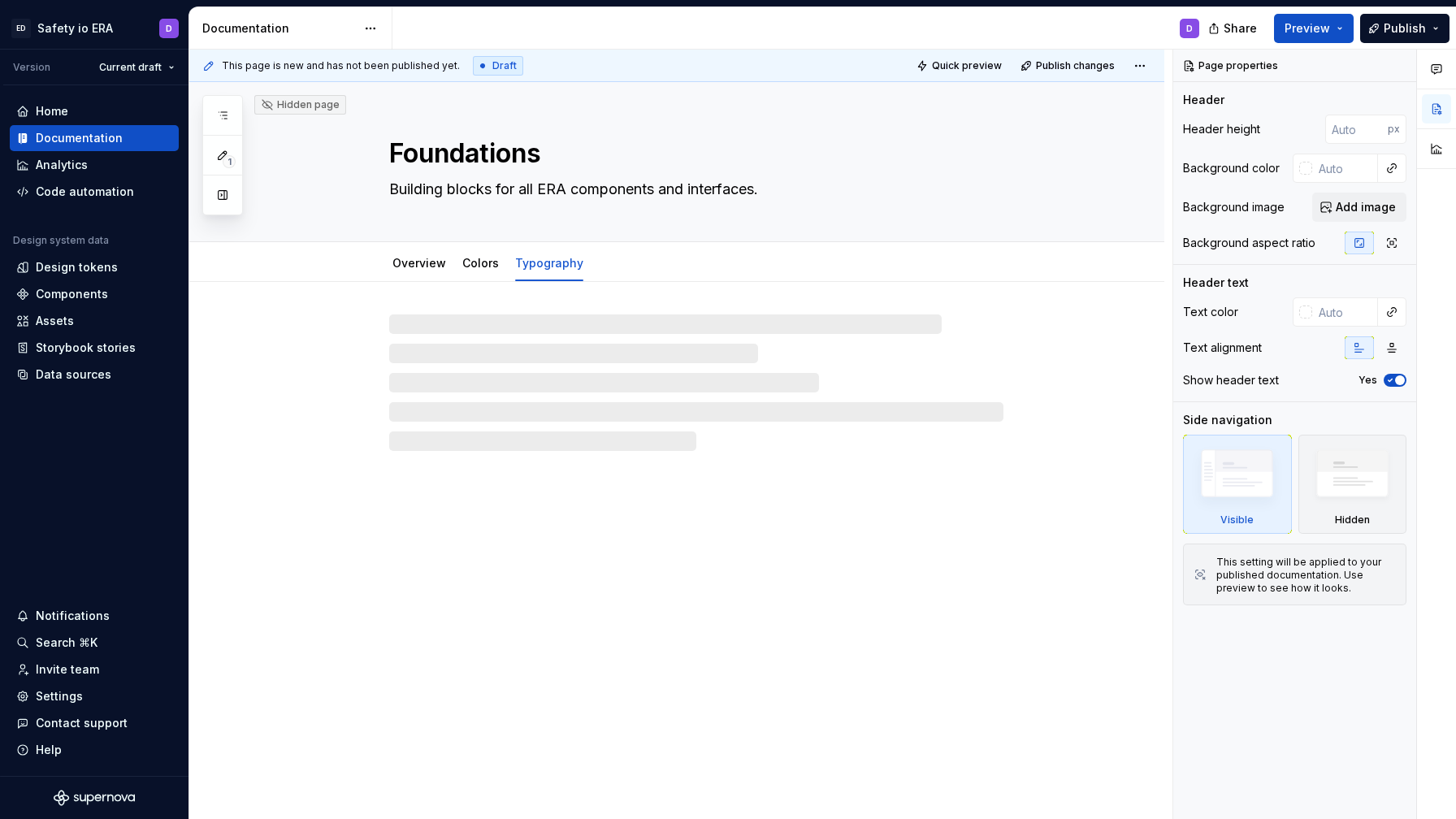
type textarea "*"
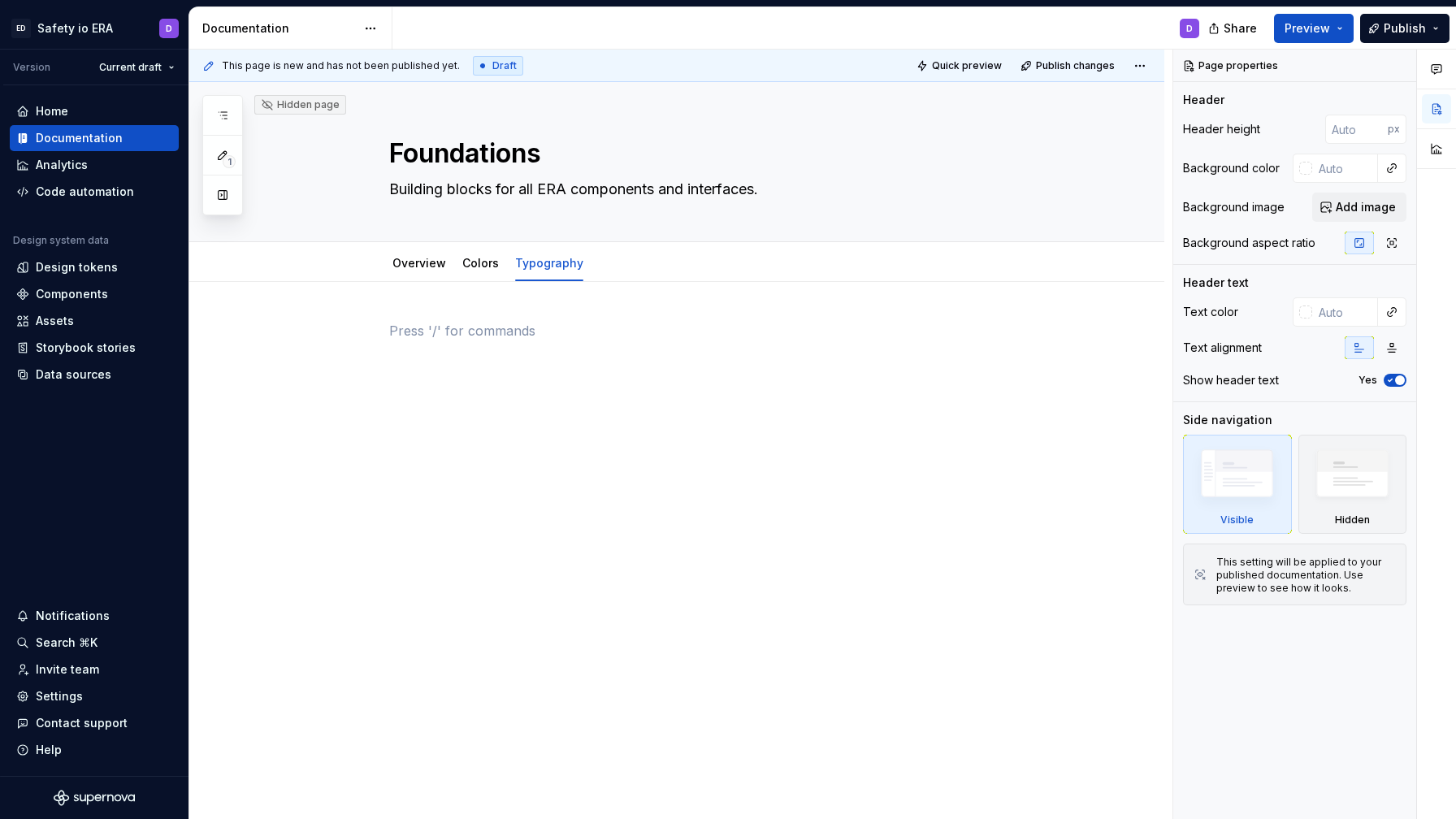
click at [572, 381] on div at bounding box center [697, 352] width 614 height 62
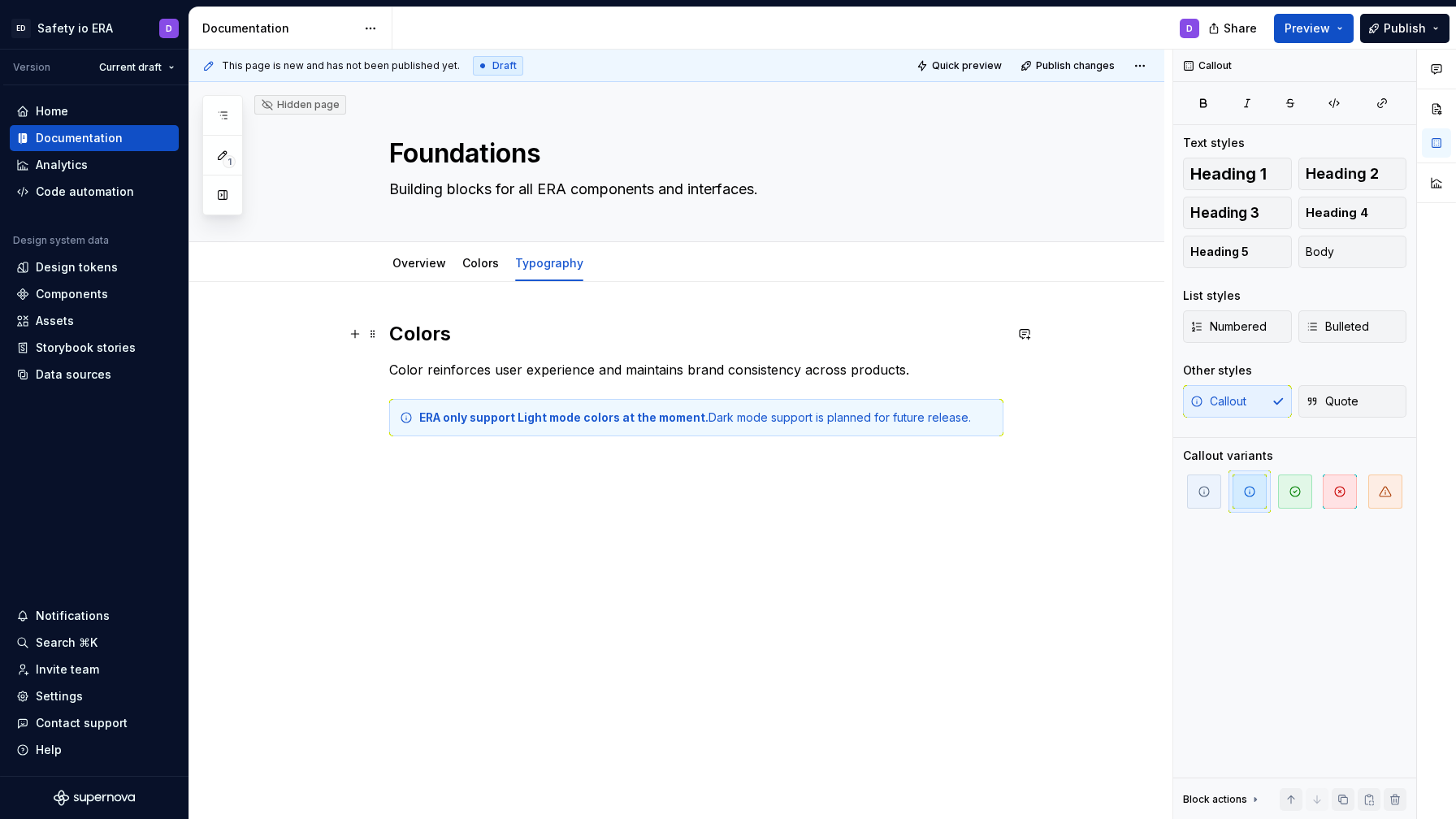
click at [409, 331] on h2 "Colors" at bounding box center [697, 333] width 614 height 26
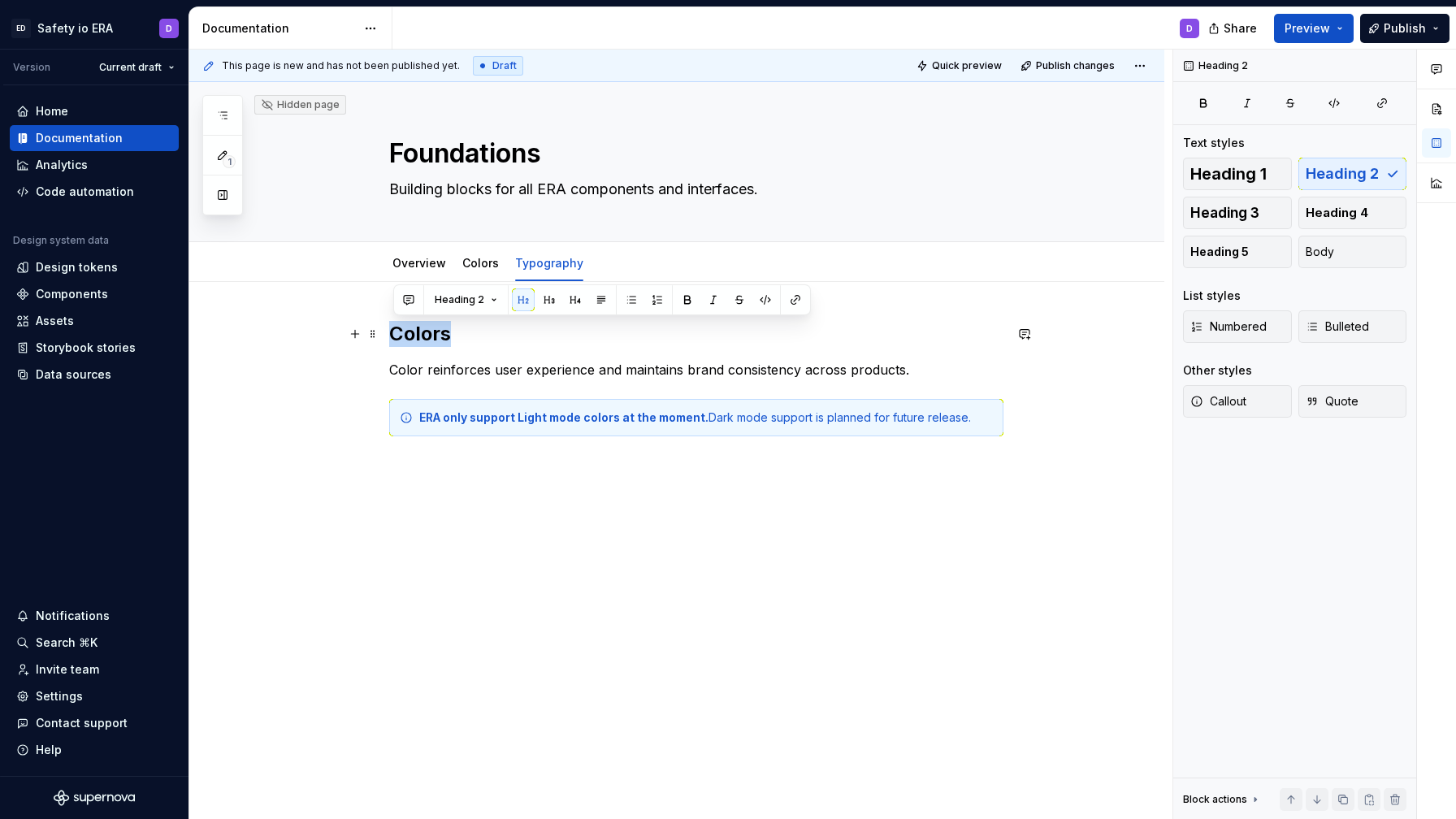
click at [409, 331] on h2 "Colors" at bounding box center [697, 333] width 614 height 26
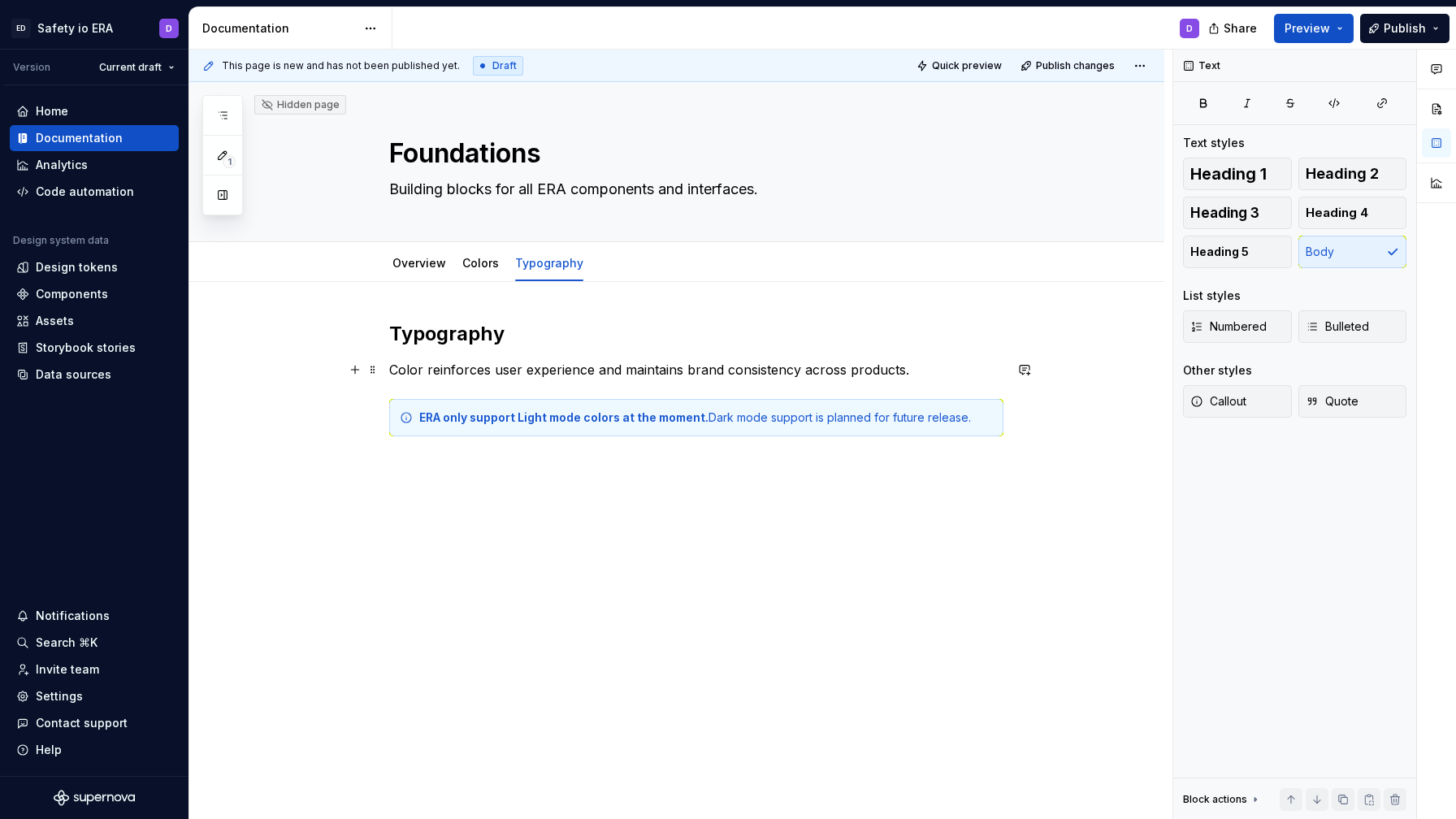
click at [509, 375] on p "Color reinforces user experience and maintains brand consistency across product…" at bounding box center [697, 370] width 614 height 19
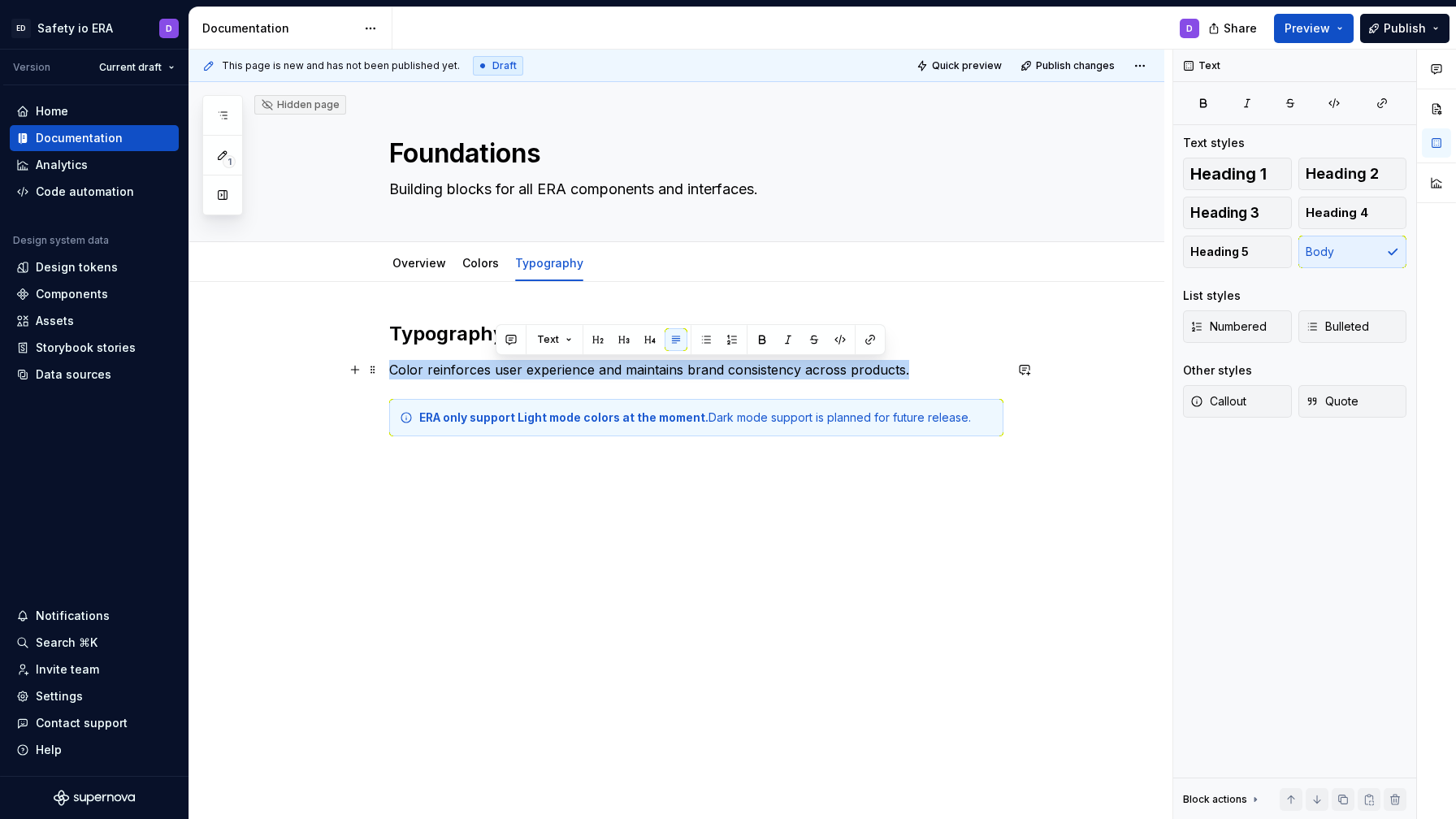
click at [509, 375] on p "Color reinforces user experience and maintains brand consistency across product…" at bounding box center [697, 370] width 614 height 19
click at [794, 490] on div "Typography Color reinforces user experience and maintains brand consistency acr…" at bounding box center [676, 492] width 975 height 419
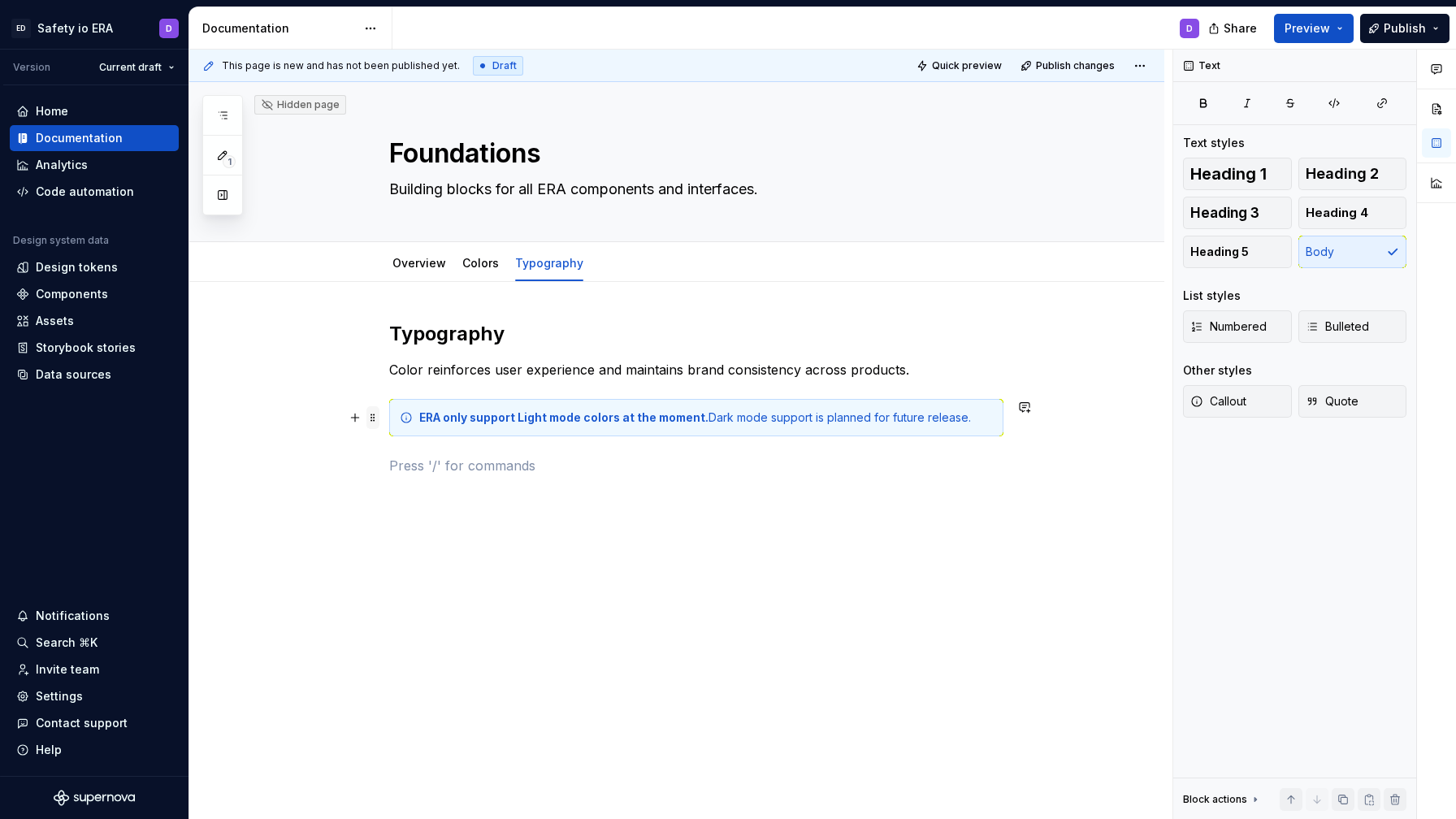
click at [377, 418] on span at bounding box center [372, 418] width 13 height 23
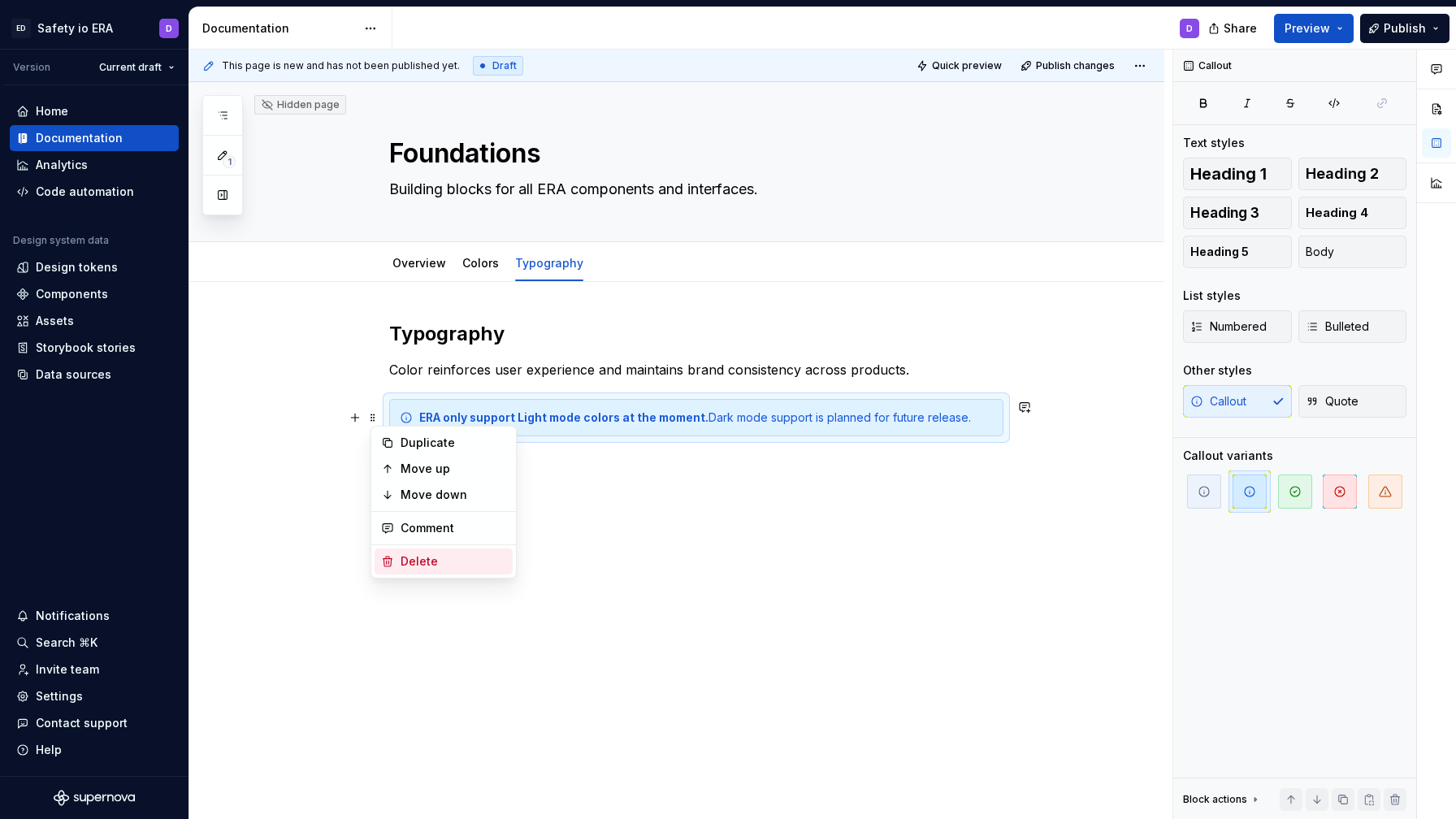
click at [453, 563] on div "Delete" at bounding box center [453, 561] width 105 height 16
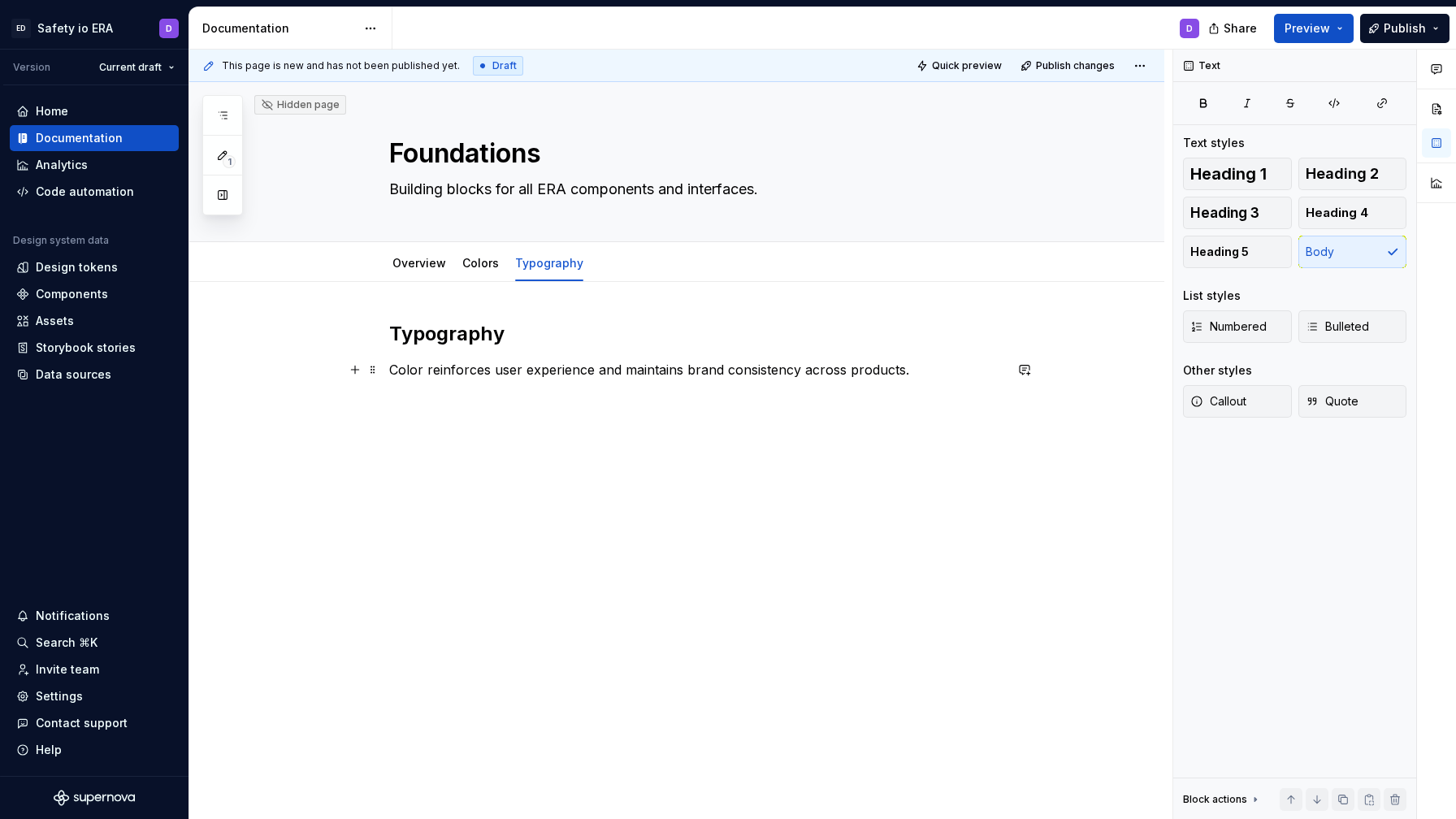
click at [443, 376] on p "Color reinforces user experience and maintains brand consistency across product…" at bounding box center [697, 370] width 614 height 19
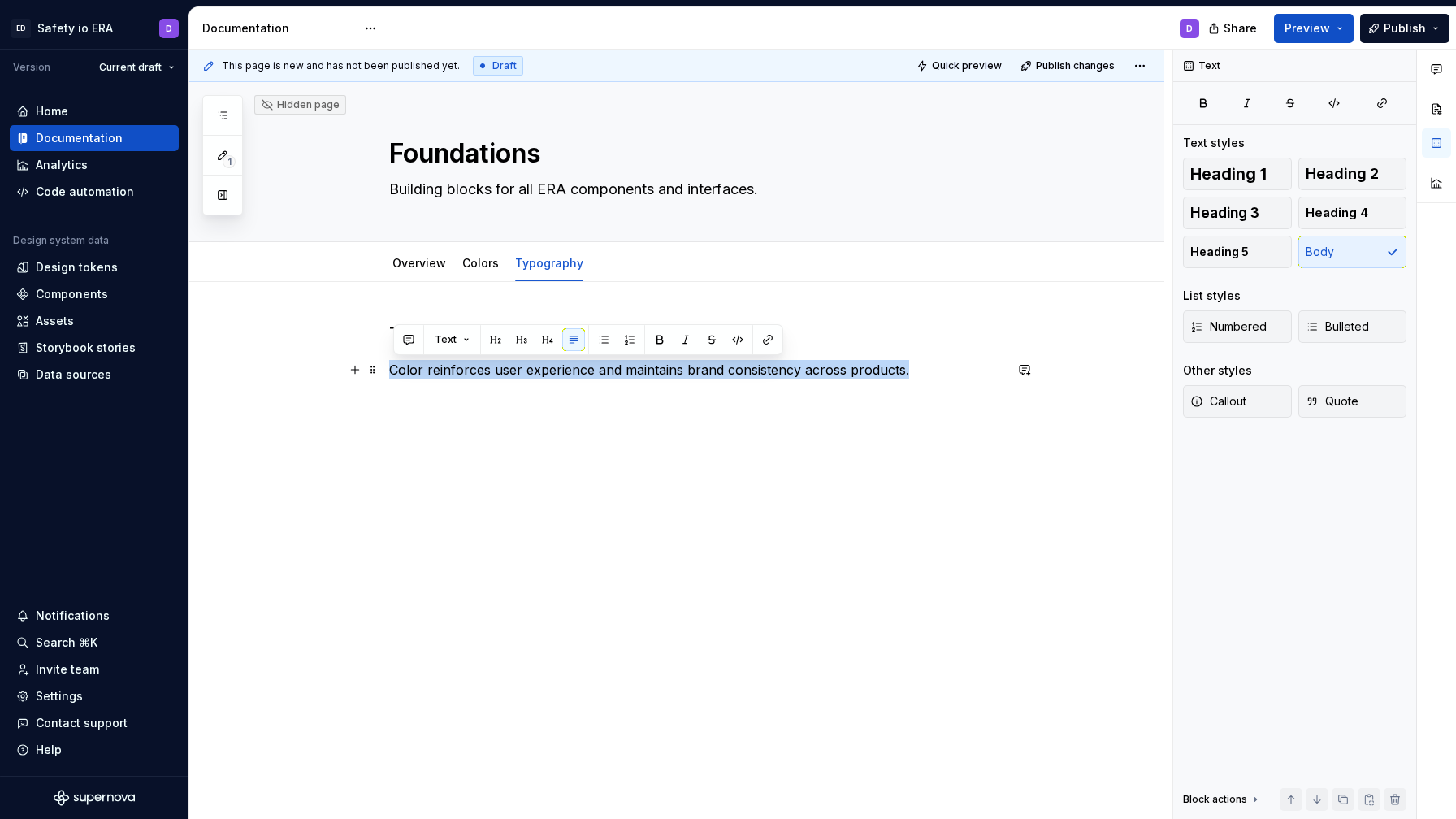
click at [443, 376] on p "Color reinforces user experience and maintains brand consistency across product…" at bounding box center [697, 370] width 614 height 19
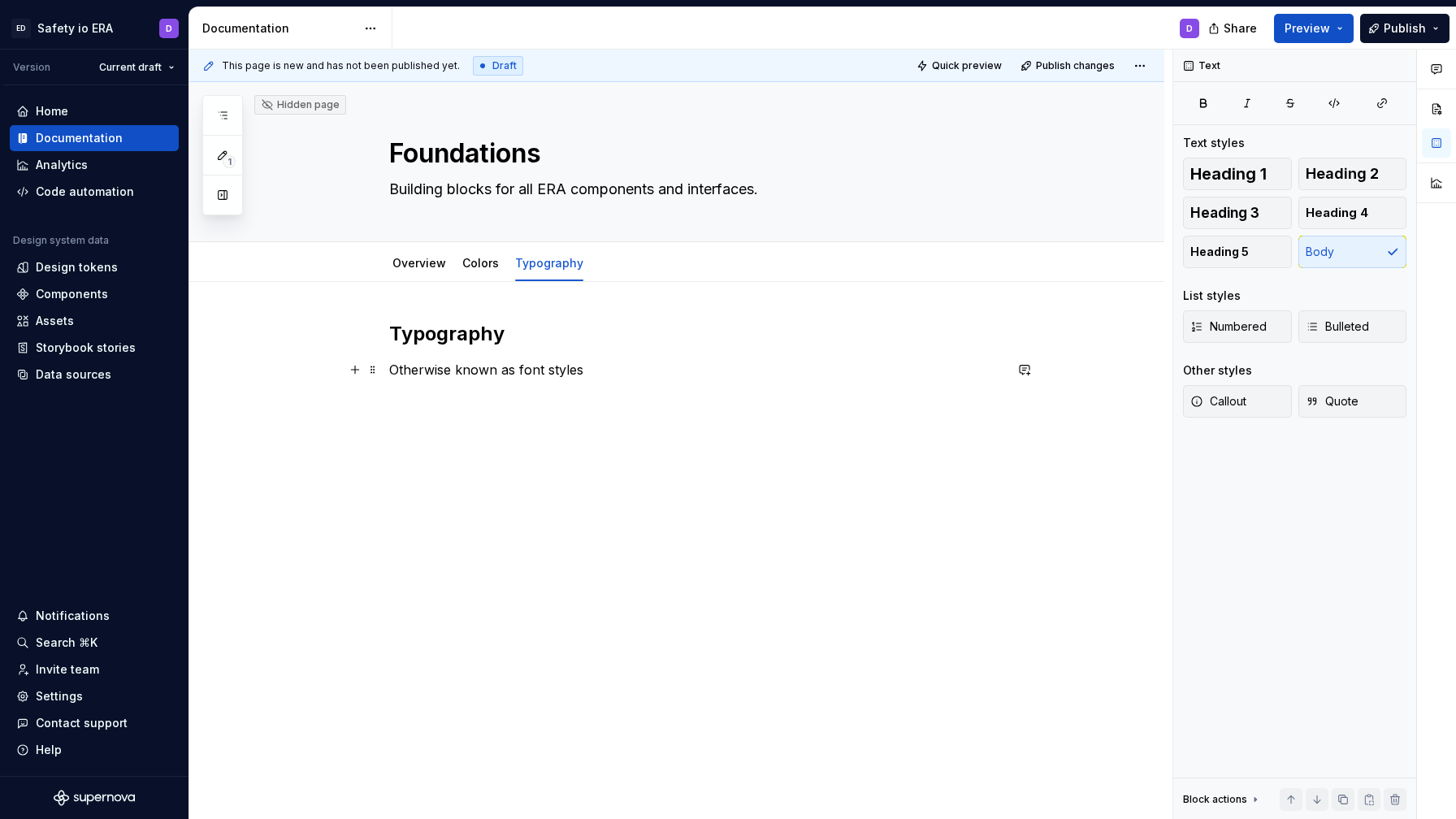
click at [423, 377] on p "Otherwise known as font styles" at bounding box center [697, 370] width 614 height 19
click at [586, 375] on p "Also known as font styles" at bounding box center [697, 370] width 614 height 19
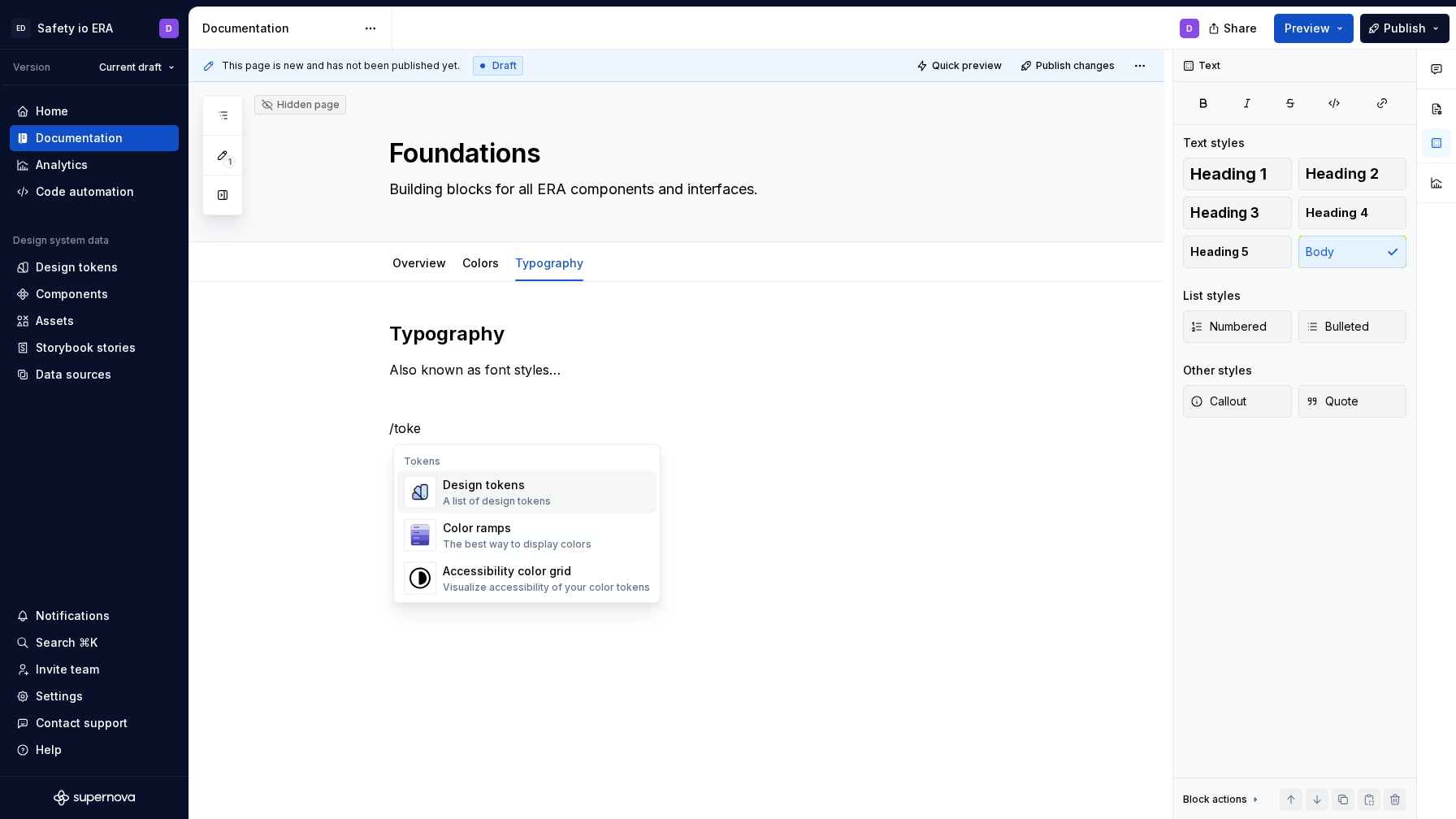
click at [536, 489] on div "Design tokens" at bounding box center [497, 485] width 108 height 16
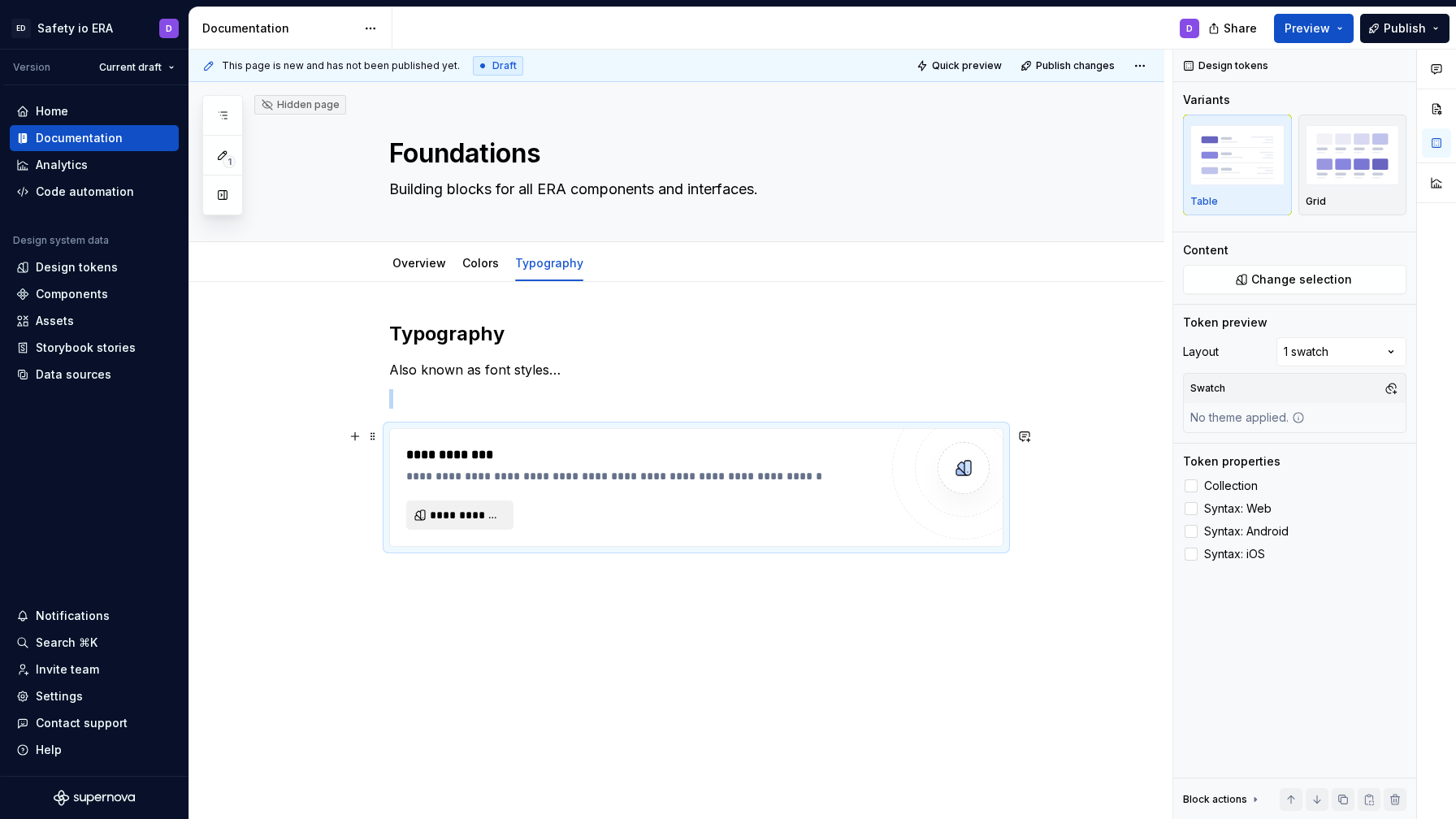
click at [486, 516] on span "**********" at bounding box center [467, 515] width 73 height 16
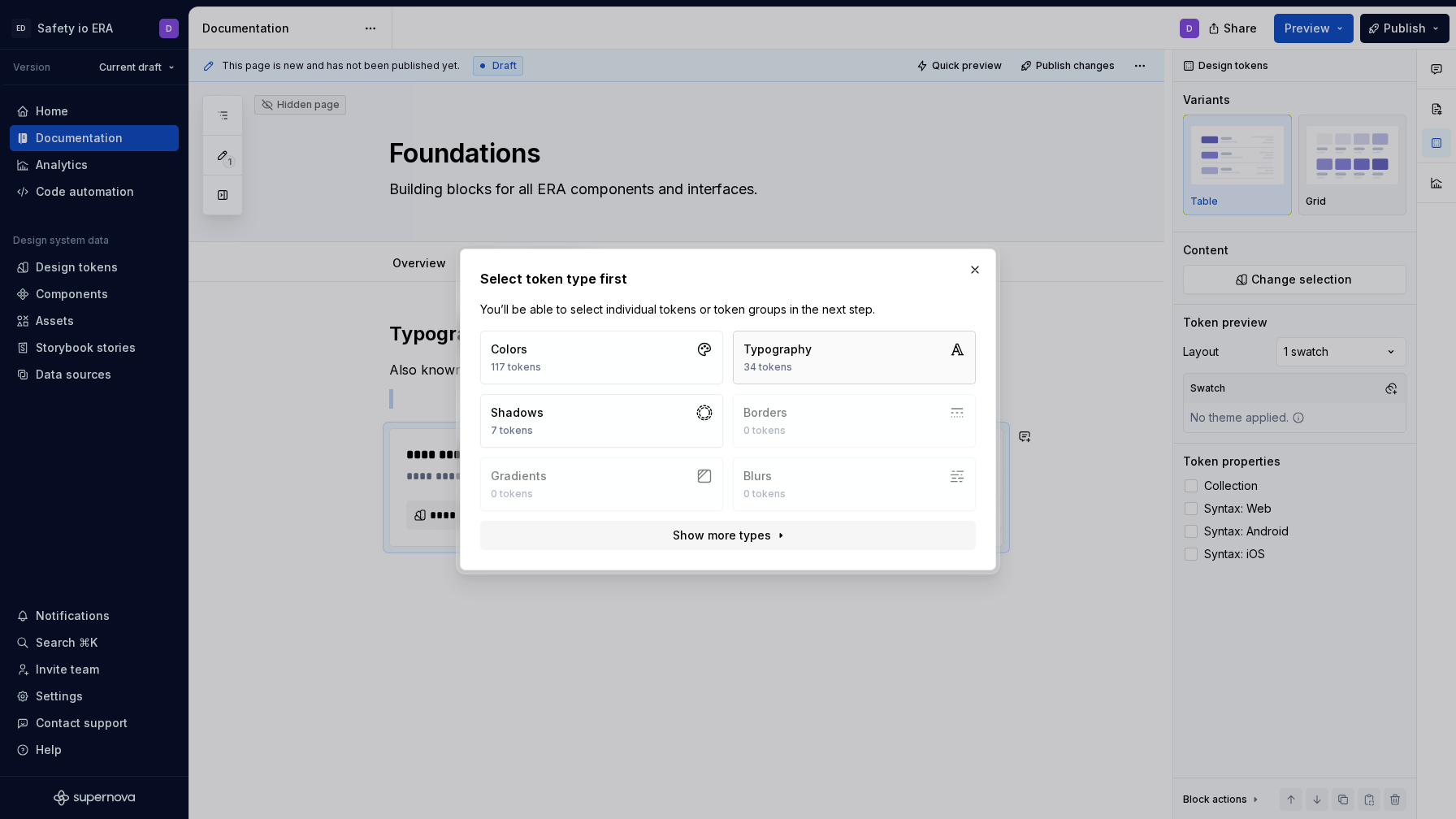
click at [848, 365] on button "Typography 34 tokens" at bounding box center [855, 357] width 243 height 54
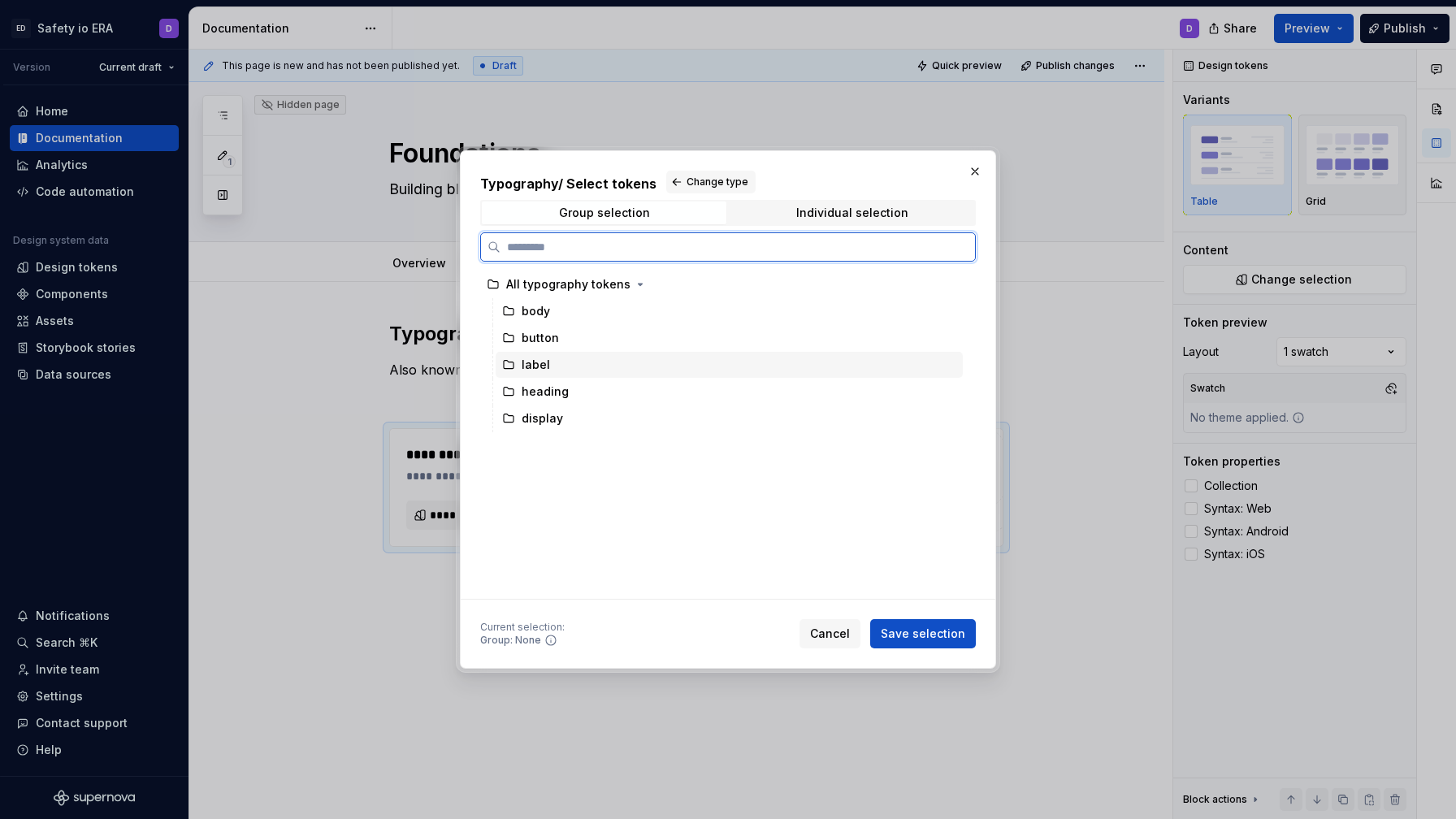
click at [559, 368] on div "label" at bounding box center [729, 364] width 468 height 26
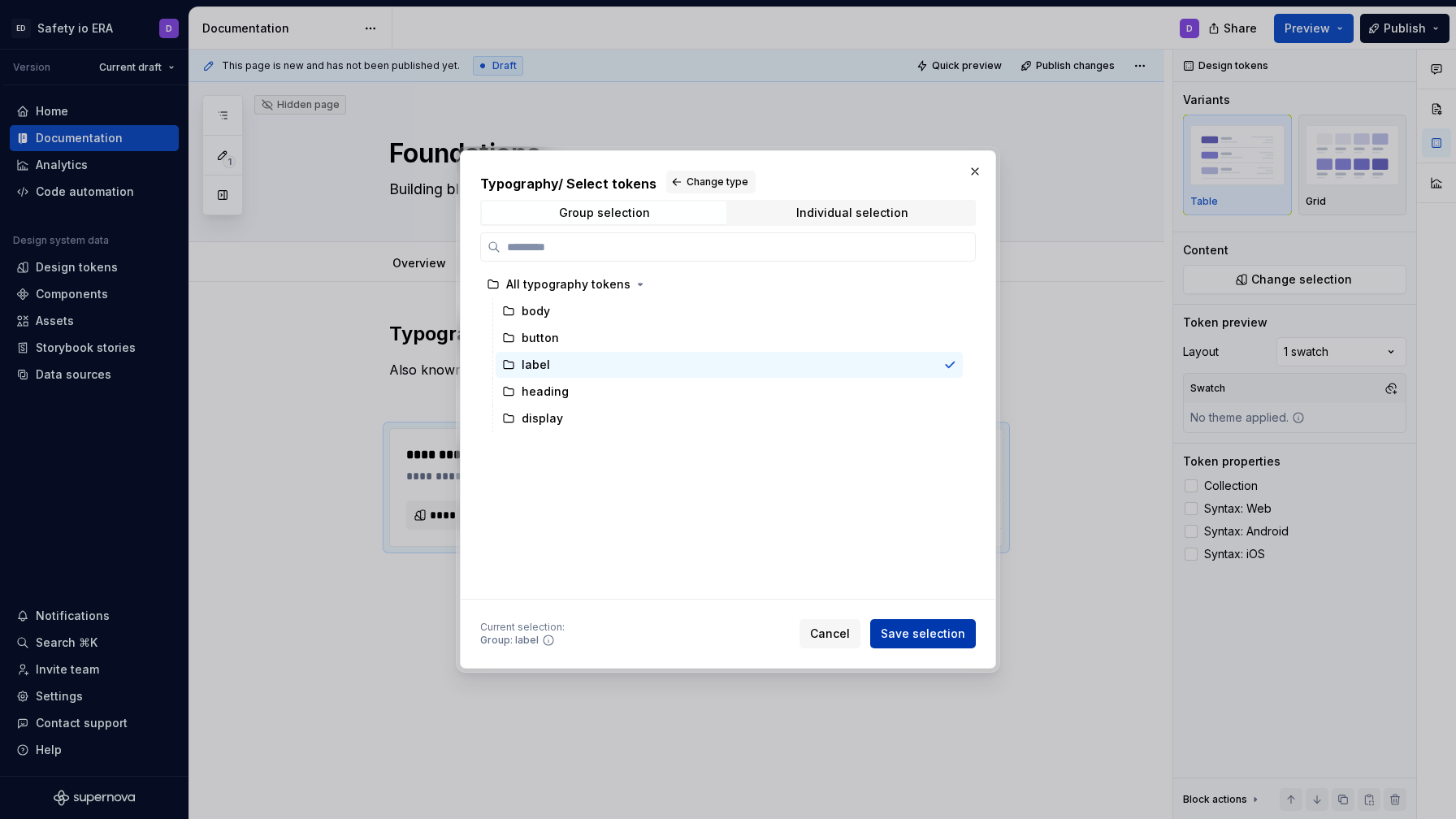
click at [921, 636] on span "Save selection" at bounding box center [923, 634] width 84 height 16
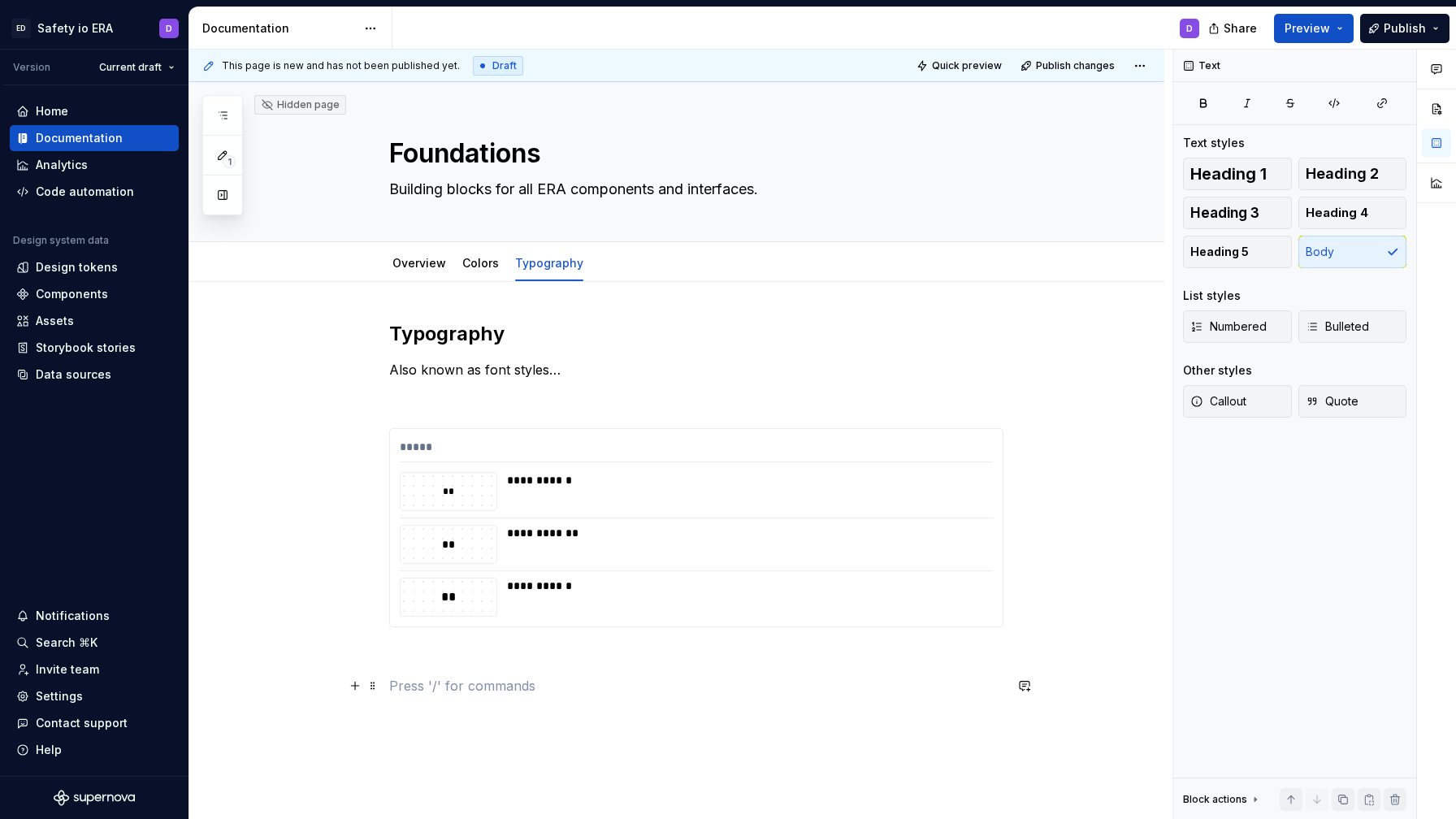
click at [591, 679] on p at bounding box center [697, 686] width 614 height 19
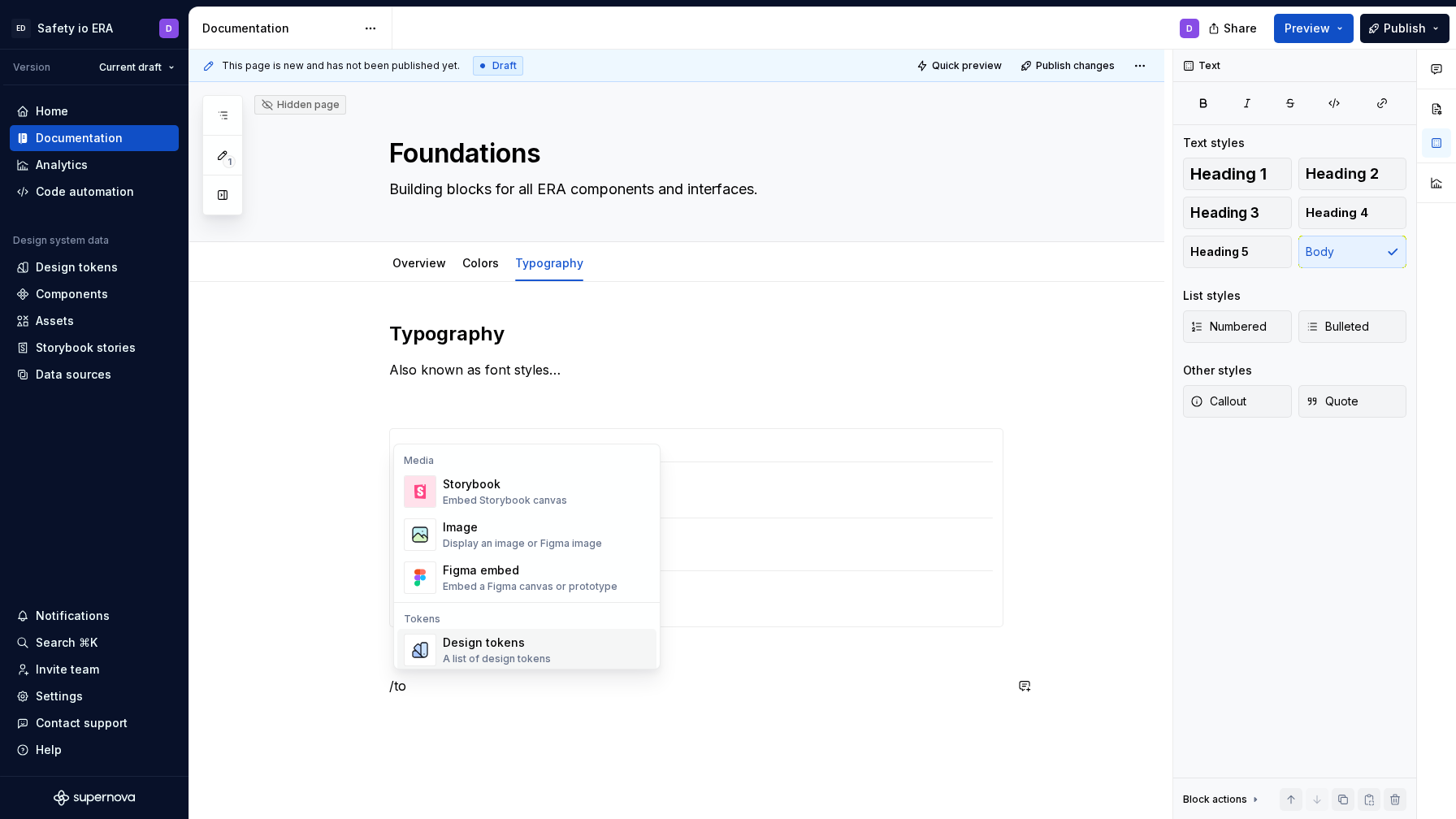
click at [484, 645] on div "Design tokens" at bounding box center [497, 642] width 108 height 16
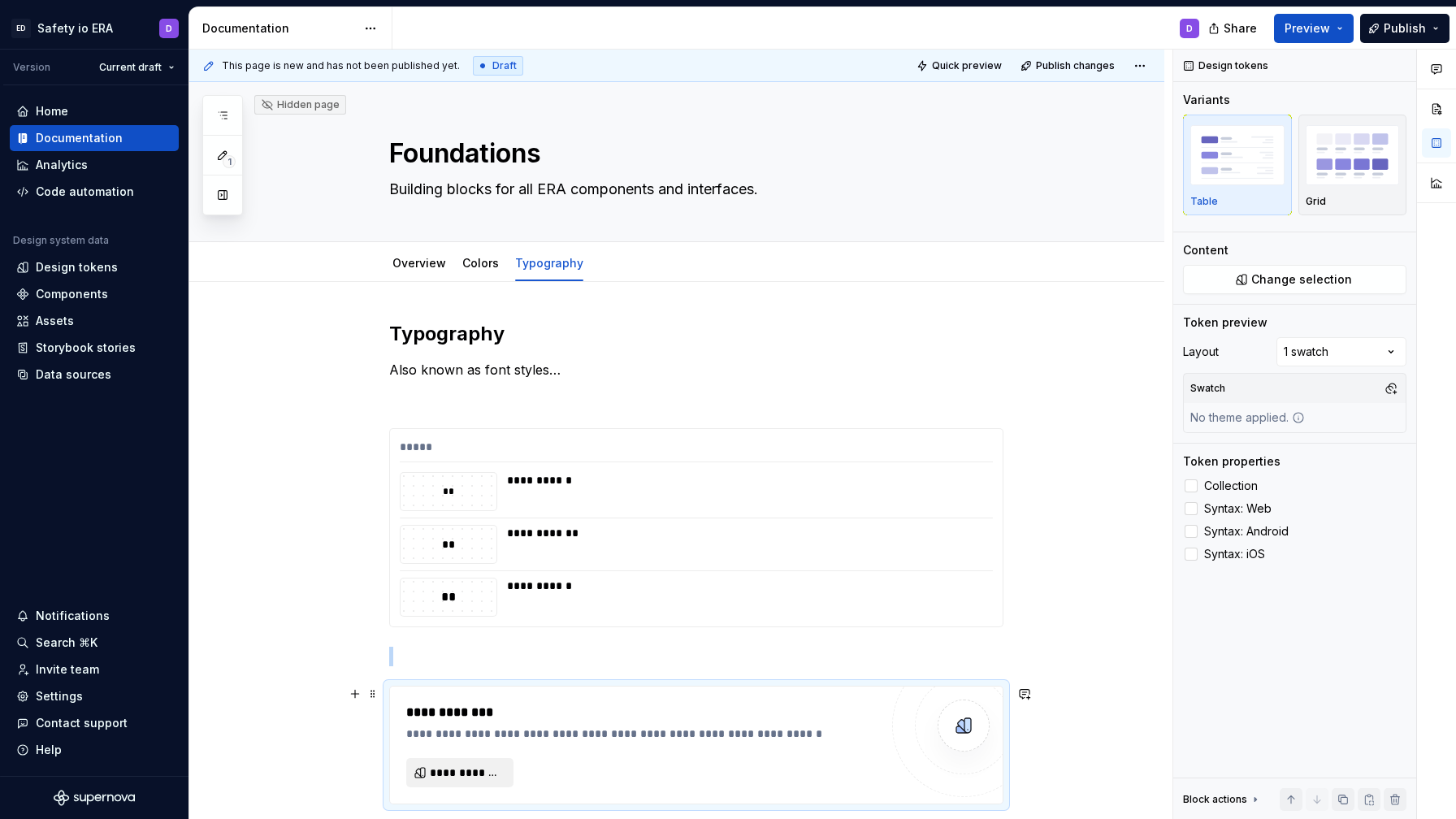
click at [485, 770] on span "**********" at bounding box center [467, 773] width 73 height 16
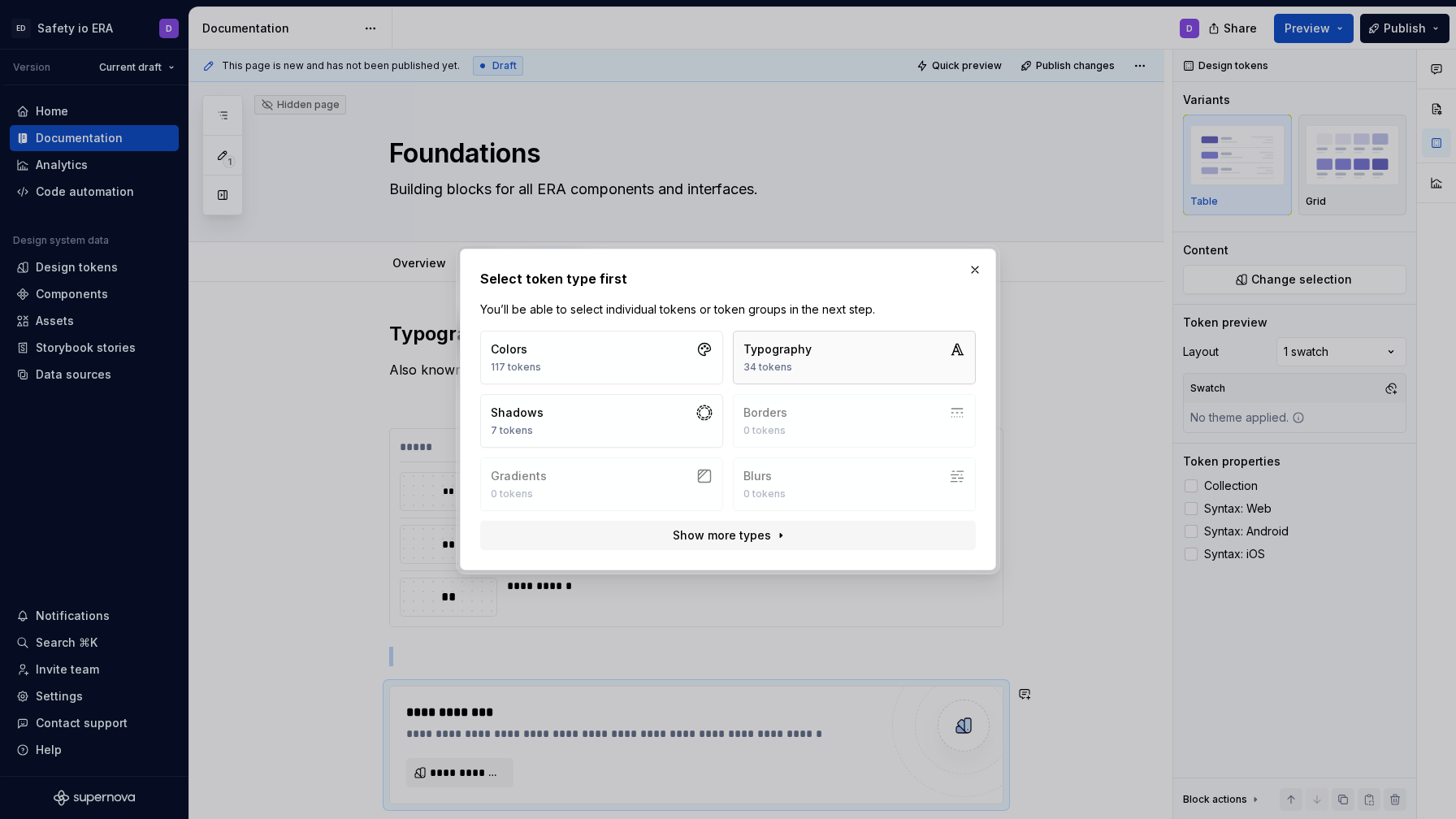
click at [760, 355] on div "Typography" at bounding box center [778, 349] width 69 height 16
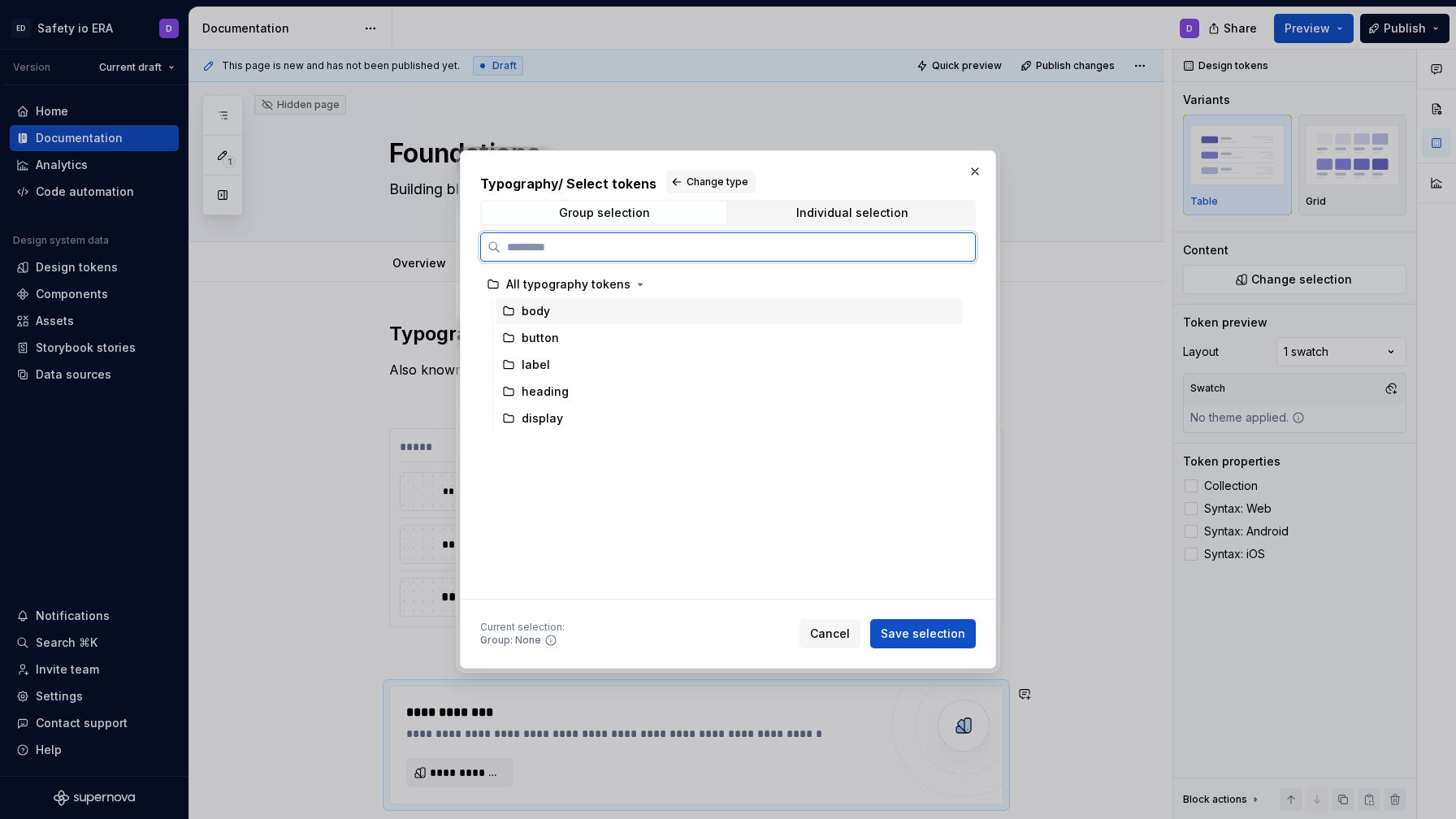
click at [547, 308] on div "body" at bounding box center [535, 311] width 28 height 16
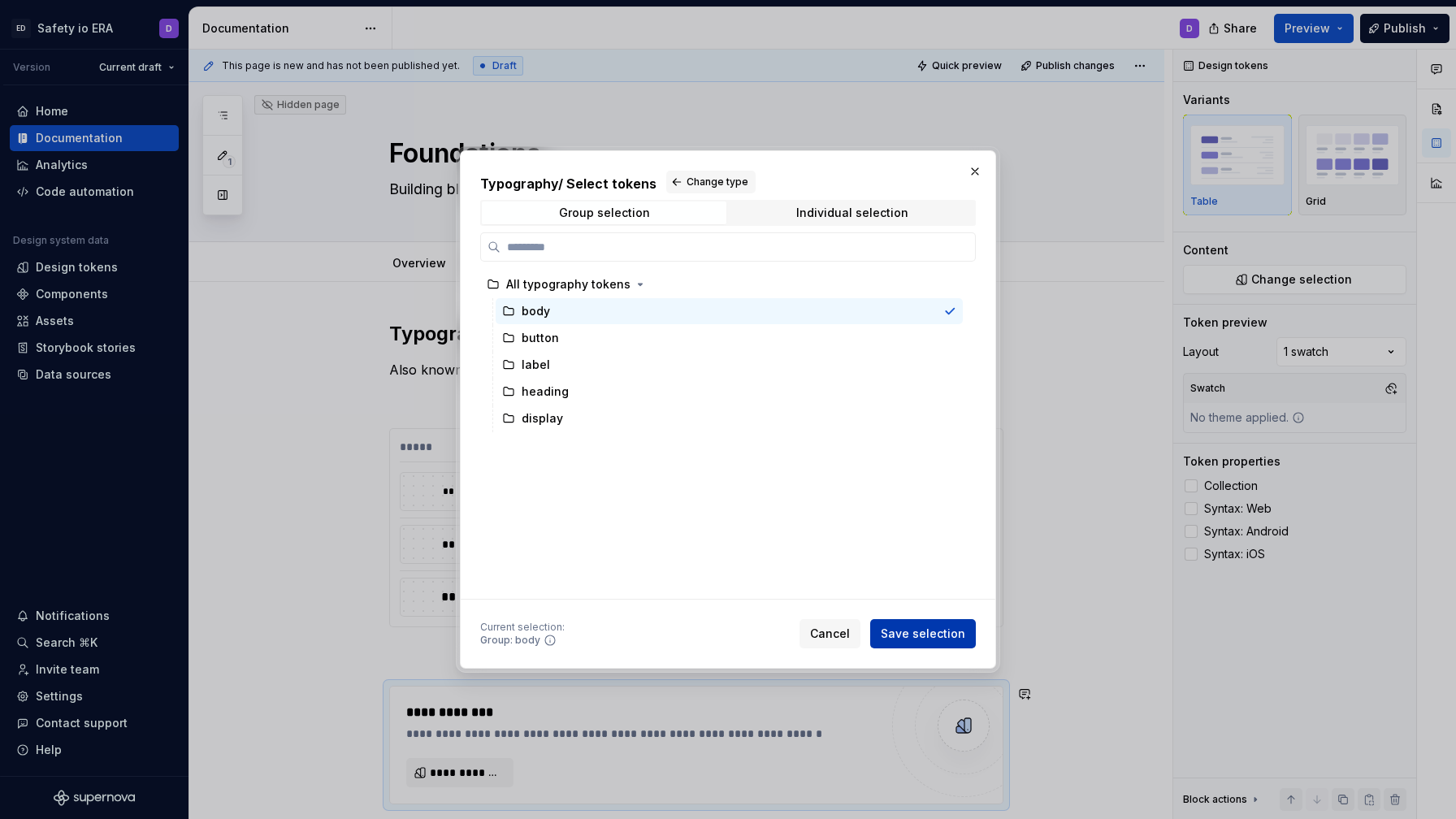
click at [950, 634] on span "Save selection" at bounding box center [923, 634] width 84 height 16
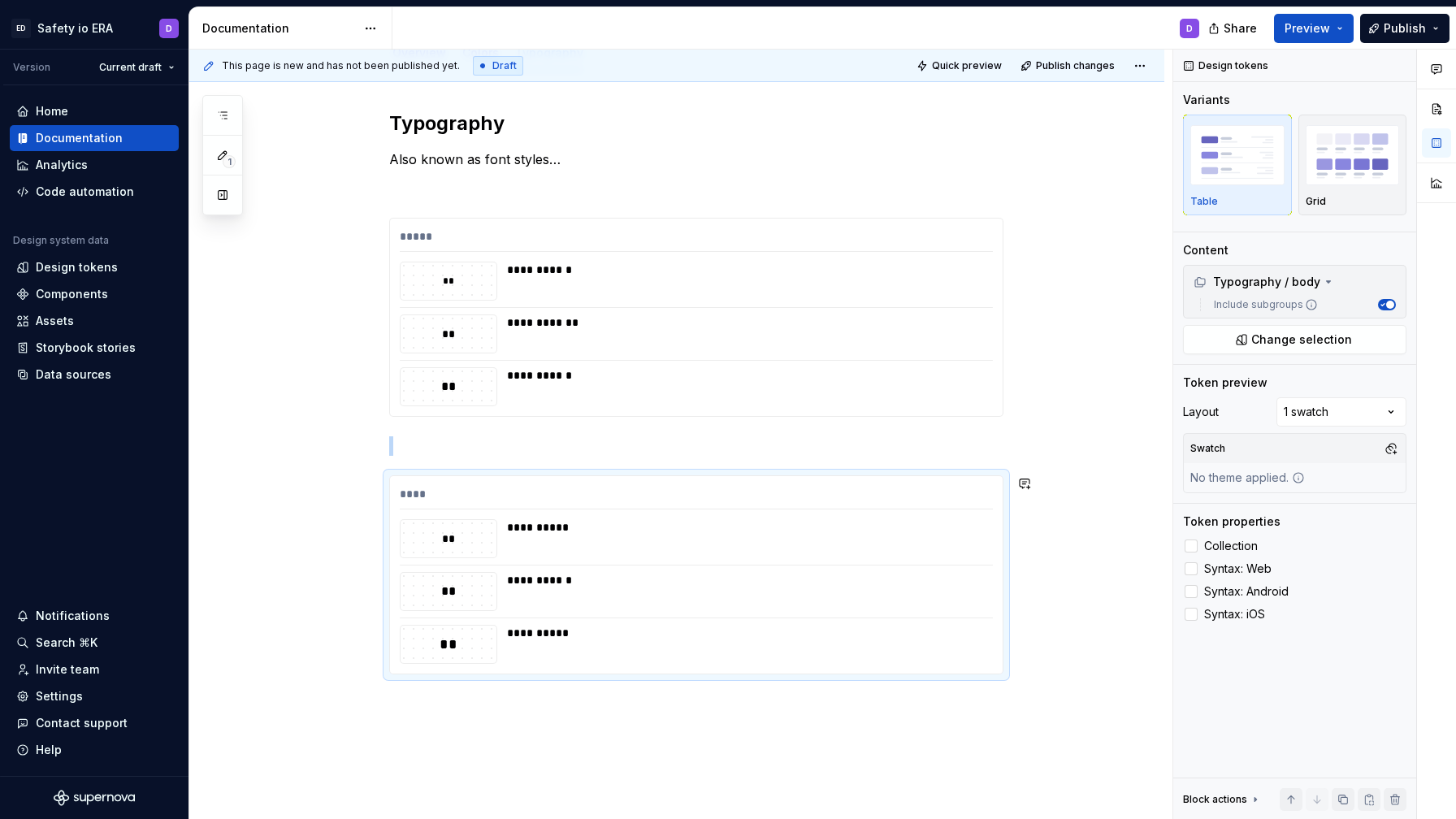
scroll to position [330, 0]
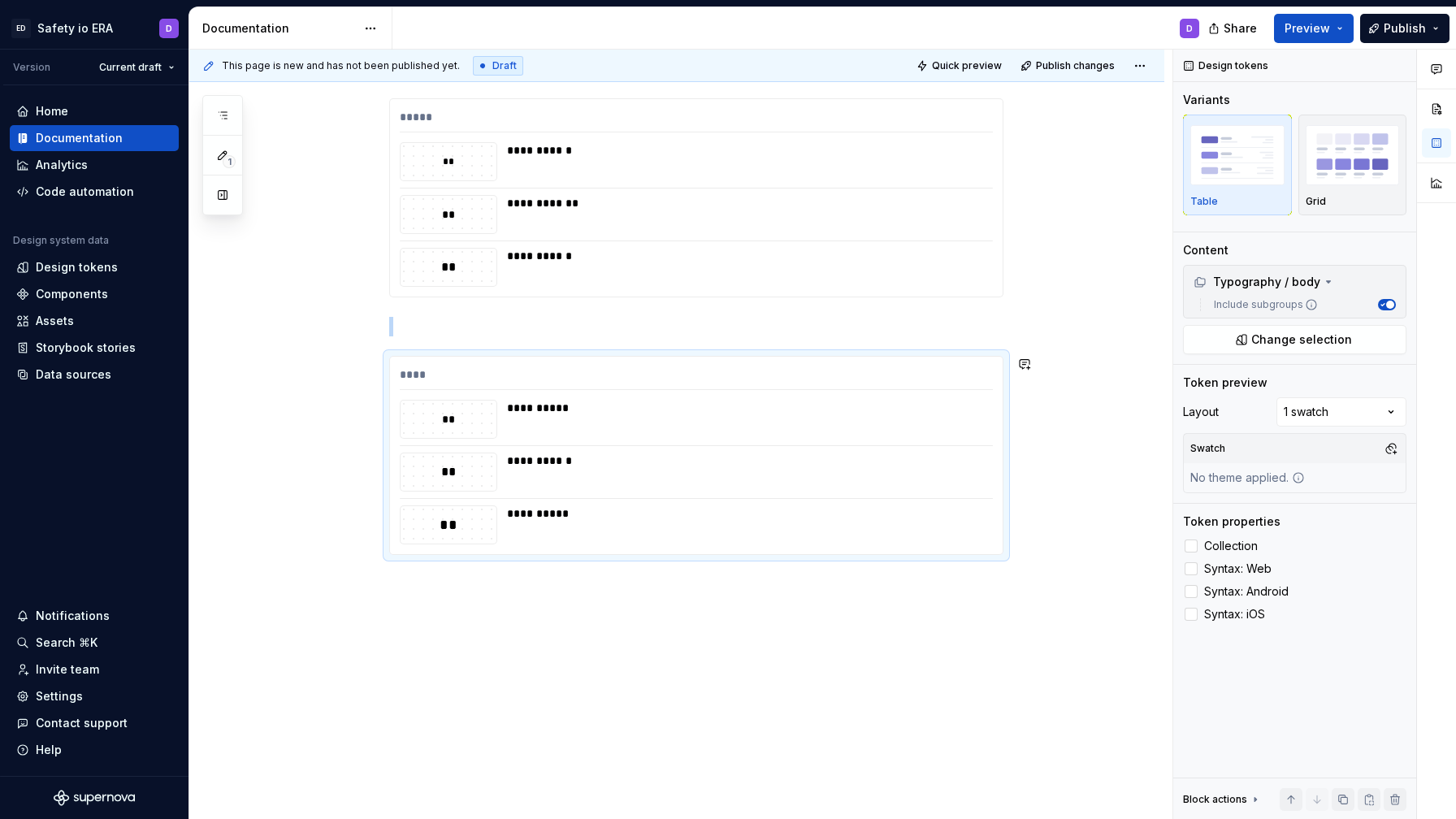
click at [770, 583] on div "**********" at bounding box center [676, 385] width 975 height 867
click at [775, 632] on div "**********" at bounding box center [676, 385] width 975 height 867
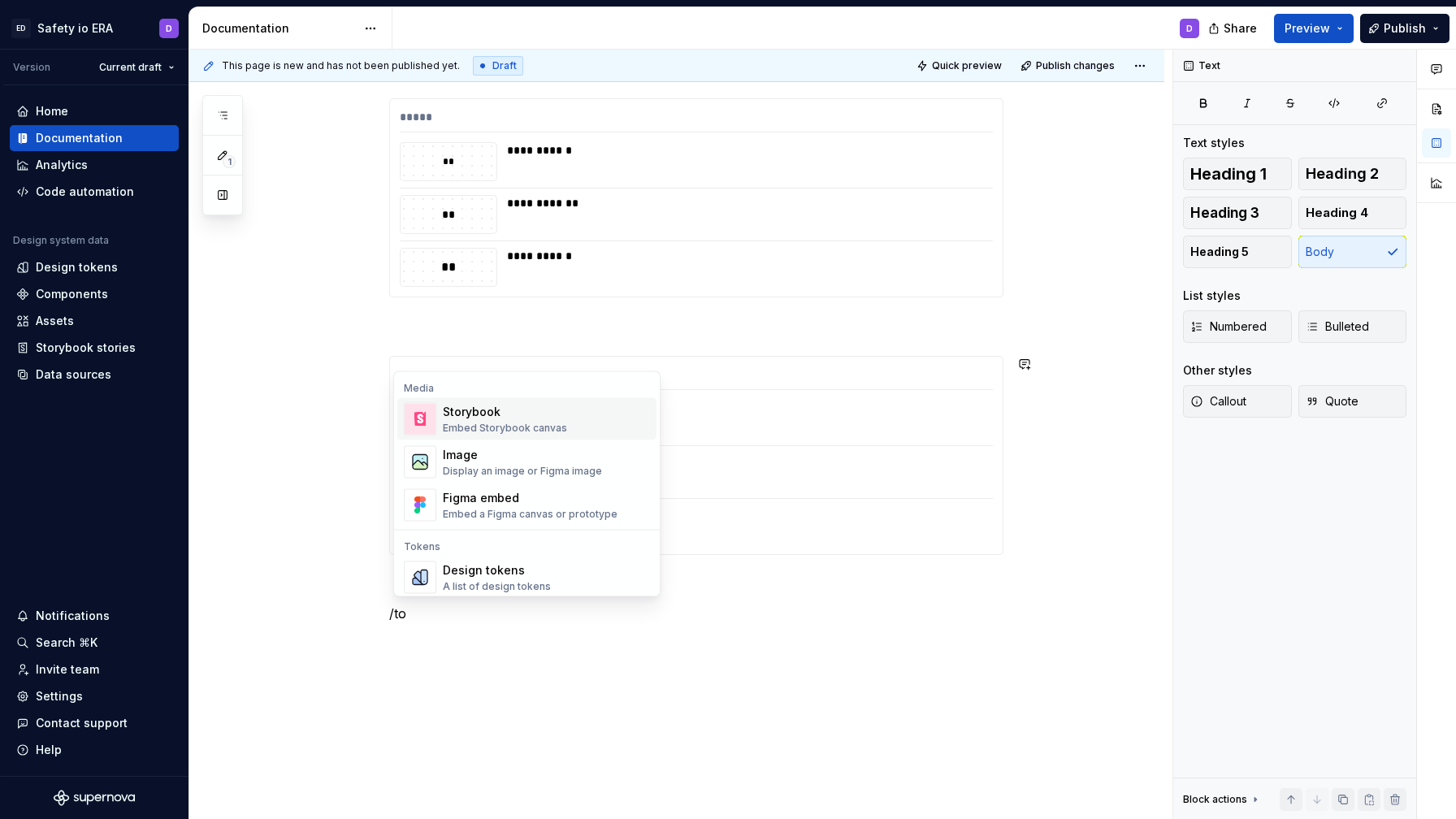
click at [567, 580] on div "Design tokens A list of design tokens" at bounding box center [546, 578] width 208 height 33
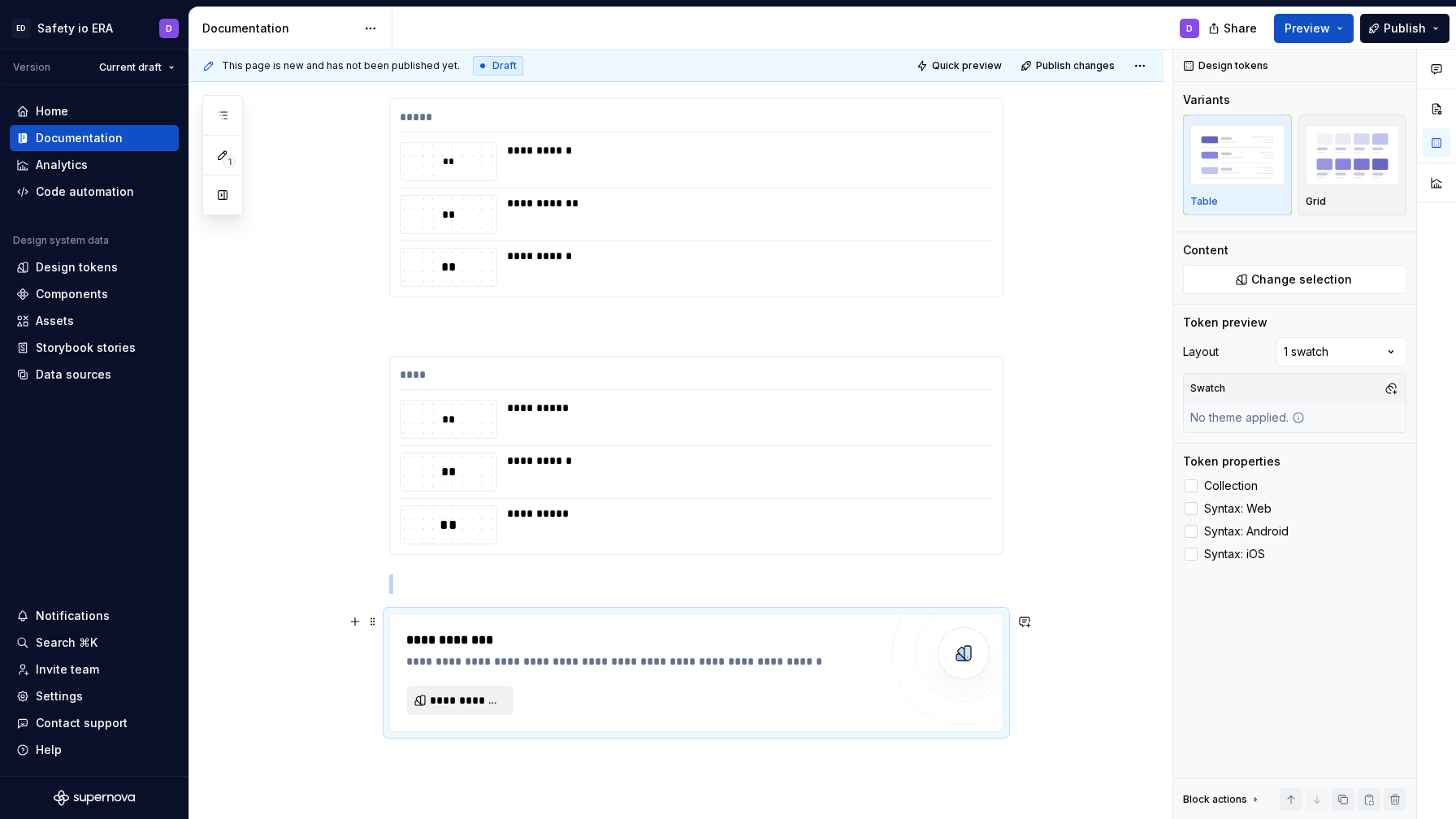
click at [485, 692] on span "**********" at bounding box center [467, 700] width 73 height 16
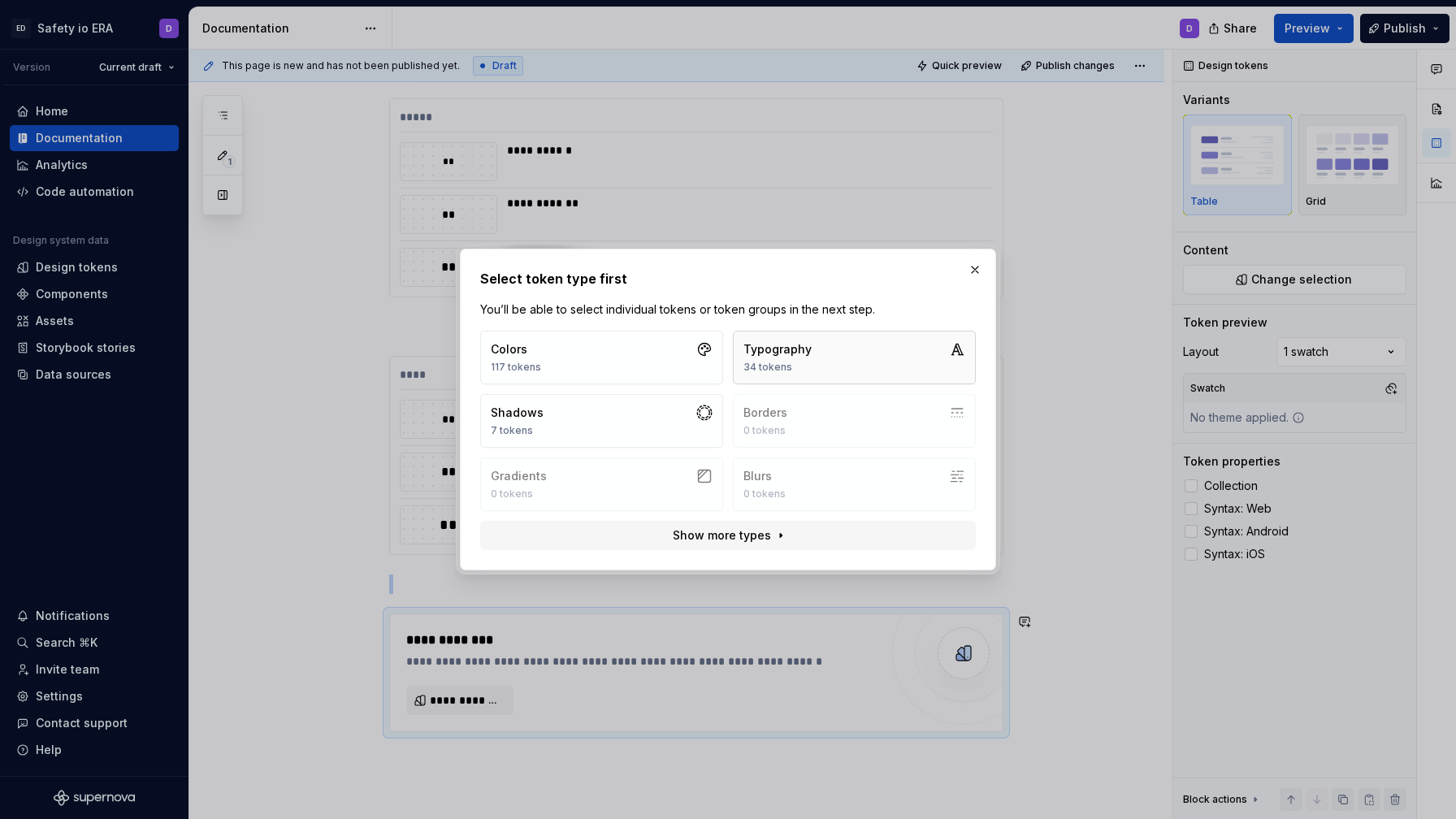
click at [745, 351] on div "Typography" at bounding box center [778, 349] width 69 height 16
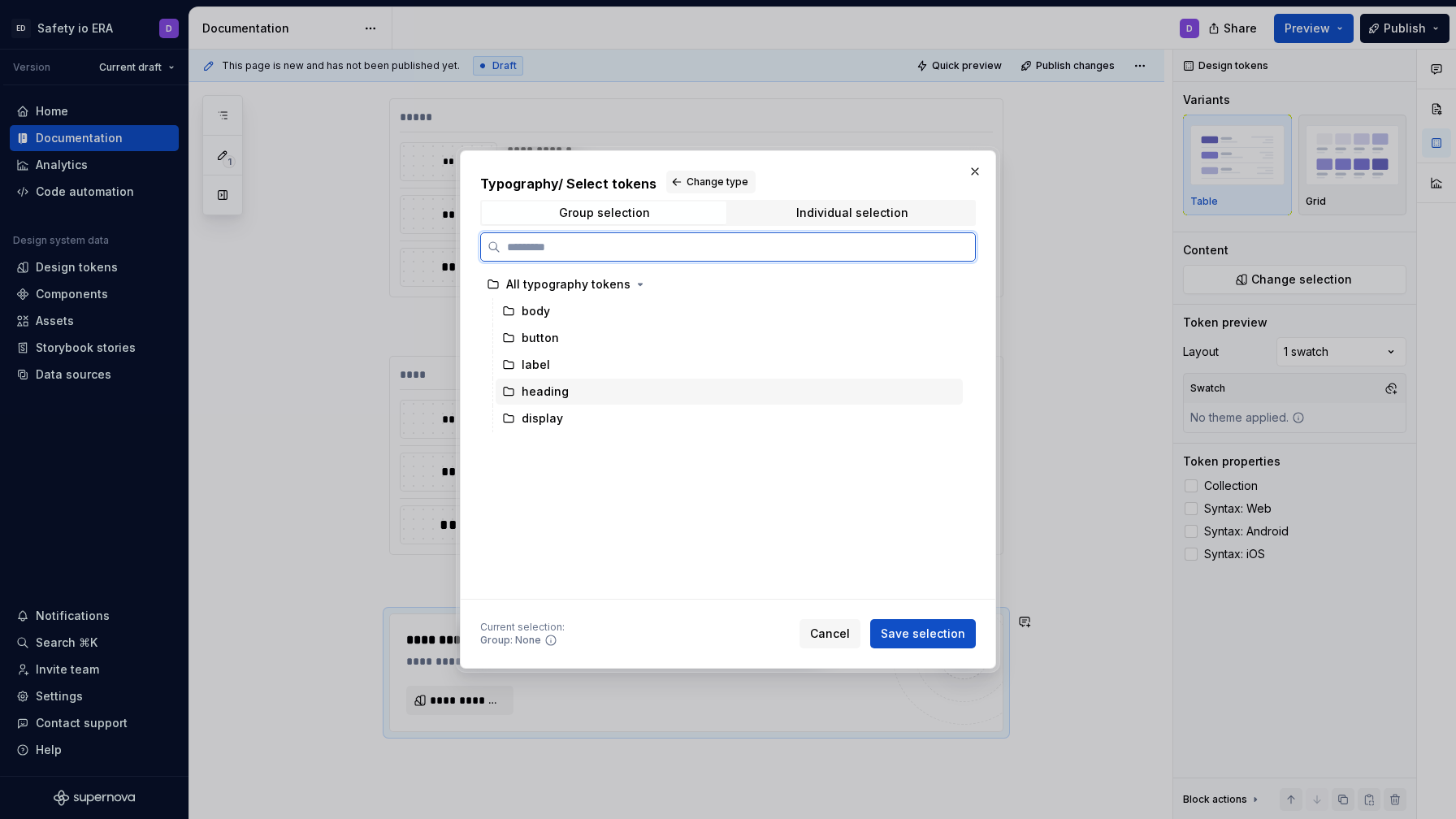
click at [551, 395] on div "heading" at bounding box center [545, 391] width 47 height 16
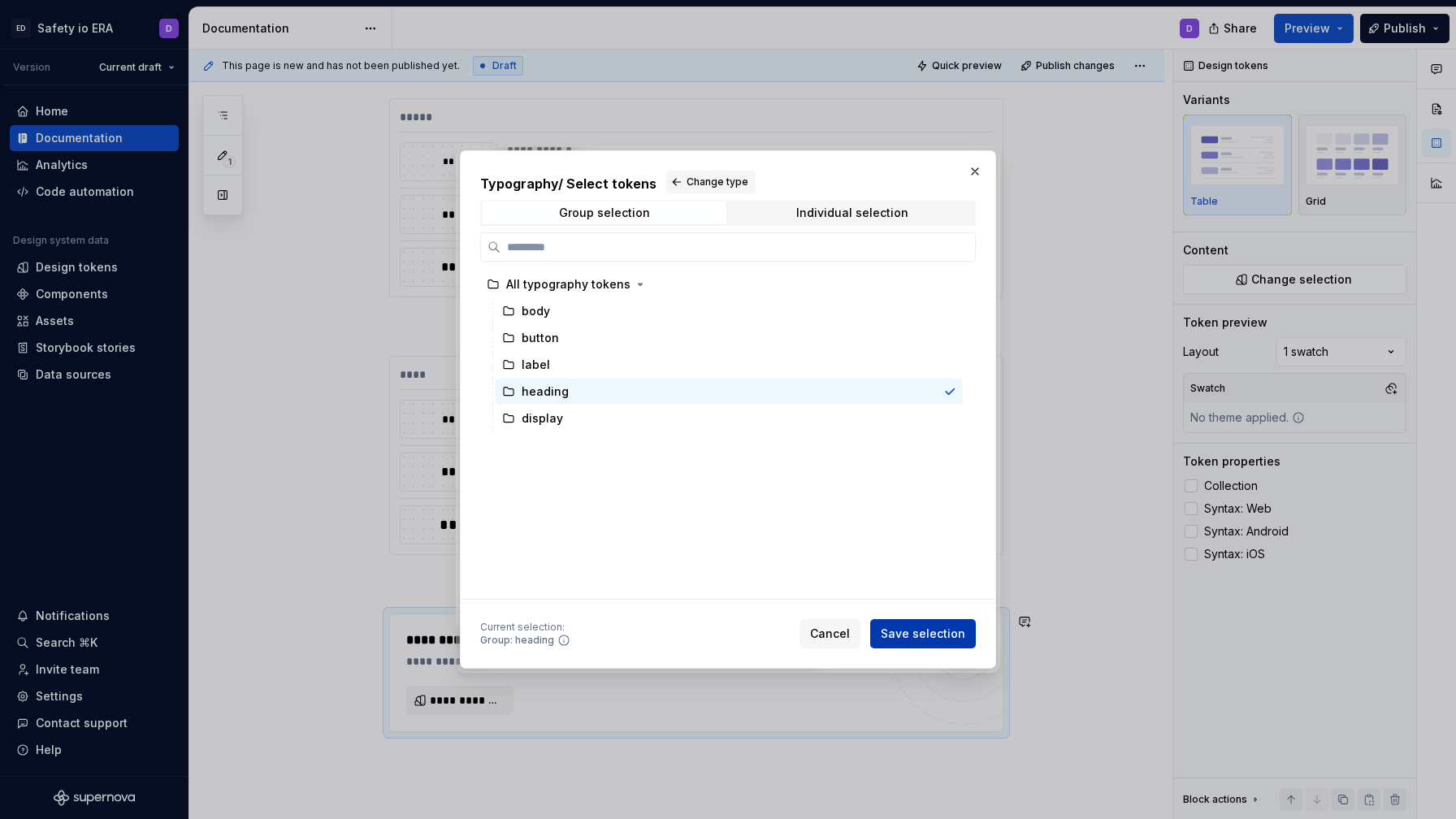
click at [939, 632] on span "Save selection" at bounding box center [923, 634] width 84 height 16
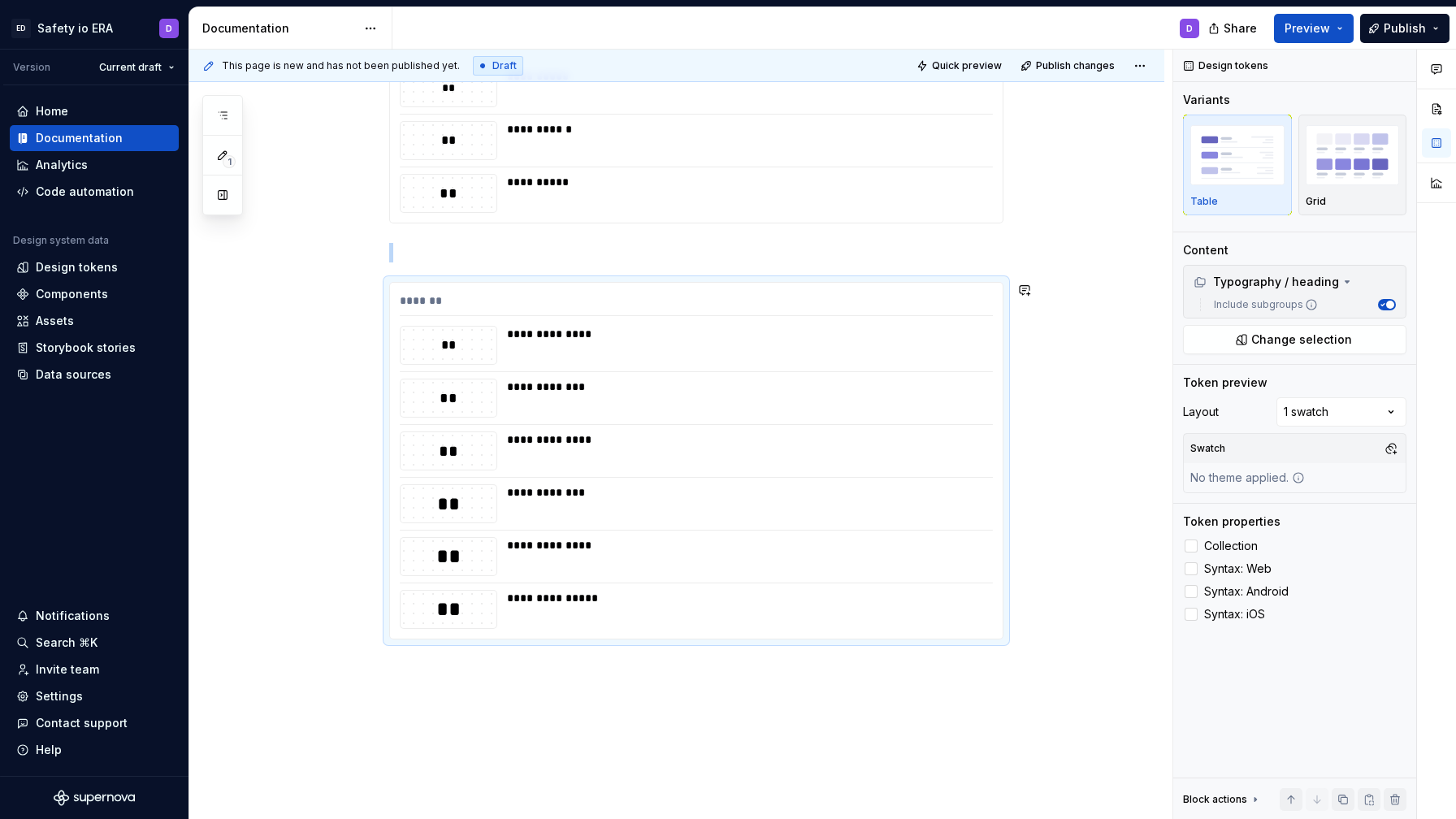
scroll to position [746, 0]
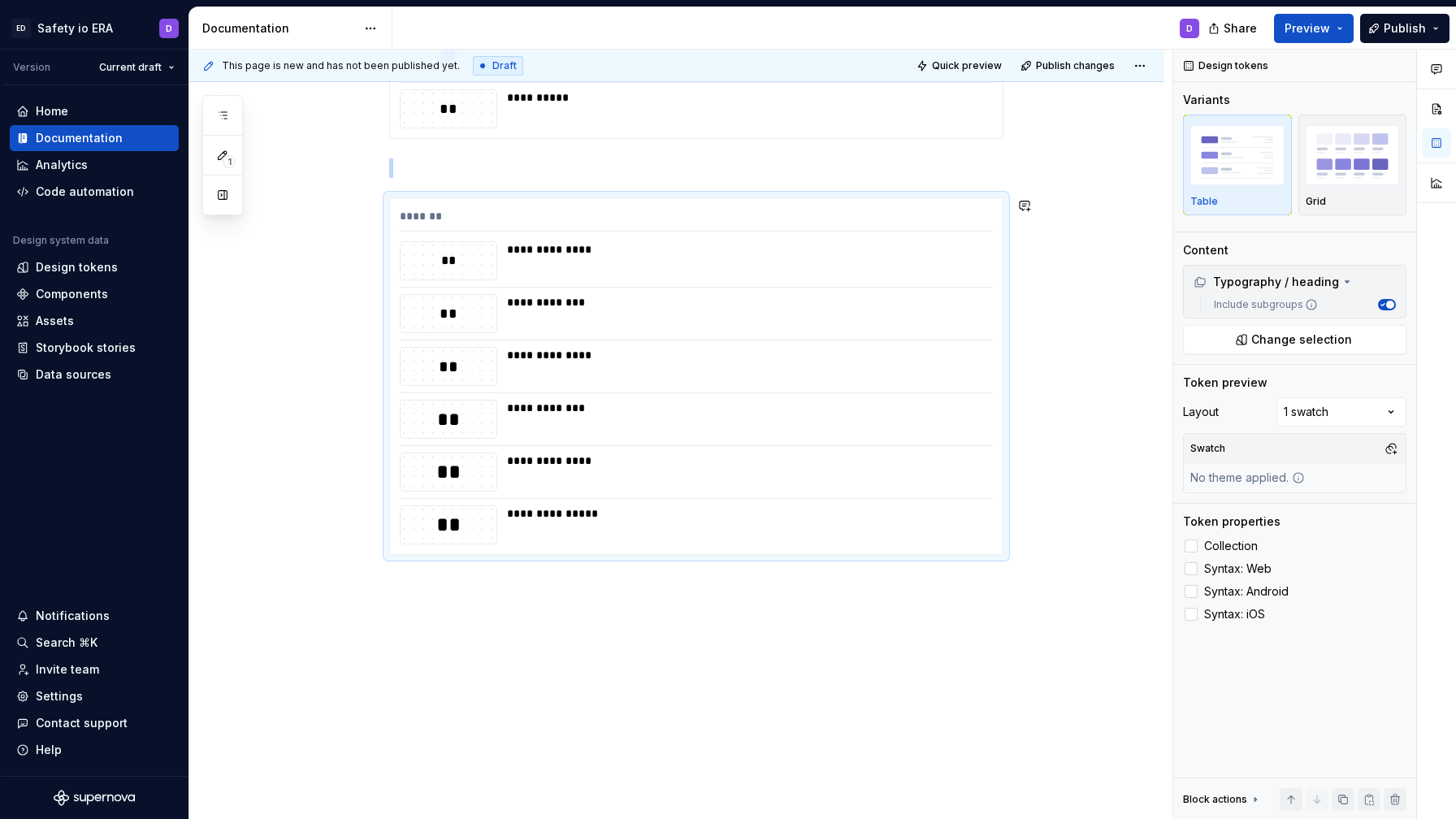
click at [736, 637] on div "**********" at bounding box center [676, 178] width 975 height 1284
click at [716, 602] on div "**********" at bounding box center [676, 178] width 975 height 1284
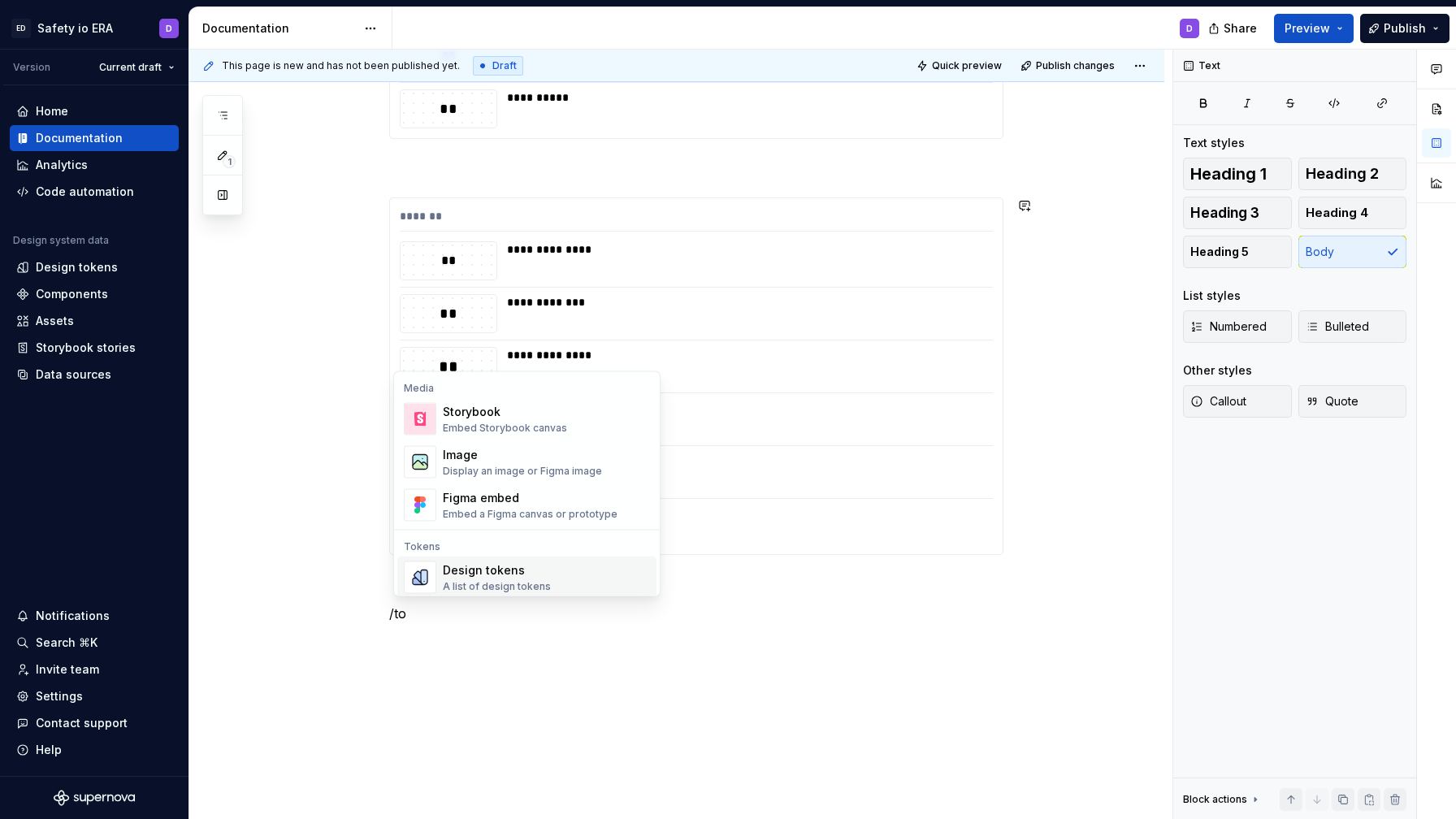
click at [475, 584] on div "A list of design tokens" at bounding box center [497, 586] width 108 height 13
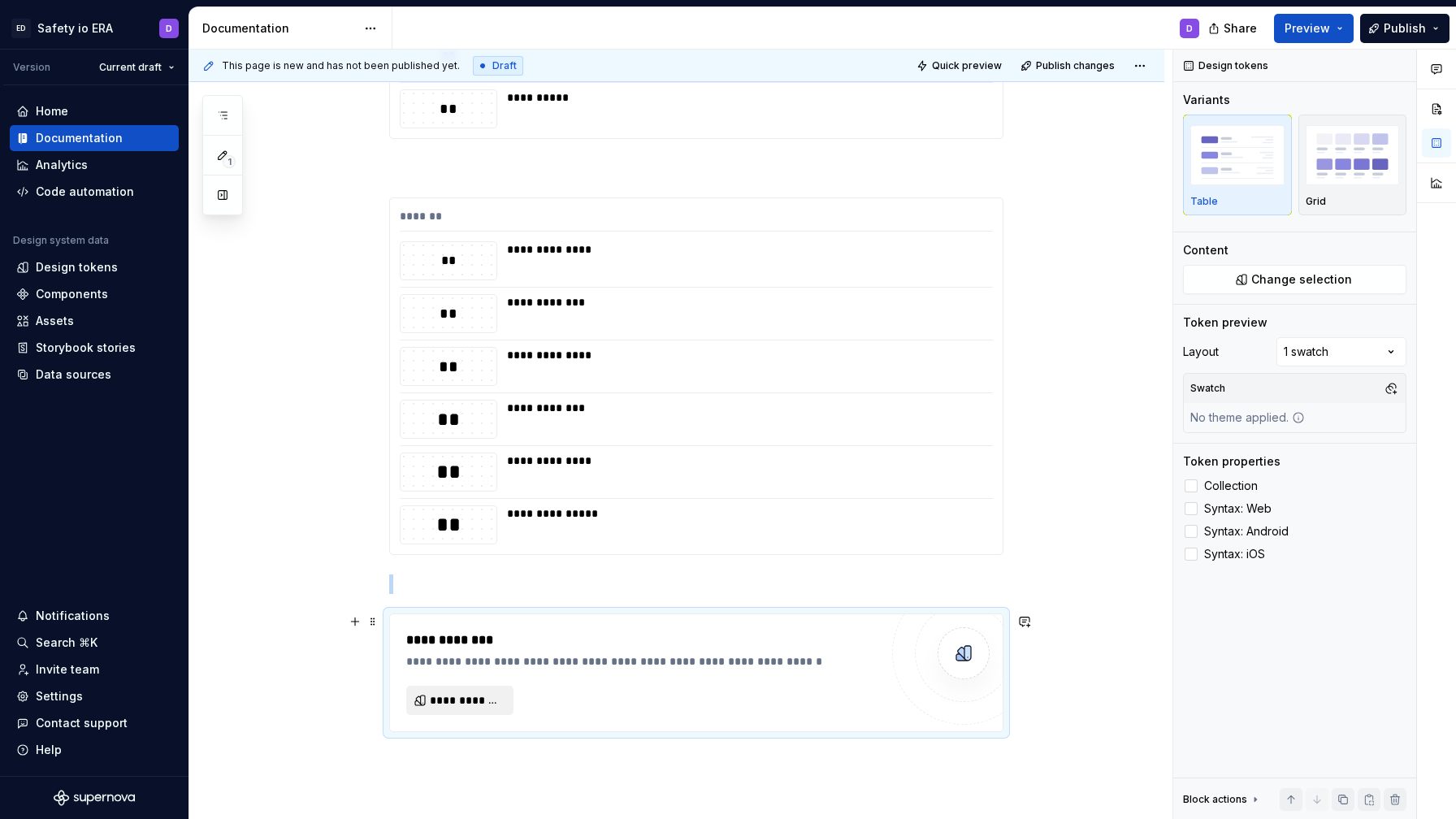
click at [476, 696] on span "**********" at bounding box center [467, 700] width 73 height 16
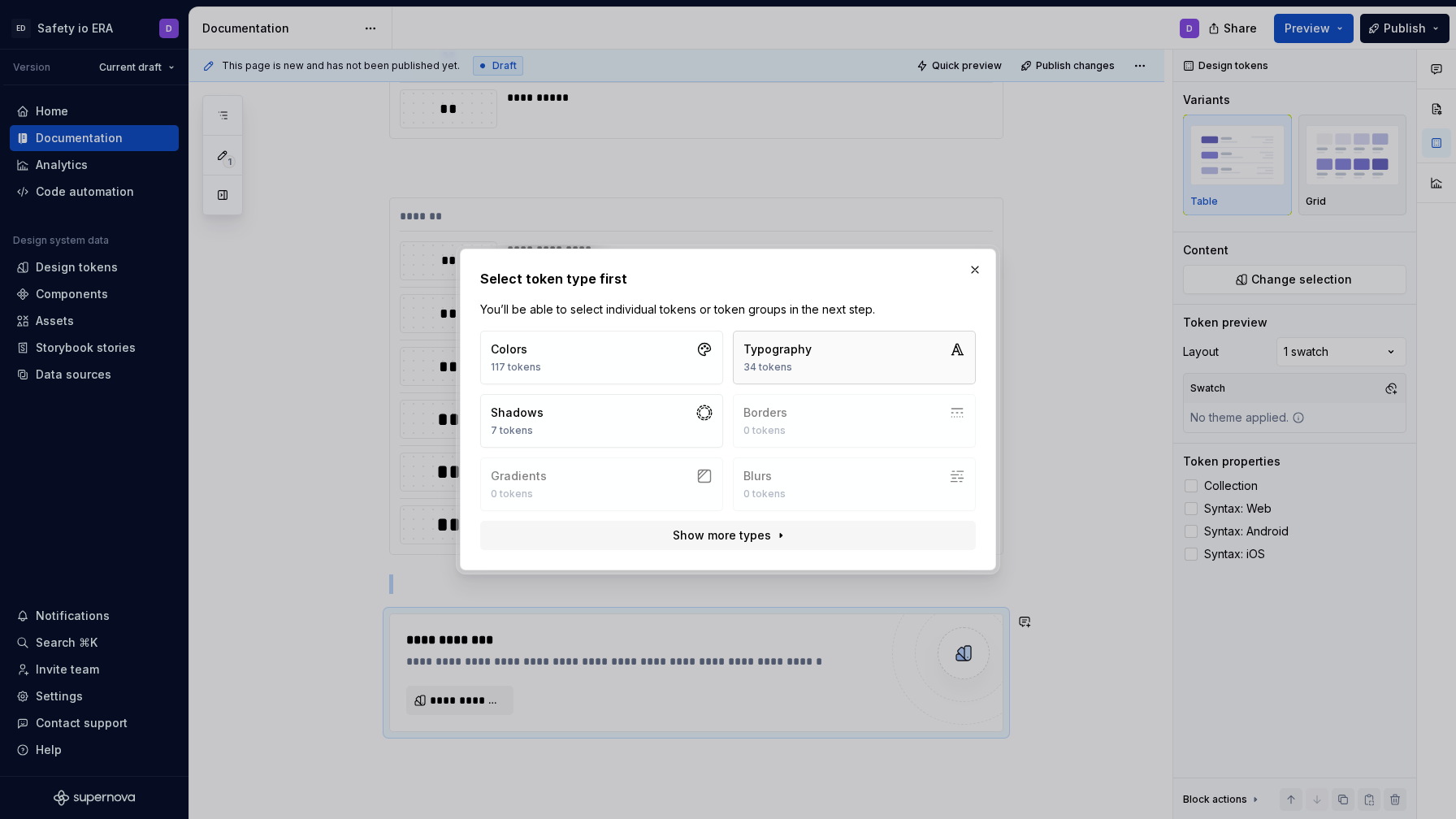
click at [780, 365] on div "34 tokens" at bounding box center [778, 366] width 69 height 13
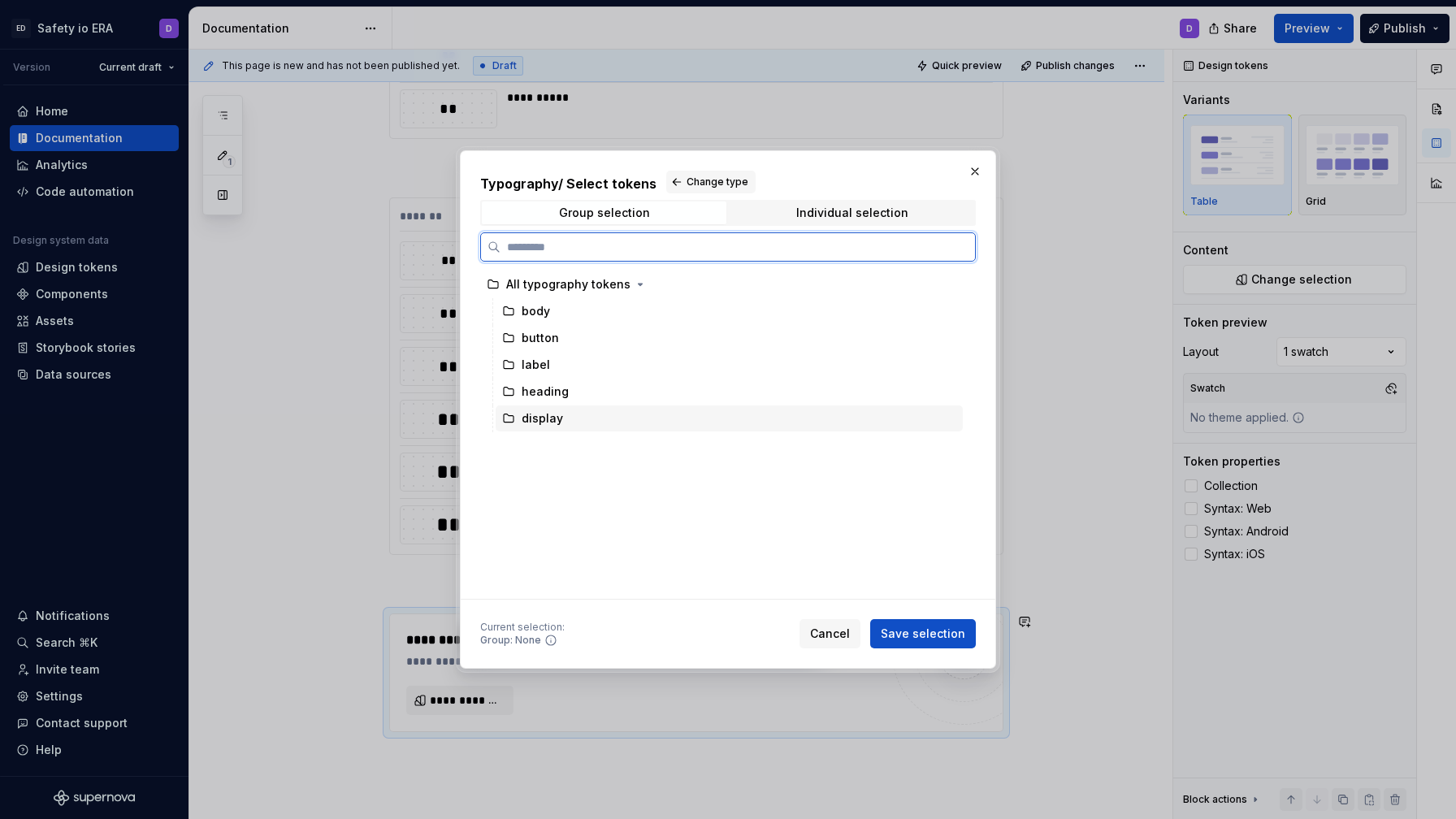
click at [538, 416] on div "display" at bounding box center [542, 418] width 42 height 16
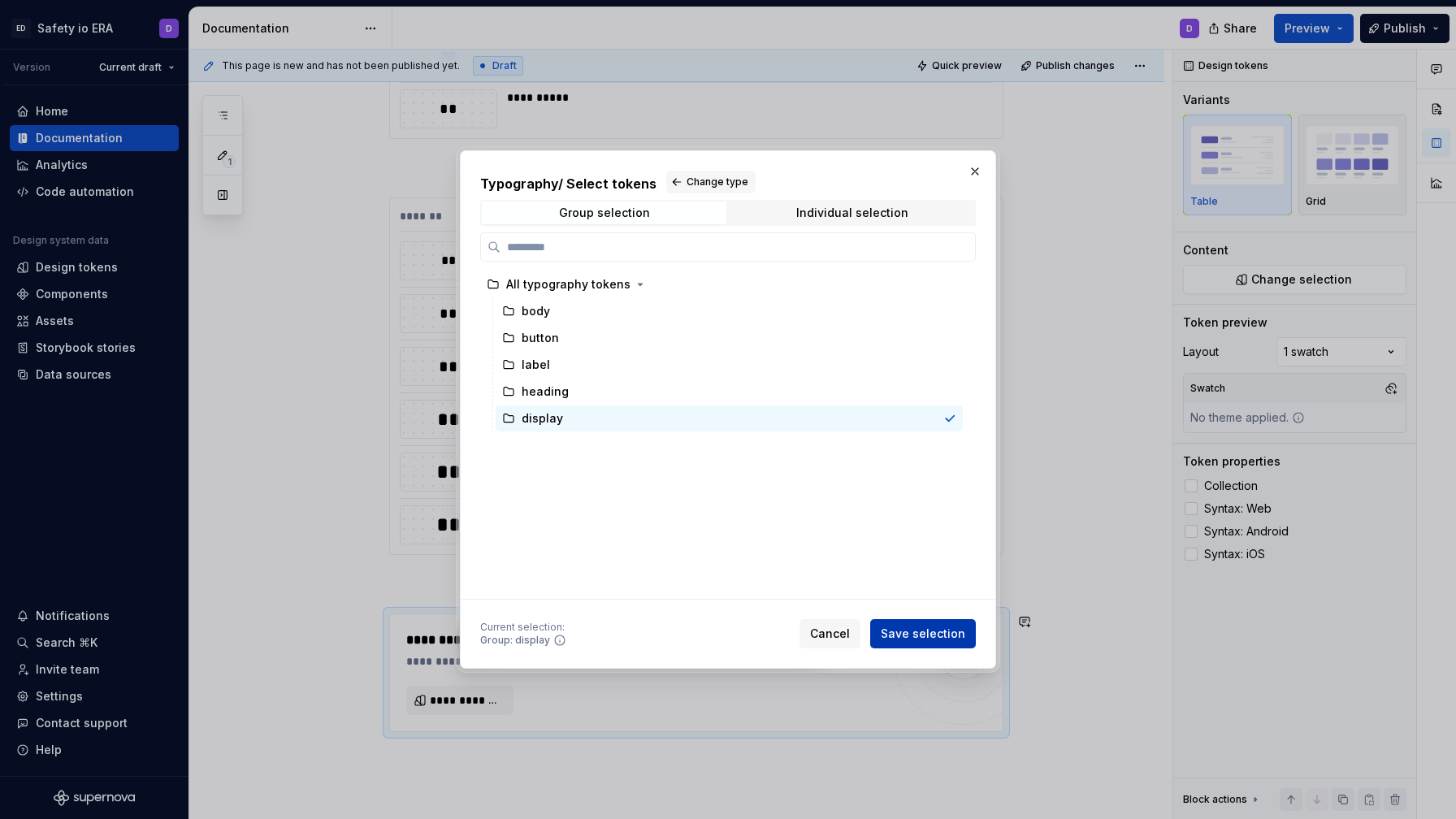
click at [928, 639] on span "Save selection" at bounding box center [923, 634] width 84 height 16
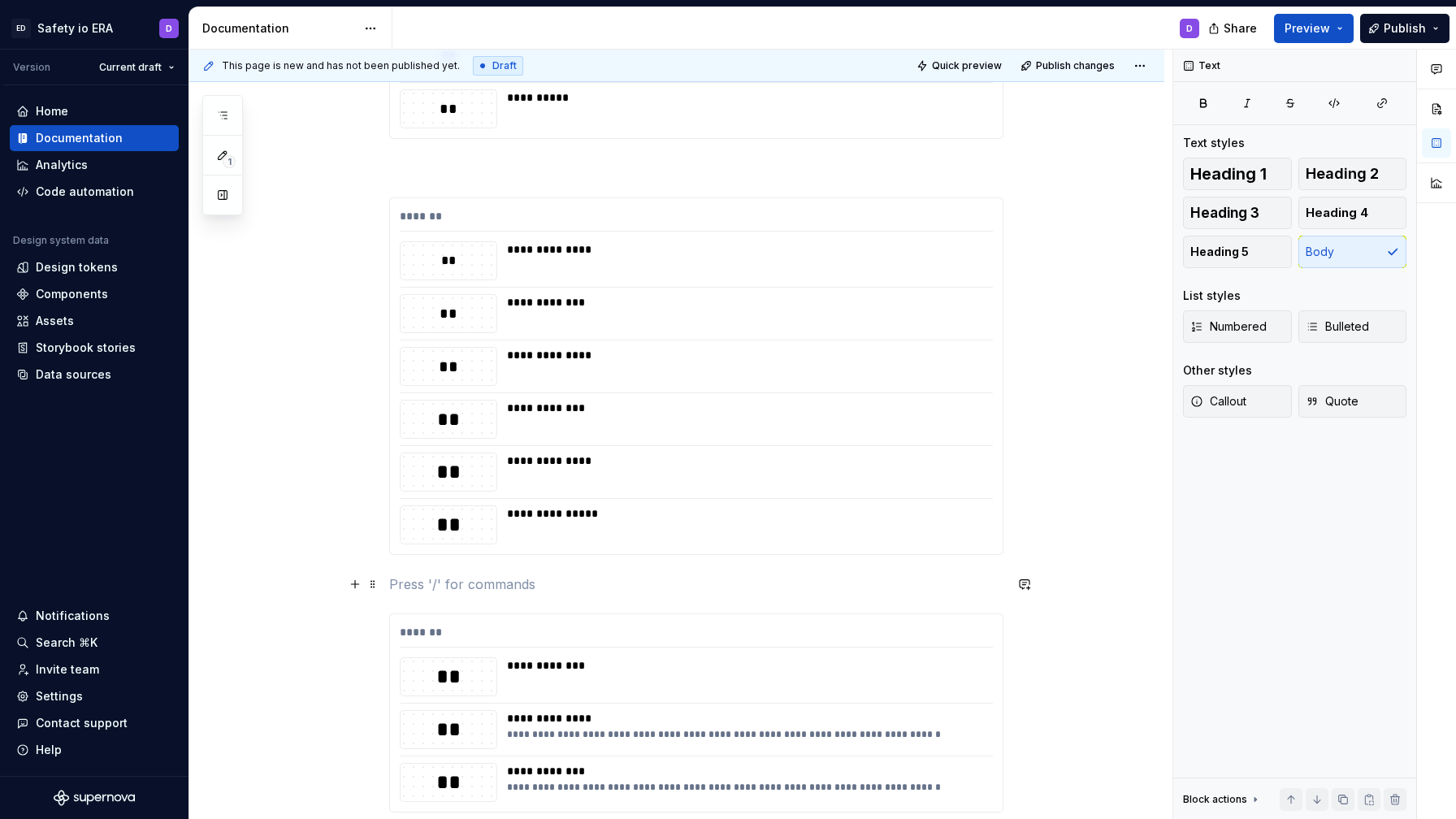
click at [569, 582] on p at bounding box center [697, 584] width 614 height 19
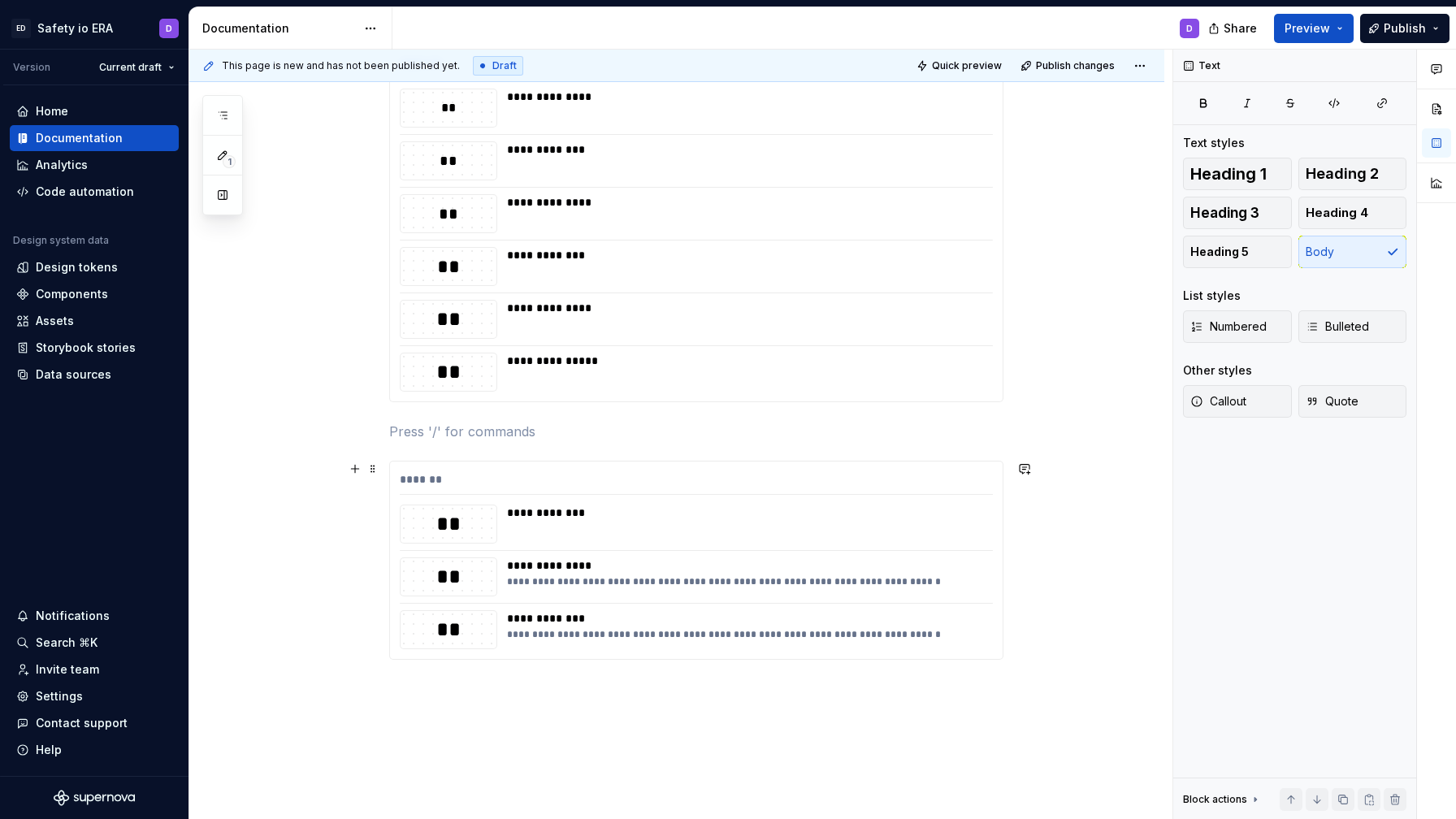
scroll to position [1003, 0]
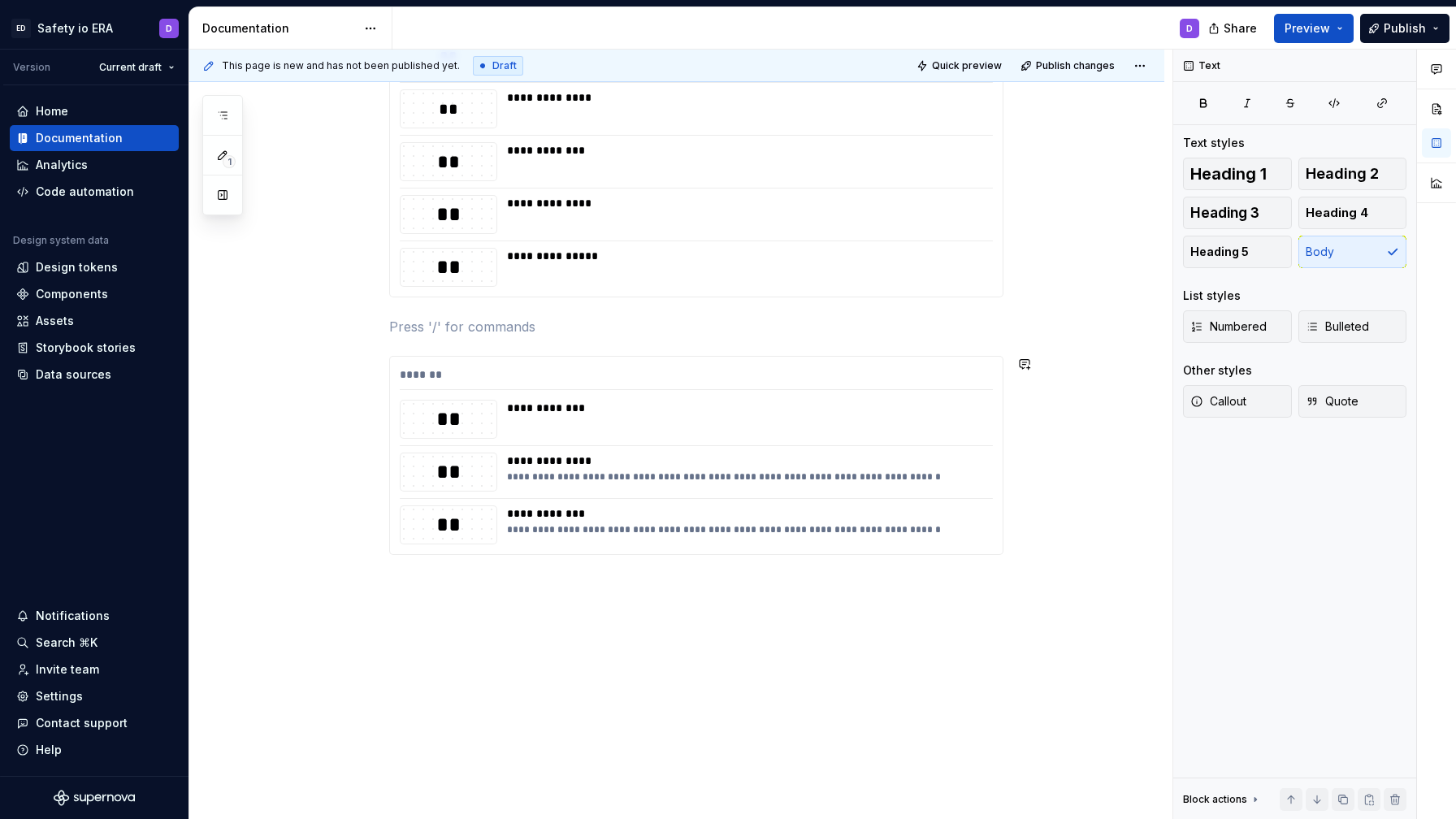
click at [578, 637] on div "**********" at bounding box center [676, 49] width 975 height 1541
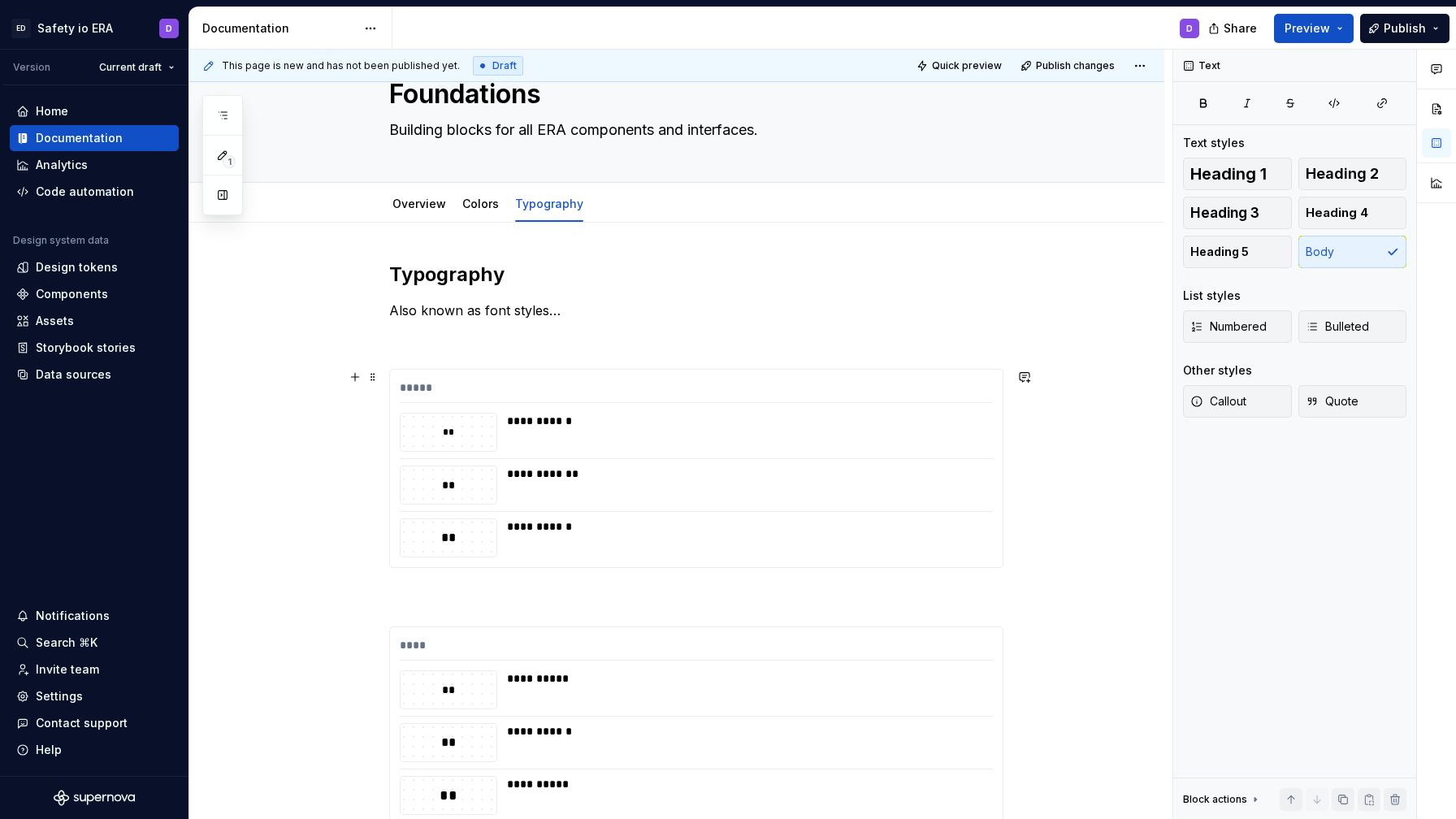
scroll to position [31, 0]
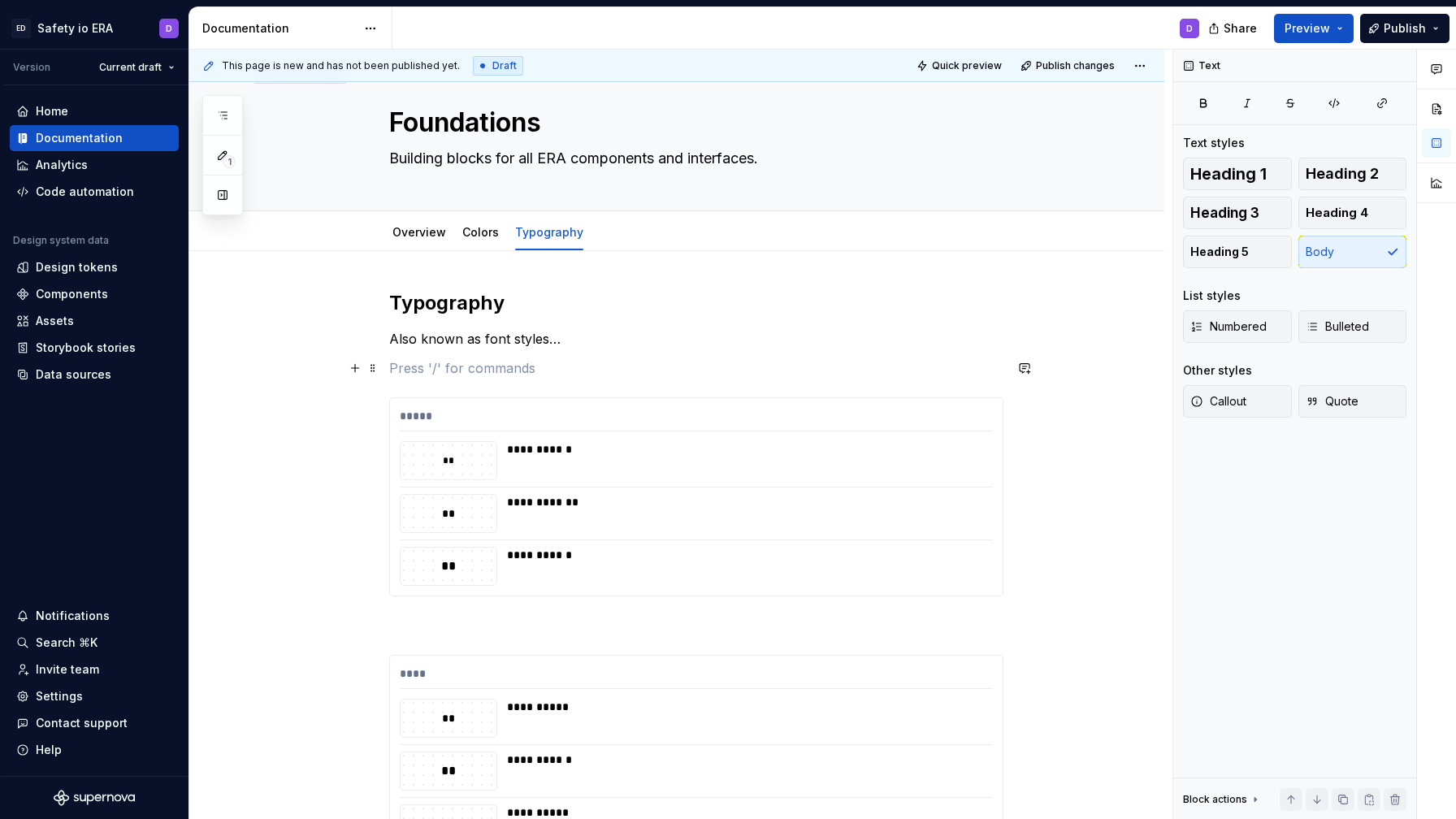
click at [509, 370] on p at bounding box center [697, 368] width 614 height 19
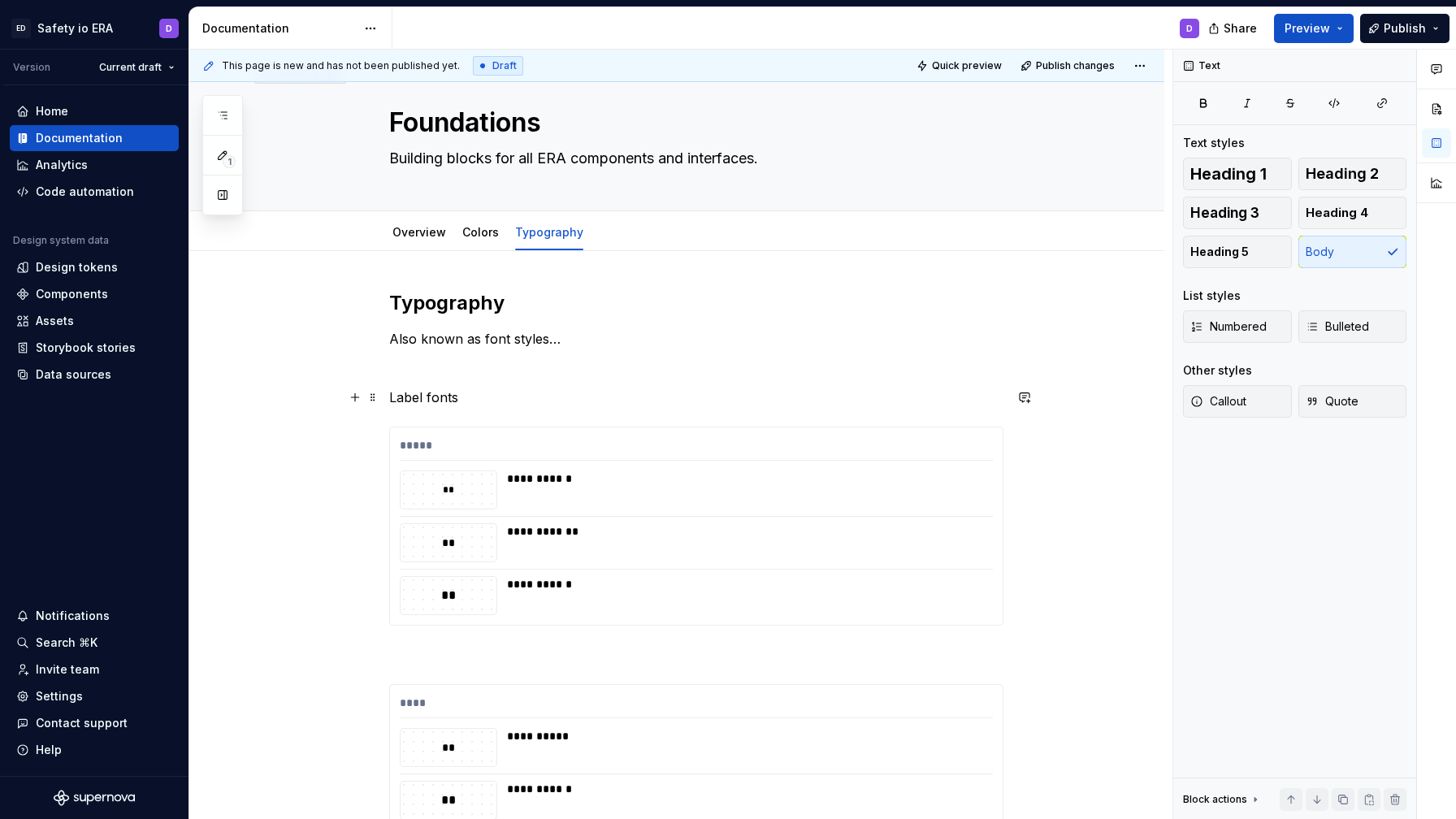
click at [417, 402] on p "Label fonts" at bounding box center [697, 397] width 614 height 19
copy p "Label fonts"
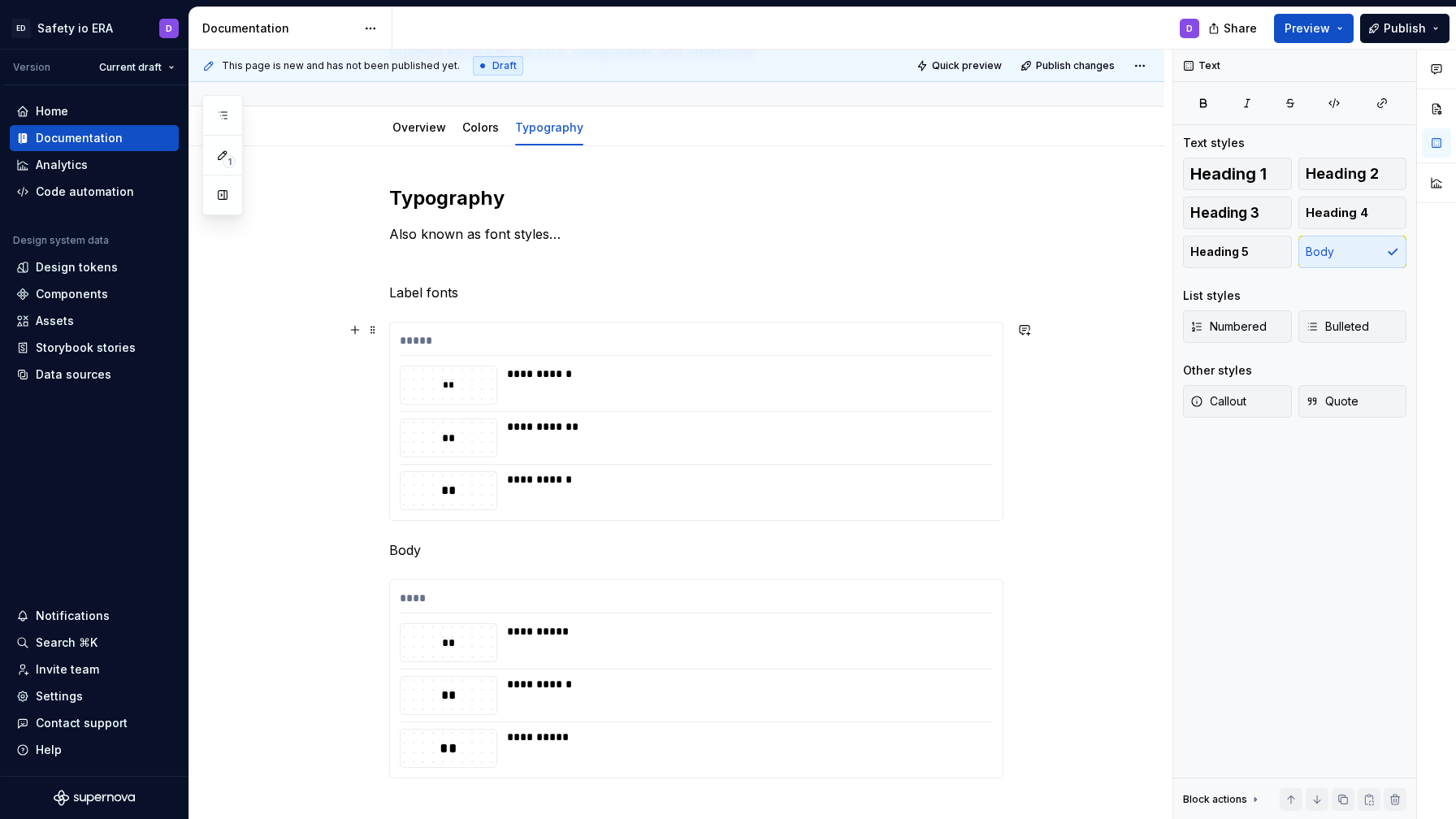
scroll to position [208, 0]
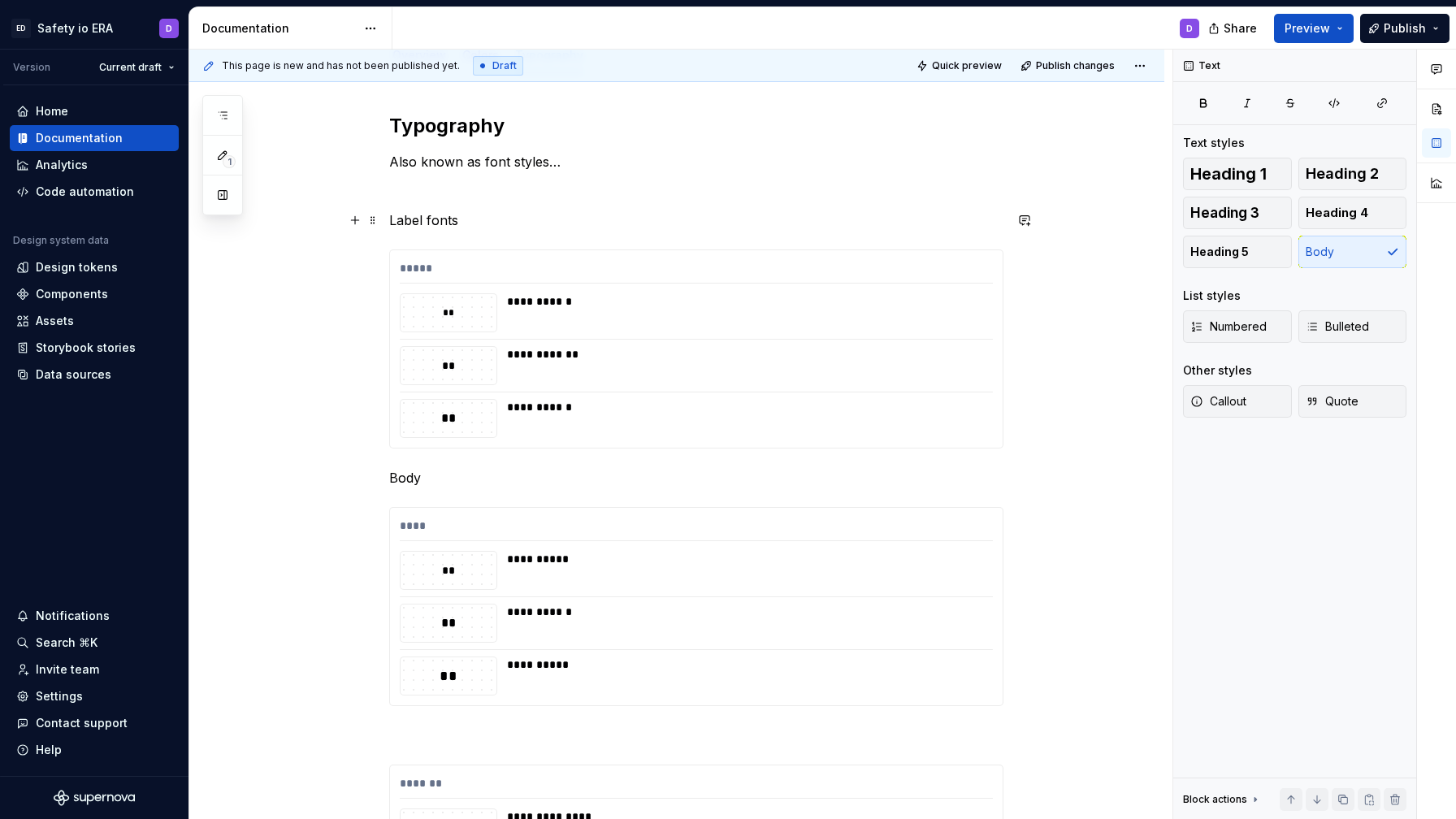
click at [434, 218] on p "Label fonts" at bounding box center [697, 220] width 614 height 19
click at [417, 222] on p "Label" at bounding box center [697, 220] width 614 height 19
click at [515, 188] on button "button" at bounding box center [522, 190] width 23 height 23
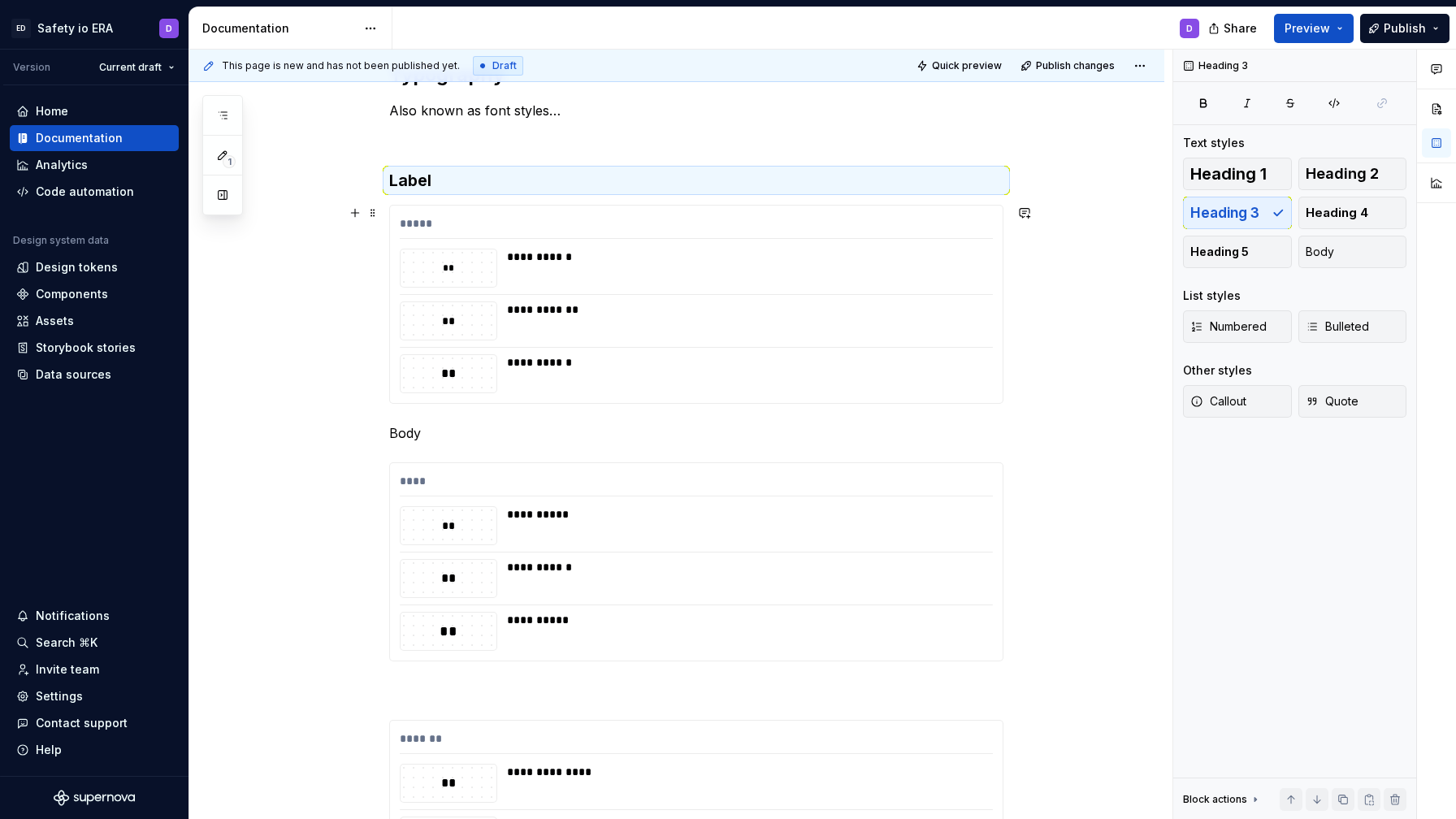
scroll to position [266, 0]
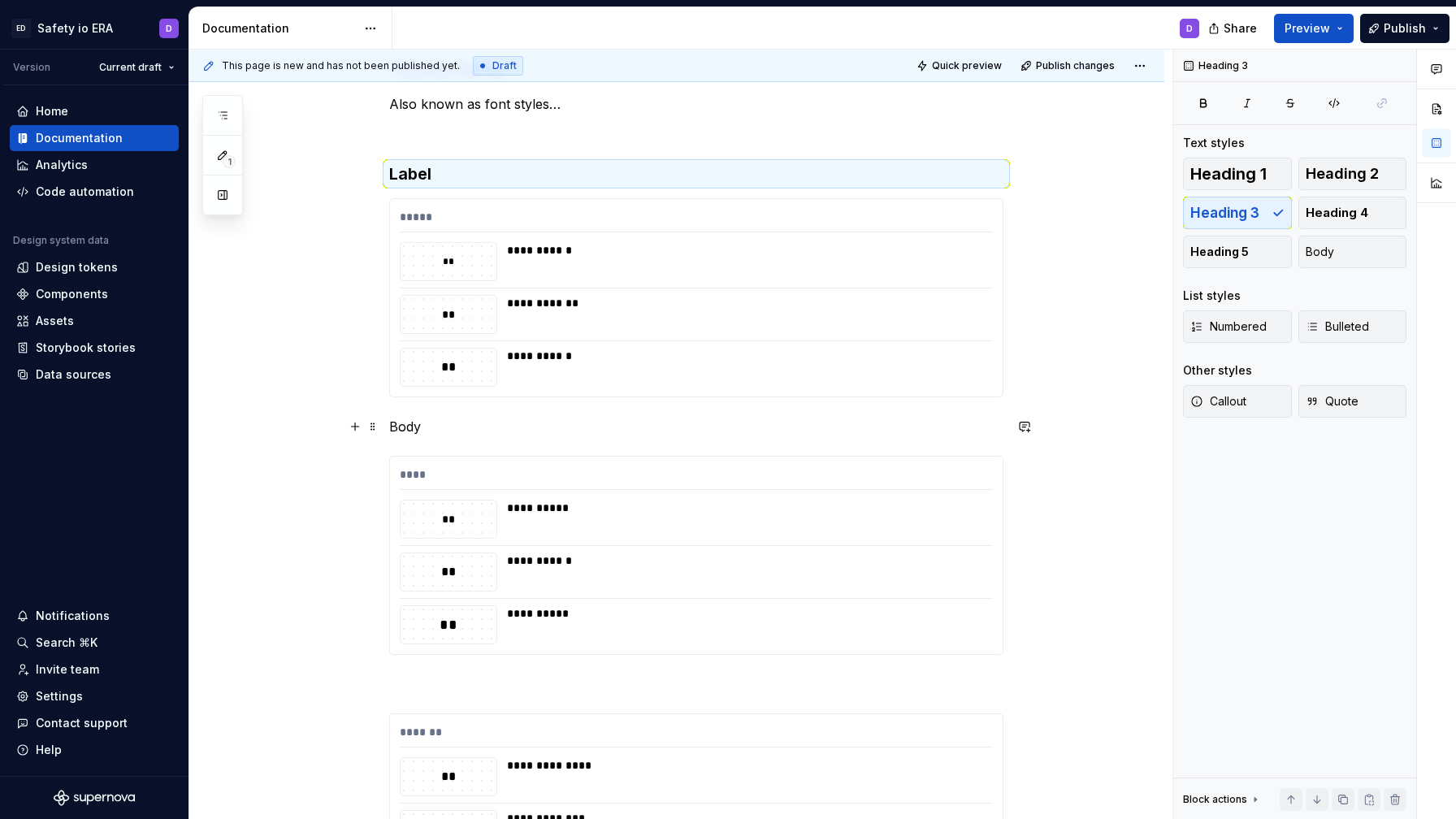
click at [409, 426] on p "Body" at bounding box center [697, 427] width 614 height 19
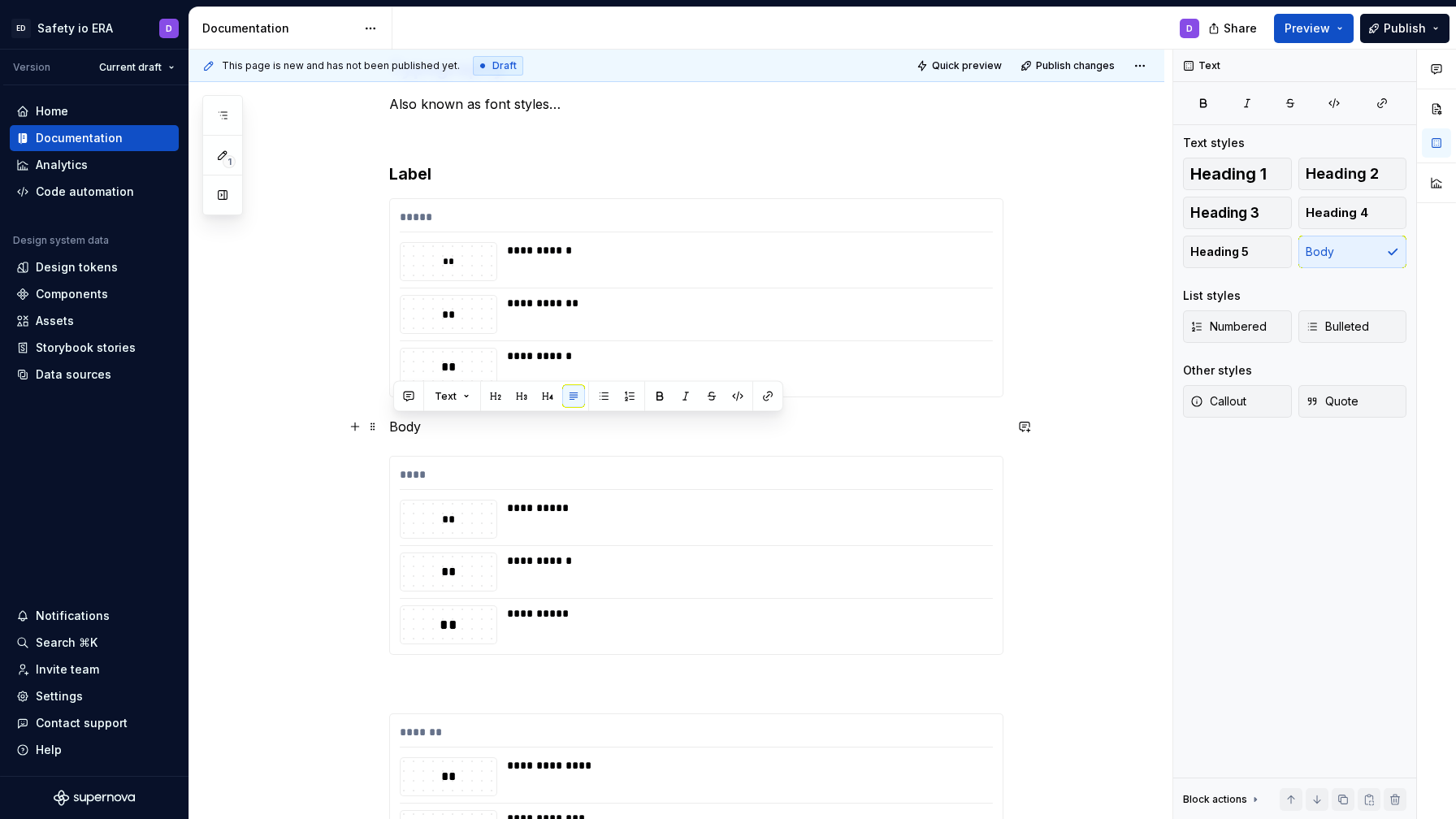
click at [409, 426] on p "Body" at bounding box center [697, 427] width 614 height 19
click at [517, 397] on button "button" at bounding box center [522, 397] width 23 height 23
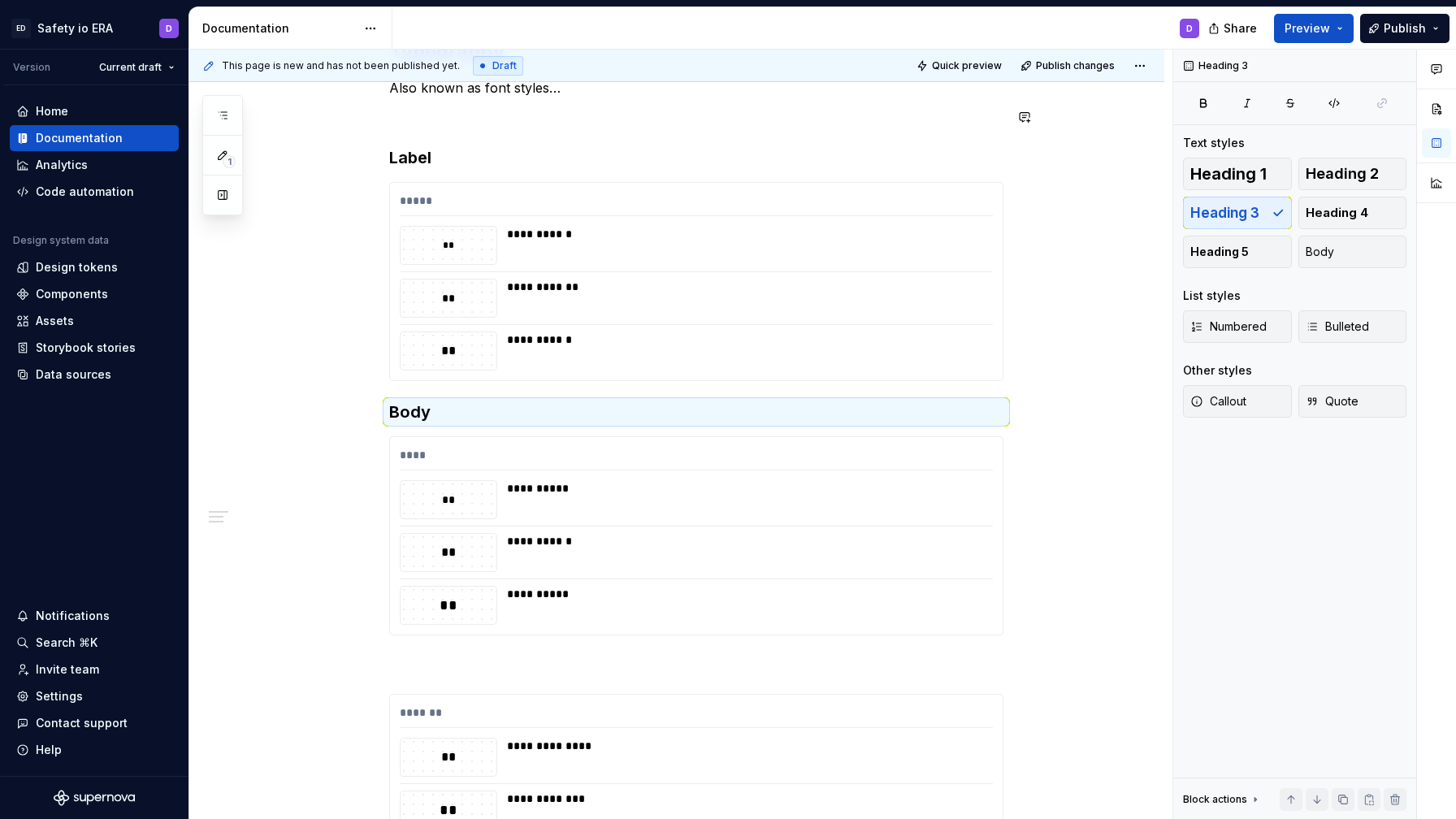
scroll to position [197, 0]
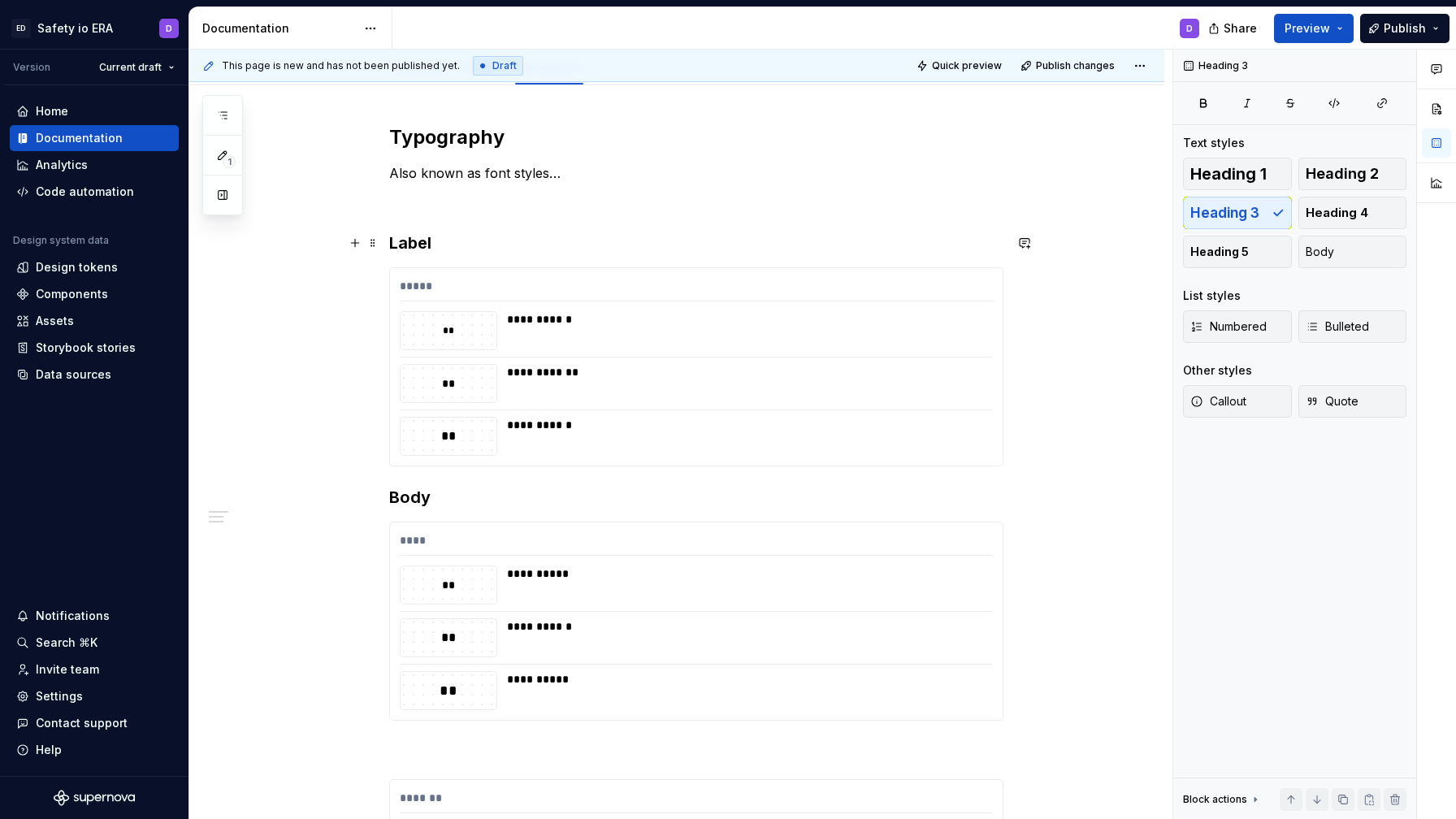
click at [442, 238] on h3 "Label" at bounding box center [697, 243] width 614 height 23
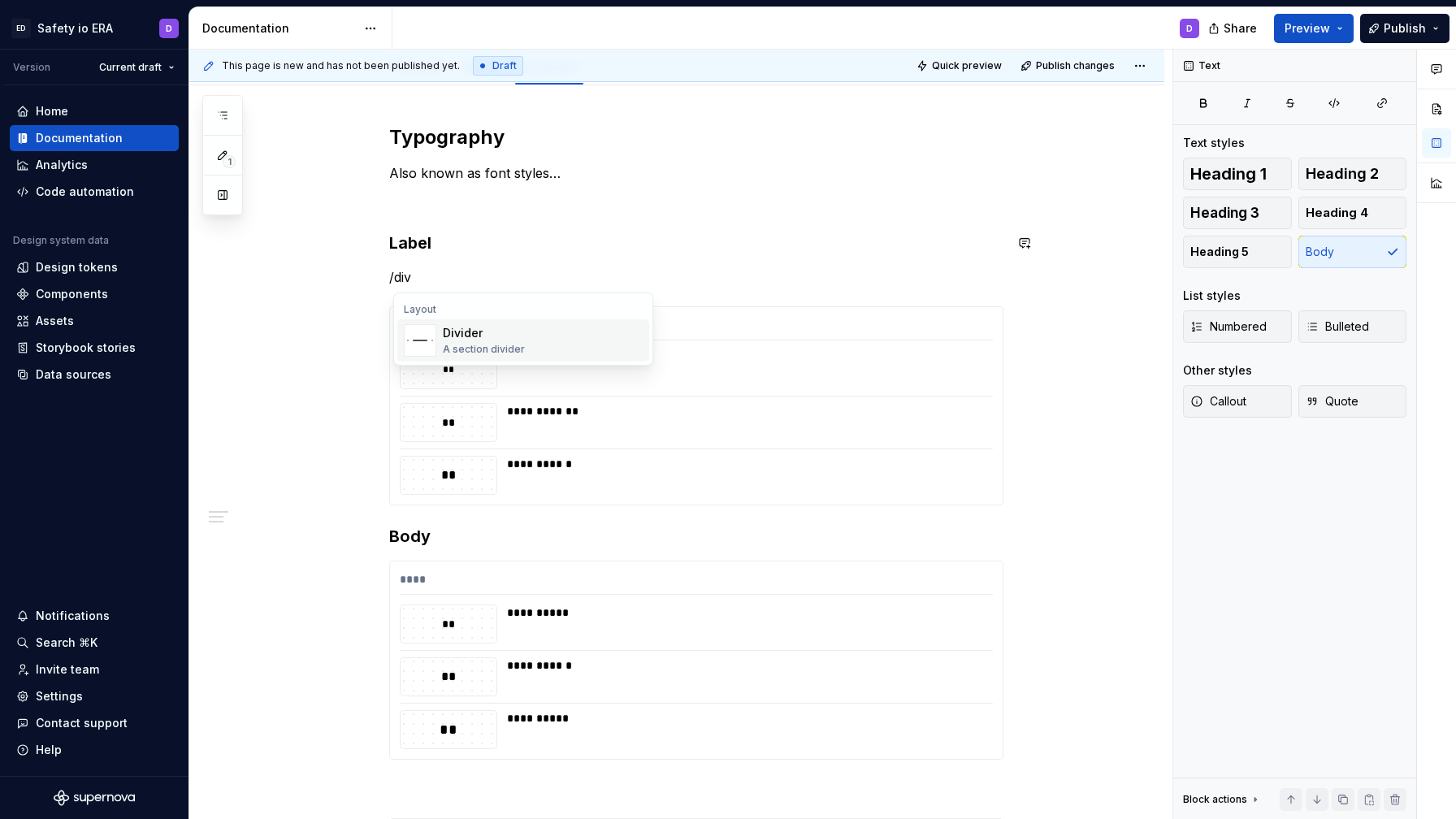
click at [458, 340] on div "Divider" at bounding box center [483, 332] width 82 height 16
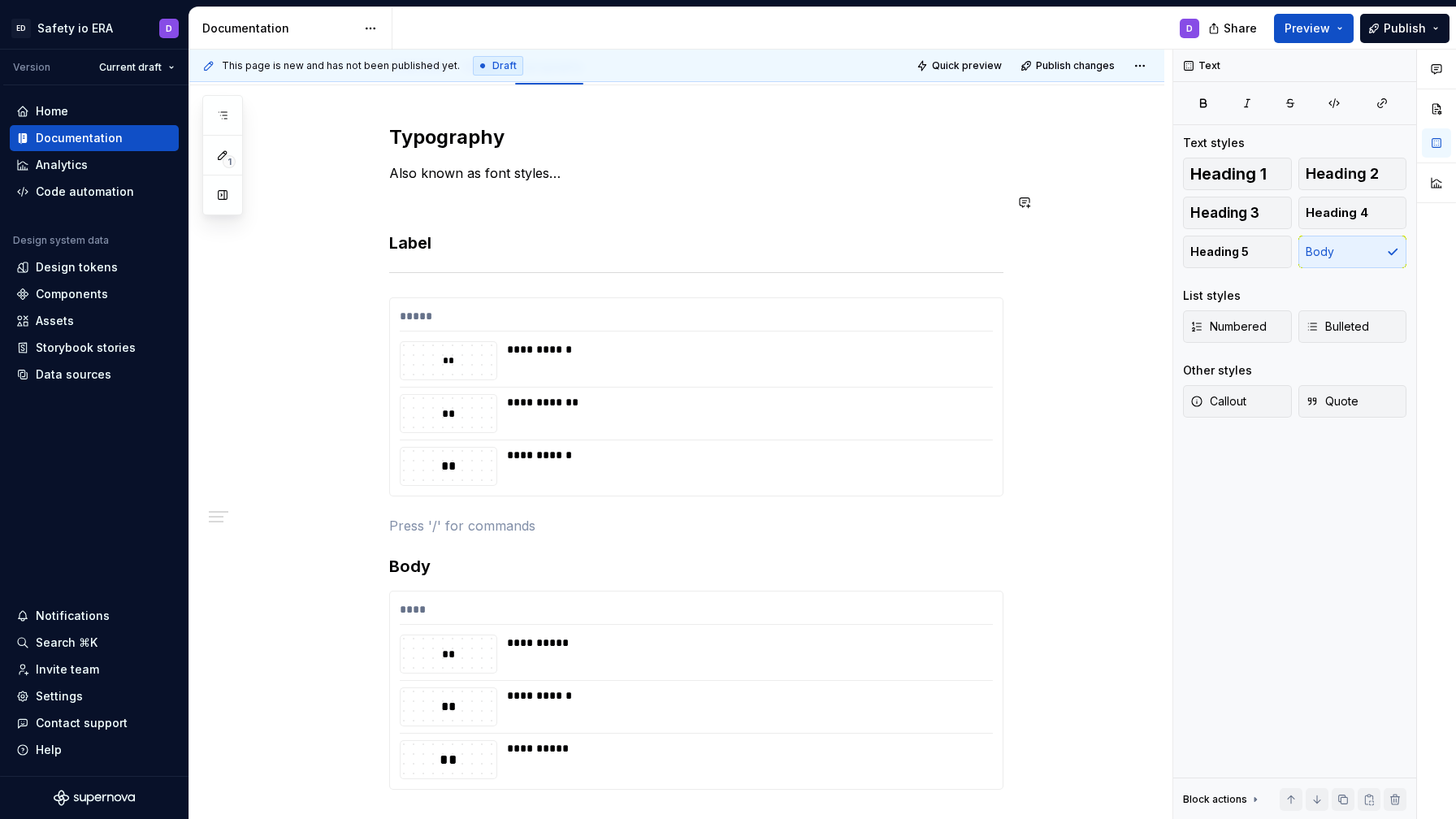
type textarea "*"
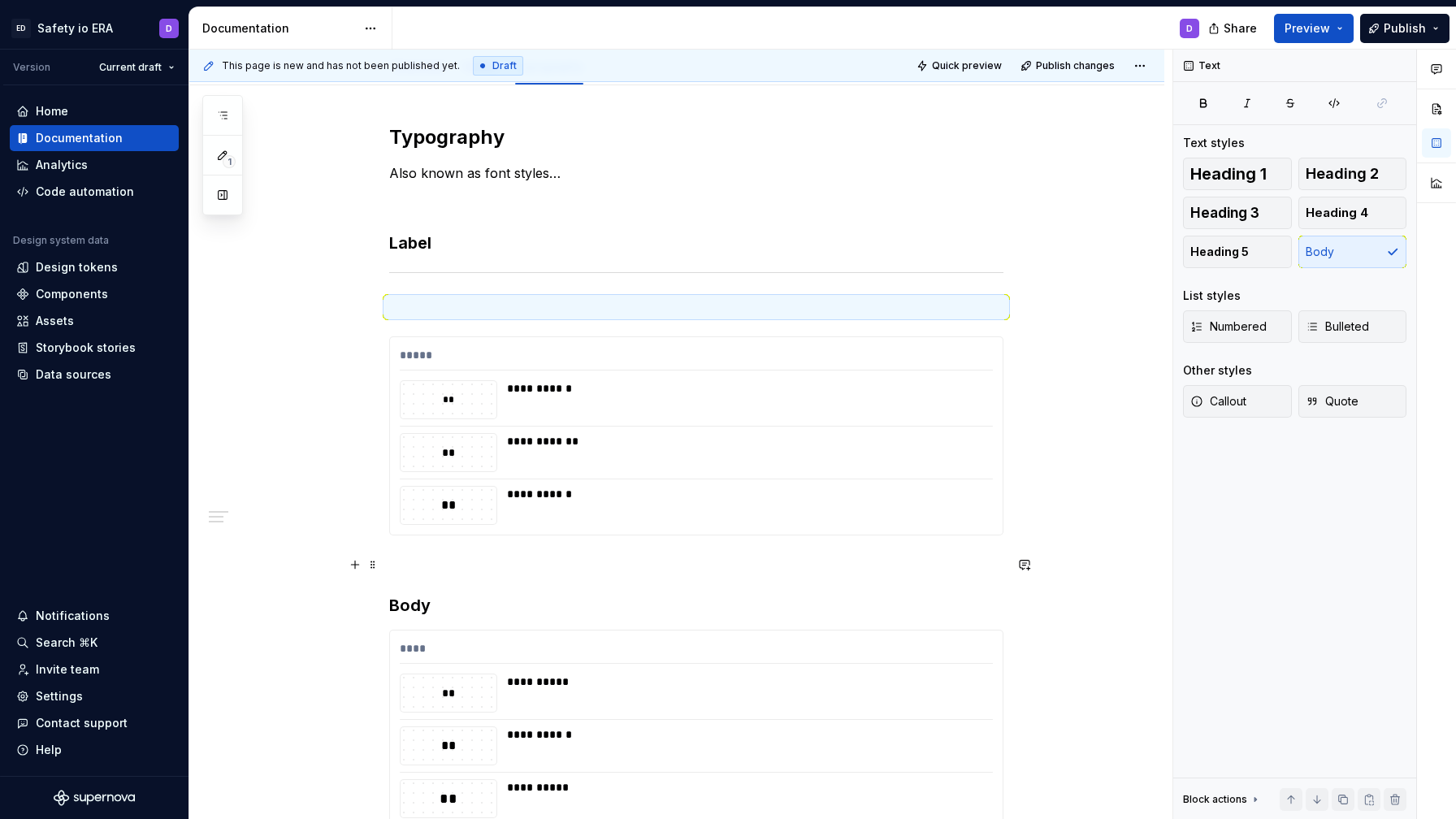
scroll to position [231, 0]
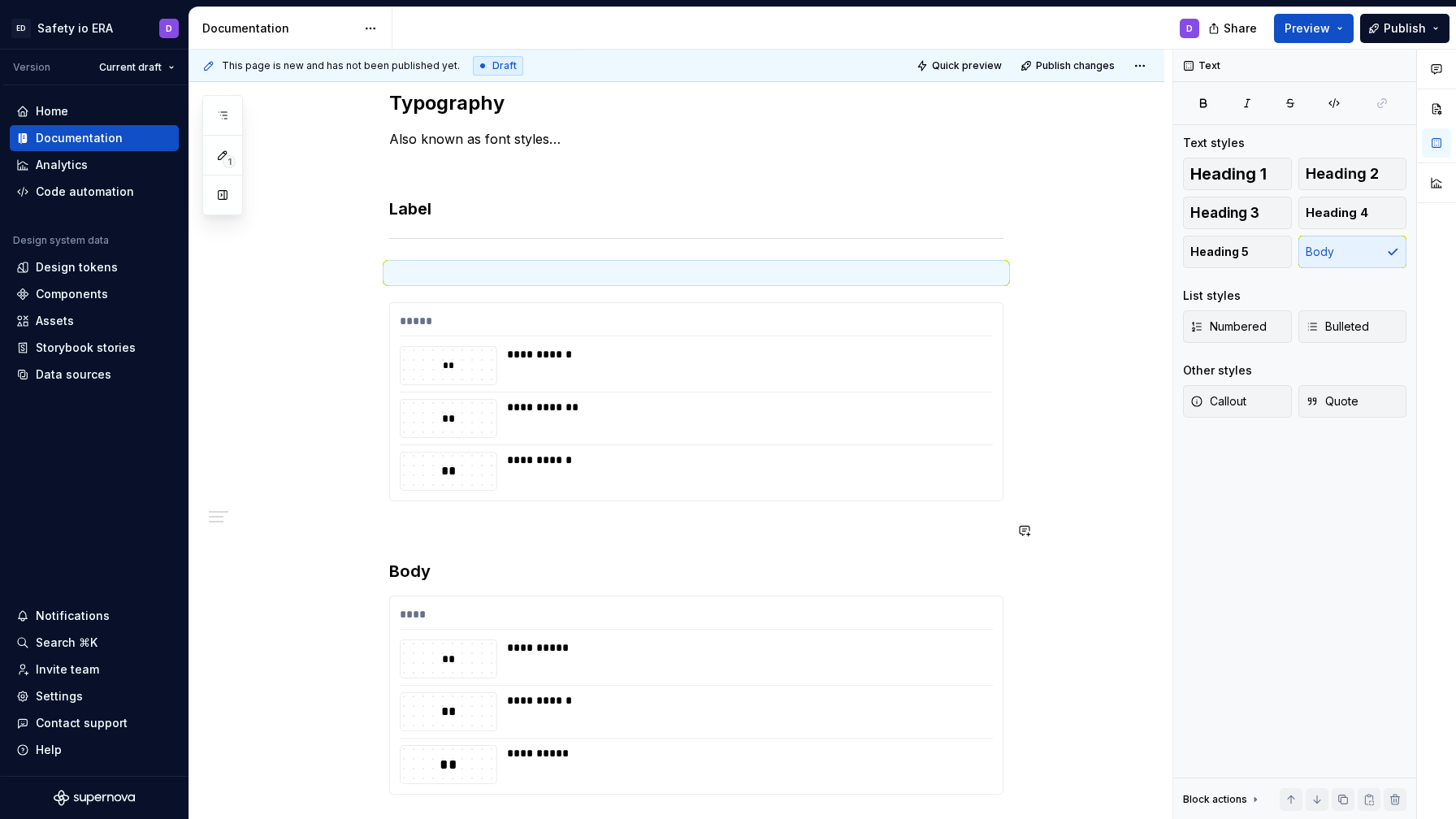
click at [452, 539] on p at bounding box center [697, 530] width 614 height 19
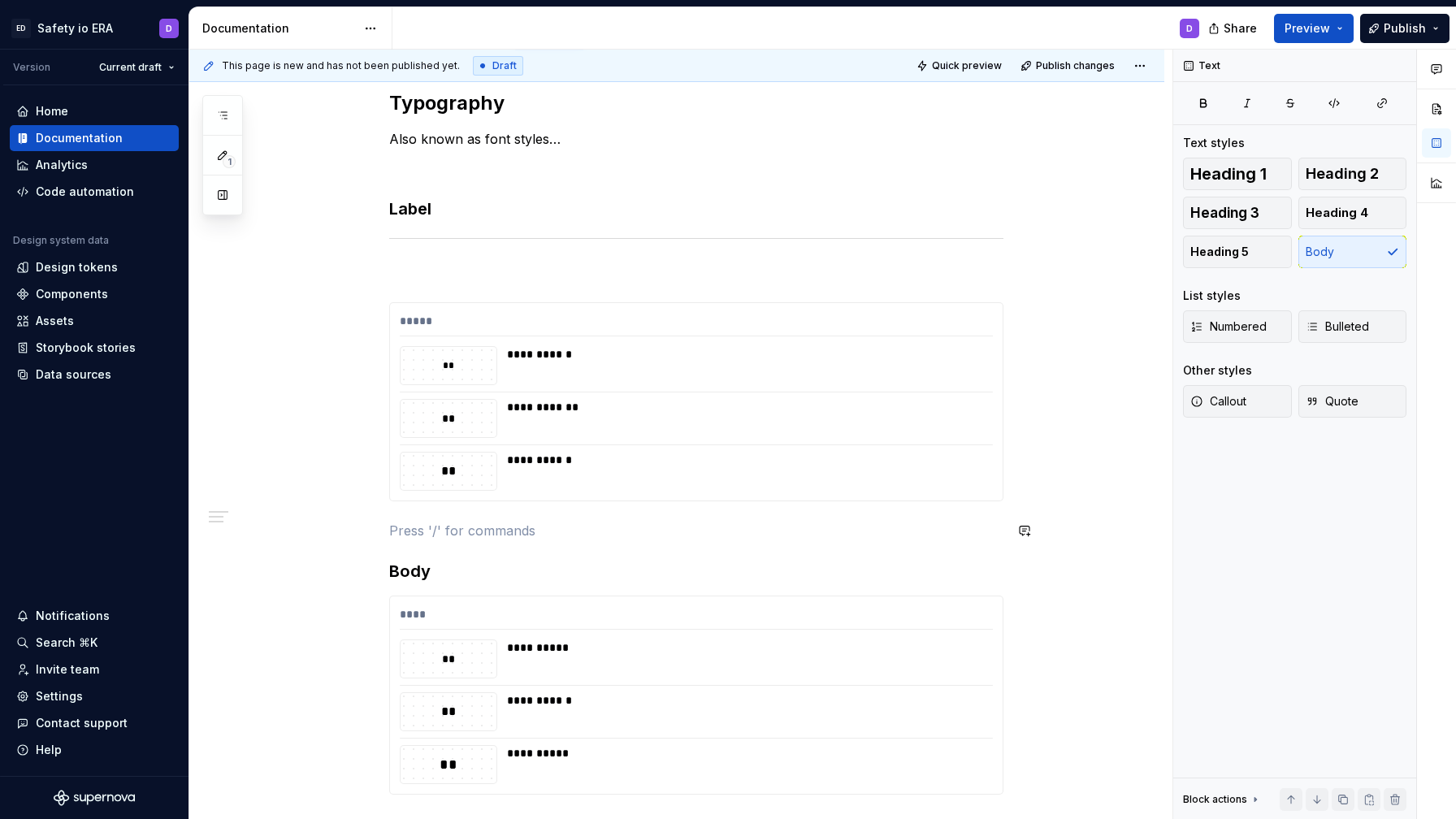
scroll to position [236, 0]
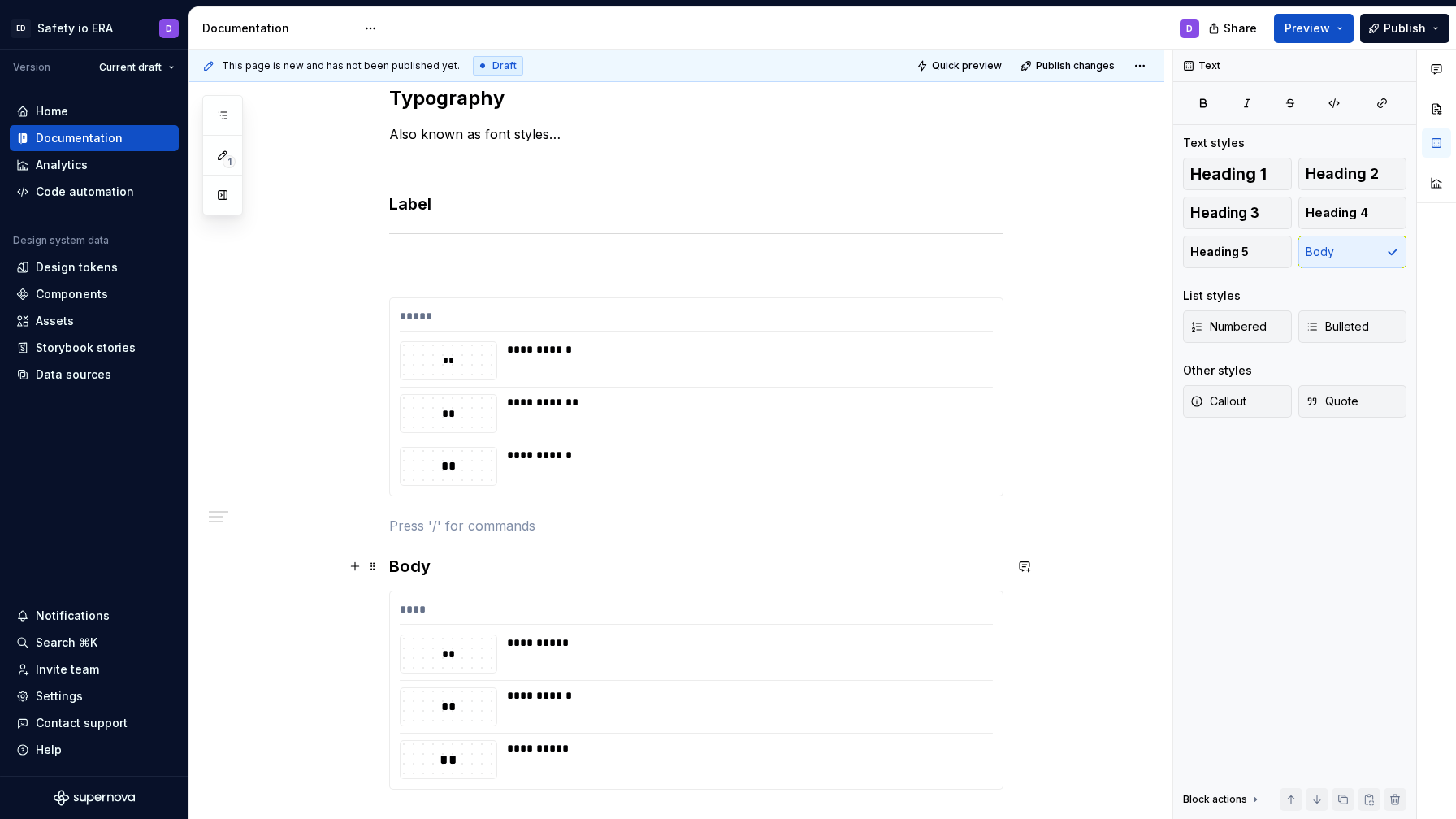
click at [449, 555] on h3 "Body" at bounding box center [697, 567] width 614 height 23
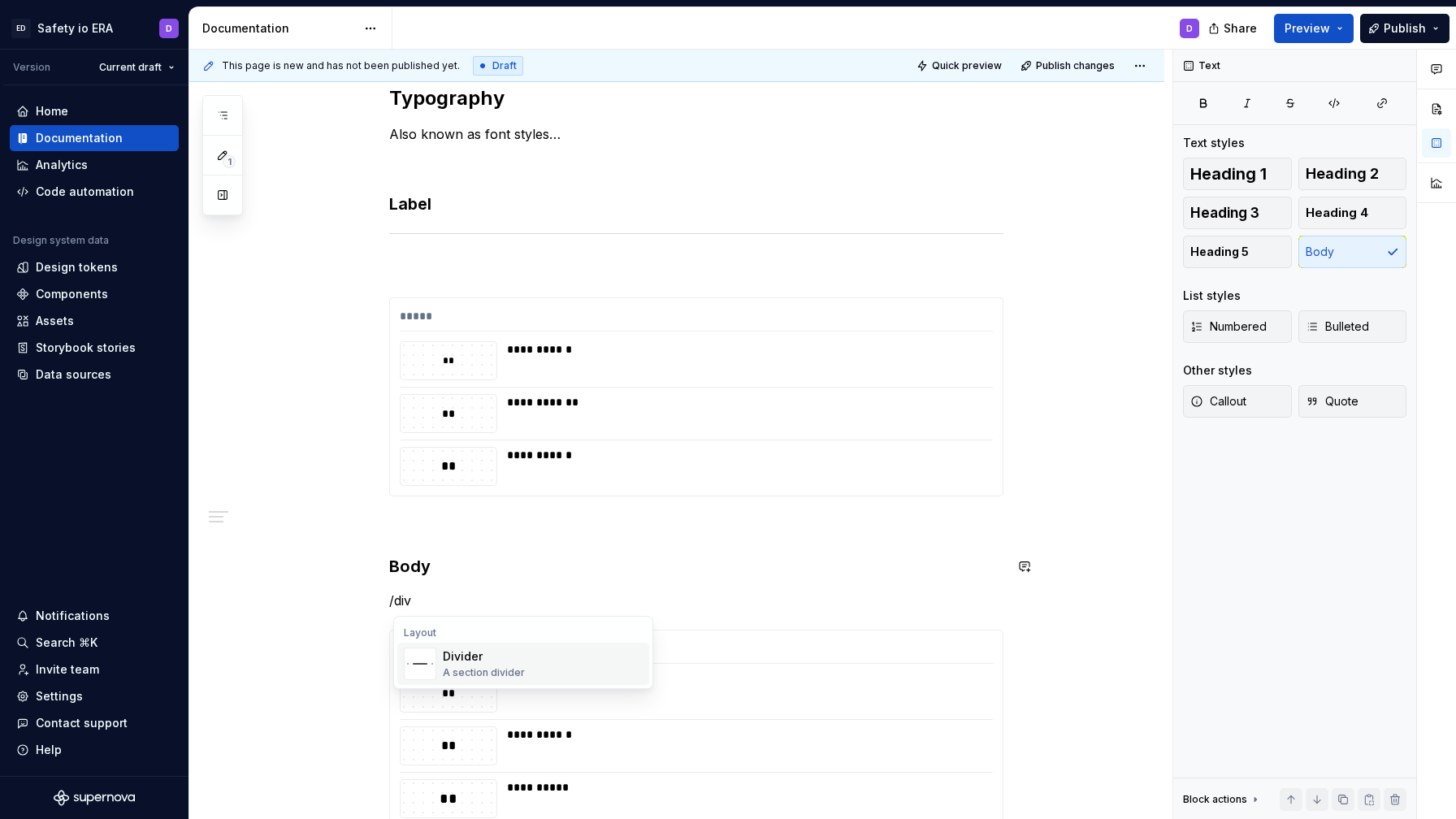
click at [455, 657] on div "Divider" at bounding box center [483, 656] width 82 height 16
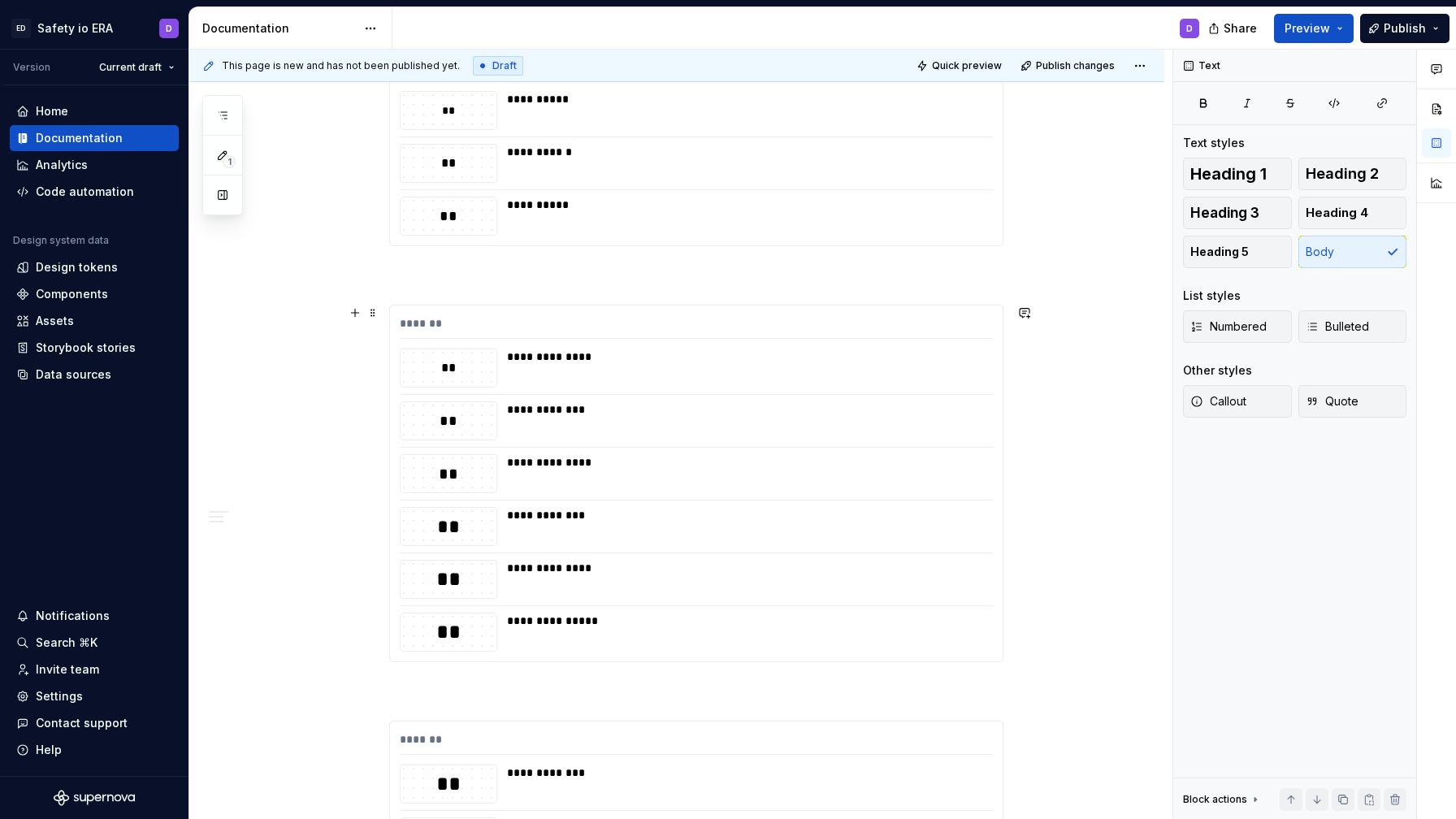
scroll to position [886, 0]
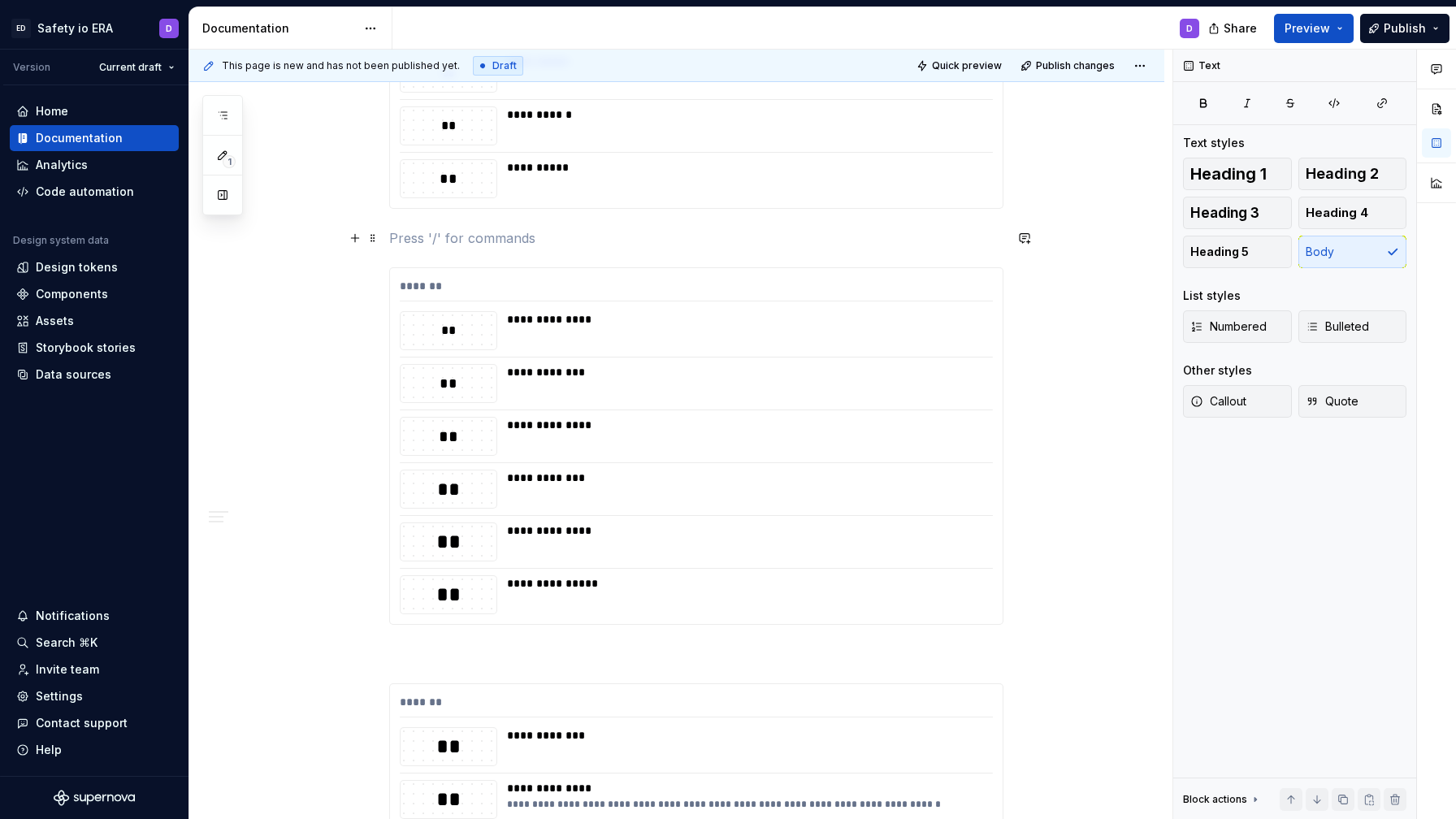
click at [433, 239] on p at bounding box center [697, 238] width 614 height 19
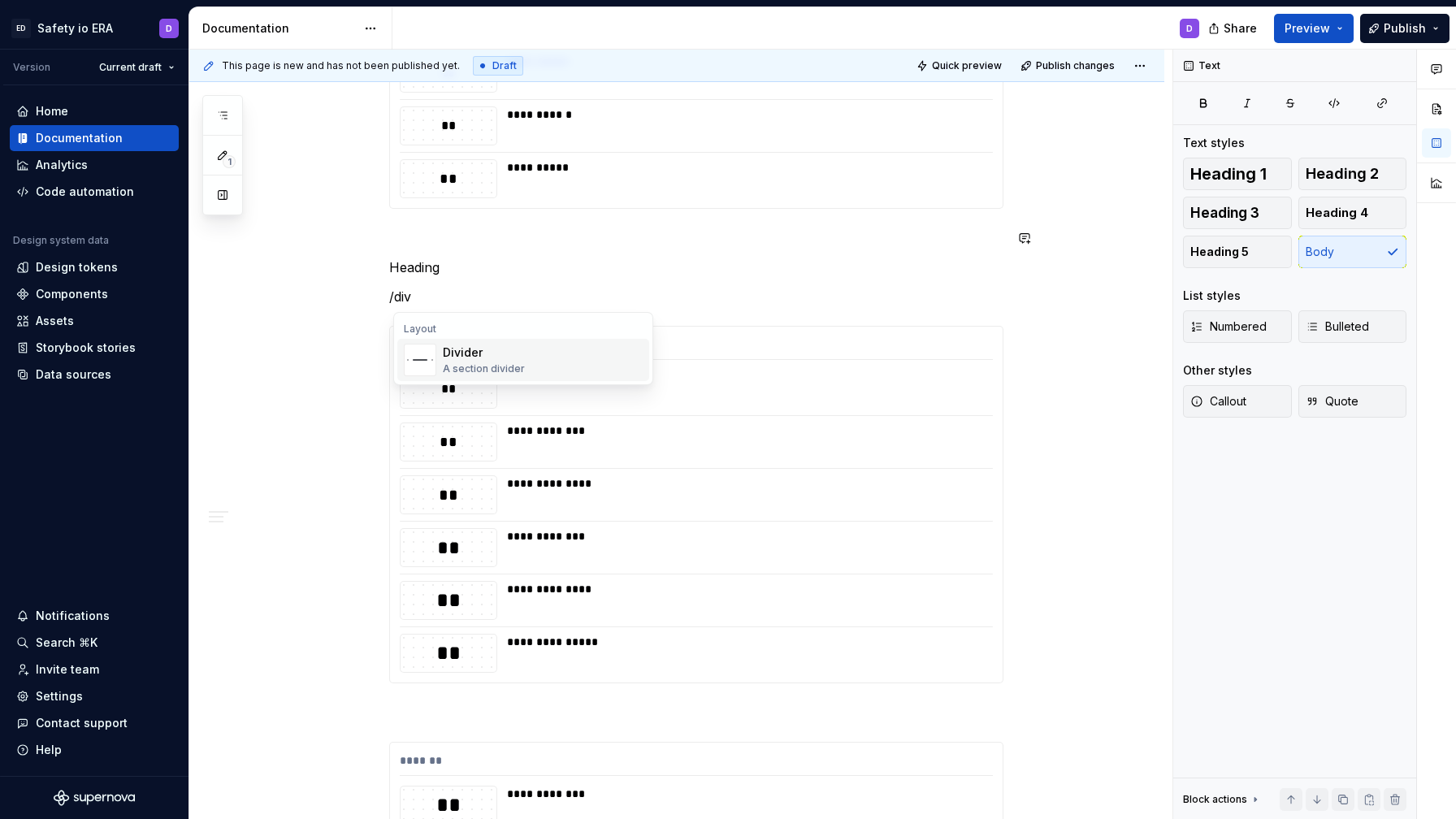
click at [468, 356] on div "Divider" at bounding box center [483, 353] width 82 height 16
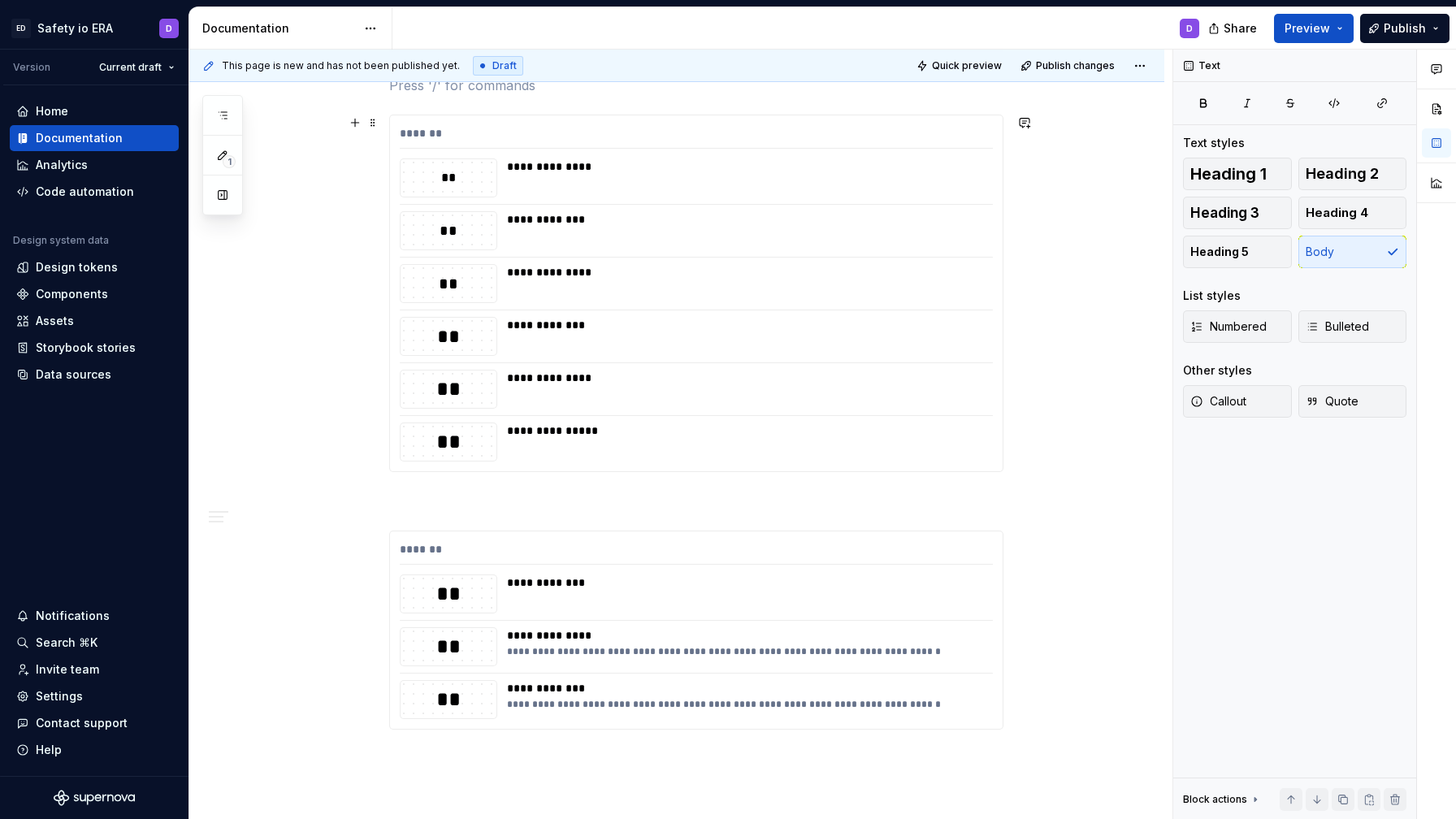
scroll to position [1253, 0]
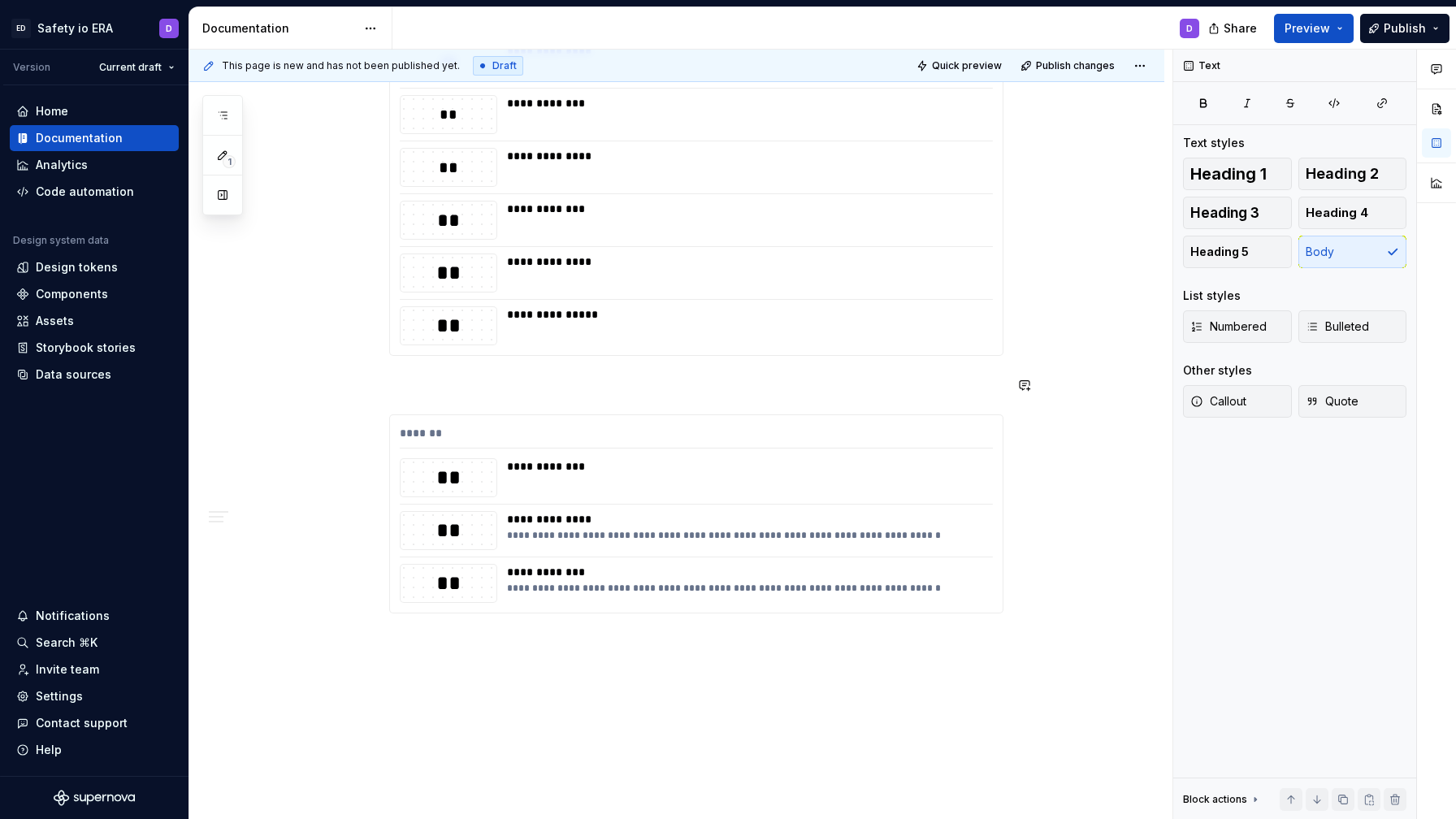
click at [444, 384] on p at bounding box center [697, 385] width 614 height 19
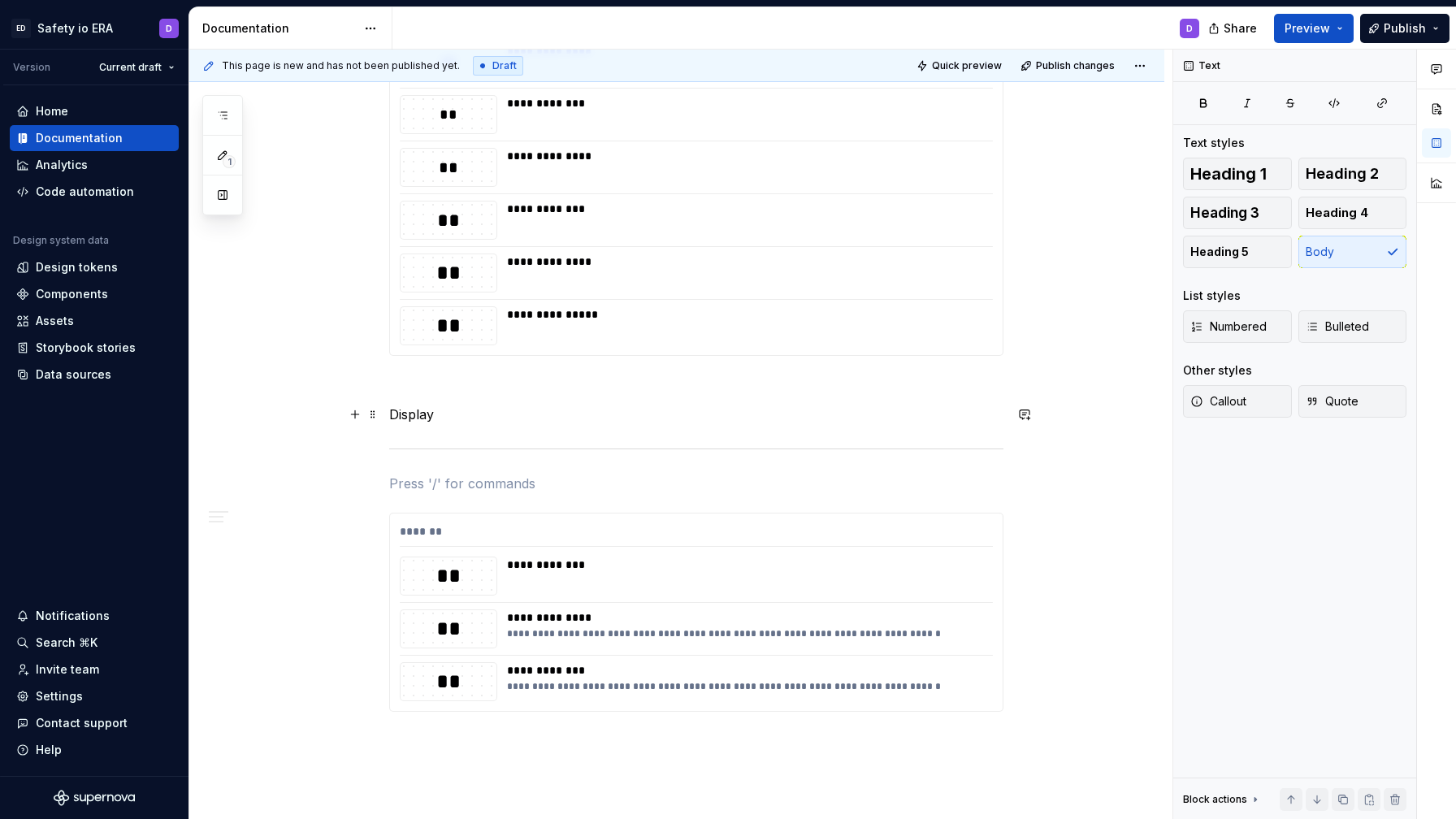
click at [417, 408] on p "Display" at bounding box center [697, 414] width 614 height 19
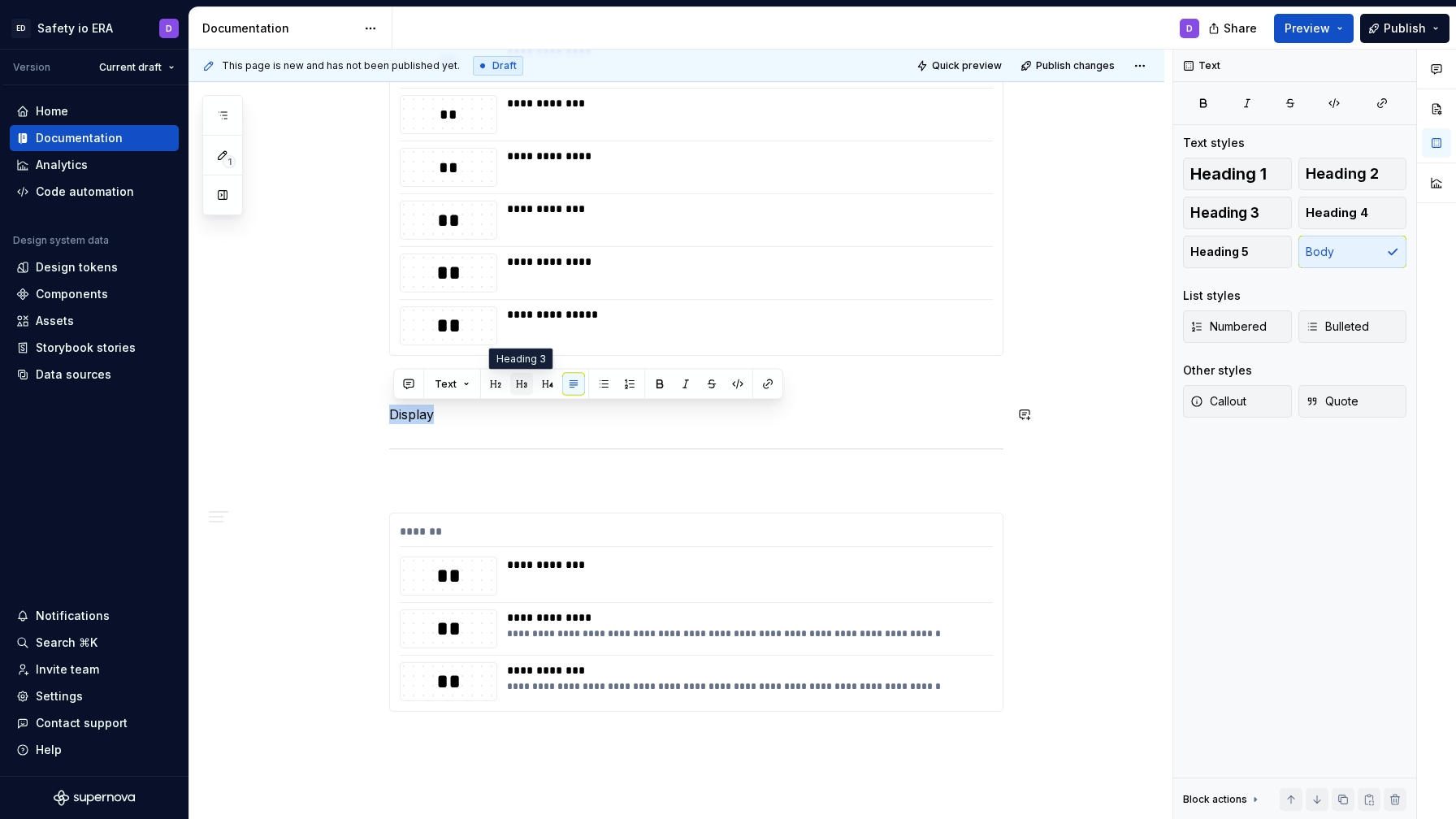
click at [519, 388] on button "button" at bounding box center [522, 384] width 23 height 23
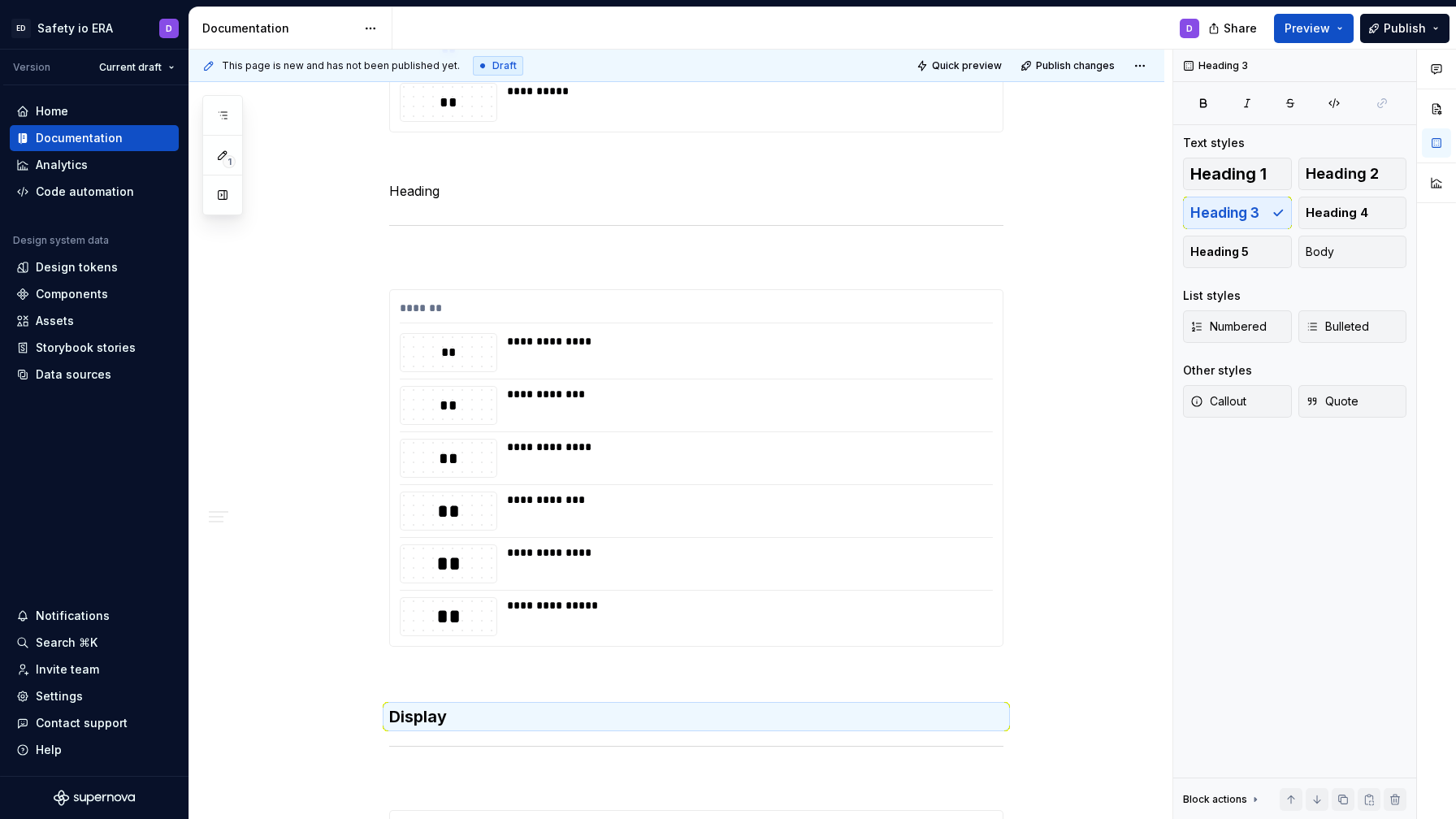
scroll to position [796, 0]
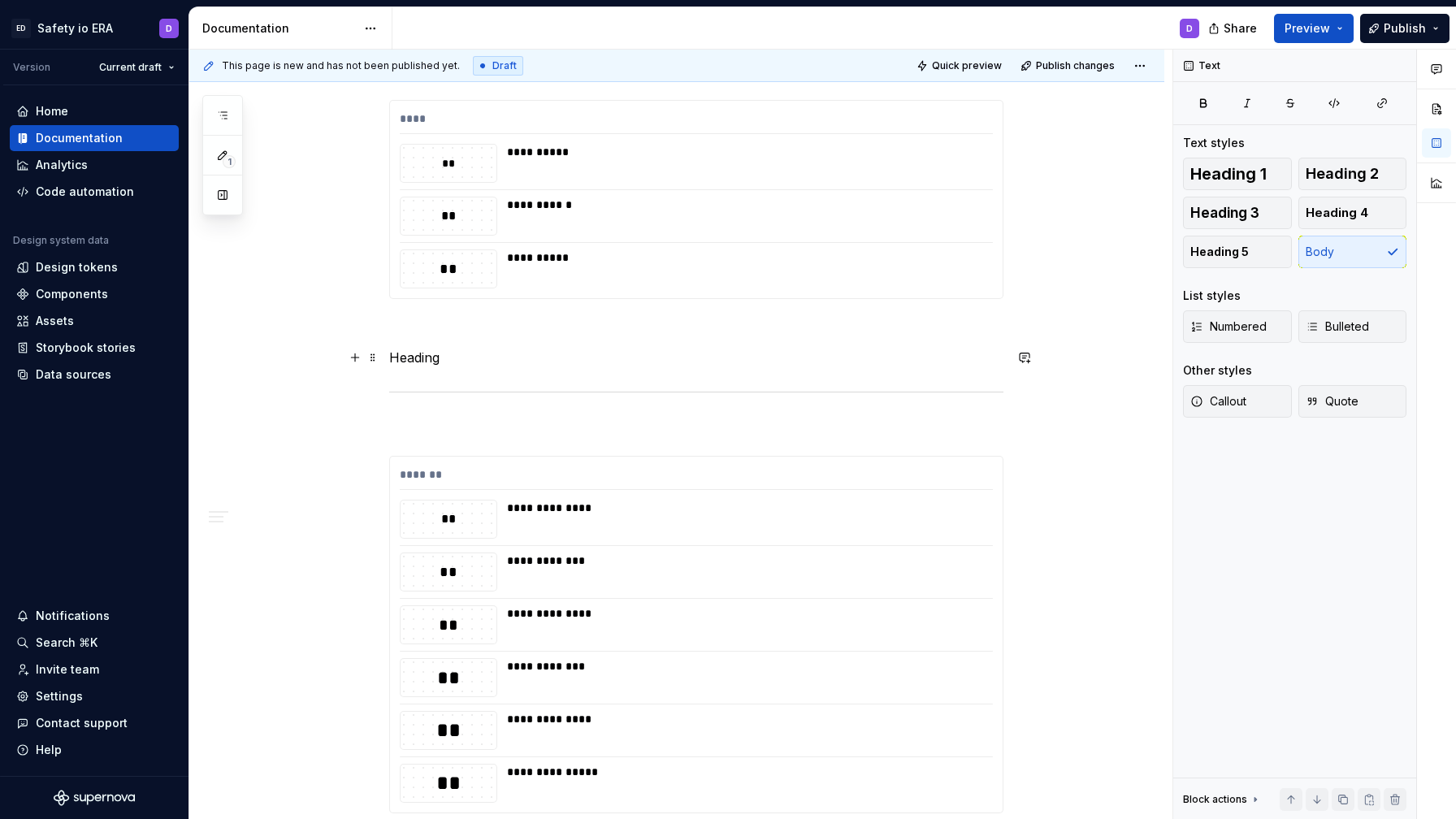
click at [418, 363] on p "Heading" at bounding box center [697, 357] width 614 height 19
click at [520, 330] on button "button" at bounding box center [522, 327] width 23 height 23
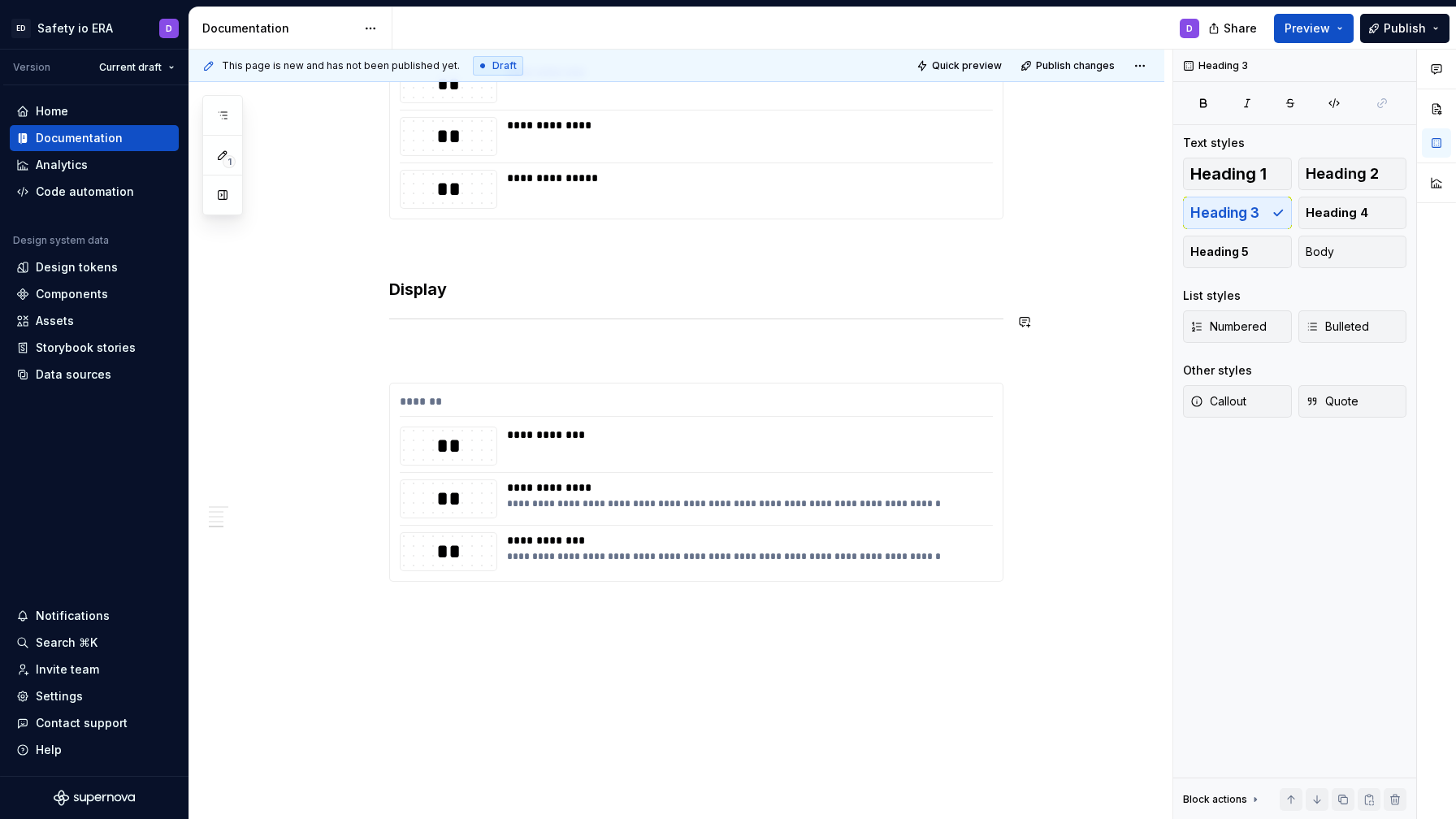
scroll to position [1404, 0]
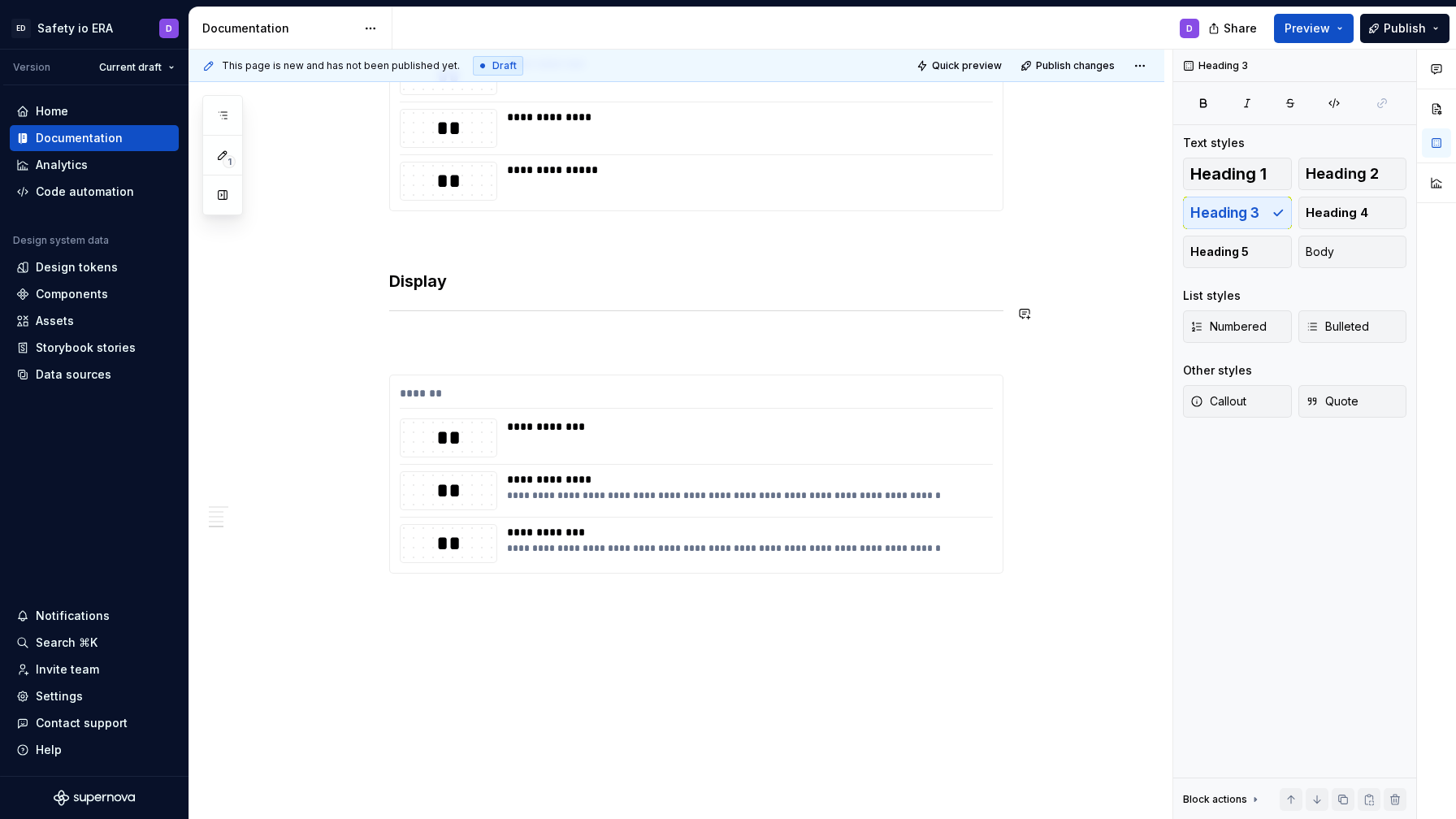
click at [481, 335] on p at bounding box center [697, 345] width 614 height 19
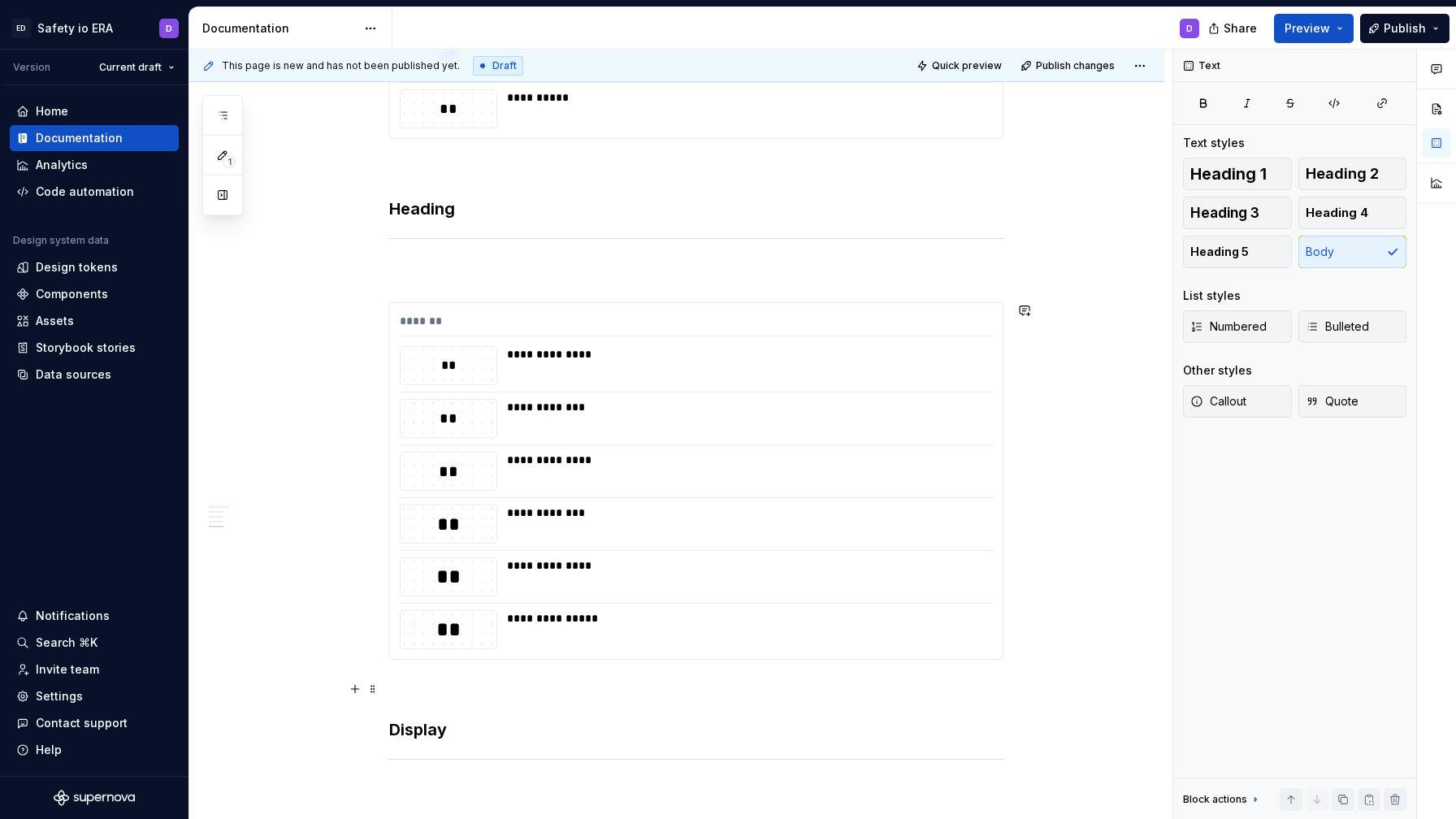
scroll to position [1461, 0]
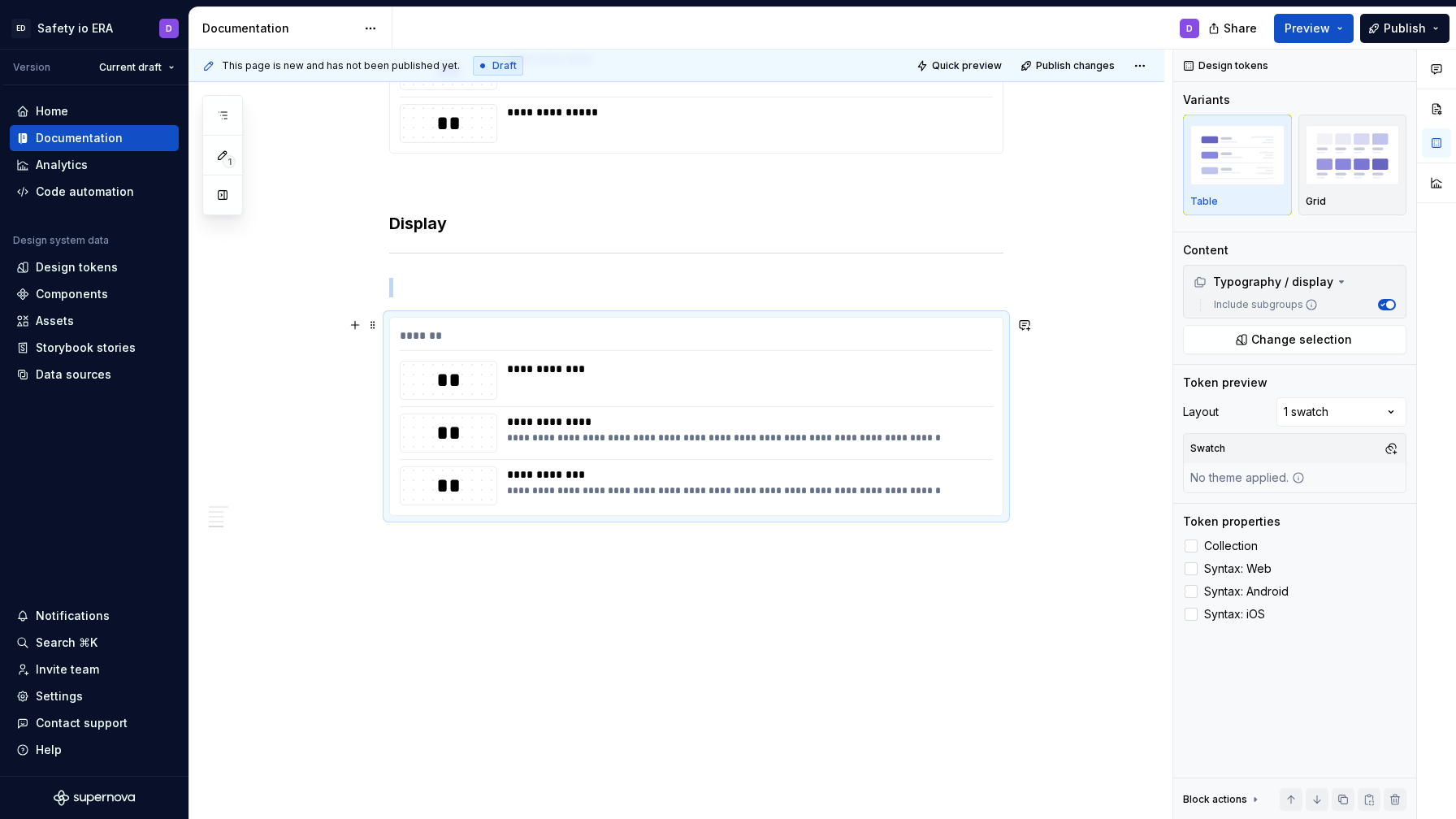
click at [949, 367] on div "**********" at bounding box center [745, 368] width 476 height 16
click at [1226, 565] on span "Syntax: Web" at bounding box center [1239, 568] width 68 height 13
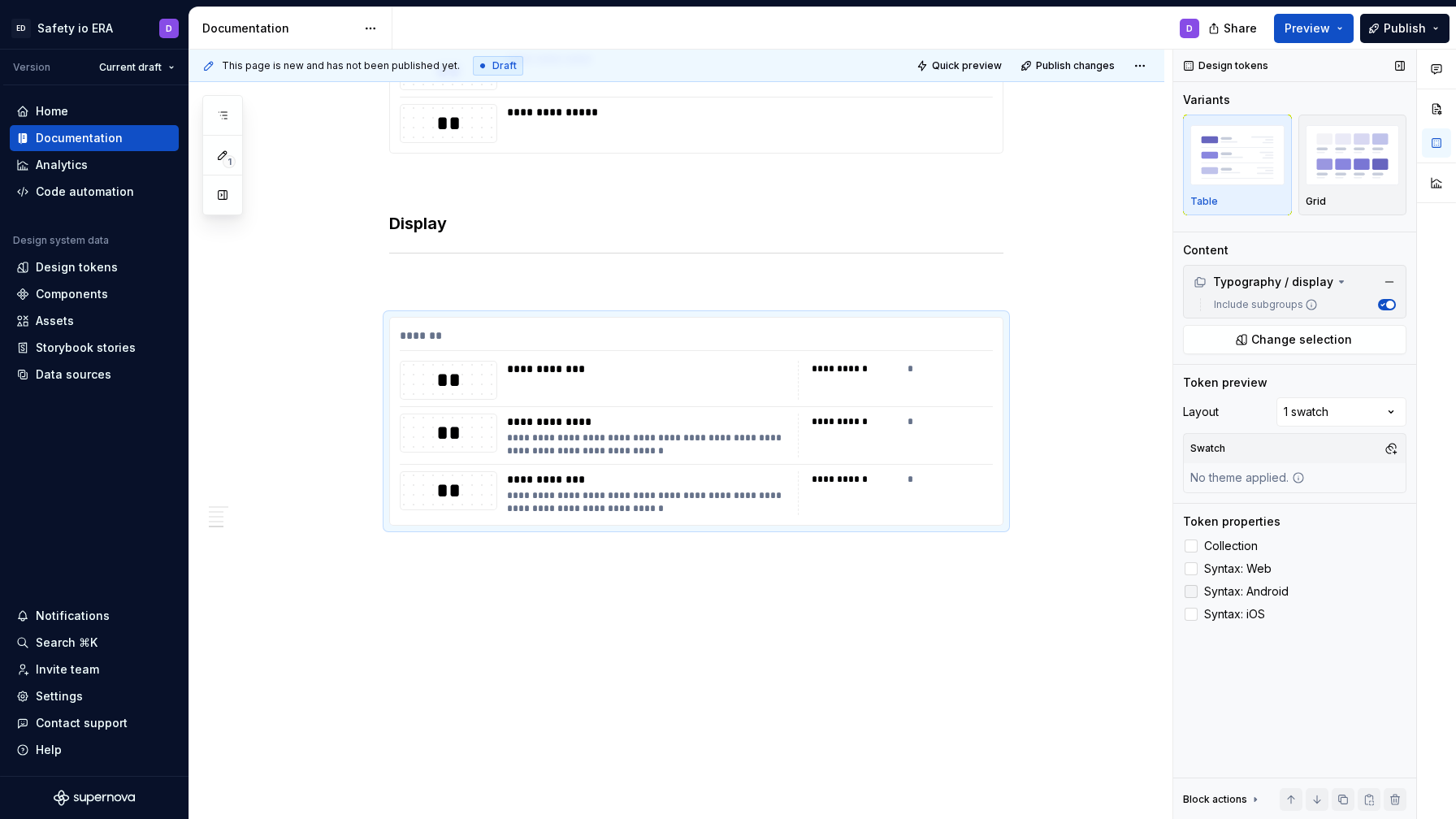
click at [1226, 586] on span "Syntax: Android" at bounding box center [1246, 591] width 84 height 13
click at [1231, 607] on label "Syntax: iOS" at bounding box center [1295, 614] width 223 height 19
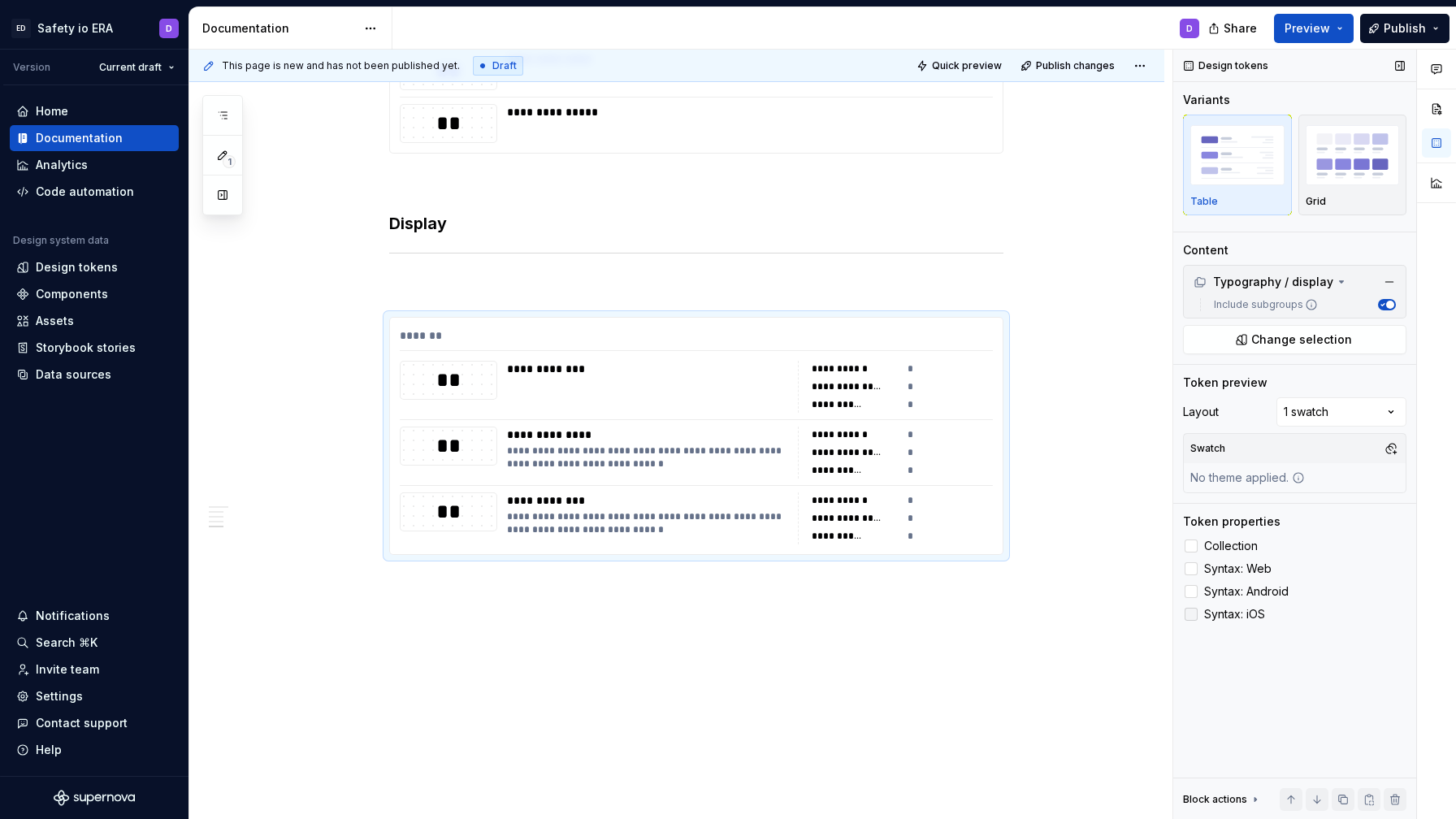
click at [1233, 616] on span "Syntax: iOS" at bounding box center [1235, 613] width 61 height 13
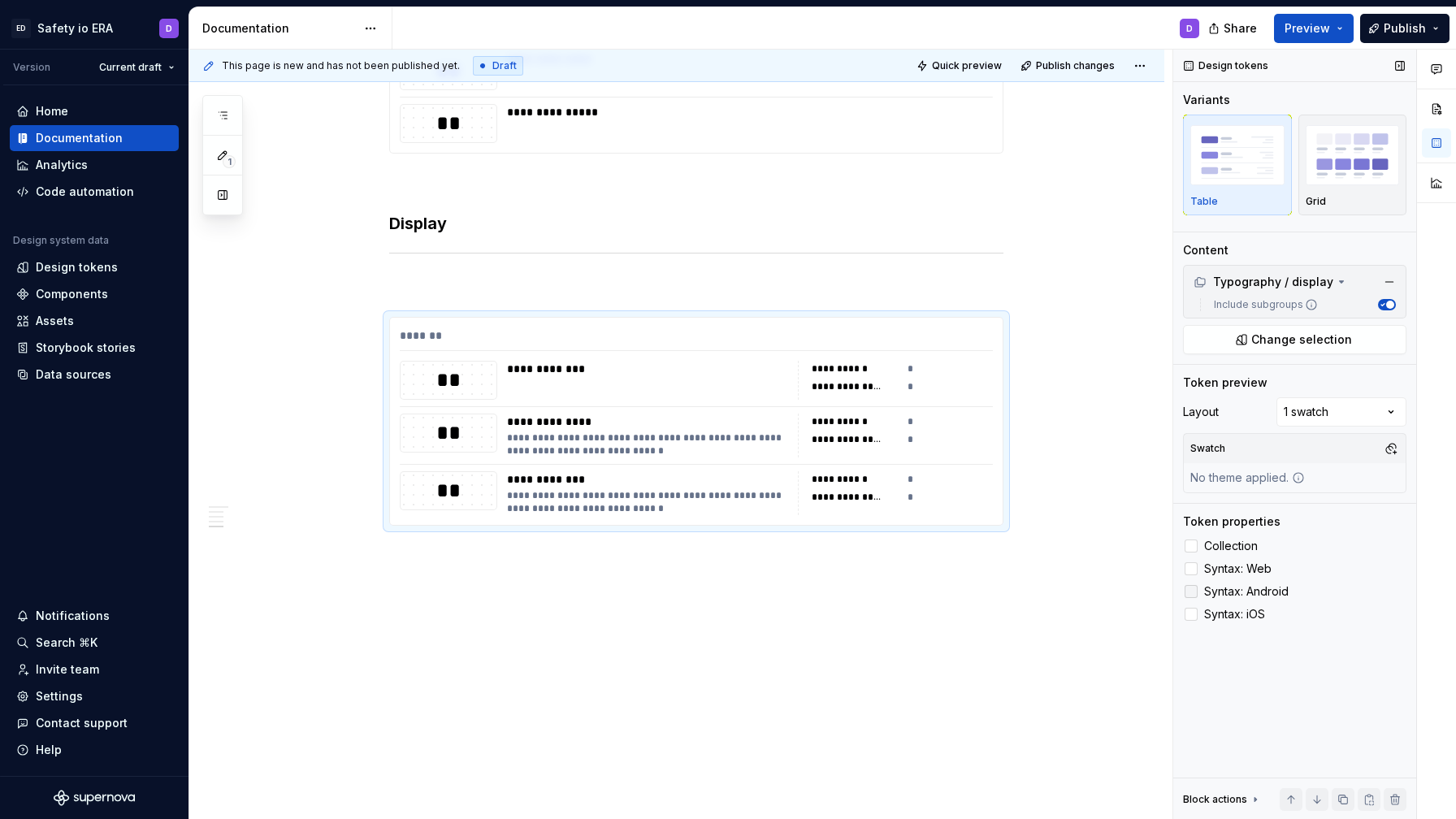
click at [1221, 588] on span "Syntax: Android" at bounding box center [1246, 591] width 84 height 13
click at [1216, 563] on span "Syntax: Web" at bounding box center [1239, 568] width 68 height 13
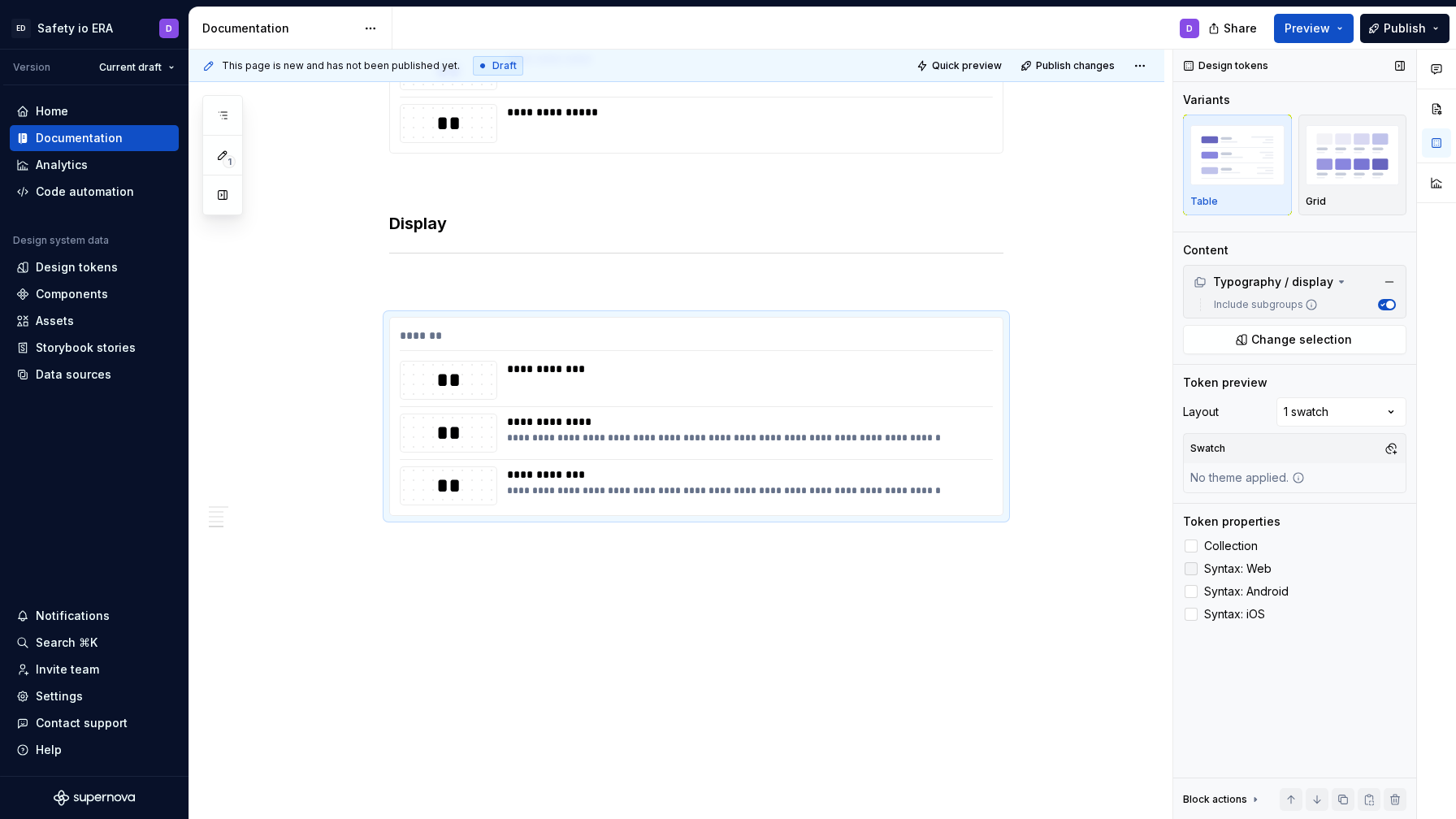
click at [1216, 563] on span "Syntax: Web" at bounding box center [1239, 568] width 68 height 13
click at [1226, 581] on label "Syntax: Android" at bounding box center [1295, 591] width 223 height 19
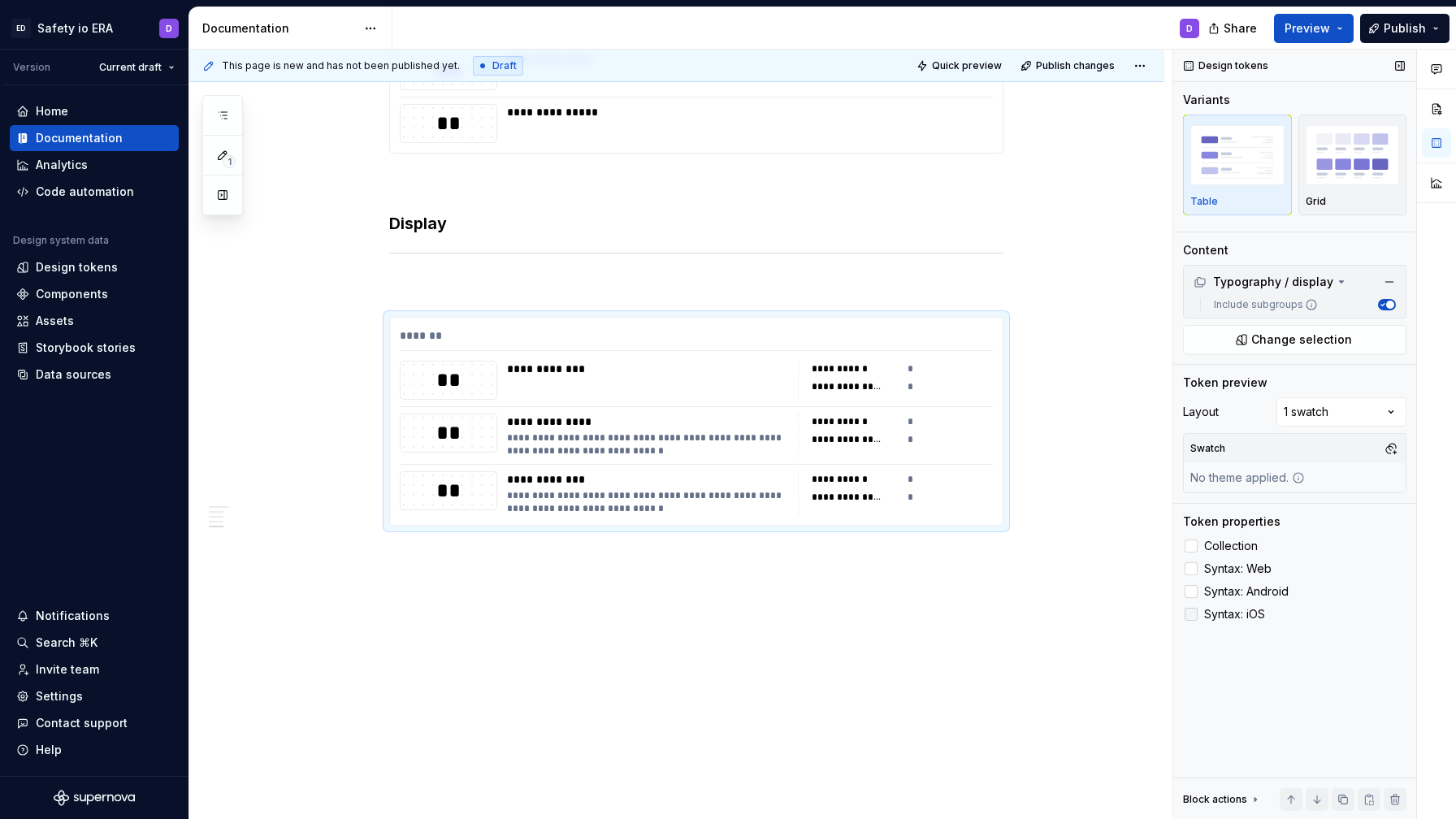
click at [1227, 613] on span "Syntax: iOS" at bounding box center [1235, 613] width 61 height 13
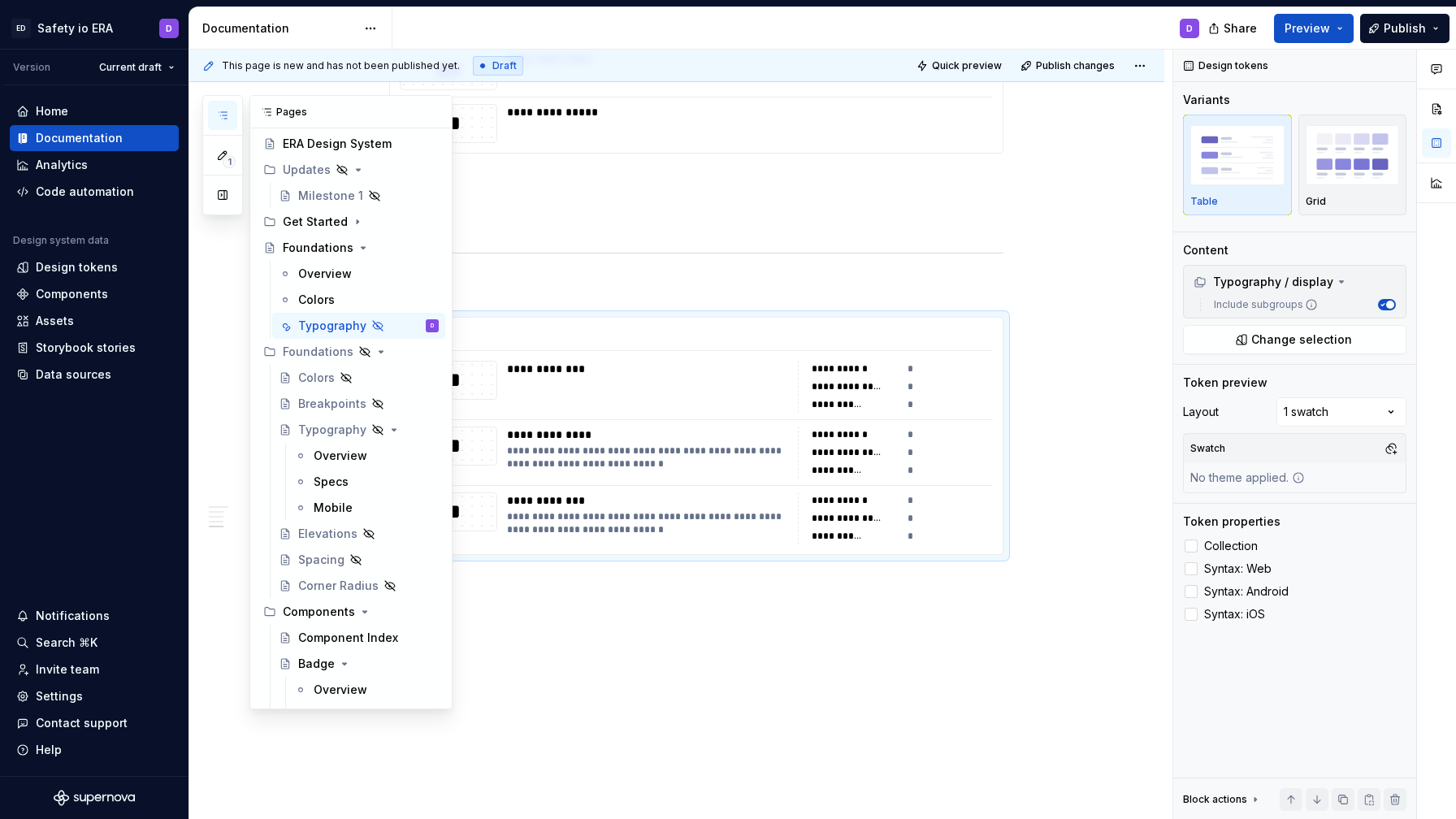
click at [234, 116] on button "button" at bounding box center [222, 115] width 29 height 29
click at [225, 118] on icon "button" at bounding box center [222, 115] width 13 height 13
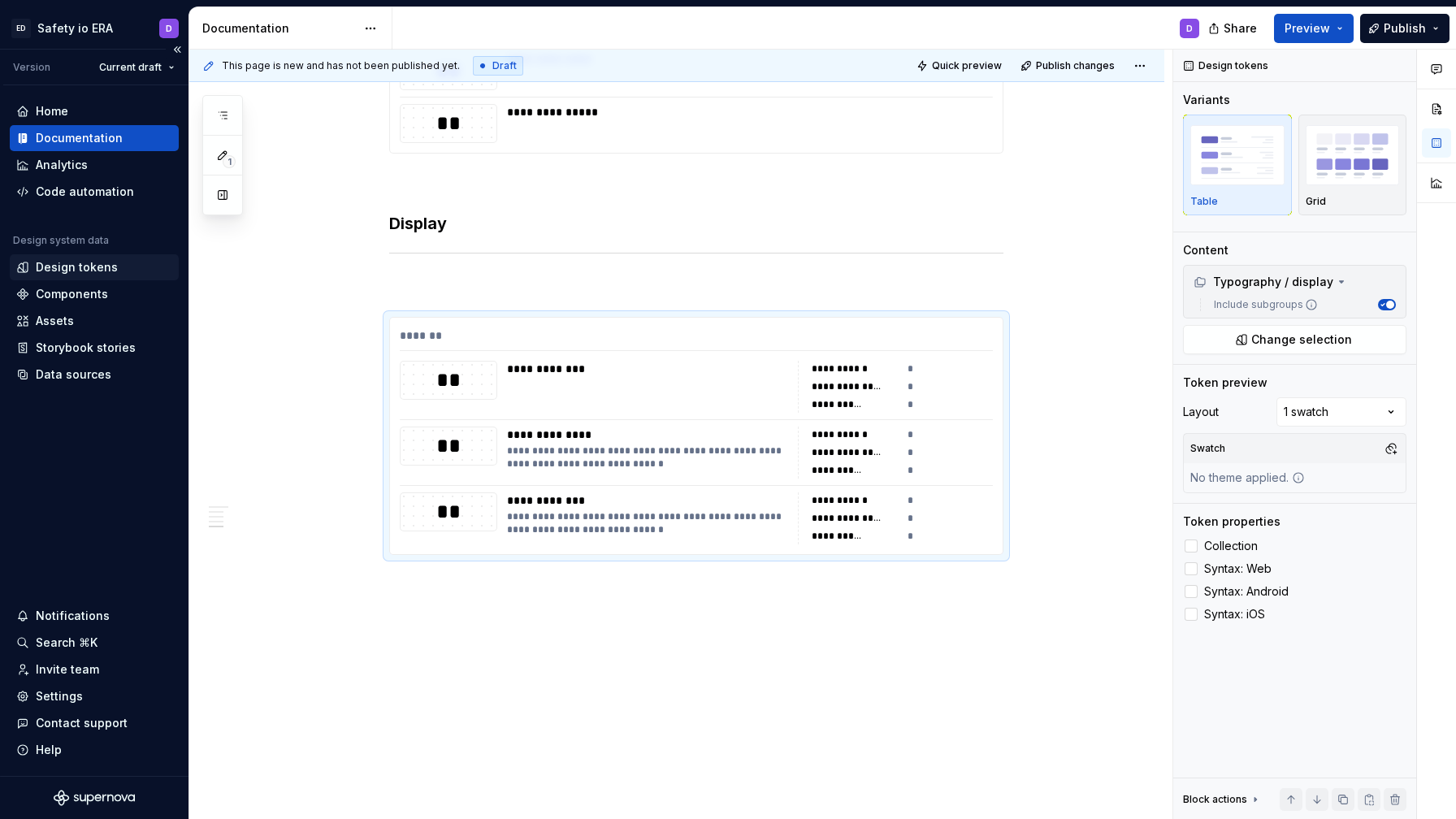
click at [78, 268] on div "Design tokens" at bounding box center [76, 267] width 82 height 16
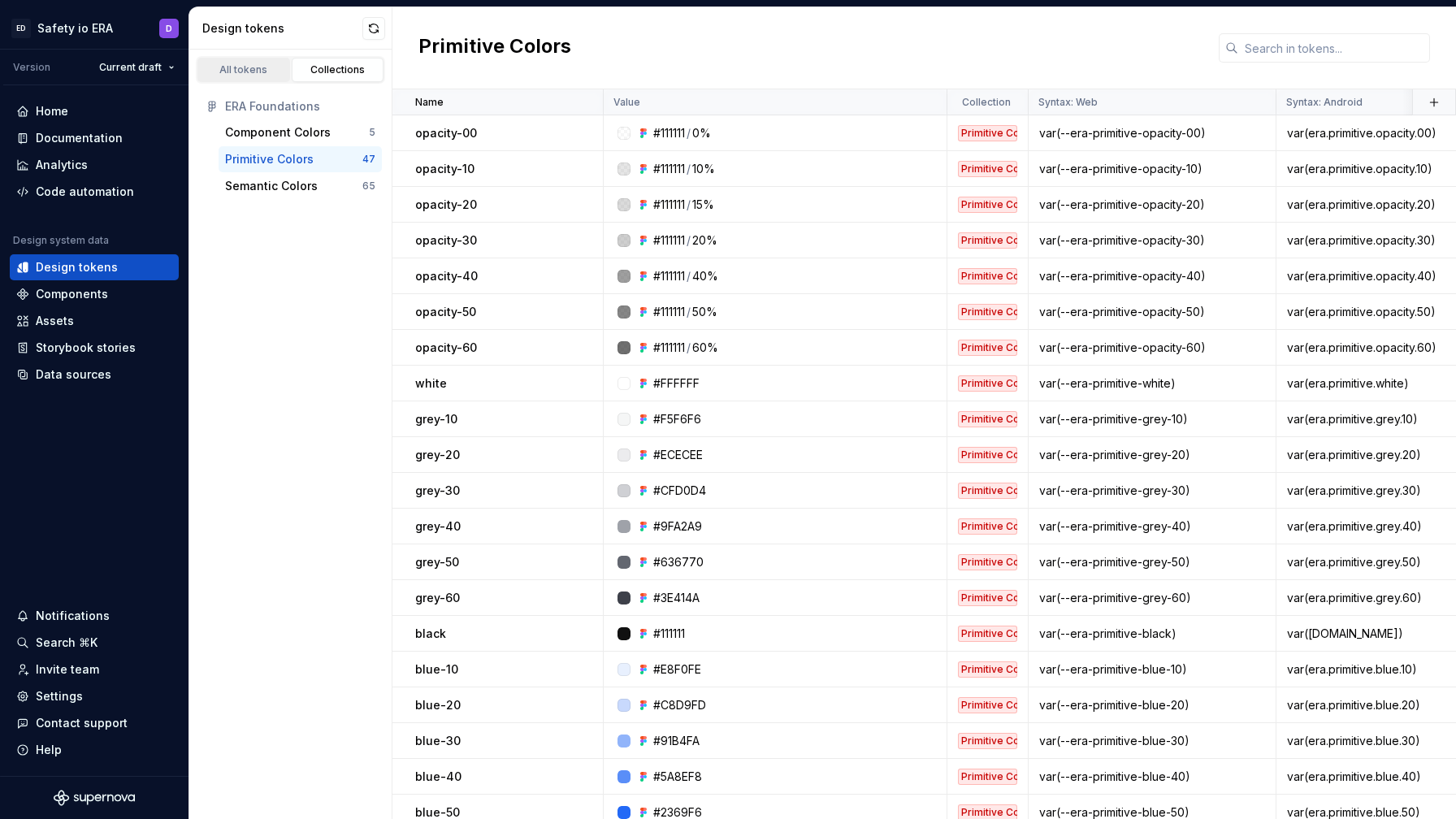
click at [243, 76] on link "All tokens" at bounding box center [243, 70] width 93 height 24
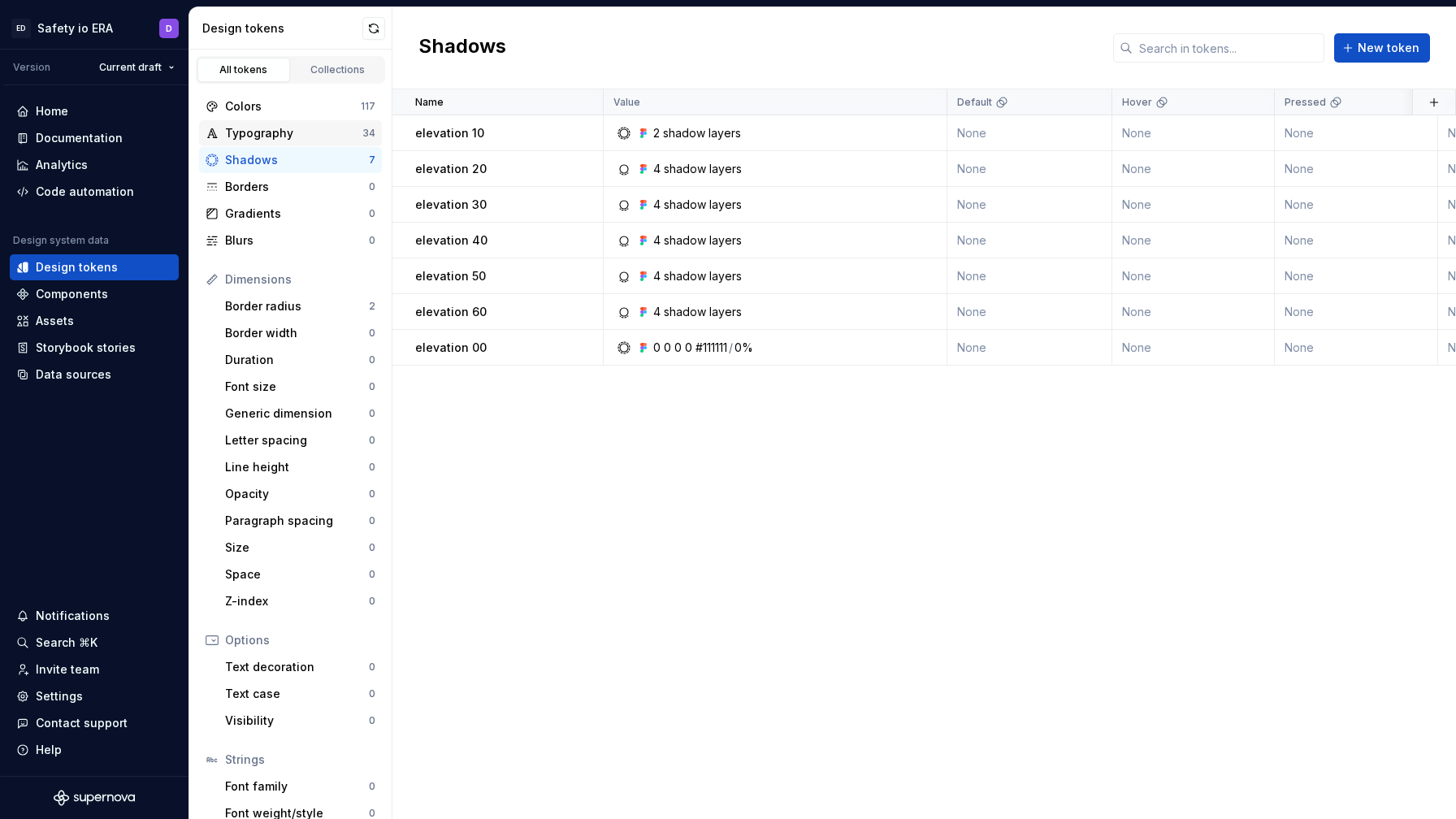
click at [265, 136] on div "Typography" at bounding box center [294, 133] width 137 height 16
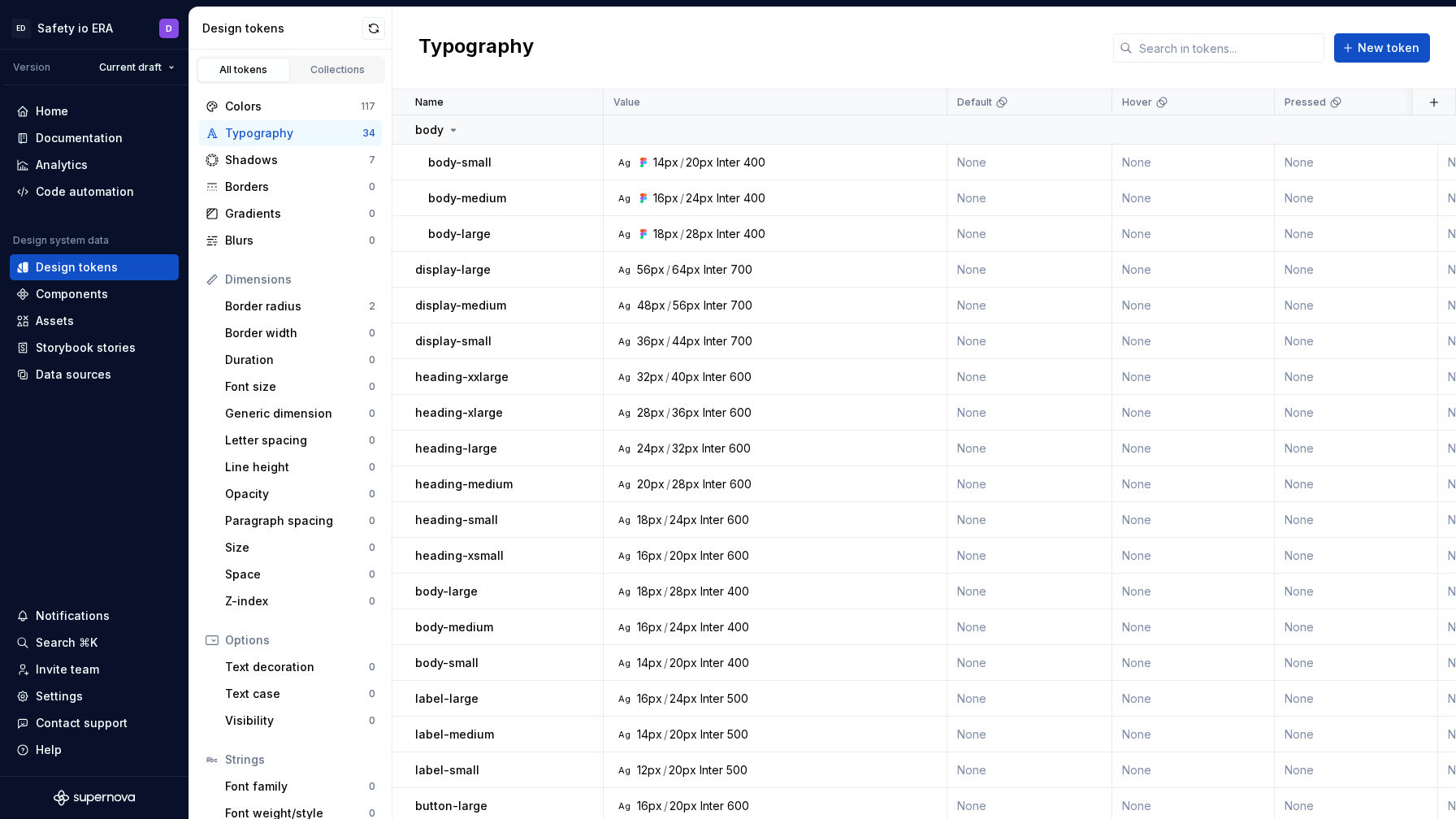
click at [268, 130] on div "Typography" at bounding box center [294, 133] width 137 height 16
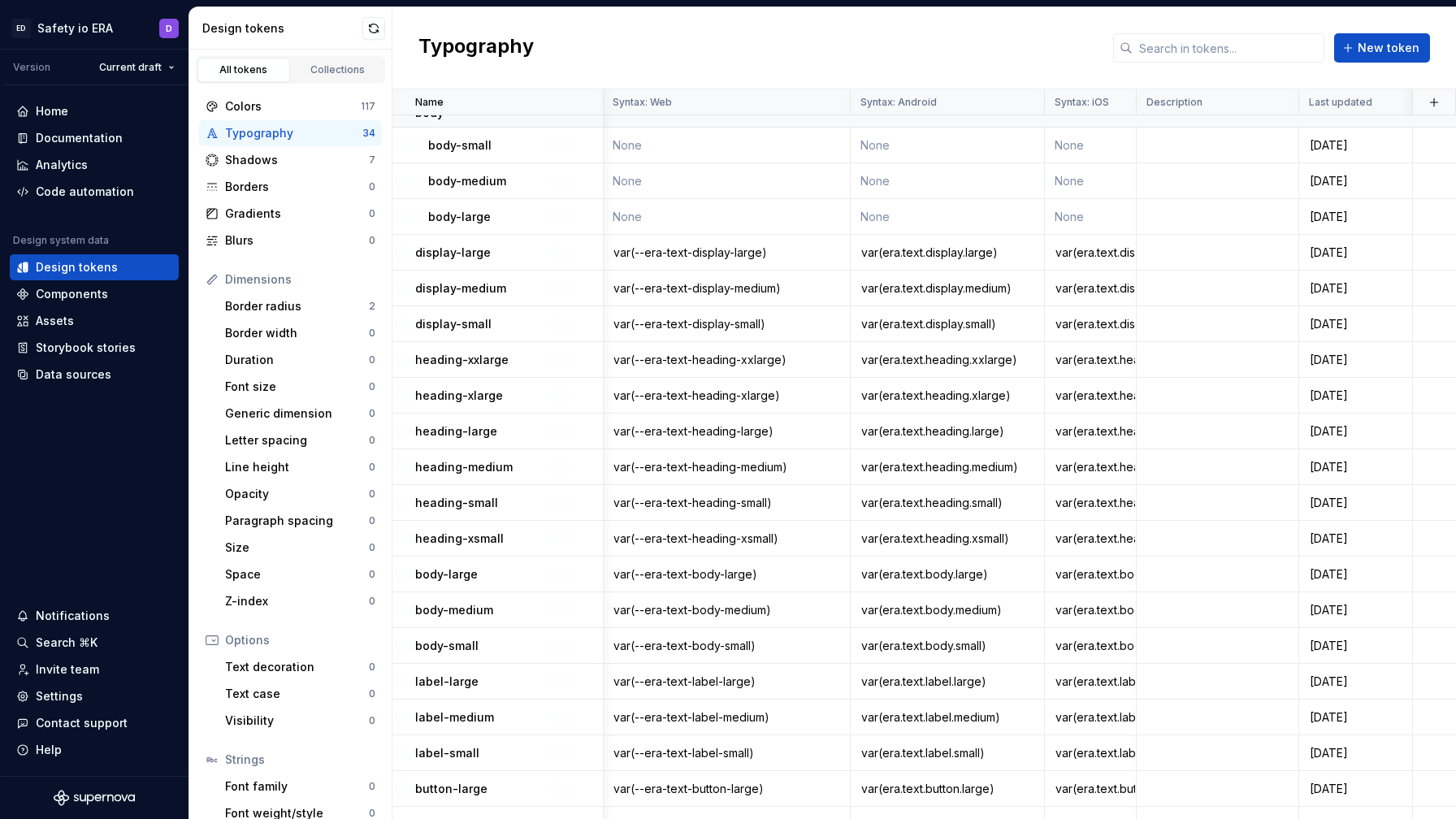
scroll to position [0, 1054]
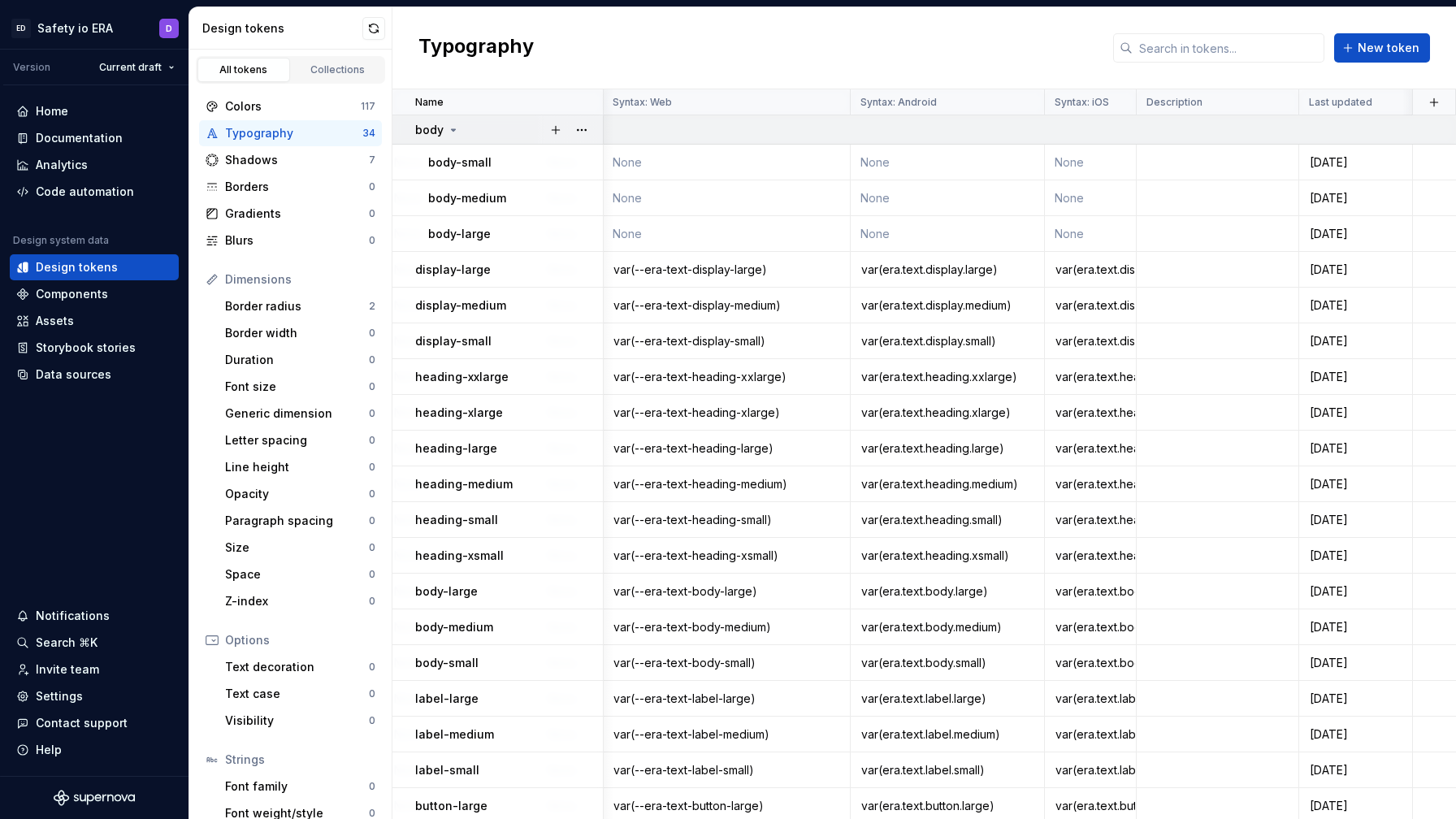
click at [455, 130] on icon at bounding box center [453, 129] width 13 height 13
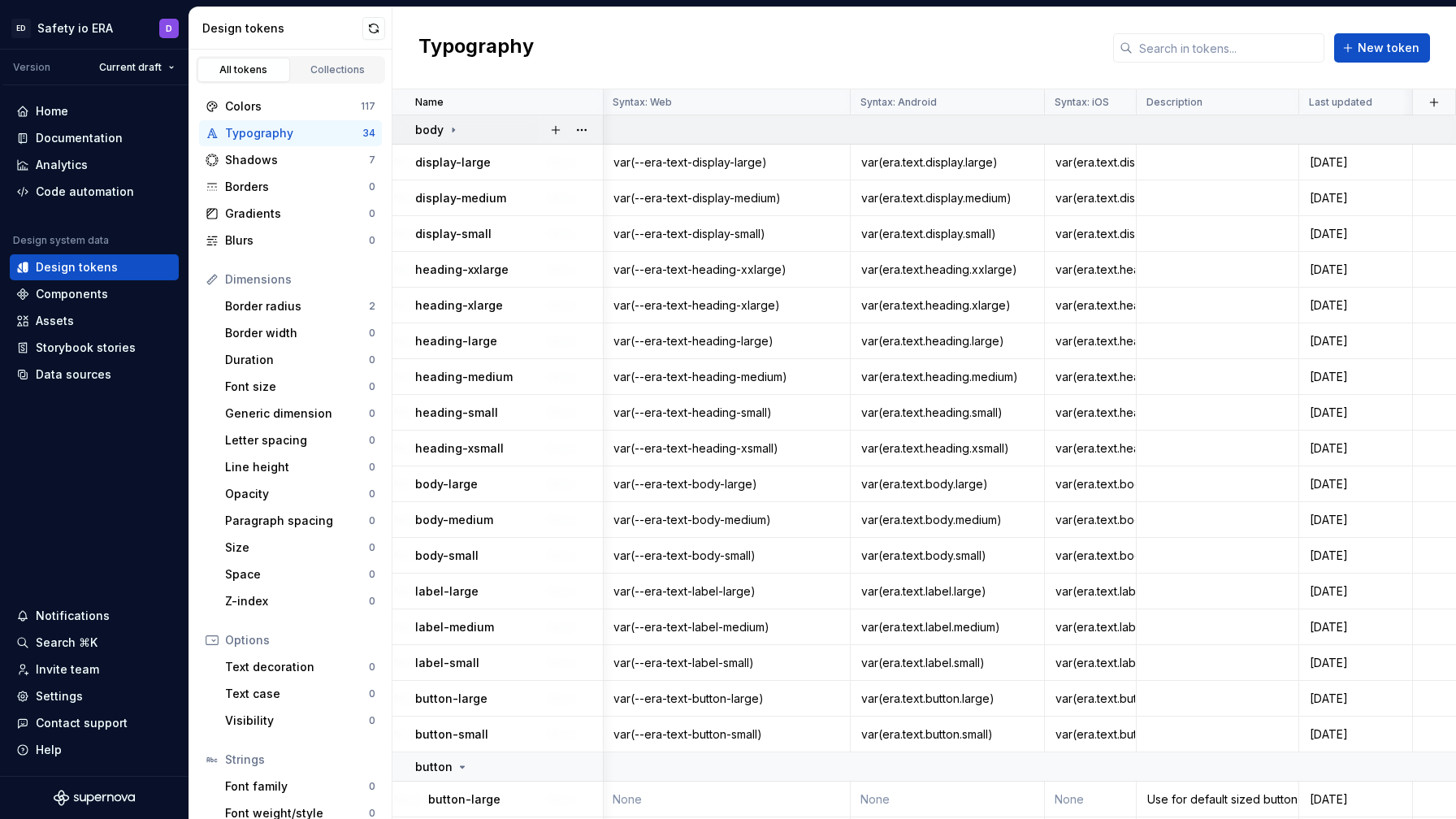
click at [455, 130] on icon at bounding box center [453, 129] width 13 height 13
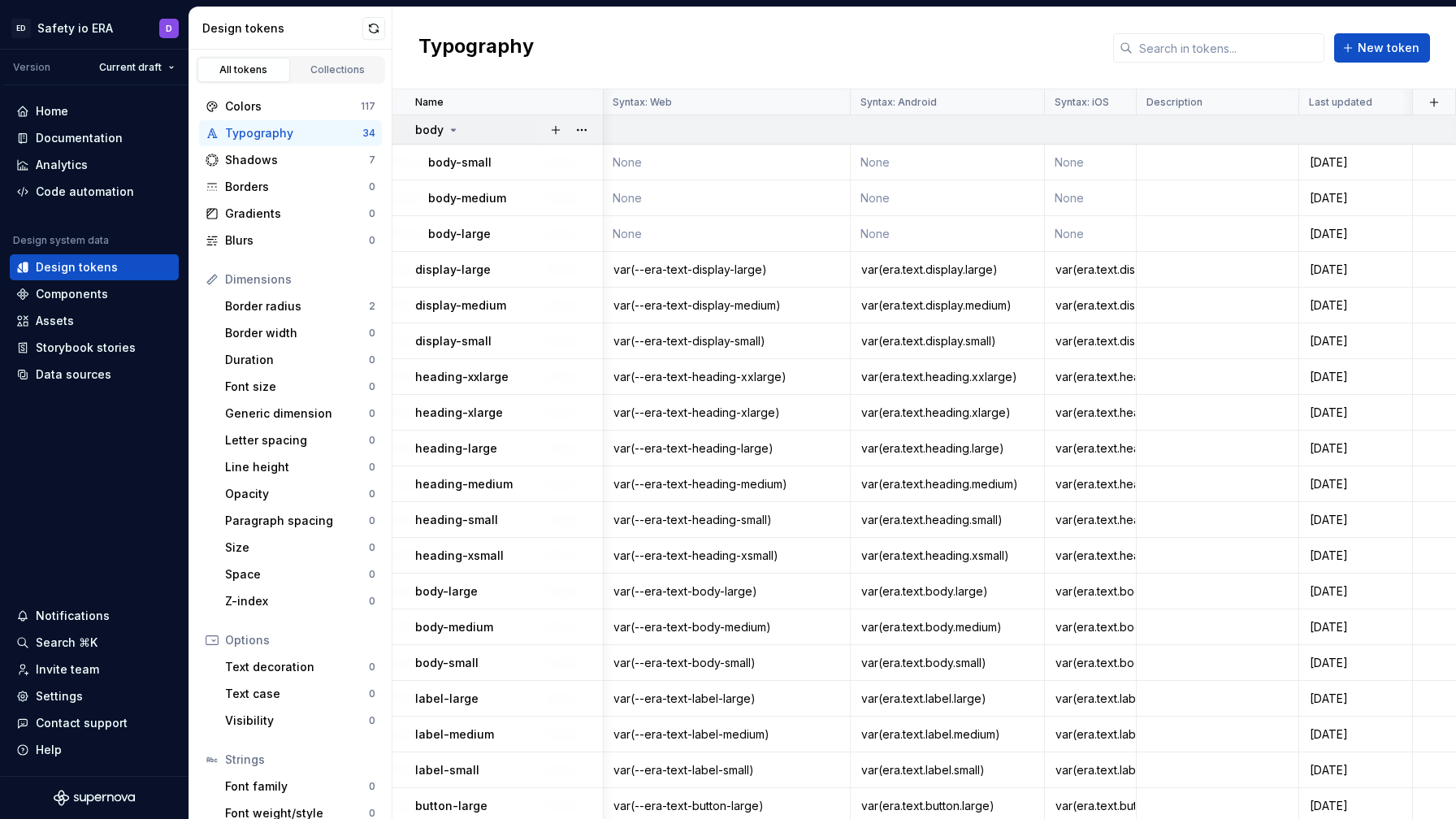
click at [455, 130] on icon at bounding box center [453, 129] width 13 height 13
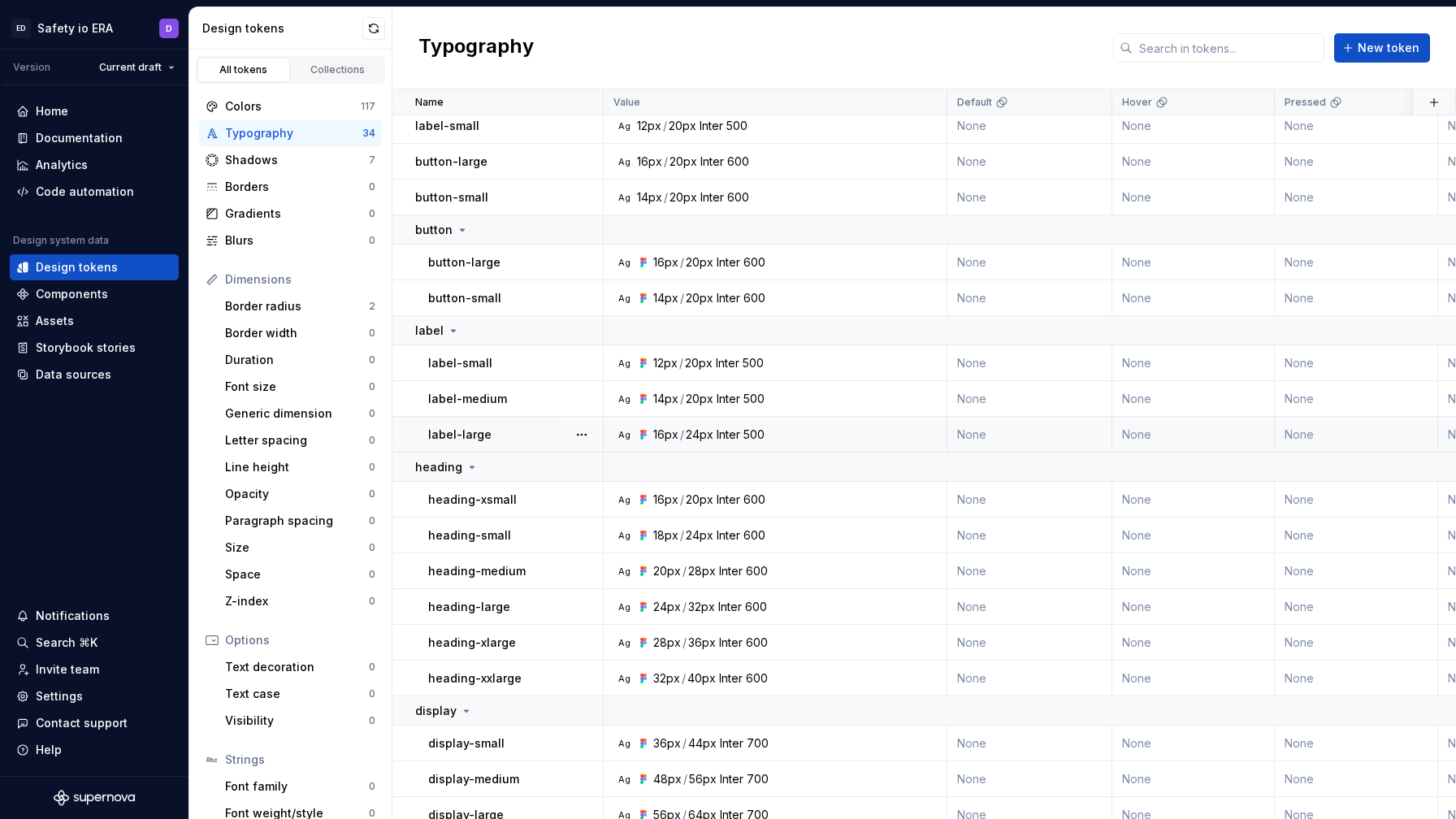
scroll to position [551, 0]
